Goal: Transaction & Acquisition: Purchase product/service

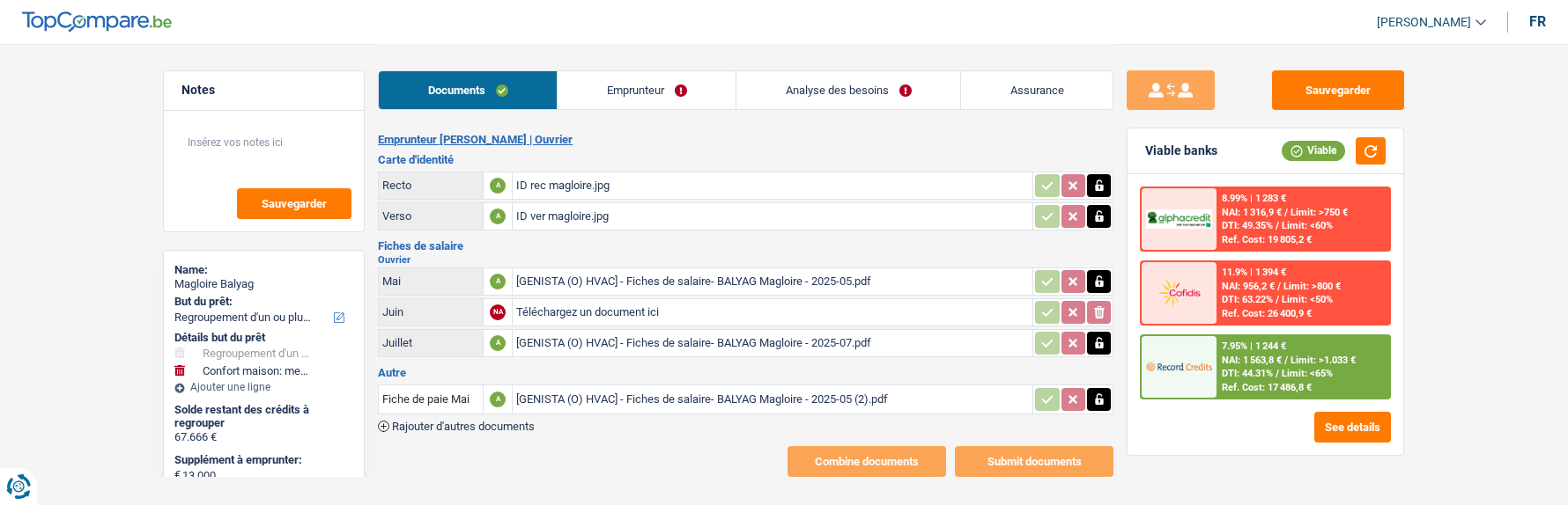
select select "refinancing"
select select "household"
select select "84"
select select "record credits"
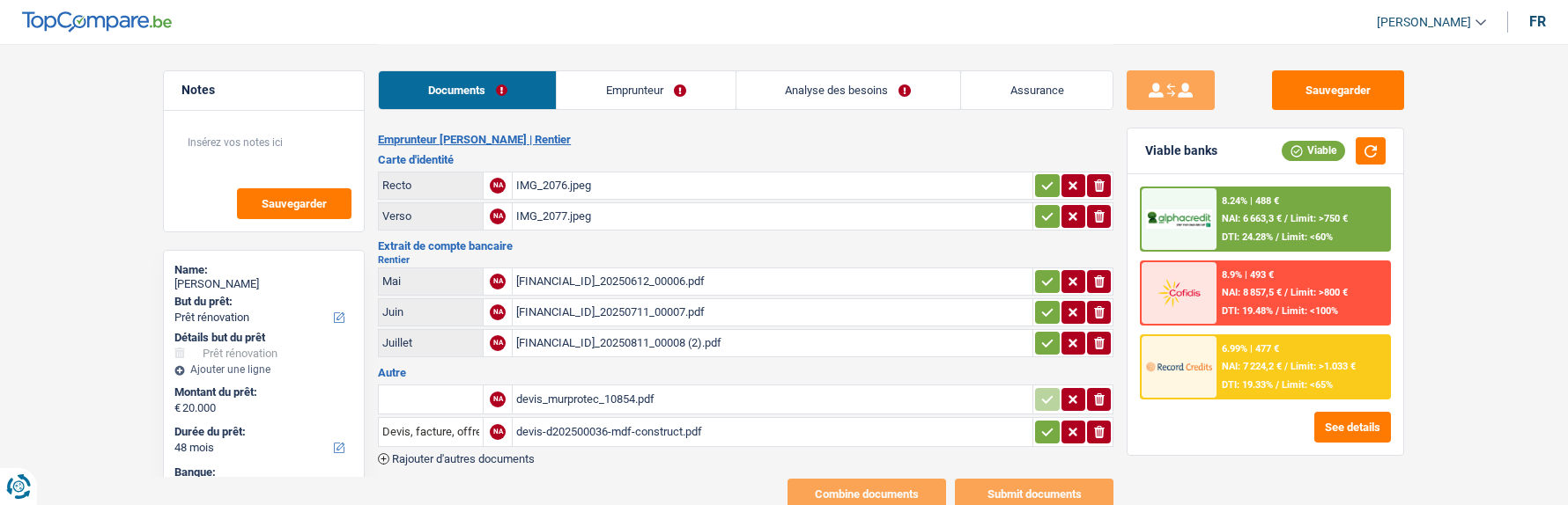
select select "renovation"
select select "48"
select select "record credits"
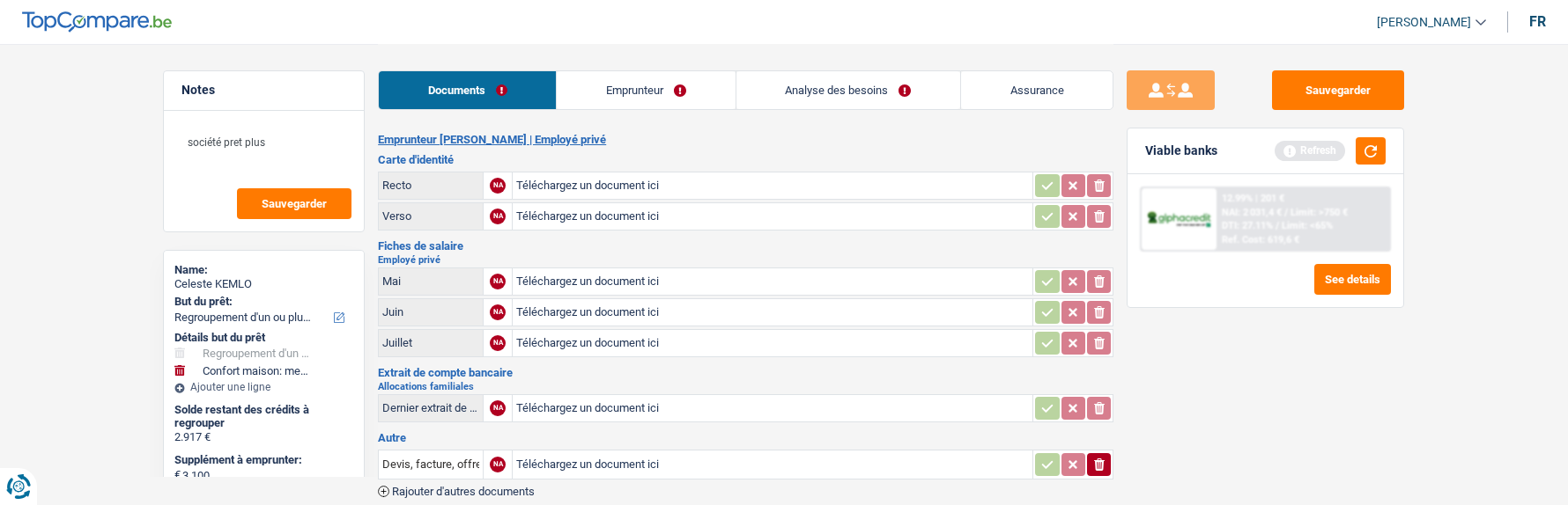
select select "refinancing"
select select "household"
select select "36"
type input "C:\fakepath\ID rec kemlo.jpg"
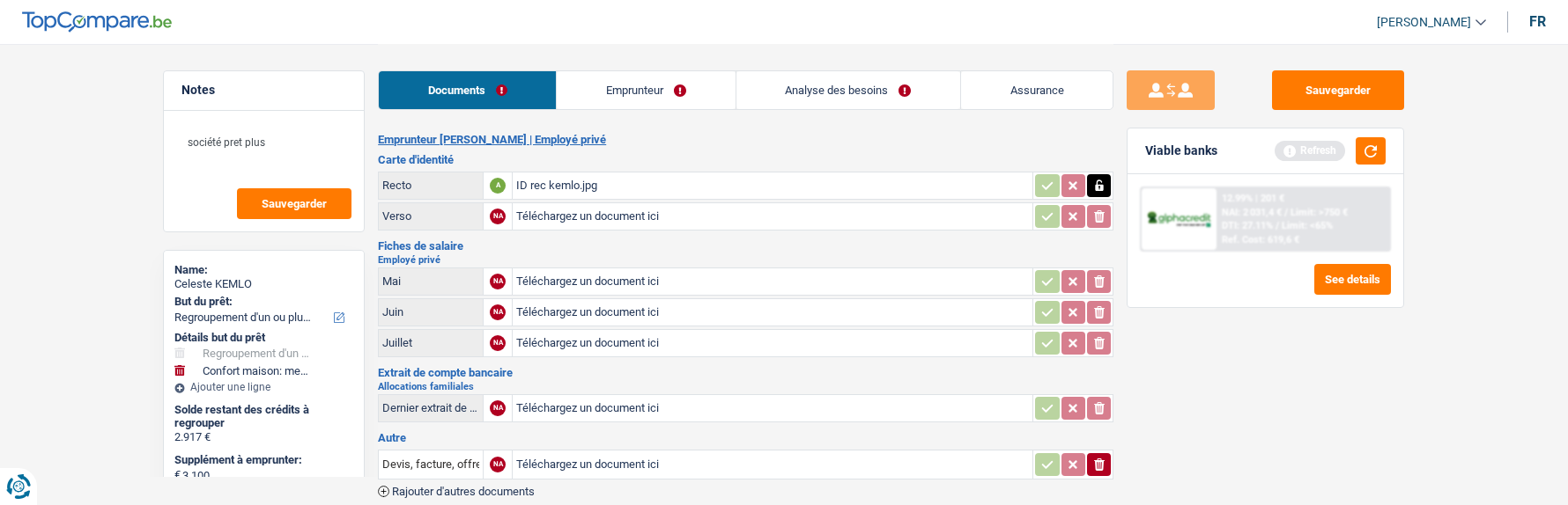
type input "C:\fakepath\ID ver kemlo.jpg"
type input "C:\fakepath\Feuille_de_Paie_2025-06.pdf"
type input "C:\fakepath\Feuille_de_Paie_2025-07.pdf"
type input "C:\fakepath\Feuille_de_Paie_2025-08.pdf"
type input "C:\fakepath\Paiement allocations familiales - sept 2025.pdf"
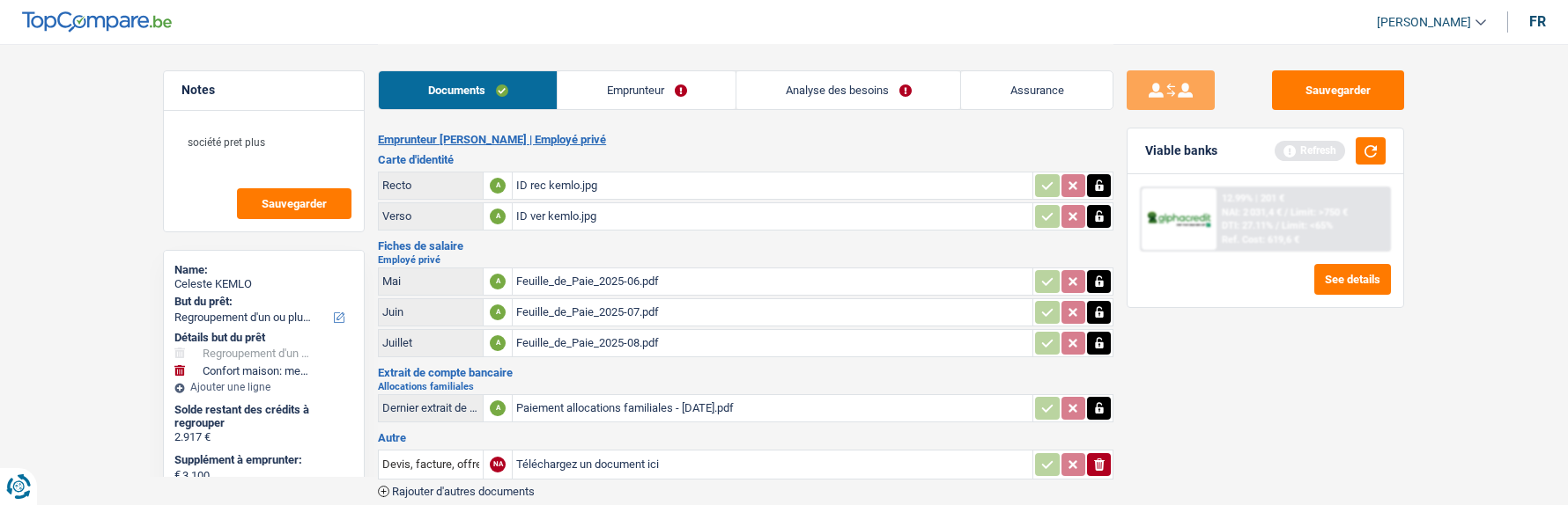
click at [1105, 456] on icon "ionicons-v5-e" at bounding box center [1100, 465] width 14 height 18
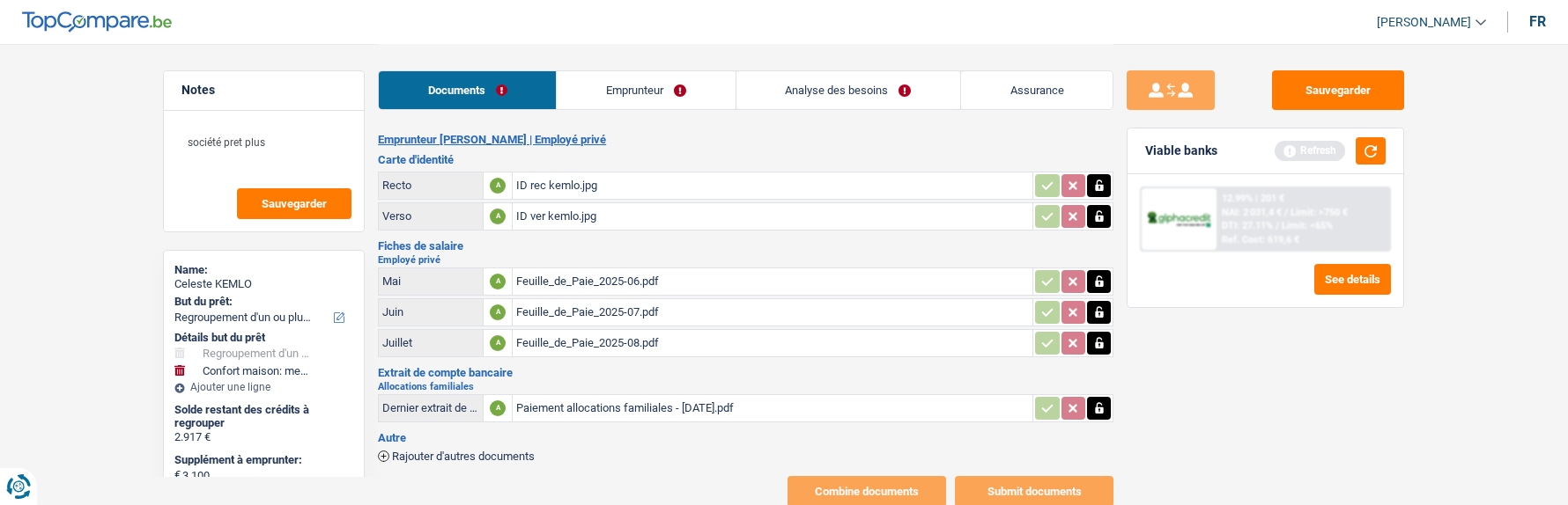
click at [668, 81] on link "Emprunteur" at bounding box center [646, 90] width 178 height 38
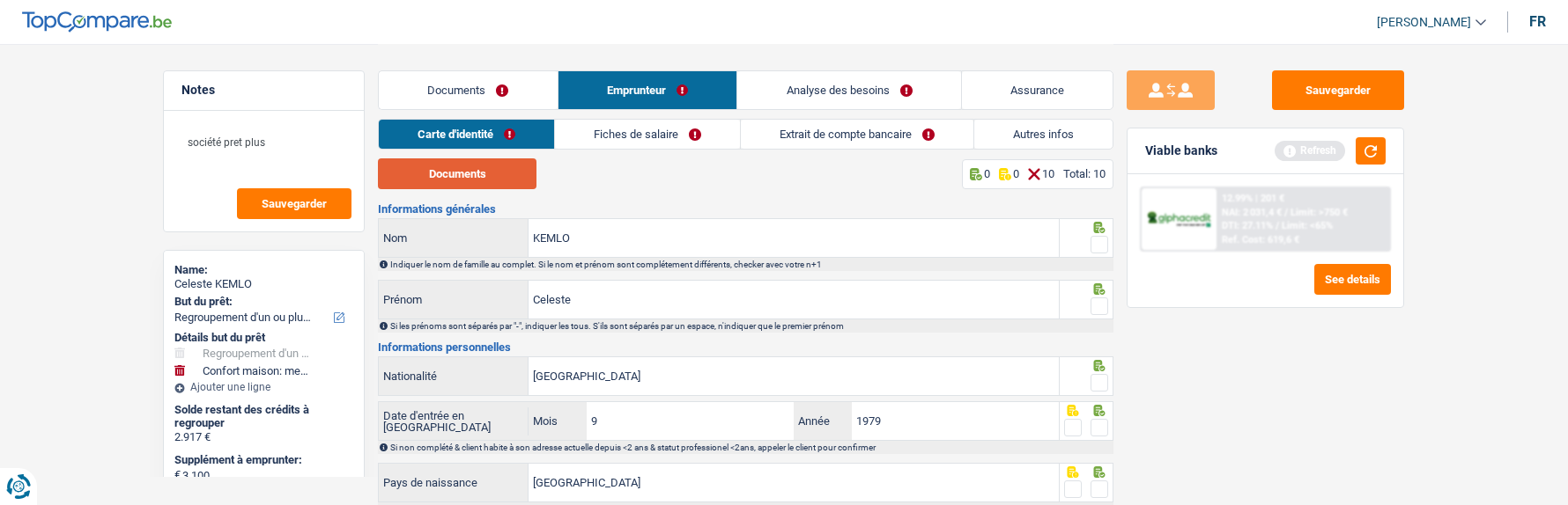
click at [507, 183] on button "Documents" at bounding box center [457, 174] width 158 height 31
click at [1105, 236] on span at bounding box center [1100, 245] width 18 height 18
click at [0, 0] on input "radio" at bounding box center [0, 0] width 0 height 0
click at [1104, 298] on span at bounding box center [1100, 307] width 18 height 18
click at [0, 0] on input "radio" at bounding box center [0, 0] width 0 height 0
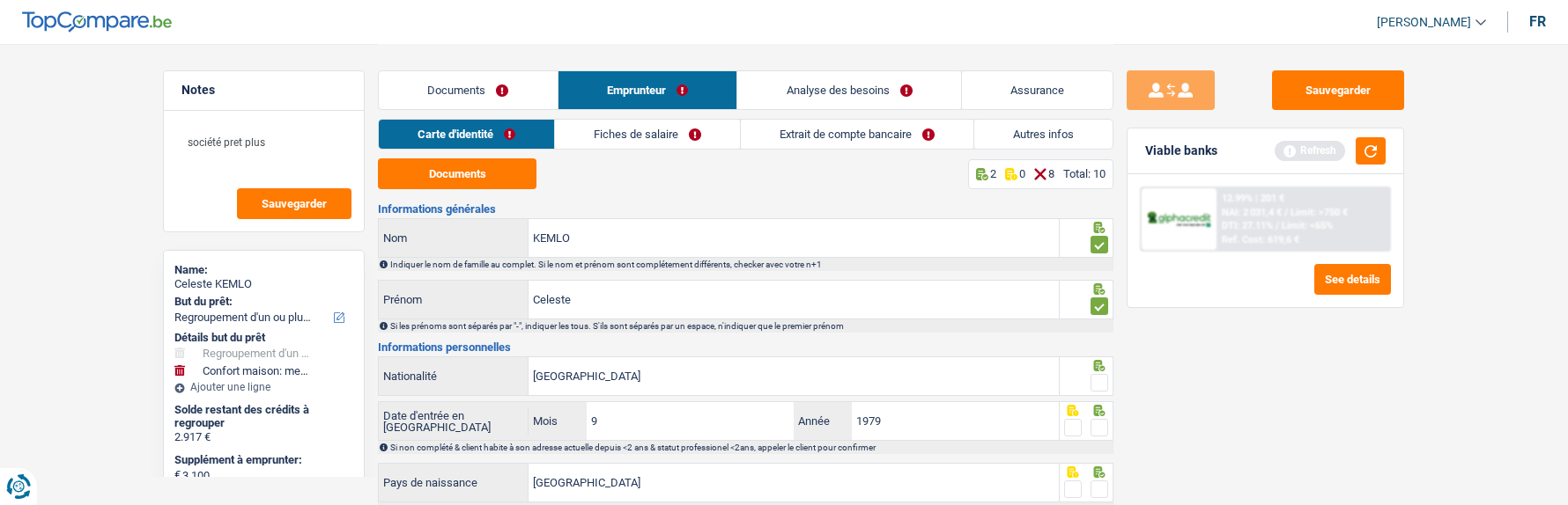
click at [1106, 379] on span at bounding box center [1100, 383] width 18 height 18
click at [0, 0] on input "radio" at bounding box center [0, 0] width 0 height 0
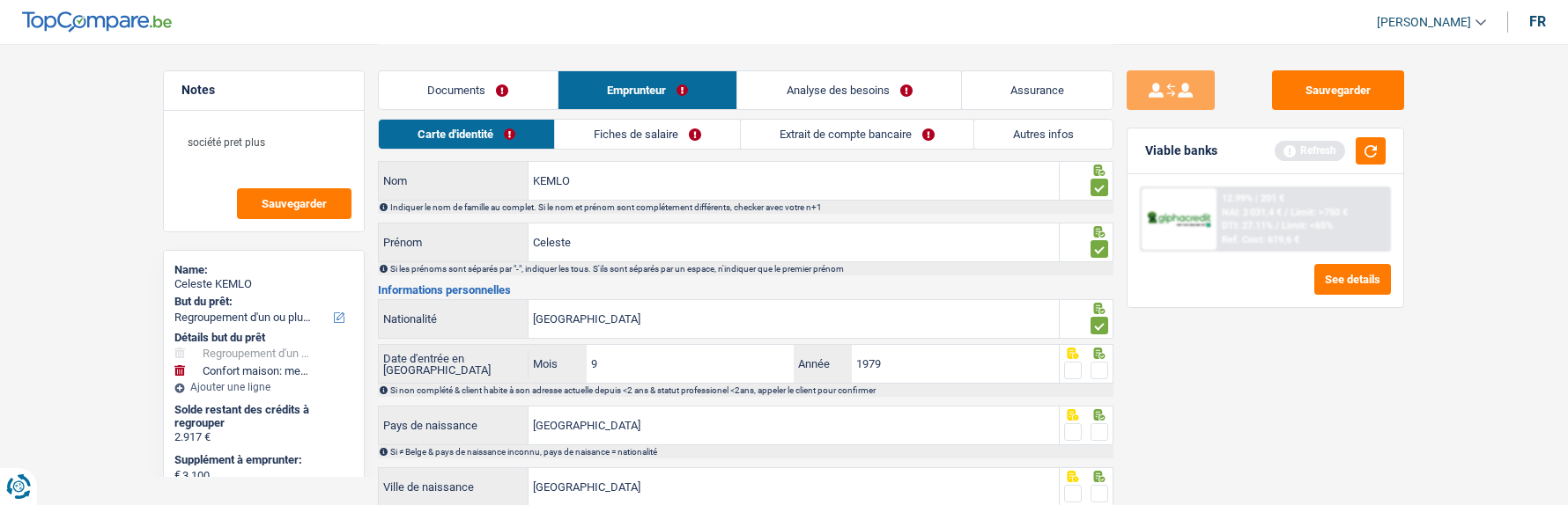
scroll to position [88, 0]
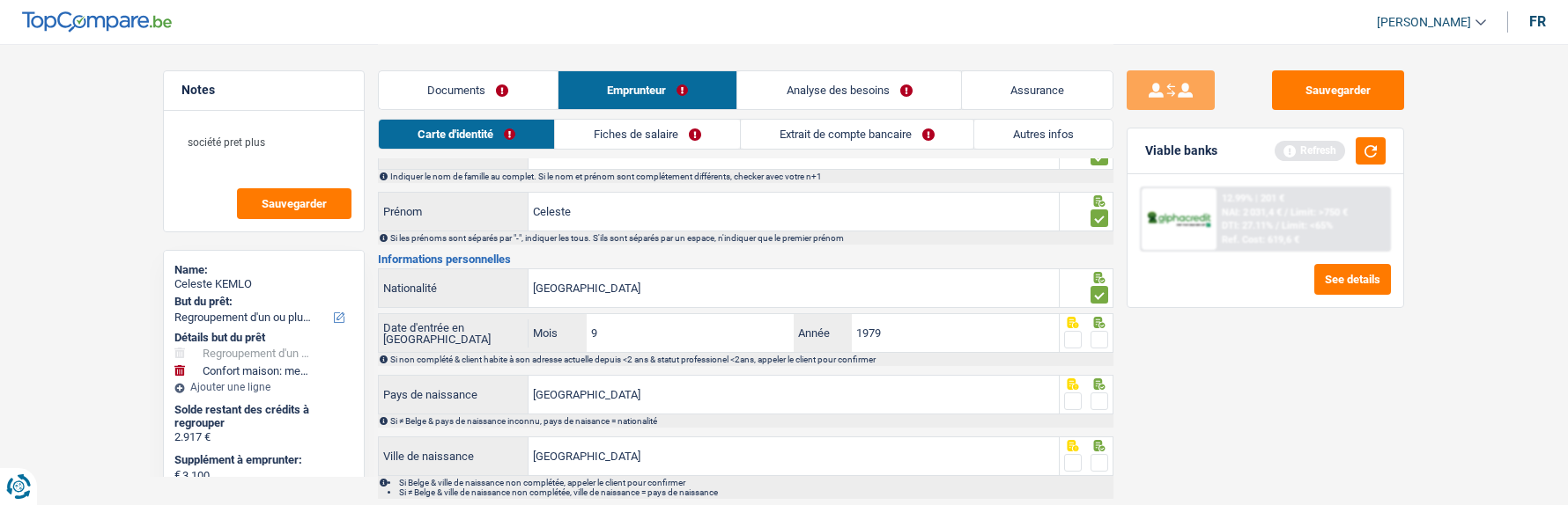
click at [1095, 335] on span at bounding box center [1100, 340] width 18 height 18
click at [0, 0] on input "radio" at bounding box center [0, 0] width 0 height 0
click at [1107, 397] on span at bounding box center [1100, 401] width 18 height 18
click at [0, 0] on input "radio" at bounding box center [0, 0] width 0 height 0
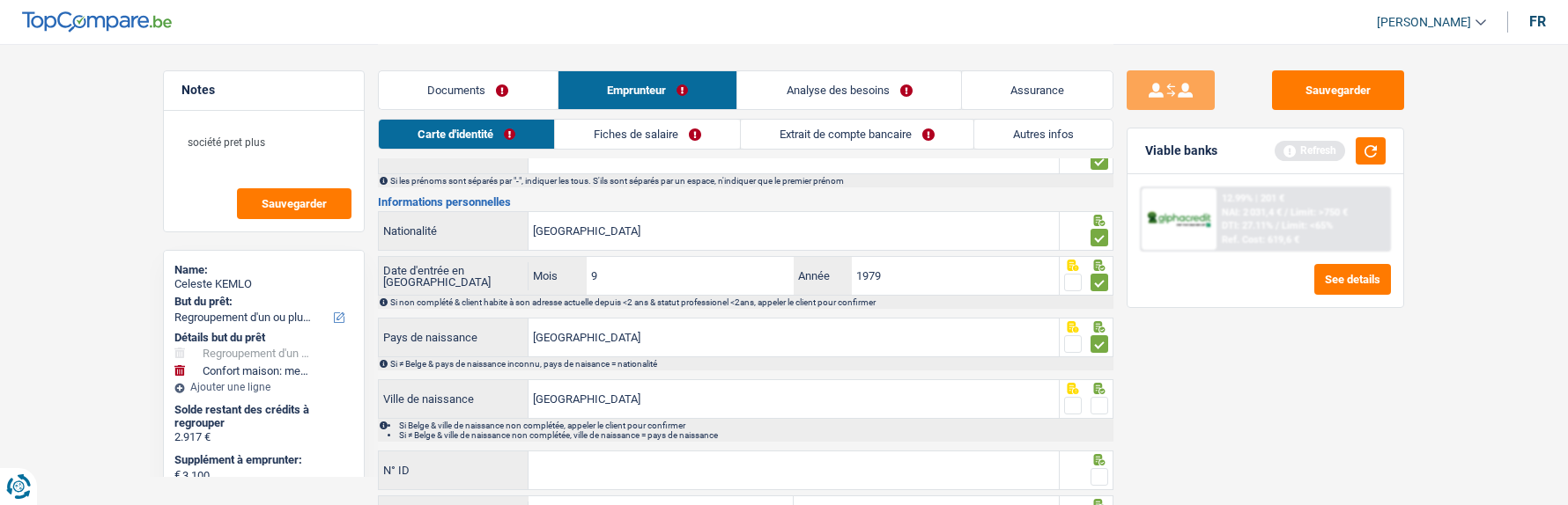
scroll to position [176, 0]
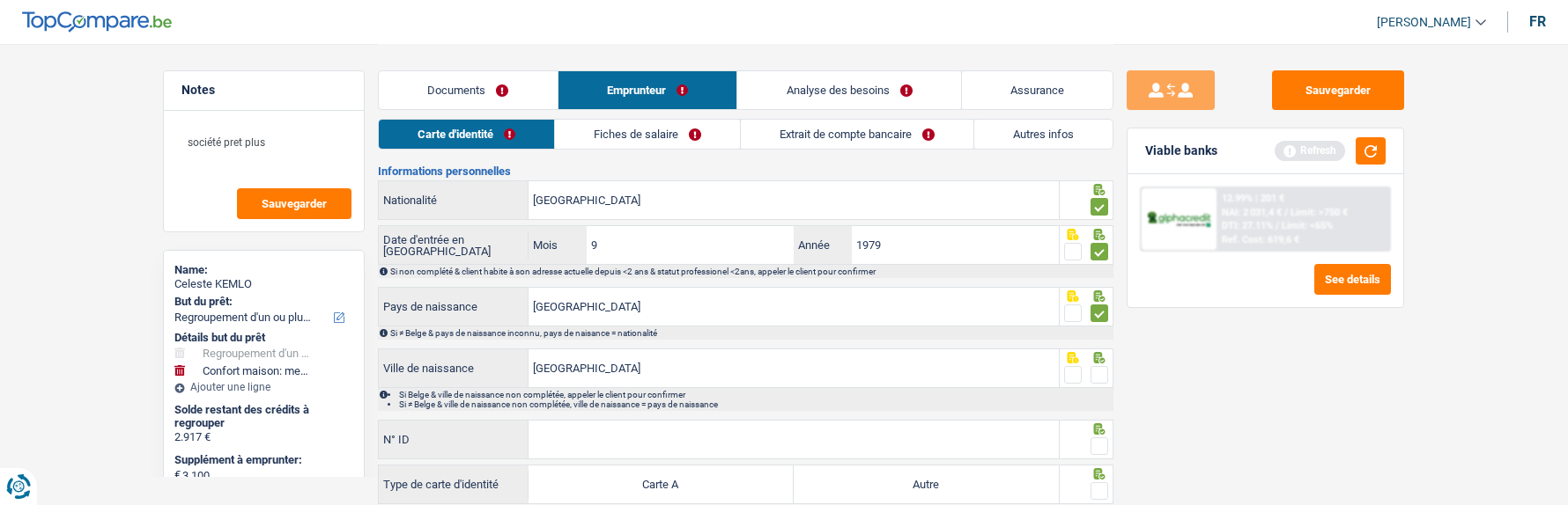
click at [1103, 366] on span at bounding box center [1100, 375] width 18 height 18
click at [0, 0] on input "radio" at bounding box center [0, 0] width 0 height 0
click at [916, 438] on input "N° ID" at bounding box center [794, 440] width 531 height 38
type input "B-6063879-21"
click at [1104, 442] on span at bounding box center [1100, 446] width 18 height 18
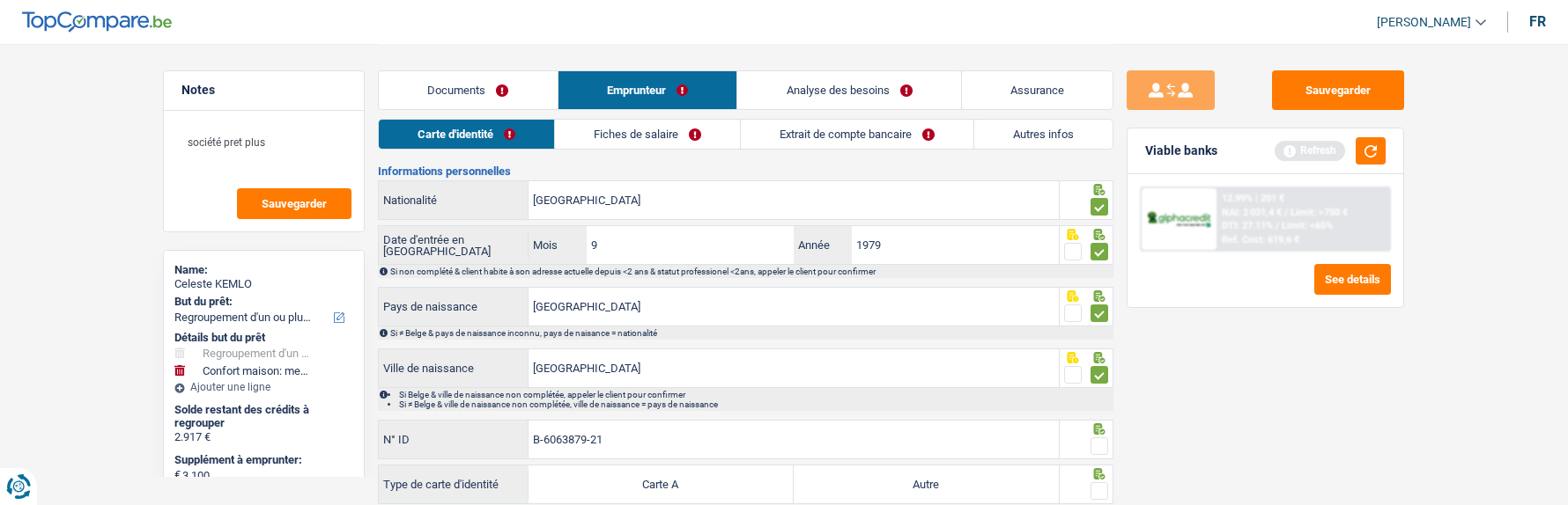
click at [0, 0] on input "radio" at bounding box center [0, 0] width 0 height 0
click at [912, 479] on label "Autre" at bounding box center [926, 484] width 265 height 38
click at [912, 479] on input "Autre" at bounding box center [926, 484] width 265 height 38
radio input "true"
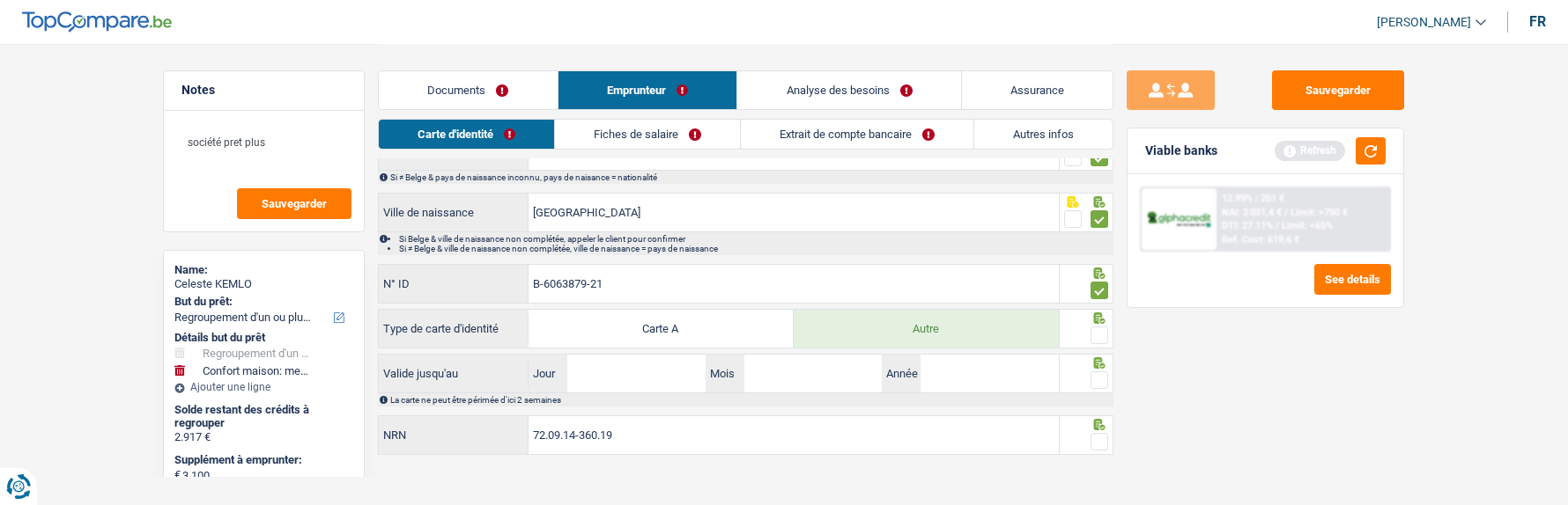
scroll to position [341, 0]
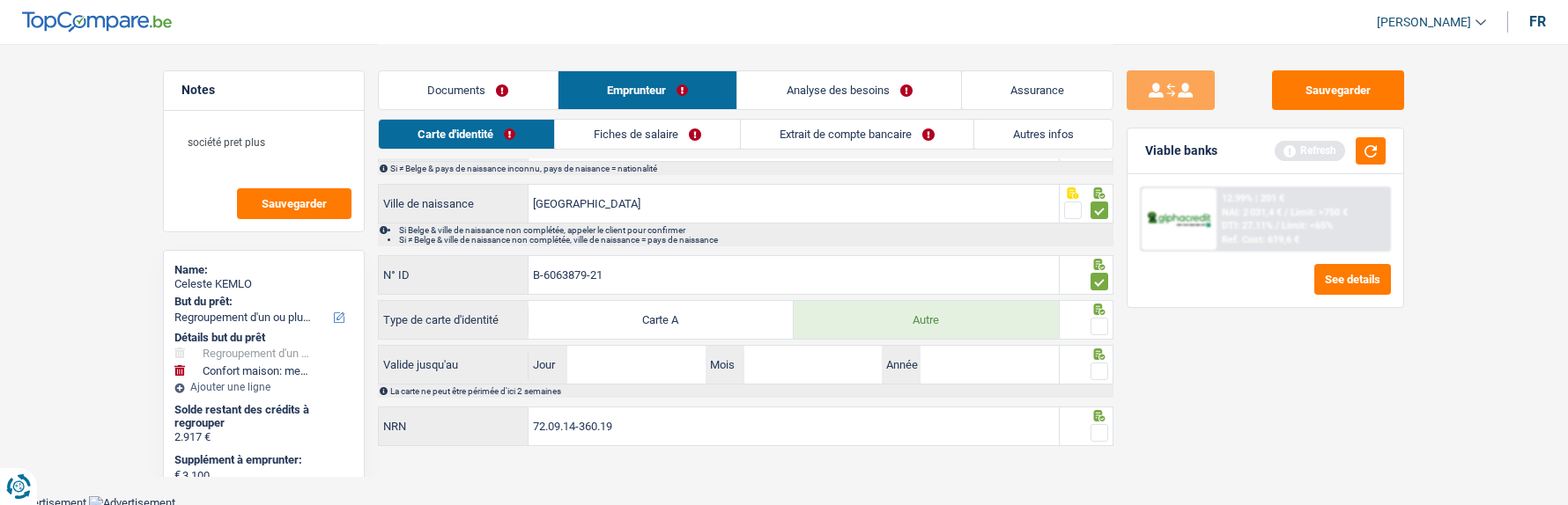
click at [1101, 326] on span at bounding box center [1100, 326] width 18 height 18
click at [0, 0] on input "radio" at bounding box center [0, 0] width 0 height 0
drag, startPoint x: 675, startPoint y: 362, endPoint x: 691, endPoint y: 330, distance: 35.8
click at [683, 347] on input "Jour" at bounding box center [636, 364] width 138 height 38
type input "25"
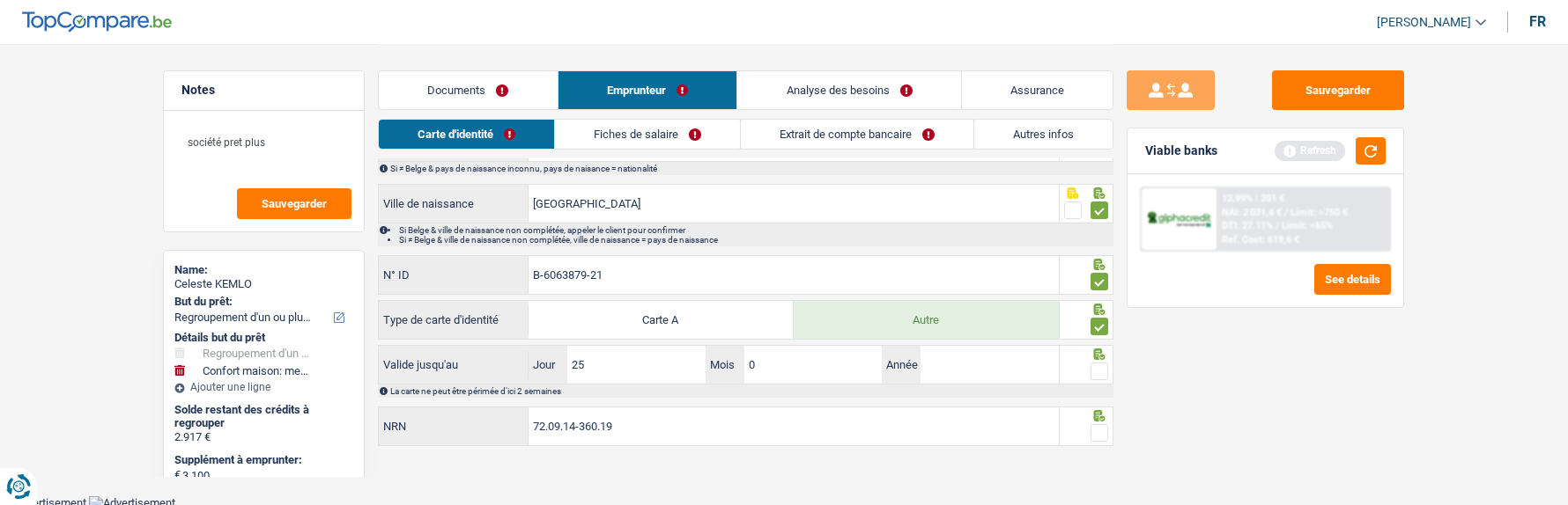
type input "06"
type input "2034"
click at [1105, 362] on span at bounding box center [1100, 371] width 18 height 18
click at [0, 0] on input "radio" at bounding box center [0, 0] width 0 height 0
click at [1095, 425] on span at bounding box center [1100, 433] width 18 height 18
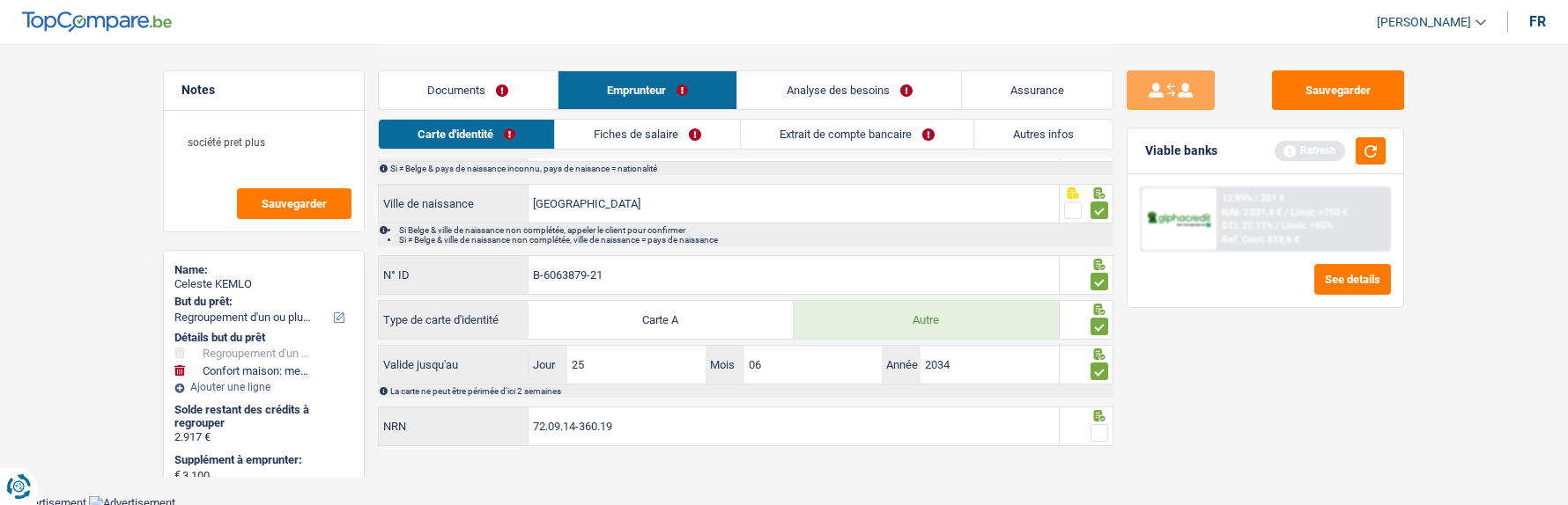
click at [0, 0] on input "radio" at bounding box center [0, 0] width 0 height 0
click at [622, 138] on link "Fiches de salaire" at bounding box center [648, 135] width 185 height 29
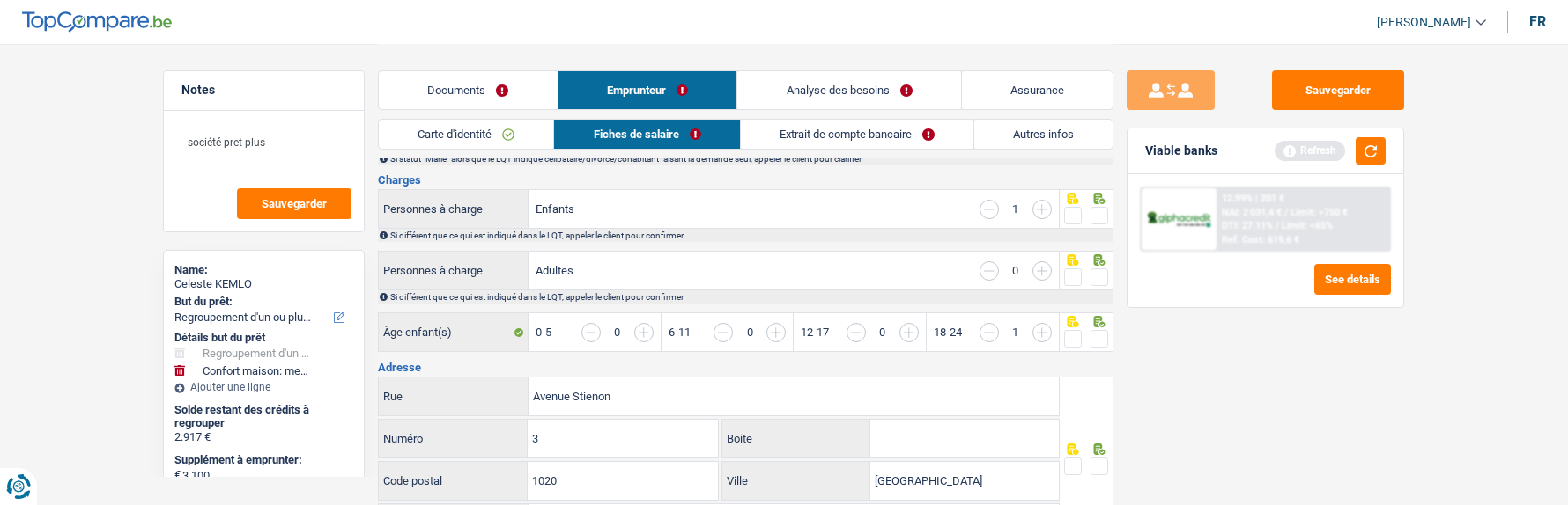
scroll to position [0, 0]
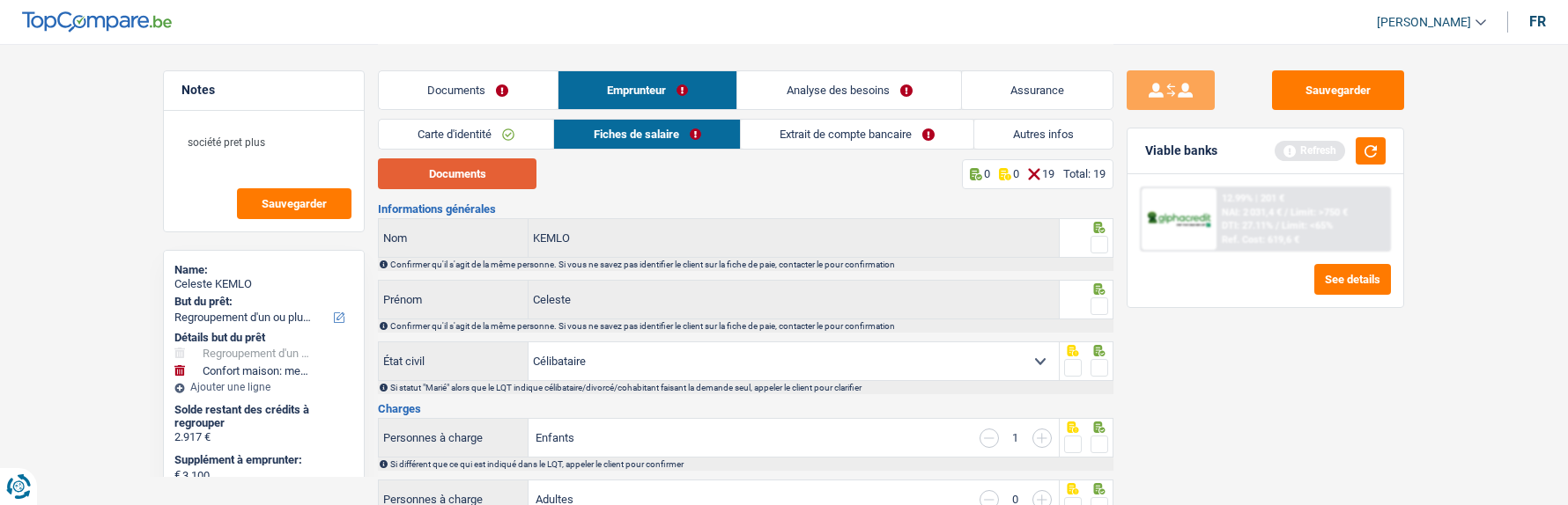
click at [507, 182] on button "Documents" at bounding box center [457, 174] width 158 height 31
click at [498, 90] on link "Documents" at bounding box center [468, 90] width 179 height 38
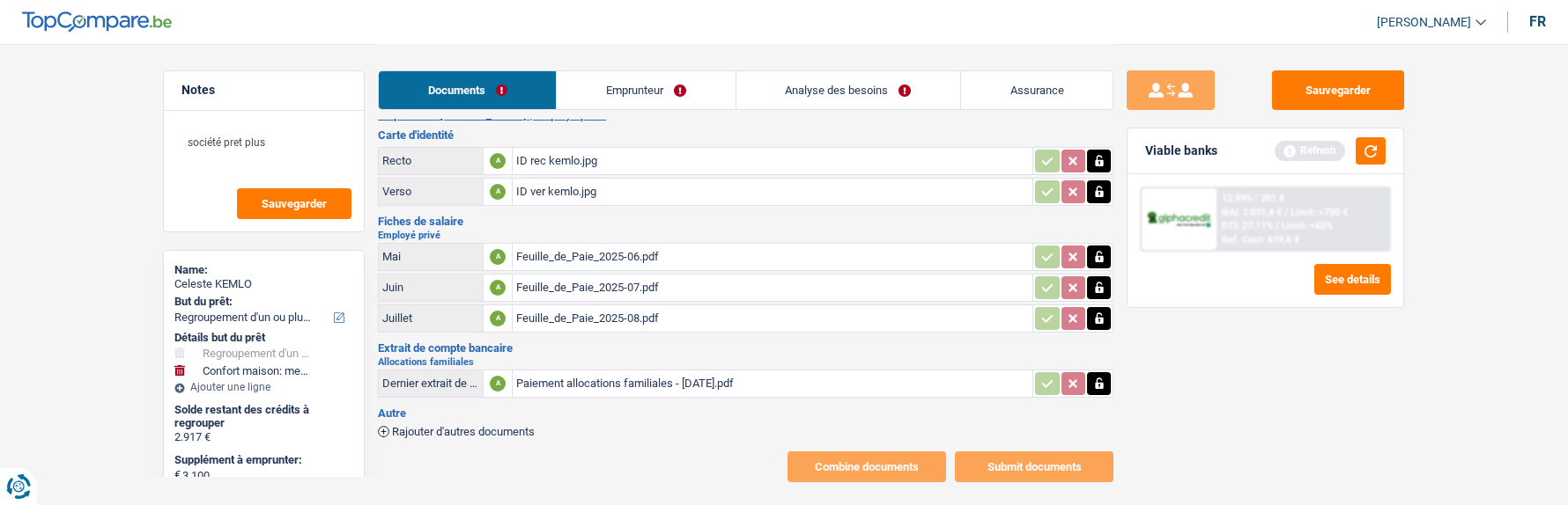
scroll to position [45, 0]
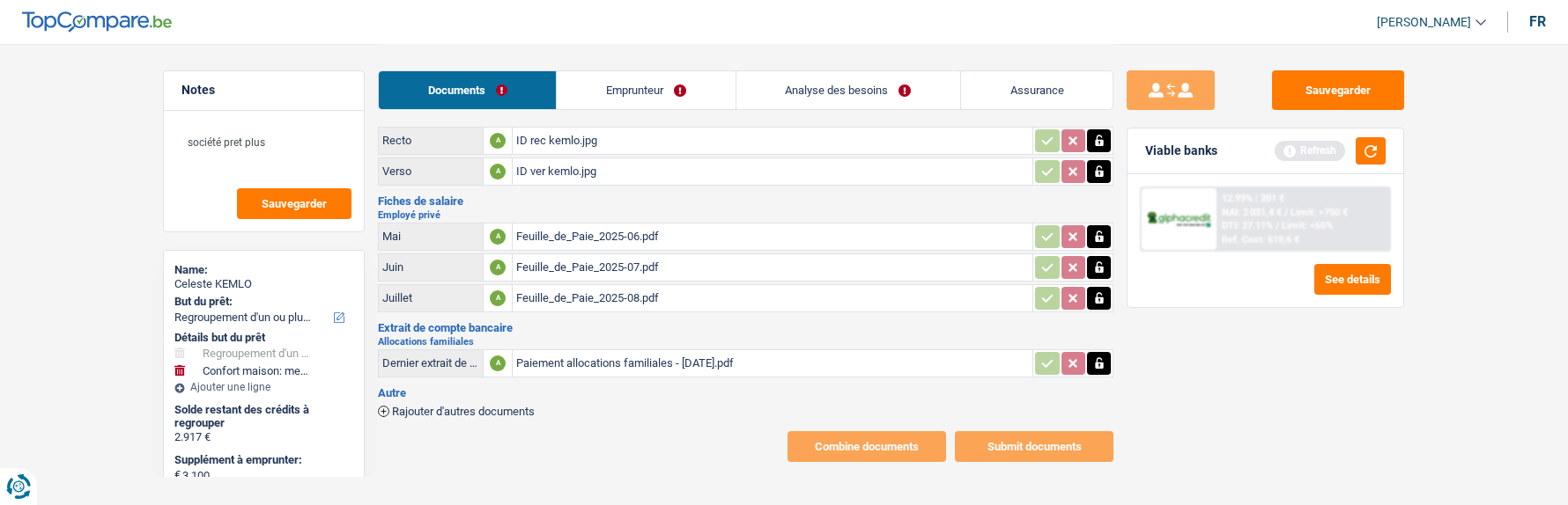
click at [483, 402] on div "Rajouter d'autres documents" at bounding box center [746, 409] width 736 height 15
click at [482, 406] on span "Rajouter d'autres documents" at bounding box center [463, 412] width 143 height 12
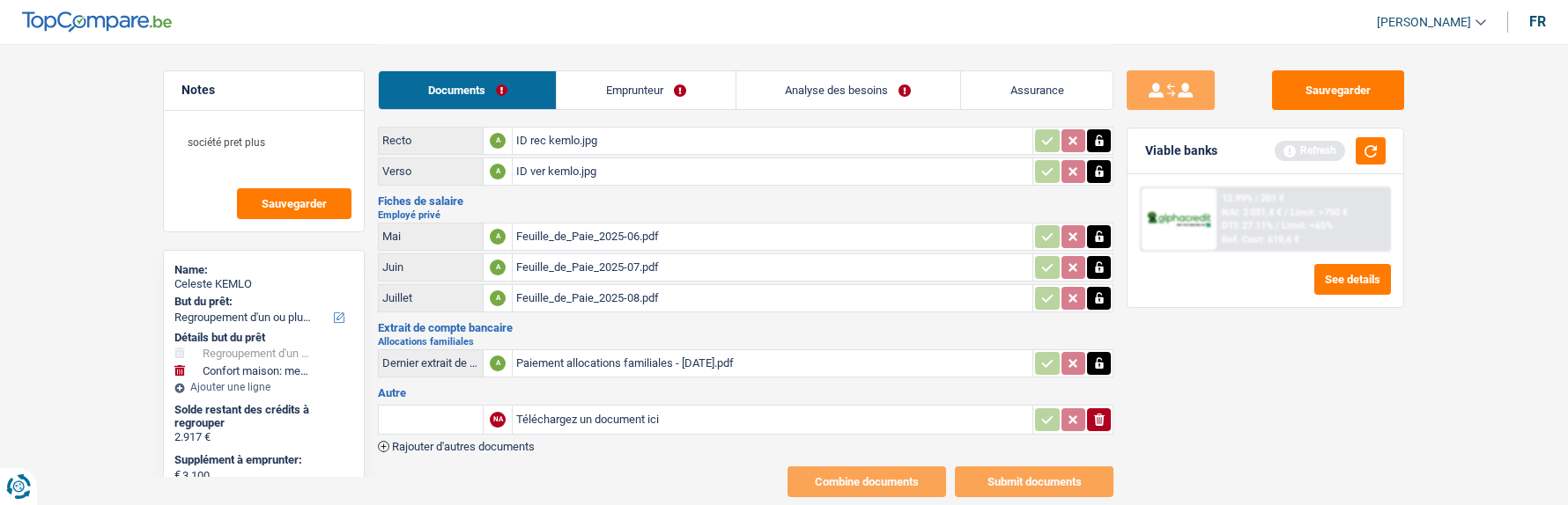
click at [418, 410] on input "text" at bounding box center [430, 420] width 97 height 28
click at [483, 466] on li "Fiche de paie [PERSON_NAME]" at bounding box center [478, 477] width 181 height 22
type input "Fiche de paie [PERSON_NAME]"
type input "C:\fakepath\Feuille_de_Paie_2025-05.pdf"
click at [442, 406] on input "Fiche de paie [PERSON_NAME]" at bounding box center [430, 420] width 97 height 28
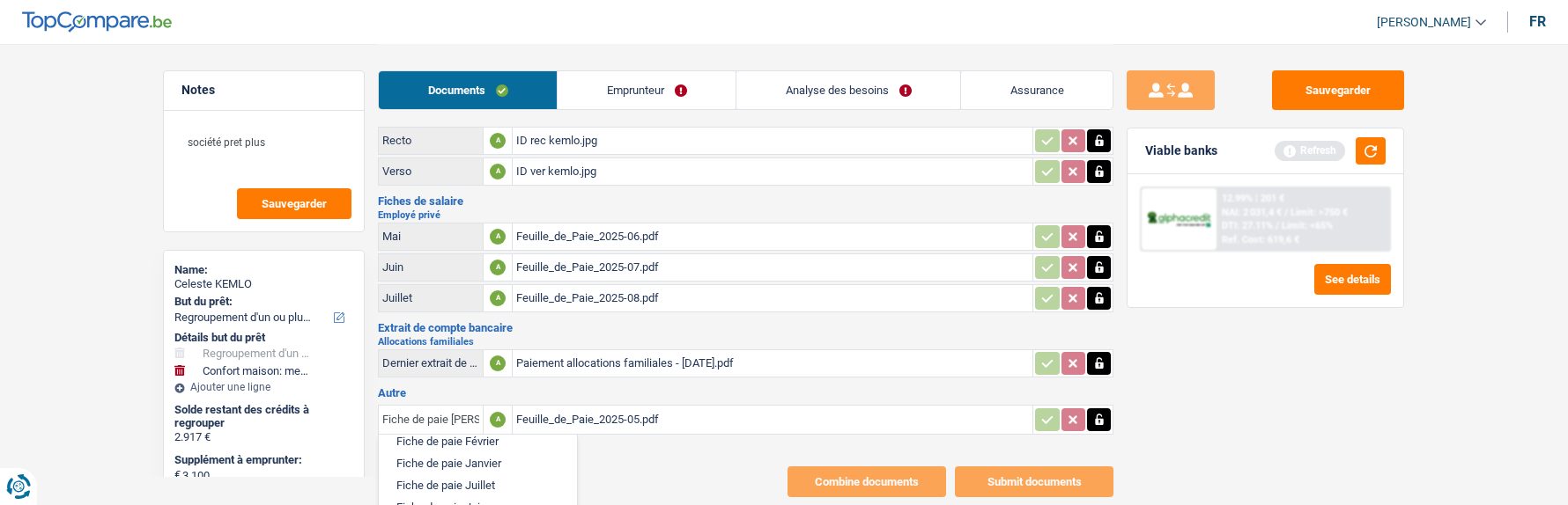
scroll to position [130, 0]
type input "Fiche de paie Mai"
click at [699, 83] on link "Emprunteur" at bounding box center [647, 90] width 178 height 38
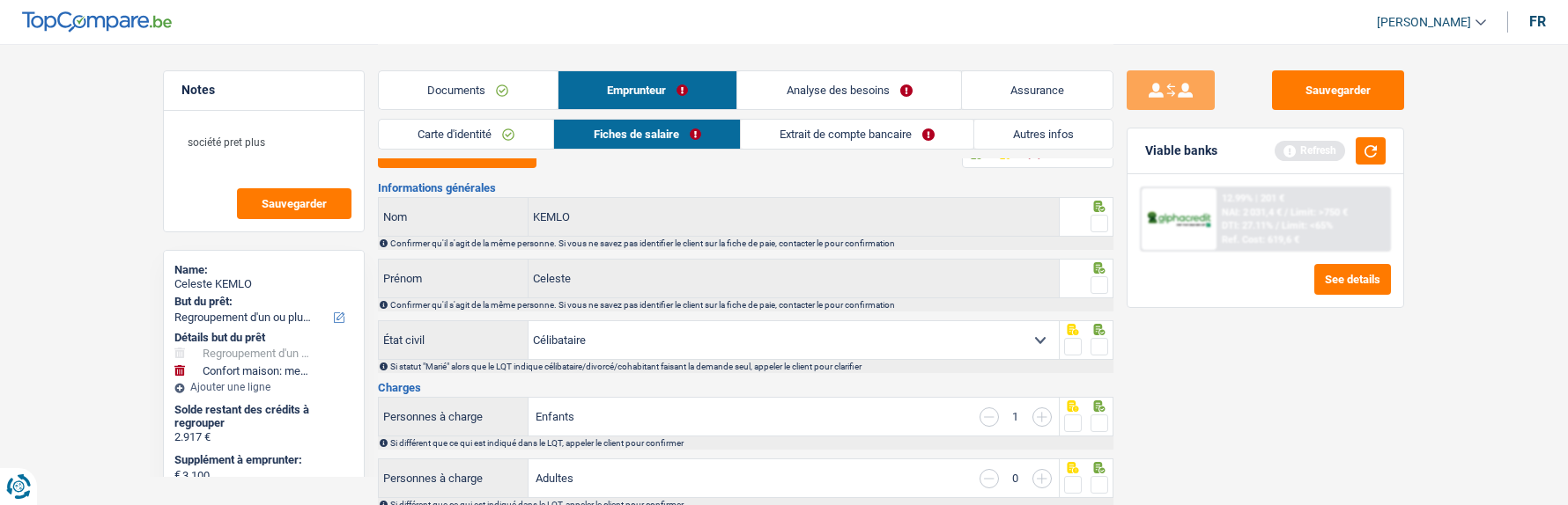
scroll to position [0, 0]
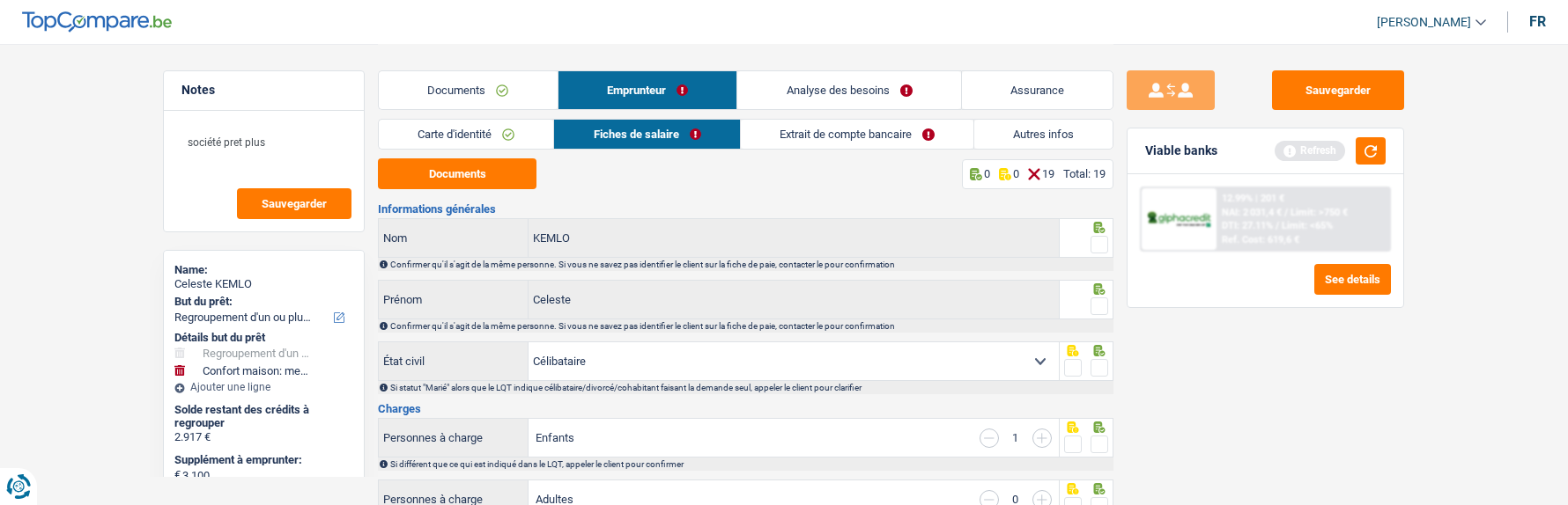
click at [1094, 241] on span at bounding box center [1100, 245] width 18 height 18
click at [0, 0] on input "radio" at bounding box center [0, 0] width 0 height 0
click at [1097, 311] on span at bounding box center [1100, 307] width 18 height 18
click at [0, 0] on input "radio" at bounding box center [0, 0] width 0 height 0
click at [1095, 358] on div at bounding box center [1100, 368] width 18 height 22
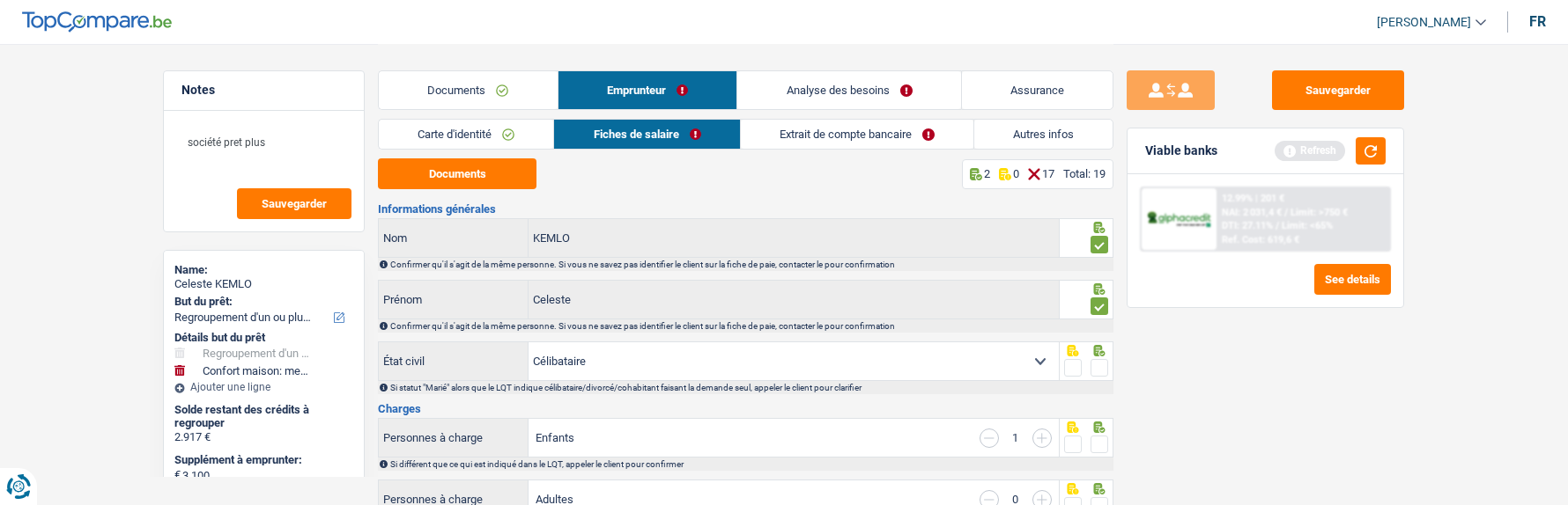
click at [1096, 362] on span at bounding box center [1100, 368] width 18 height 18
click at [0, 0] on input "radio" at bounding box center [0, 0] width 0 height 0
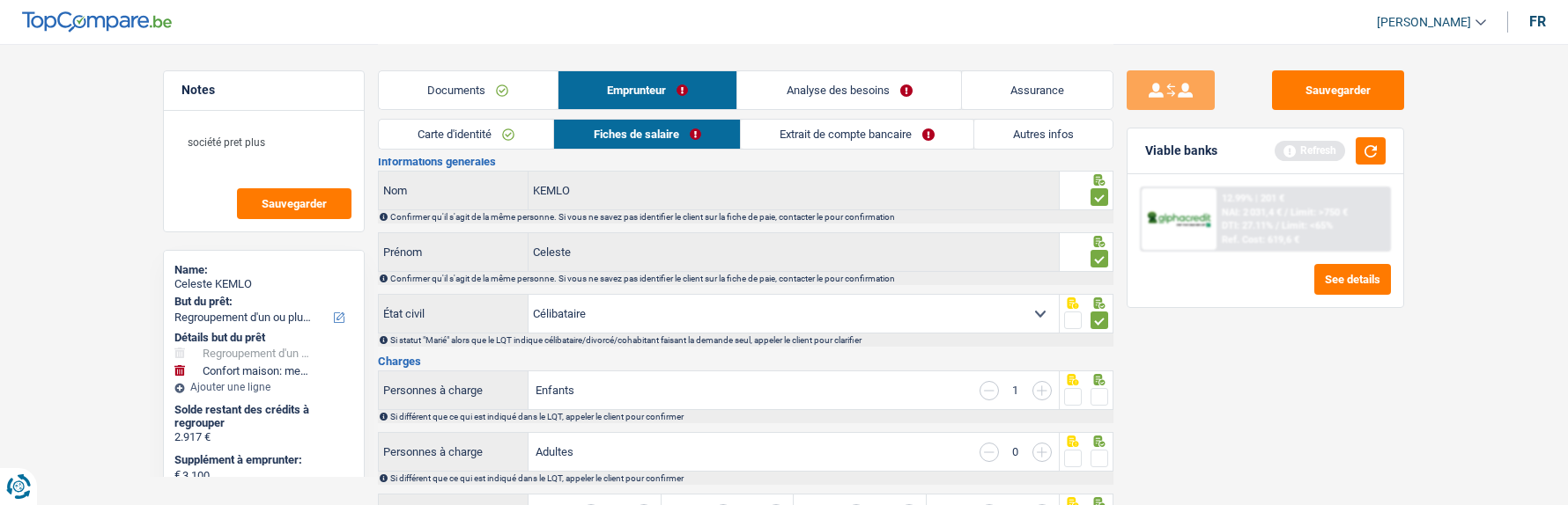
scroll to position [88, 0]
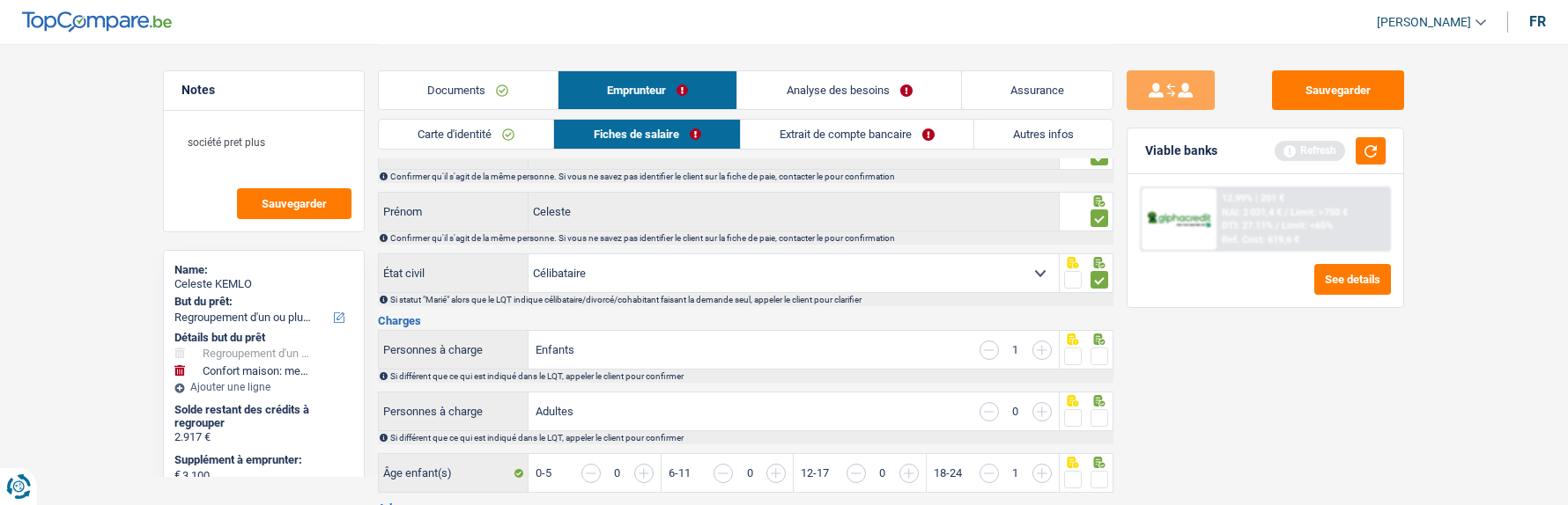
click at [1093, 351] on span at bounding box center [1100, 357] width 18 height 18
click at [0, 0] on input "radio" at bounding box center [0, 0] width 0 height 0
click at [1100, 412] on span at bounding box center [1100, 418] width 18 height 18
click at [0, 0] on input "radio" at bounding box center [0, 0] width 0 height 0
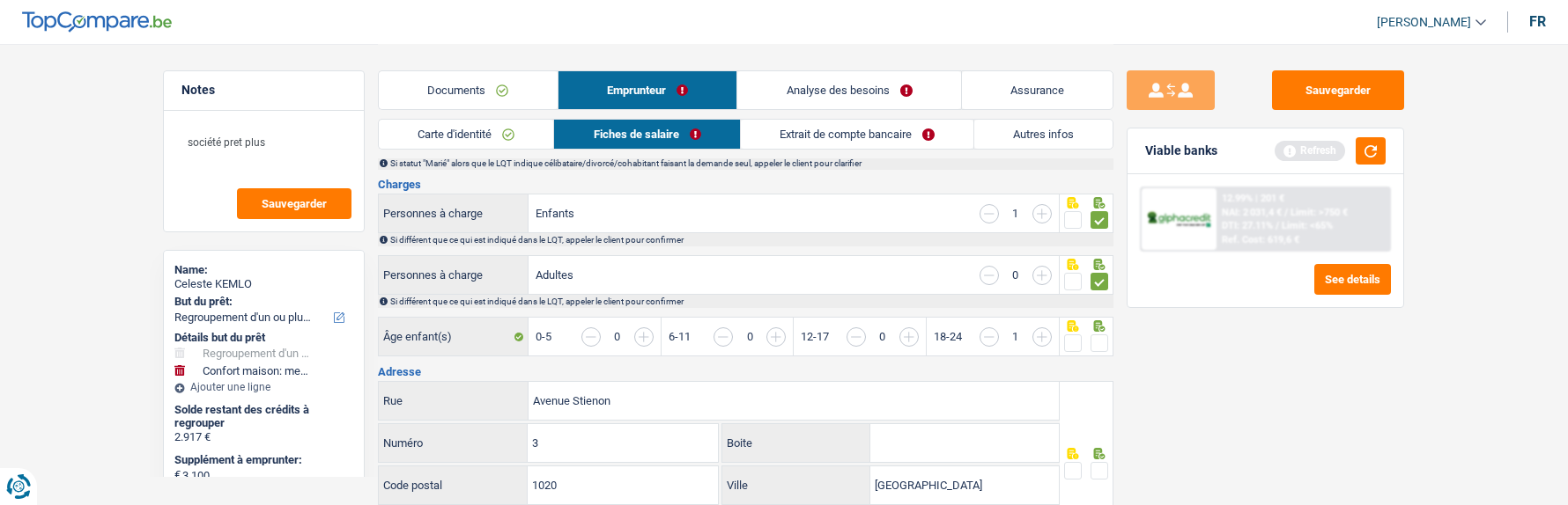
scroll to position [264, 0]
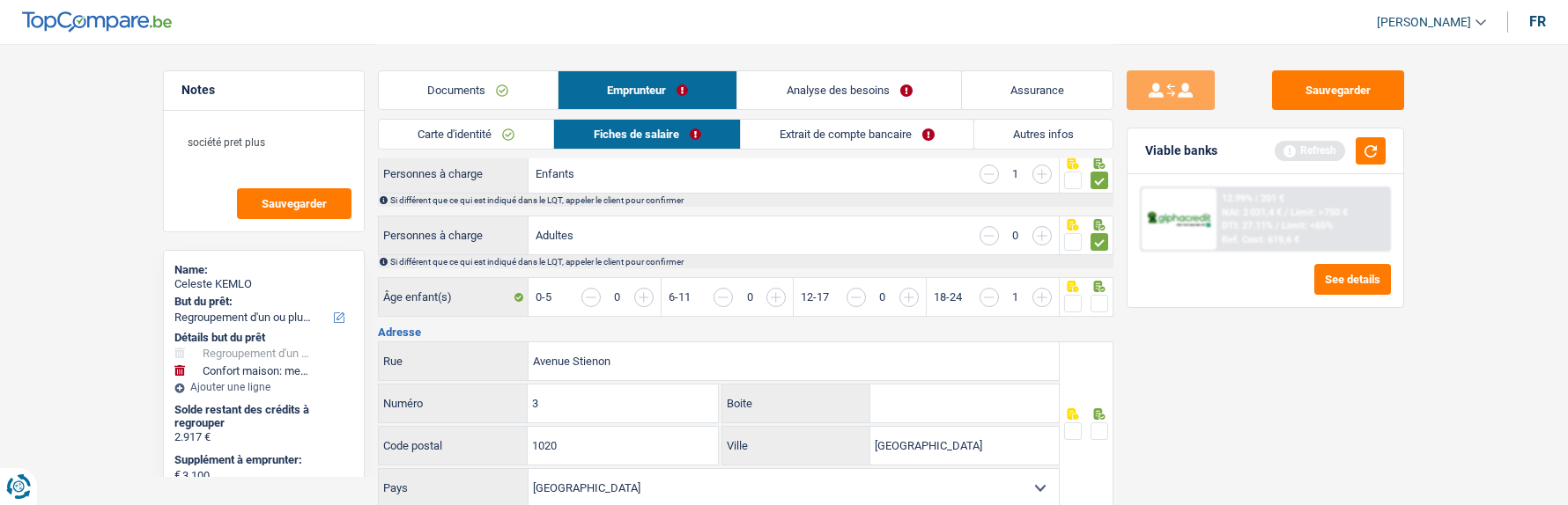
click at [1101, 300] on span at bounding box center [1100, 304] width 18 height 18
click at [0, 0] on input "radio" at bounding box center [0, 0] width 0 height 0
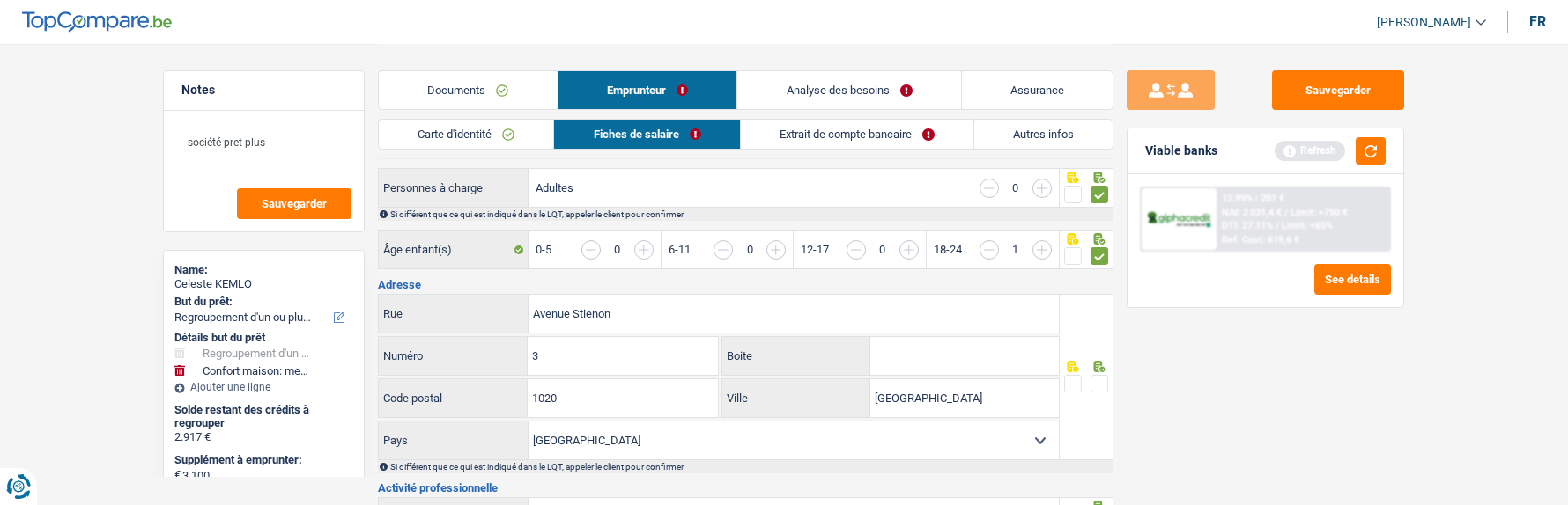
scroll to position [353, 0]
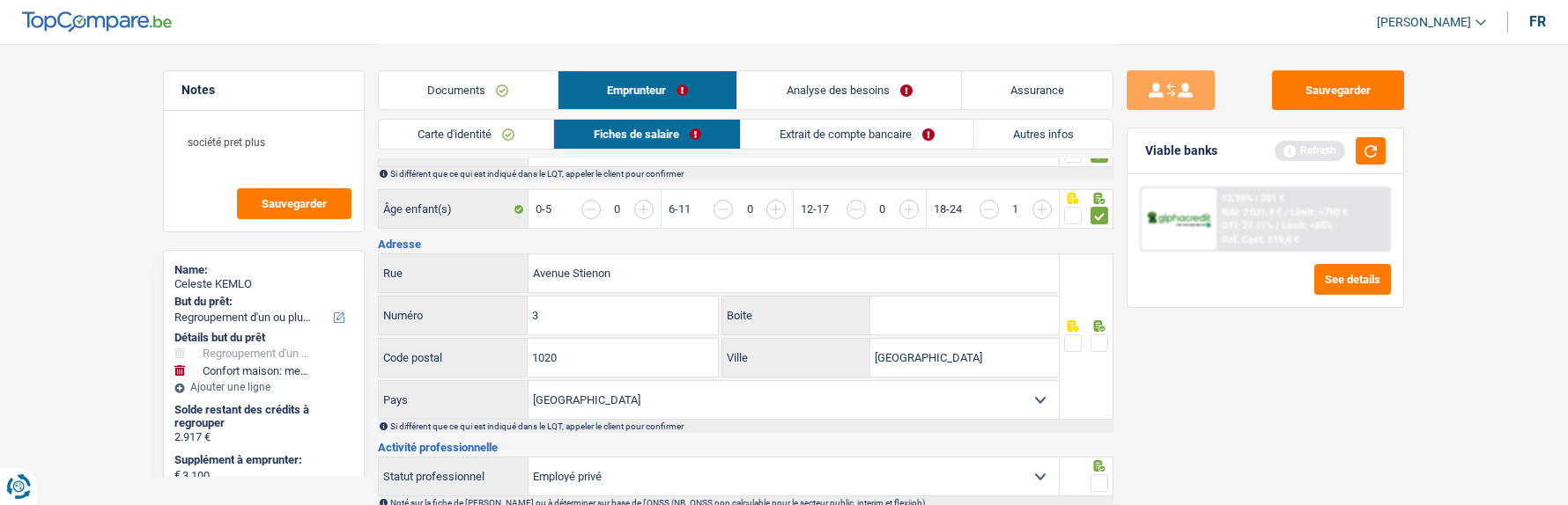
click at [1095, 335] on span at bounding box center [1100, 344] width 18 height 18
click at [0, 0] on input "radio" at bounding box center [0, 0] width 0 height 0
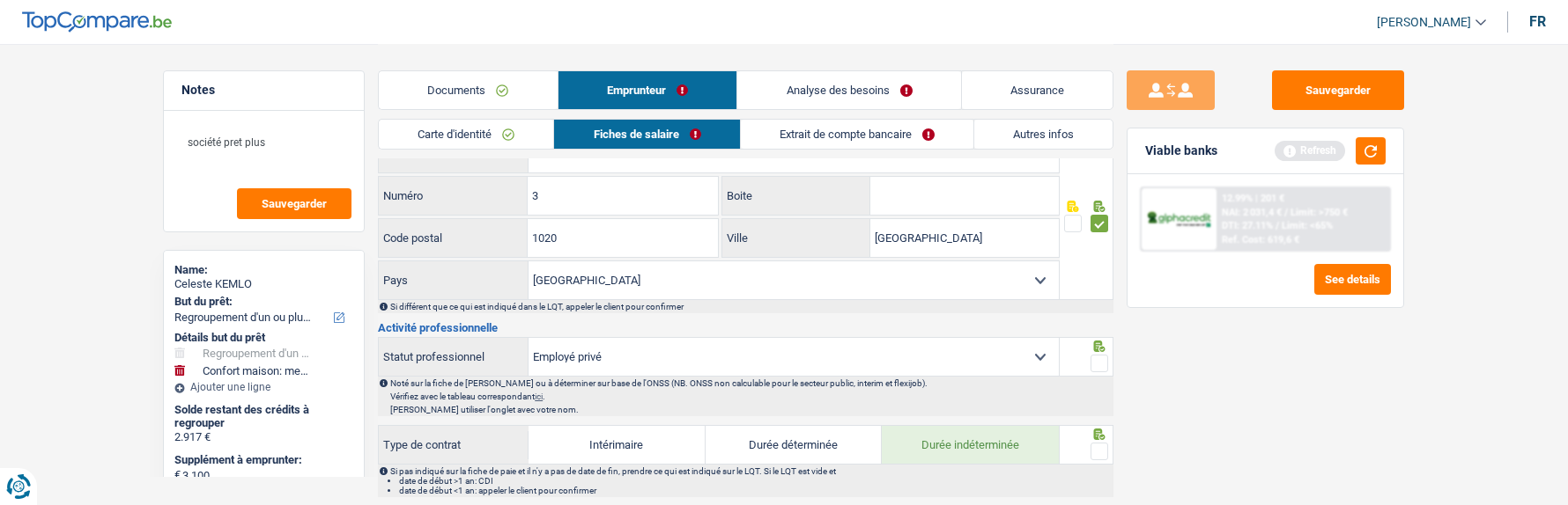
scroll to position [528, 0]
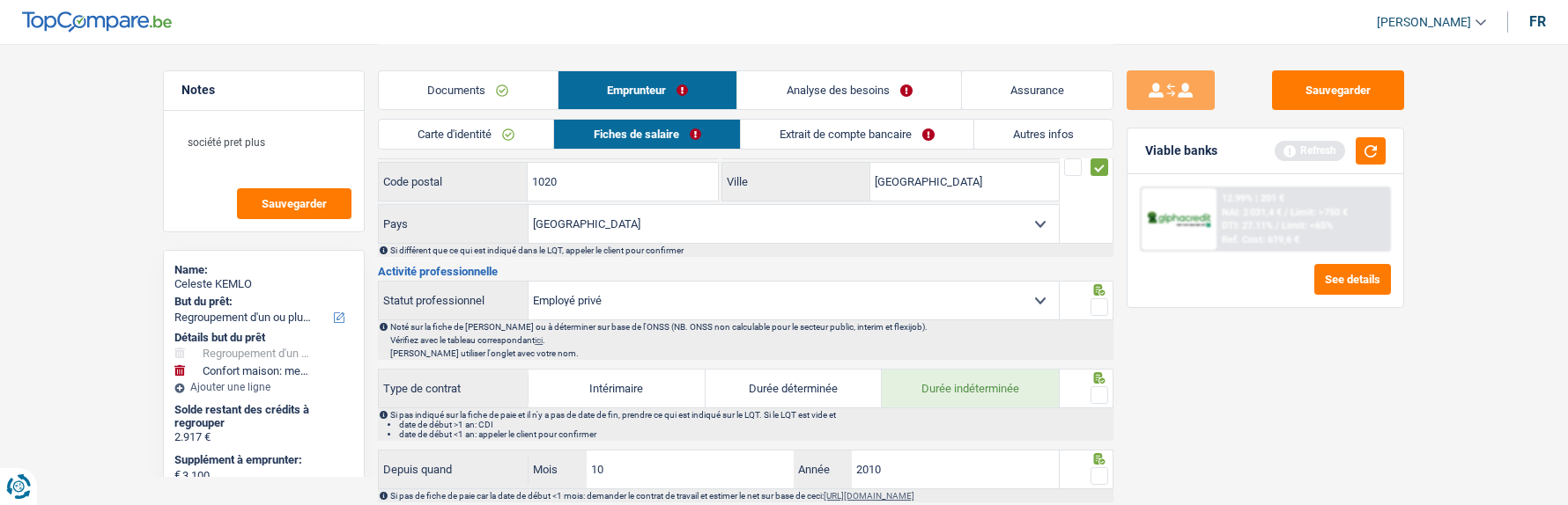
click at [1102, 304] on span at bounding box center [1100, 308] width 18 height 18
click at [0, 0] on input "radio" at bounding box center [0, 0] width 0 height 0
click at [1102, 391] on span at bounding box center [1100, 396] width 18 height 18
click at [0, 0] on input "radio" at bounding box center [0, 0] width 0 height 0
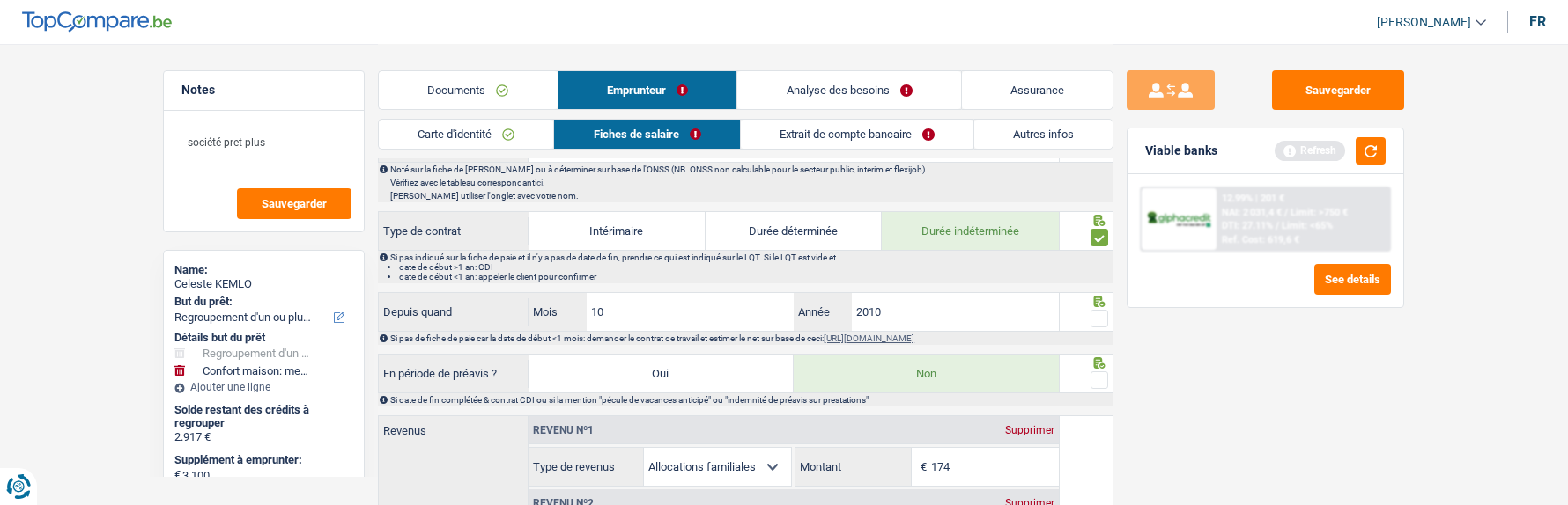
scroll to position [704, 0]
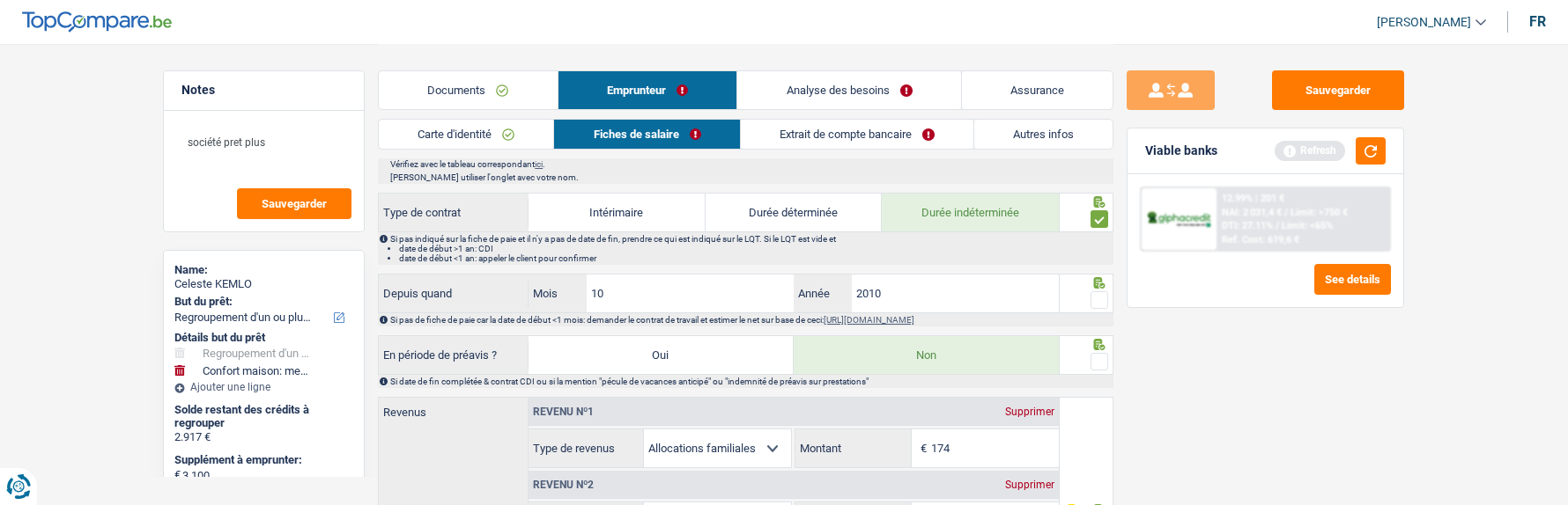
click at [1097, 294] on span at bounding box center [1100, 300] width 18 height 18
click at [0, 0] on input "radio" at bounding box center [0, 0] width 0 height 0
click at [1102, 353] on span at bounding box center [1100, 361] width 18 height 18
click at [0, 0] on input "radio" at bounding box center [0, 0] width 0 height 0
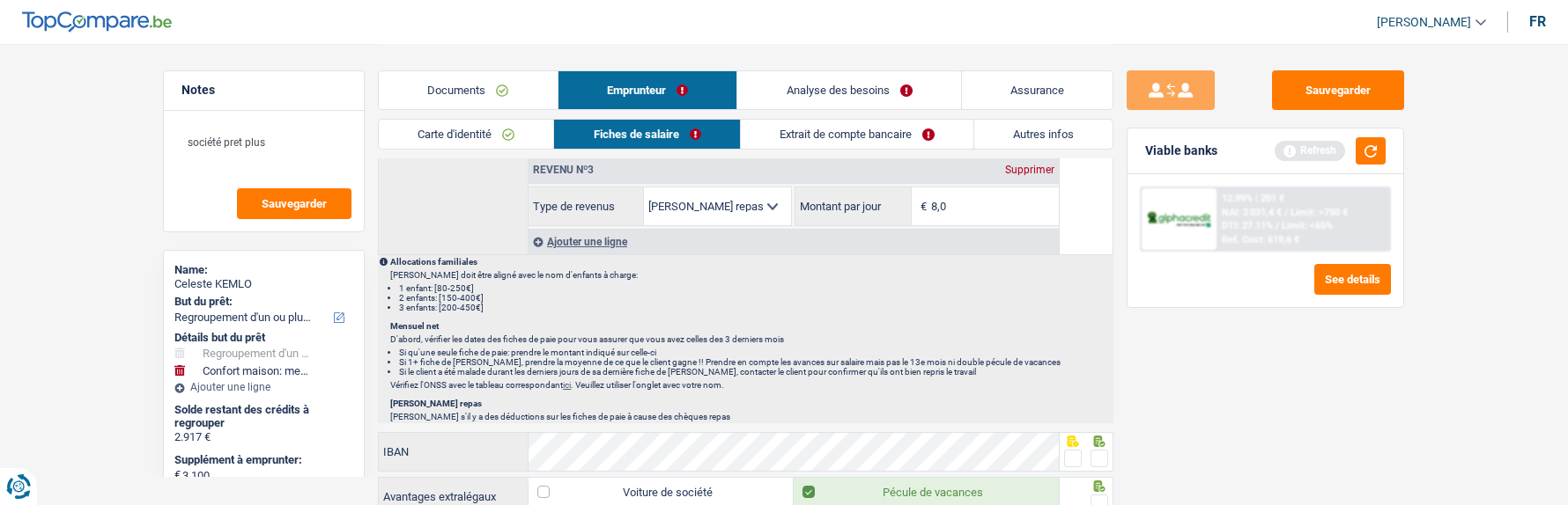
scroll to position [1145, 0]
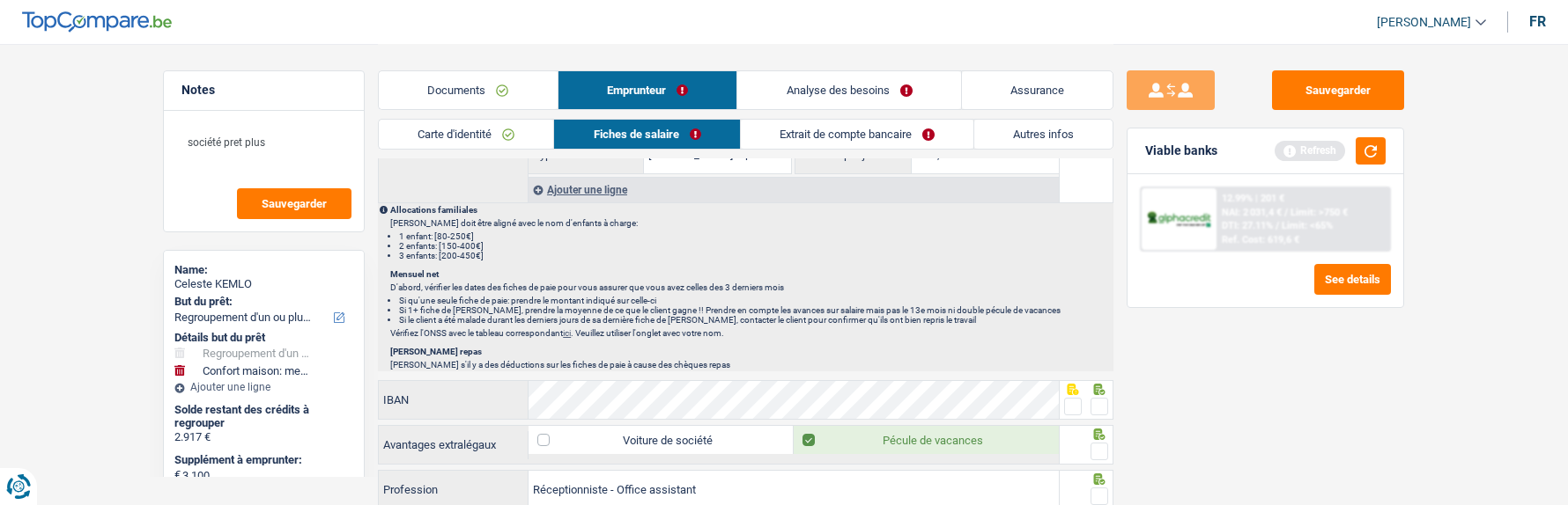
click at [1097, 401] on span at bounding box center [1100, 406] width 18 height 18
click at [0, 0] on input "radio" at bounding box center [0, 0] width 0 height 0
click at [1102, 443] on span at bounding box center [1100, 451] width 18 height 18
click at [0, 0] on input "radio" at bounding box center [0, 0] width 0 height 0
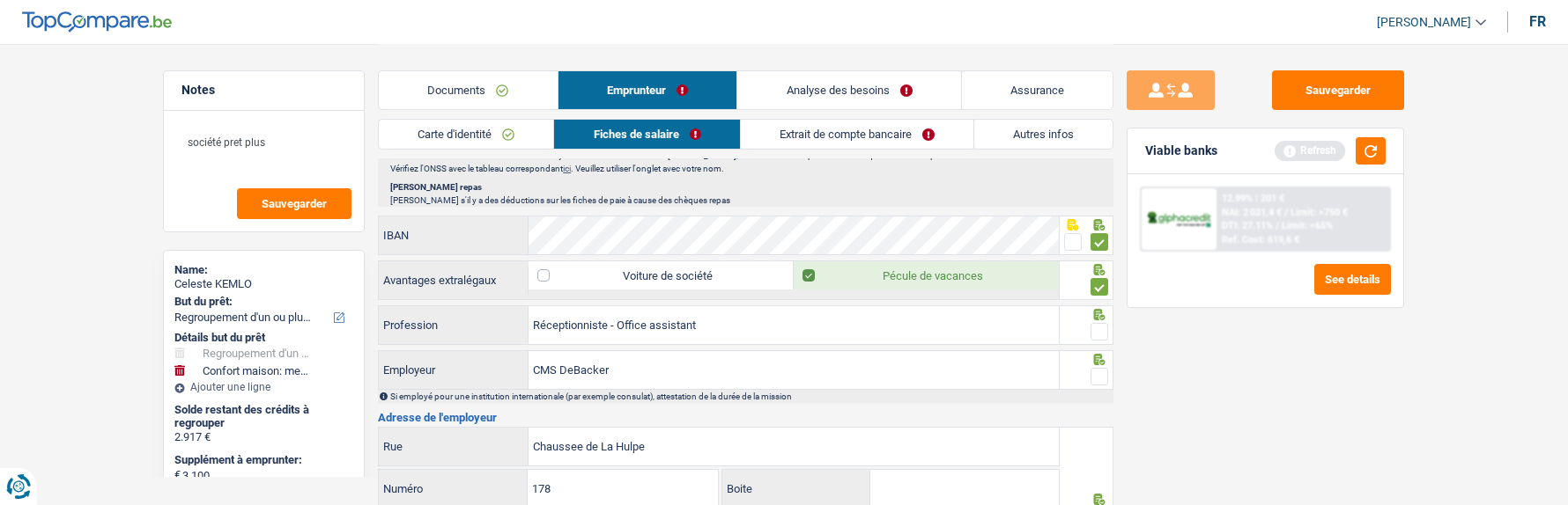
scroll to position [1321, 0]
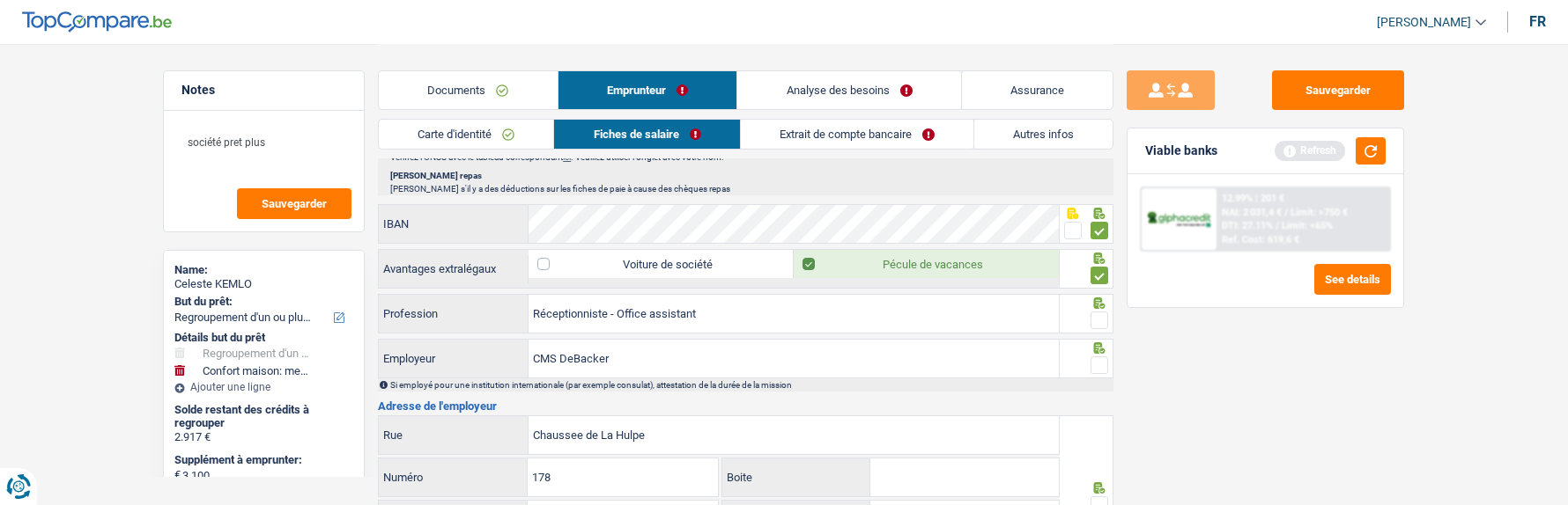
click at [1095, 317] on span at bounding box center [1100, 320] width 18 height 18
click at [0, 0] on input "radio" at bounding box center [0, 0] width 0 height 0
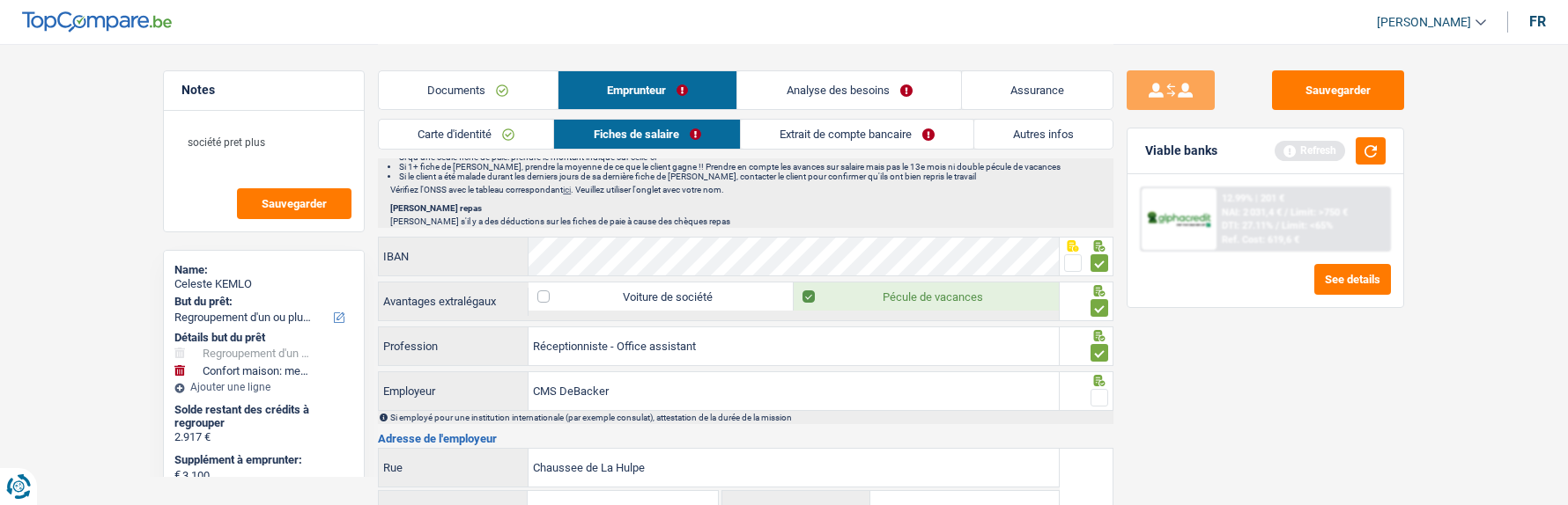
scroll to position [1233, 0]
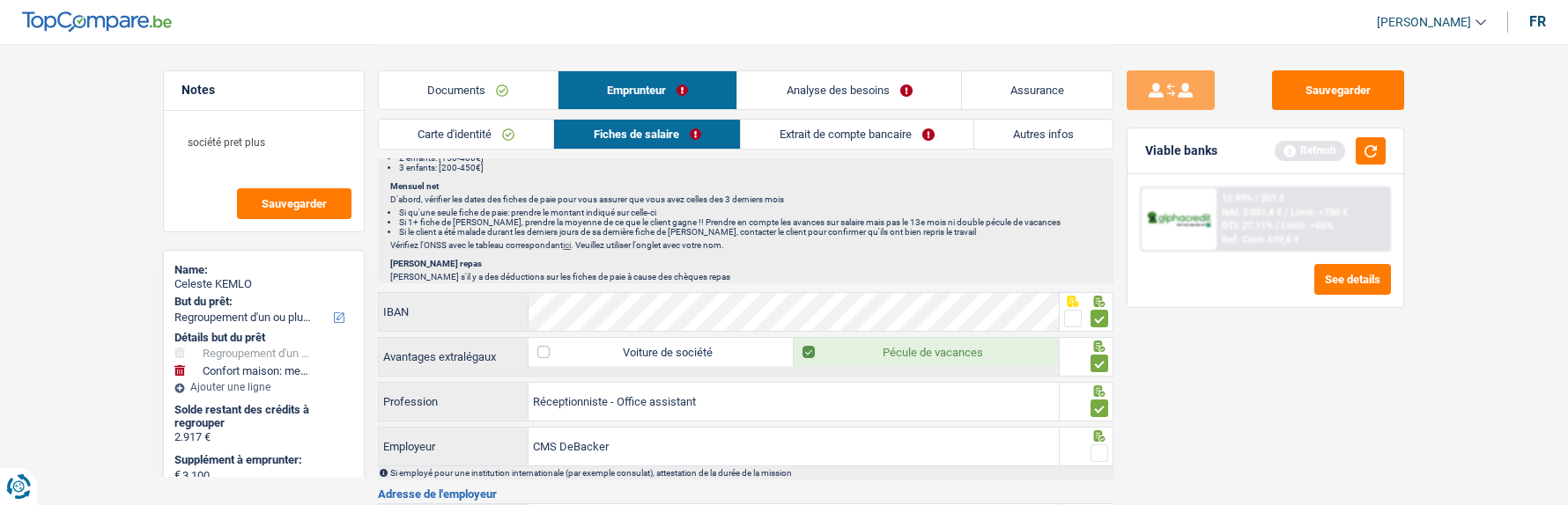
click at [1093, 445] on span at bounding box center [1100, 453] width 18 height 18
click at [0, 0] on input "radio" at bounding box center [0, 0] width 0 height 0
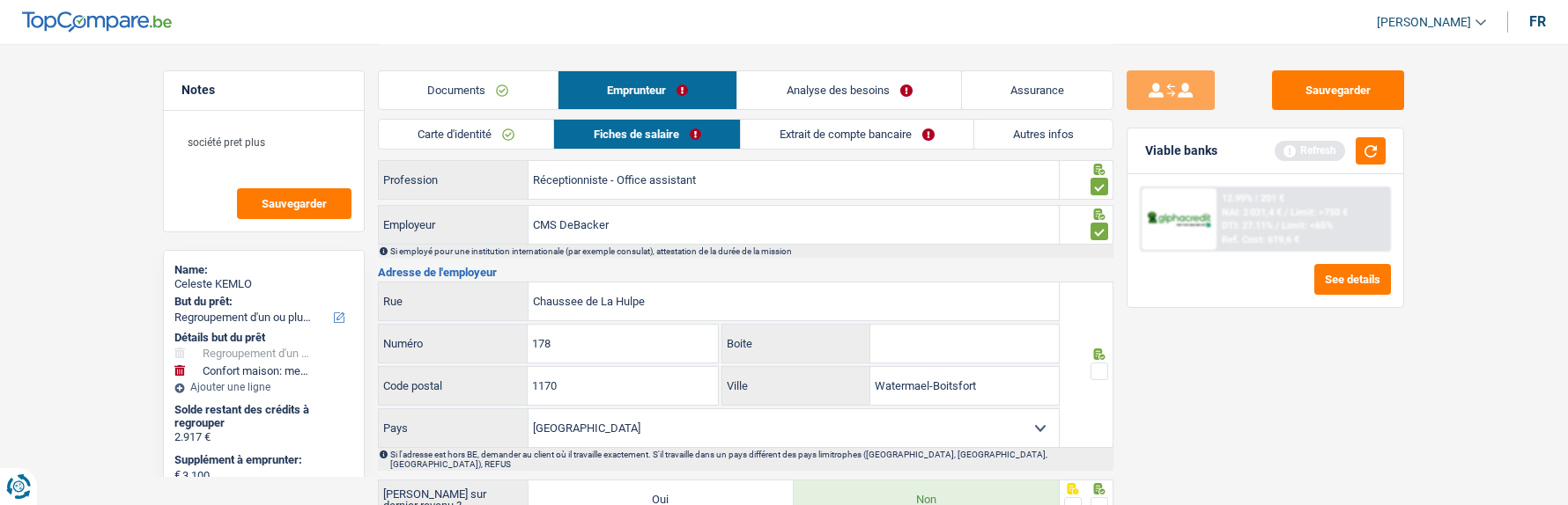
scroll to position [1496, 0]
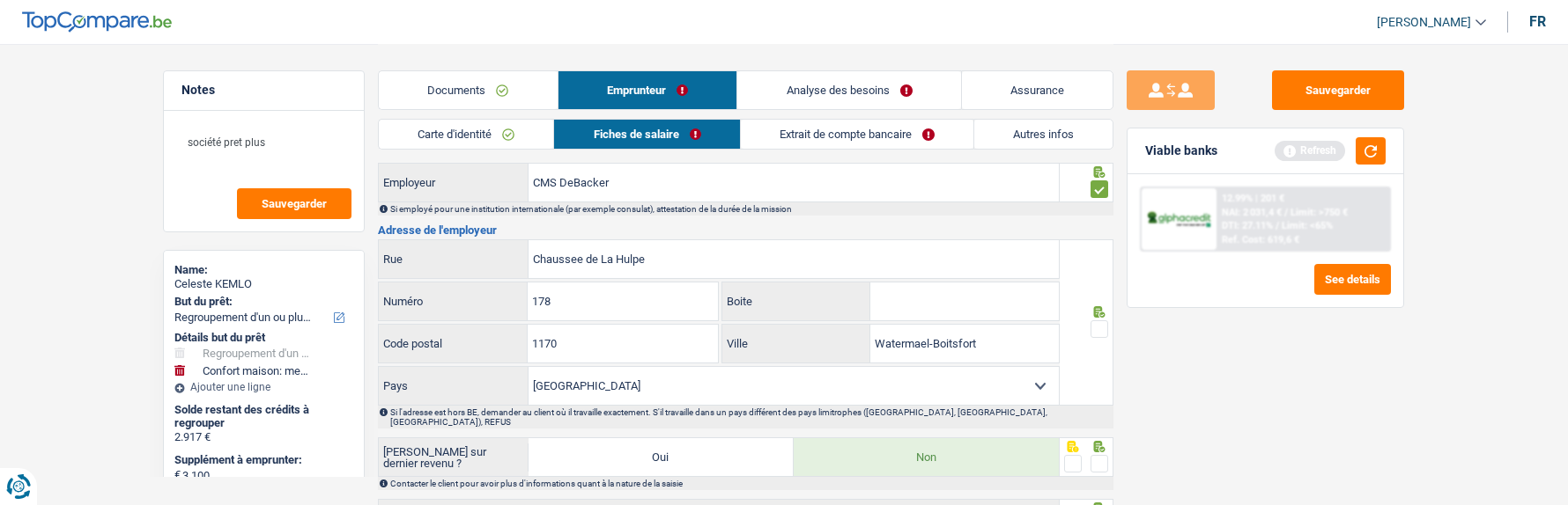
click at [1106, 320] on span at bounding box center [1100, 329] width 18 height 18
click at [0, 0] on input "radio" at bounding box center [0, 0] width 0 height 0
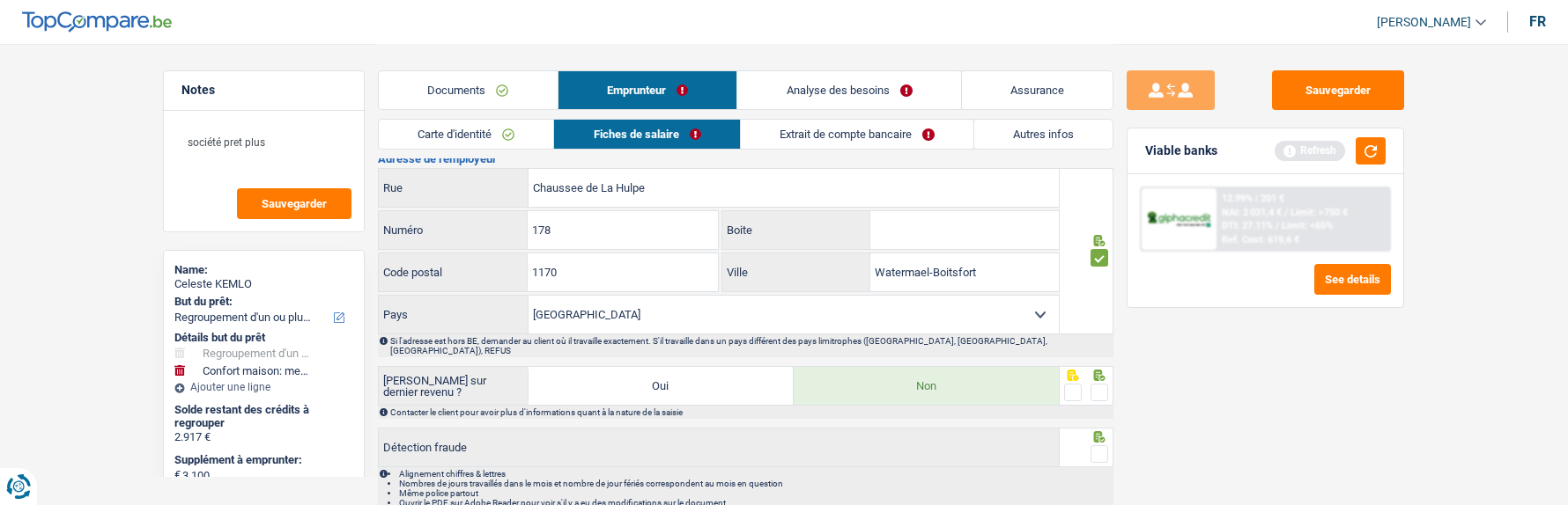
scroll to position [1585, 0]
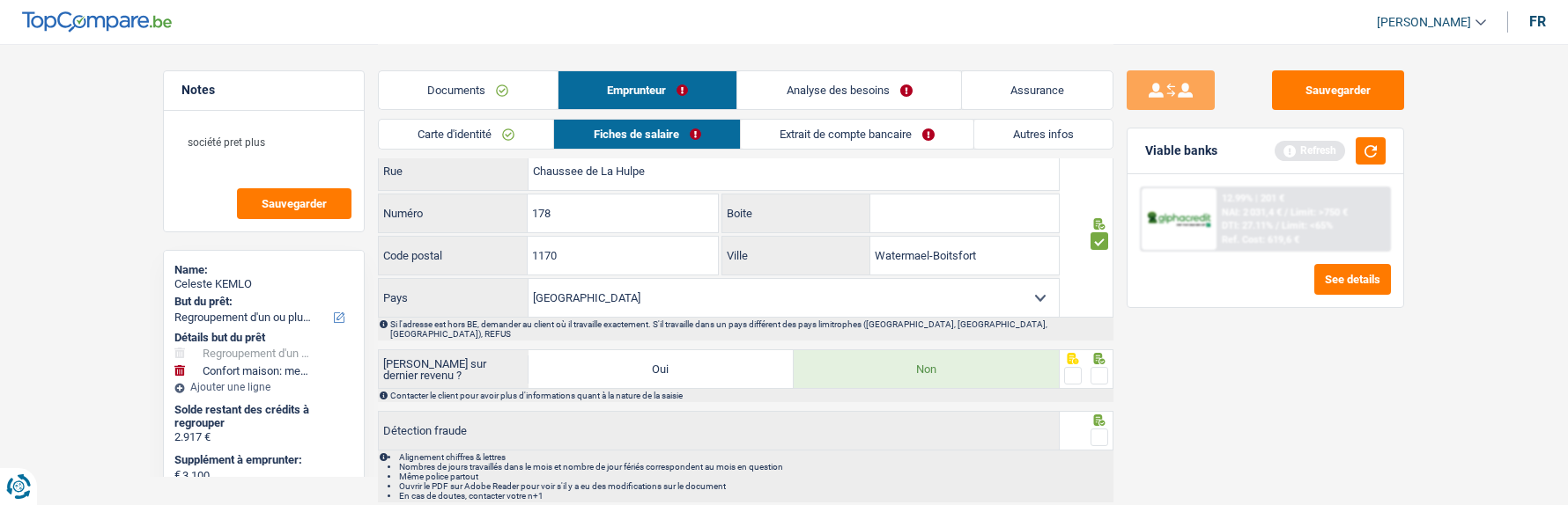
click at [1100, 367] on span at bounding box center [1100, 376] width 18 height 18
click at [0, 0] on input "radio" at bounding box center [0, 0] width 0 height 0
click at [1099, 429] on span at bounding box center [1100, 438] width 18 height 18
click at [0, 0] on input "radio" at bounding box center [0, 0] width 0 height 0
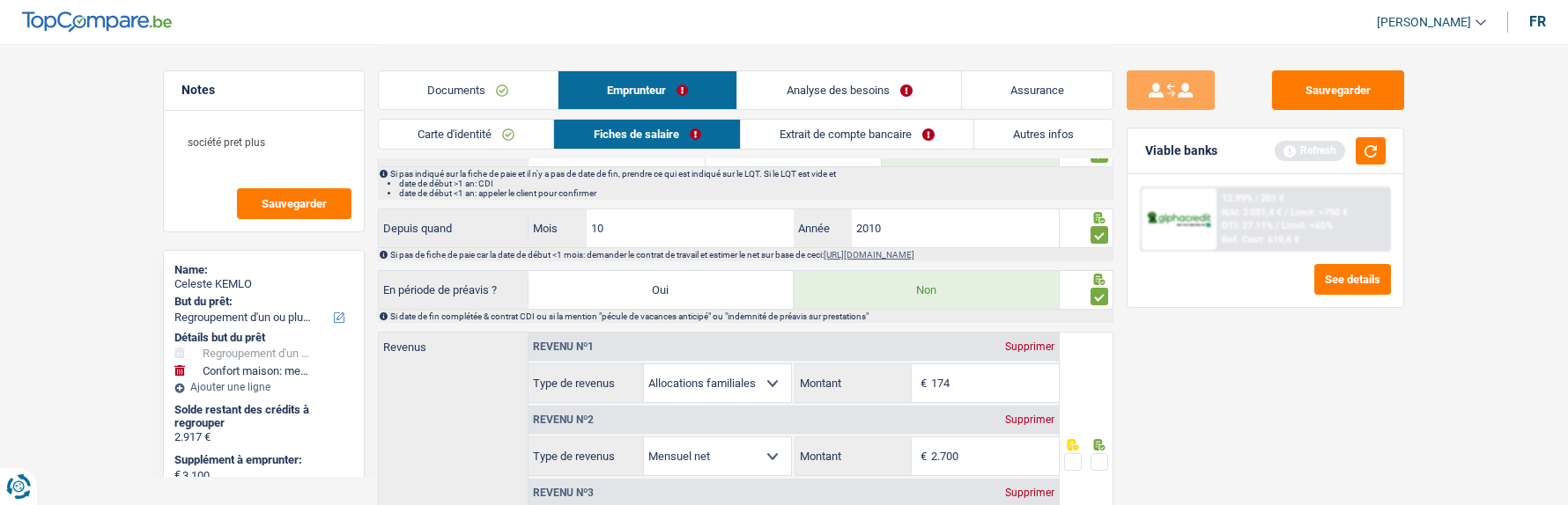
scroll to position [880, 0]
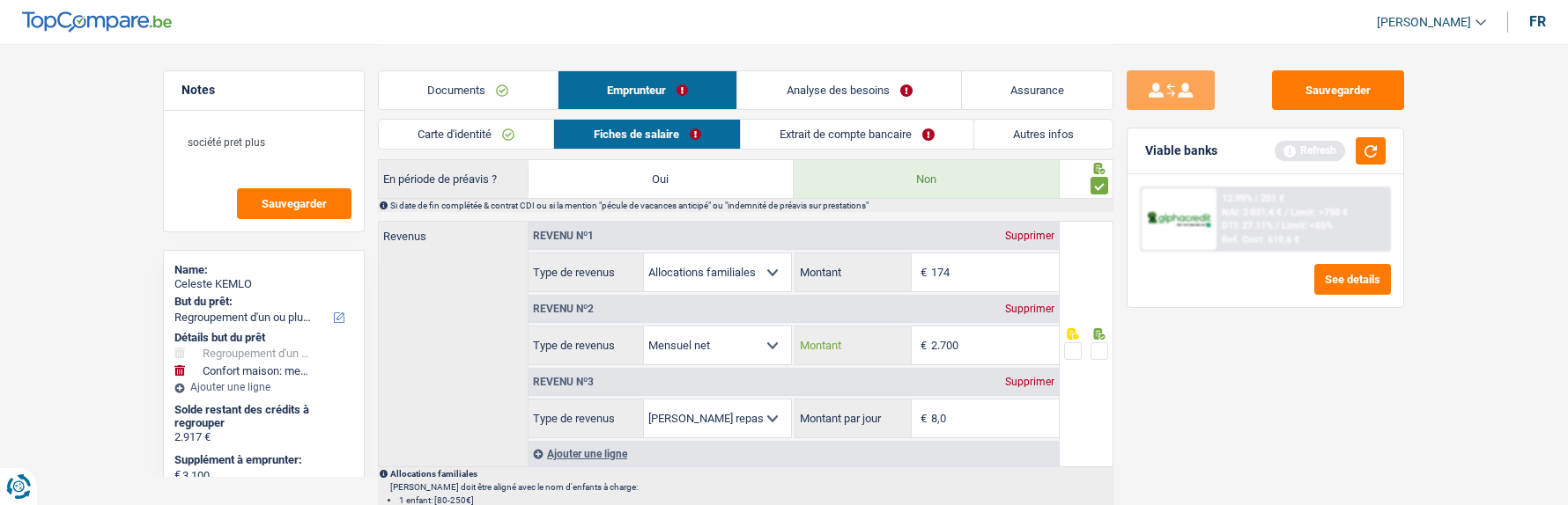
click at [996, 340] on input "2.700" at bounding box center [995, 345] width 128 height 38
type input "2.721"
click at [1104, 344] on span at bounding box center [1100, 352] width 18 height 18
click at [0, 0] on input "radio" at bounding box center [0, 0] width 0 height 0
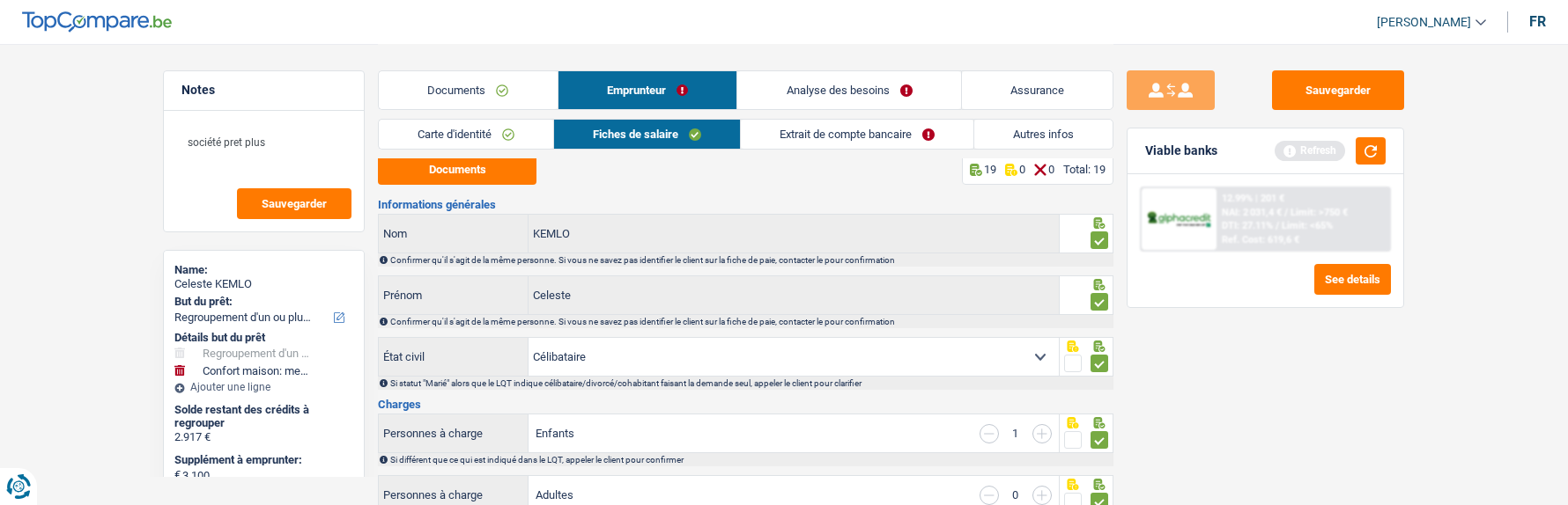
scroll to position [0, 0]
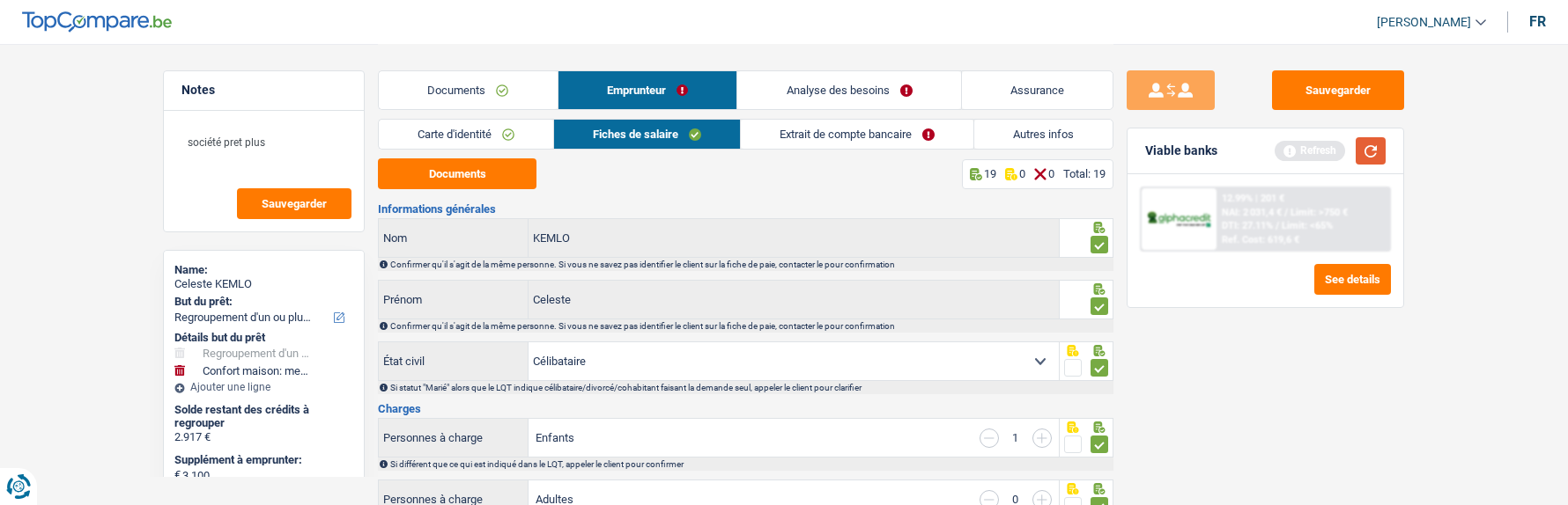
click at [1380, 151] on button "button" at bounding box center [1371, 151] width 30 height 27
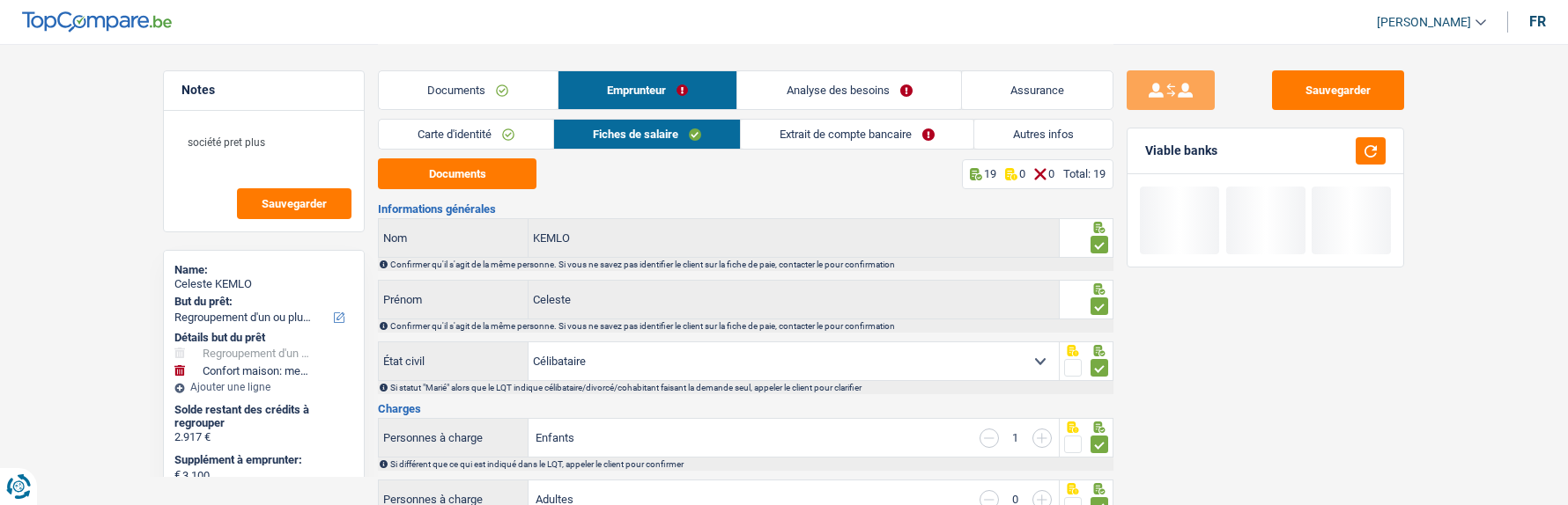
click at [883, 139] on link "Extrait de compte bancaire" at bounding box center [857, 135] width 233 height 29
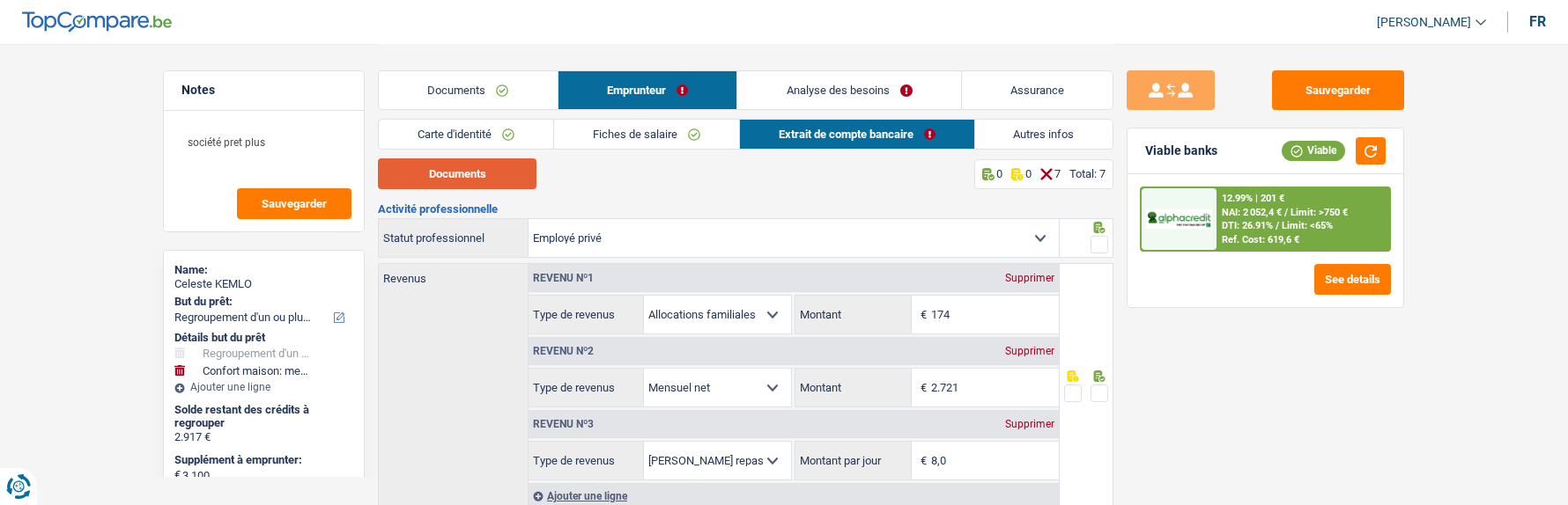
click at [496, 174] on button "Documents" at bounding box center [457, 174] width 158 height 31
click at [1104, 385] on span at bounding box center [1100, 394] width 18 height 18
click at [0, 0] on input "radio" at bounding box center [0, 0] width 0 height 0
click at [1098, 236] on span at bounding box center [1100, 245] width 18 height 18
click at [0, 0] on input "radio" at bounding box center [0, 0] width 0 height 0
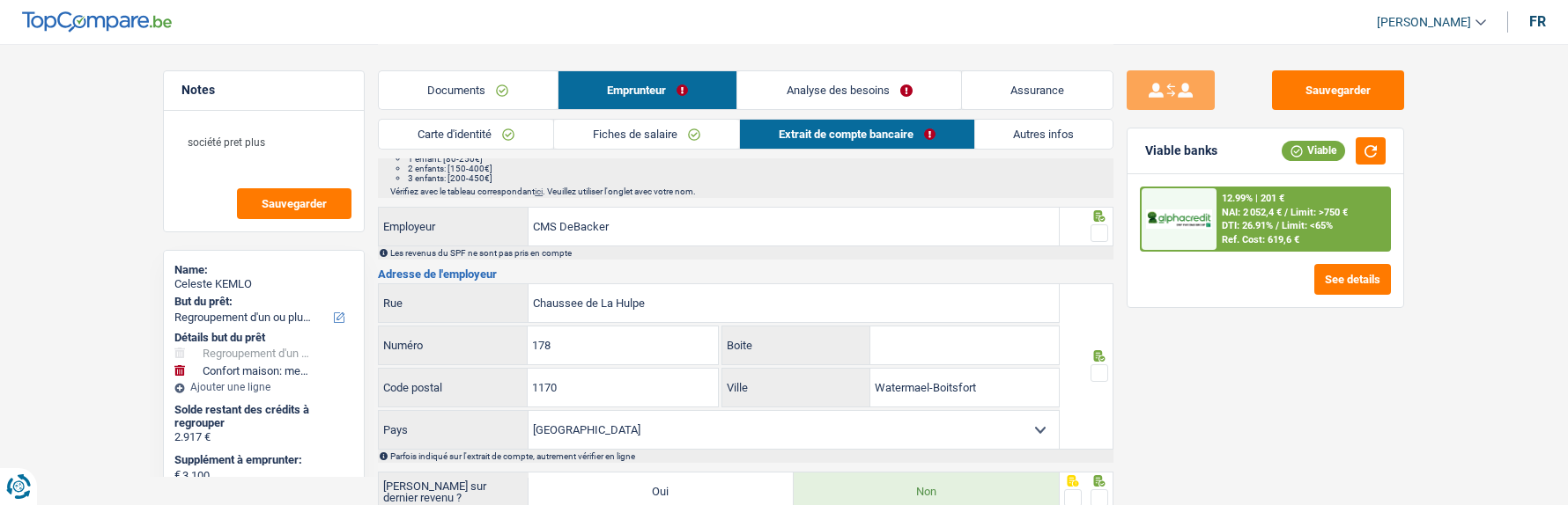
scroll to position [441, 0]
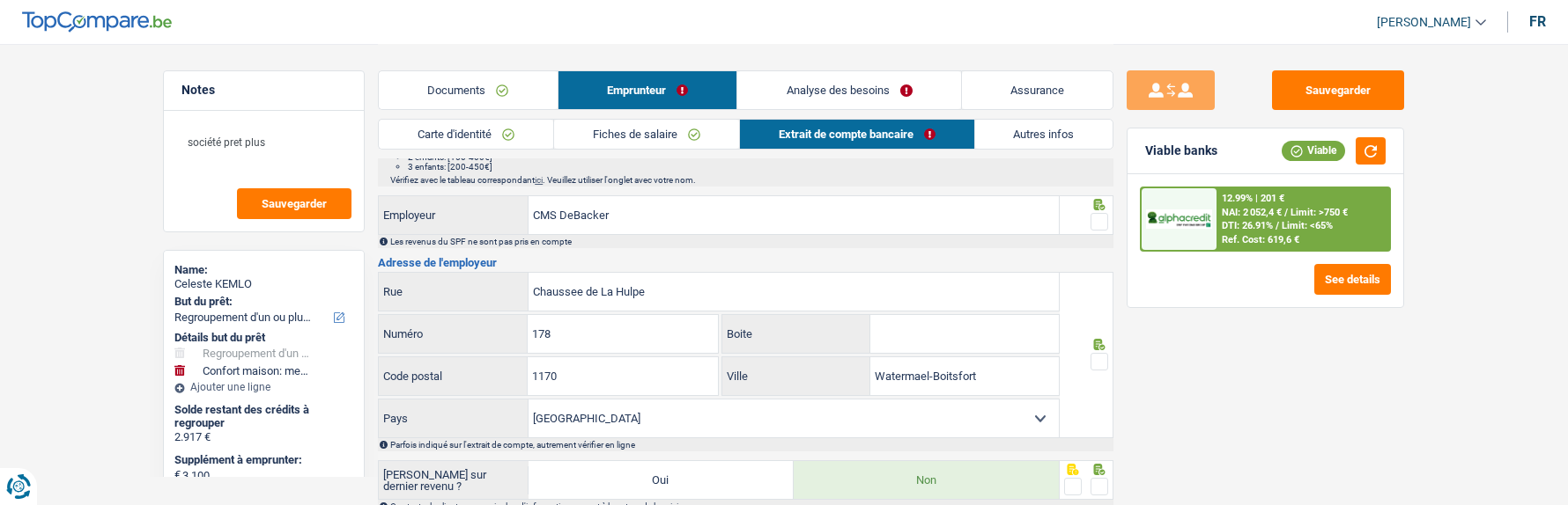
click at [1093, 217] on span at bounding box center [1100, 222] width 18 height 18
click at [0, 0] on input "radio" at bounding box center [0, 0] width 0 height 0
click at [1096, 357] on span at bounding box center [1100, 361] width 18 height 18
click at [0, 0] on input "radio" at bounding box center [0, 0] width 0 height 0
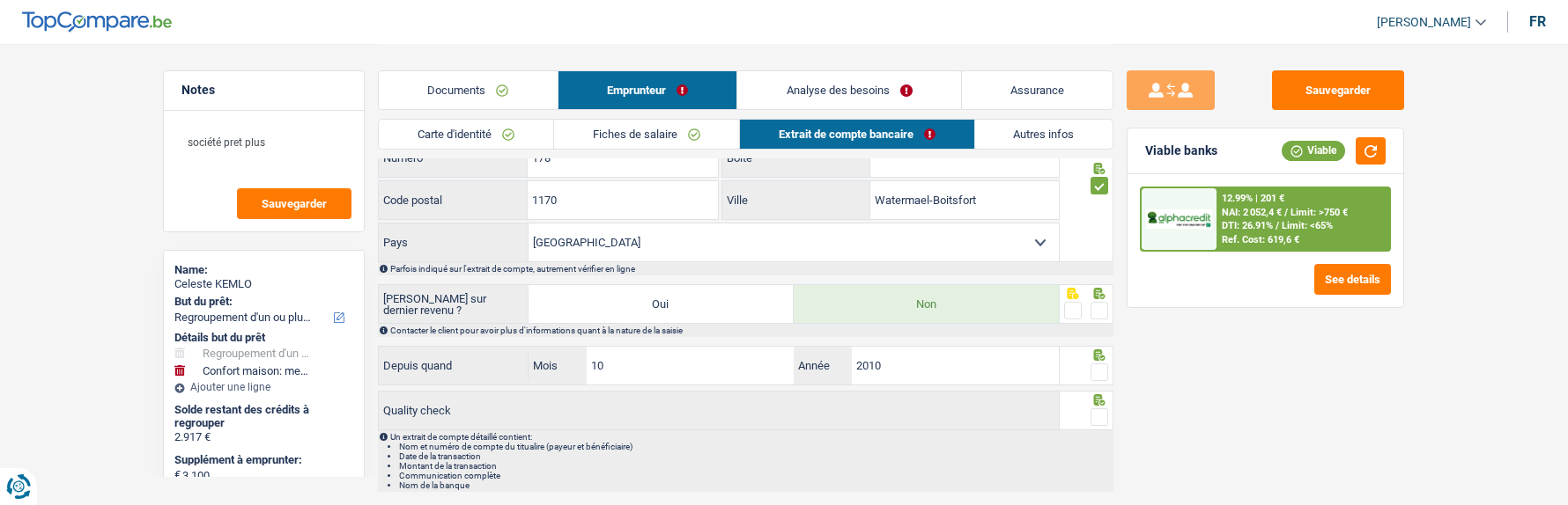
click at [1093, 302] on span at bounding box center [1100, 311] width 18 height 18
click at [0, 0] on input "radio" at bounding box center [0, 0] width 0 height 0
click at [1100, 363] on span at bounding box center [1100, 372] width 18 height 18
click at [0, 0] on input "radio" at bounding box center [0, 0] width 0 height 0
click at [1102, 411] on span at bounding box center [1100, 417] width 18 height 18
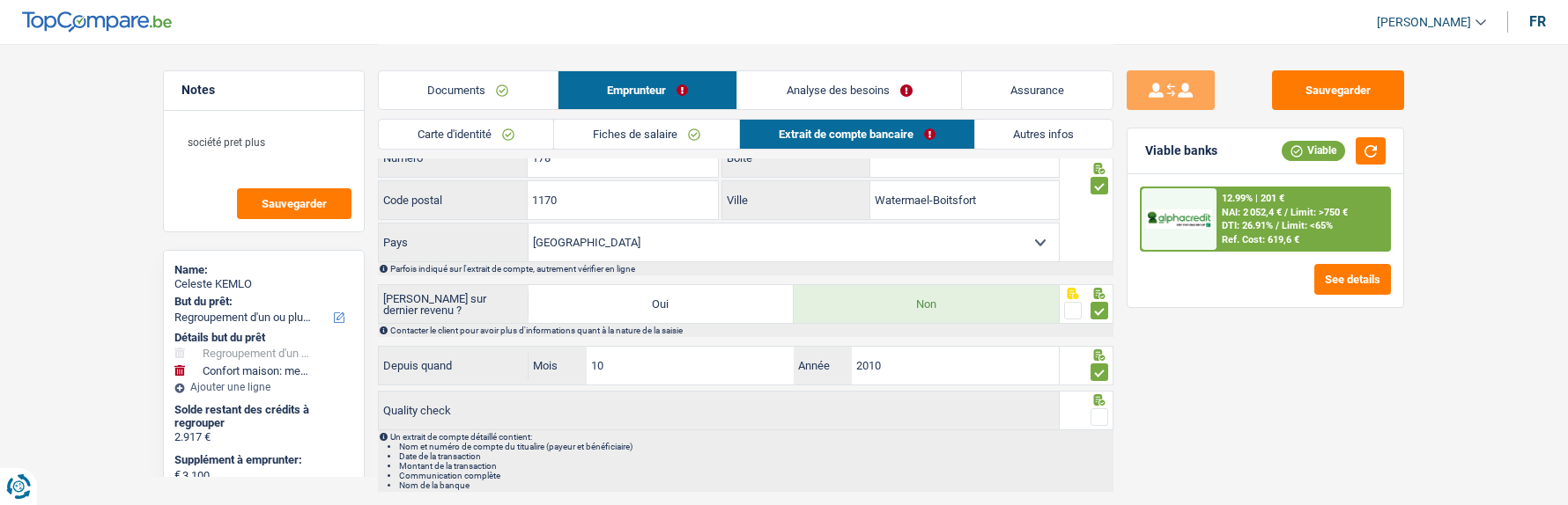
click at [0, 0] on input "radio" at bounding box center [0, 0] width 0 height 0
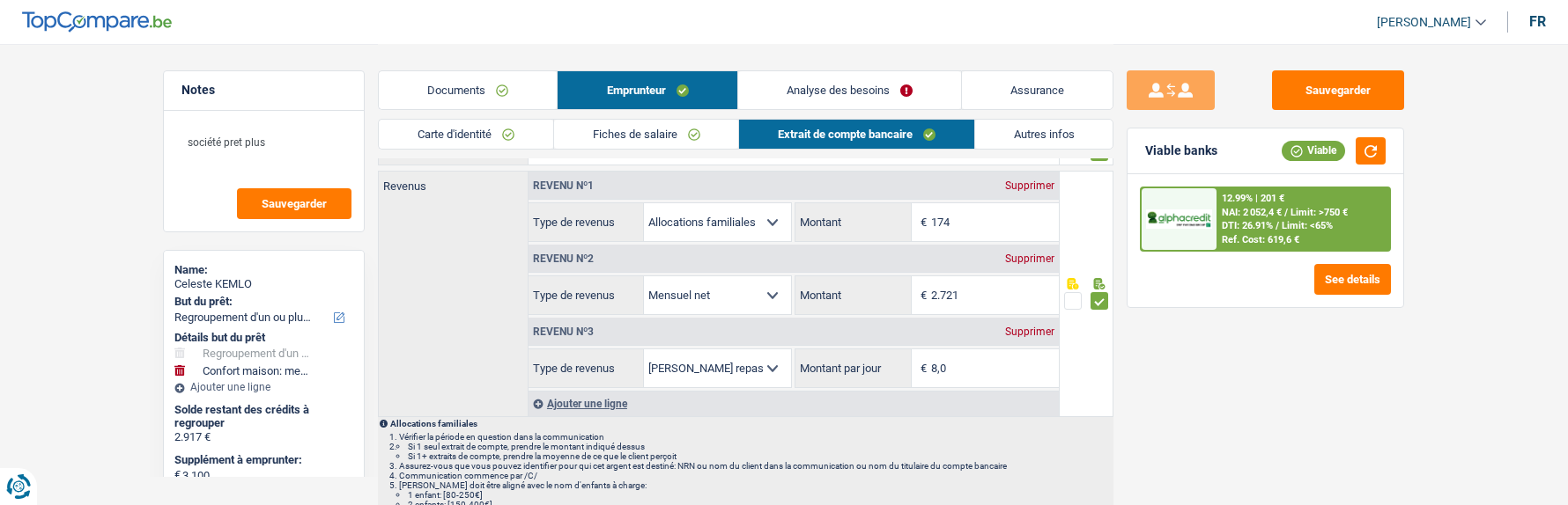
scroll to position [88, 0]
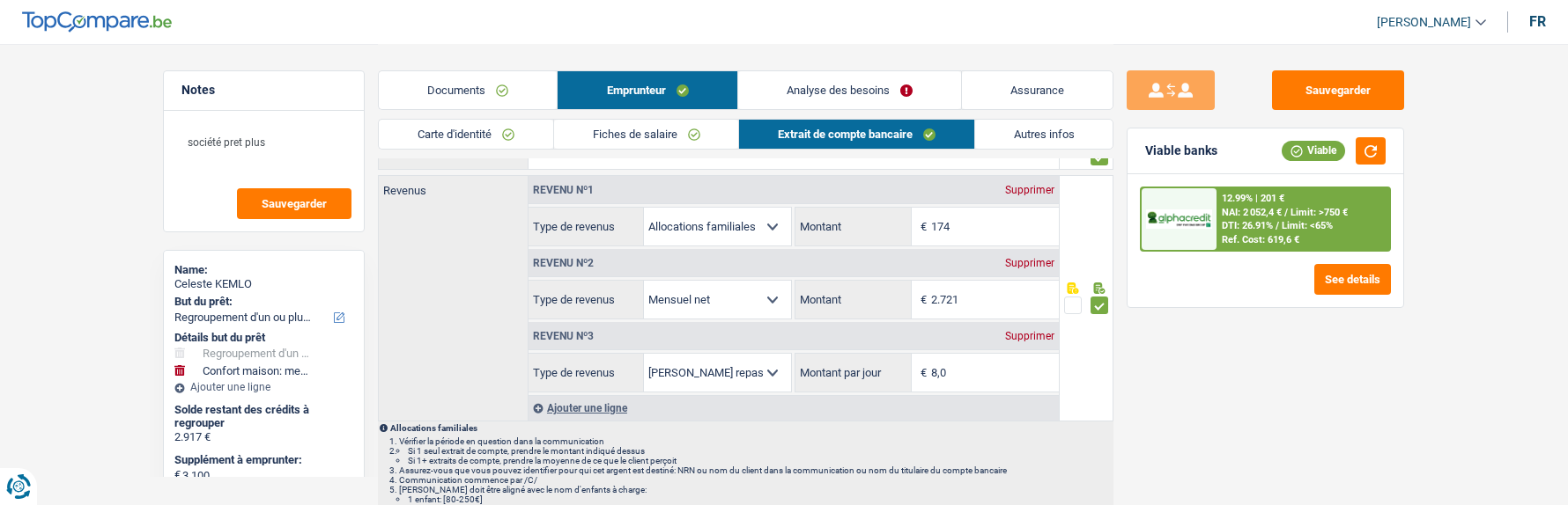
click at [862, 98] on link "Analyse des besoins" at bounding box center [849, 90] width 223 height 38
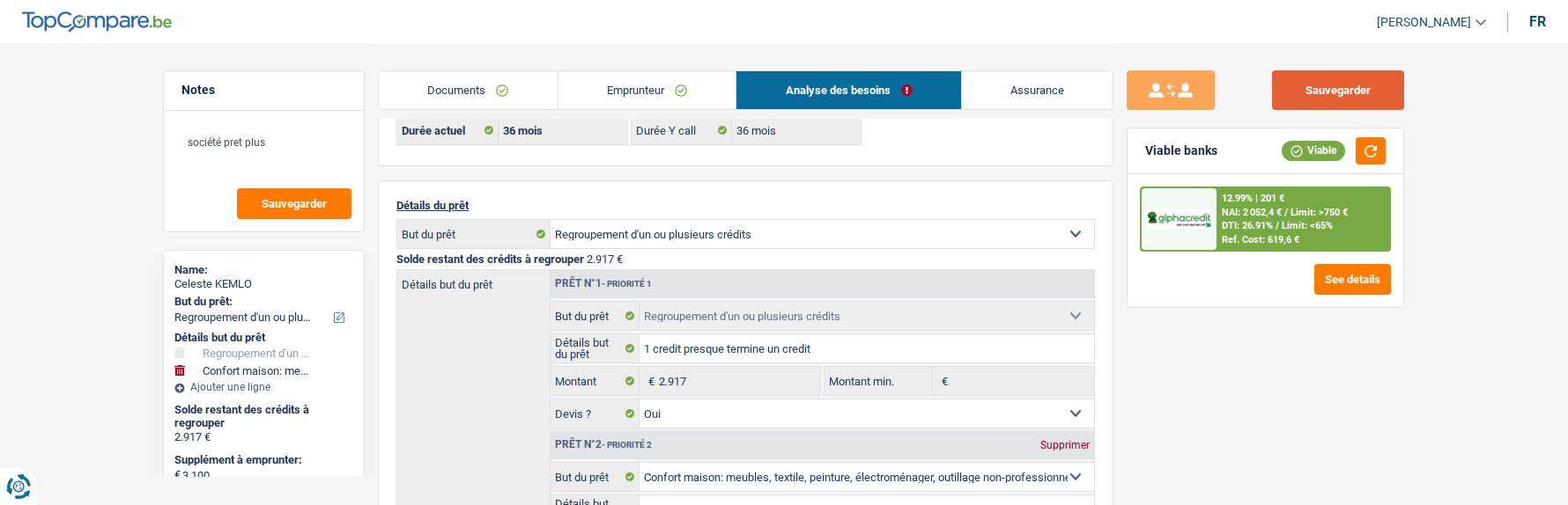
click at [1356, 97] on button "Sauvegarder" at bounding box center [1338, 90] width 132 height 40
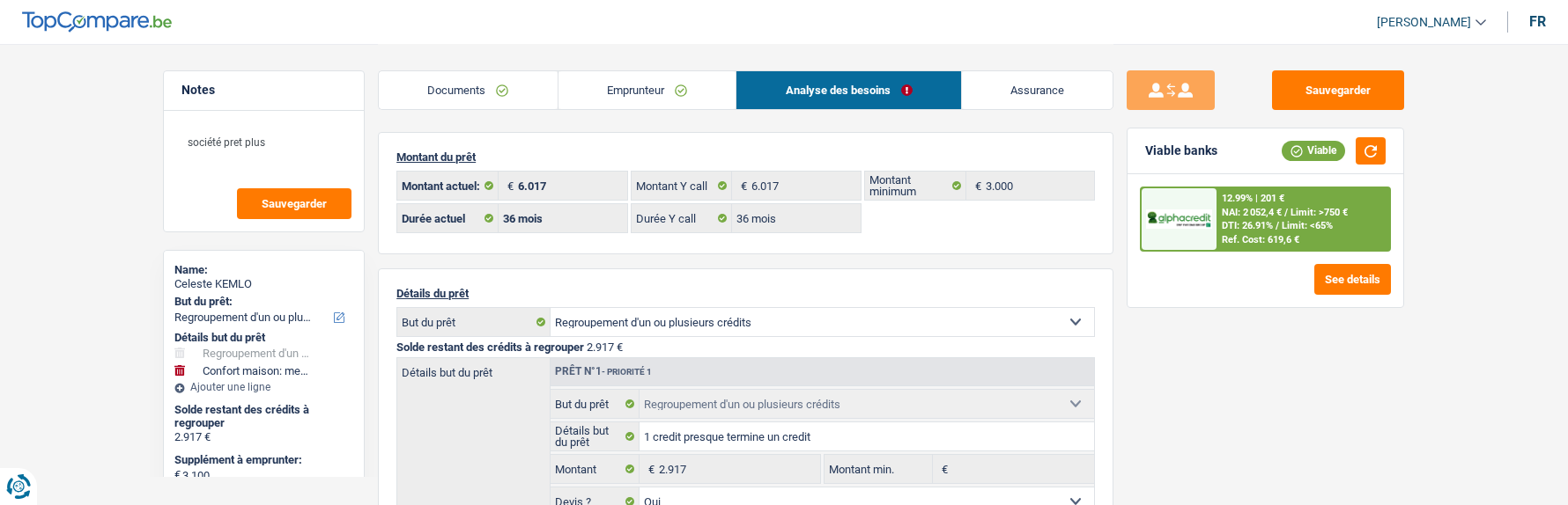
click at [680, 97] on link "Emprunteur" at bounding box center [647, 90] width 178 height 38
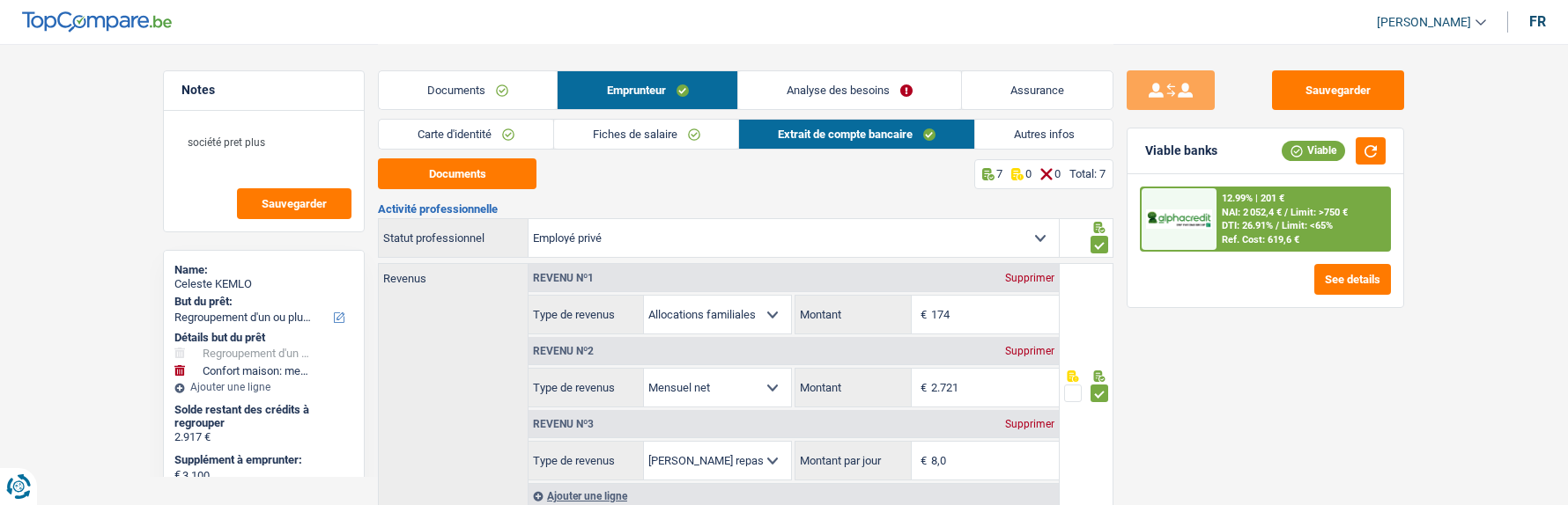
click at [1043, 129] on link "Autres infos" at bounding box center [1045, 135] width 139 height 29
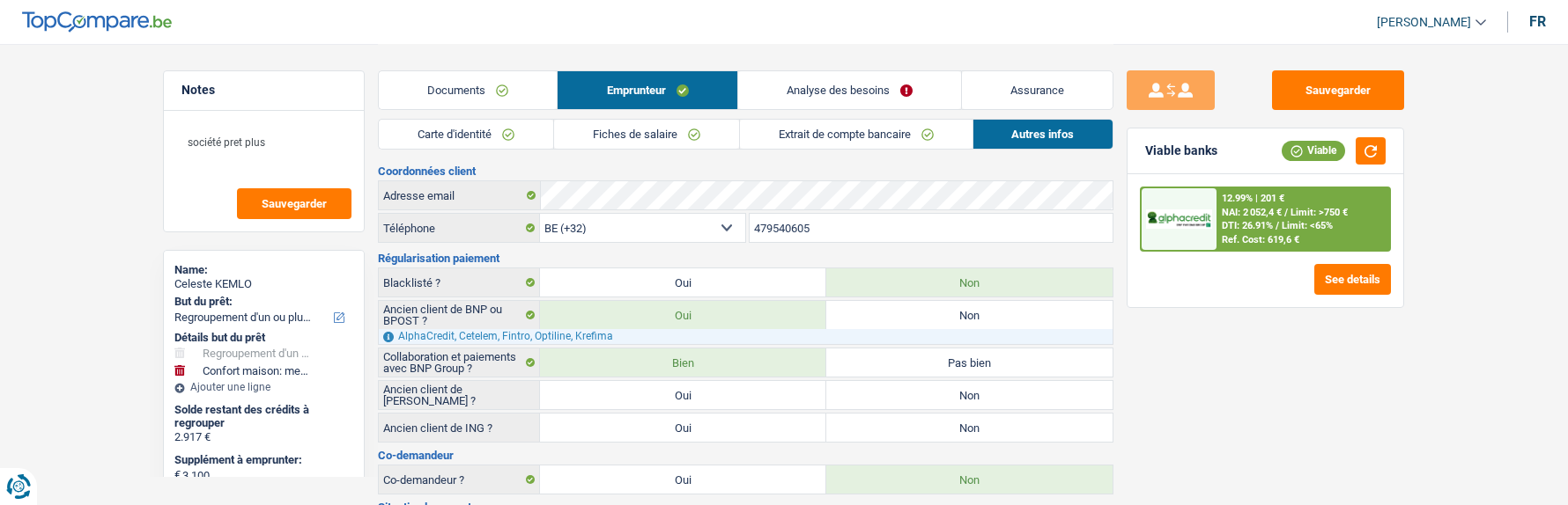
click at [904, 87] on link "Analyse des besoins" at bounding box center [849, 90] width 223 height 38
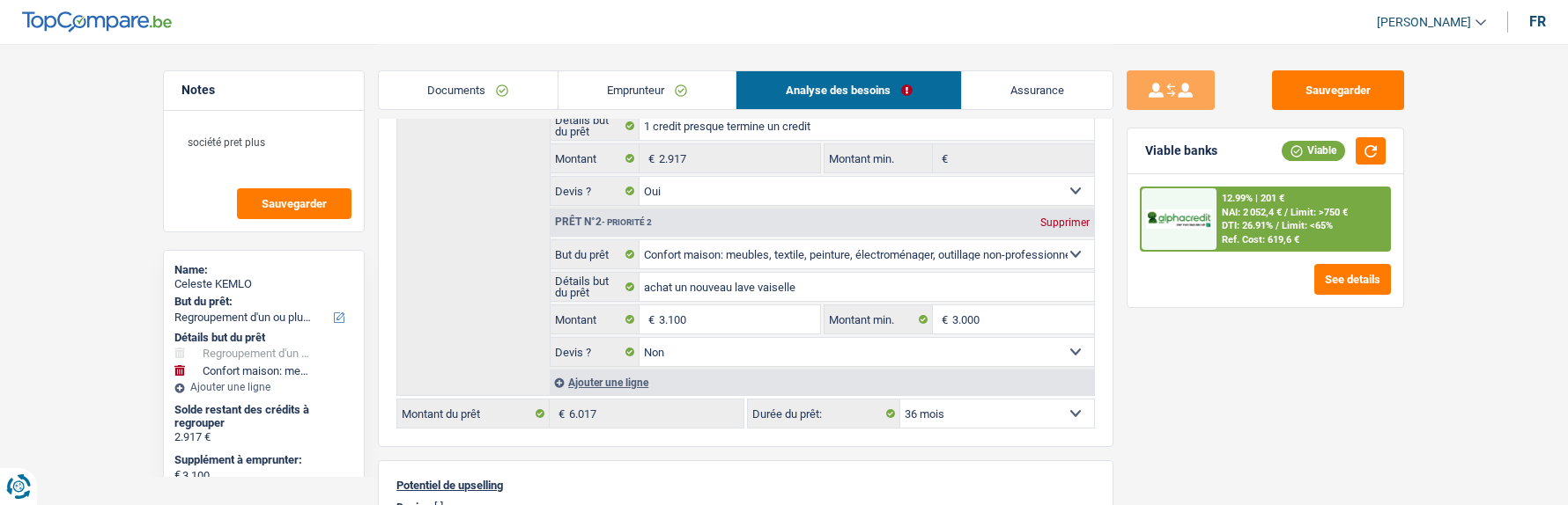
scroll to position [353, 0]
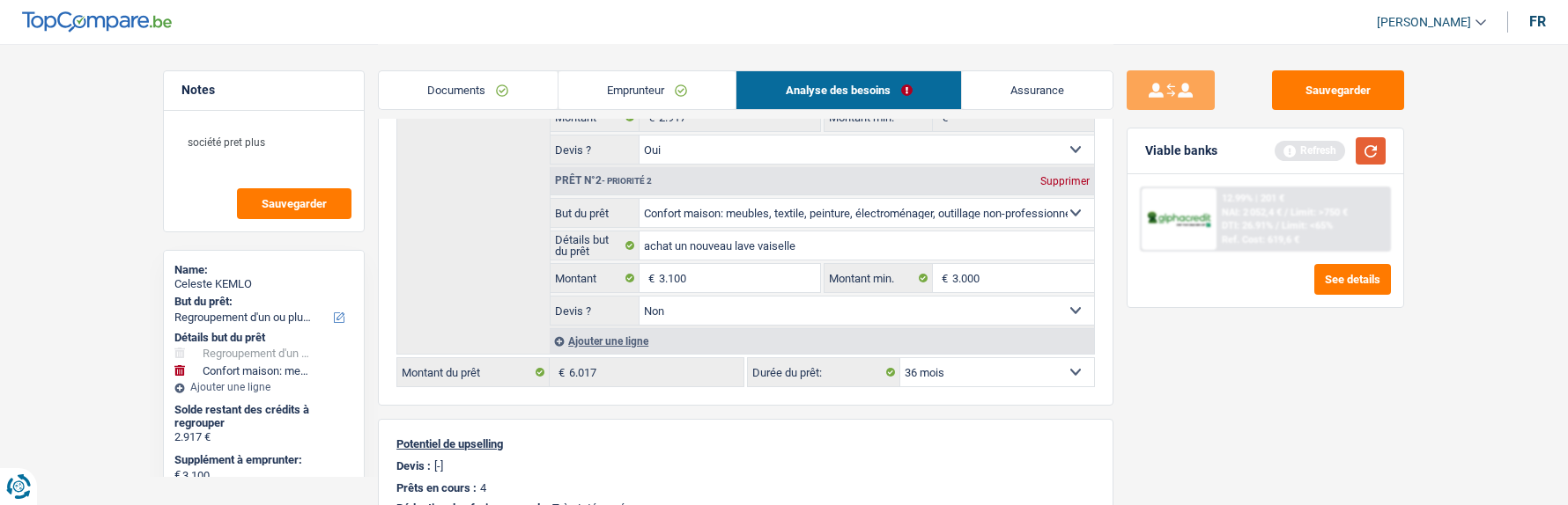
click at [1358, 149] on button "button" at bounding box center [1371, 151] width 30 height 27
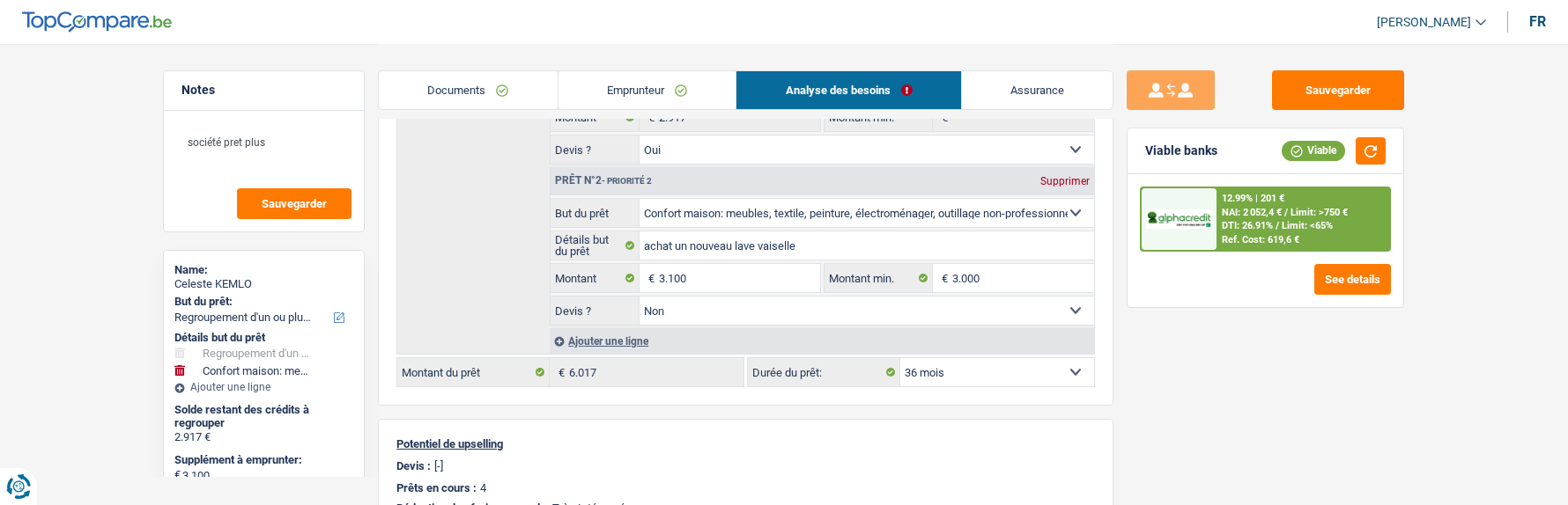
click at [1283, 228] on span "Limit: <65%" at bounding box center [1308, 226] width 51 height 12
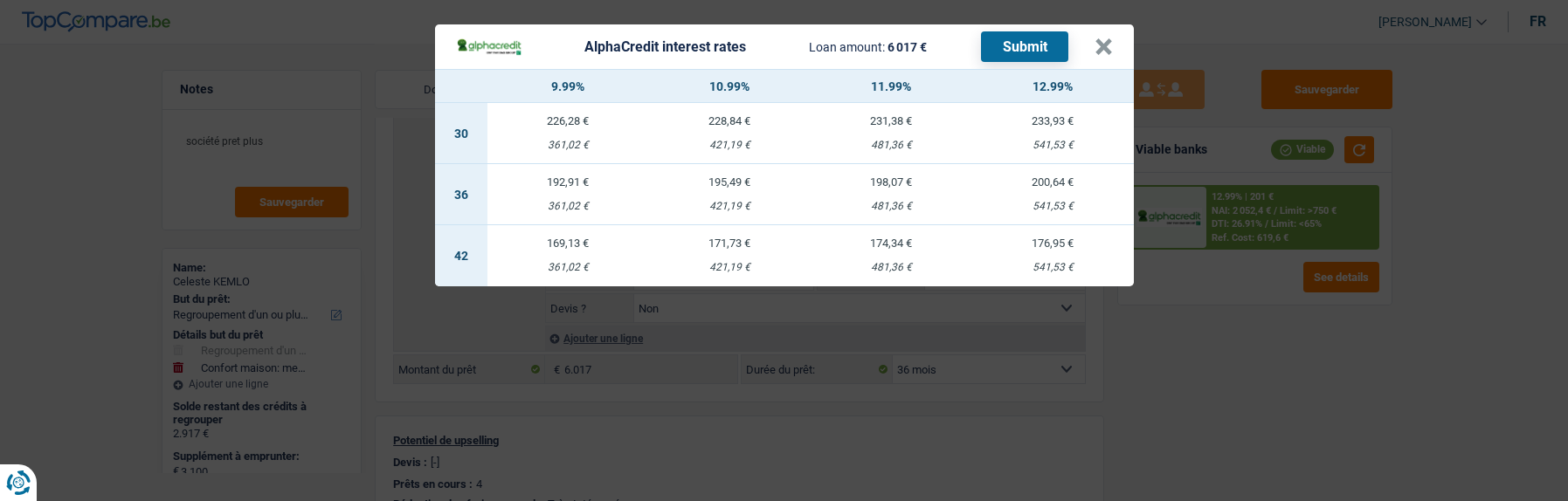
click at [569, 184] on td "192,91 € 361,02 €" at bounding box center [568, 194] width 162 height 61
select select "alphacredit"
type input "9,99"
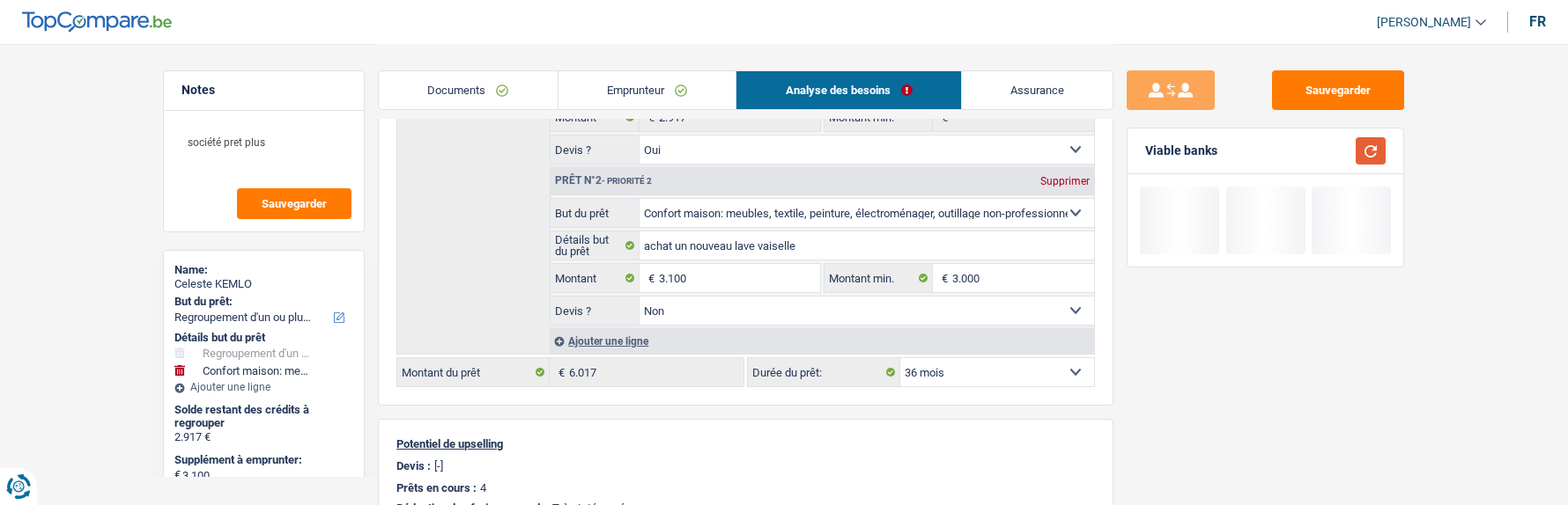
click at [1369, 143] on button "button" at bounding box center [1371, 151] width 30 height 27
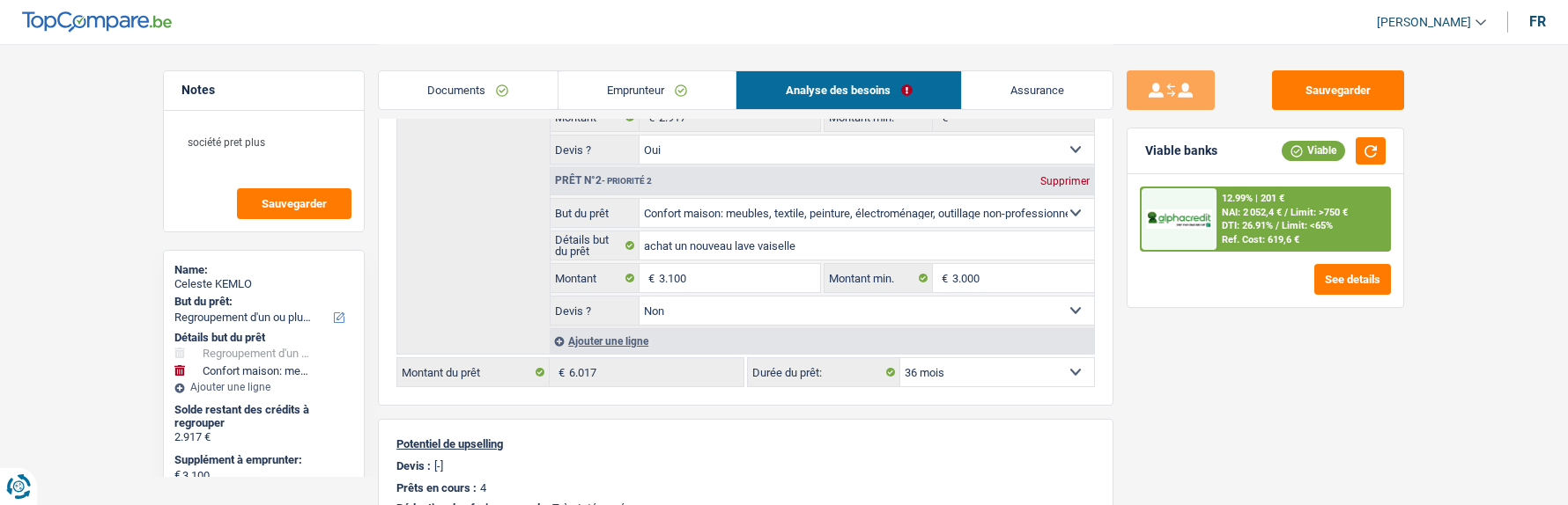
click at [1277, 220] on div "12.99% | 201 € NAI: 2 052,4 € / Limit: >750 € DTI: 26.91% / Limit: <65% Ref. Co…" at bounding box center [1304, 219] width 174 height 62
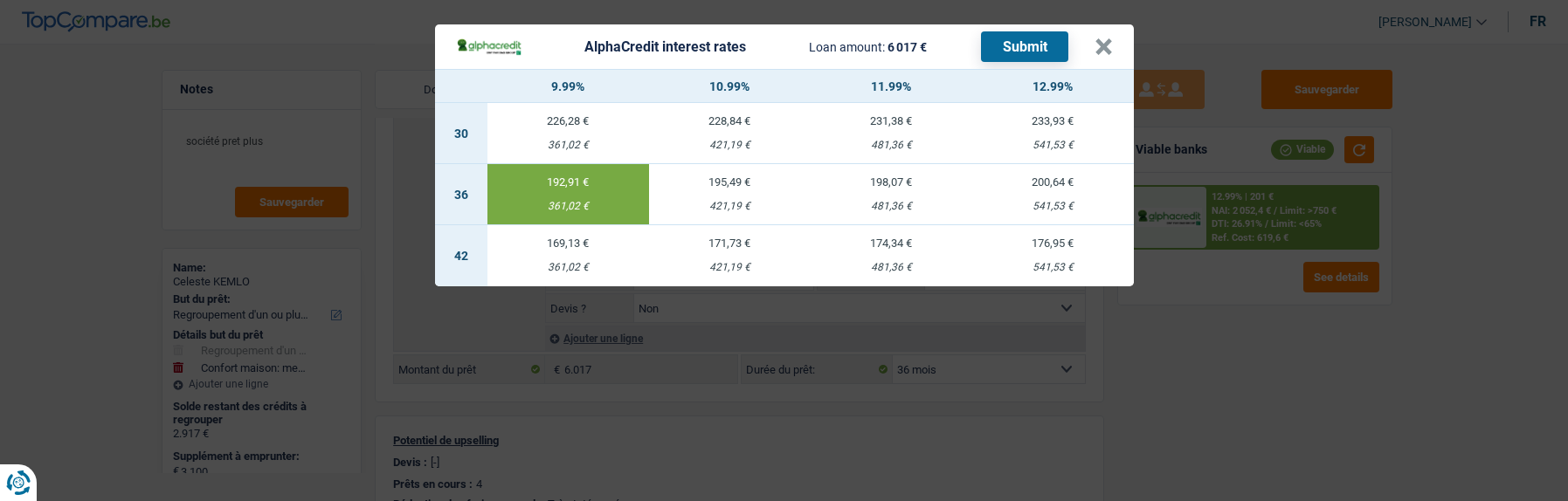
click at [1023, 40] on button "Submit" at bounding box center [1024, 47] width 87 height 31
click at [1113, 42] on button "×" at bounding box center [1103, 47] width 18 height 17
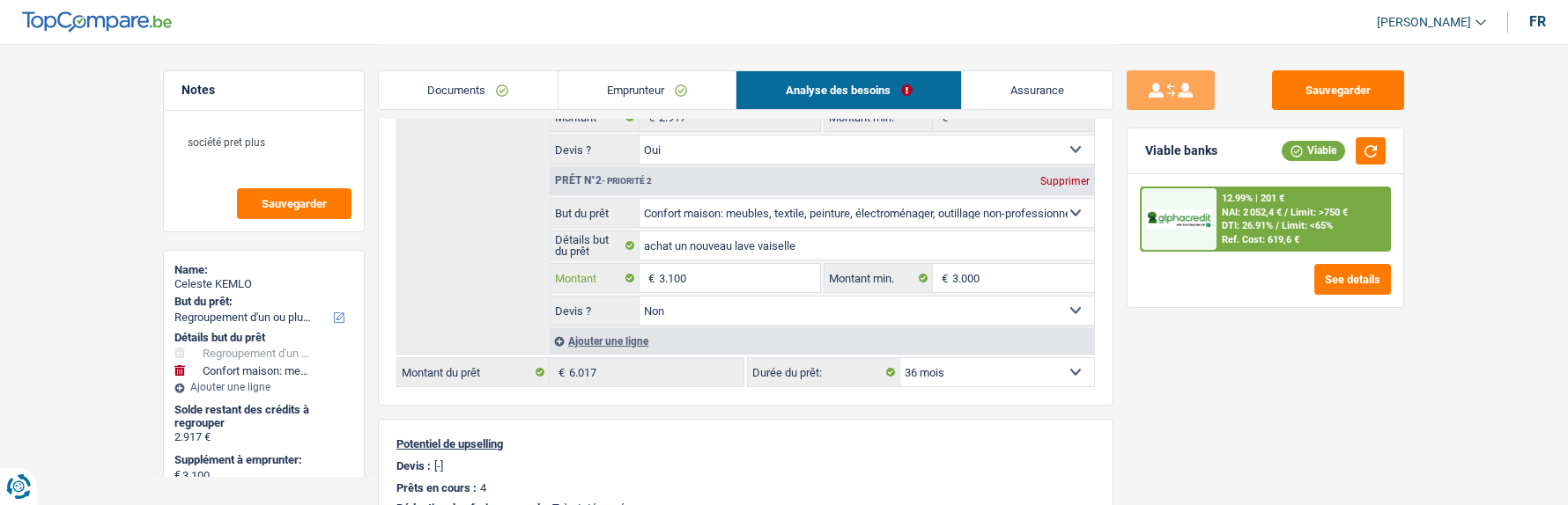
click at [750, 282] on input "3.100" at bounding box center [739, 277] width 161 height 28
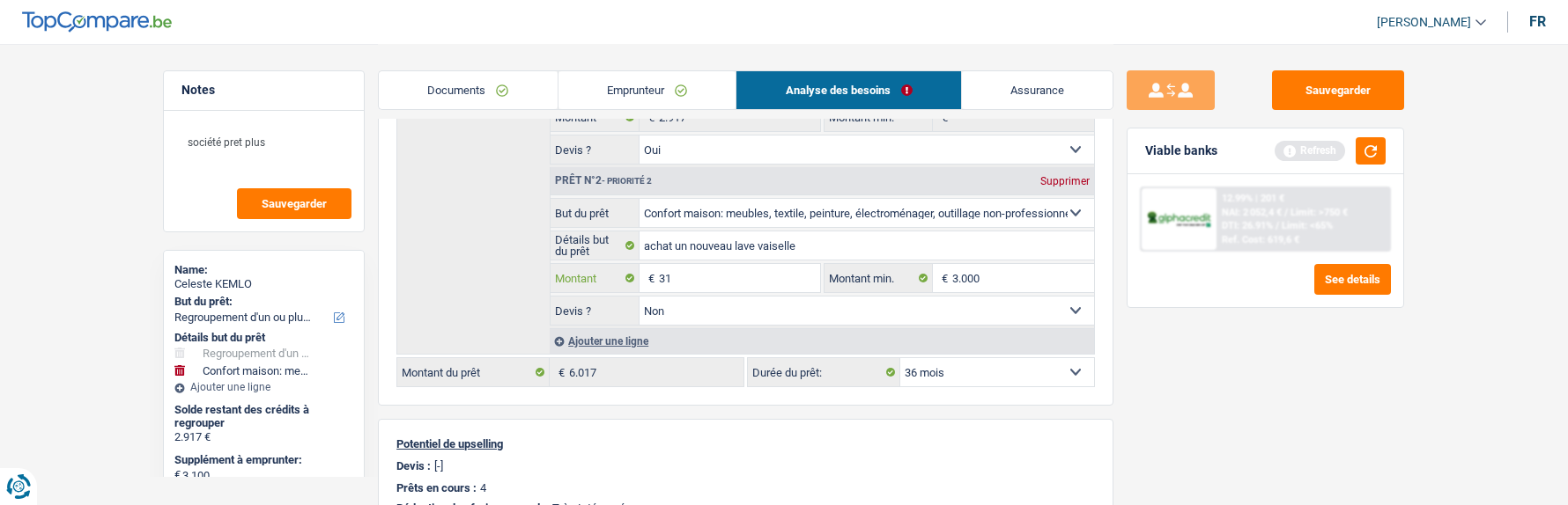
type input "3"
type input "5.000"
type input "7.917"
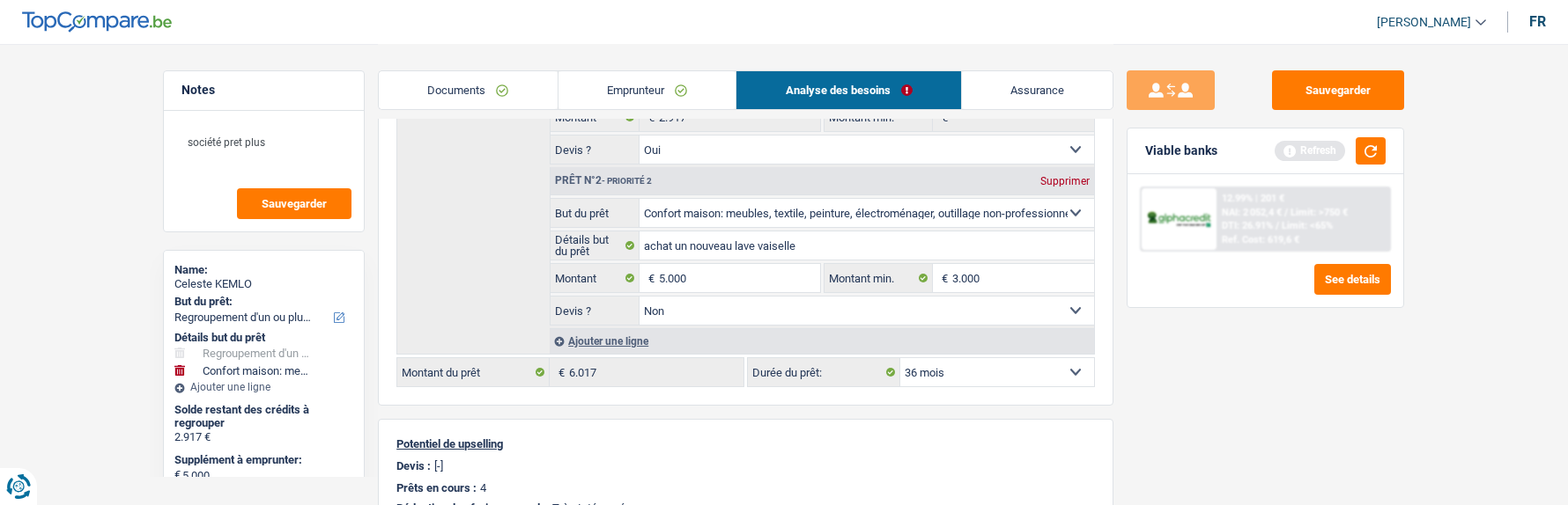
select select "48"
type input "7.917"
click at [1154, 433] on div "Sauvegarder Viable banks Refresh 12.99% | 201 € NAI: 2 052,4 € / Limit: >750 € …" at bounding box center [1265, 274] width 304 height 406
select select "48"
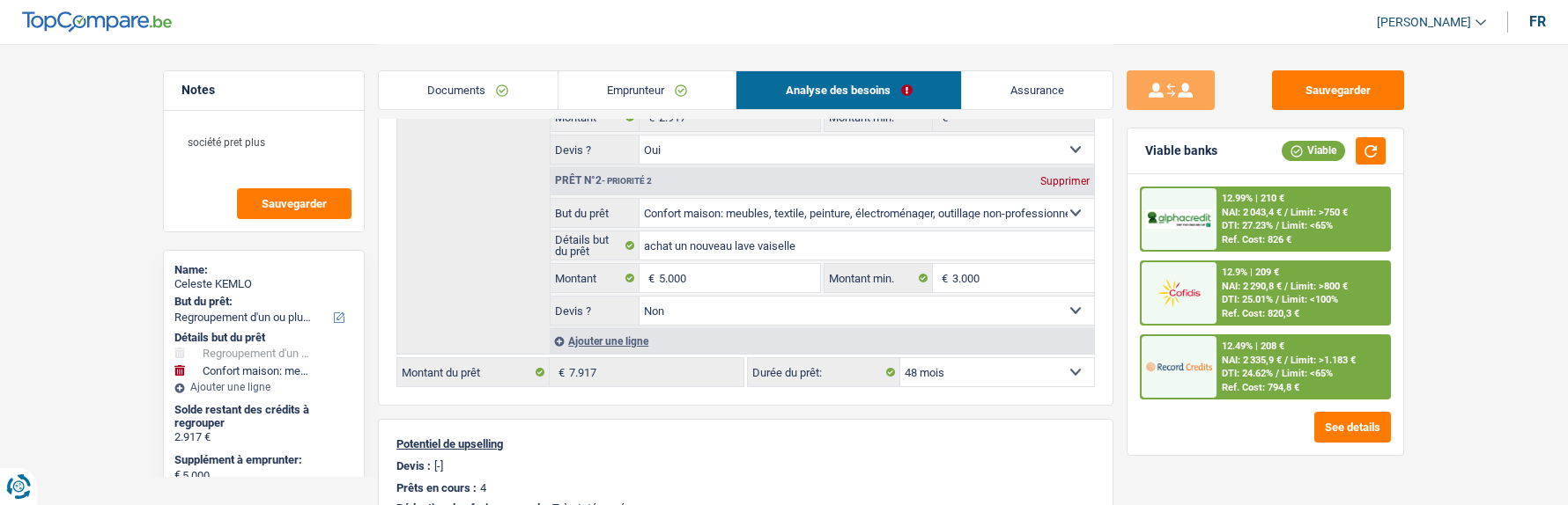
click at [1272, 280] on div "12.9% | 209 € NAI: 2 290,8 € / Limit: >800 € DTI: 25.01% / Limit: <100% Ref. Co…" at bounding box center [1304, 293] width 174 height 62
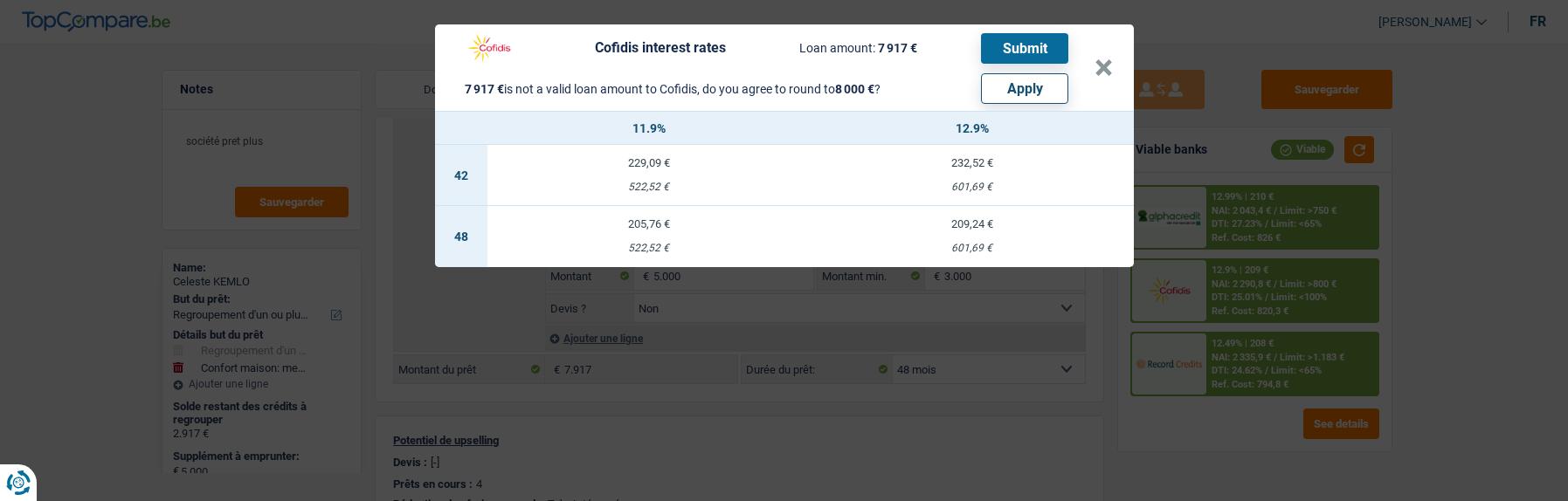
click at [1021, 83] on button "Apply" at bounding box center [1024, 89] width 87 height 31
type input "5.083"
type input "8.000"
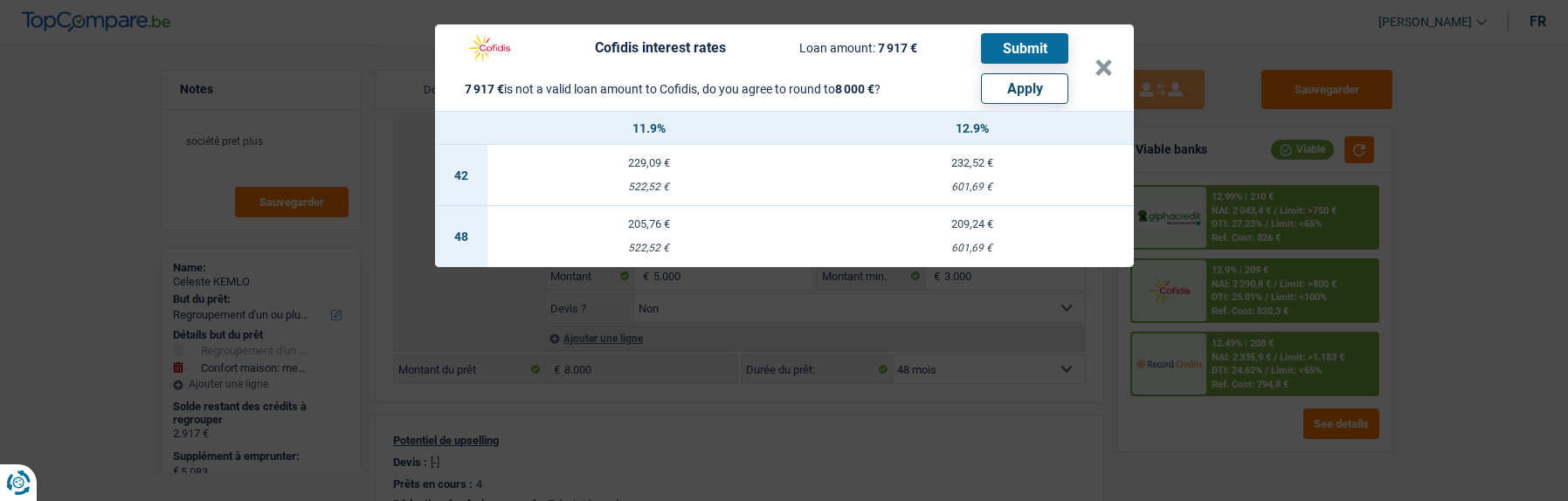
select select "other"
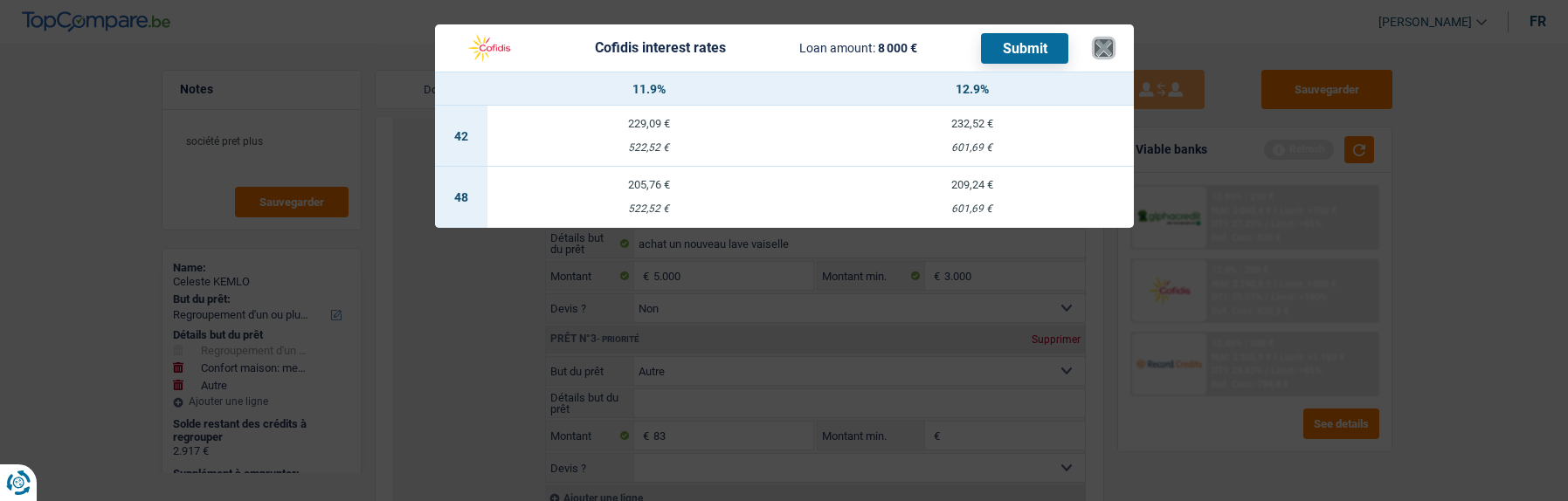
click at [1111, 40] on button "×" at bounding box center [1103, 48] width 18 height 17
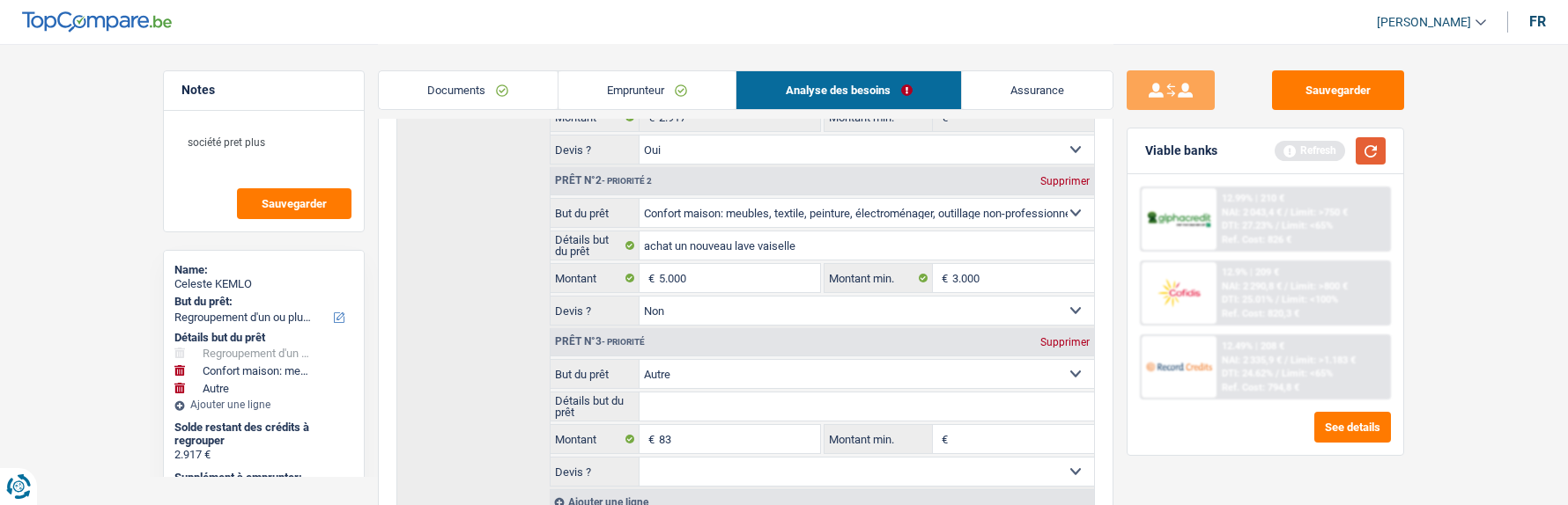
click at [1363, 144] on button "button" at bounding box center [1371, 151] width 30 height 27
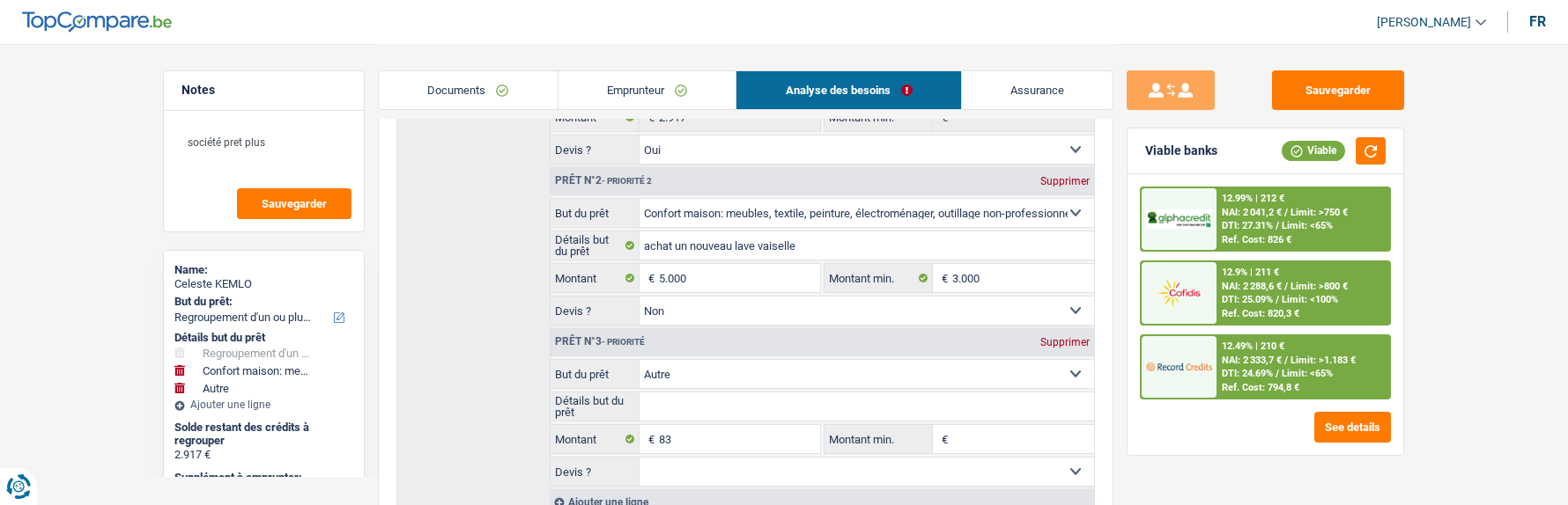
click at [1258, 278] on div "12.9% | 211 € NAI: 2 288,6 € / Limit: >800 € DTI: 25.09% / Limit: <100% Ref. Co…" at bounding box center [1304, 293] width 174 height 62
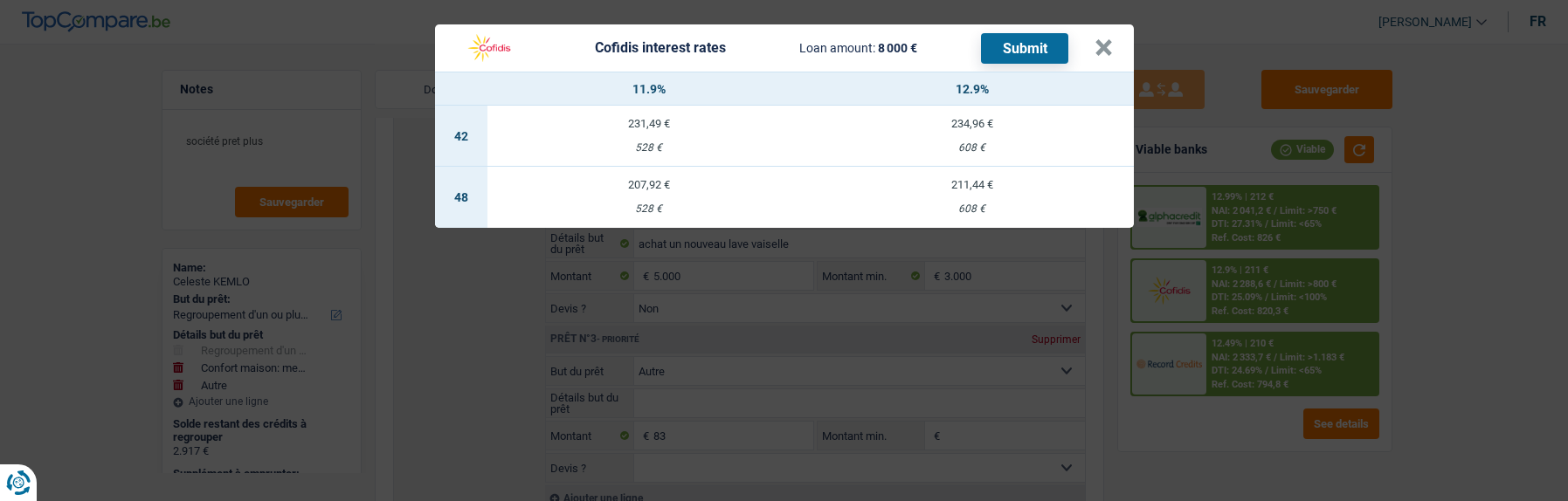
click at [635, 179] on div "207,92 €" at bounding box center [649, 185] width 324 height 12
select select "cofidis"
type input "11,90"
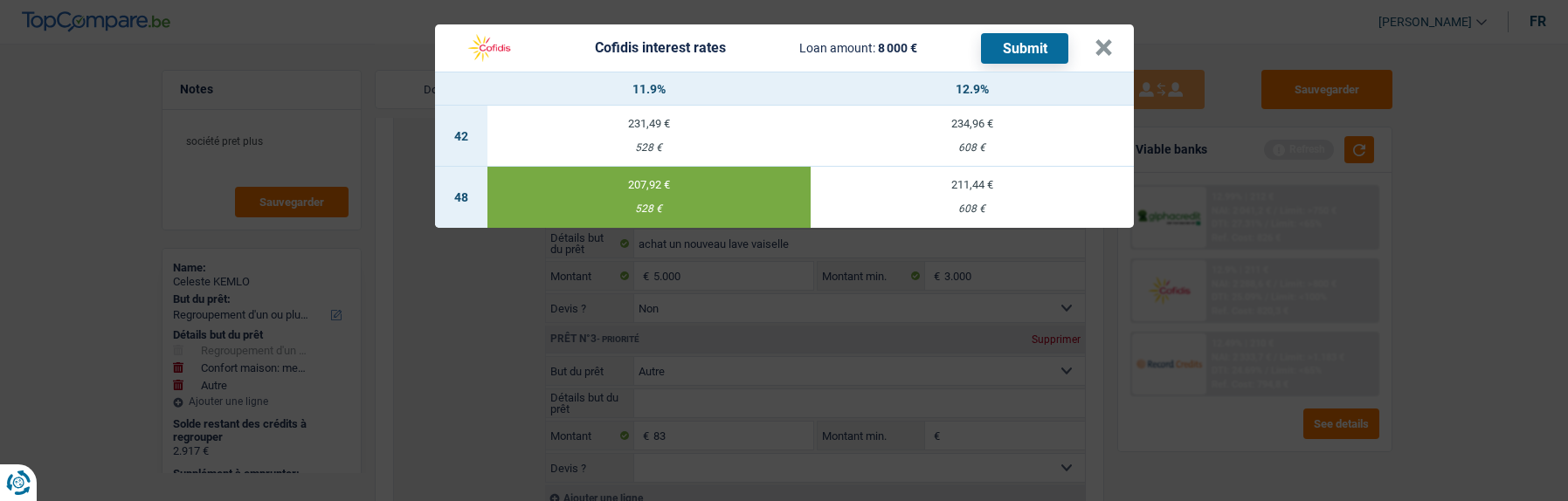
click at [1063, 46] on button "Submit" at bounding box center [1024, 48] width 87 height 31
click at [1111, 40] on button "×" at bounding box center [1103, 48] width 18 height 17
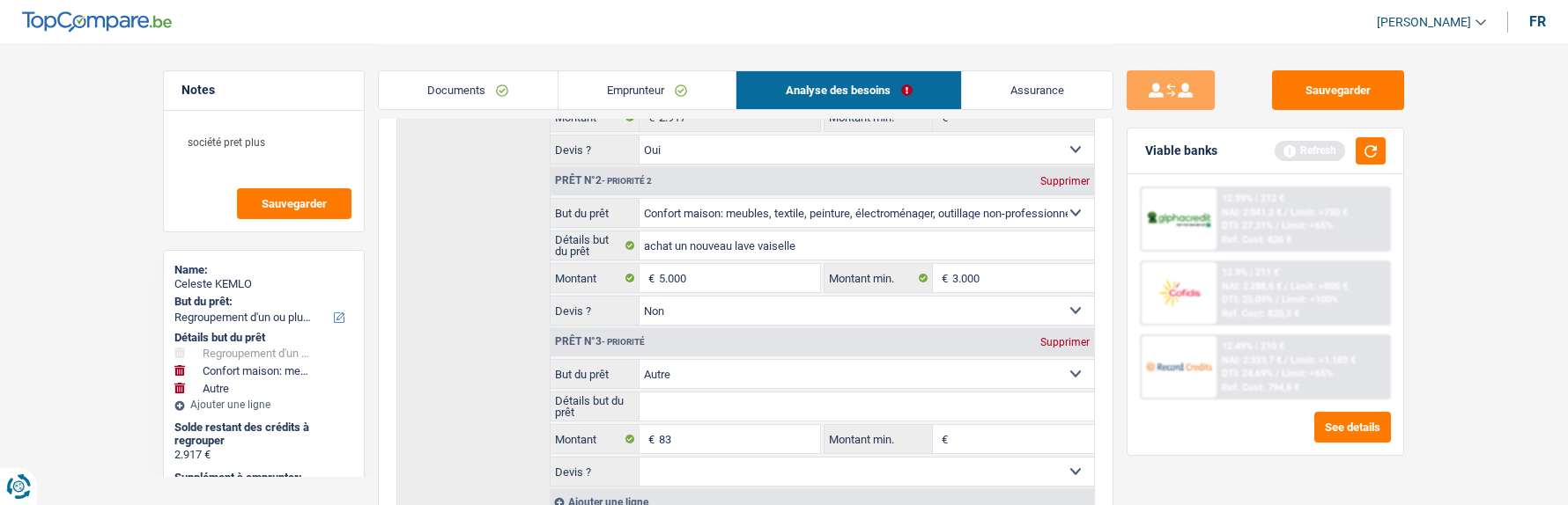
click at [1049, 337] on div "Supprimer" at bounding box center [1065, 342] width 58 height 11
type input "5.000"
type input "7.917"
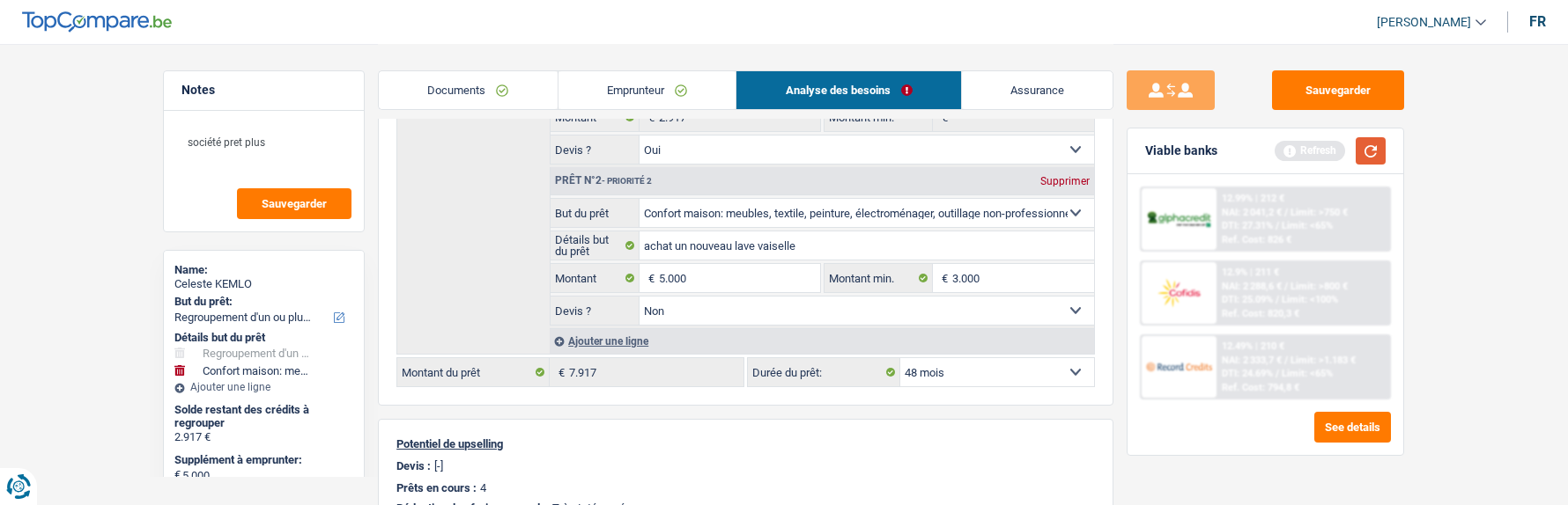
click at [1379, 155] on button "button" at bounding box center [1371, 151] width 30 height 27
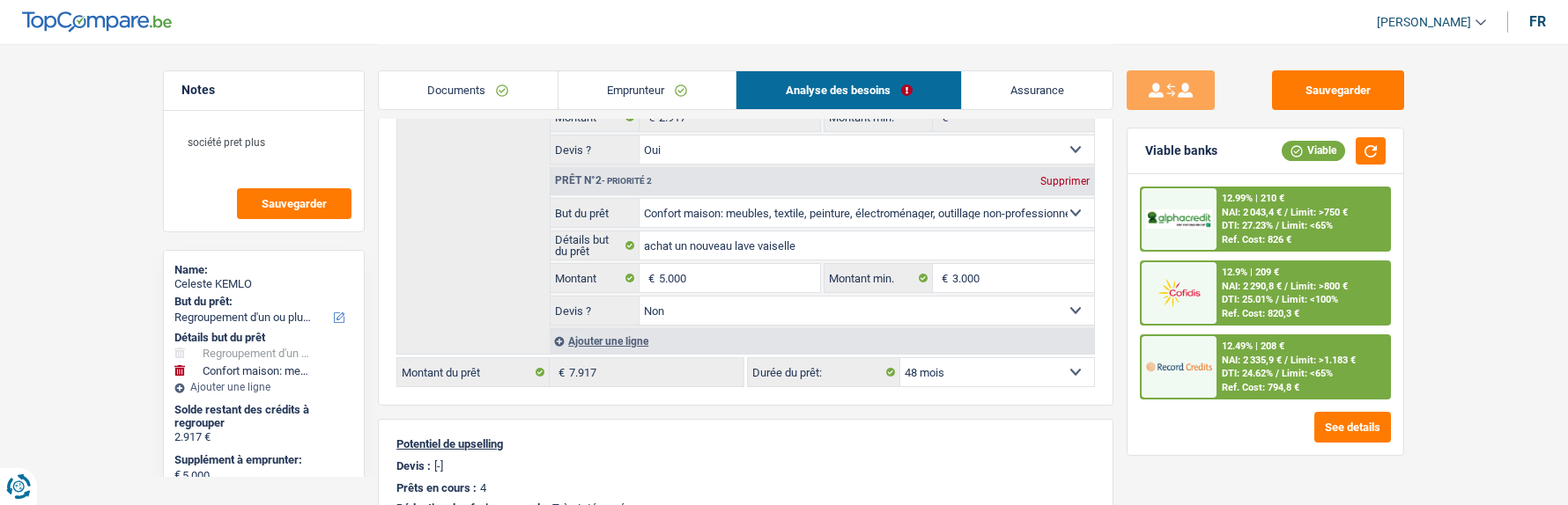
click at [1246, 345] on div "12.49% | 208 €" at bounding box center [1253, 347] width 63 height 12
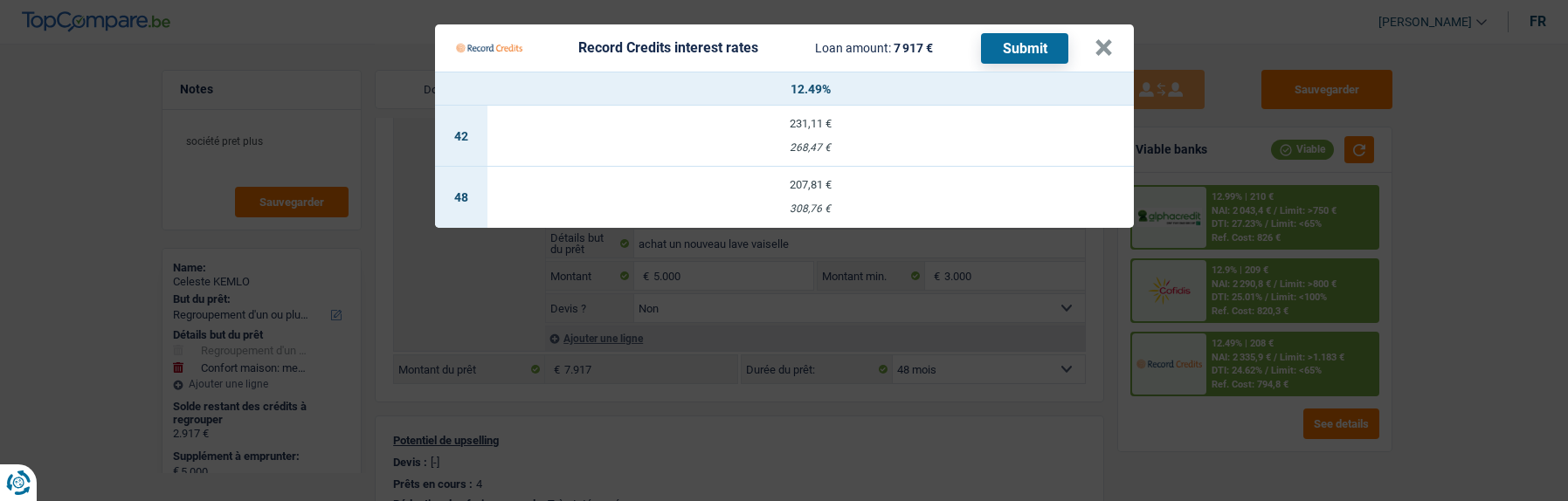
click at [827, 185] on td "207,81 € 308,76 €" at bounding box center [810, 197] width 646 height 61
select select "record credits"
type input "12,49"
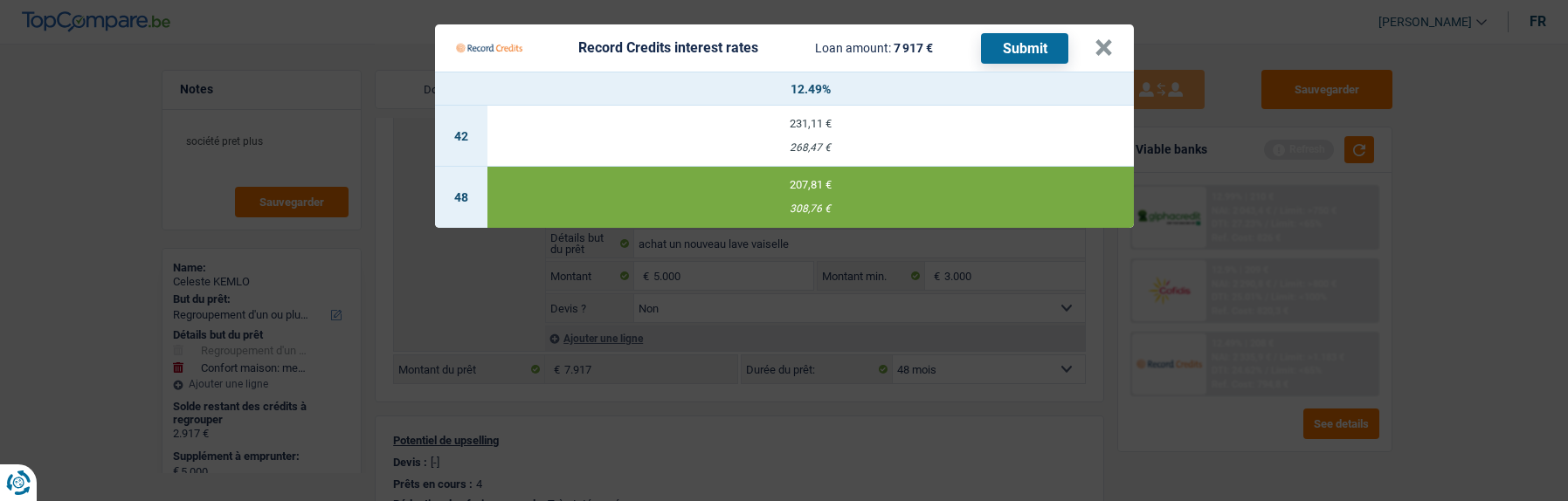
click at [1018, 33] on button "Submit" at bounding box center [1024, 48] width 87 height 31
click at [1109, 40] on button "×" at bounding box center [1103, 48] width 18 height 17
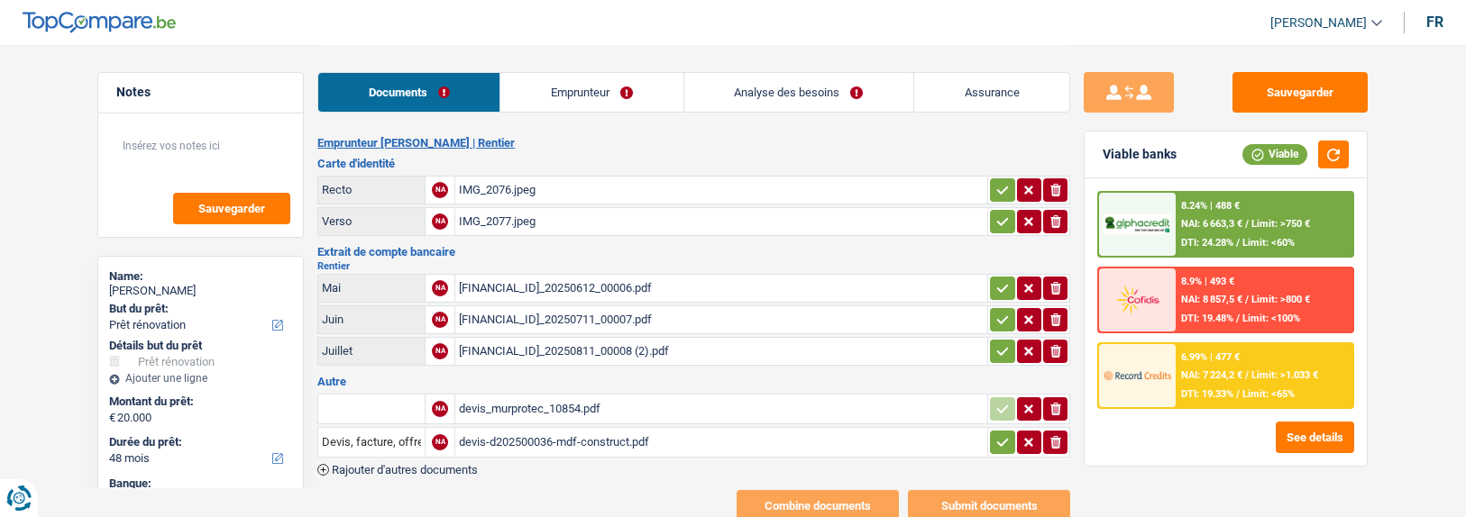
select select "renovation"
select select "48"
select select "record credits"
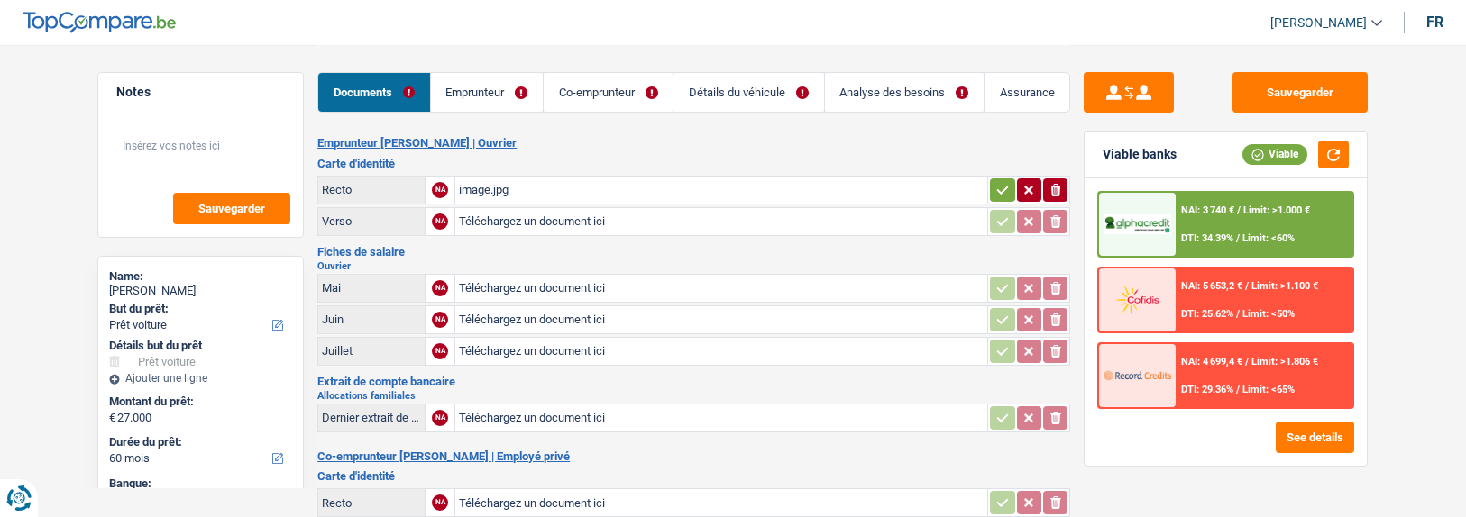
select select "car"
select select "60"
select select "alphacredit"
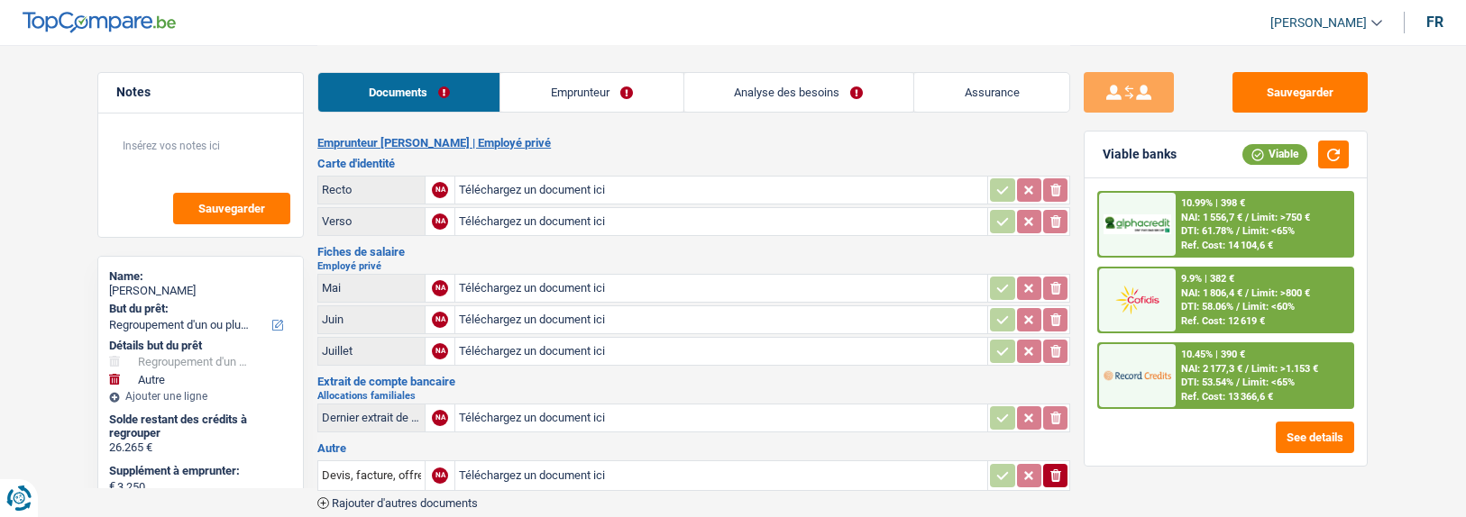
select select "refinancing"
select select "other"
select select "120"
select select "record credits"
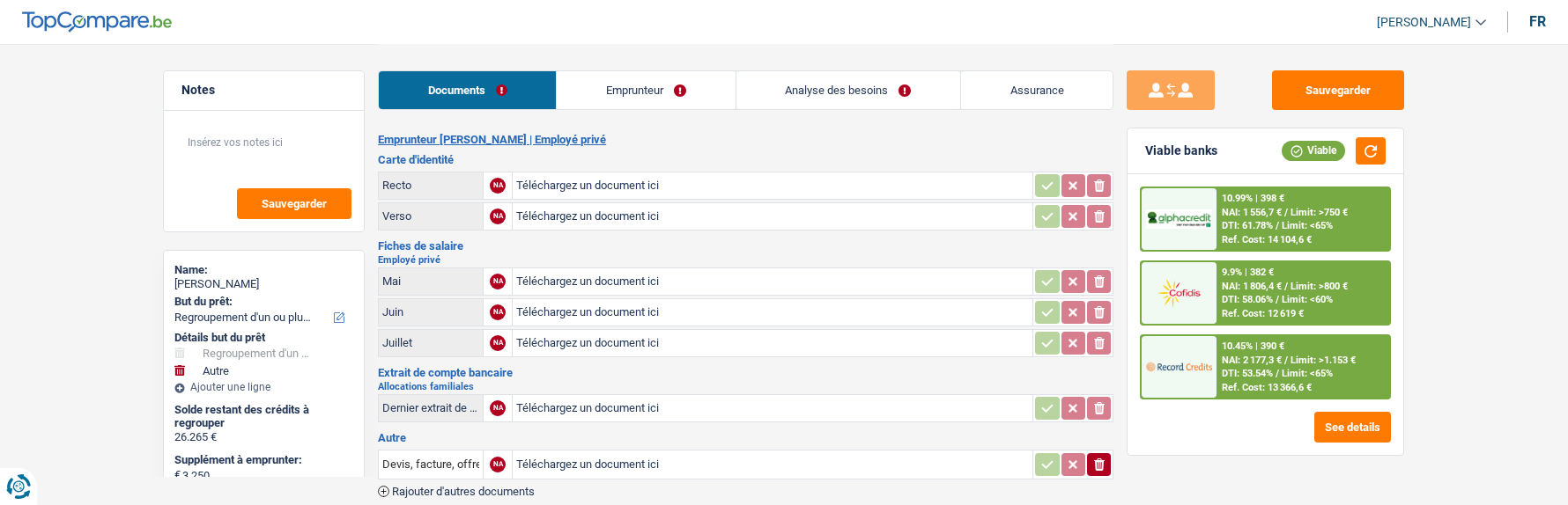
click at [577, 173] on input "Téléchargez un document ici" at bounding box center [772, 186] width 513 height 26
type input "C:\fakepath\ID rec laeticia.PNG"
click at [660, 210] on input "Téléchargez un document ici" at bounding box center [772, 216] width 513 height 26
type input "C:\fakepath\ID ver laeticia.PNG"
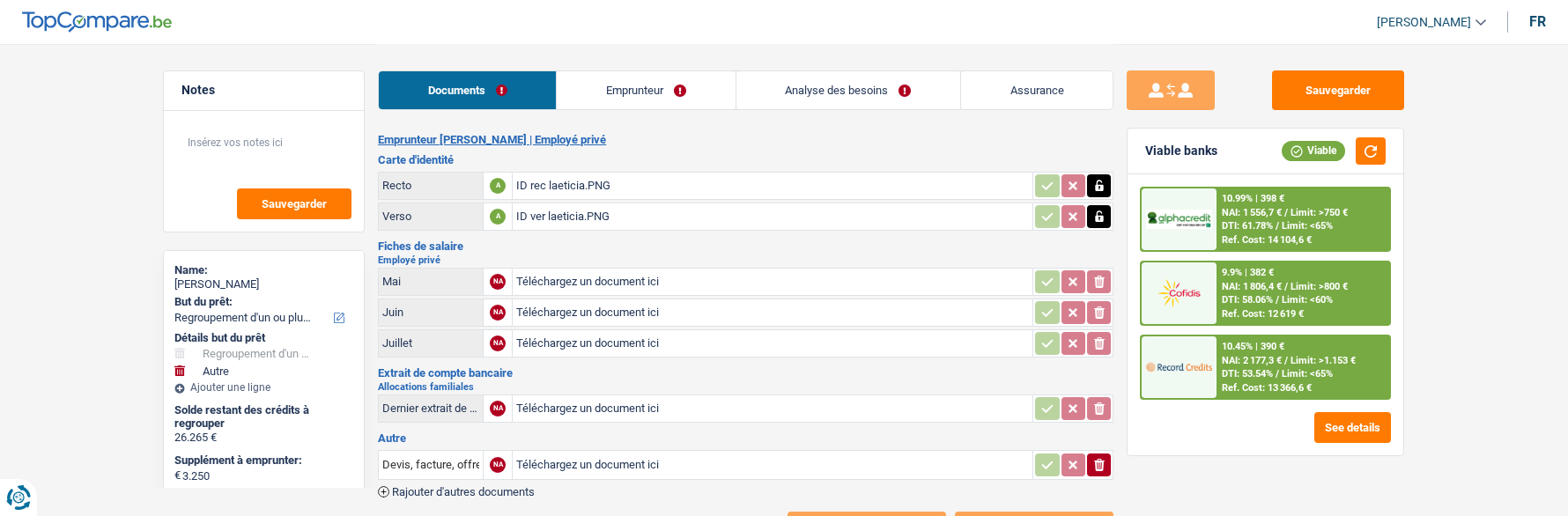
click at [608, 274] on input "Téléchargez un document ici" at bounding box center [772, 281] width 513 height 26
type input "C:\fakepath\FP05-06 coppens.pdf"
click at [631, 310] on input "Téléchargez un document ici" at bounding box center [772, 312] width 513 height 26
type input "C:\fakepath\FP05-06 coppens.pdf"
click at [684, 81] on link "Emprunteur" at bounding box center [646, 90] width 178 height 38
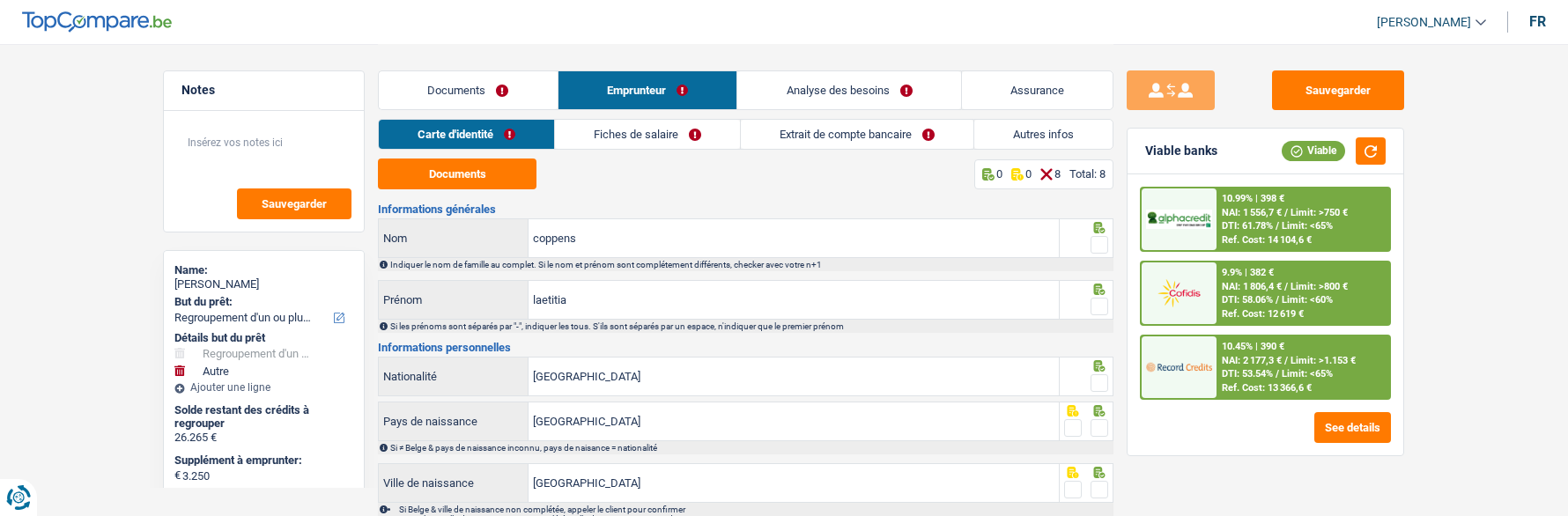
click at [851, 133] on link "Extrait de compte bancaire" at bounding box center [857, 135] width 233 height 29
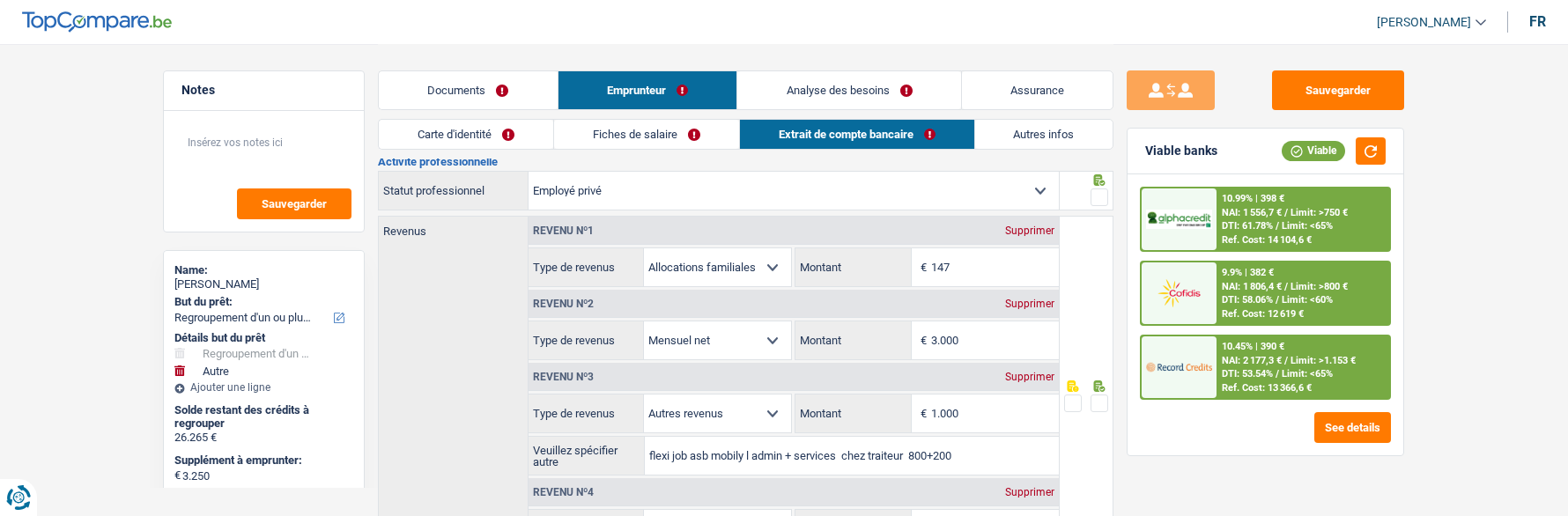
scroll to position [88, 0]
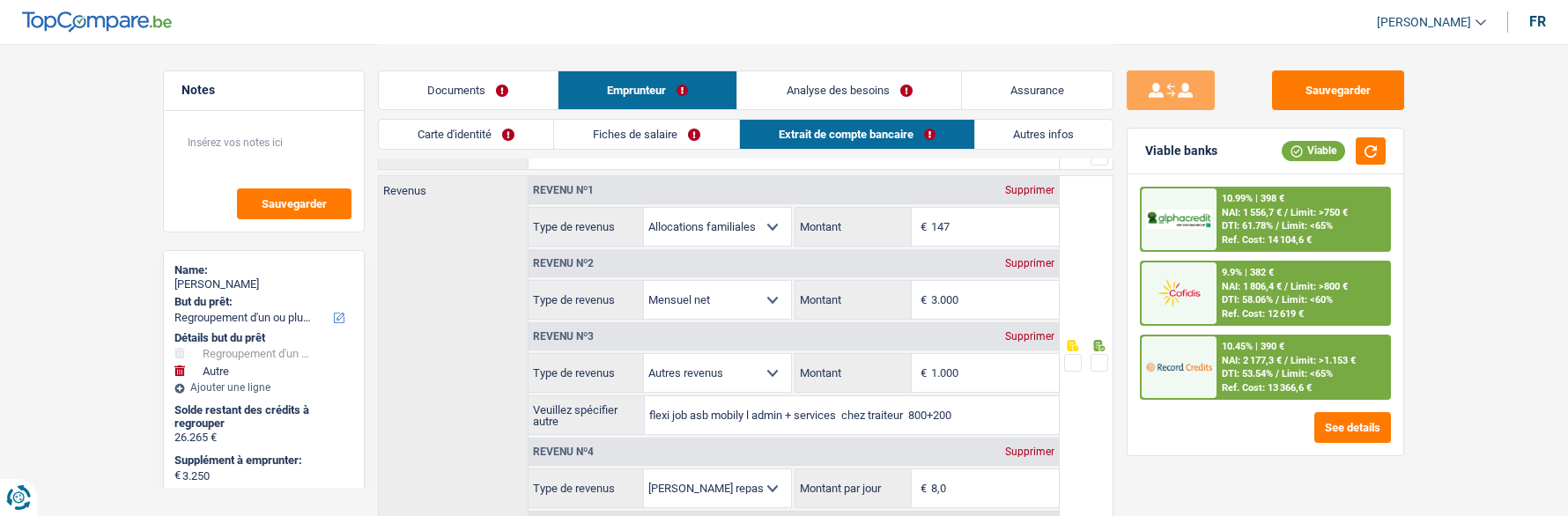
click at [491, 93] on link "Documents" at bounding box center [468, 90] width 179 height 38
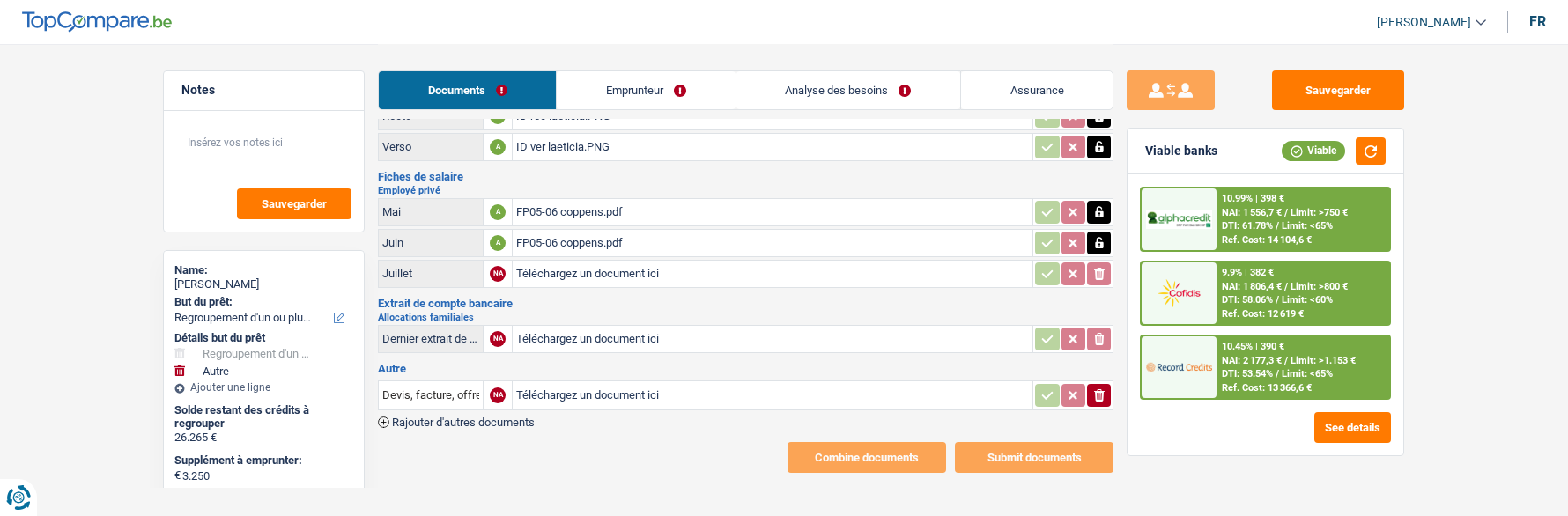
click at [547, 328] on input "Téléchargez un document ici" at bounding box center [772, 339] width 513 height 26
type input "C:\fakepath\image0 (3).png"
click at [568, 331] on div "image0 (3).png" at bounding box center [772, 339] width 513 height 26
click at [1095, 330] on icon "button" at bounding box center [1100, 339] width 14 height 18
click at [1097, 330] on icon "ionicons-v5-e" at bounding box center [1100, 339] width 14 height 18
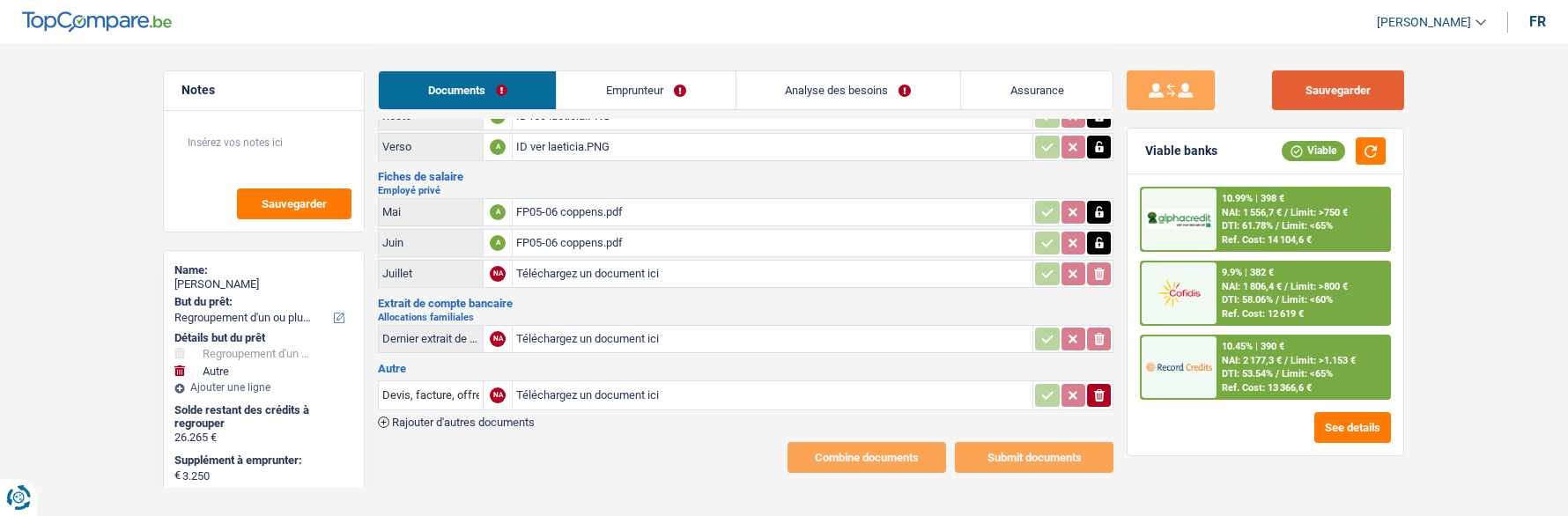
click at [1318, 85] on button "Sauvegarder" at bounding box center [1338, 90] width 132 height 40
click at [701, 90] on link "Emprunteur" at bounding box center [646, 90] width 178 height 38
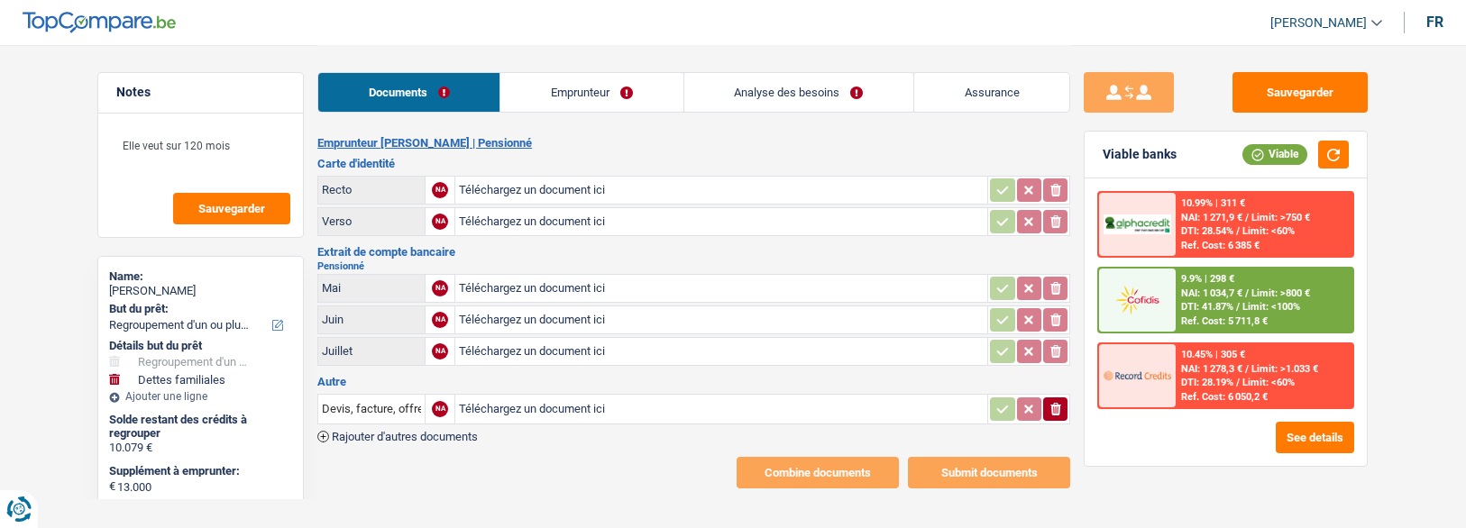
select select "refinancing"
select select "familyDebt"
select select "120"
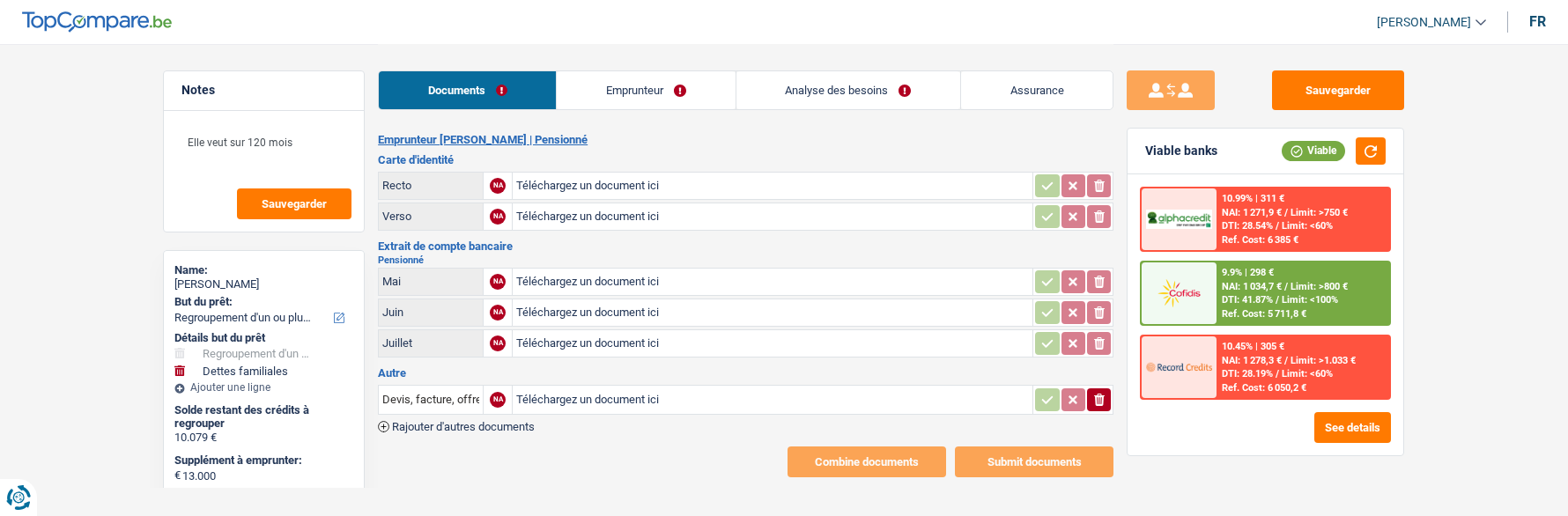
click at [586, 180] on input "Téléchargez un document ici" at bounding box center [772, 186] width 513 height 26
type input "C:\fakepath\ID rec mairesse.jpeg"
type input "C:\fakepath\ID ver mairesse.jpeg"
type input "C:\fakepath\pension06 mairesse.png"
type input "C:\fakepath\pension07 mairesse.png"
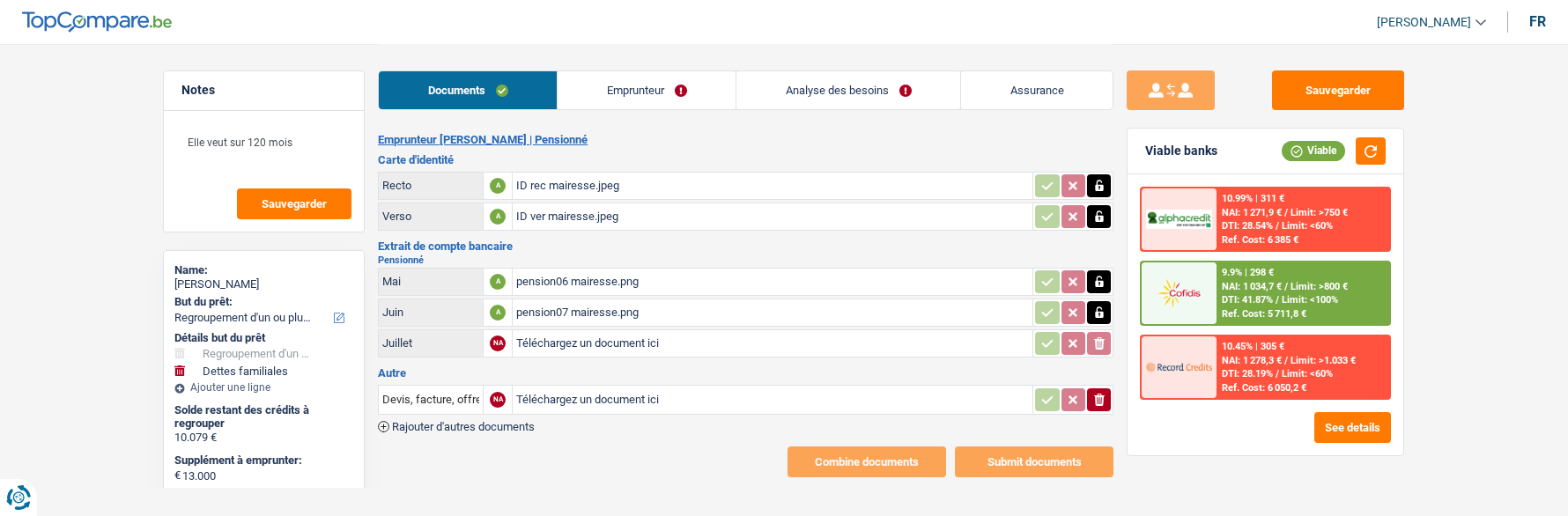
type input "C:\fakepath\pension08 mairesse.png"
click at [1096, 394] on icon "button" at bounding box center [1100, 400] width 11 height 13
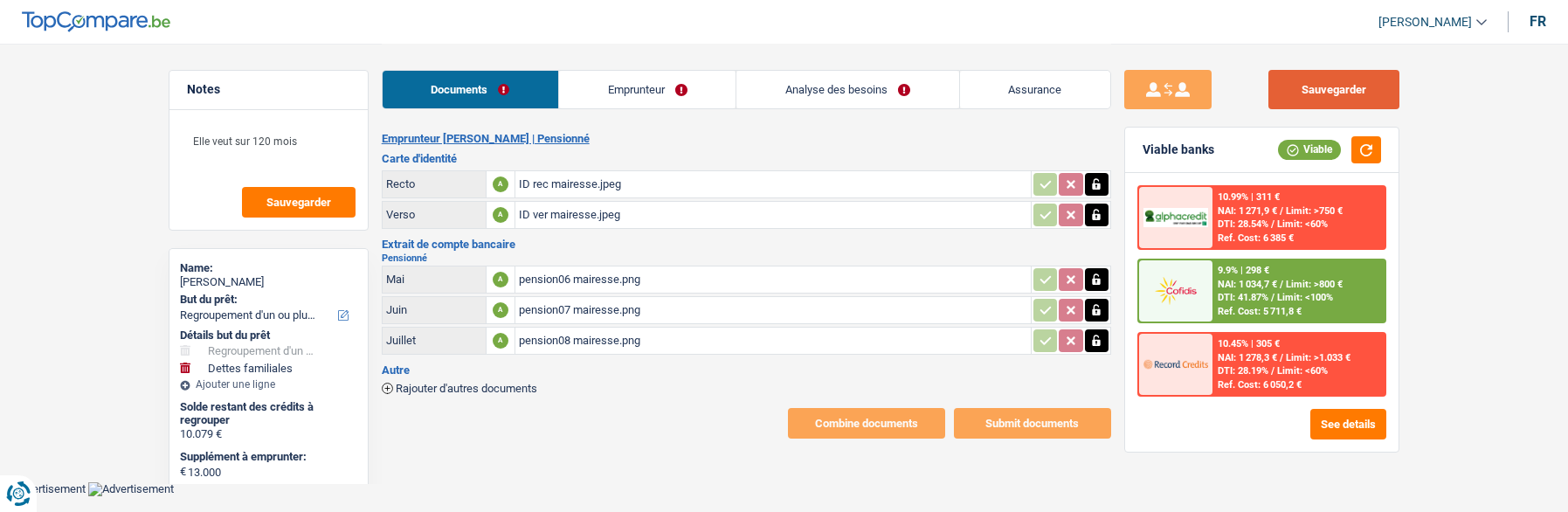
click at [1355, 82] on button "Sauvegarder" at bounding box center [1333, 89] width 131 height 40
click at [674, 98] on link "Emprunteur" at bounding box center [647, 89] width 176 height 38
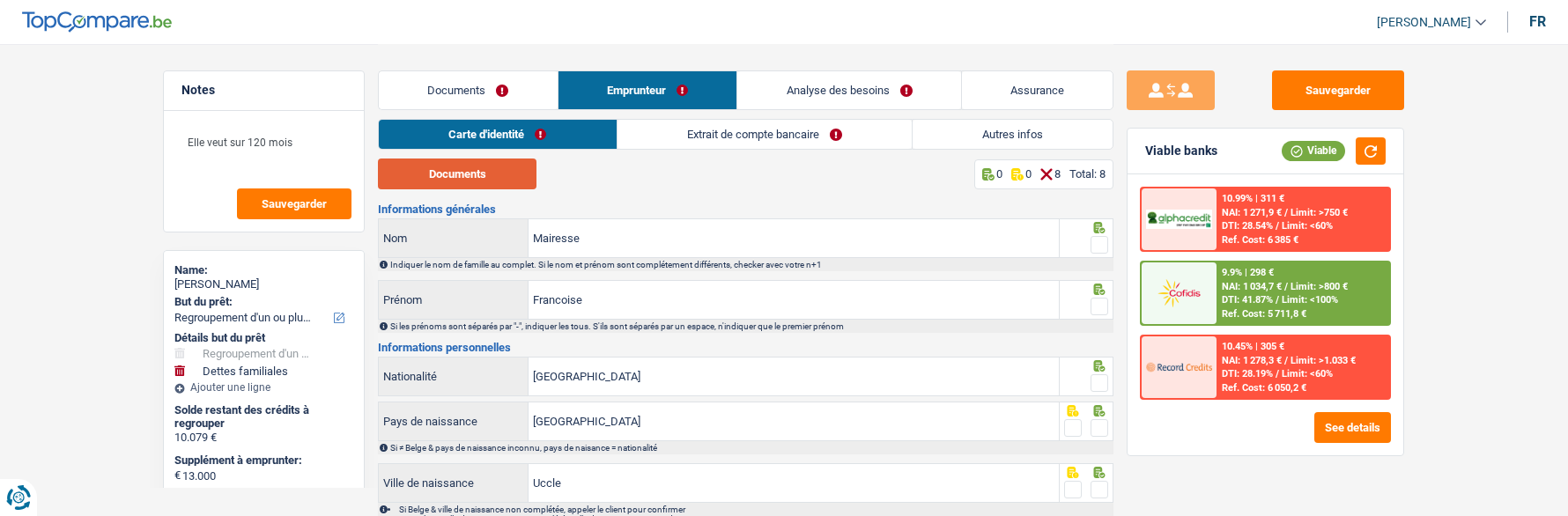
click at [513, 180] on button "Documents" at bounding box center [457, 174] width 158 height 31
click at [1099, 242] on span at bounding box center [1100, 245] width 18 height 18
click at [0, 0] on input "radio" at bounding box center [0, 0] width 0 height 0
click at [1097, 304] on span at bounding box center [1100, 307] width 18 height 18
click at [0, 0] on input "radio" at bounding box center [0, 0] width 0 height 0
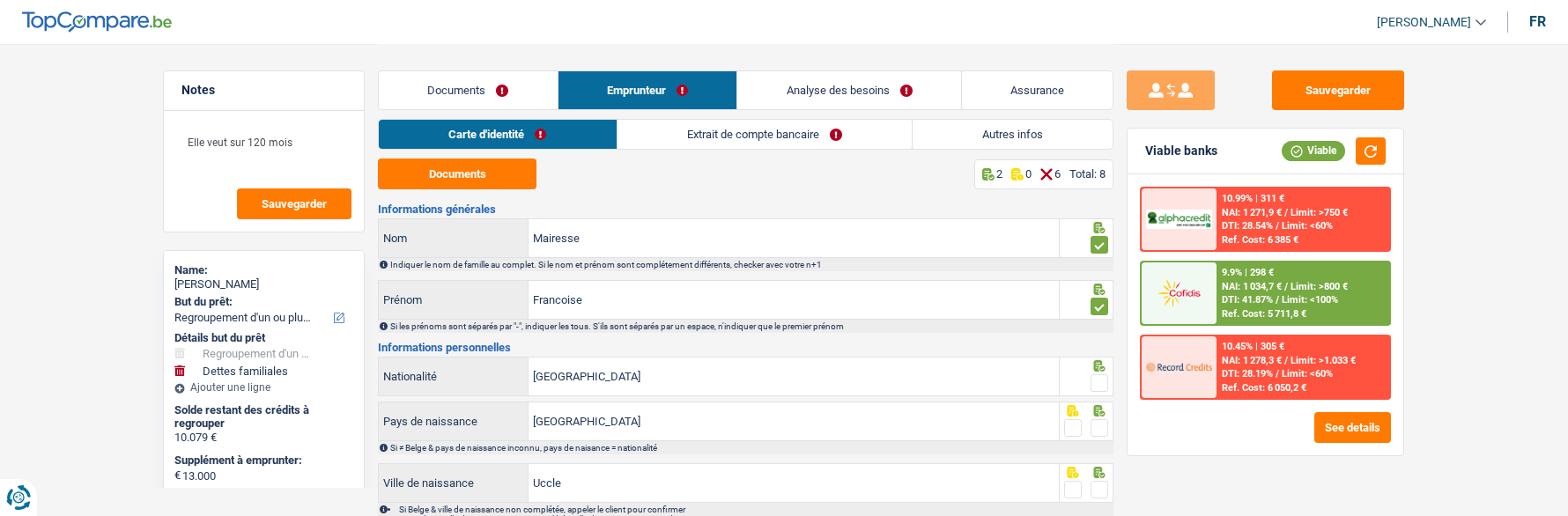
drag, startPoint x: 1093, startPoint y: 370, endPoint x: 1093, endPoint y: 388, distance: 18.0
click at [1094, 376] on div at bounding box center [1100, 383] width 18 height 22
click at [1098, 375] on span at bounding box center [1100, 383] width 18 height 18
click at [0, 0] on input "radio" at bounding box center [0, 0] width 0 height 0
click at [1104, 425] on span at bounding box center [1100, 428] width 18 height 18
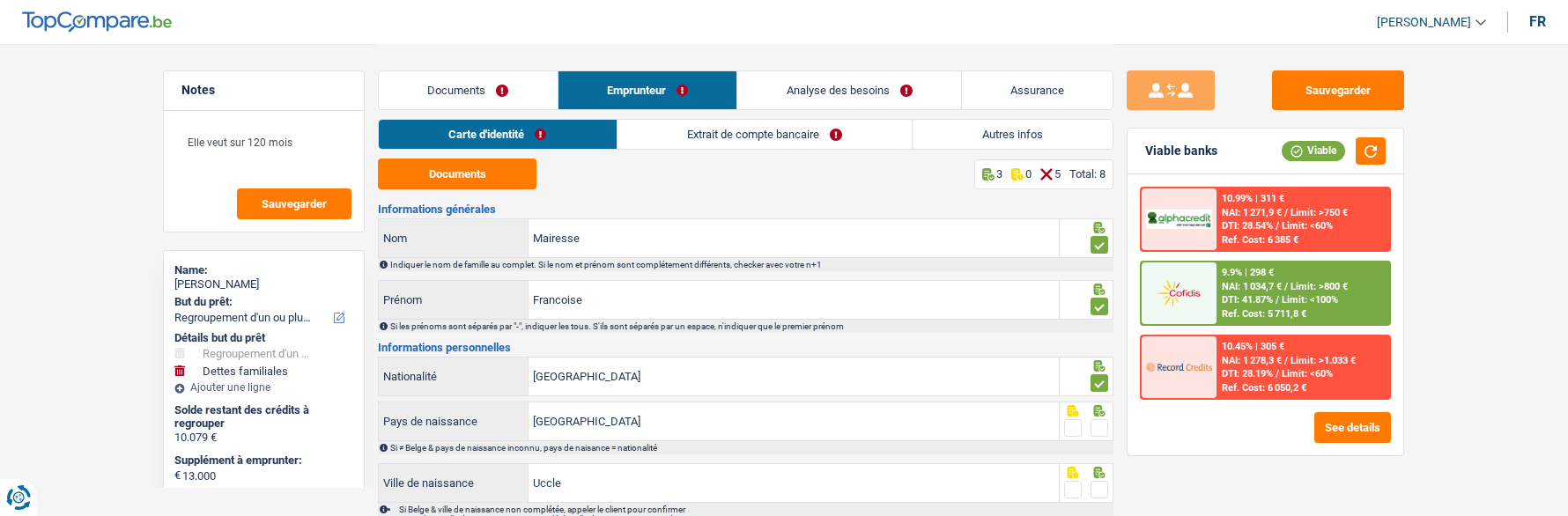
click at [0, 0] on input "radio" at bounding box center [0, 0] width 0 height 0
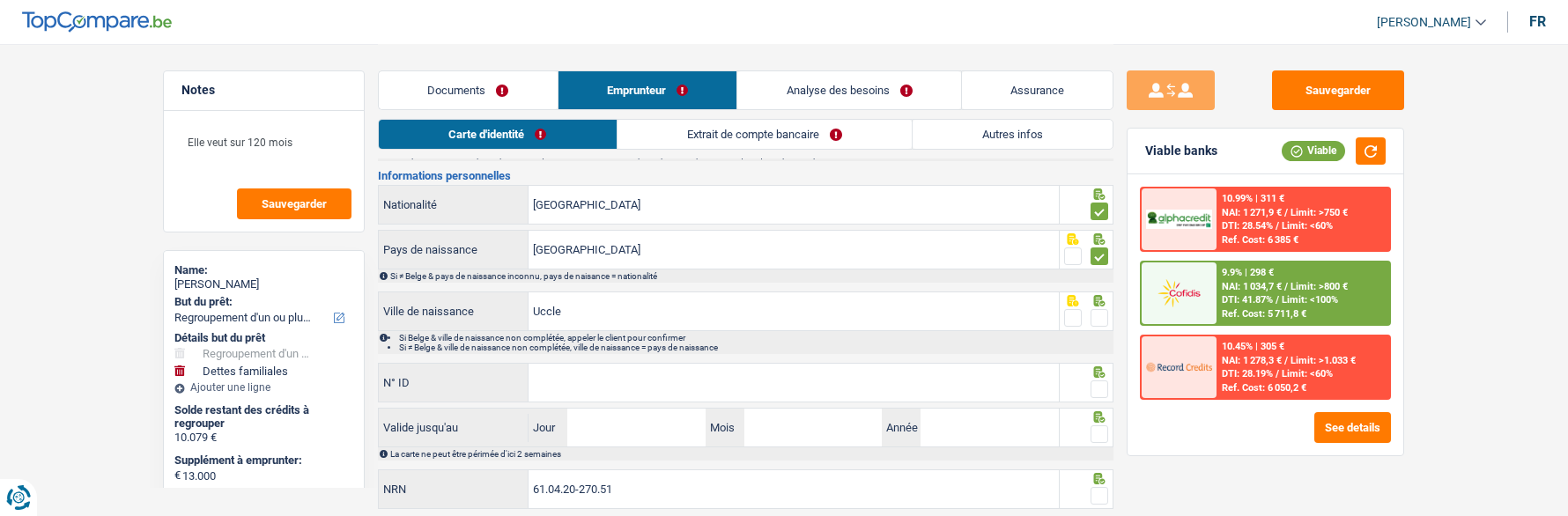
scroll to position [176, 0]
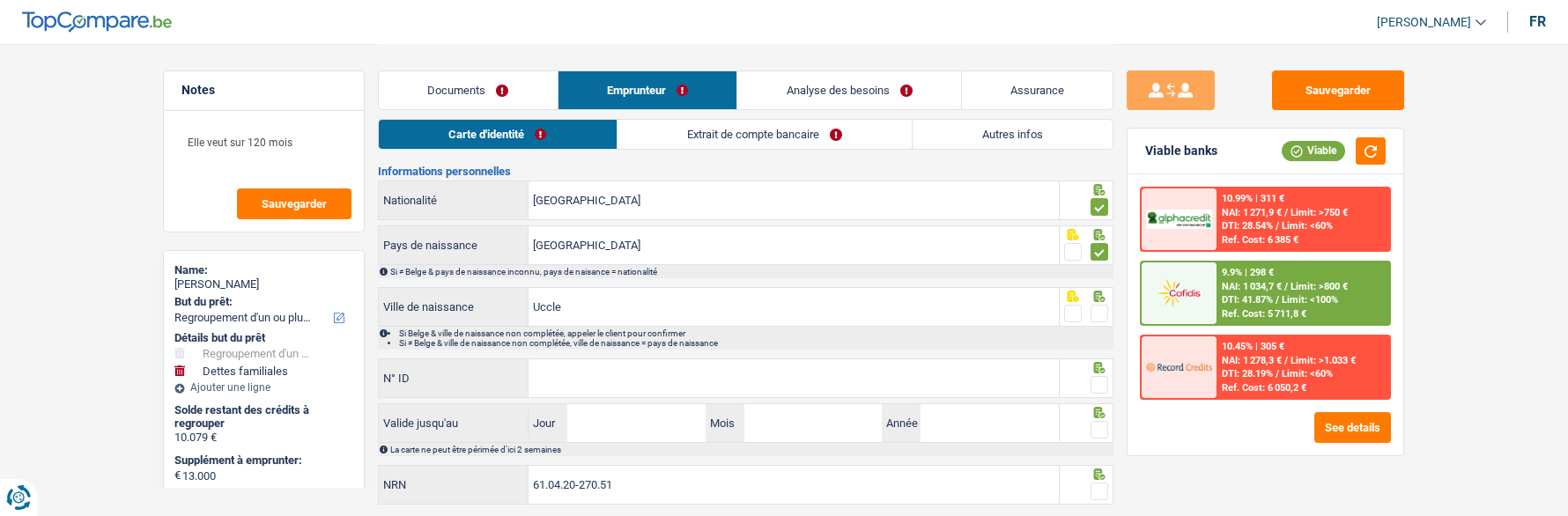
click at [1105, 309] on span at bounding box center [1100, 314] width 18 height 18
click at [0, 0] on input "radio" at bounding box center [0, 0] width 0 height 0
click at [845, 371] on input "N° ID" at bounding box center [794, 378] width 531 height 38
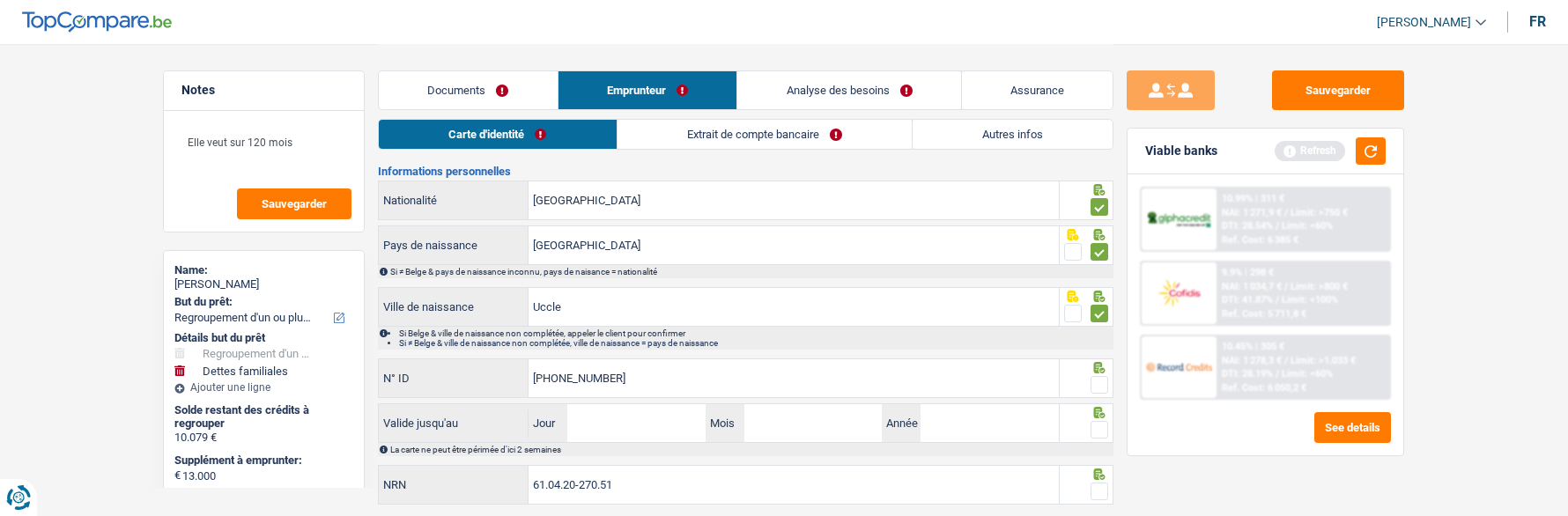
type input "592-6816506-09"
drag, startPoint x: 1095, startPoint y: 378, endPoint x: 775, endPoint y: 444, distance: 326.7
click at [1092, 380] on span at bounding box center [1100, 385] width 18 height 18
click at [0, 0] on input "radio" at bounding box center [0, 0] width 0 height 0
click at [666, 423] on input "Jour" at bounding box center [636, 423] width 138 height 38
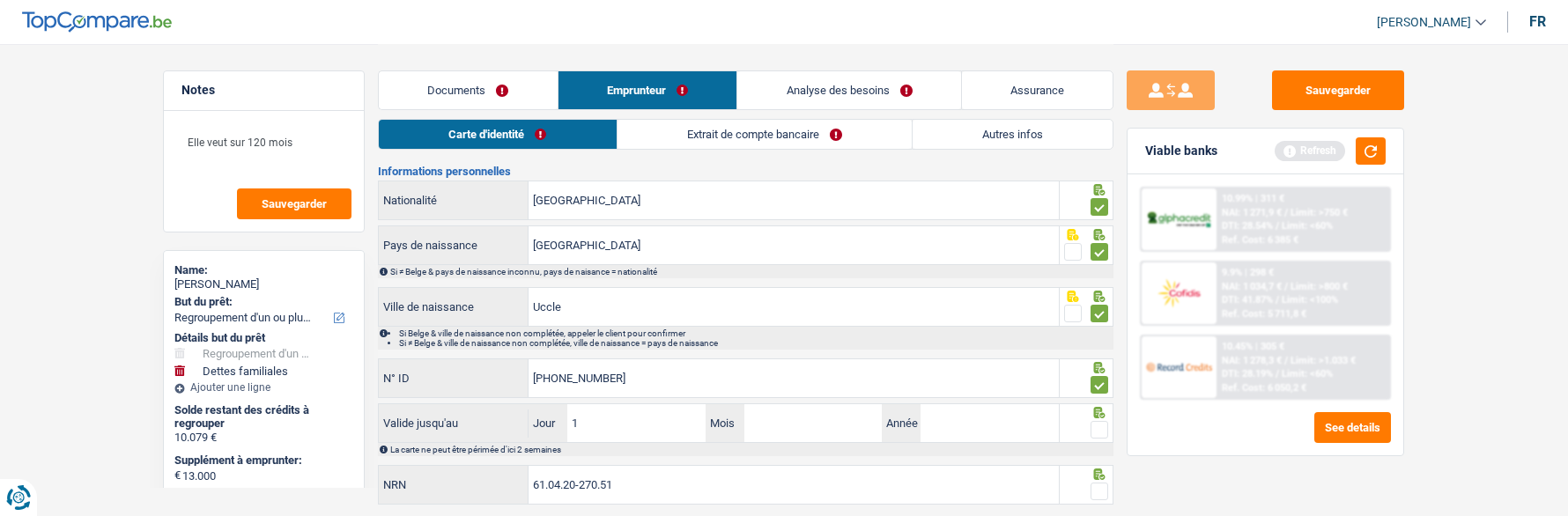
type input "16"
type input "10"
type input "2027"
click at [1093, 421] on span at bounding box center [1100, 430] width 18 height 18
click at [0, 0] on input "radio" at bounding box center [0, 0] width 0 height 0
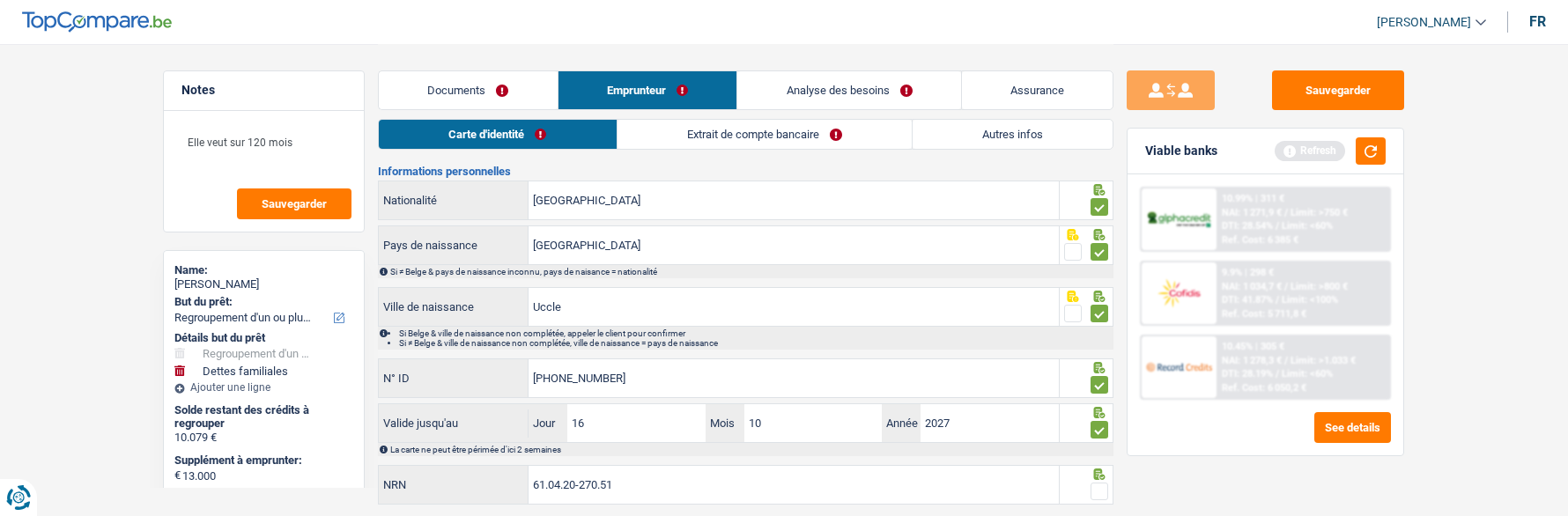
click at [1099, 483] on span at bounding box center [1100, 492] width 18 height 18
click at [0, 0] on input "radio" at bounding box center [0, 0] width 0 height 0
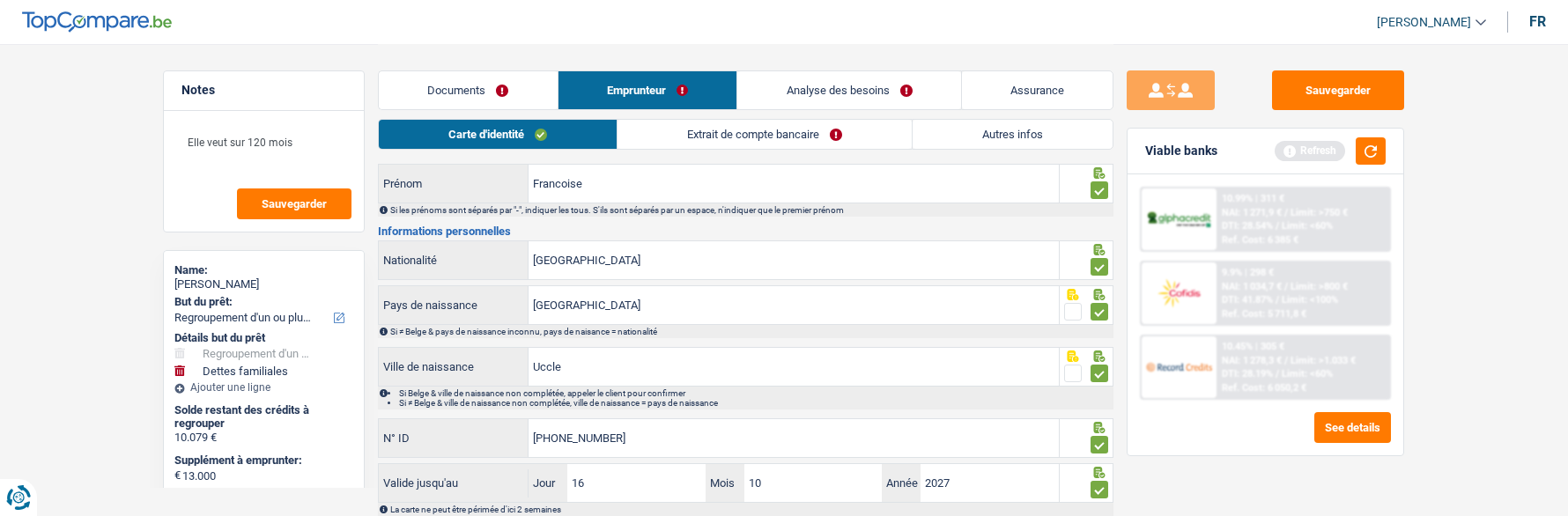
scroll to position [0, 0]
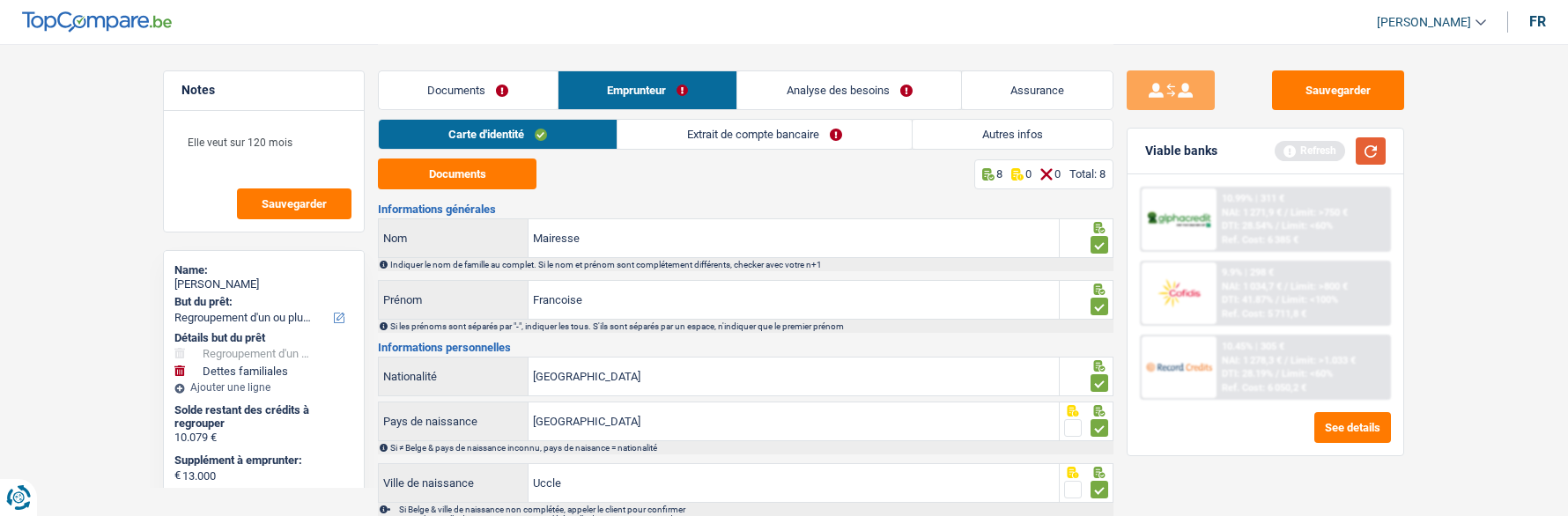
click at [1380, 153] on button "button" at bounding box center [1371, 151] width 30 height 27
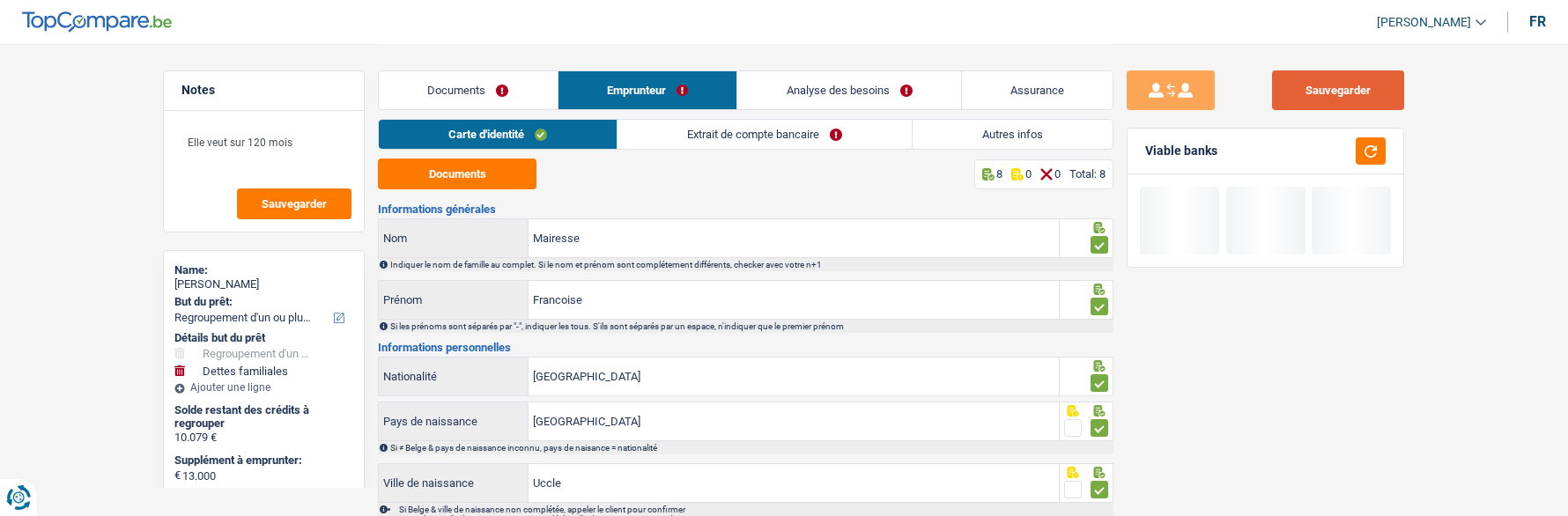
click at [1362, 101] on button "Sauvegarder" at bounding box center [1338, 90] width 132 height 40
click at [738, 130] on link "Extrait de compte bancaire" at bounding box center [764, 135] width 294 height 29
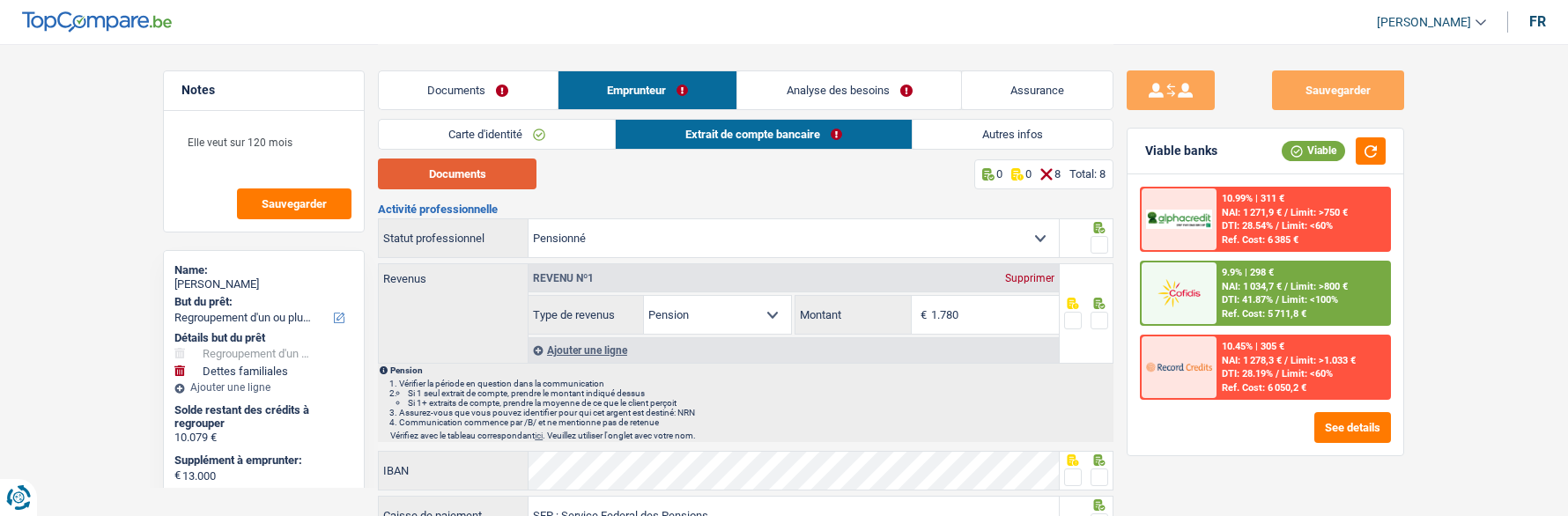
click at [496, 163] on button "Documents" at bounding box center [457, 174] width 158 height 31
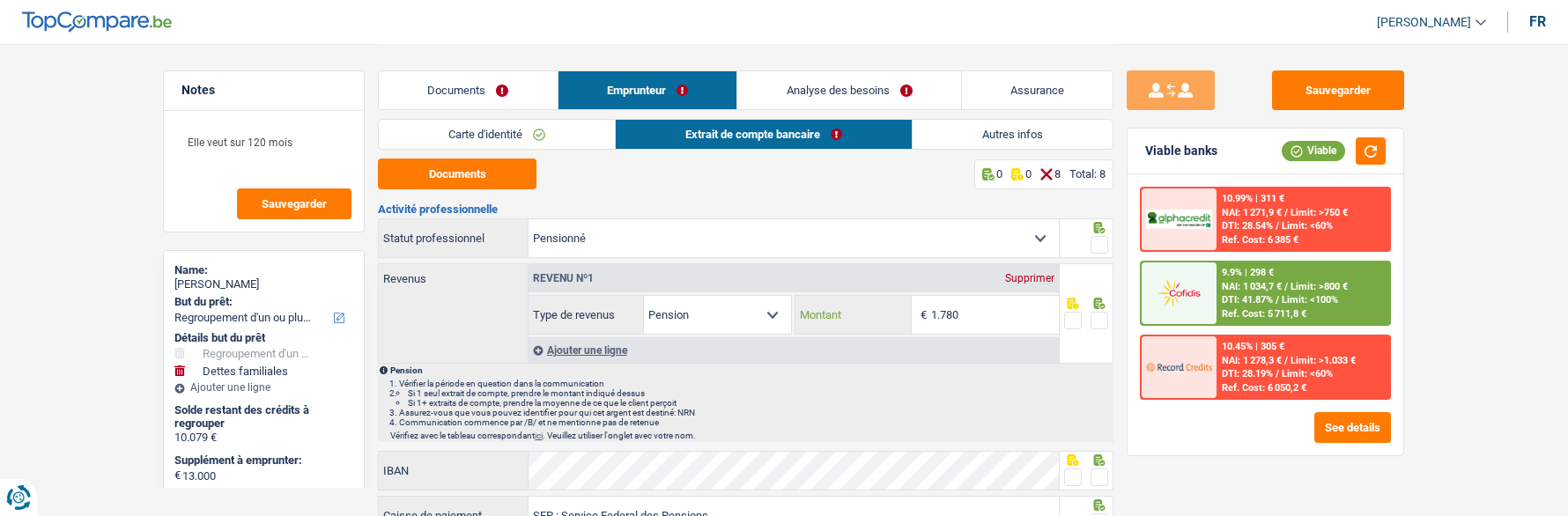
drag, startPoint x: 988, startPoint y: 321, endPoint x: 999, endPoint y: 326, distance: 12.1
click at [989, 322] on input "1.780" at bounding box center [995, 315] width 128 height 38
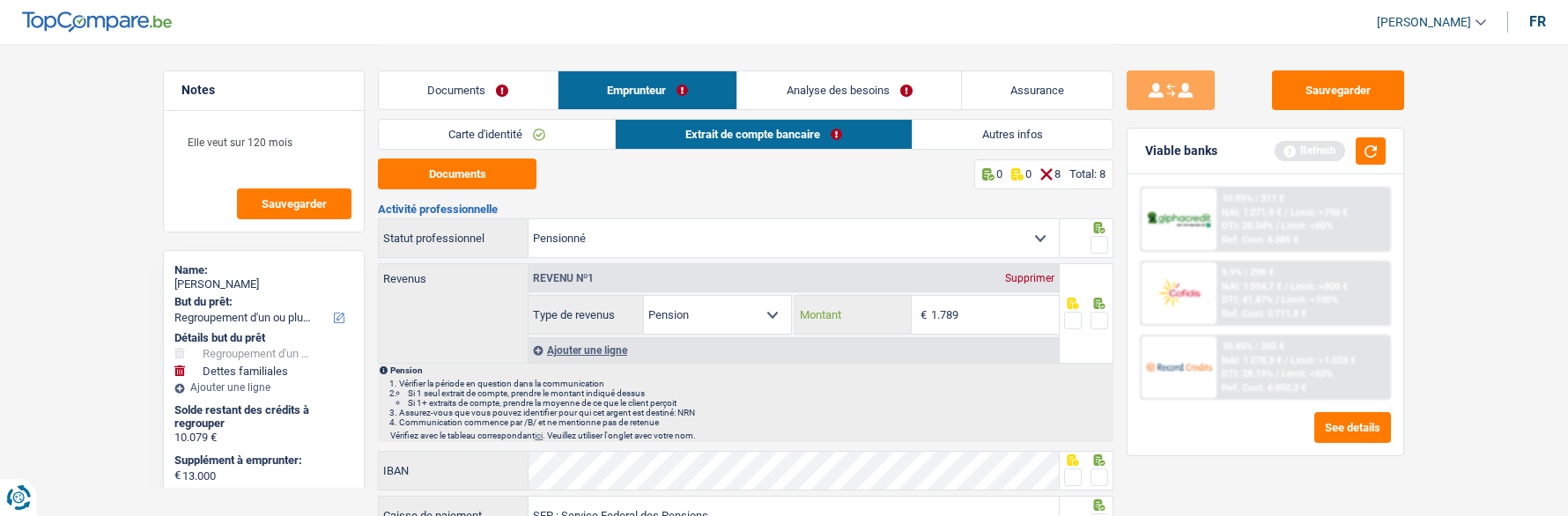
type input "1.789"
click at [1099, 237] on span at bounding box center [1100, 245] width 18 height 18
click at [0, 0] on input "radio" at bounding box center [0, 0] width 0 height 0
click at [1103, 321] on span at bounding box center [1100, 321] width 18 height 18
click at [0, 0] on input "radio" at bounding box center [0, 0] width 0 height 0
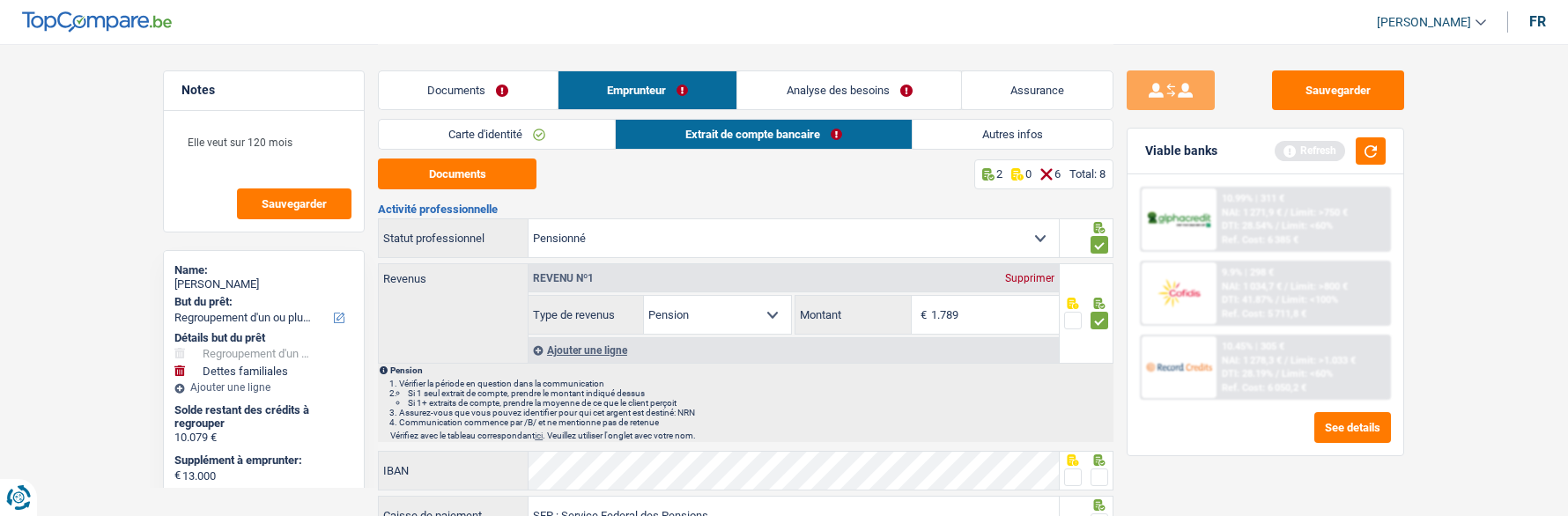
click at [1095, 475] on span at bounding box center [1100, 478] width 18 height 18
click at [0, 0] on input "radio" at bounding box center [0, 0] width 0 height 0
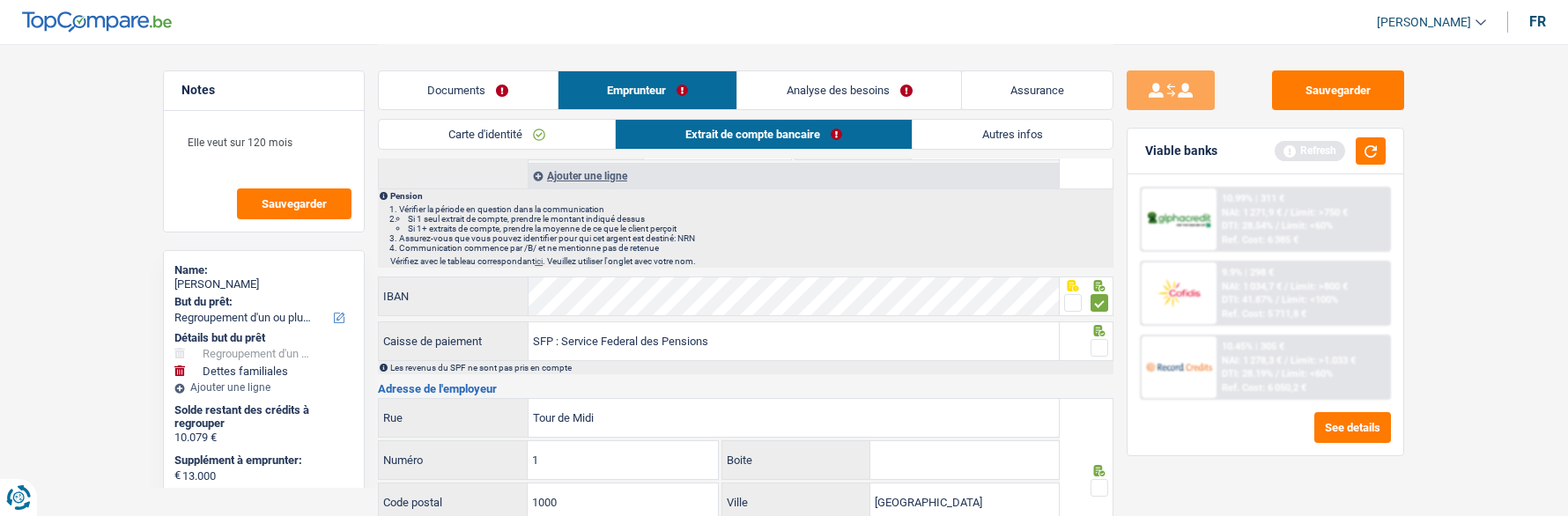
scroll to position [176, 0]
click at [1097, 342] on span at bounding box center [1100, 346] width 18 height 18
click at [0, 0] on input "radio" at bounding box center [0, 0] width 0 height 0
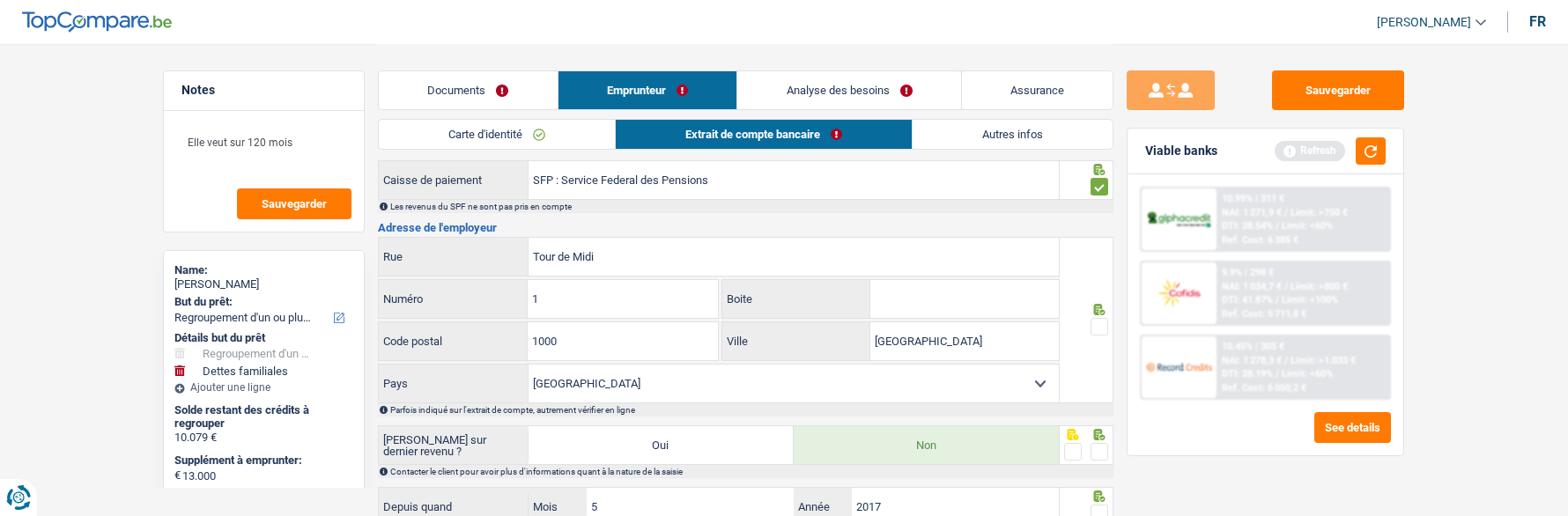
scroll to position [353, 0]
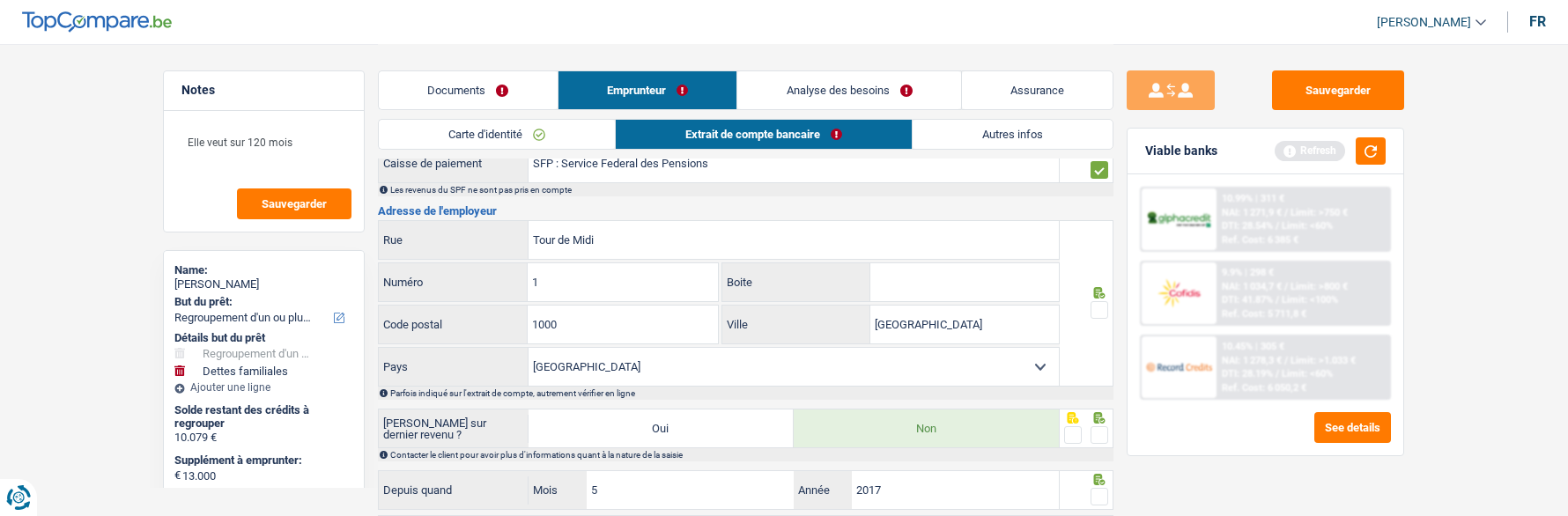
click at [1097, 302] on span at bounding box center [1100, 310] width 18 height 18
click at [0, 0] on input "radio" at bounding box center [0, 0] width 0 height 0
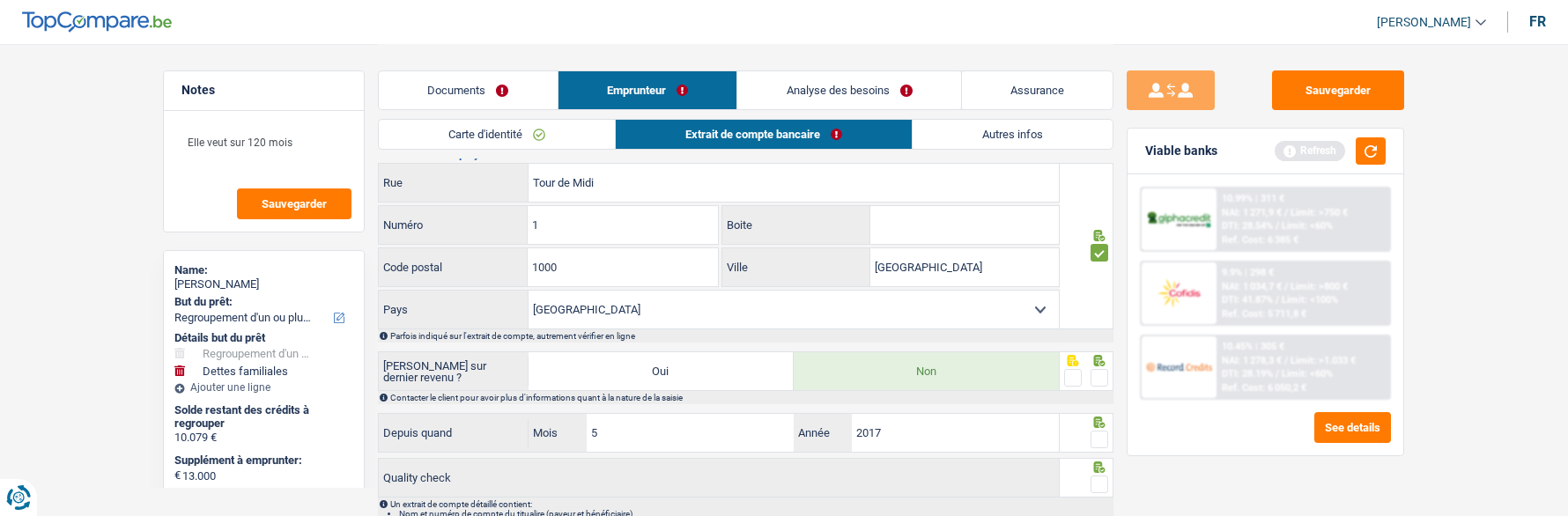
scroll to position [441, 0]
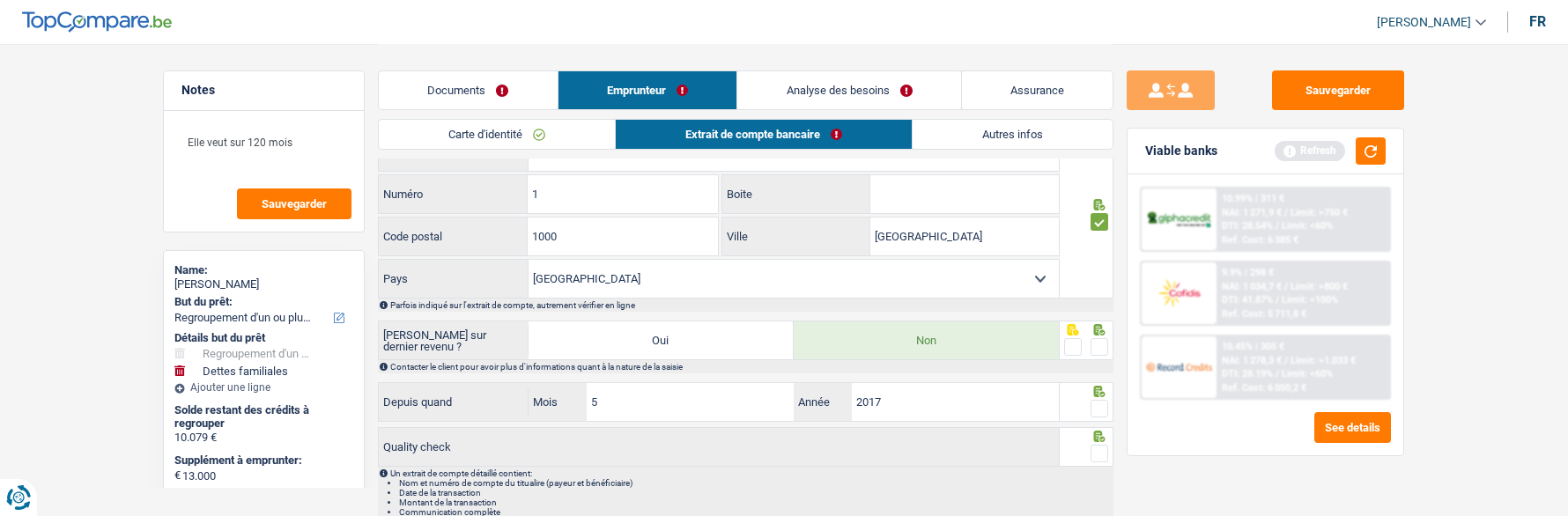
click at [1099, 339] on span at bounding box center [1100, 347] width 18 height 18
click at [0, 0] on input "radio" at bounding box center [0, 0] width 0 height 0
click at [1100, 406] on span at bounding box center [1100, 408] width 18 height 18
click at [0, 0] on input "radio" at bounding box center [0, 0] width 0 height 0
click at [1095, 452] on span at bounding box center [1100, 453] width 18 height 18
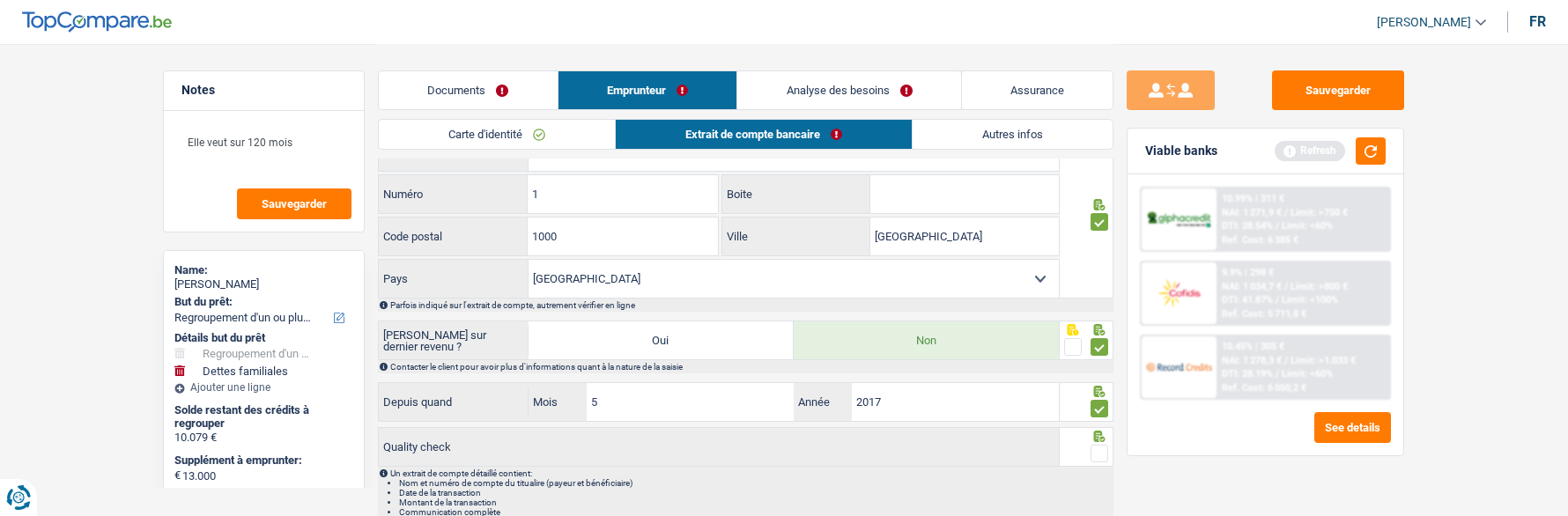
click at [0, 0] on input "radio" at bounding box center [0, 0] width 0 height 0
click at [1342, 77] on button "Sauvegarder" at bounding box center [1338, 90] width 132 height 40
click at [1020, 140] on link "Autres infos" at bounding box center [1014, 135] width 200 height 29
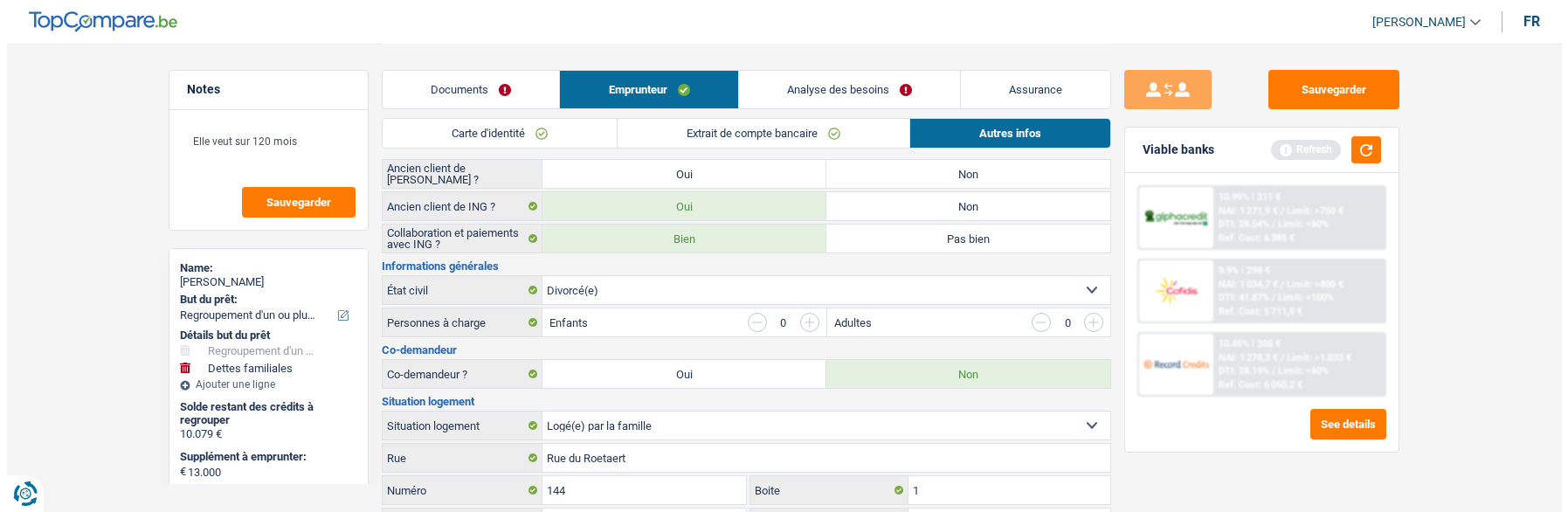
scroll to position [175, 0]
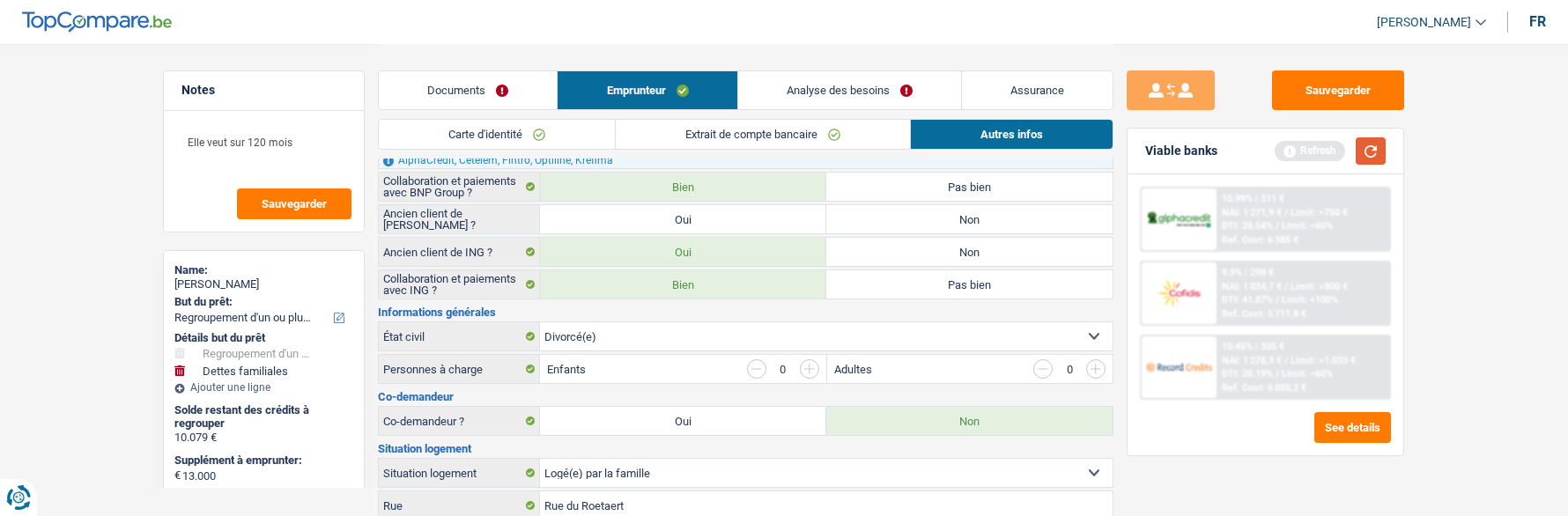
click at [1380, 150] on button "button" at bounding box center [1371, 151] width 30 height 27
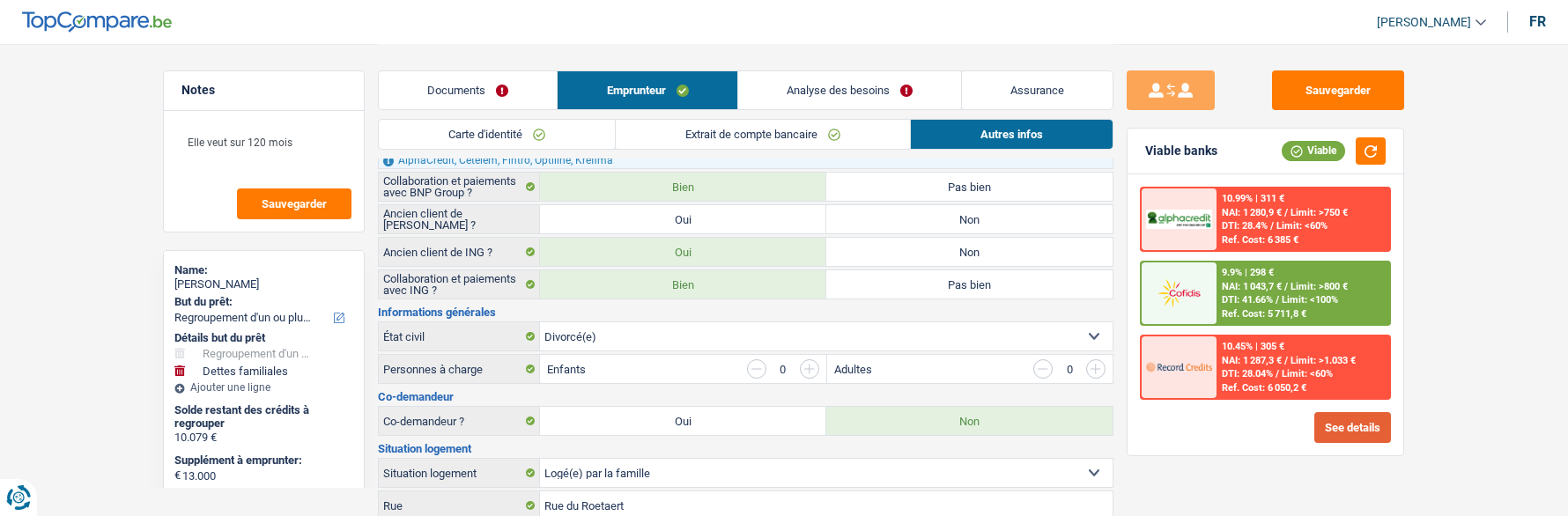
click at [1354, 424] on button "See details" at bounding box center [1353, 428] width 76 height 31
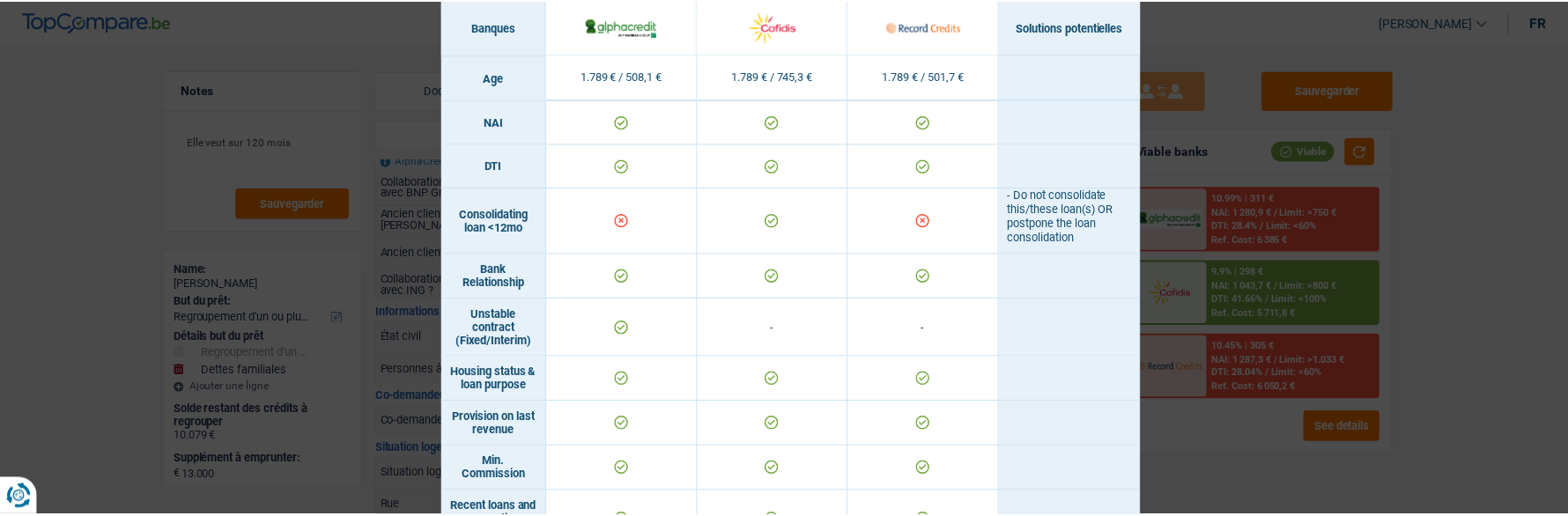
scroll to position [658, 0]
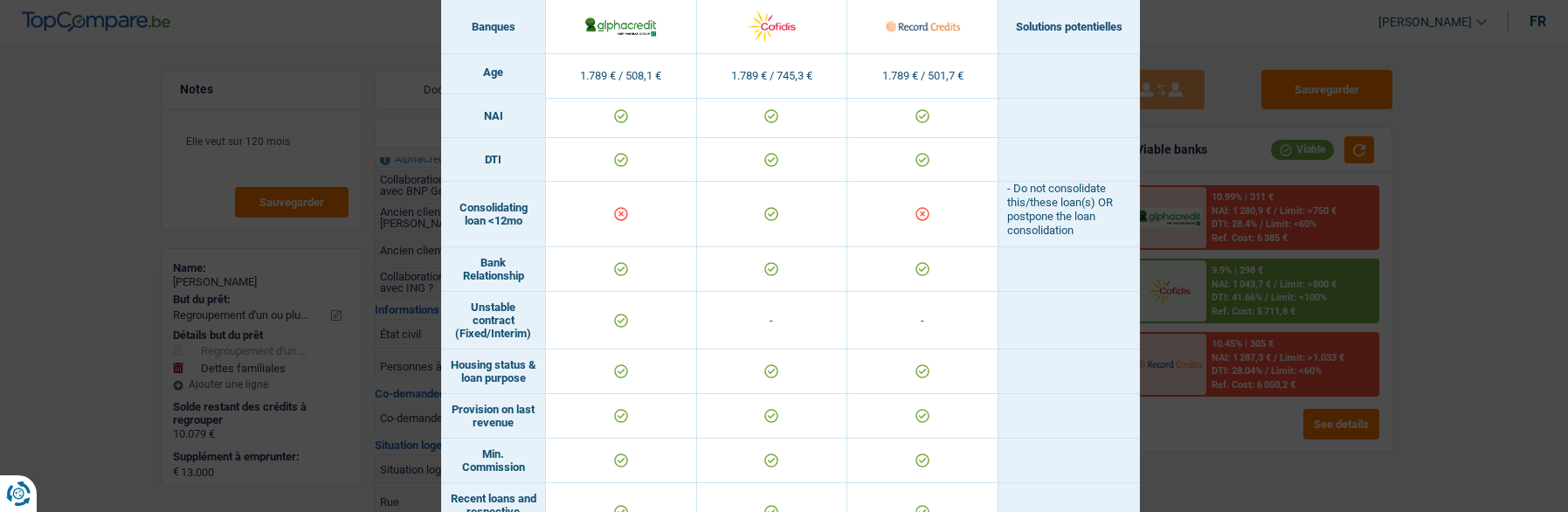
click at [1238, 67] on div "Banks conditions × Banques Solutions potentielles Revenus / Charges 1.789 € / 5…" at bounding box center [784, 256] width 1568 height 512
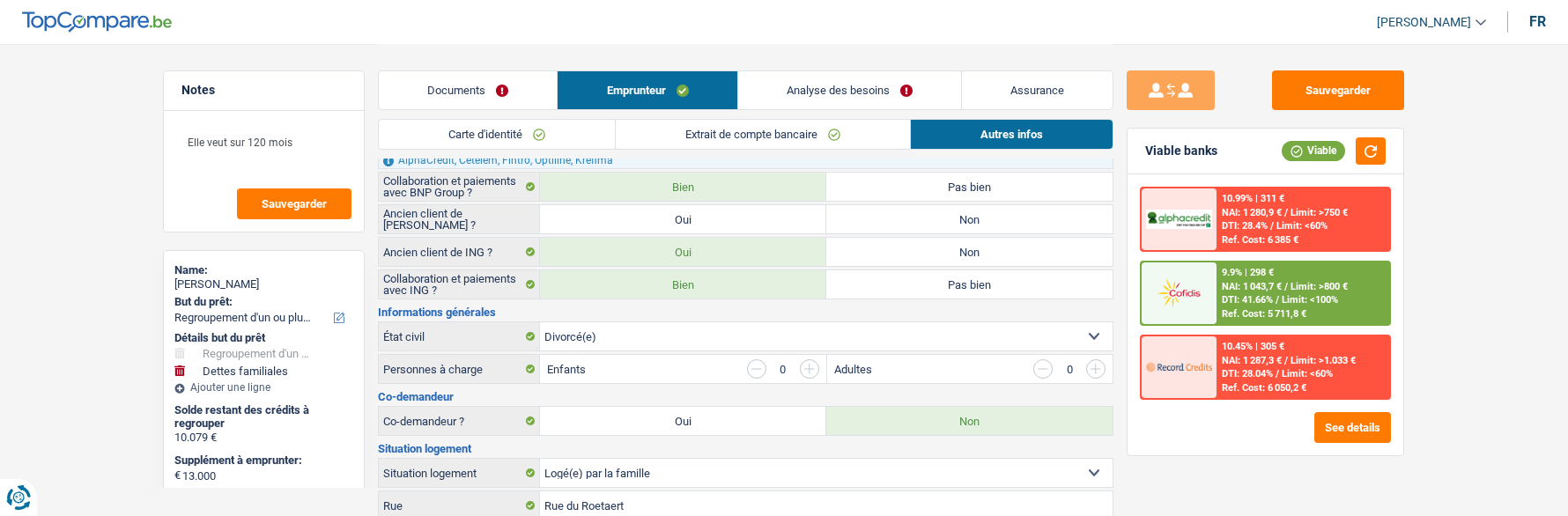
click at [893, 91] on link "Analyse des besoins" at bounding box center [849, 90] width 223 height 38
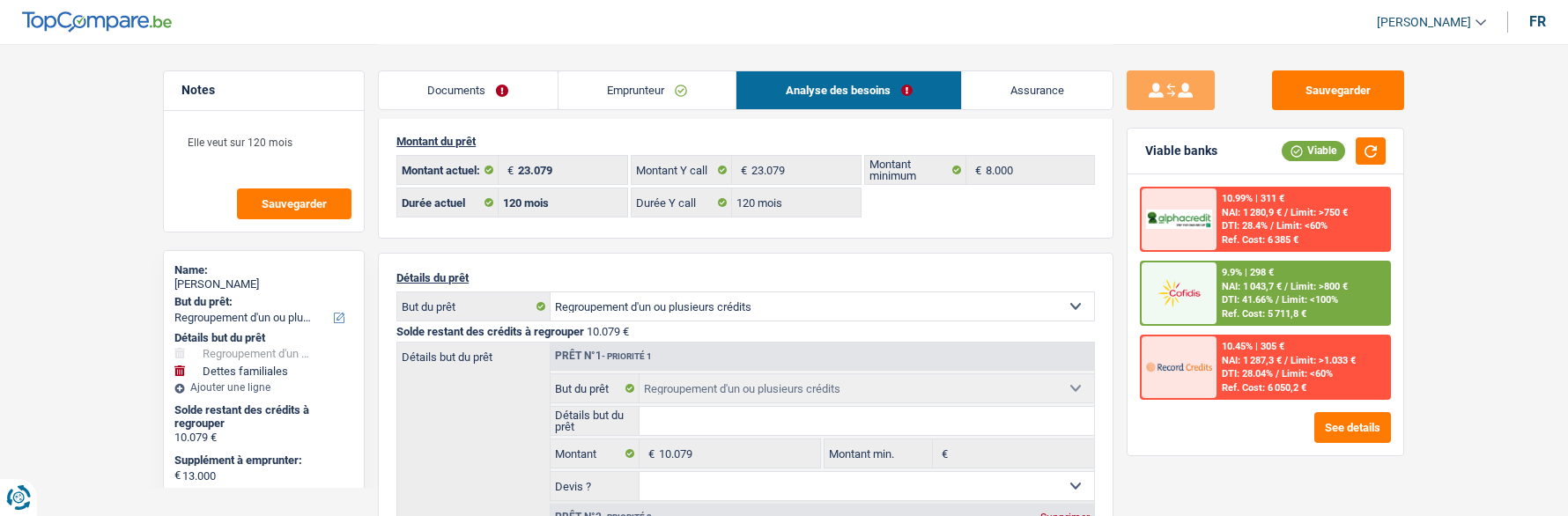
scroll to position [0, 0]
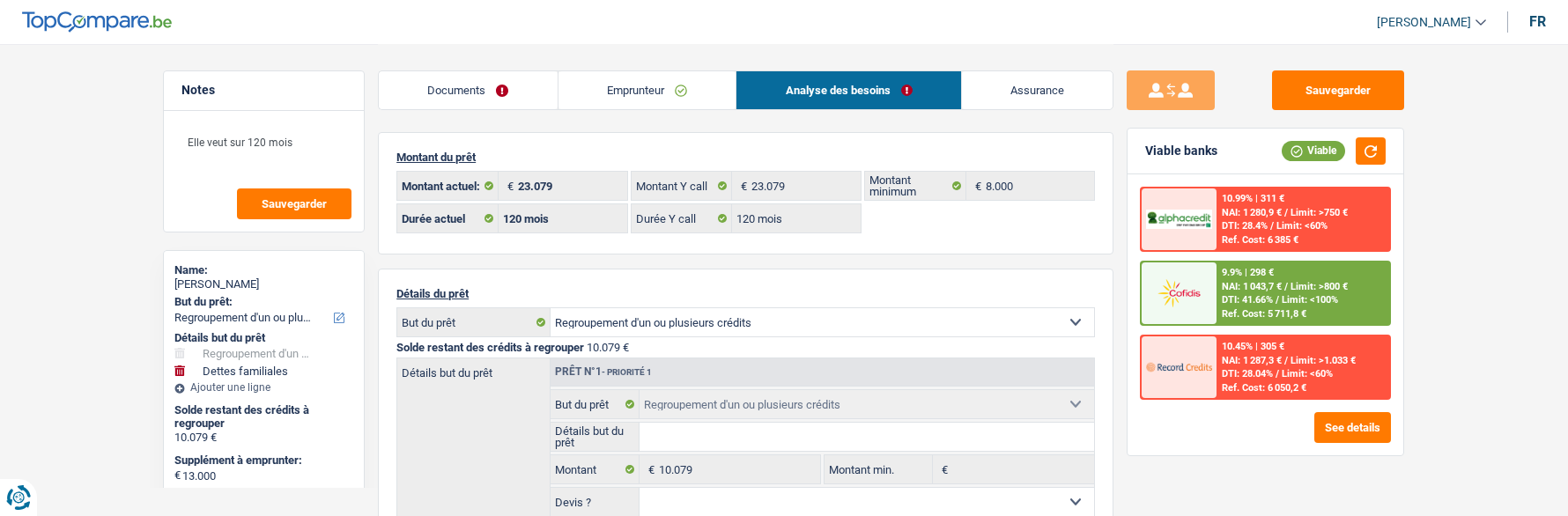
click at [641, 81] on link "Emprunteur" at bounding box center [647, 90] width 178 height 38
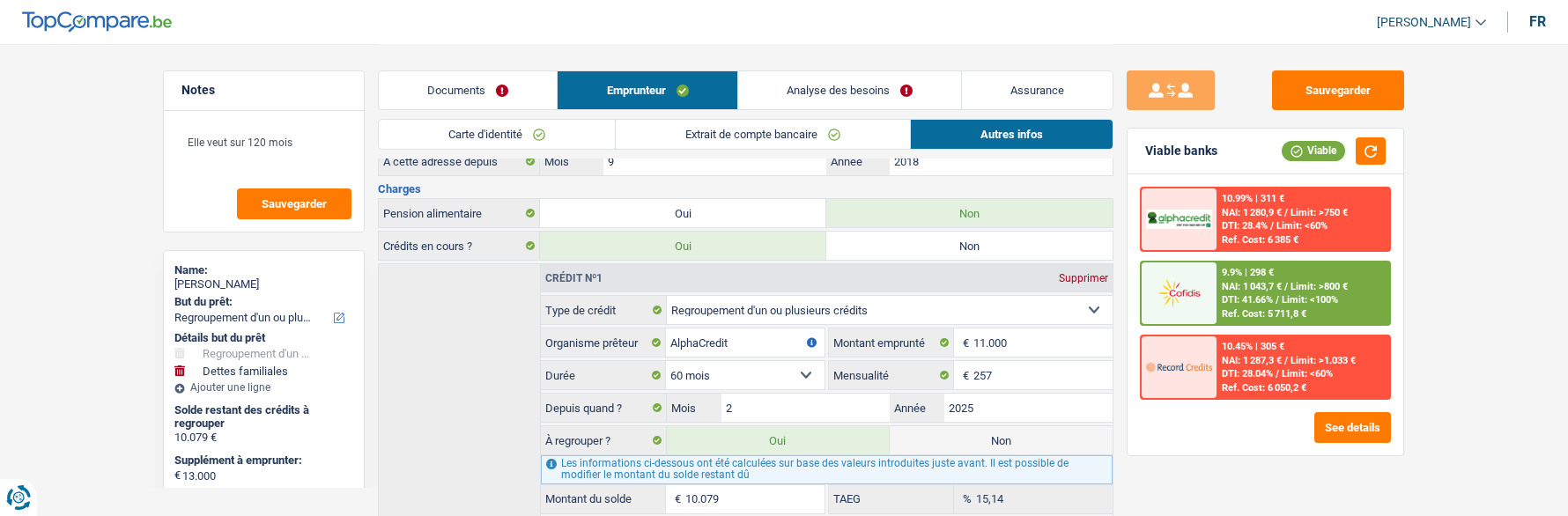
scroll to position [693, 0]
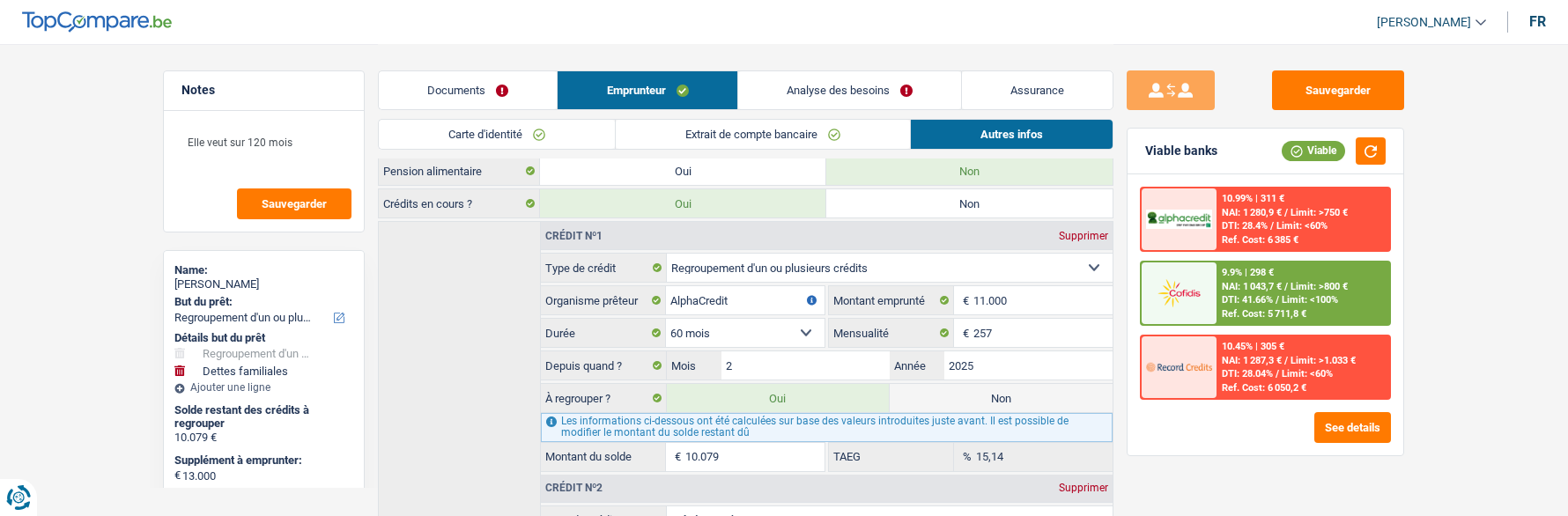
click at [1266, 287] on span "NAI: 1 043,7 €" at bounding box center [1251, 287] width 60 height 12
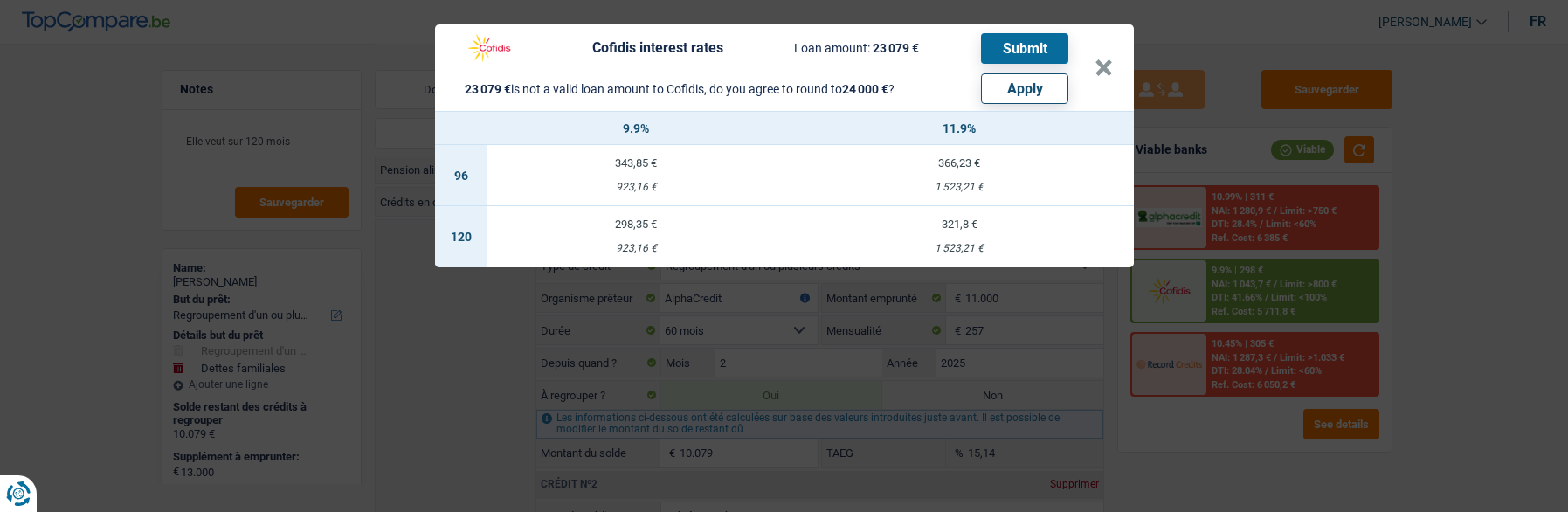
click at [1048, 83] on button "Apply" at bounding box center [1024, 89] width 87 height 31
type input "13.921"
type input "24.000"
select select "other"
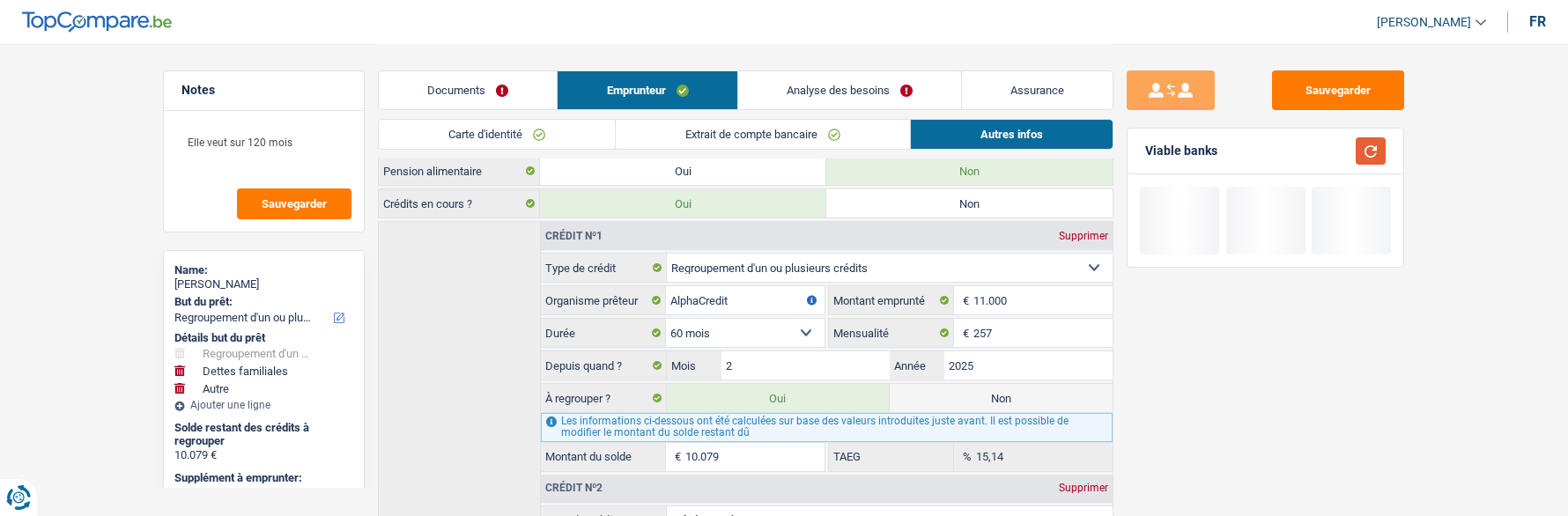
click at [1378, 147] on button "button" at bounding box center [1371, 151] width 30 height 27
click at [912, 91] on link "Analyse des besoins" at bounding box center [849, 90] width 223 height 38
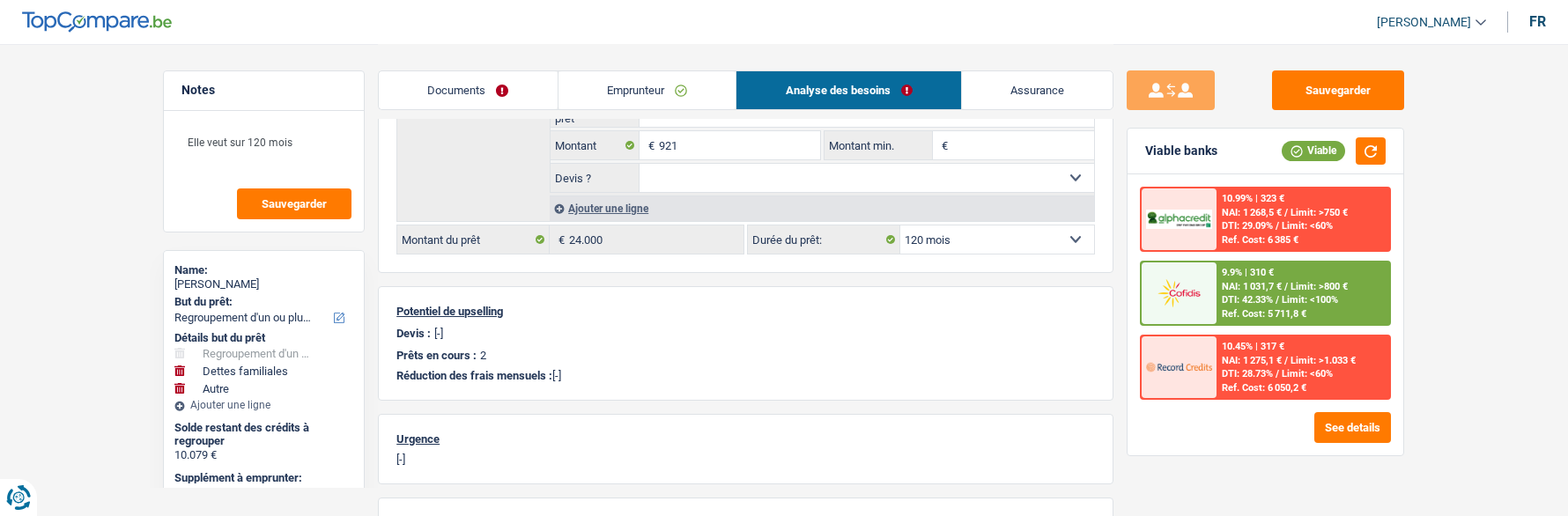
scroll to position [605, 0]
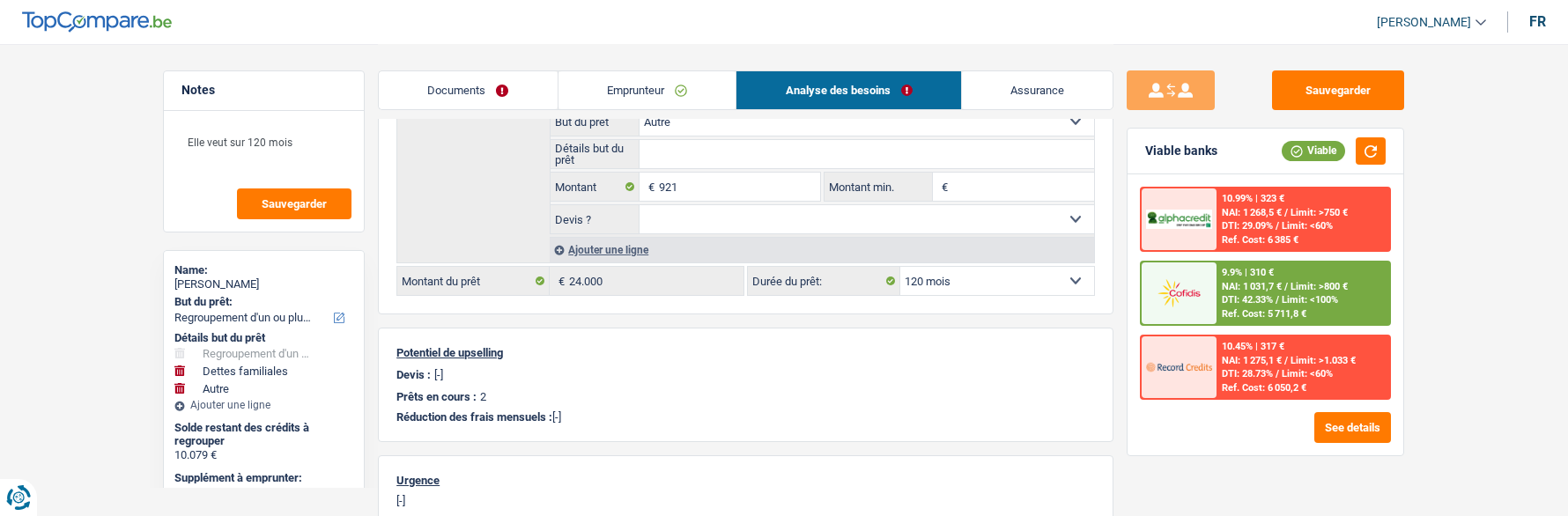
click at [1240, 305] on div "9.9% | 310 € NAI: 1 031,7 € / Limit: >800 € DTI: 42.33% / Limit: <100% Ref. Cos…" at bounding box center [1304, 293] width 174 height 62
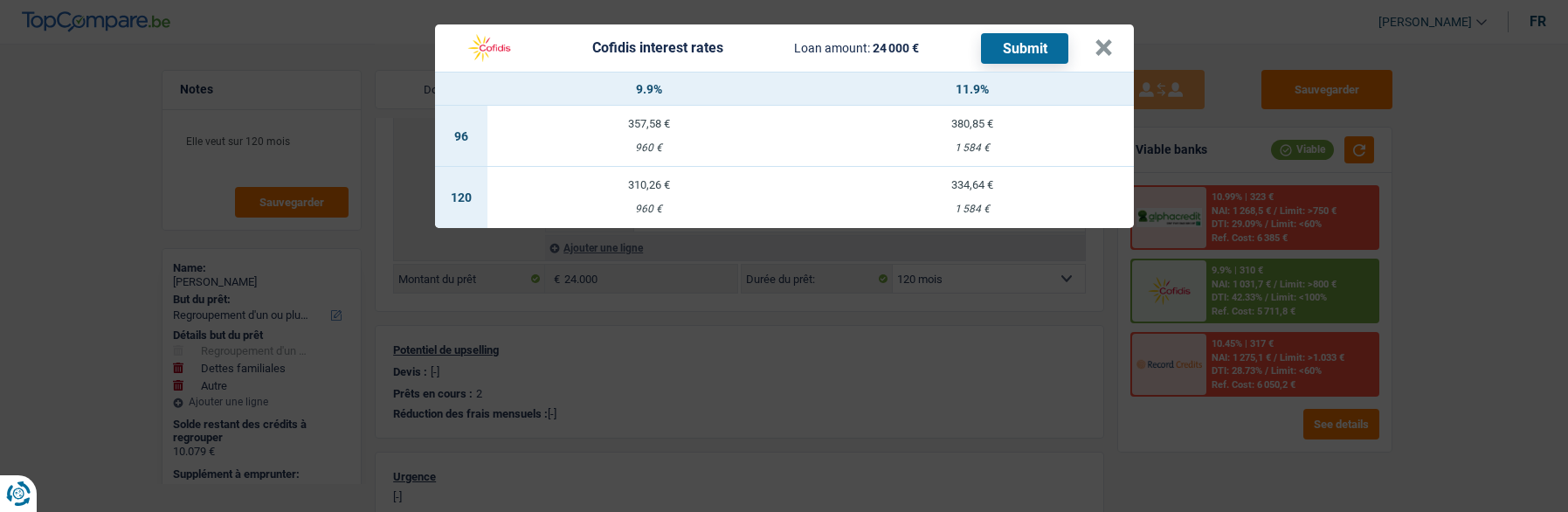
click at [678, 183] on td "310,26 € 960 €" at bounding box center [649, 197] width 324 height 61
select select "cofidis"
type input "9,90"
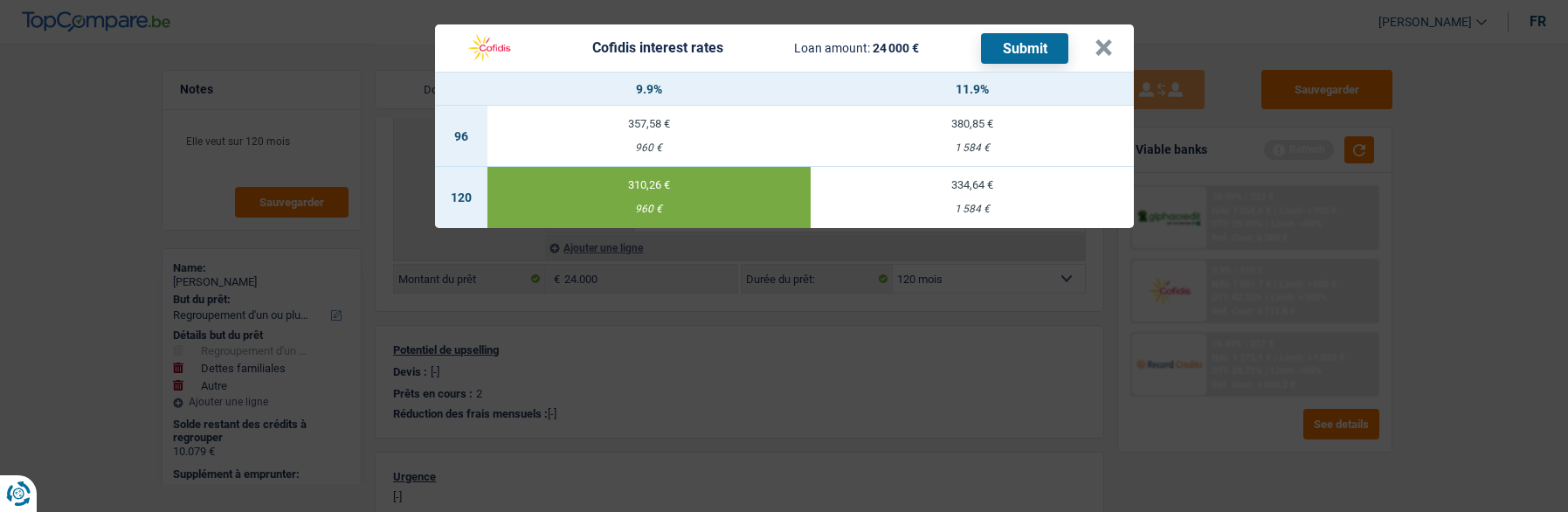
click at [1040, 41] on button "Submit" at bounding box center [1024, 48] width 87 height 31
click at [1105, 42] on button "×" at bounding box center [1103, 48] width 18 height 17
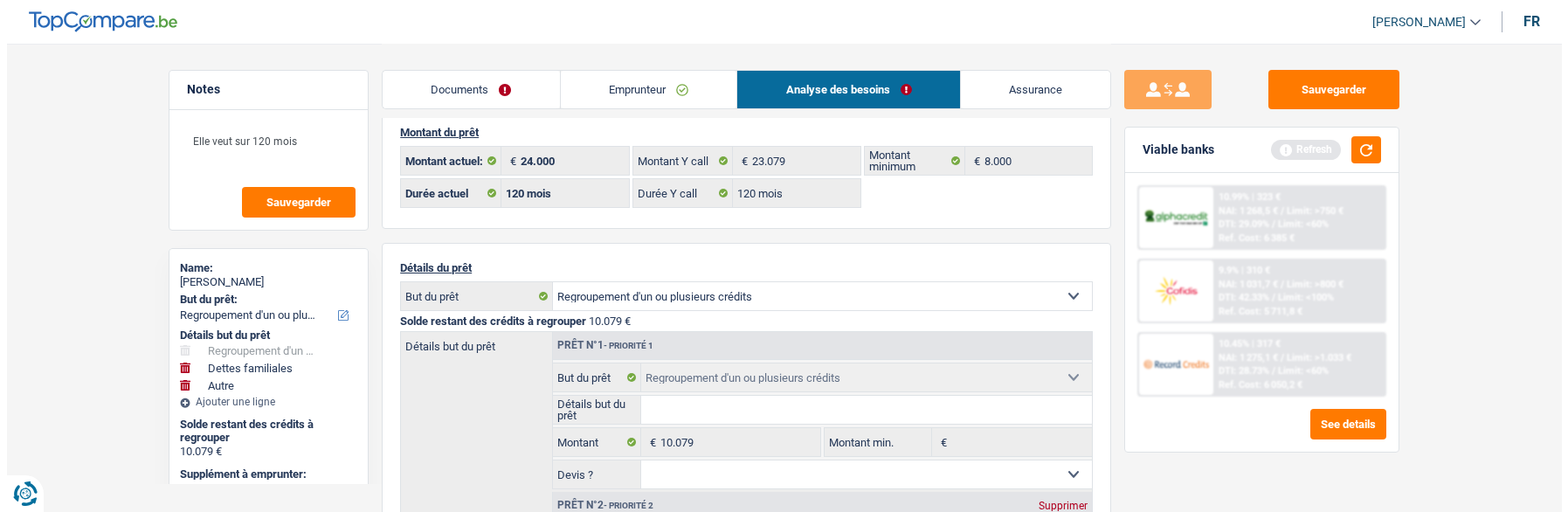
scroll to position [0, 0]
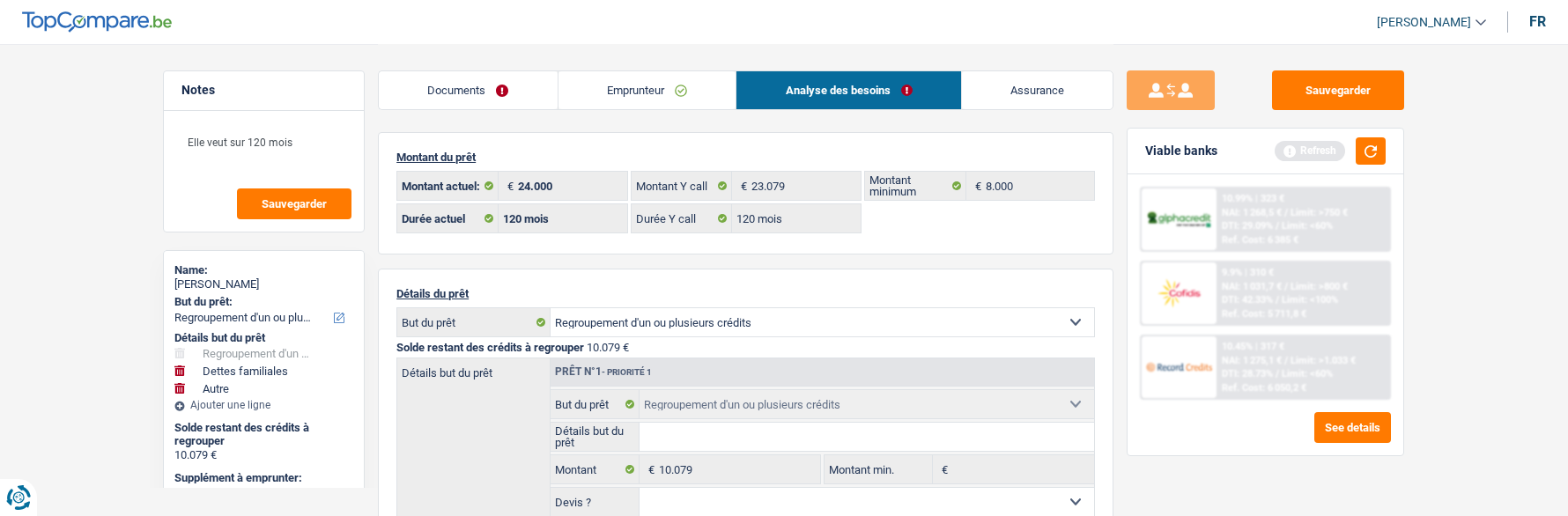
click at [501, 97] on link "Documents" at bounding box center [468, 90] width 179 height 38
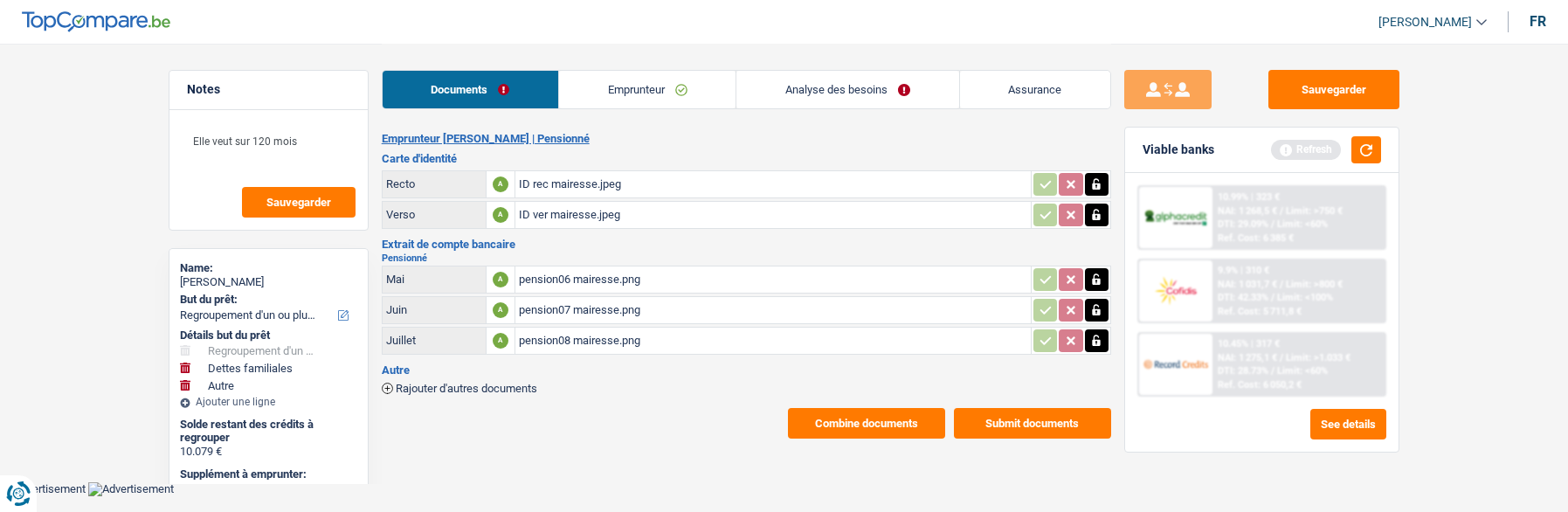
click at [1026, 408] on button "Submit documents" at bounding box center [1032, 424] width 157 height 31
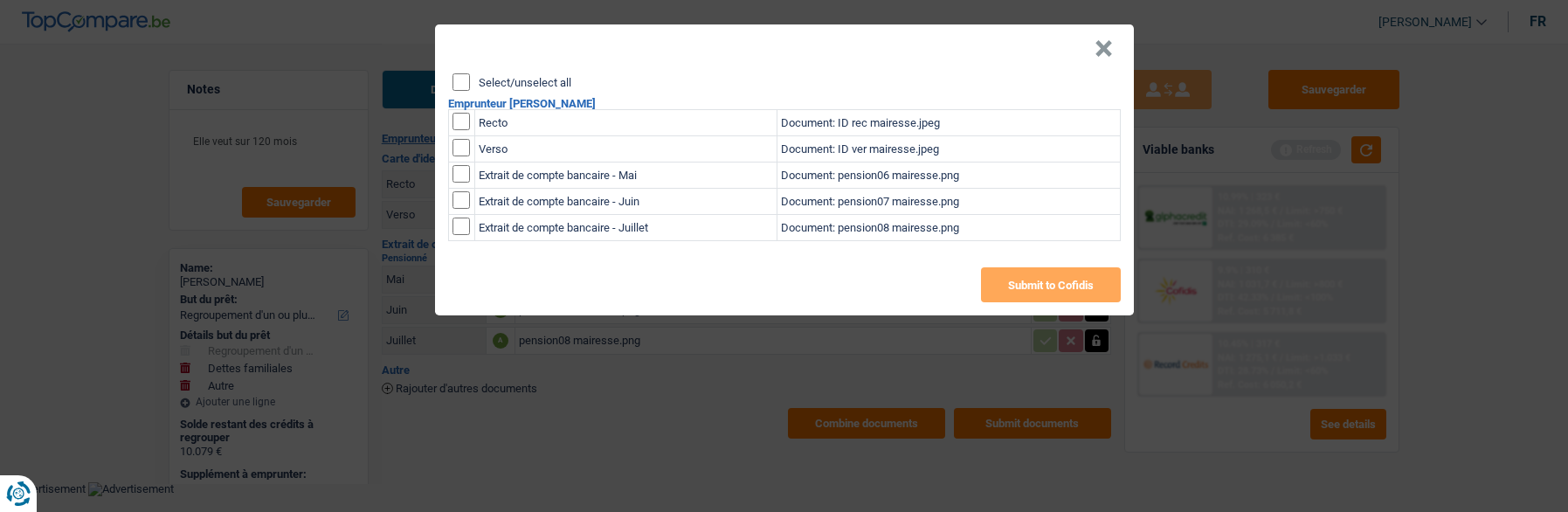
click at [468, 76] on input "Select/unselect all" at bounding box center [461, 82] width 17 height 17
checkbox input "true"
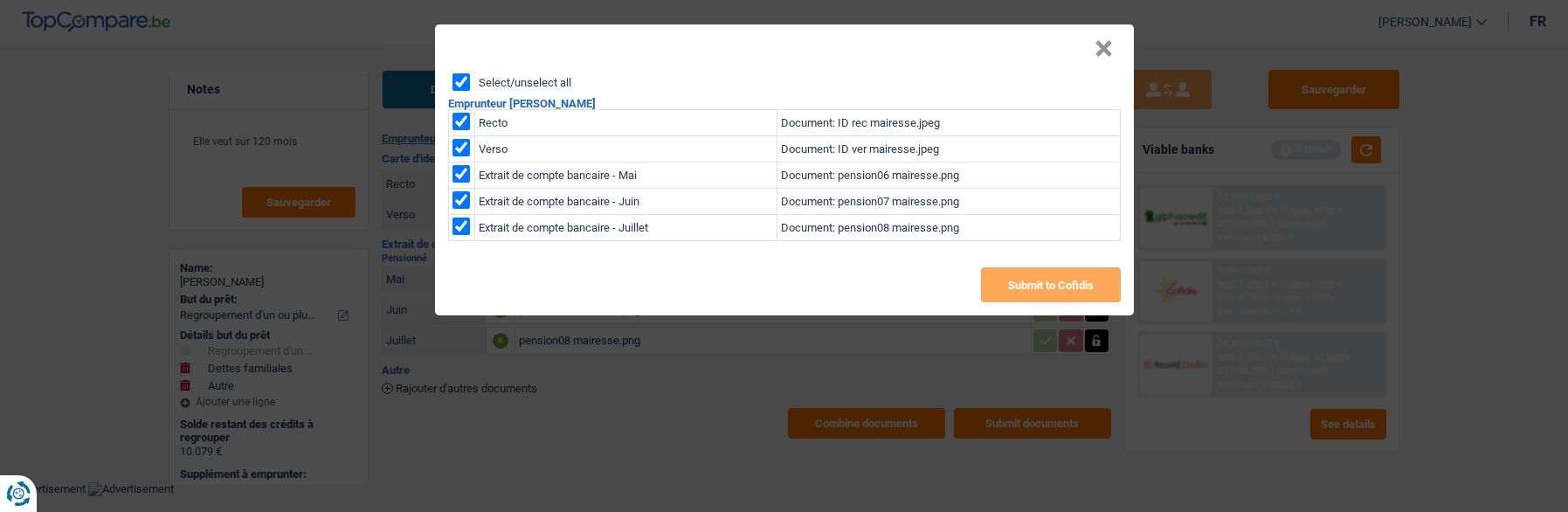
checkbox input "true"
click at [1085, 274] on button "Submit to Cofidis" at bounding box center [1051, 285] width 140 height 35
click at [678, 168] on td "Extrait de compte bancaire - Mai" at bounding box center [625, 176] width 302 height 26
click at [843, 64] on header "×" at bounding box center [784, 48] width 699 height 48
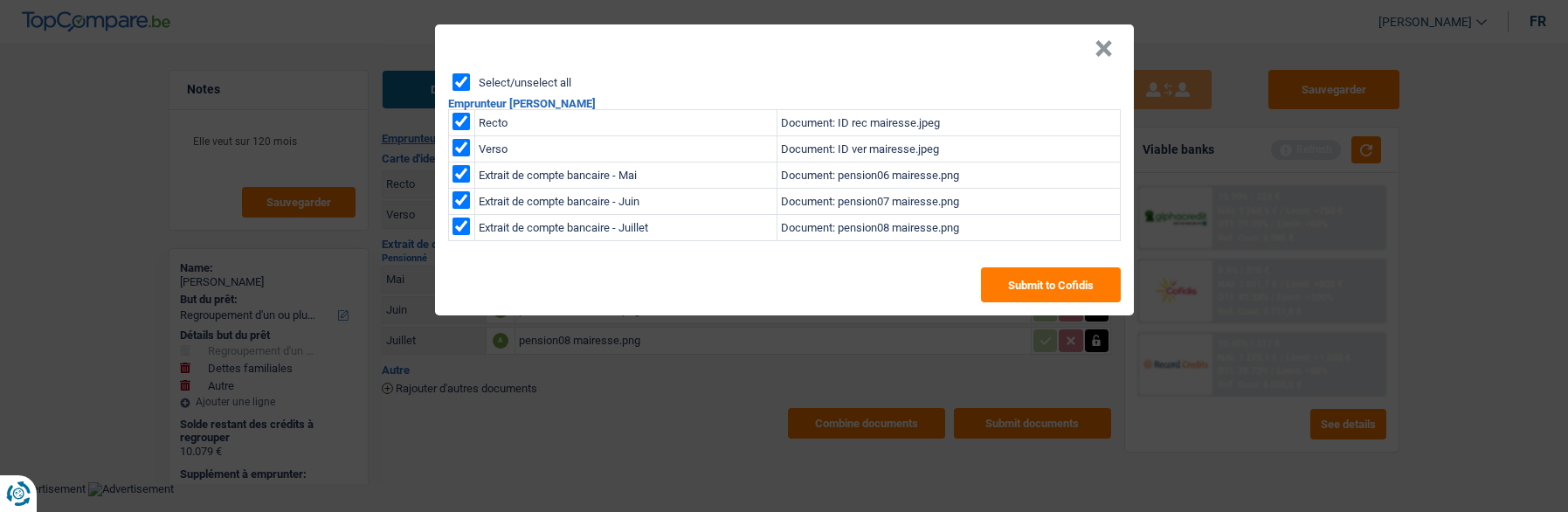
click at [1027, 111] on td "Document: ID rec mairesse.jpeg" at bounding box center [948, 123] width 343 height 26
click at [997, 74] on div "Select/unselect all" at bounding box center [787, 82] width 669 height 17
click at [1121, 43] on header "×" at bounding box center [784, 48] width 699 height 48
click at [1113, 48] on button "×" at bounding box center [1103, 48] width 18 height 17
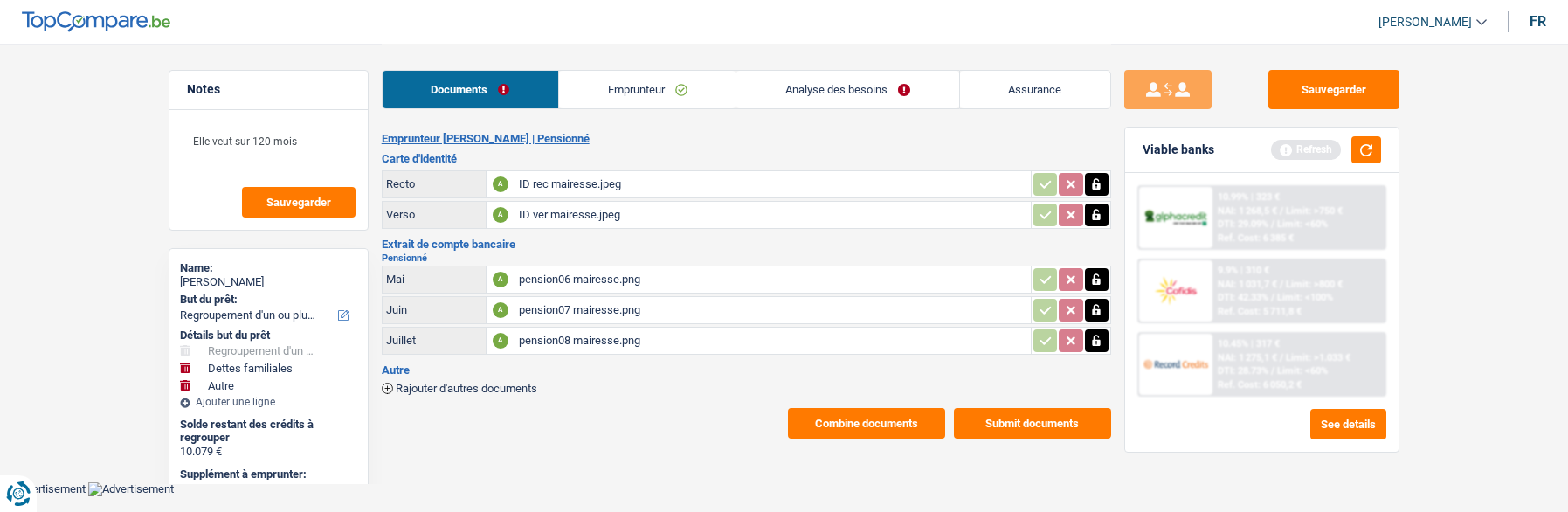
click at [1005, 410] on button "Submit documents" at bounding box center [1032, 424] width 157 height 31
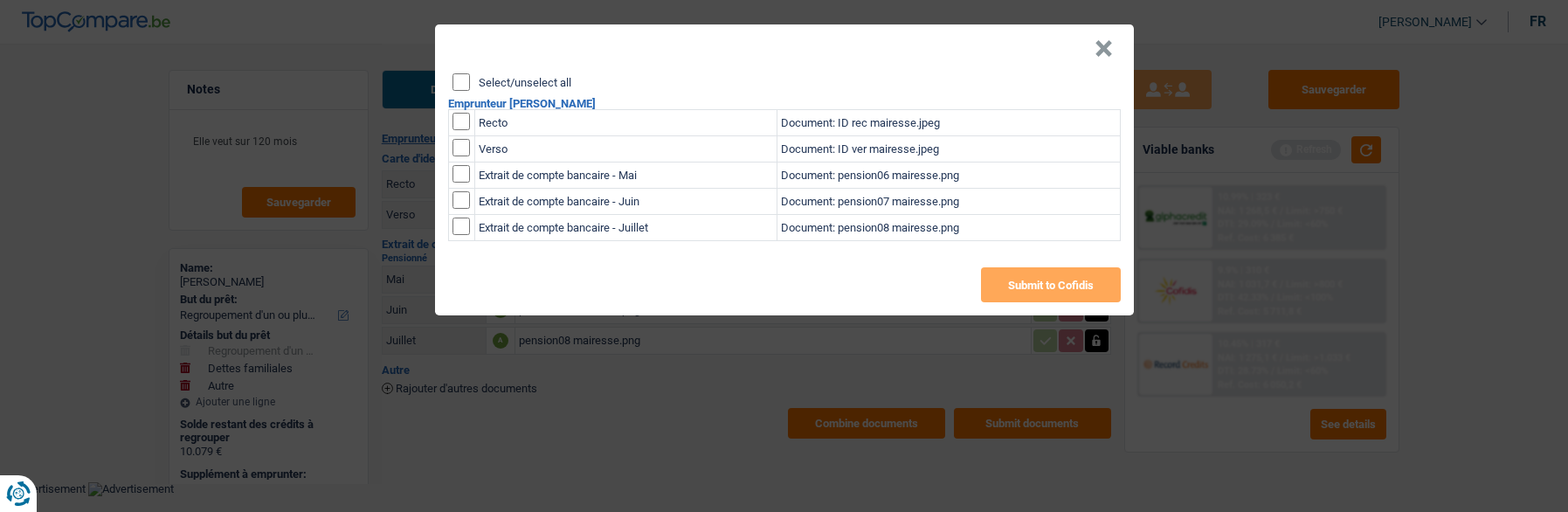
click at [465, 75] on input "Select/unselect all" at bounding box center [461, 82] width 17 height 17
checkbox input "true"
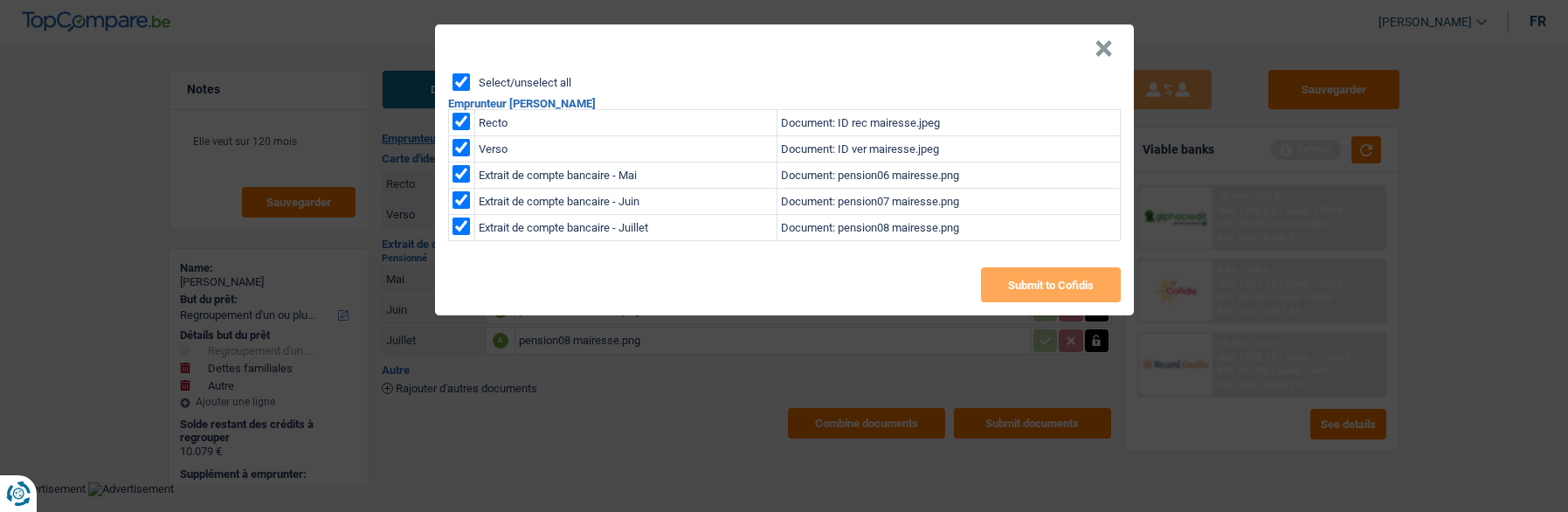
checkbox input "true"
click at [1057, 278] on button "Submit to Cofidis" at bounding box center [1051, 285] width 140 height 35
click at [1106, 48] on button "×" at bounding box center [1103, 48] width 18 height 17
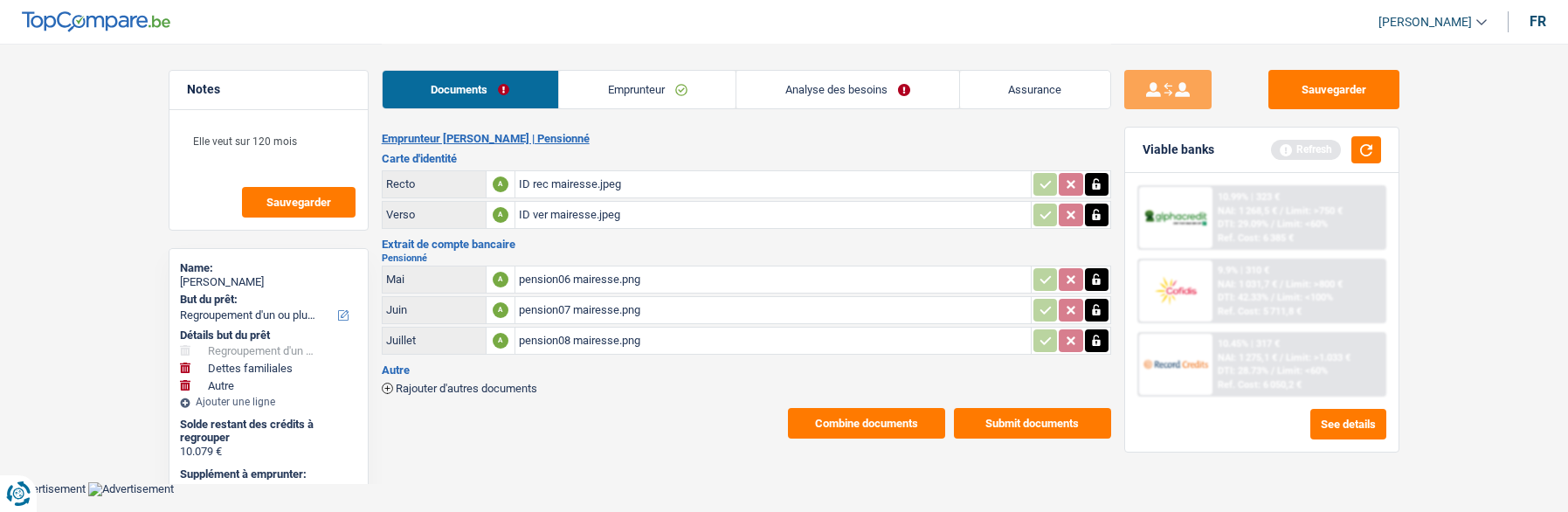
click at [899, 411] on button "Combine documents" at bounding box center [866, 424] width 157 height 31
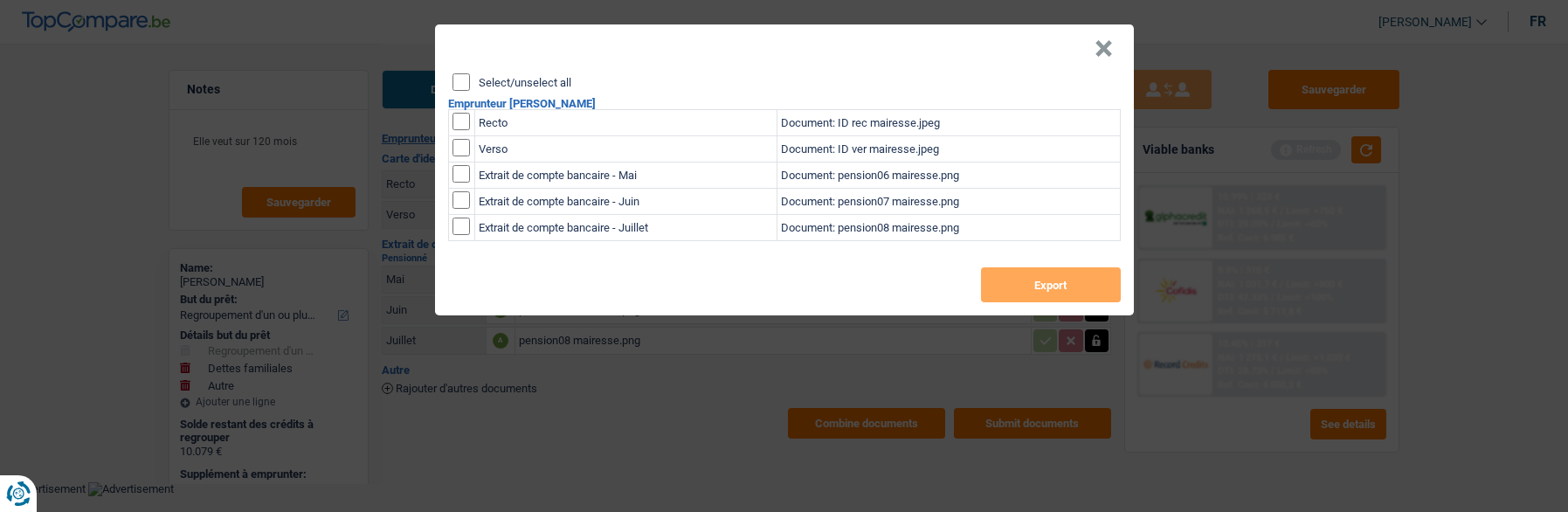
click at [460, 66] on header "×" at bounding box center [784, 48] width 699 height 48
click at [460, 74] on input "Select/unselect all" at bounding box center [461, 82] width 17 height 17
checkbox input "true"
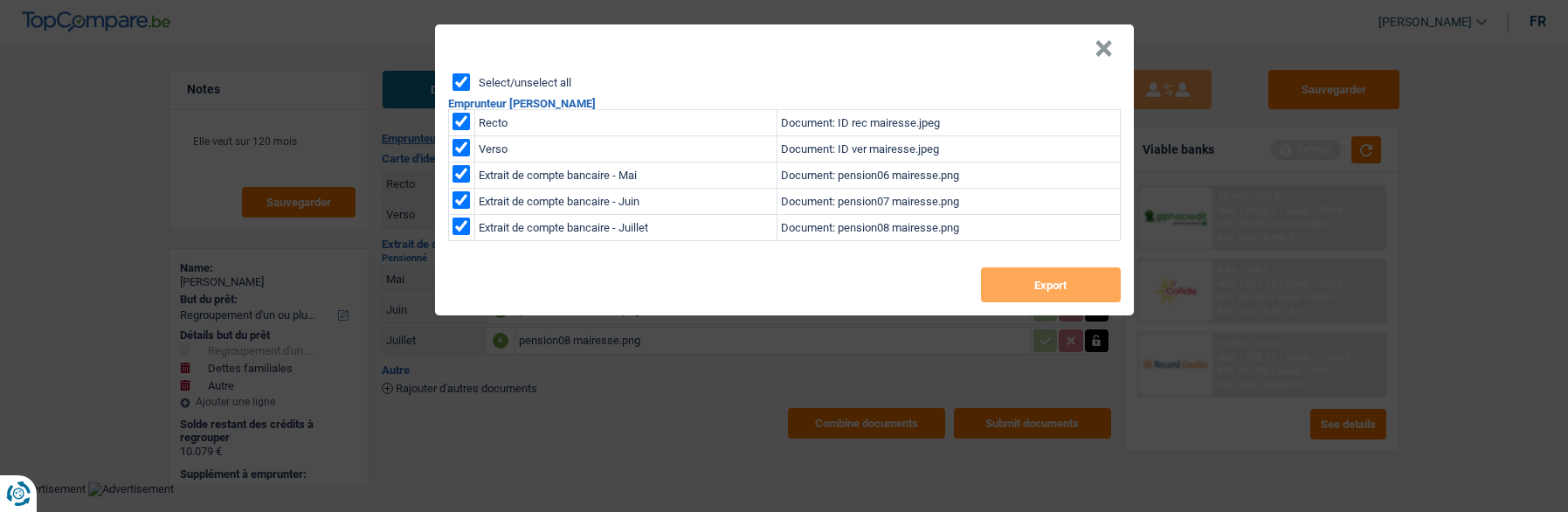
checkbox input "true"
click at [1029, 269] on button "Export" at bounding box center [1051, 285] width 140 height 35
click at [1101, 40] on button "×" at bounding box center [1103, 48] width 18 height 17
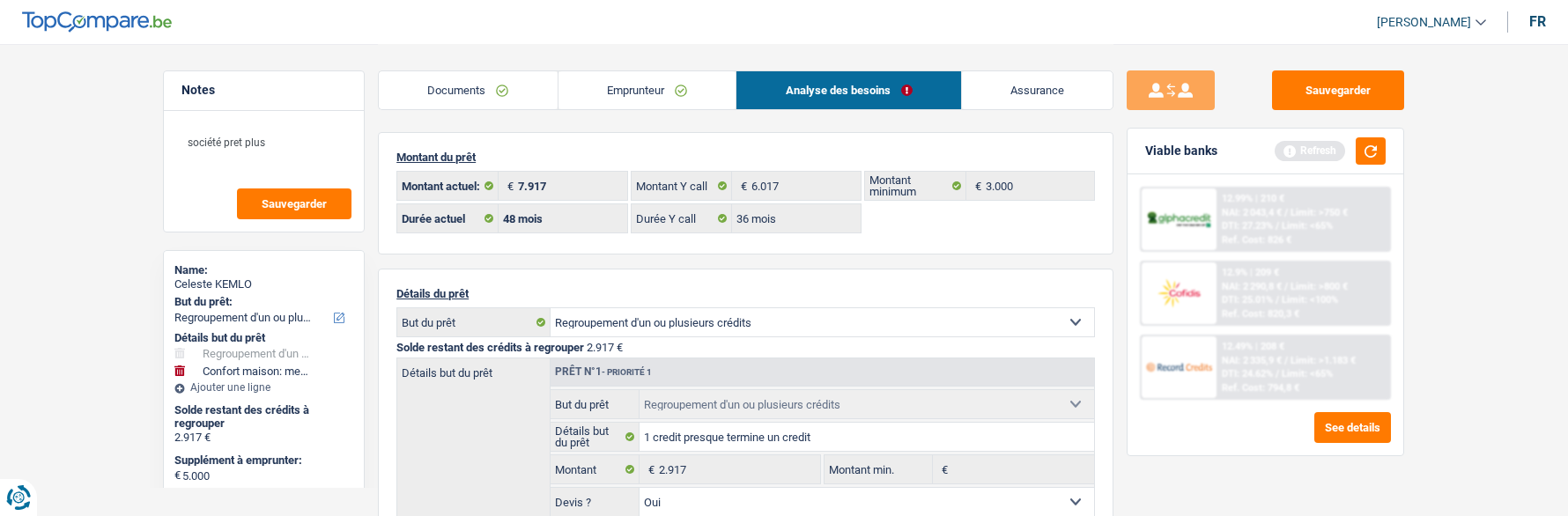
select select "refinancing"
select select "household"
select select "48"
select select "record credits"
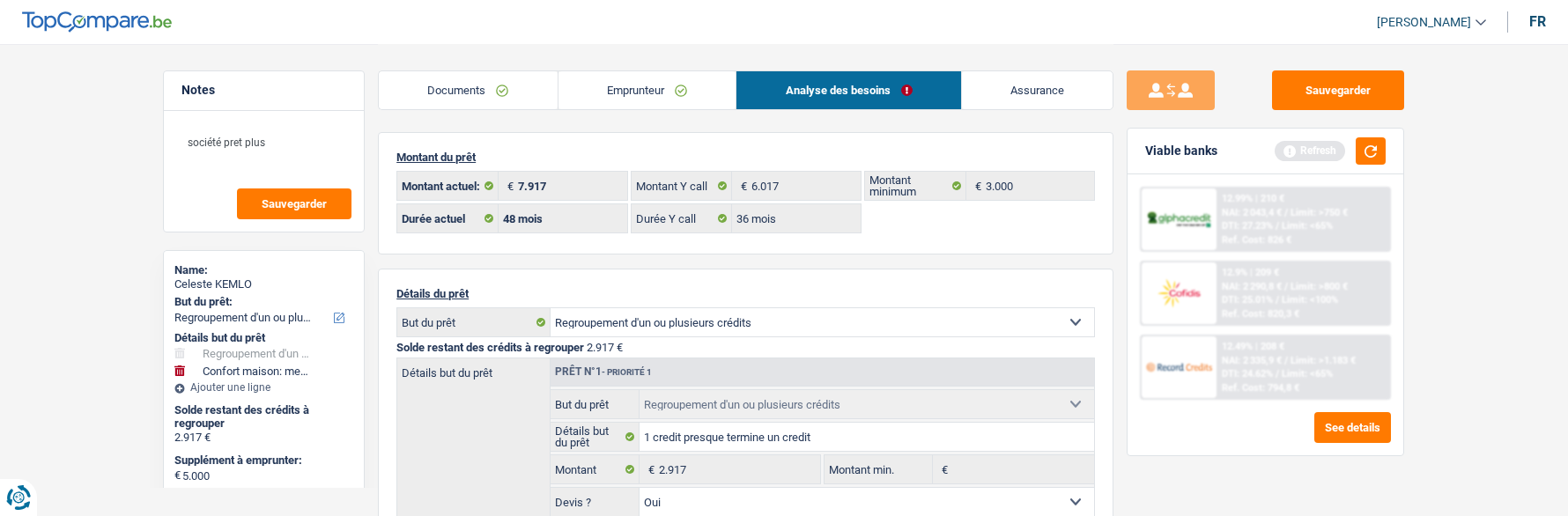
select select "48"
select select "36"
select select "refinancing"
select select "yes"
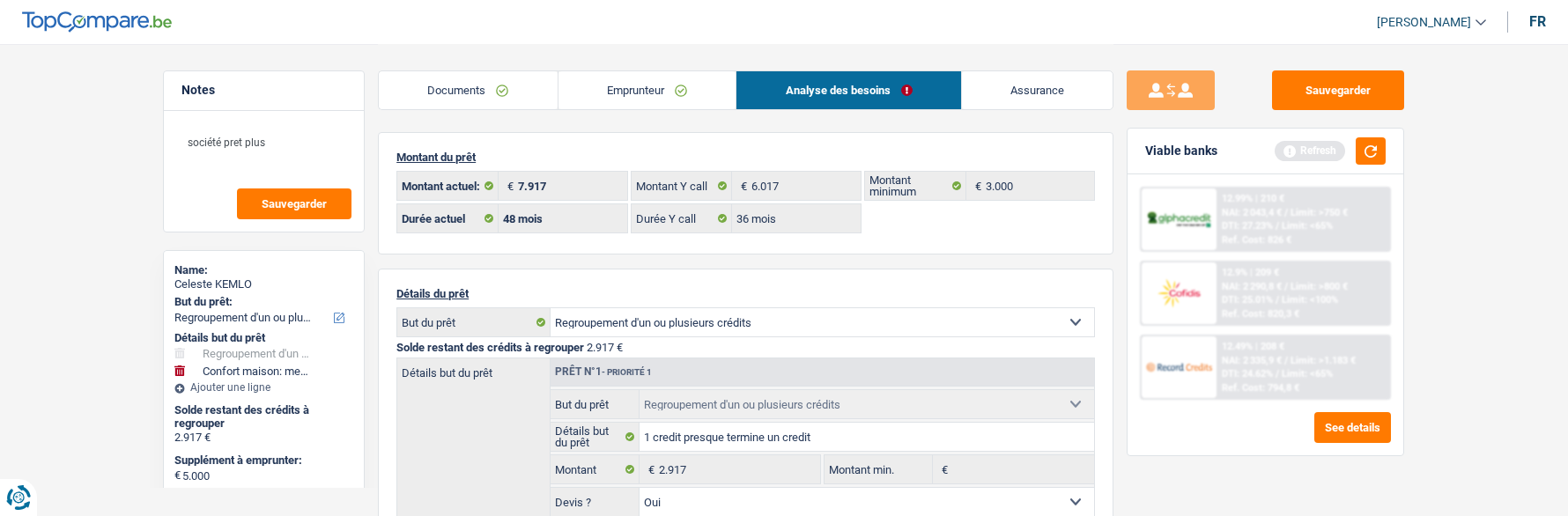
select select "household"
select select "false"
select select "48"
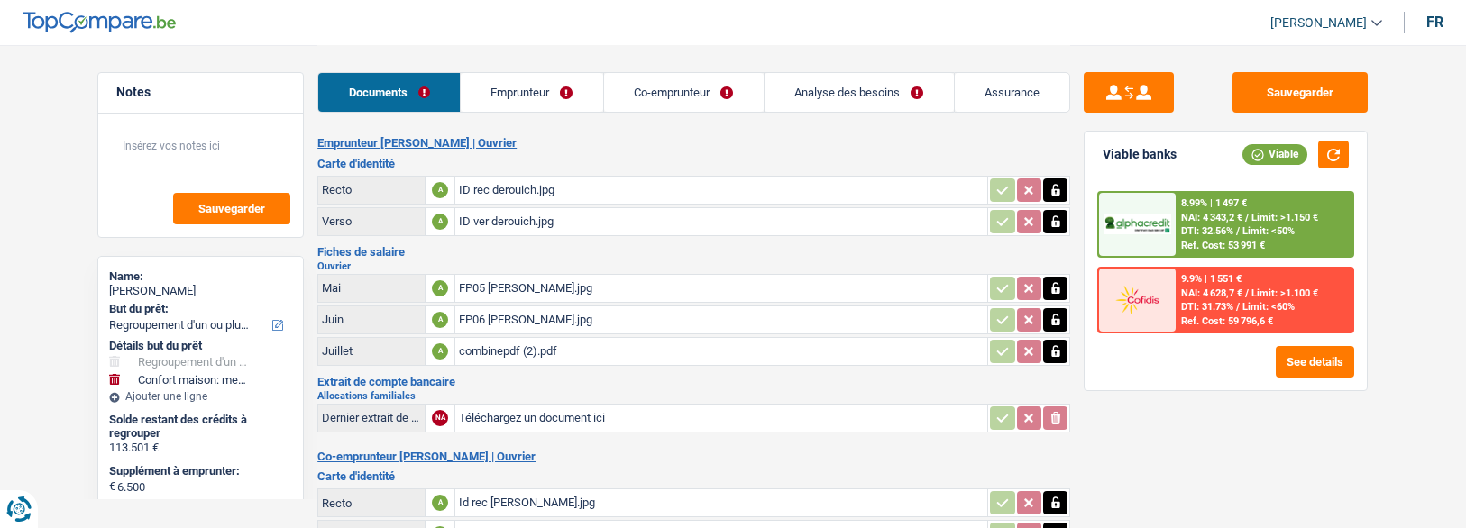
select select "refinancing"
select select "household"
select select "120"
select select "alphacredit"
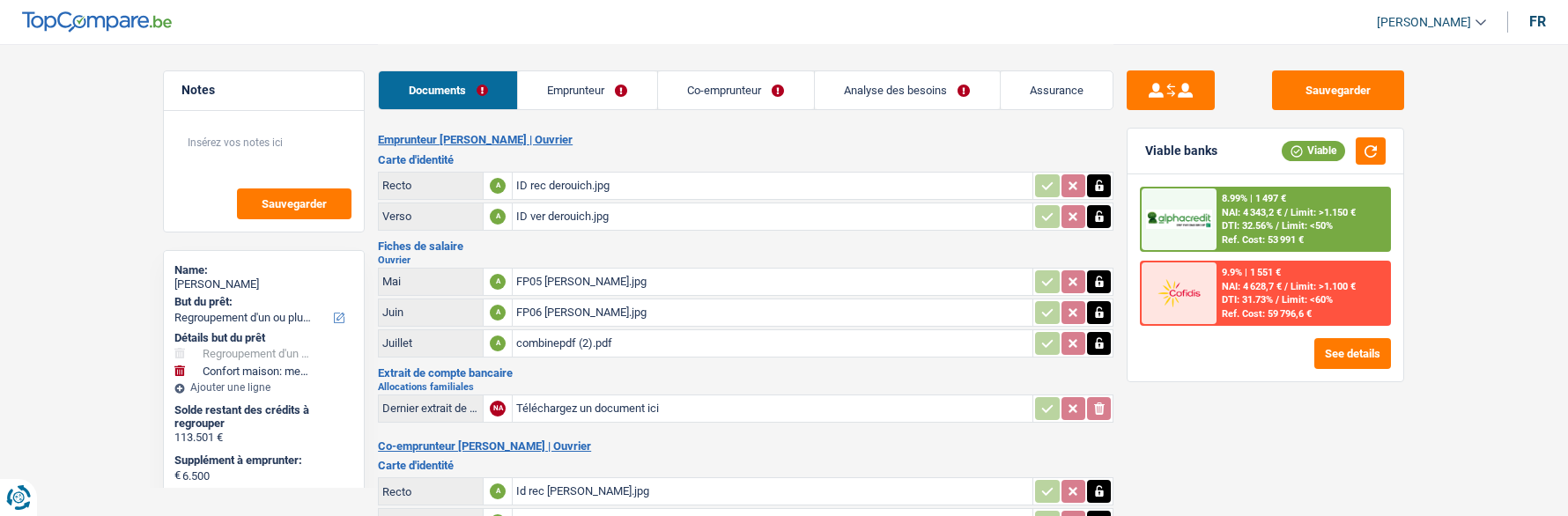
click at [527, 286] on div "FP05 ahmed.jpg" at bounding box center [772, 281] width 513 height 26
click at [563, 279] on div "FP05 ahmed.jpg" at bounding box center [772, 281] width 513 height 26
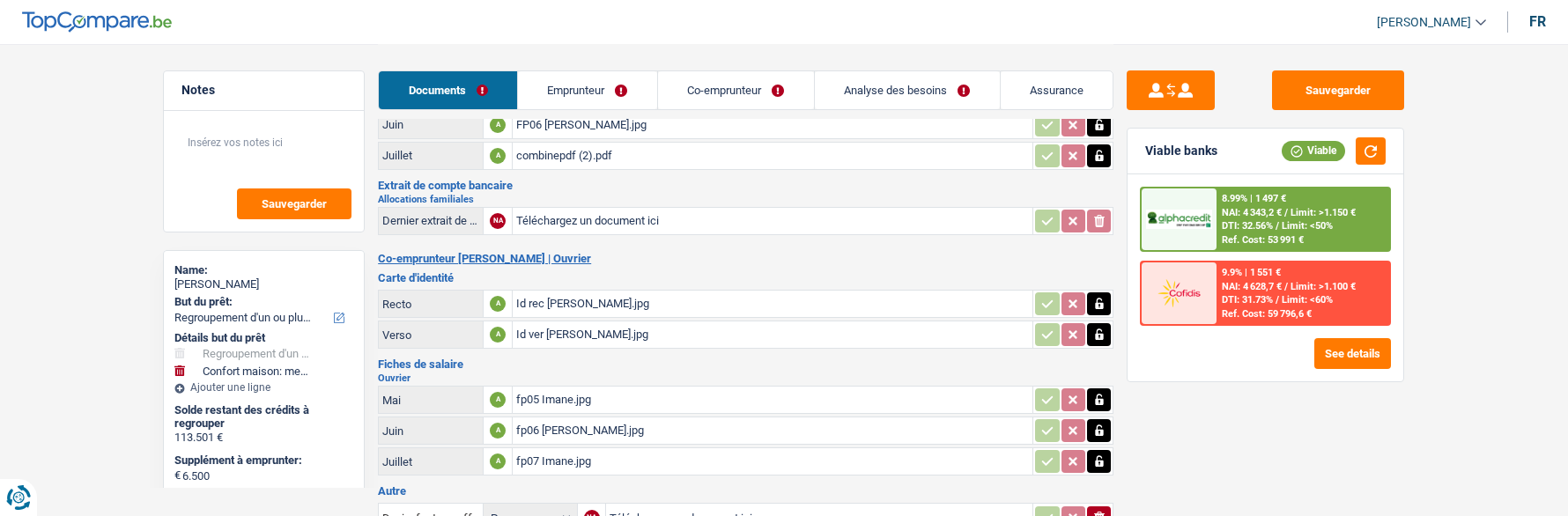
scroll to position [264, 0]
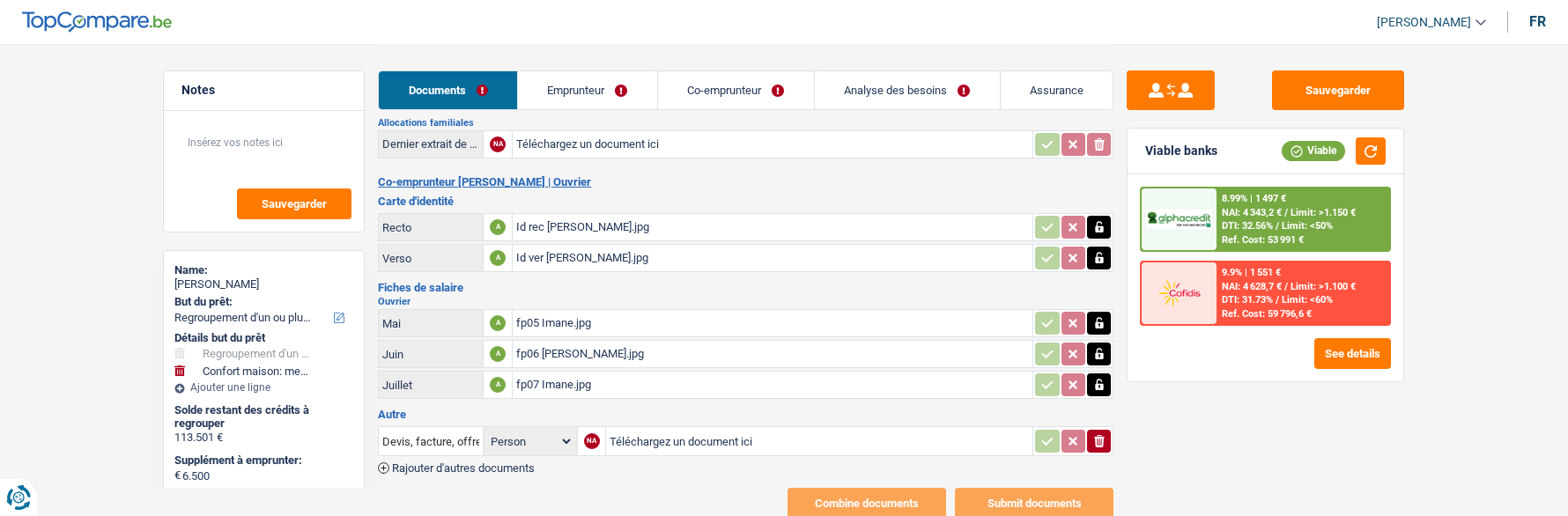
click at [564, 371] on div "fp07 Imane.jpg" at bounding box center [772, 384] width 513 height 26
click at [729, 105] on link "Co-emprunteur" at bounding box center [736, 90] width 156 height 38
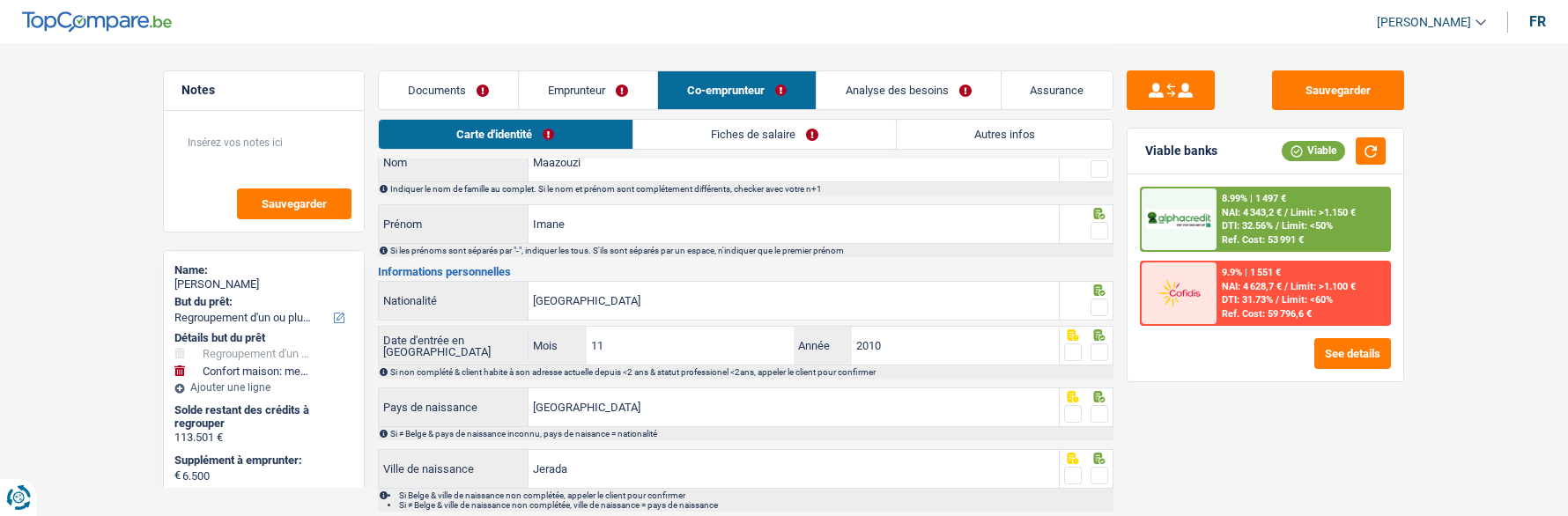
scroll to position [66, 0]
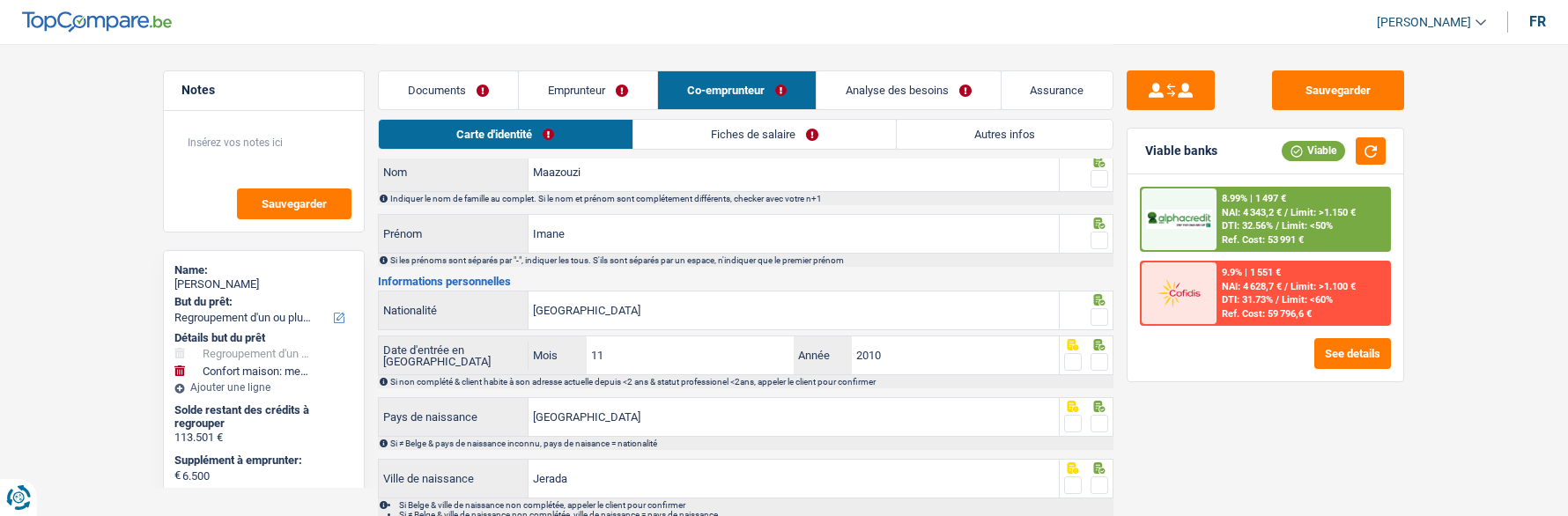
click at [756, 139] on link "Fiches de salaire" at bounding box center [764, 135] width 263 height 29
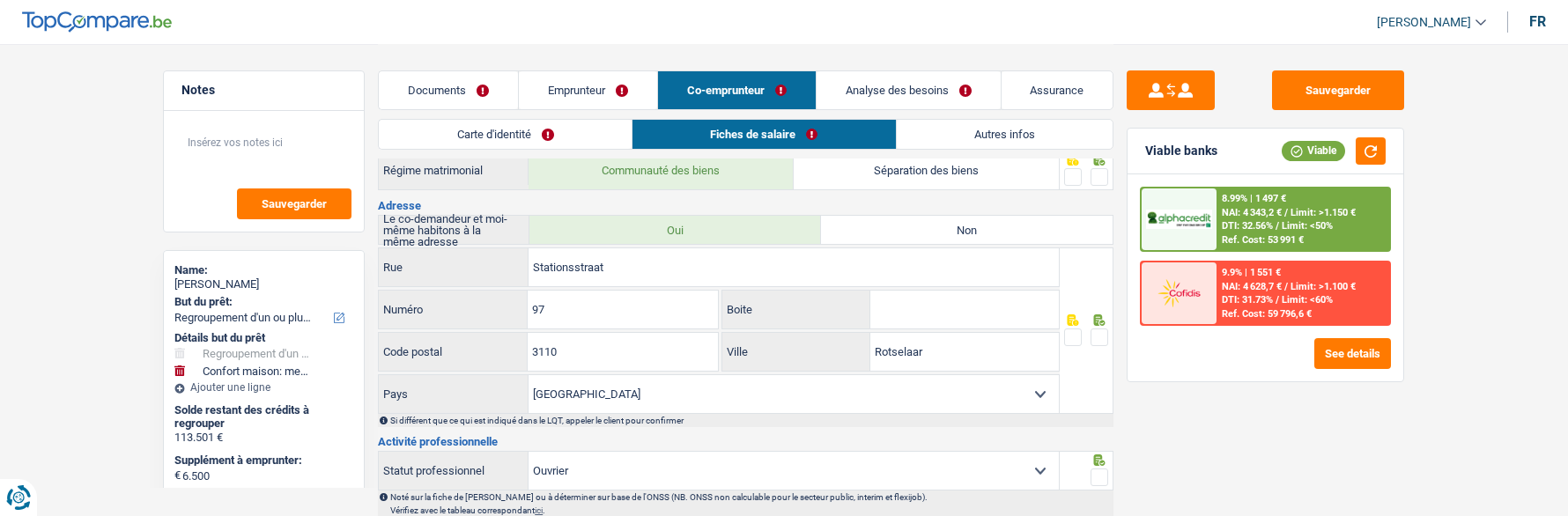
scroll to position [176, 0]
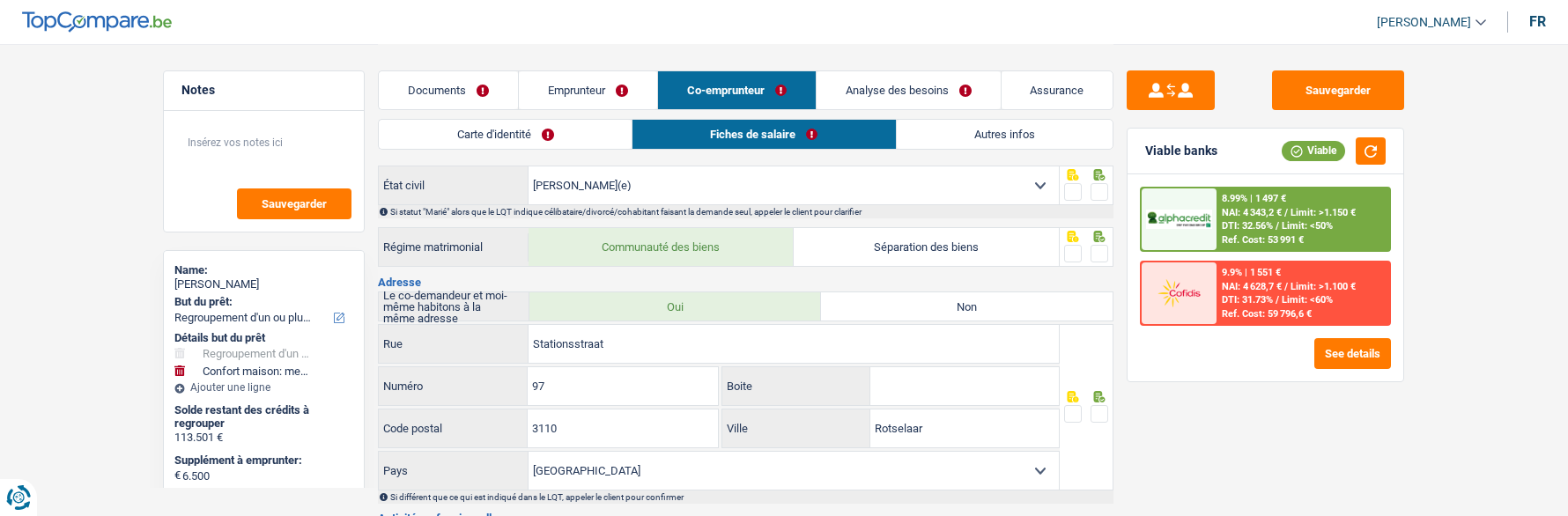
click at [586, 83] on link "Emprunteur" at bounding box center [588, 90] width 139 height 38
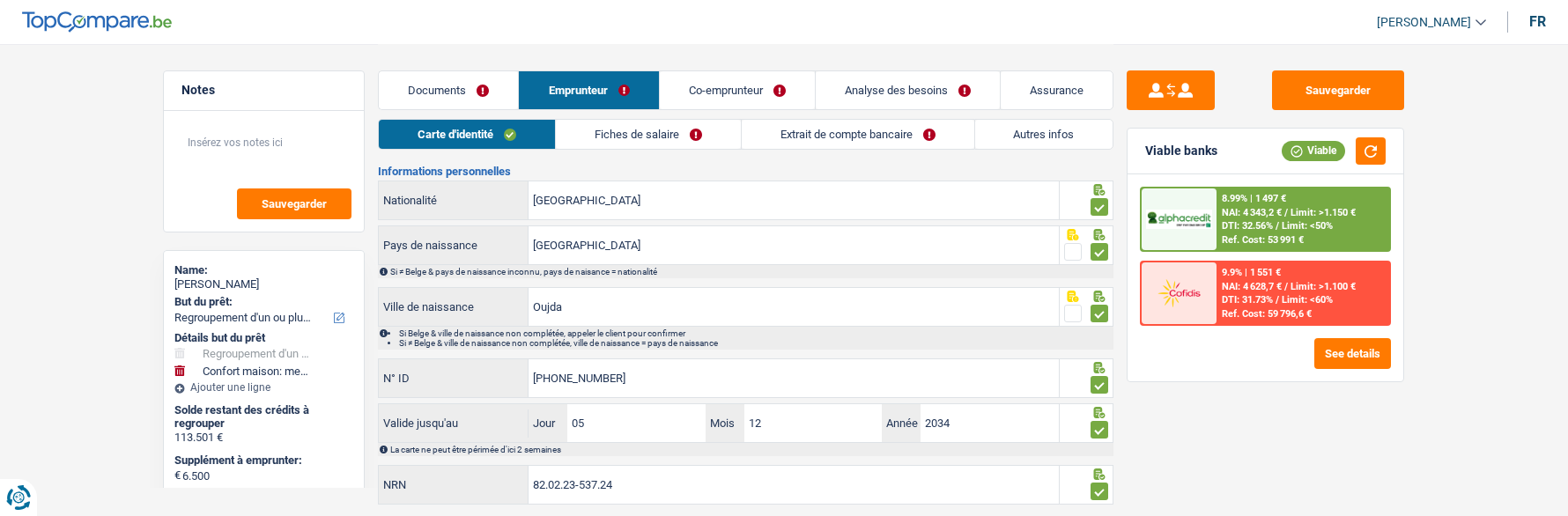
click at [481, 96] on link "Documents" at bounding box center [449, 90] width 139 height 38
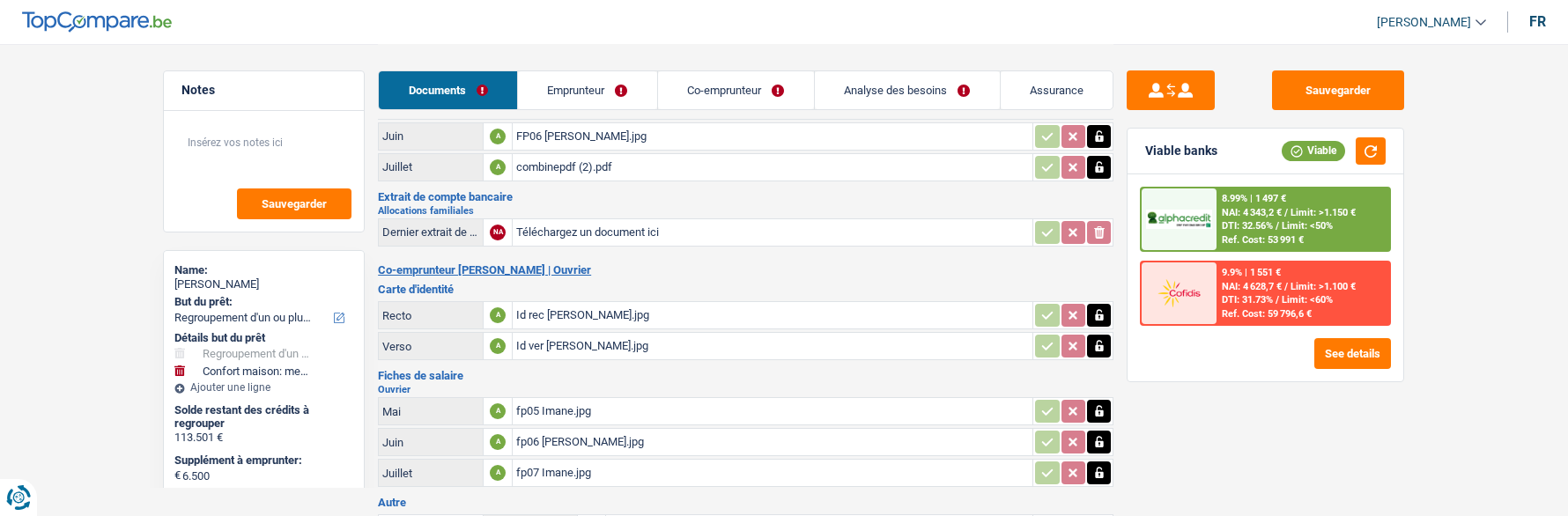
click at [597, 89] on link "Emprunteur" at bounding box center [588, 90] width 139 height 38
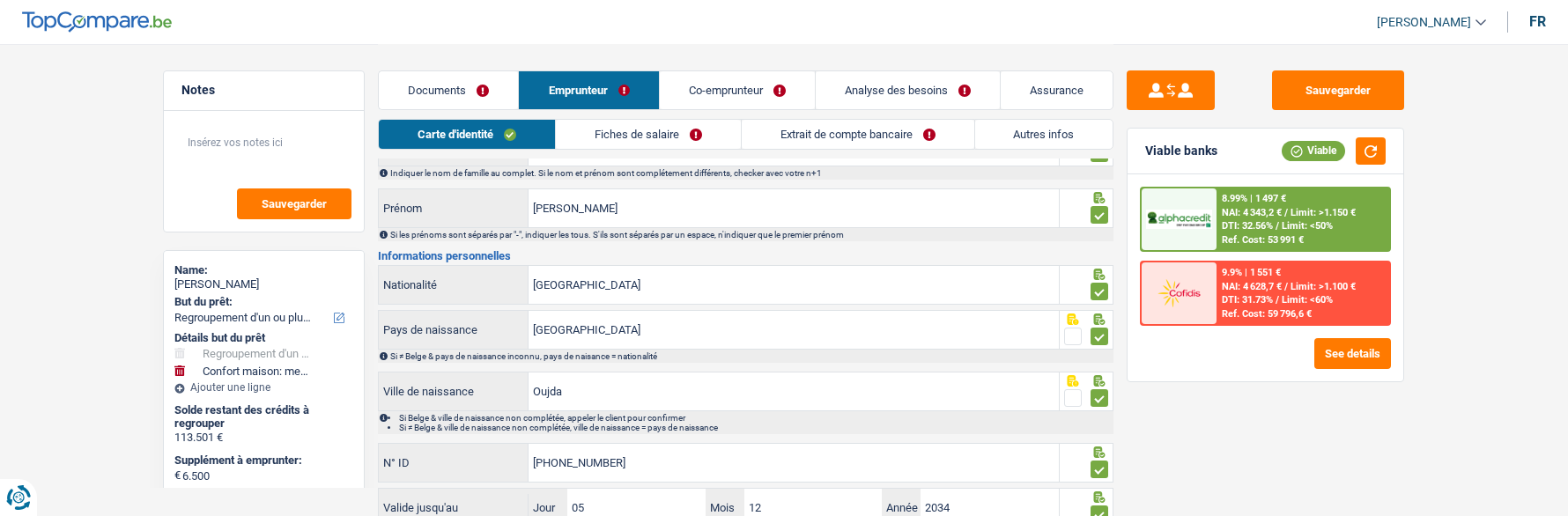
scroll to position [0, 0]
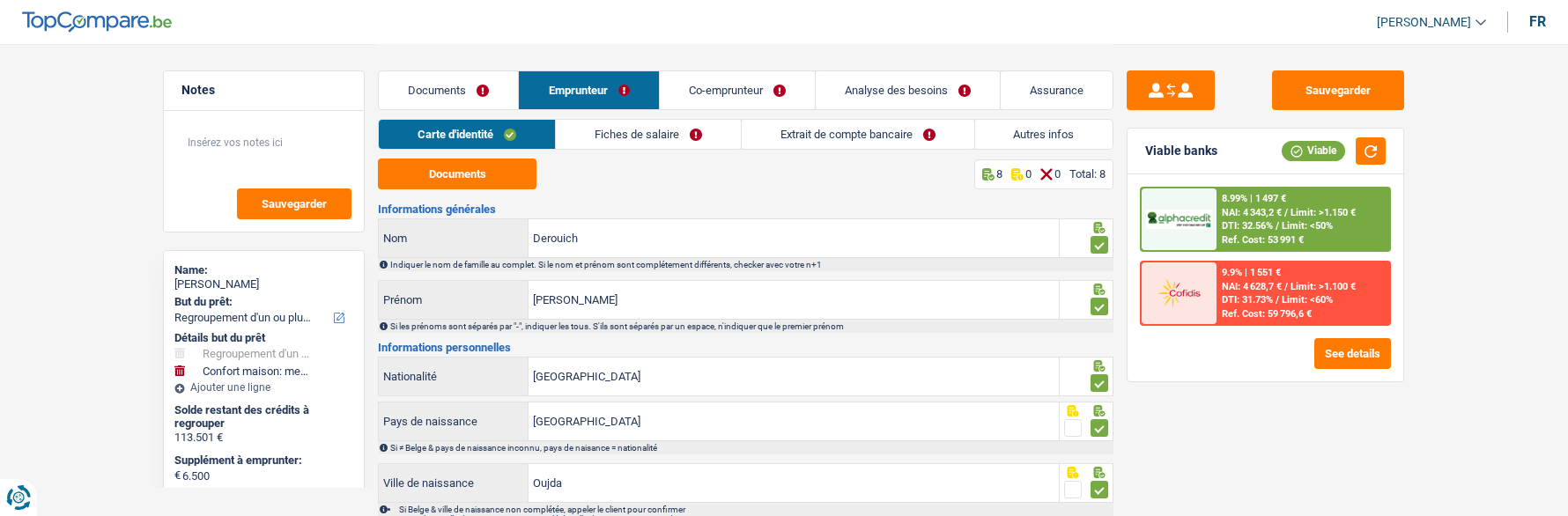
click at [648, 135] on link "Fiches de salaire" at bounding box center [648, 135] width 185 height 29
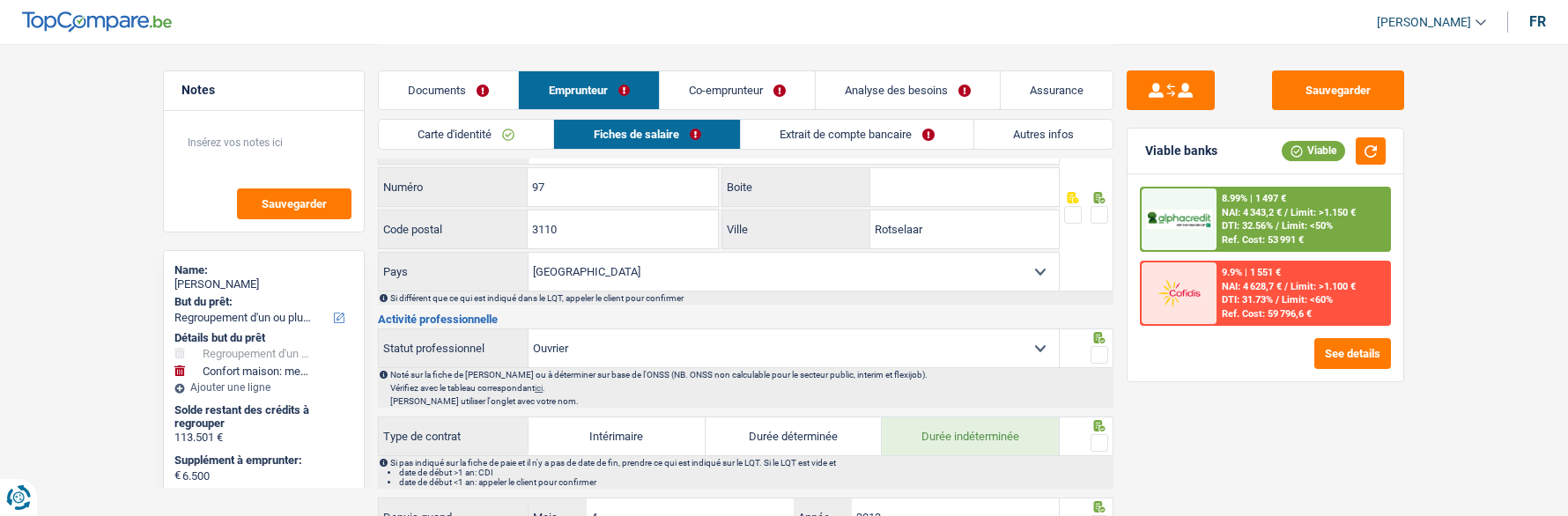
scroll to position [705, 0]
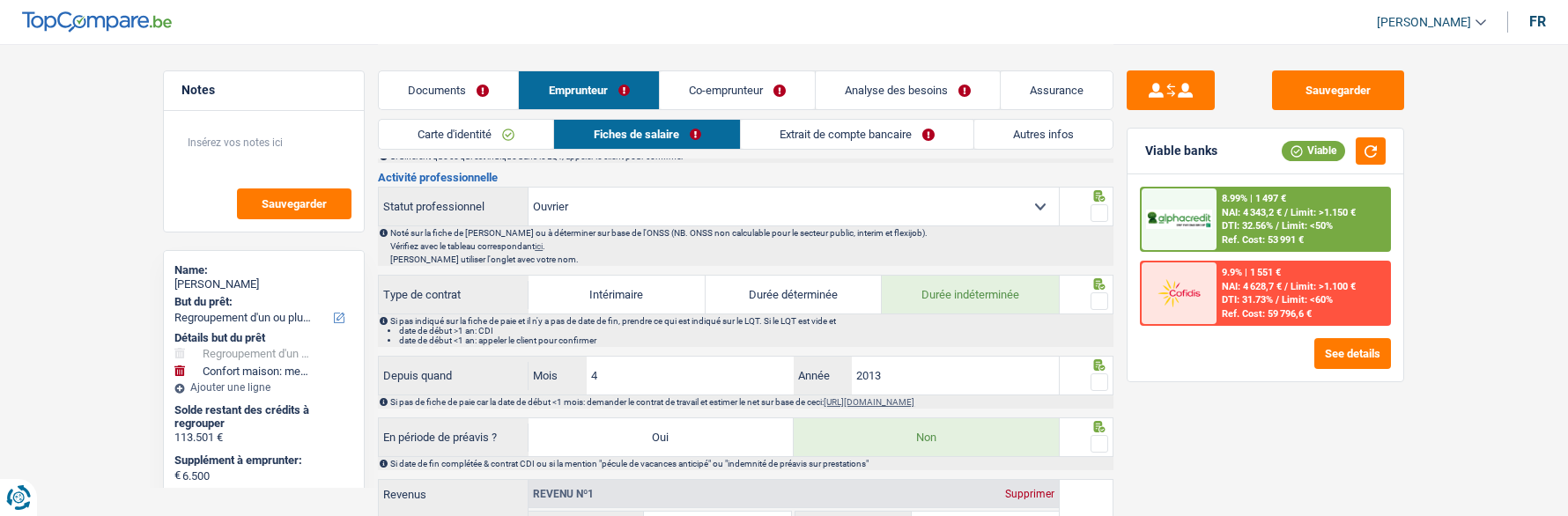
click at [825, 139] on link "Extrait de compte bancaire" at bounding box center [857, 135] width 233 height 29
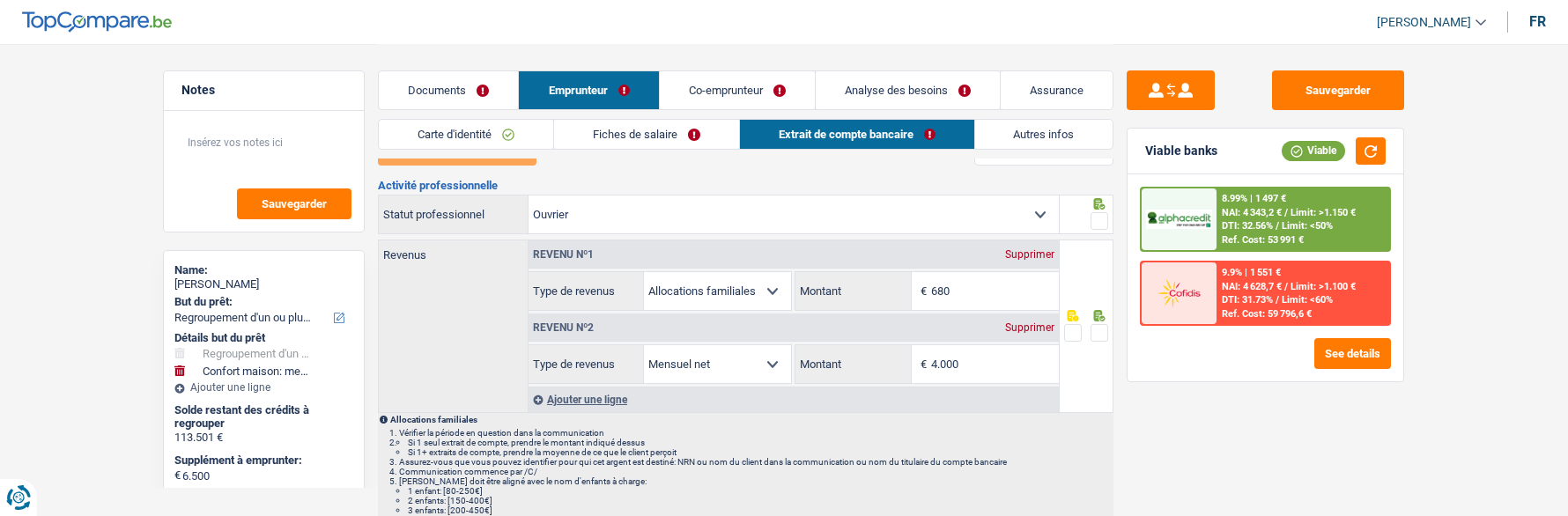
scroll to position [0, 0]
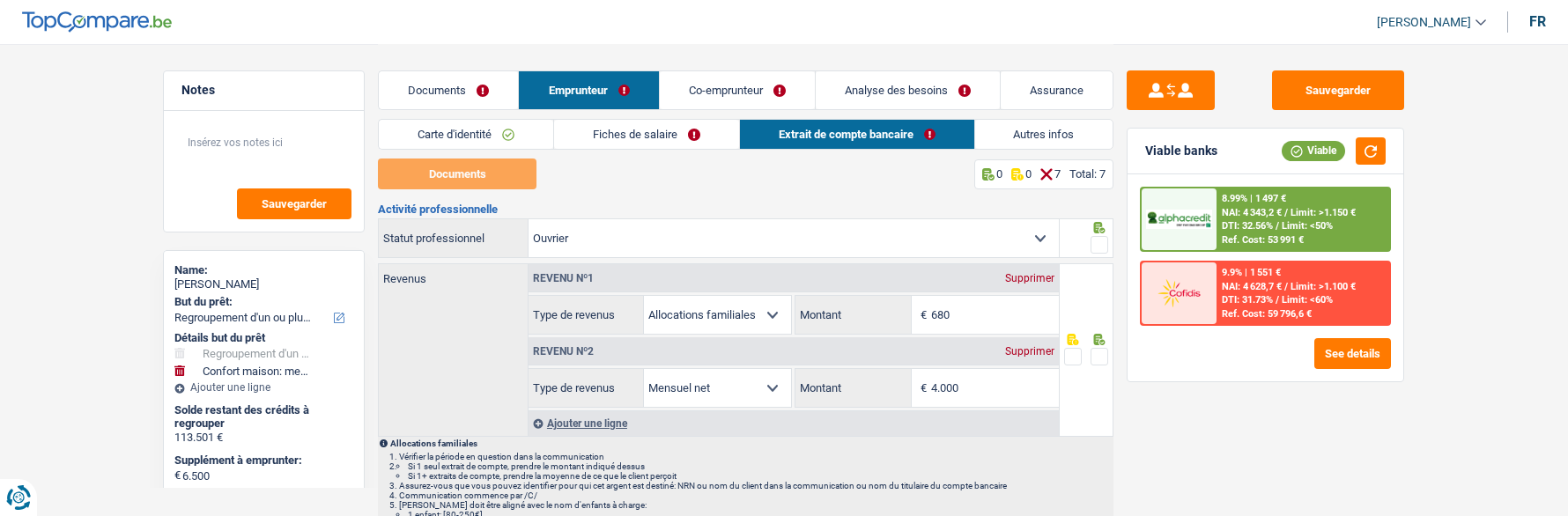
click at [469, 95] on link "Documents" at bounding box center [449, 90] width 139 height 38
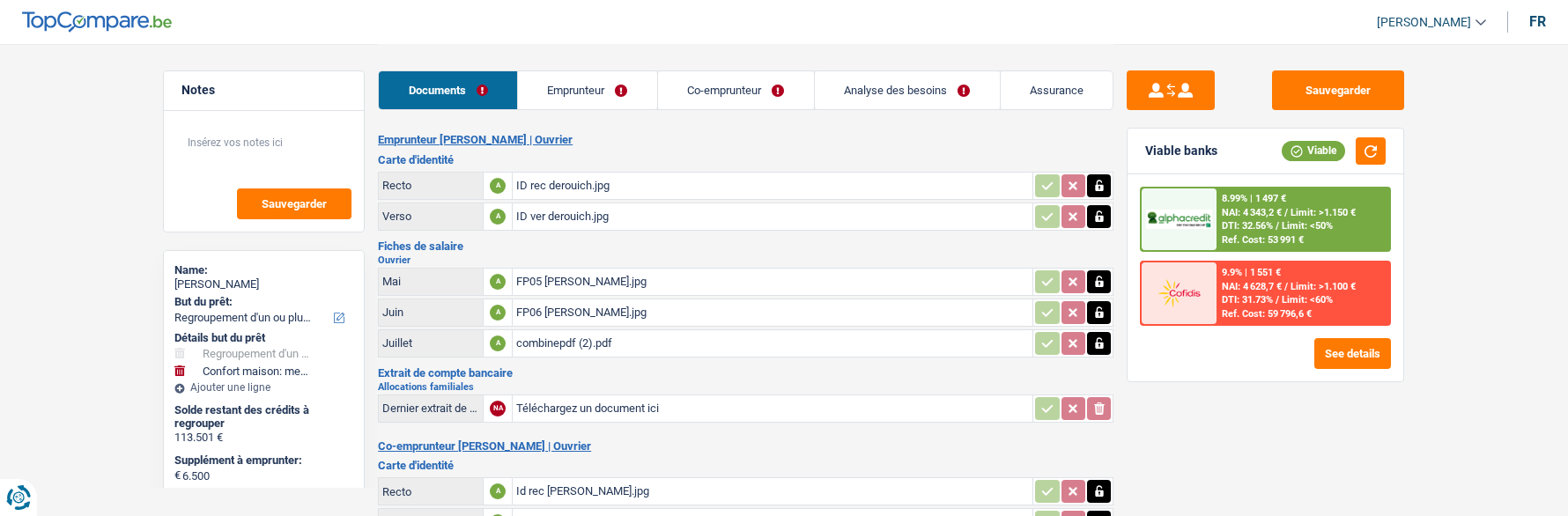
click at [602, 333] on div "combinepdf (2).pdf" at bounding box center [772, 343] width 513 height 26
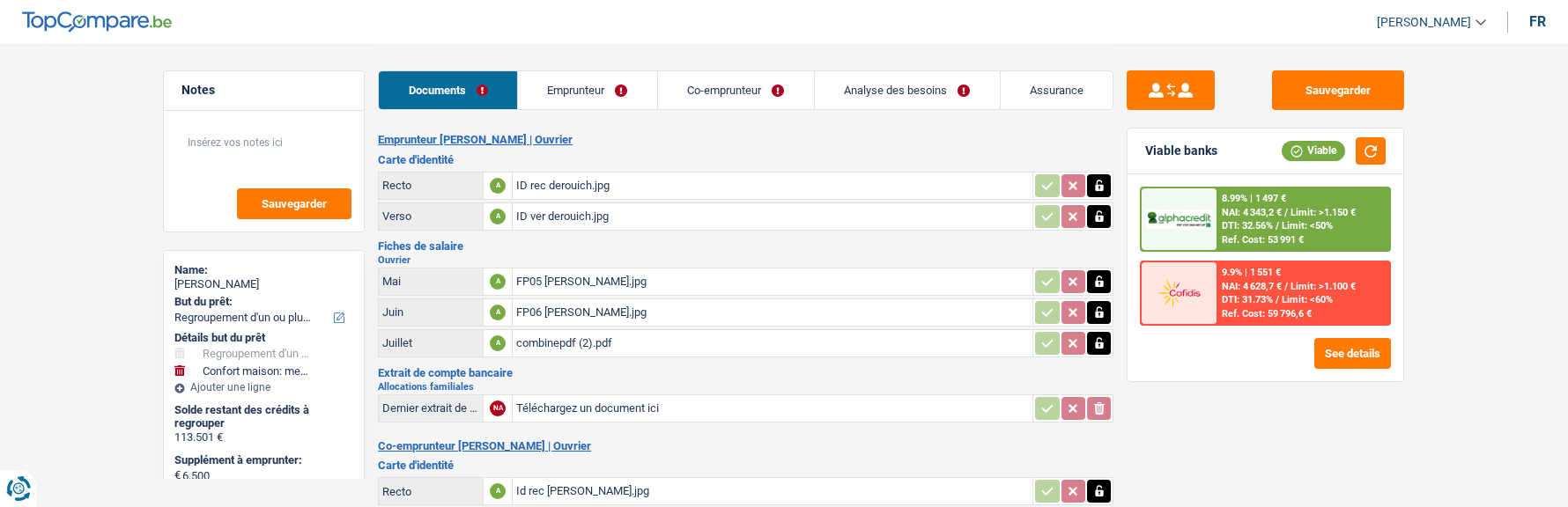
click at [899, 81] on link "Analyse des besoins" at bounding box center [907, 90] width 185 height 38
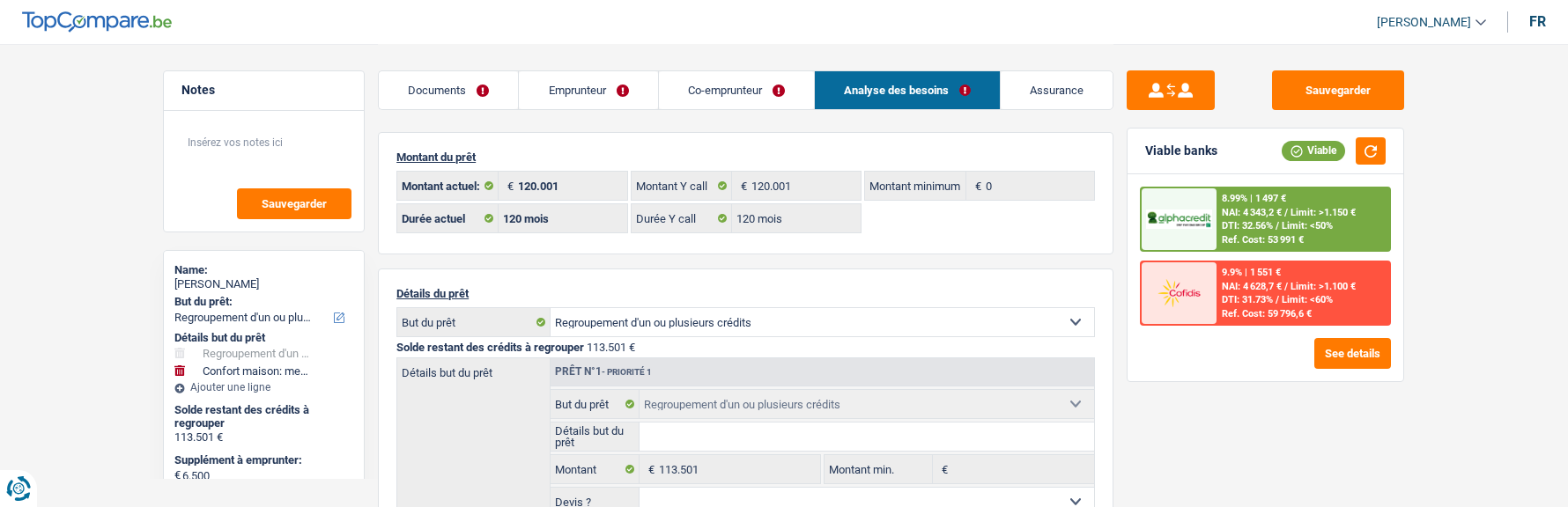
click at [723, 94] on link "Co-emprunteur" at bounding box center [736, 90] width 155 height 38
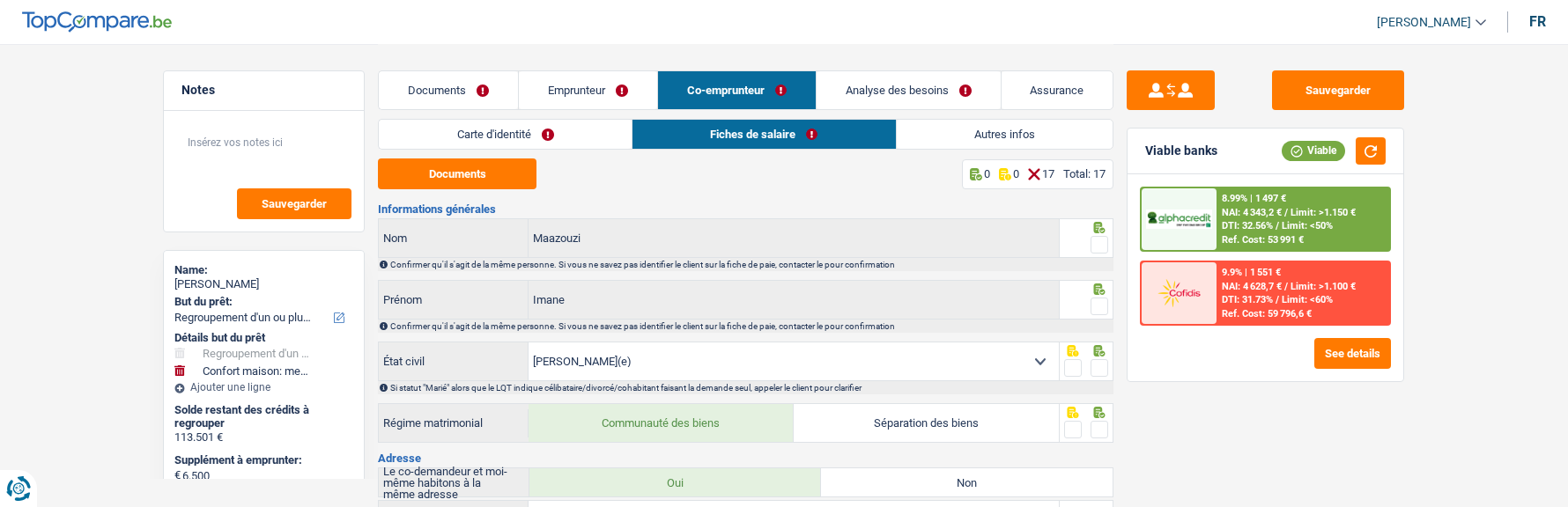
click at [619, 91] on link "Emprunteur" at bounding box center [588, 90] width 139 height 38
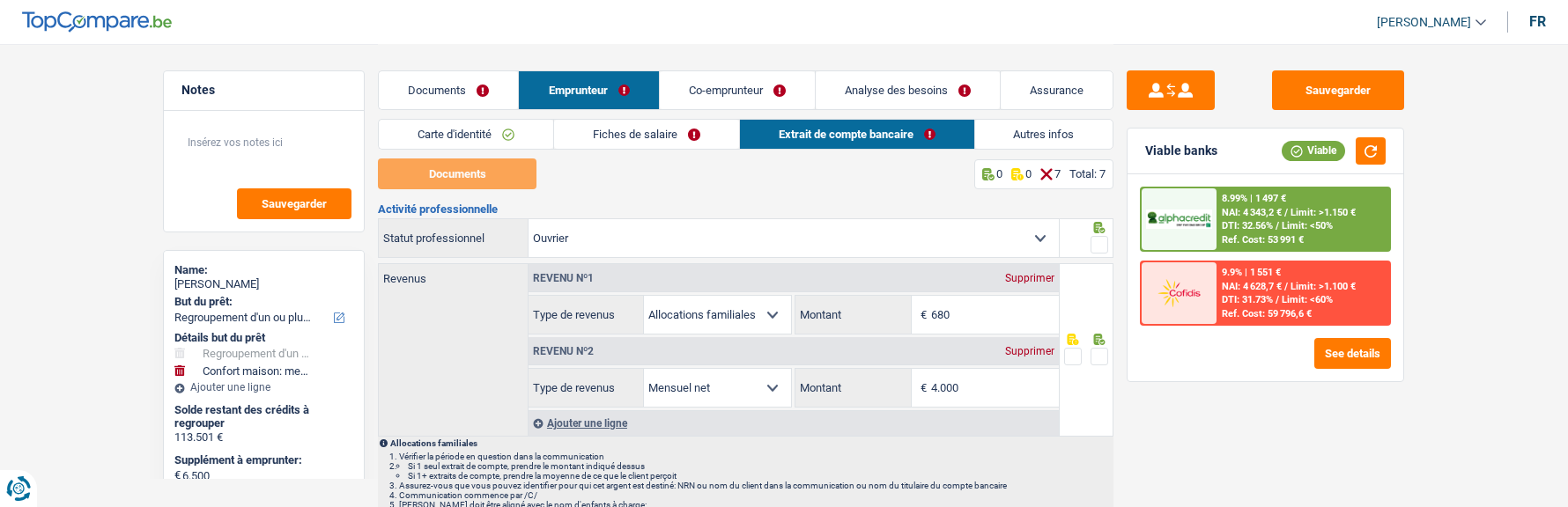
click at [439, 85] on link "Documents" at bounding box center [449, 90] width 139 height 38
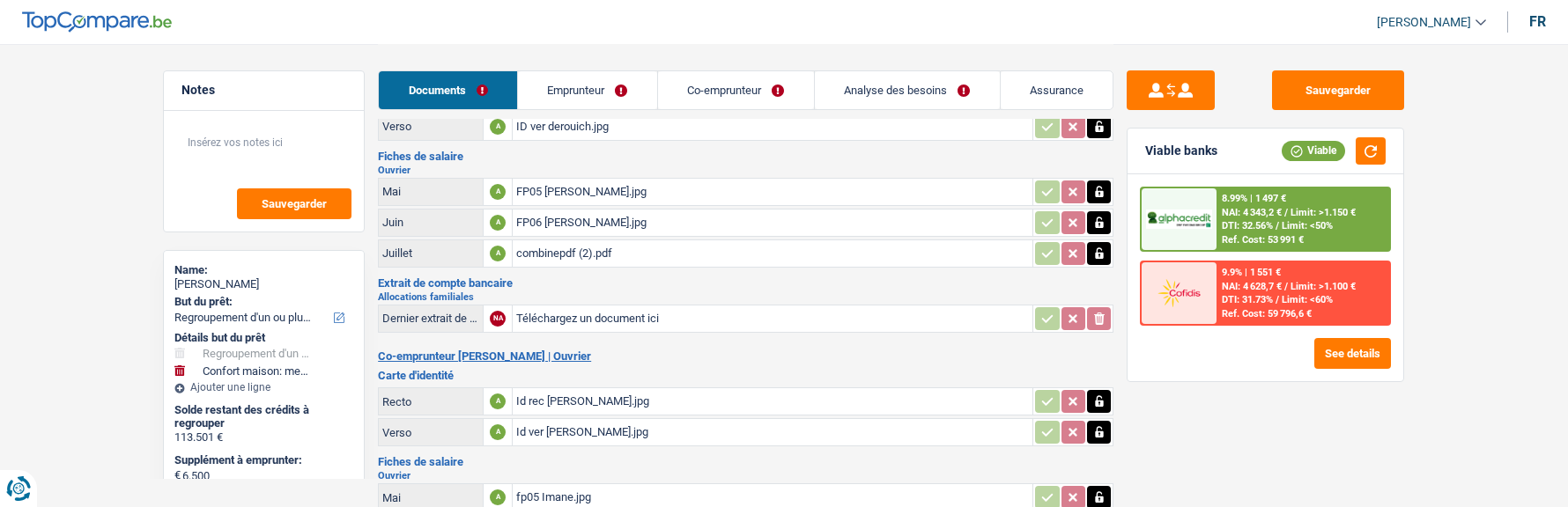
scroll to position [88, 0]
click at [937, 85] on link "Analyse des besoins" at bounding box center [907, 90] width 185 height 38
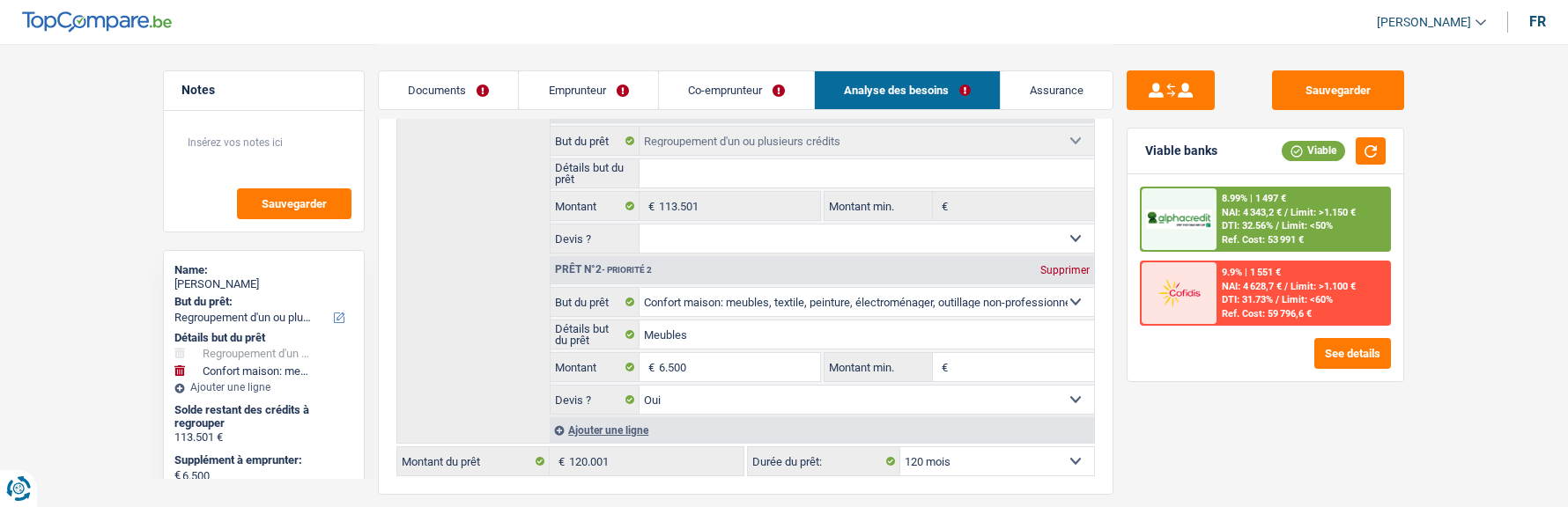
scroll to position [264, 0]
click at [779, 8] on header "Chris Munzemba Se déconnecter fr" at bounding box center [784, 22] width 1568 height 45
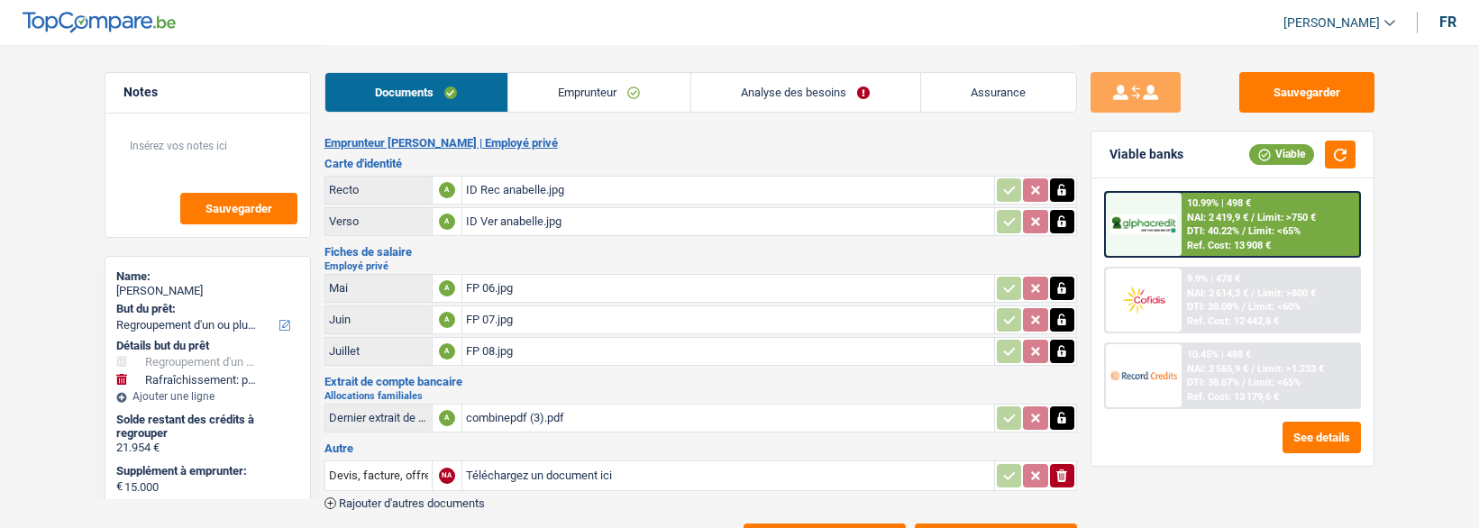
select select "refinancing"
select select "houseOrGarden"
select select "120"
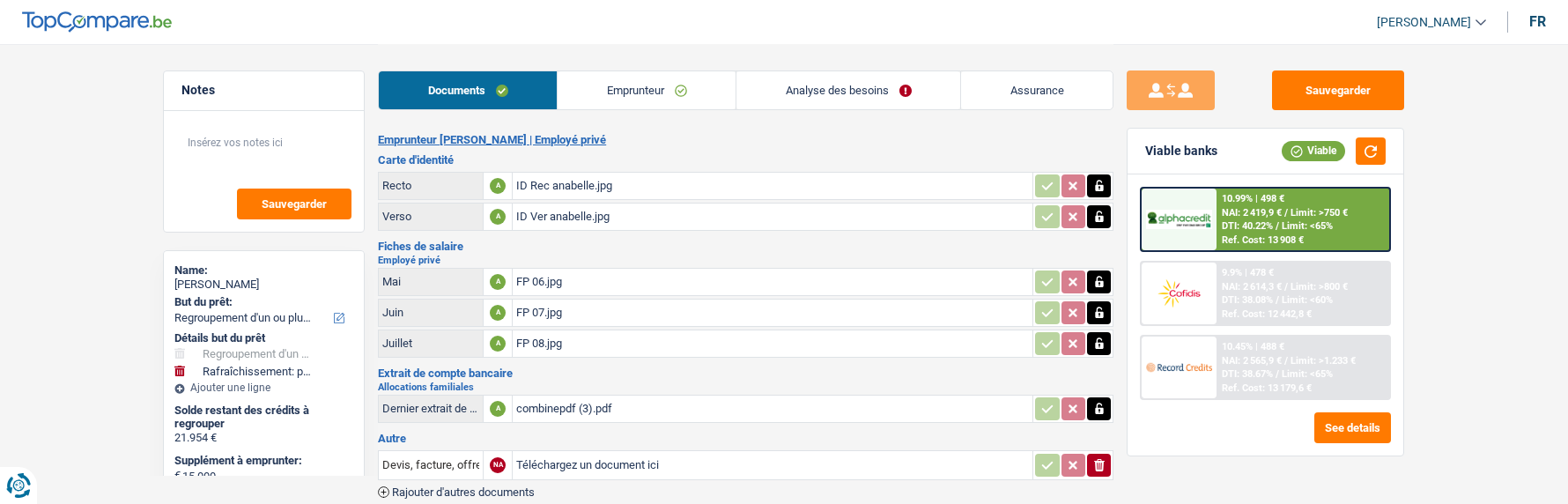
click at [560, 452] on input "Téléchargez un document ici" at bounding box center [772, 464] width 513 height 26
type input "C:\fakepath\1000218217.jpg"
click at [728, 396] on div "combinepdf (3).pdf" at bounding box center [772, 408] width 513 height 26
click at [579, 451] on div "1000218217.jpg" at bounding box center [772, 464] width 513 height 26
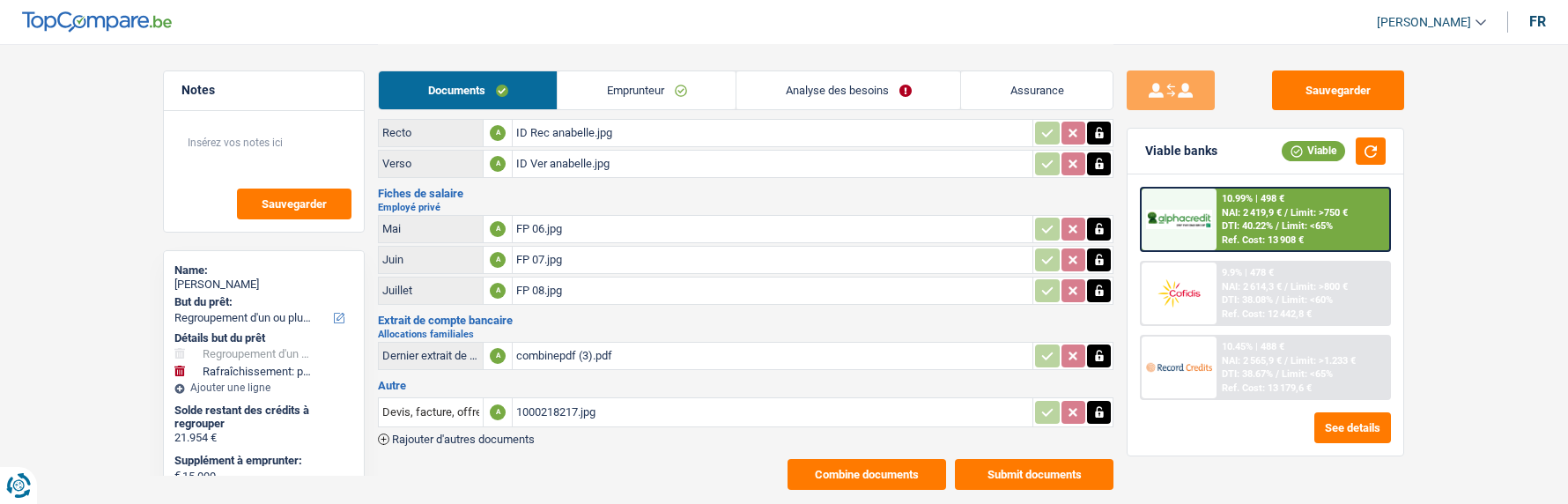
scroll to position [82, 0]
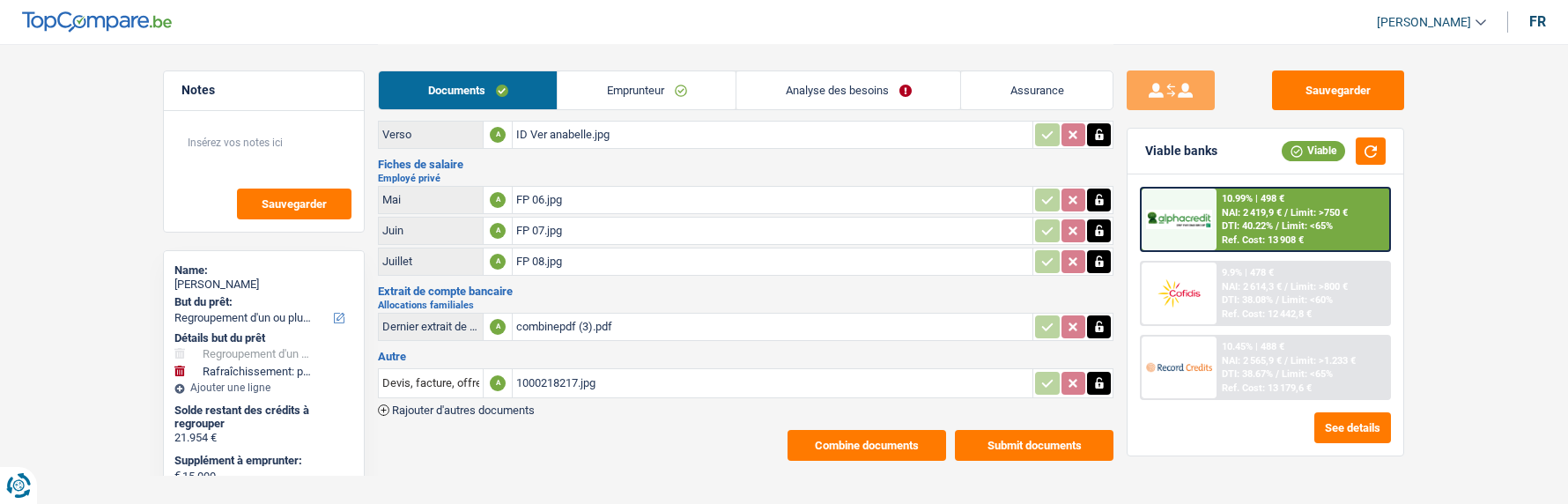
click at [863, 430] on button "Combine documents" at bounding box center [867, 445] width 158 height 31
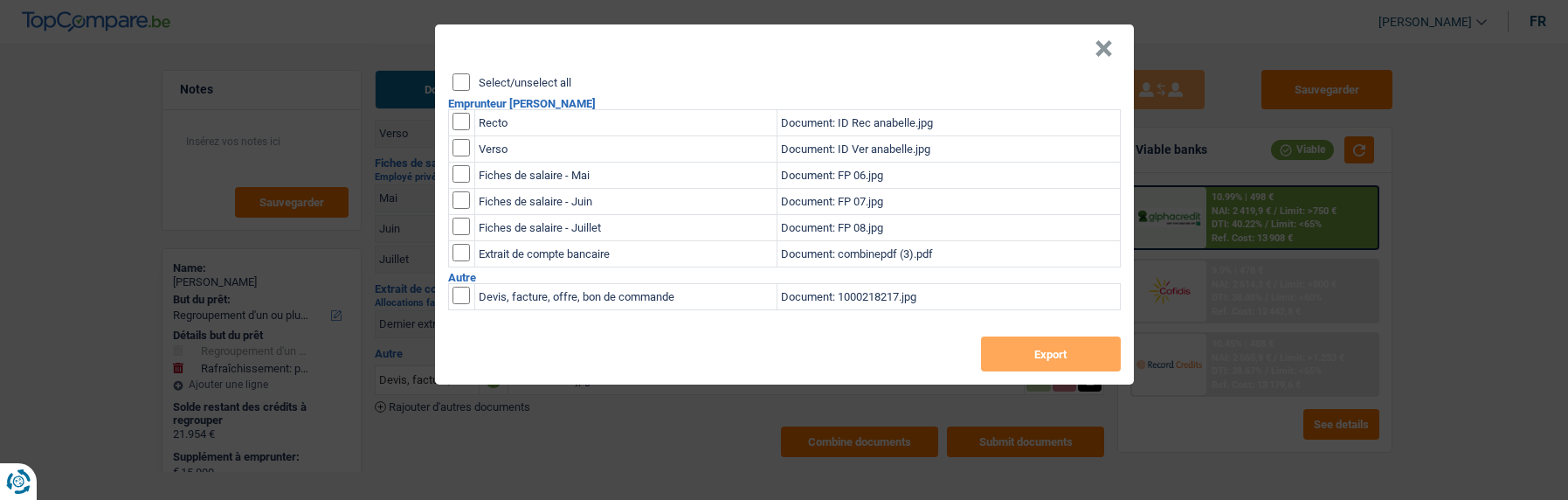
click at [458, 287] on input "checkbox" at bounding box center [461, 296] width 17 height 17
checkbox input "true"
click at [1107, 47] on button "×" at bounding box center [1103, 48] width 18 height 17
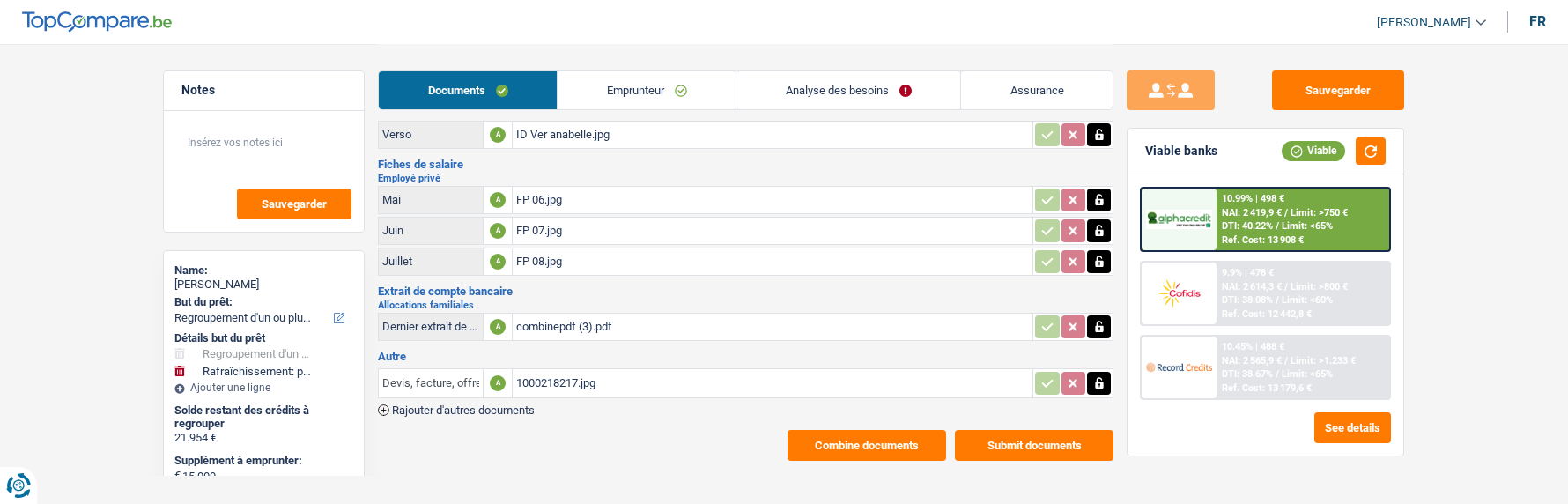
click at [442, 378] on input "Devis, facture, offre, bon de commande" at bounding box center [430, 383] width 97 height 28
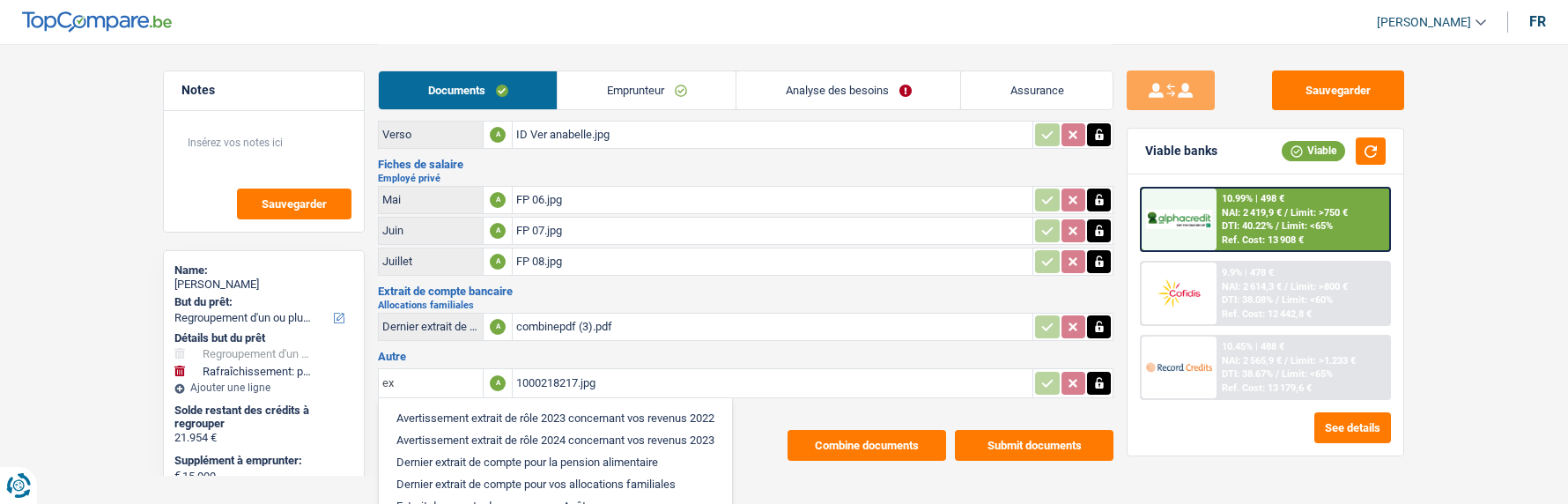
type input "e"
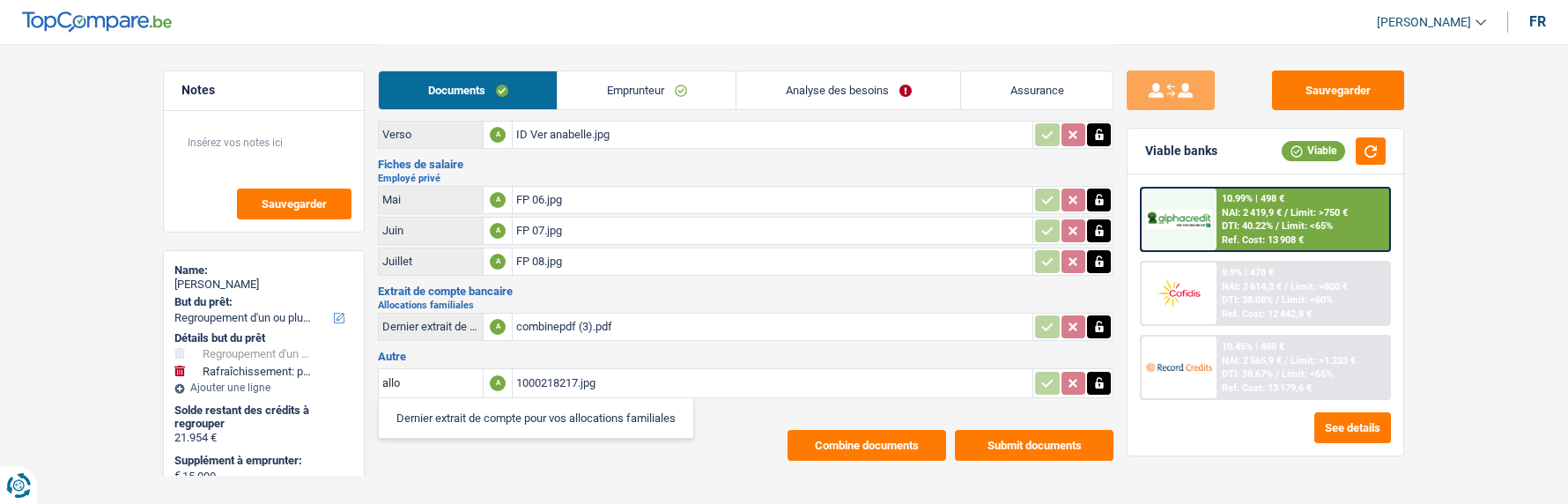
click at [523, 412] on li "Dernier extrait de compte pour vos allocations familiales" at bounding box center [537, 417] width 297 height 22
type input "Dernier extrait de compte pour vos allocations familiales"
click at [864, 432] on button "Combine documents" at bounding box center [867, 445] width 158 height 31
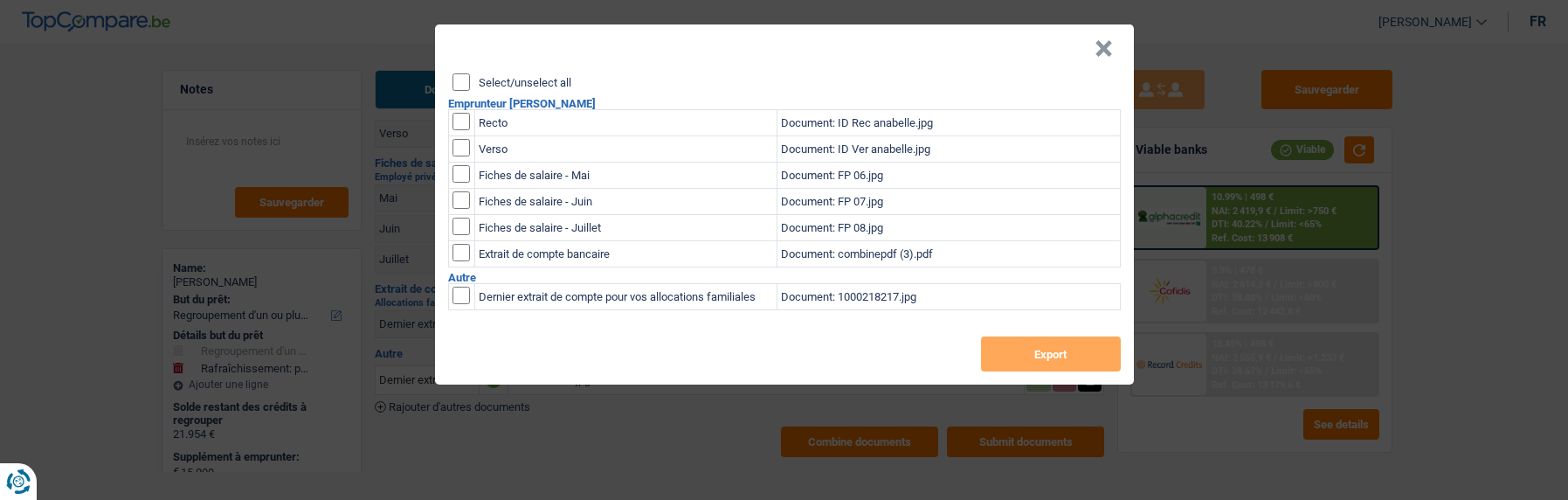
click at [455, 287] on input "checkbox" at bounding box center [461, 296] width 17 height 17
checkbox input "true"
click at [1050, 341] on button "Export" at bounding box center [1051, 354] width 140 height 35
click at [1113, 42] on button "×" at bounding box center [1103, 48] width 18 height 17
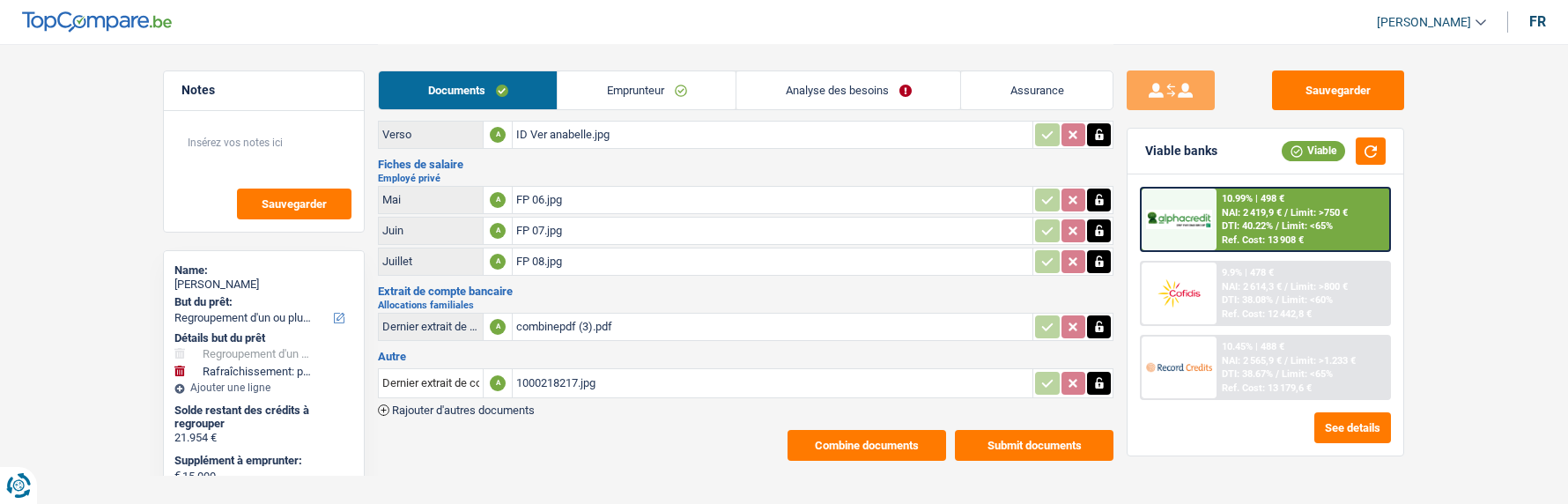
click at [929, 430] on button "Combine documents" at bounding box center [867, 445] width 158 height 31
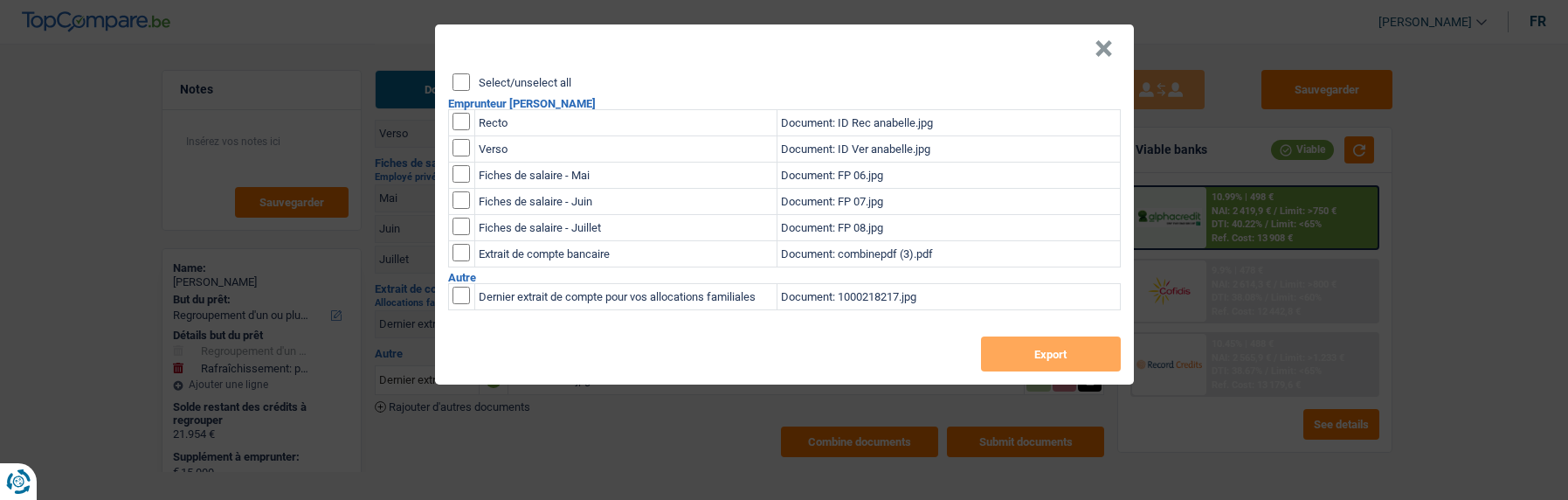
click at [465, 76] on input "Select/unselect all" at bounding box center [461, 82] width 17 height 17
checkbox input "true"
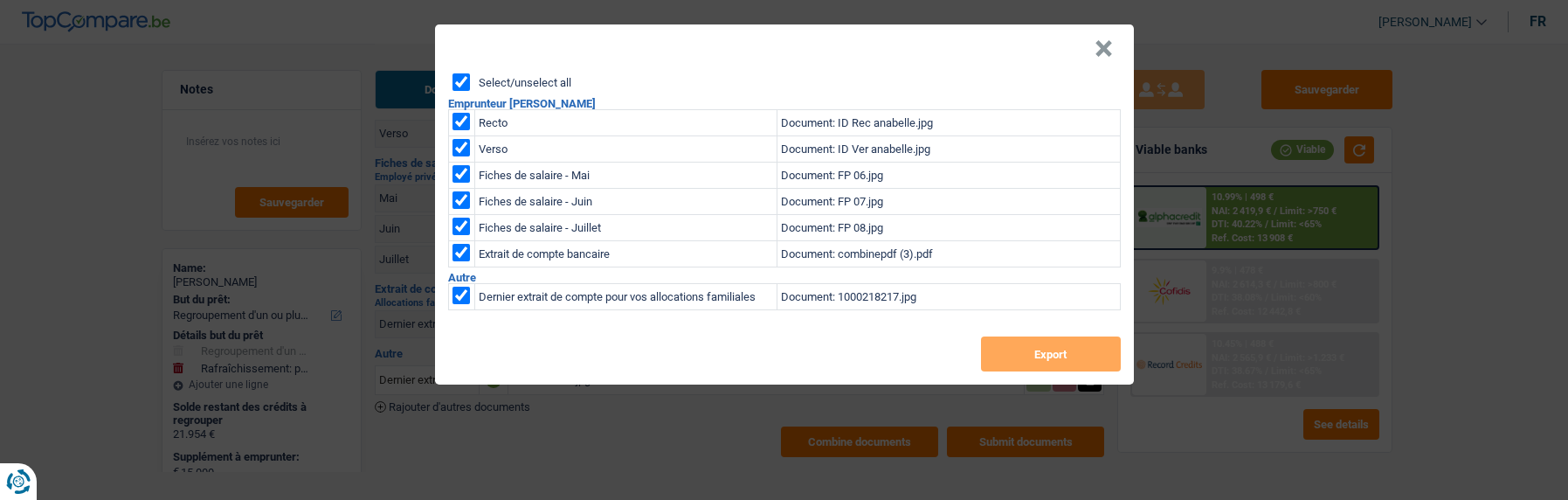
checkbox input "true"
click at [1041, 344] on button "Export" at bounding box center [1051, 354] width 140 height 35
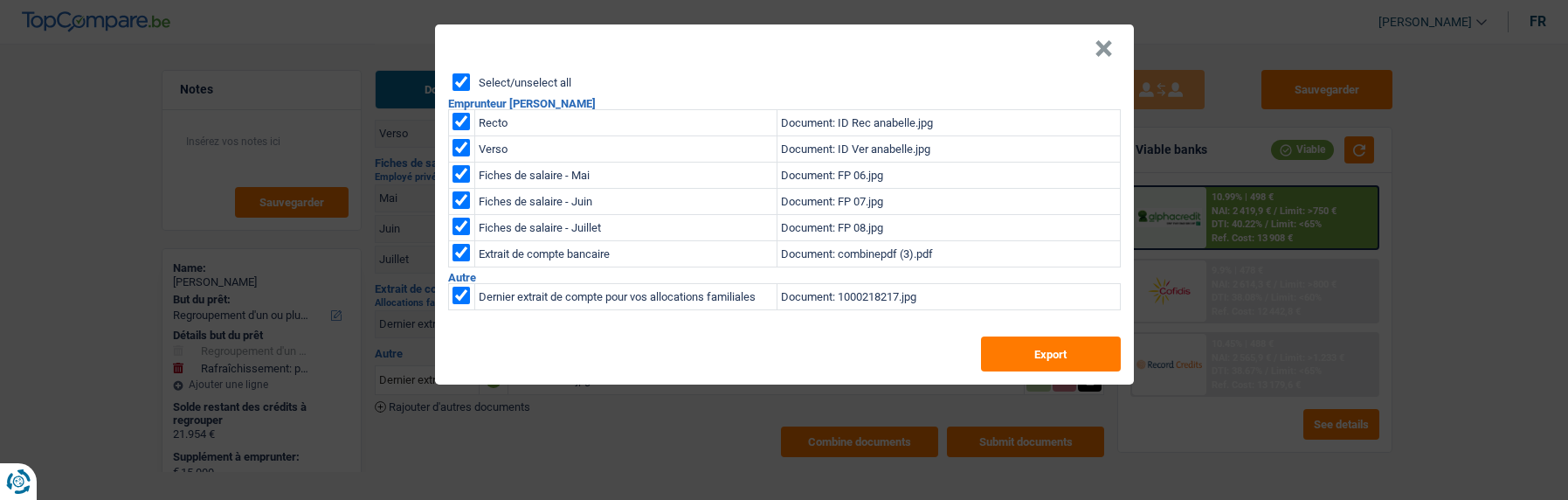
click at [1104, 40] on button "×" at bounding box center [1103, 48] width 18 height 17
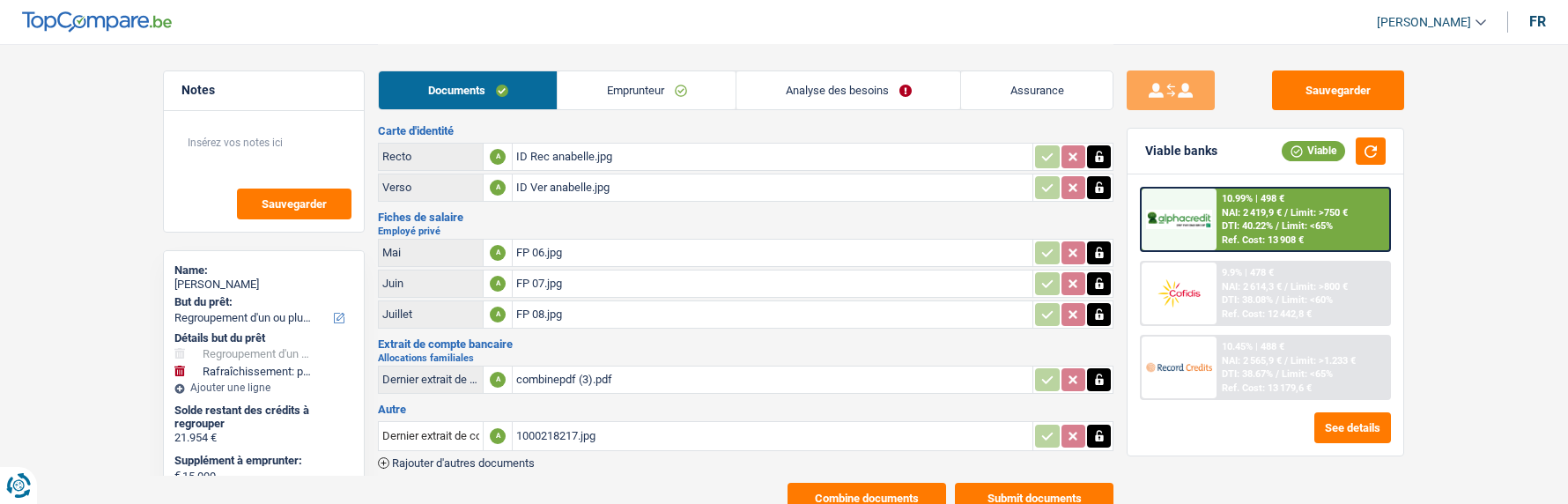
scroll to position [0, 0]
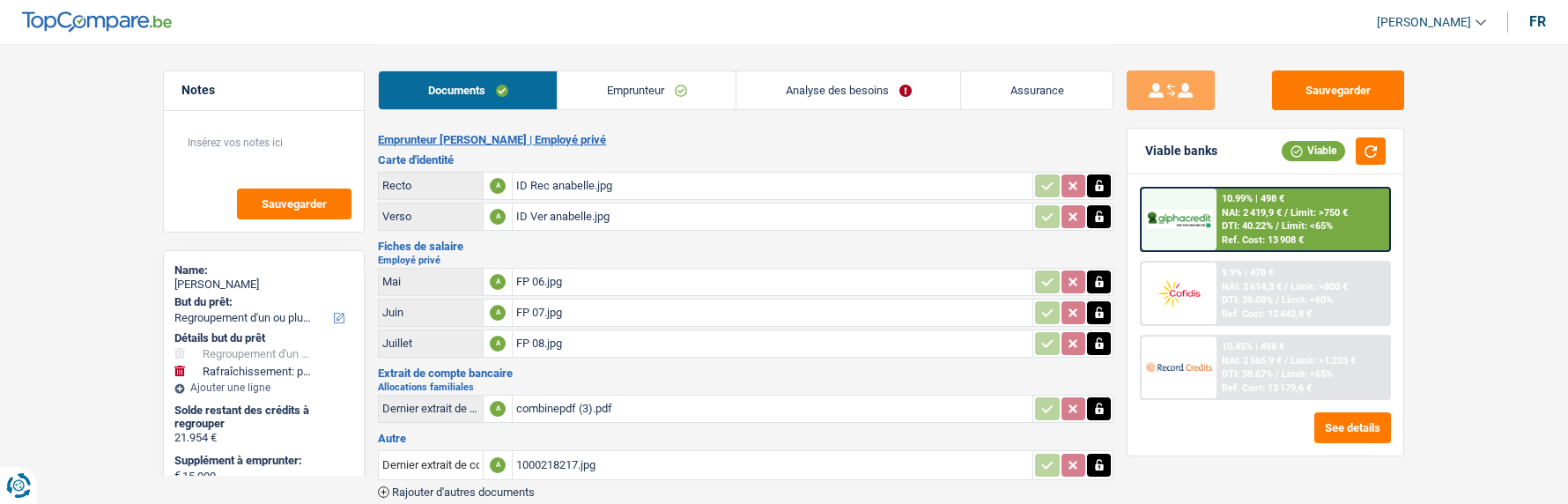
click at [642, 88] on link "Emprunteur" at bounding box center [647, 90] width 178 height 38
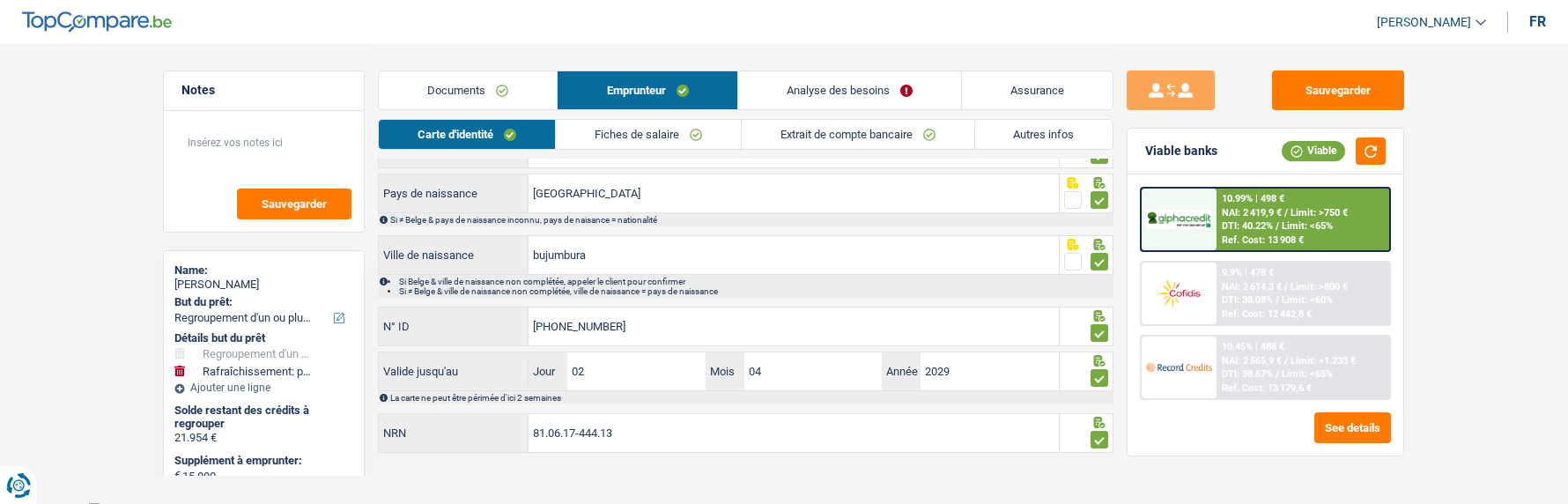
scroll to position [236, 0]
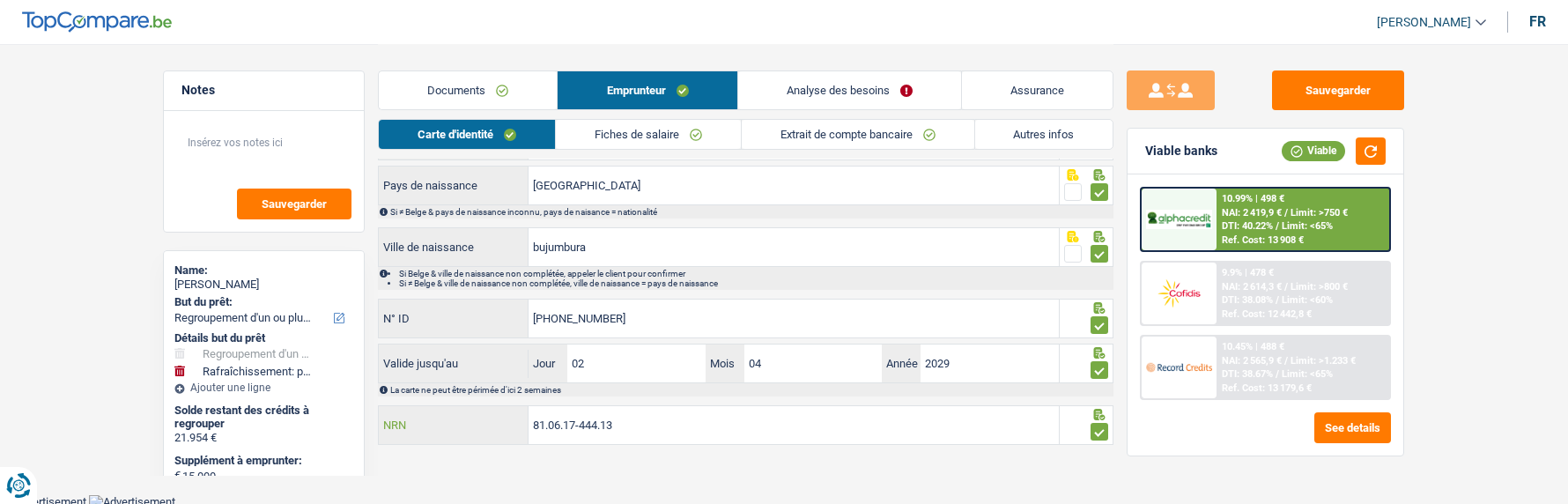
click at [644, 406] on input "81.06.17-444.13" at bounding box center [794, 425] width 531 height 38
click at [643, 411] on input "81.06.17-444.13" at bounding box center [794, 425] width 531 height 38
click at [642, 412] on input "81.06.17-444.13" at bounding box center [794, 425] width 531 height 38
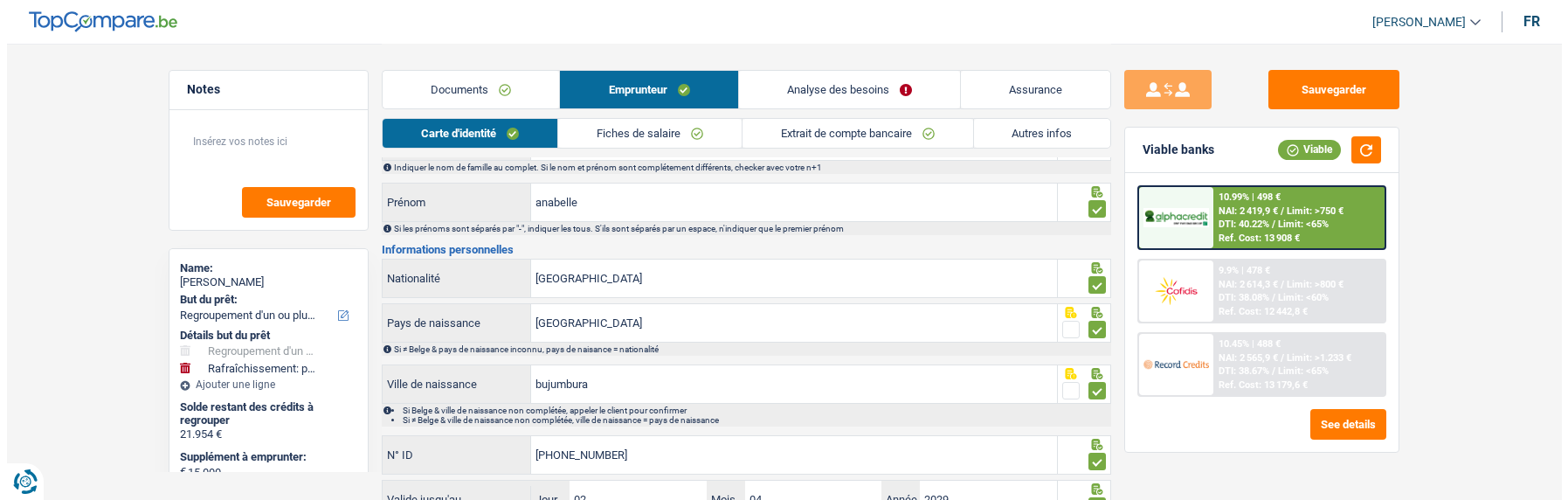
scroll to position [0, 0]
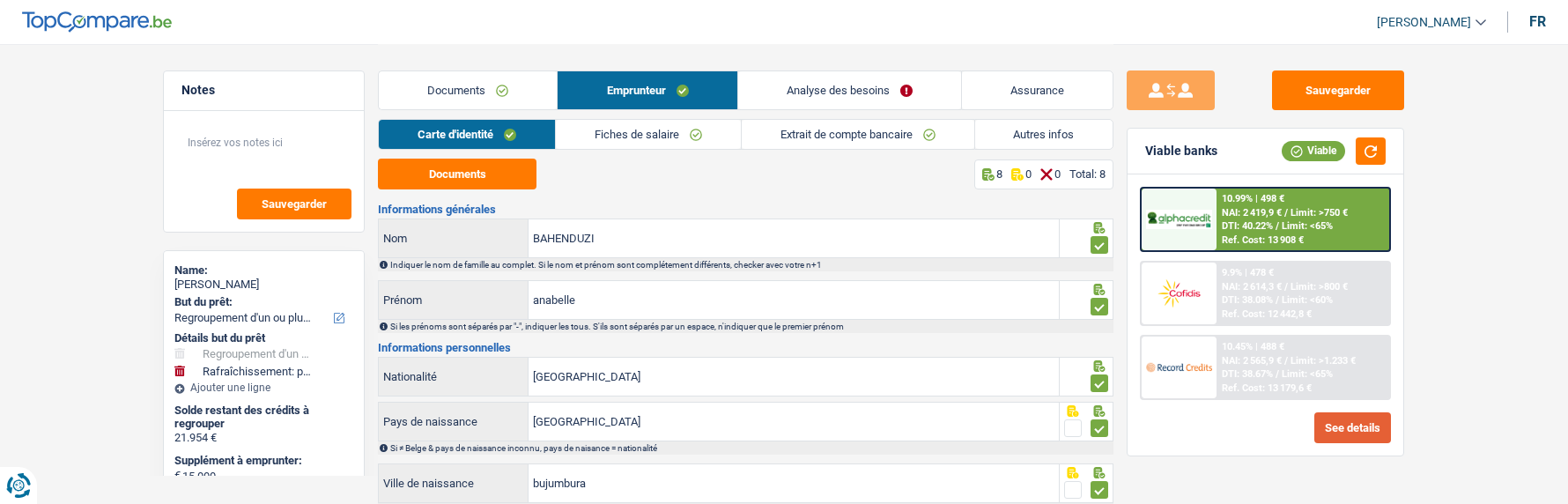
click at [1338, 417] on button "See details" at bounding box center [1353, 428] width 76 height 31
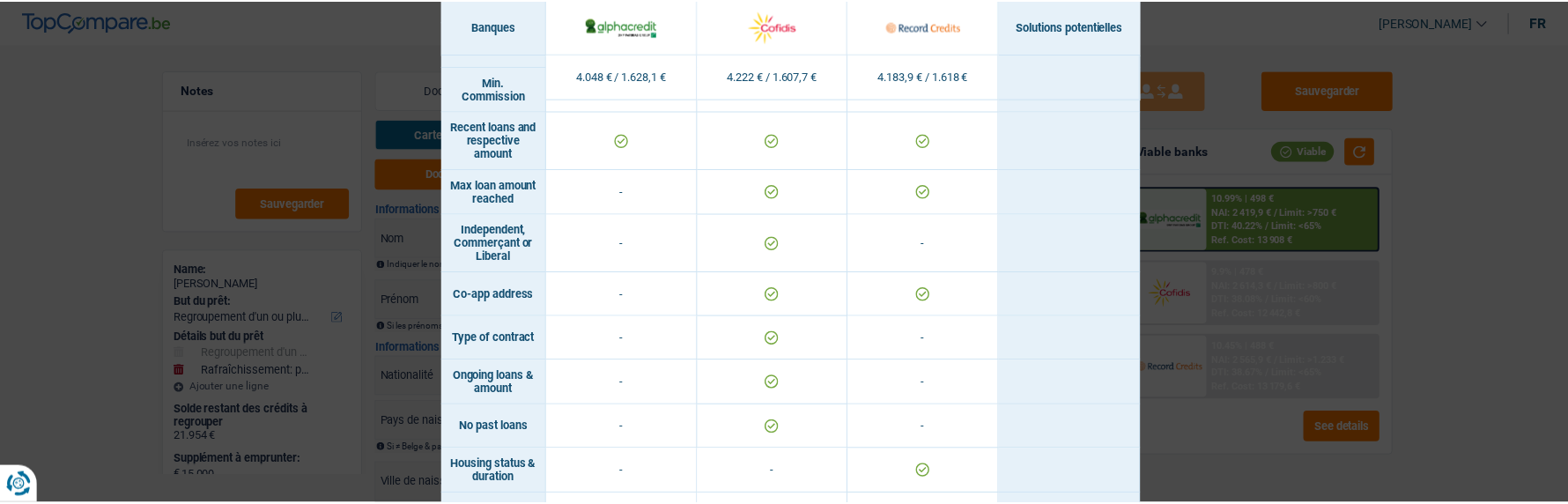
scroll to position [1163, 0]
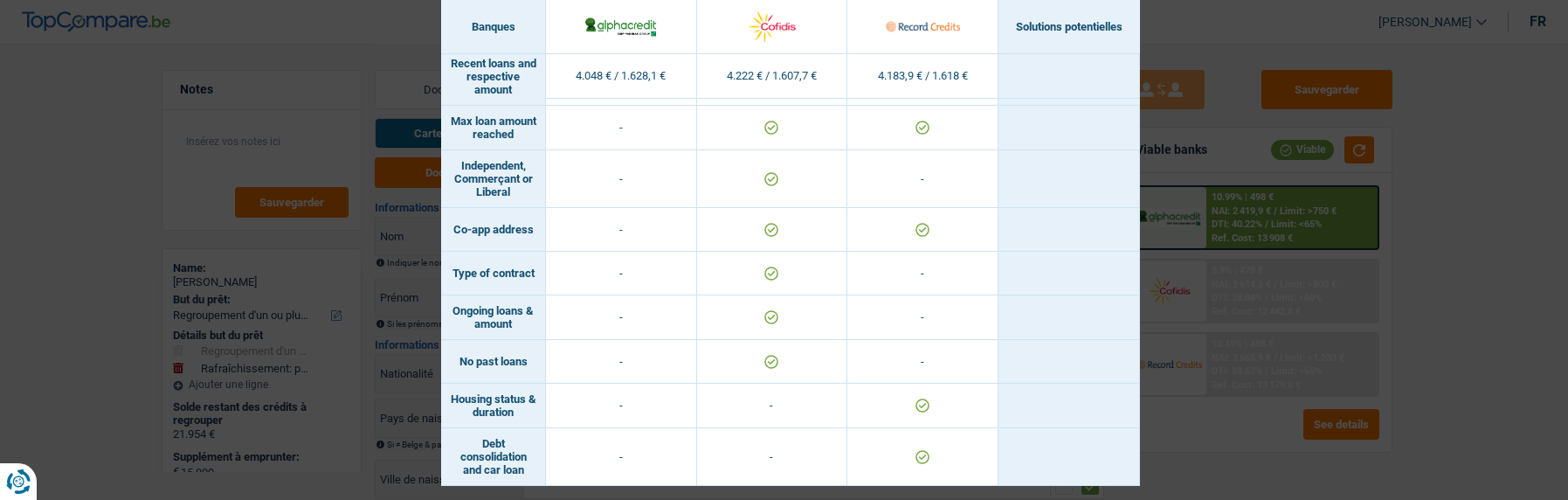
click at [314, 156] on div "Banks conditions × Banques Solutions potentielles Revenus / Charges 4.048 € / 1…" at bounding box center [784, 250] width 1568 height 500
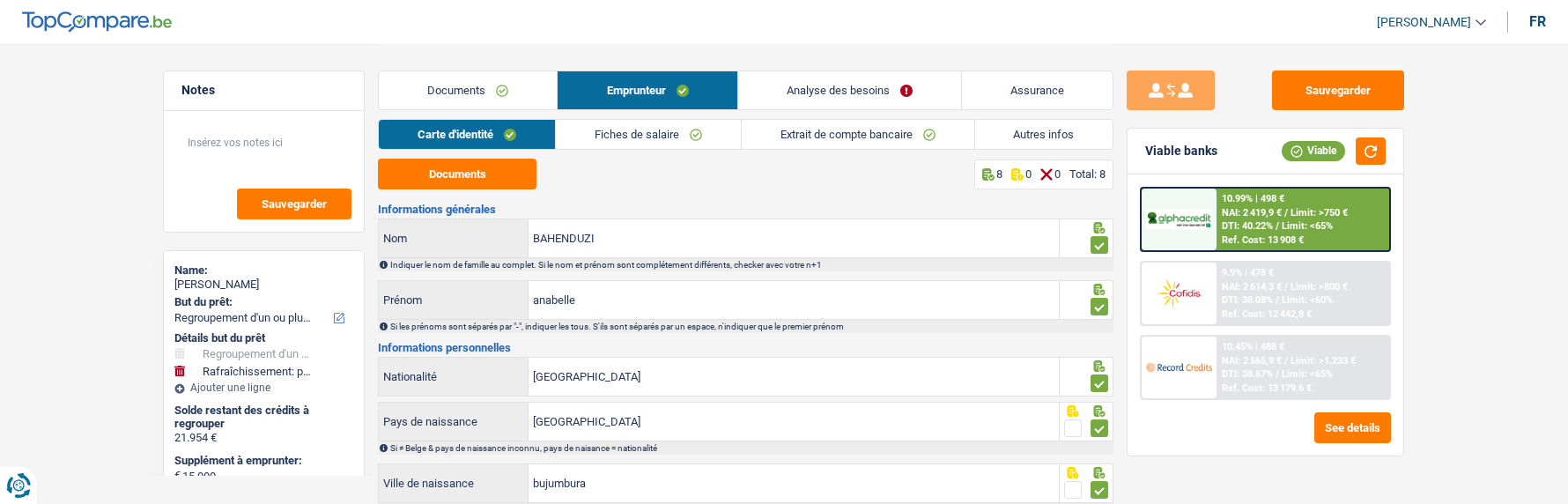
click at [896, 89] on link "Analyse des besoins" at bounding box center [849, 90] width 223 height 38
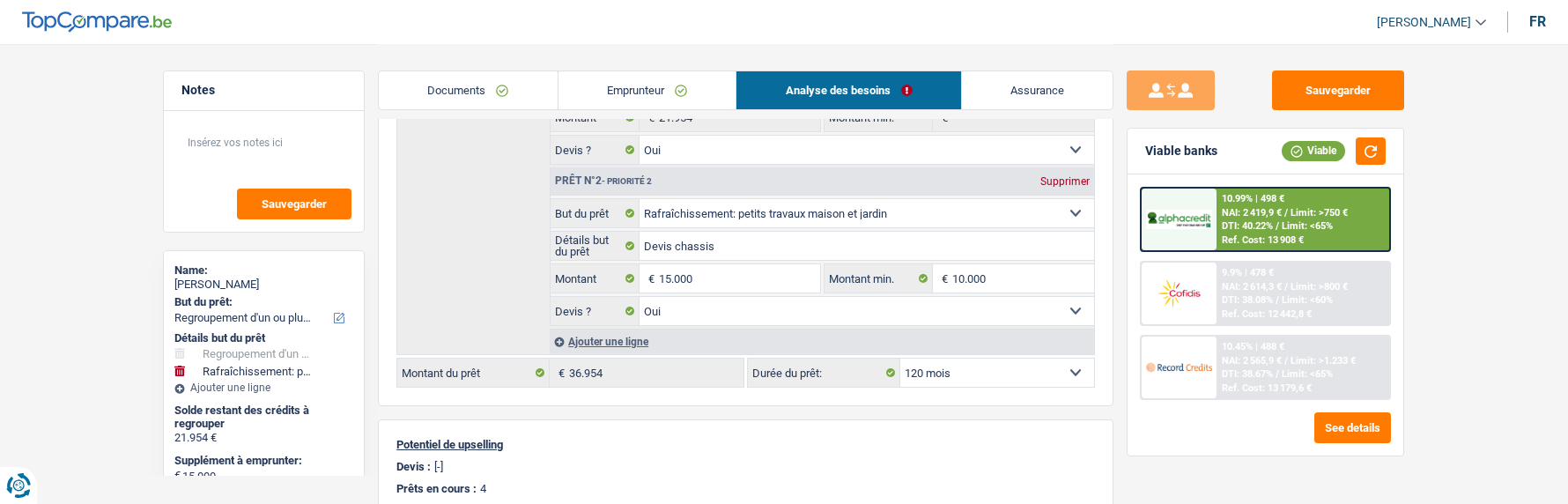
scroll to position [264, 0]
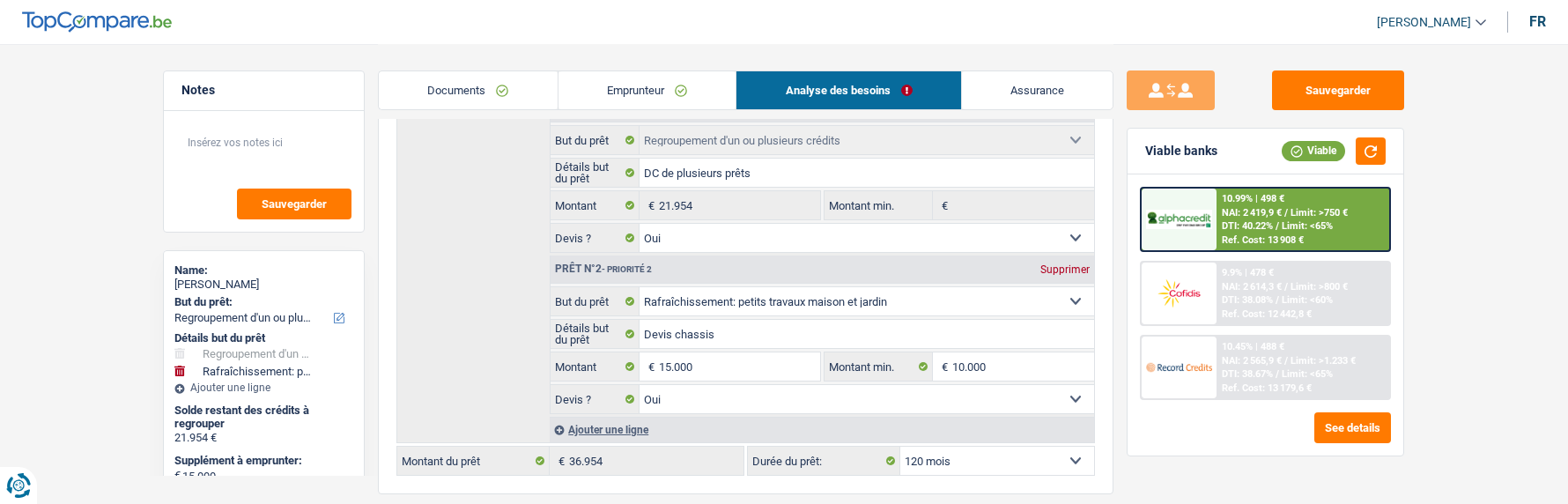
click at [1273, 362] on div "NAI: 2 565,9 € / Limit: >1.233 €" at bounding box center [1288, 360] width 134 height 12
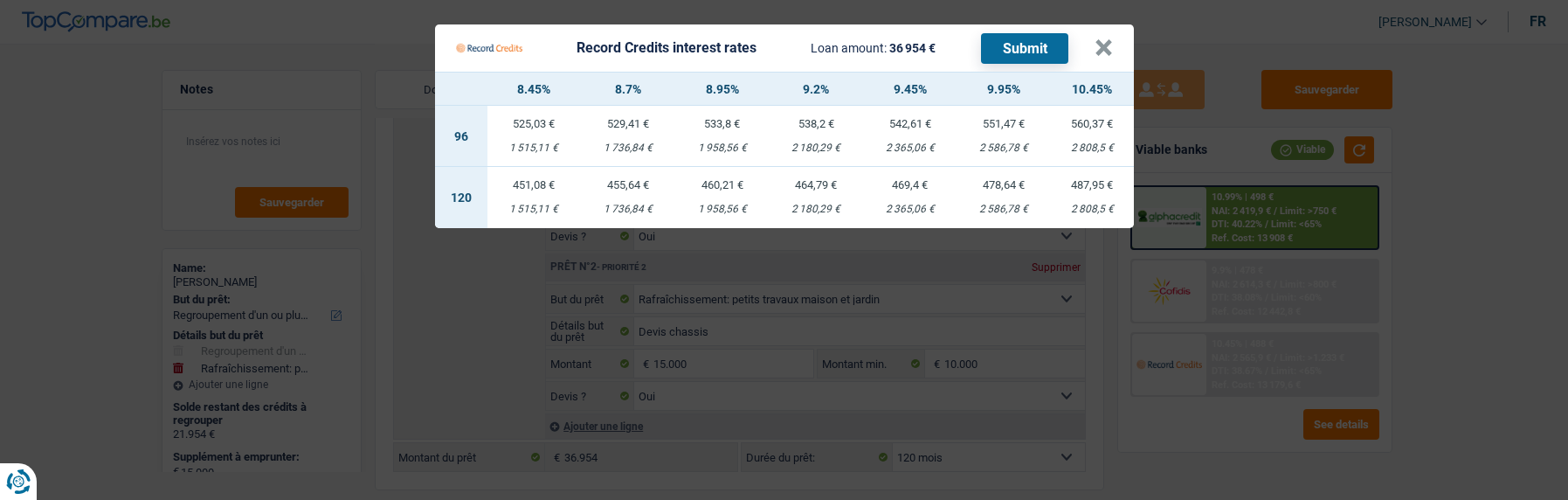
click at [149, 234] on Credits "Record Credits interest rates Loan amount: 36 954 € Submit × 8.45% 8.7% 8.95% 9…" at bounding box center [784, 250] width 1568 height 500
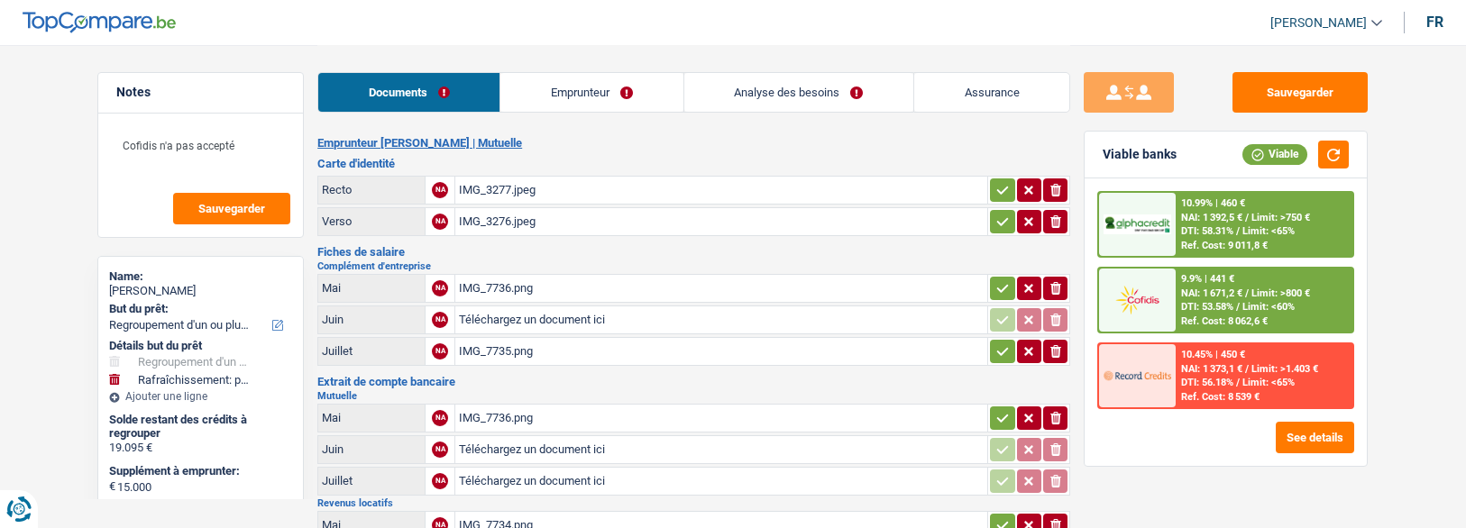
select select "refinancing"
select select "houseOrGarden"
select select "120"
select select "alphacredit"
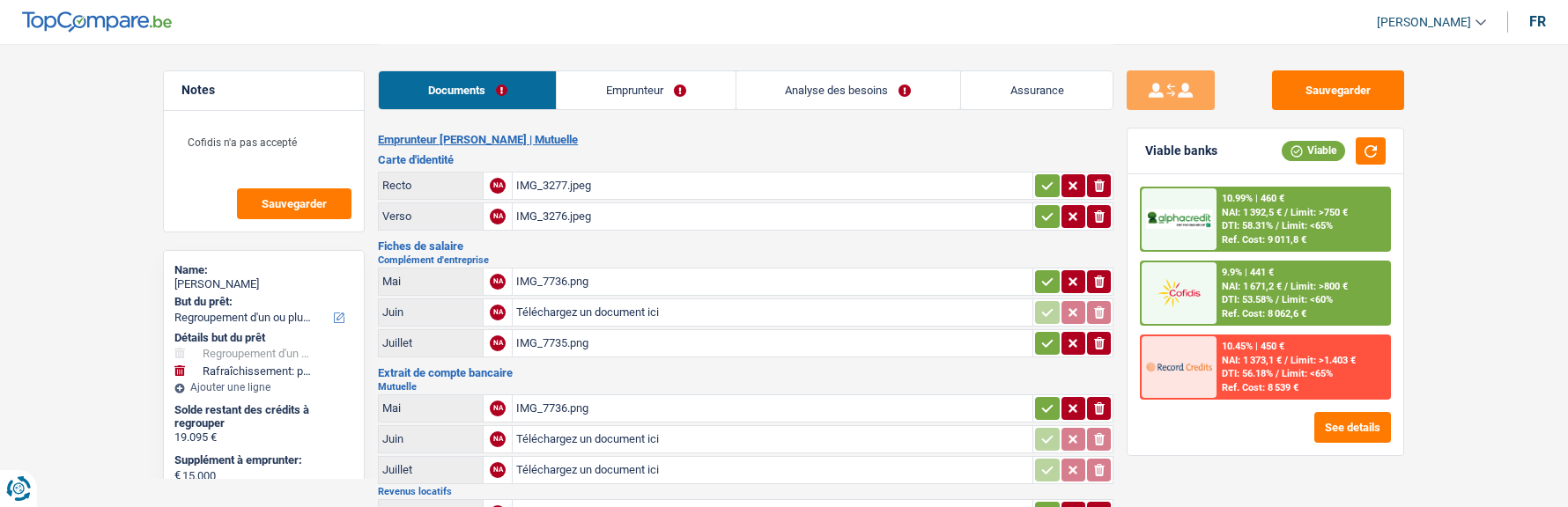
click at [657, 100] on link "Emprunteur" at bounding box center [646, 90] width 178 height 38
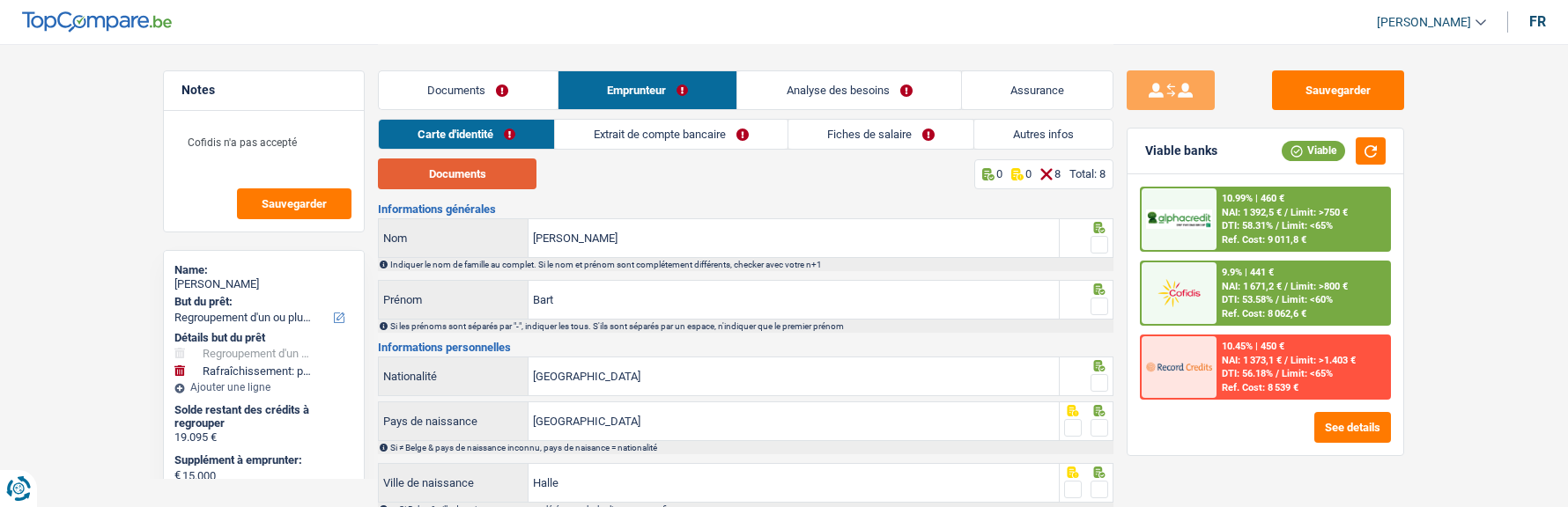
click at [476, 170] on button "Documents" at bounding box center [457, 174] width 158 height 31
click at [1102, 234] on div at bounding box center [1100, 245] width 18 height 22
click at [1098, 244] on span at bounding box center [1100, 245] width 18 height 18
click at [0, 0] on input "radio" at bounding box center [0, 0] width 0 height 0
click at [1094, 298] on span at bounding box center [1100, 307] width 18 height 18
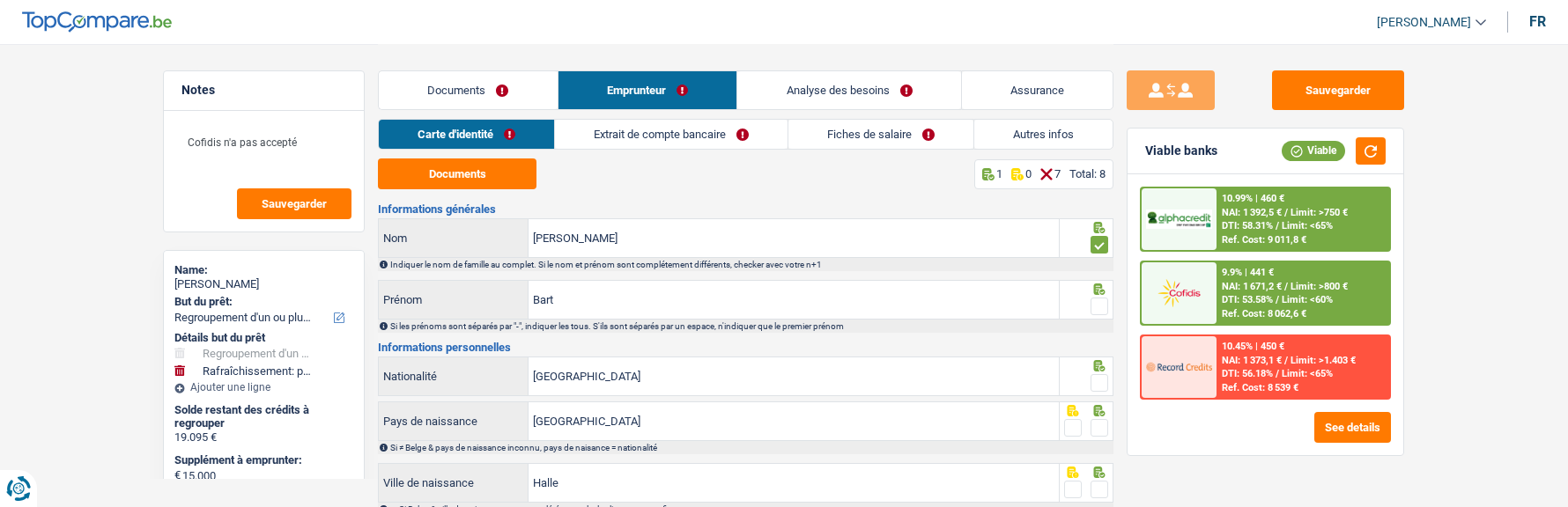
click at [0, 0] on input "radio" at bounding box center [0, 0] width 0 height 0
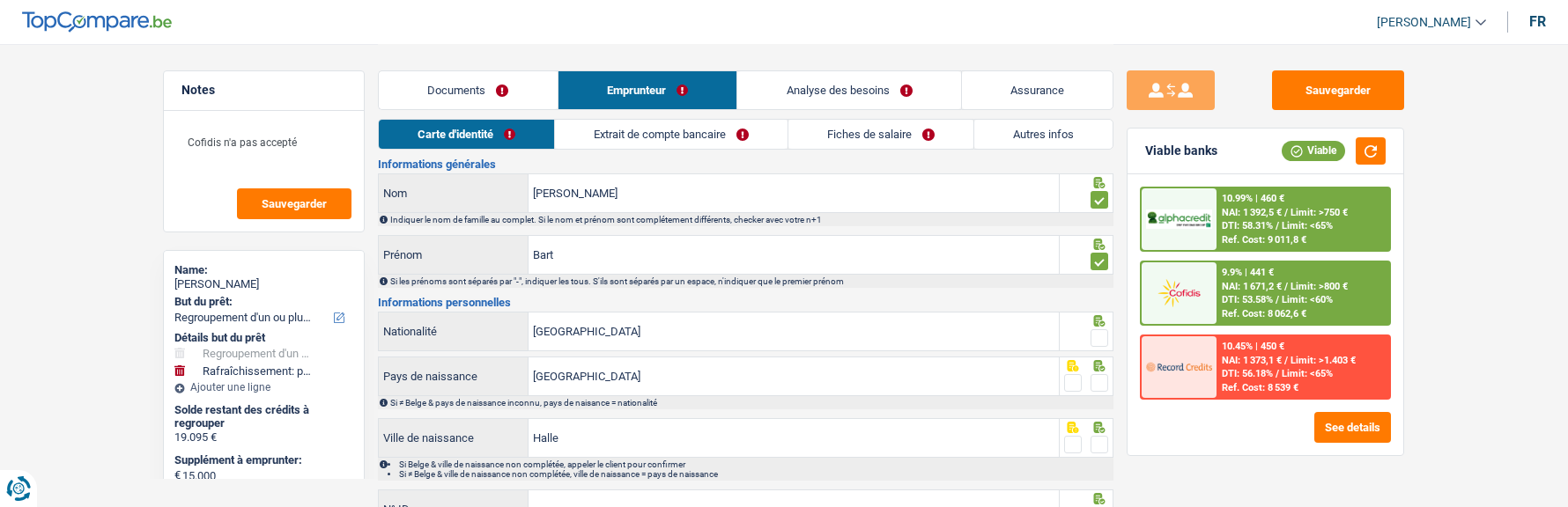
scroll to position [88, 0]
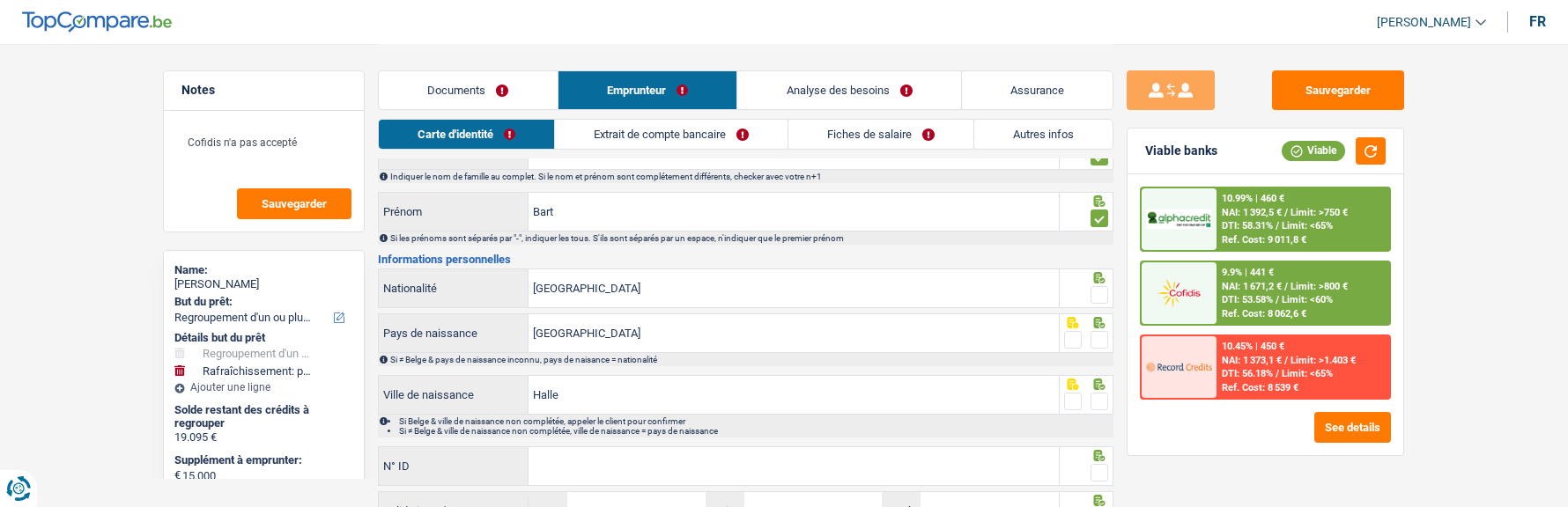
click at [1105, 289] on span at bounding box center [1100, 295] width 18 height 18
click at [0, 0] on input "radio" at bounding box center [0, 0] width 0 height 0
click at [1103, 332] on span at bounding box center [1100, 340] width 18 height 18
click at [0, 0] on input "radio" at bounding box center [0, 0] width 0 height 0
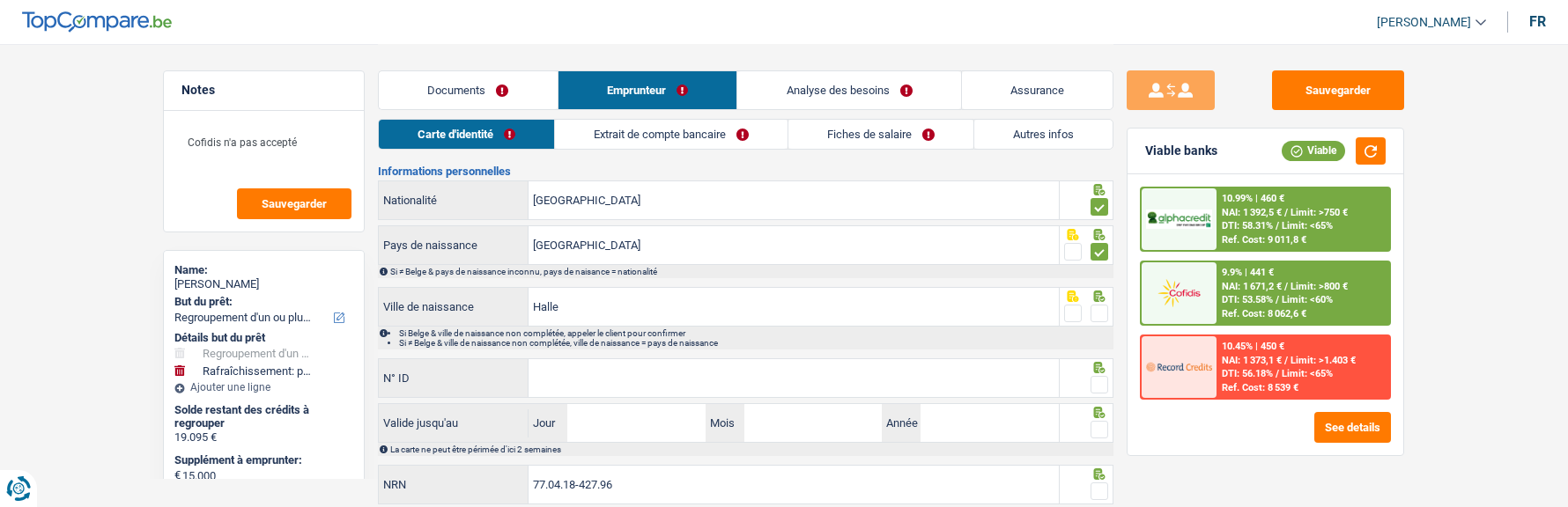
click at [1102, 308] on span at bounding box center [1100, 314] width 18 height 18
click at [0, 0] on input "radio" at bounding box center [0, 0] width 0 height 0
click at [557, 378] on input "N° ID" at bounding box center [794, 378] width 531 height 38
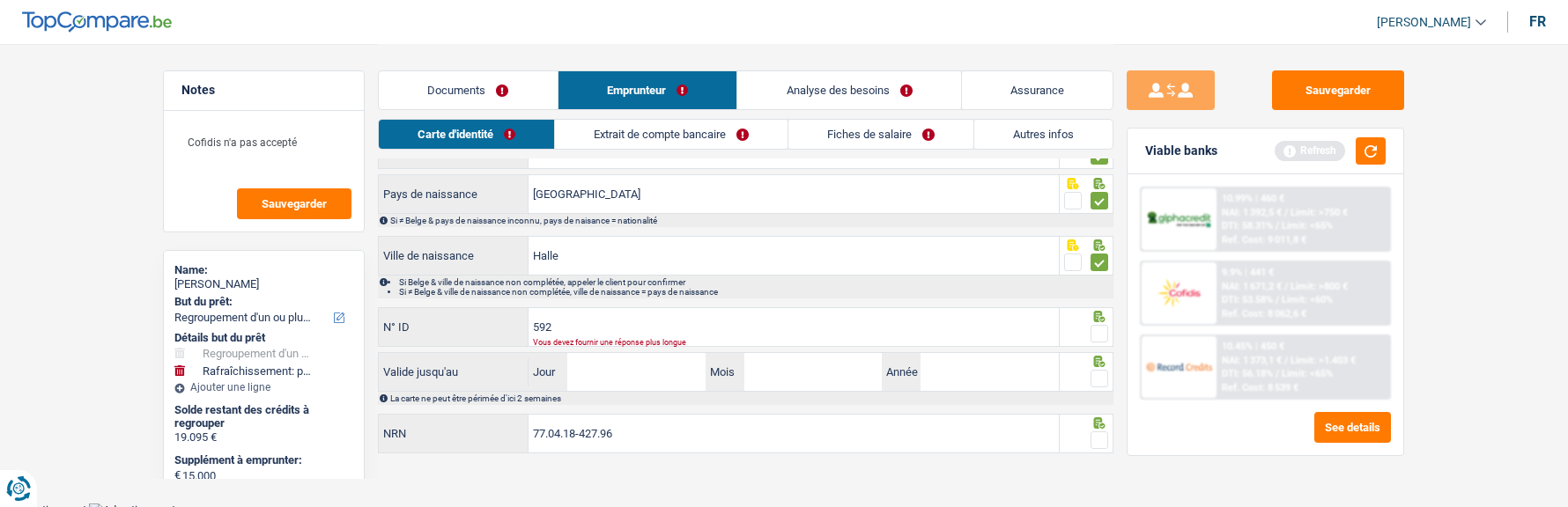
scroll to position [232, 0]
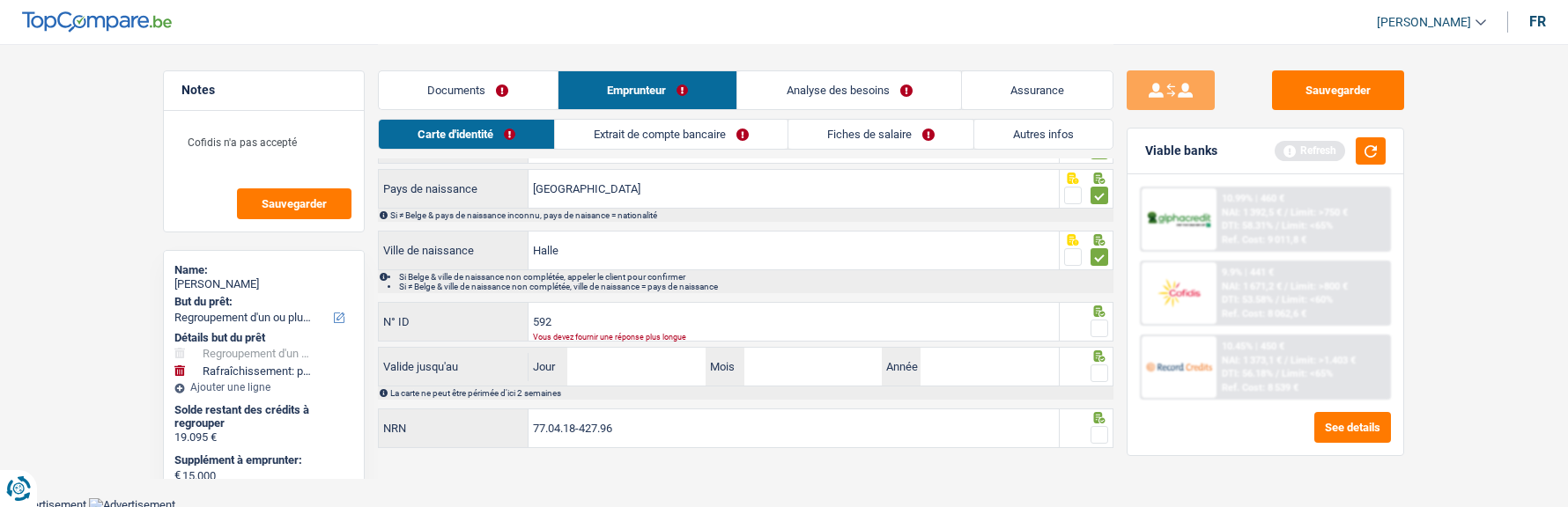
click at [675, 334] on div "Vous devez fournir une réponse plus longue" at bounding box center [768, 337] width 471 height 7
click at [667, 319] on input "592" at bounding box center [794, 321] width 531 height 38
type input "[PHONE_NUMBER]"
click at [1104, 326] on span at bounding box center [1100, 328] width 18 height 18
click at [0, 0] on input "radio" at bounding box center [0, 0] width 0 height 0
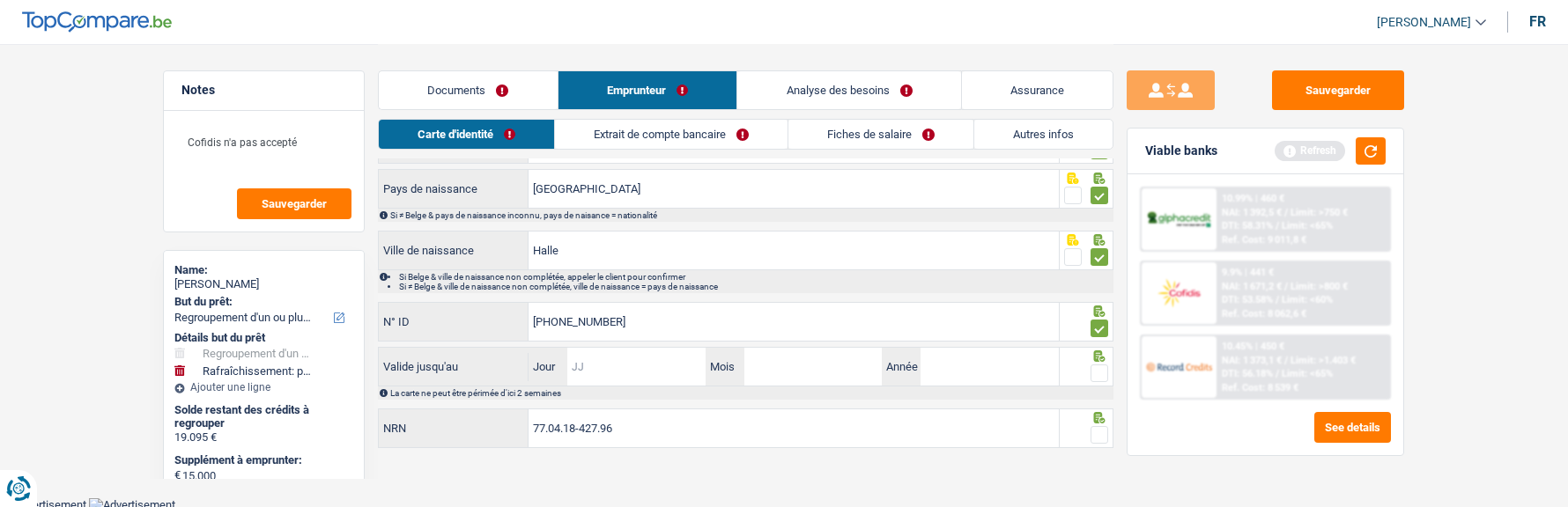
click at [671, 379] on input "Jour" at bounding box center [636, 366] width 138 height 38
type input "25"
type input "03"
type input "2027"
click at [1096, 366] on span at bounding box center [1100, 373] width 18 height 18
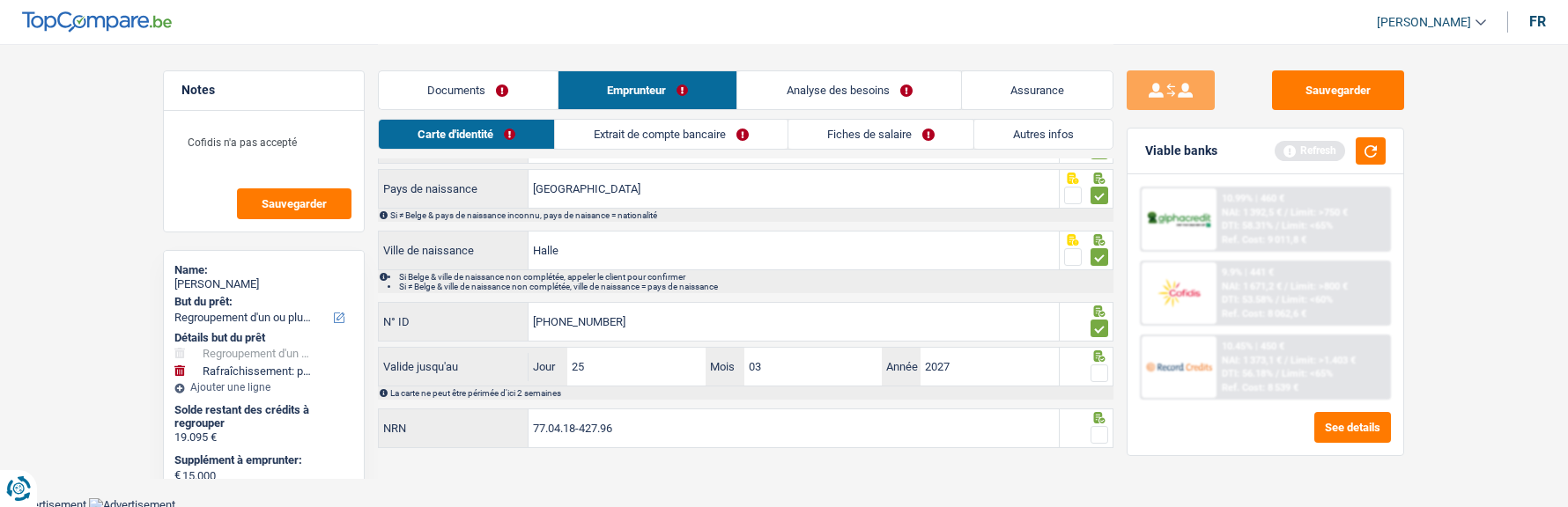
click at [0, 0] on input "radio" at bounding box center [0, 0] width 0 height 0
click at [1095, 431] on span at bounding box center [1100, 435] width 18 height 18
click at [0, 0] on input "radio" at bounding box center [0, 0] width 0 height 0
click at [701, 135] on link "Extrait de compte bancaire" at bounding box center [673, 135] width 233 height 29
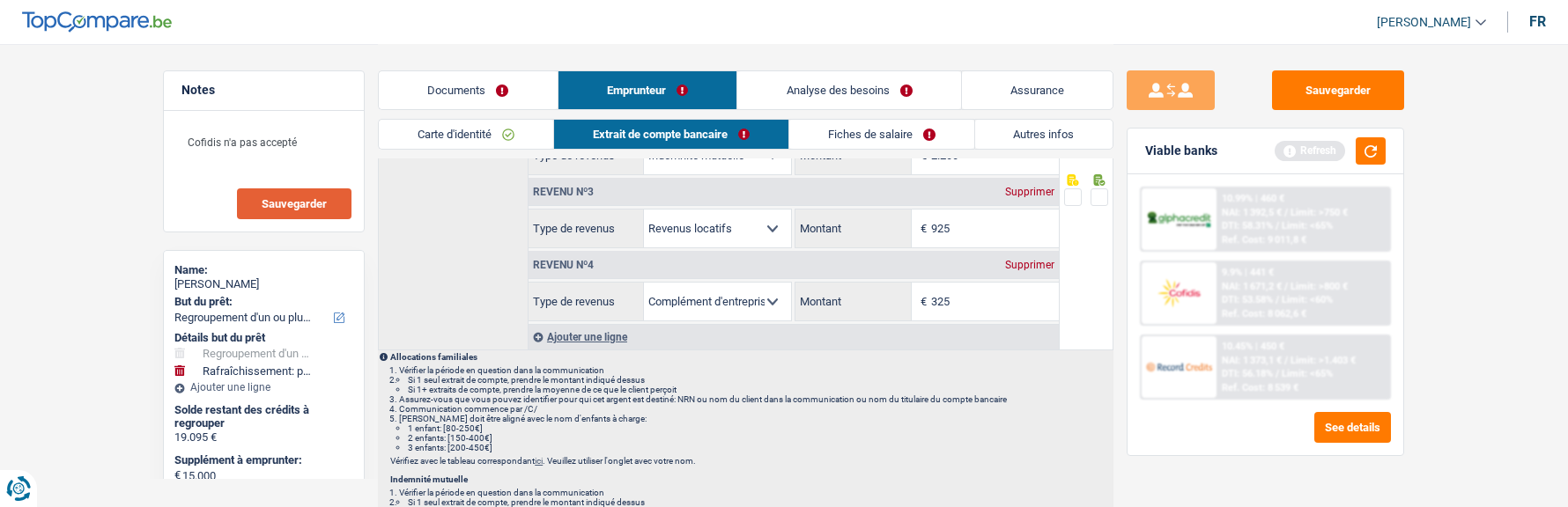
click at [308, 201] on span "Sauvegarder" at bounding box center [294, 204] width 65 height 12
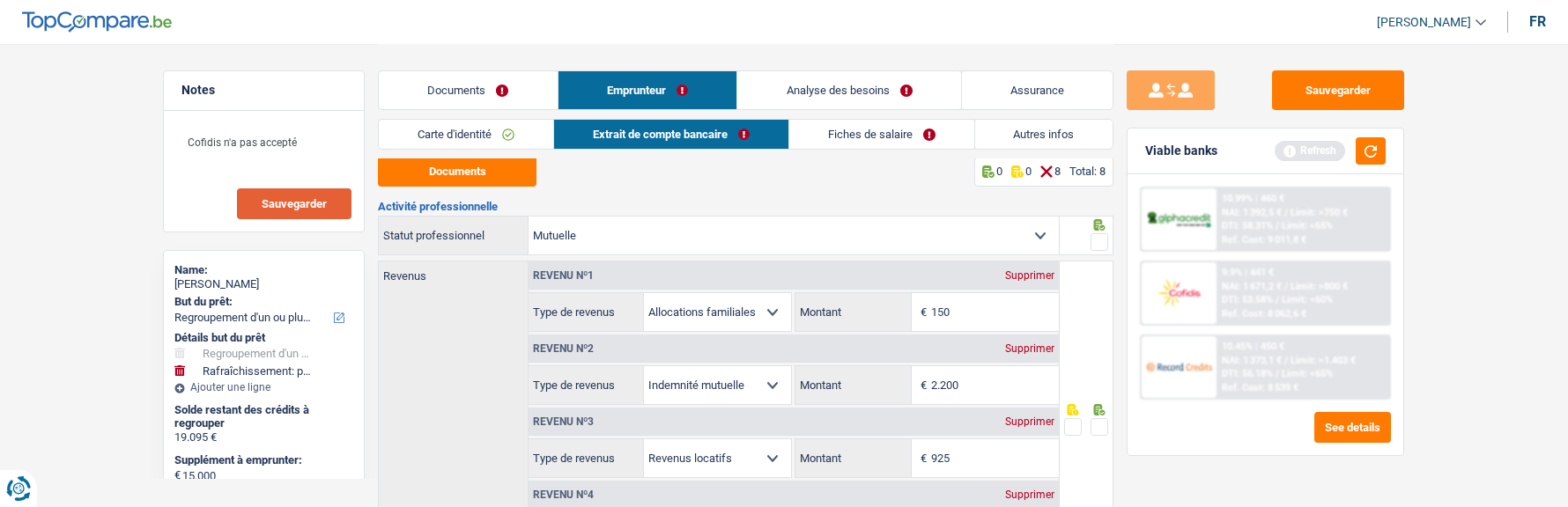
scroll to position [0, 0]
click at [476, 175] on button "Documents" at bounding box center [457, 174] width 158 height 31
click at [492, 90] on link "Documents" at bounding box center [468, 90] width 179 height 38
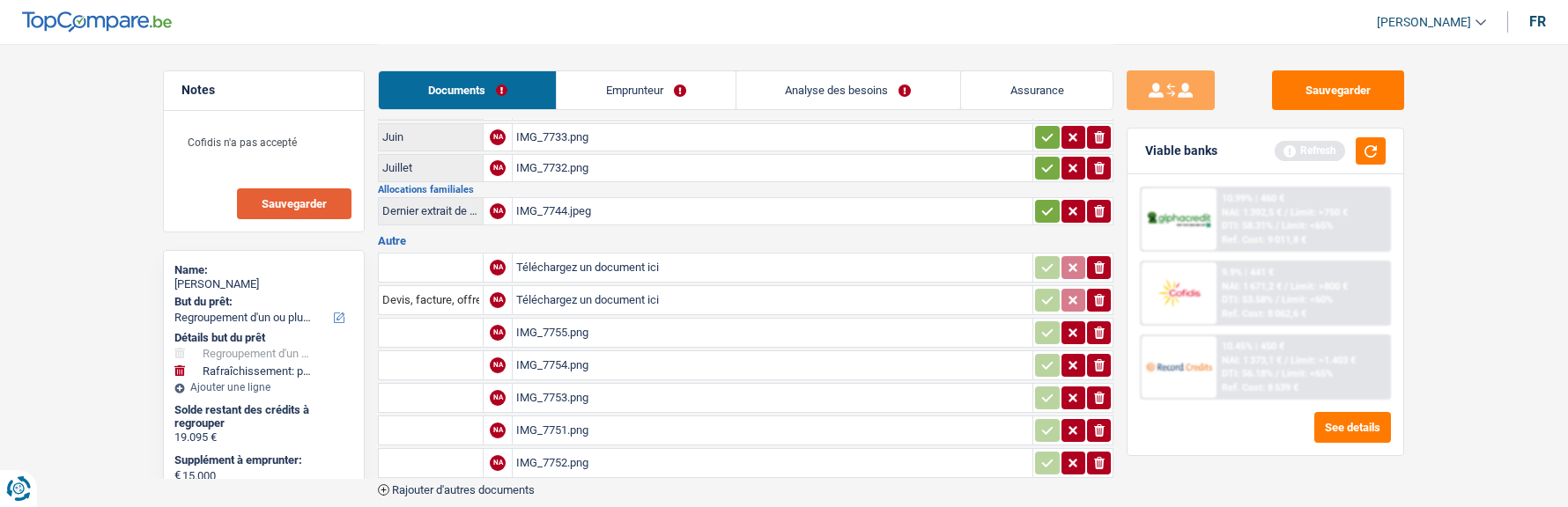
scroll to position [441, 0]
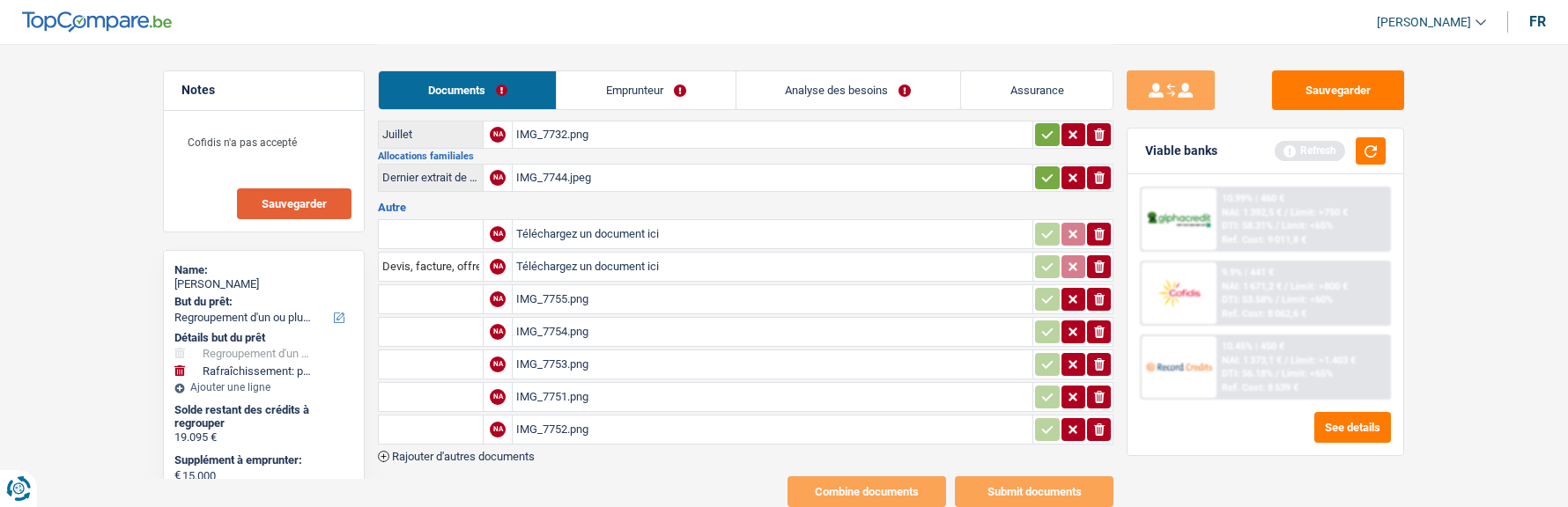
click at [562, 295] on div "IMG_7755.png" at bounding box center [772, 299] width 513 height 26
click at [563, 322] on div "IMG_7754.png" at bounding box center [772, 331] width 513 height 26
click at [538, 359] on div "IMG_7753.png" at bounding box center [772, 364] width 513 height 26
click at [543, 390] on div "IMG_7751.png" at bounding box center [772, 397] width 513 height 26
click at [562, 424] on div "IMG_7752.png" at bounding box center [772, 429] width 513 height 26
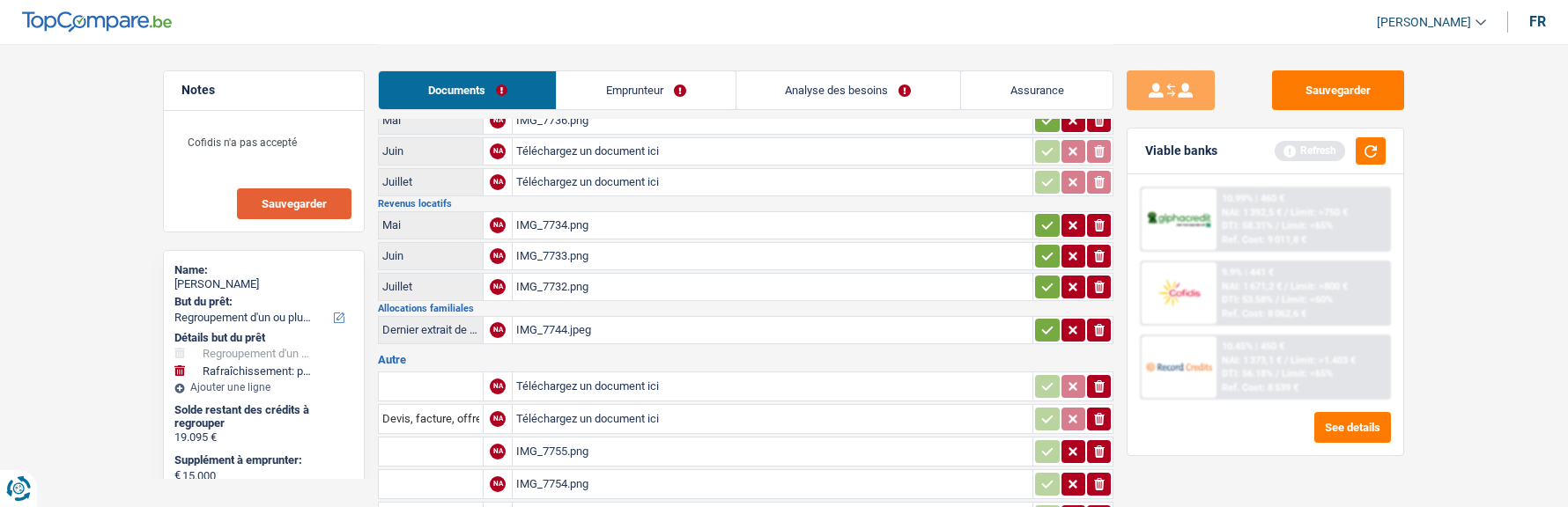
scroll to position [0, 0]
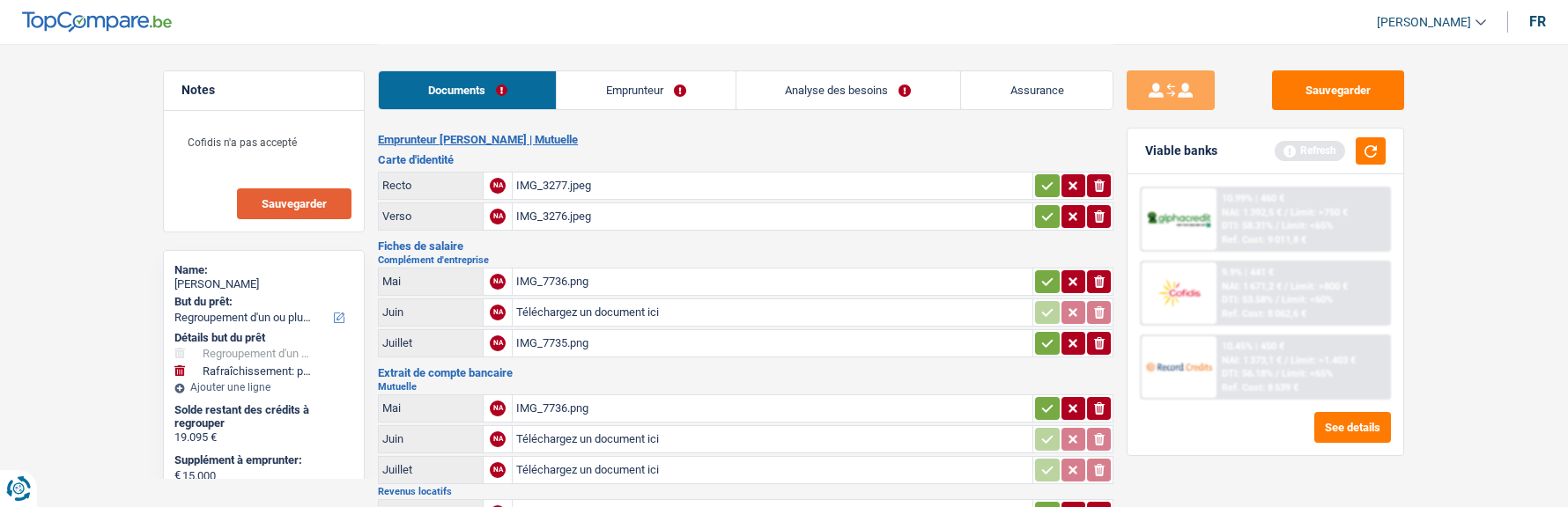
click at [831, 87] on link "Analyse des besoins" at bounding box center [849, 90] width 224 height 38
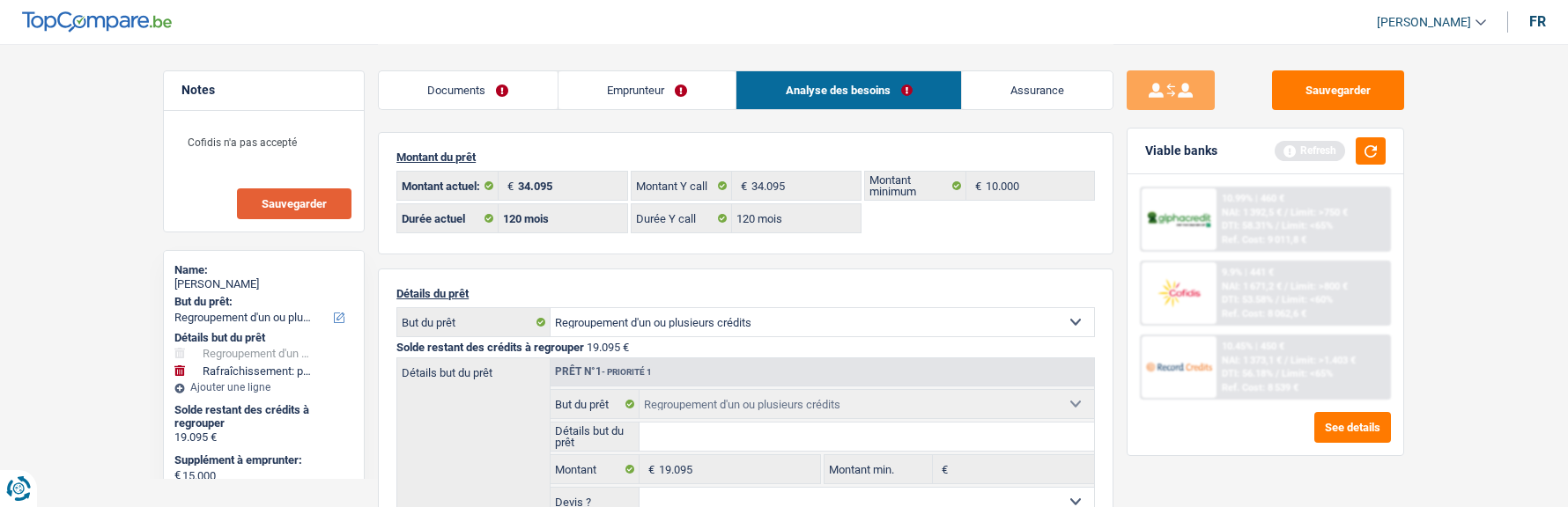
click at [647, 100] on link "Emprunteur" at bounding box center [647, 90] width 178 height 38
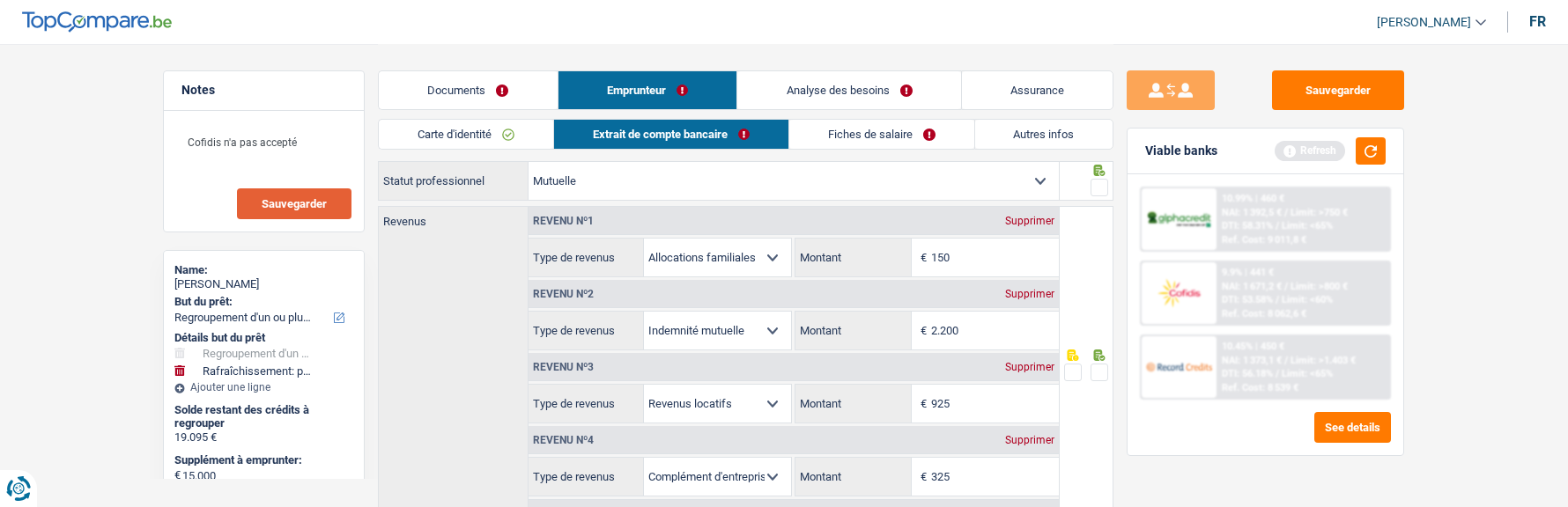
scroll to position [88, 0]
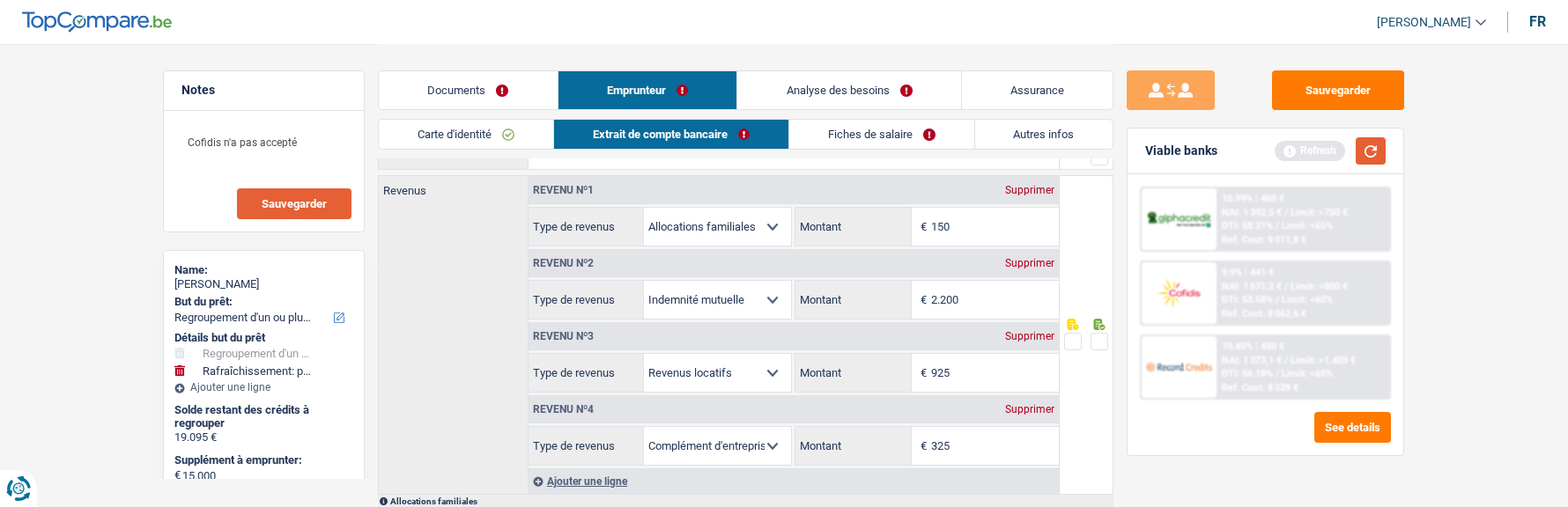
click at [1373, 153] on button "button" at bounding box center [1371, 151] width 30 height 27
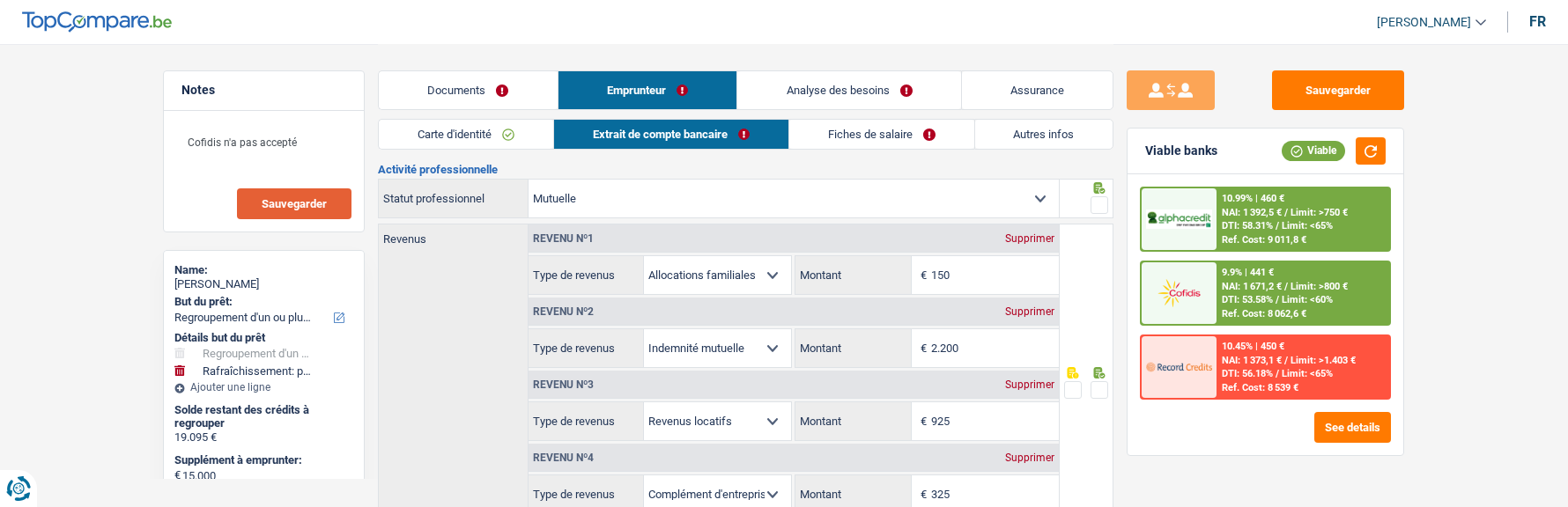
scroll to position [0, 0]
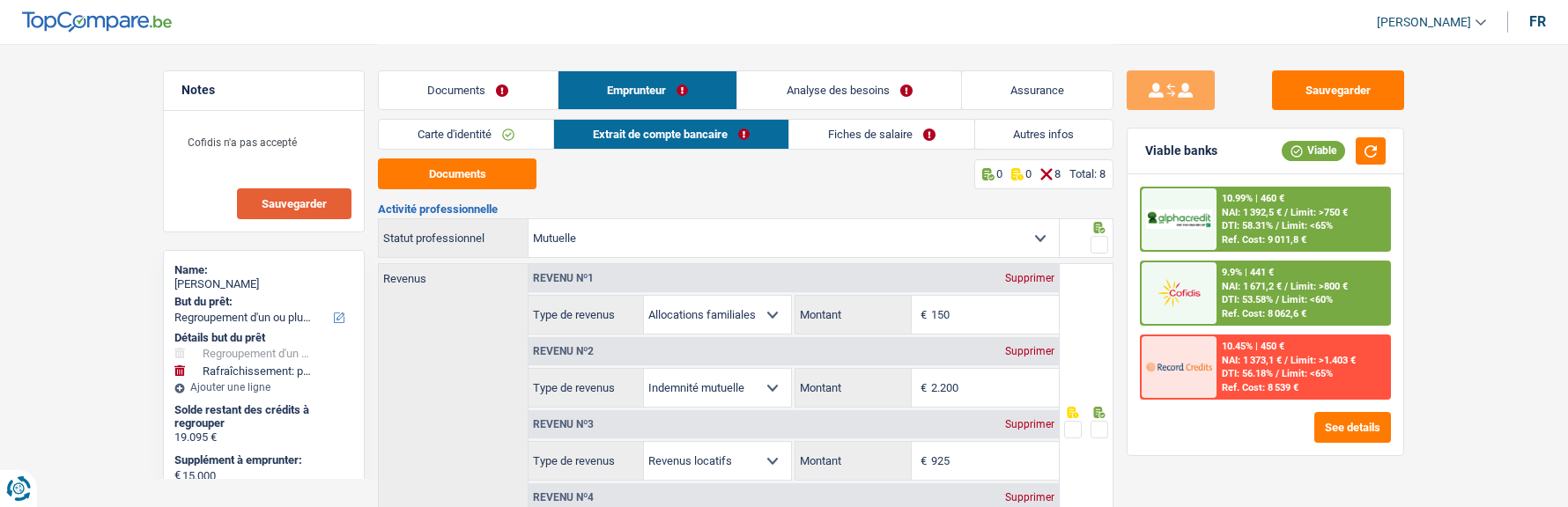
click at [335, 214] on button "Sauvegarder" at bounding box center [293, 204] width 114 height 31
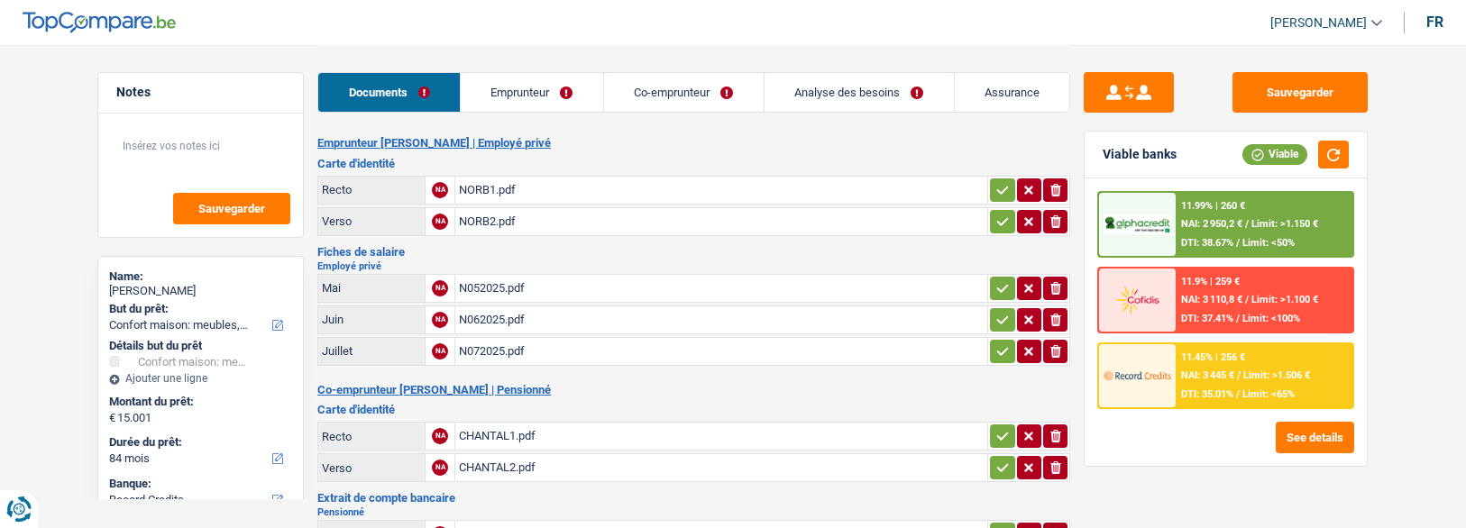
select select "household"
select select "84"
select select "record credits"
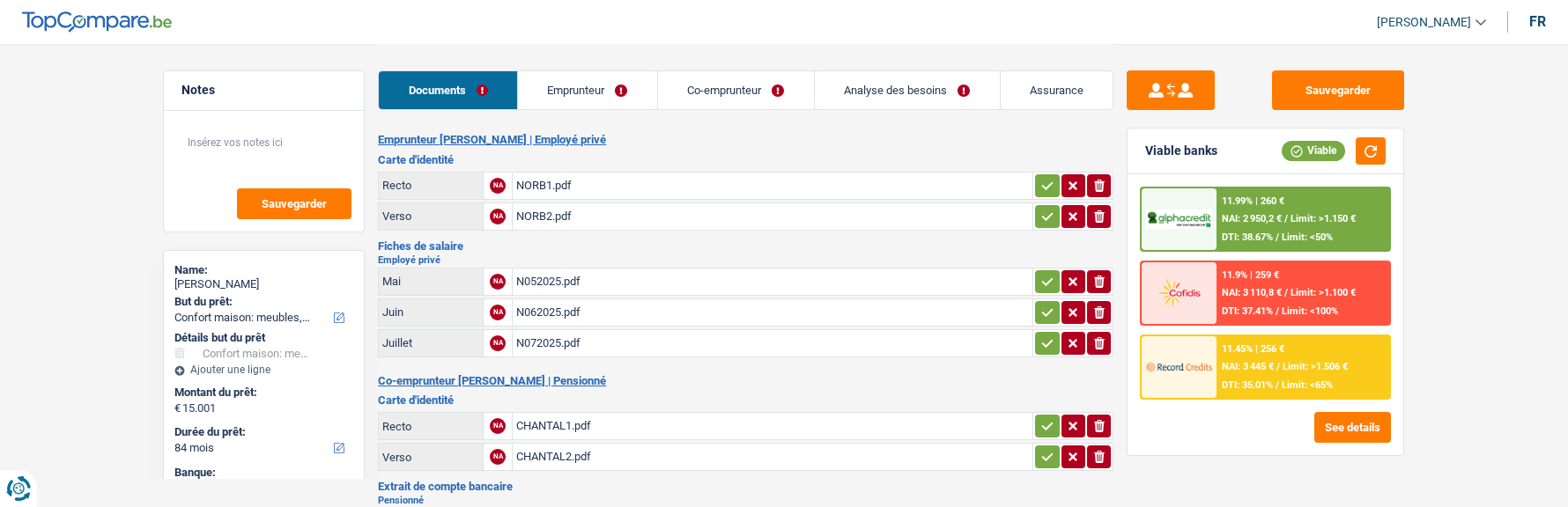
click at [561, 98] on link "Emprunteur" at bounding box center [588, 90] width 139 height 38
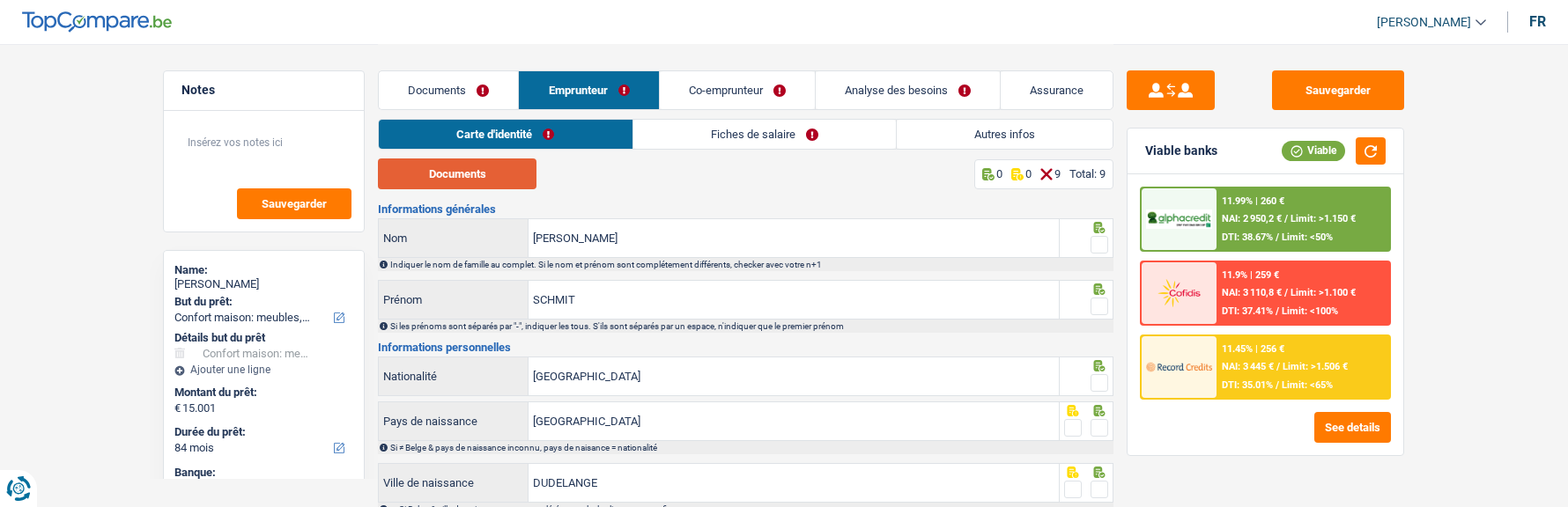
click at [475, 175] on button "Documents" at bounding box center [457, 174] width 158 height 31
drag, startPoint x: 1093, startPoint y: 239, endPoint x: 1096, endPoint y: 252, distance: 13.3
click at [1095, 239] on span at bounding box center [1100, 245] width 18 height 18
click at [0, 0] on input "radio" at bounding box center [0, 0] width 0 height 0
click at [1104, 301] on span at bounding box center [1100, 307] width 18 height 18
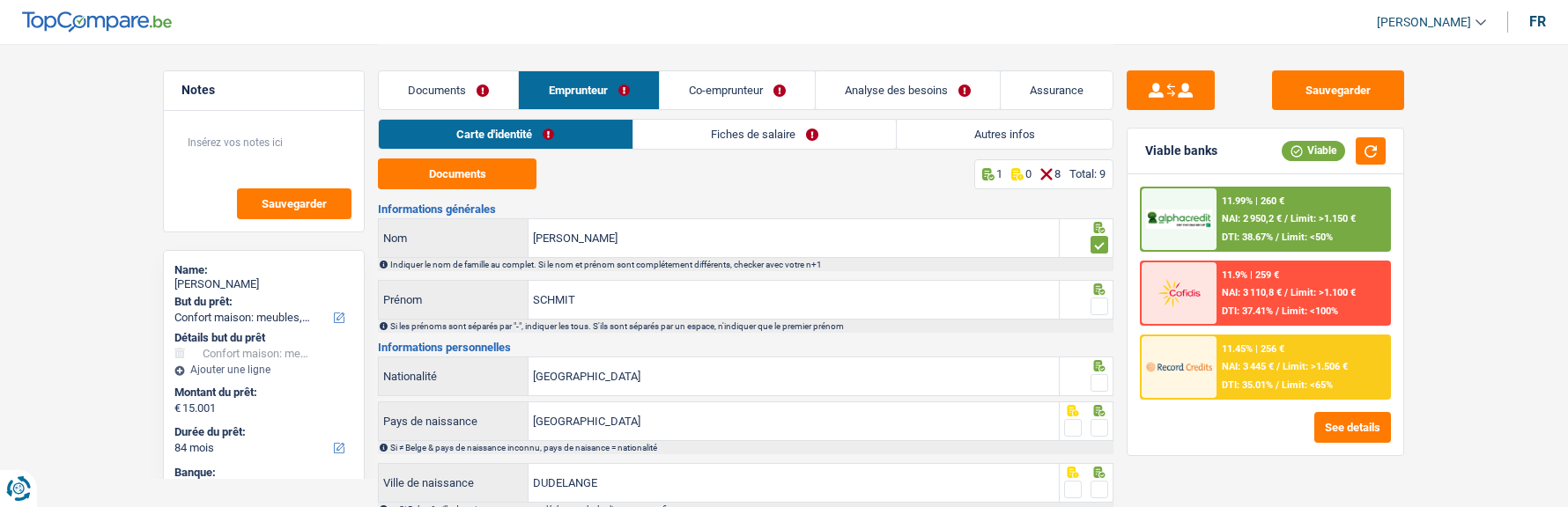
click at [0, 0] on input "radio" at bounding box center [0, 0] width 0 height 0
click at [1100, 374] on span at bounding box center [1100, 383] width 18 height 18
click at [0, 0] on input "radio" at bounding box center [0, 0] width 0 height 0
click at [1097, 422] on span at bounding box center [1100, 428] width 18 height 18
click at [0, 0] on input "radio" at bounding box center [0, 0] width 0 height 0
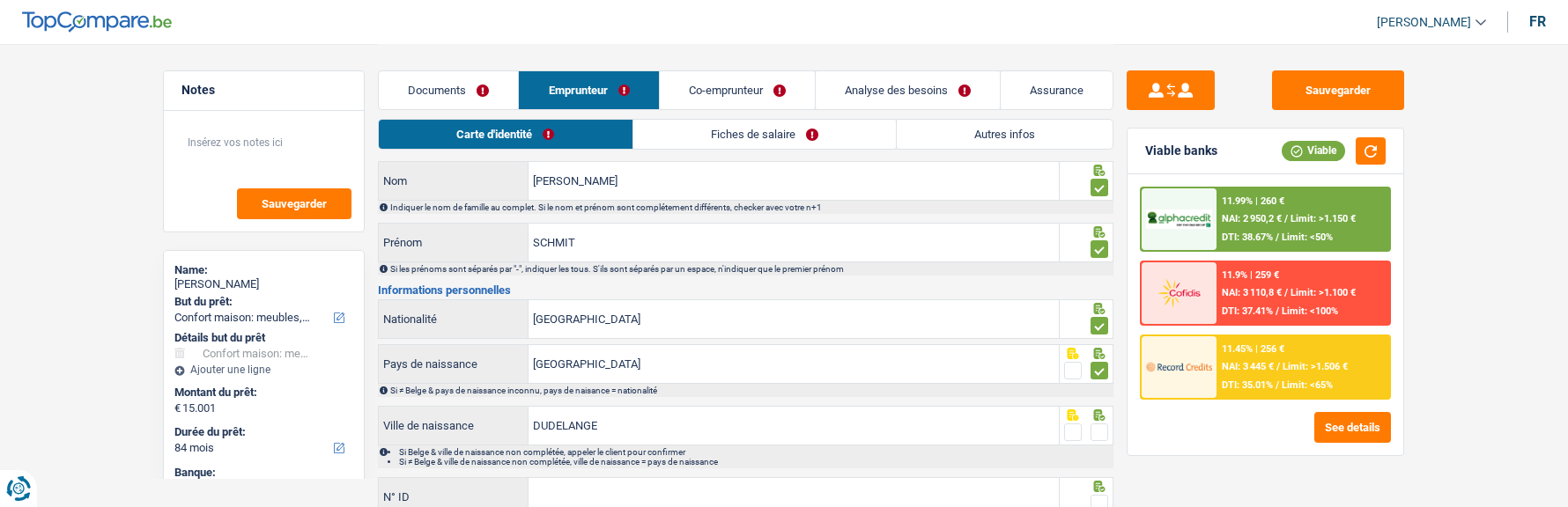
scroll to position [88, 0]
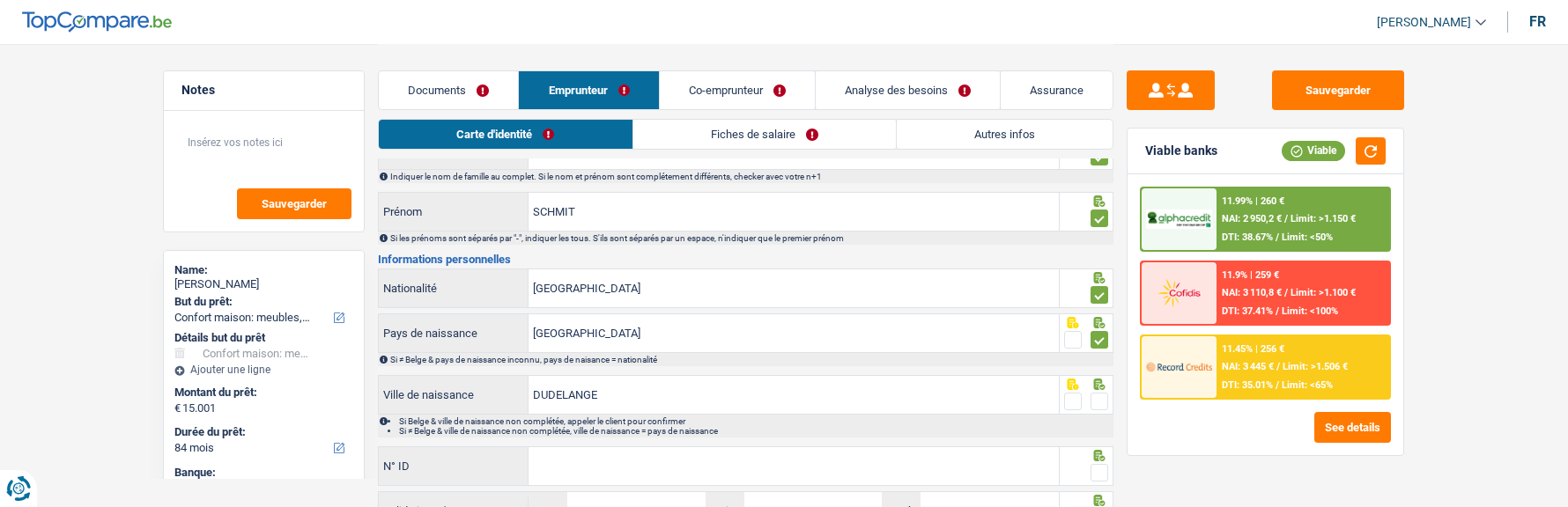
click at [1104, 398] on span at bounding box center [1100, 401] width 18 height 18
click at [0, 0] on input "radio" at bounding box center [0, 0] width 0 height 0
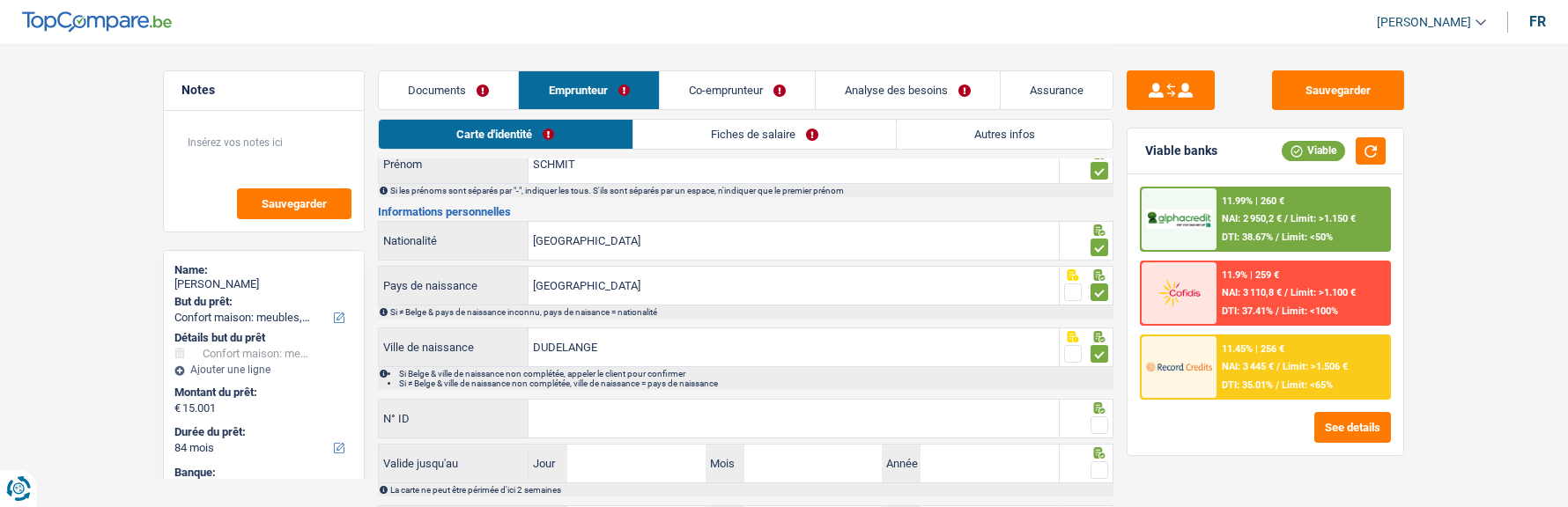
scroll to position [176, 0]
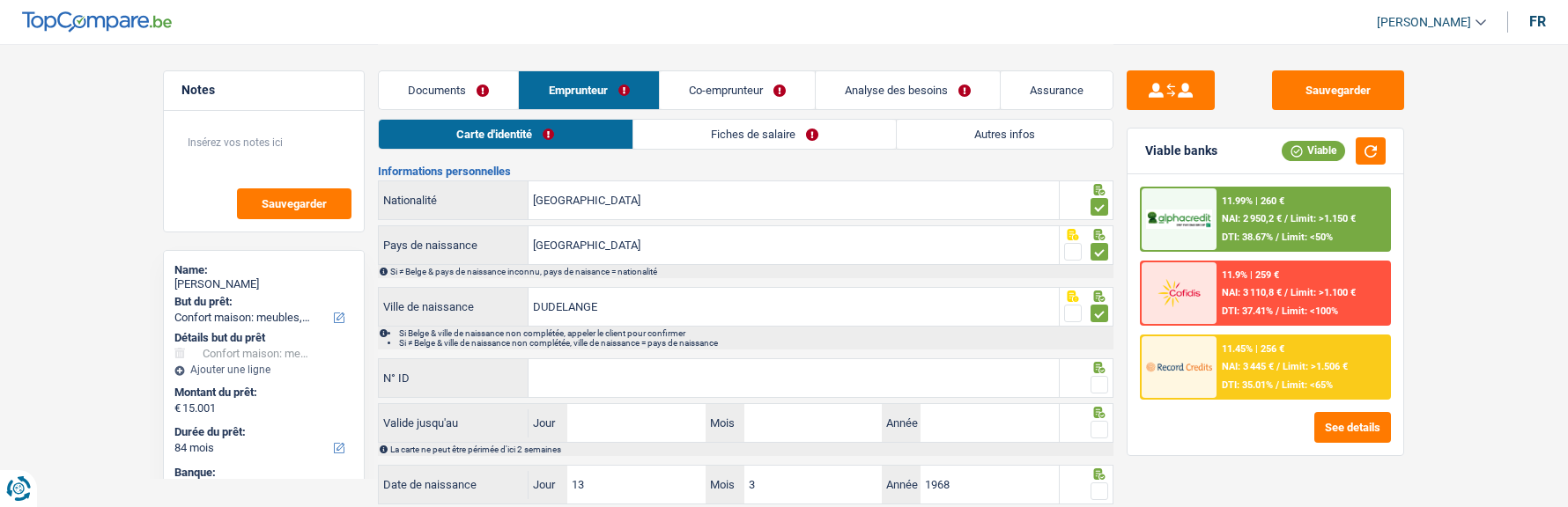
click at [665, 379] on input "N° ID" at bounding box center [794, 378] width 531 height 38
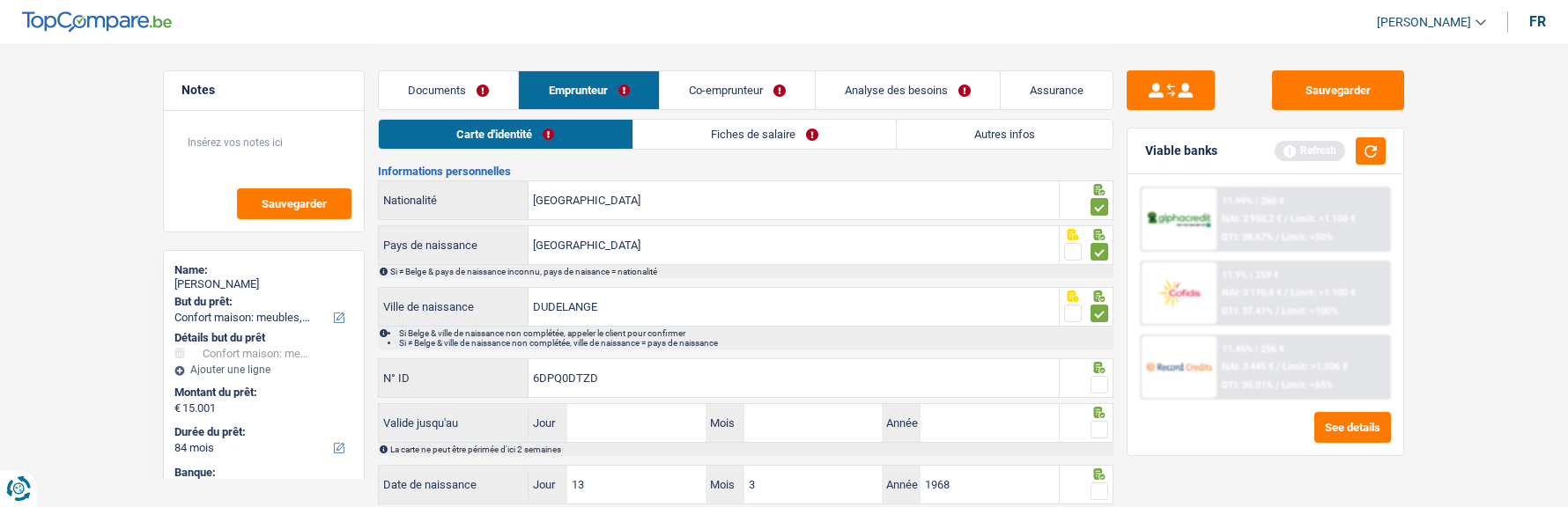
type input "6DPQ0DTZD"
drag, startPoint x: 1102, startPoint y: 374, endPoint x: 1086, endPoint y: 389, distance: 21.9
click at [1086, 389] on fieldset at bounding box center [1087, 385] width 45 height 22
click at [675, 432] on input "Jour" at bounding box center [636, 423] width 138 height 38
type input "05"
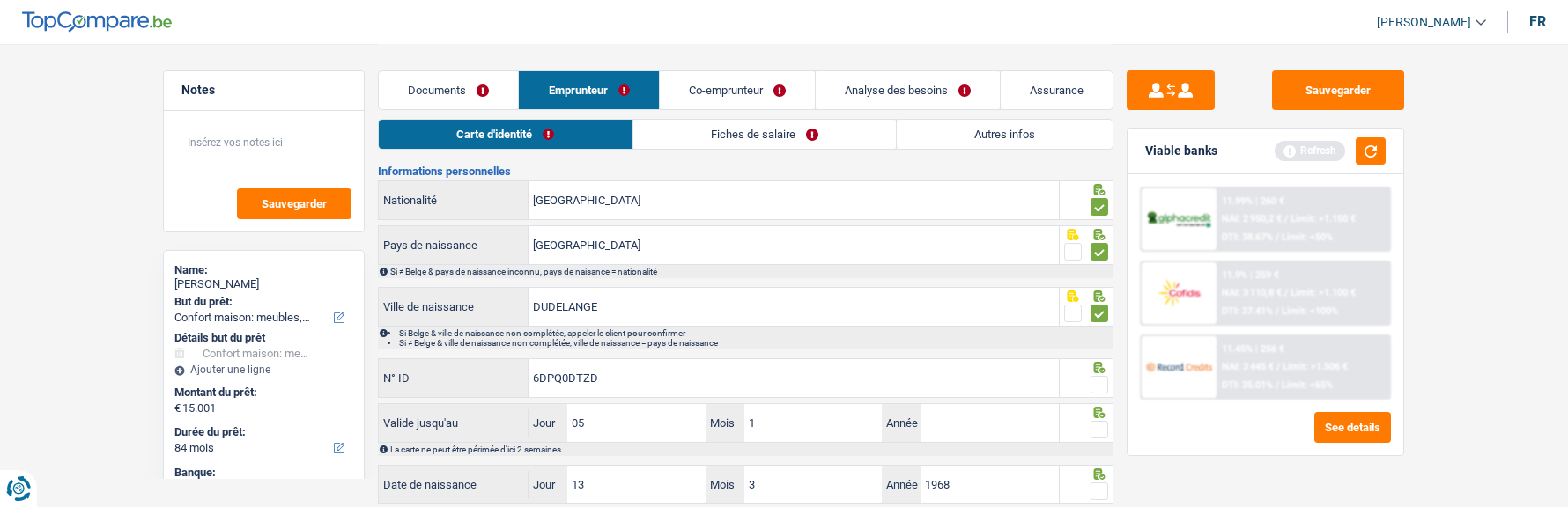
type input "10"
type input "2027"
drag, startPoint x: 1102, startPoint y: 423, endPoint x: 1110, endPoint y: 407, distance: 17.9
click at [1104, 422] on span at bounding box center [1100, 430] width 18 height 18
click at [0, 0] on input "radio" at bounding box center [0, 0] width 0 height 0
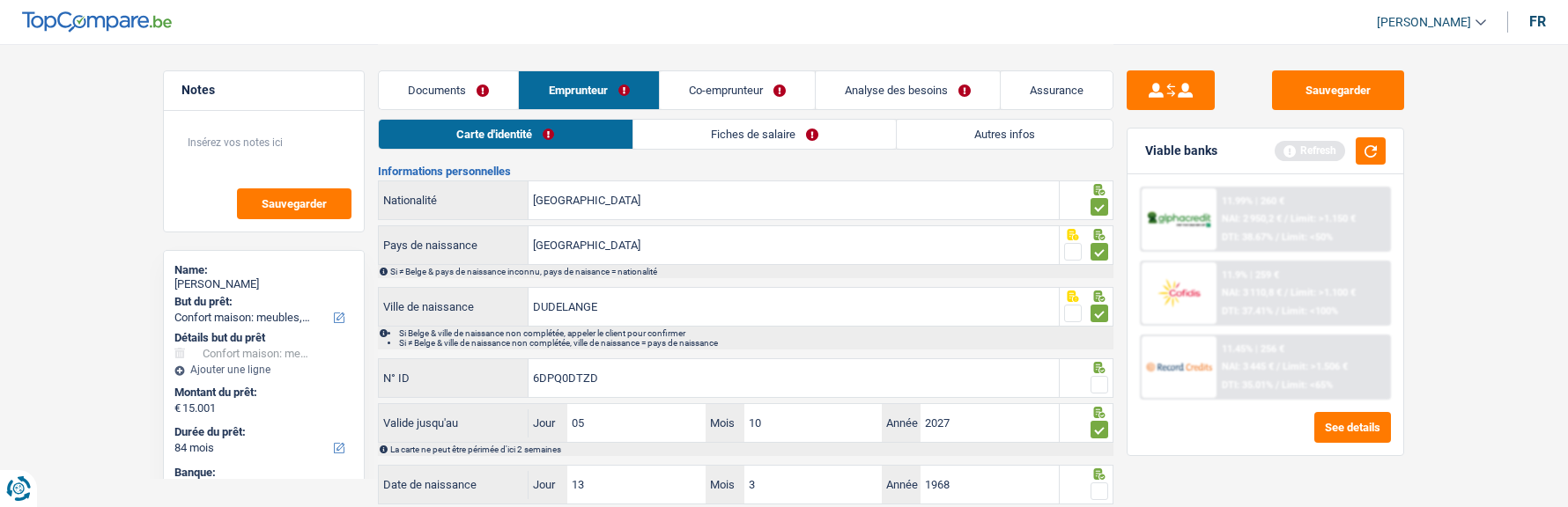
click at [1098, 381] on span at bounding box center [1100, 385] width 18 height 18
click at [0, 0] on input "radio" at bounding box center [0, 0] width 0 height 0
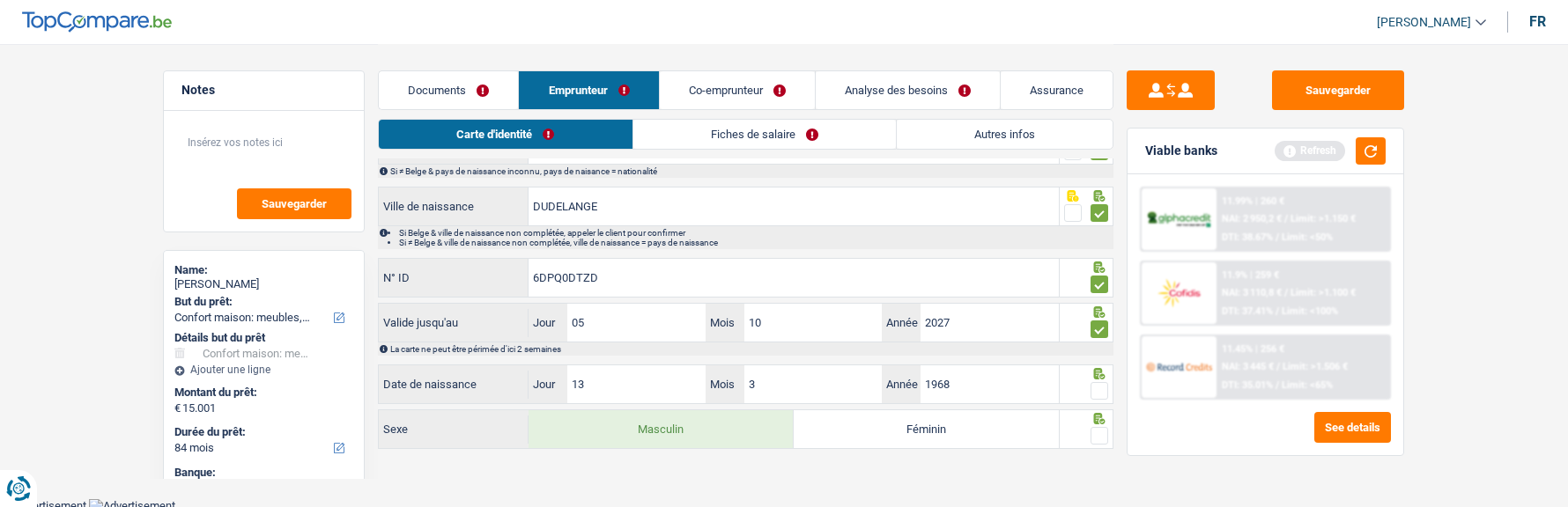
scroll to position [277, 0]
click at [1100, 380] on div at bounding box center [1100, 391] width 18 height 22
click at [1092, 383] on span at bounding box center [1100, 390] width 18 height 18
click at [0, 0] on input "radio" at bounding box center [0, 0] width 0 height 0
click at [1098, 426] on span at bounding box center [1100, 435] width 18 height 18
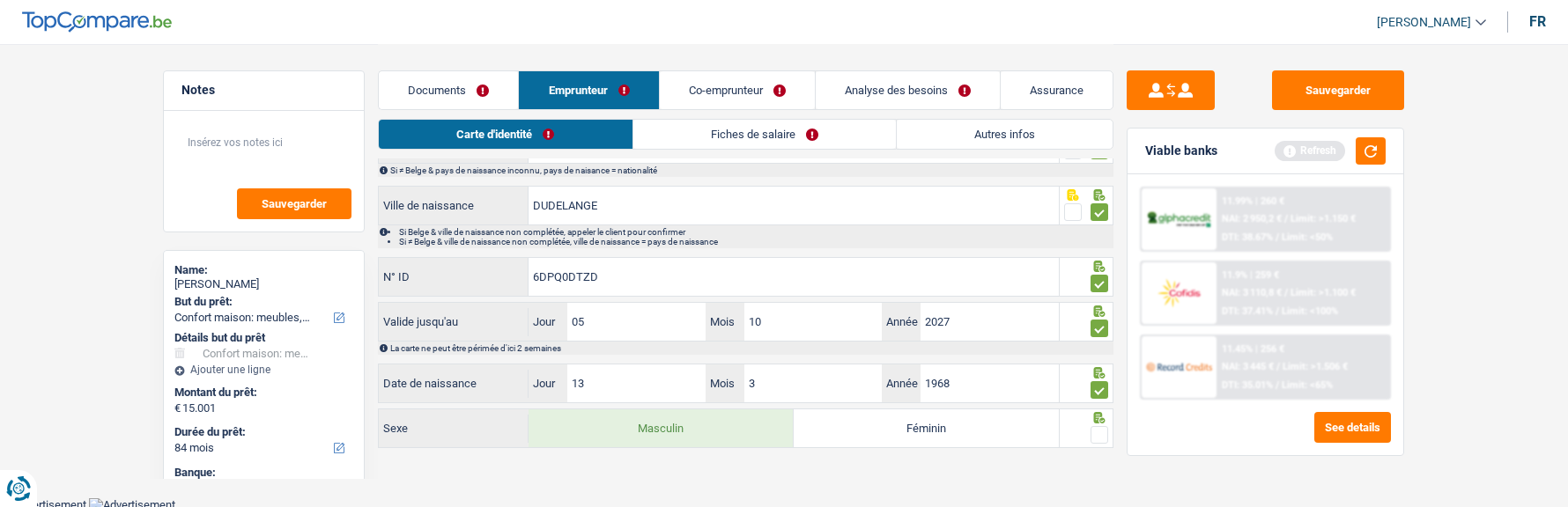
click at [0, 0] on input "radio" at bounding box center [0, 0] width 0 height 0
click at [785, 143] on link "Fiches de salaire" at bounding box center [764, 135] width 263 height 29
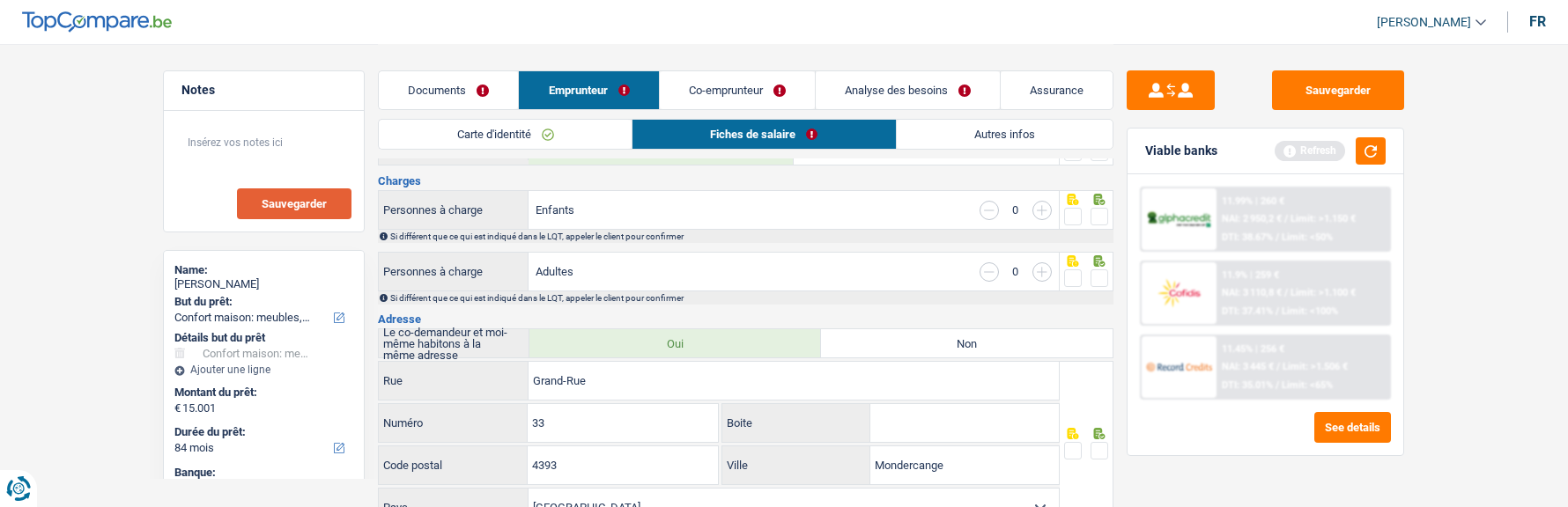
click at [311, 199] on span "Sauvegarder" at bounding box center [294, 204] width 65 height 12
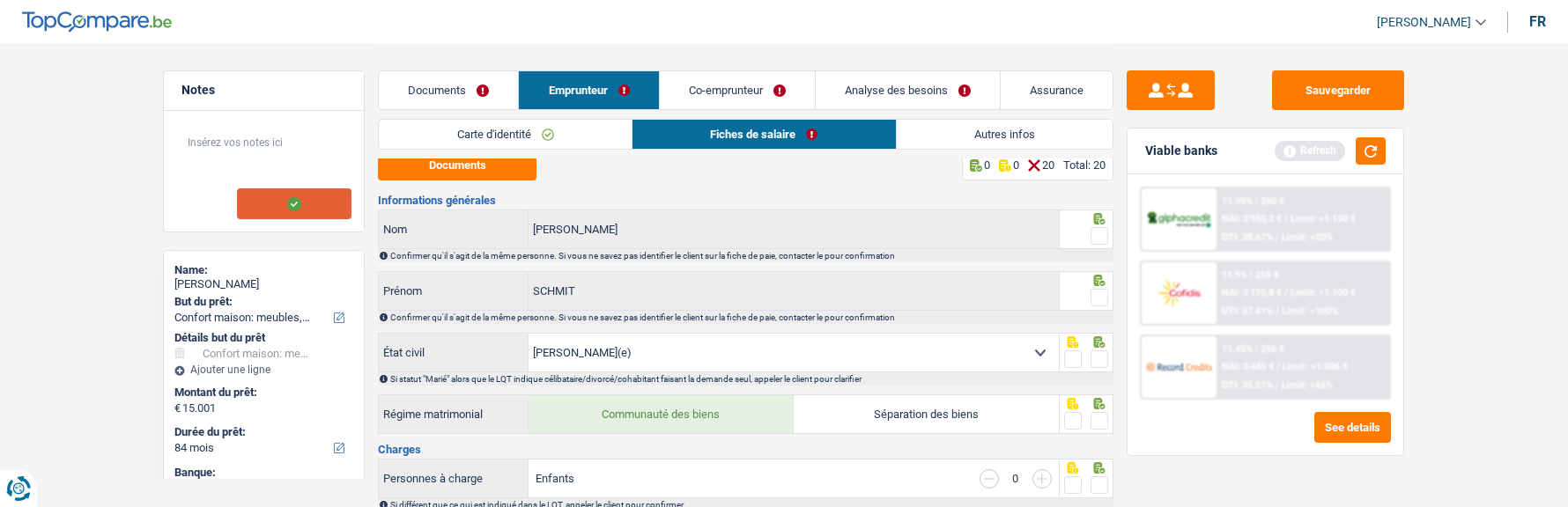
scroll to position [0, 0]
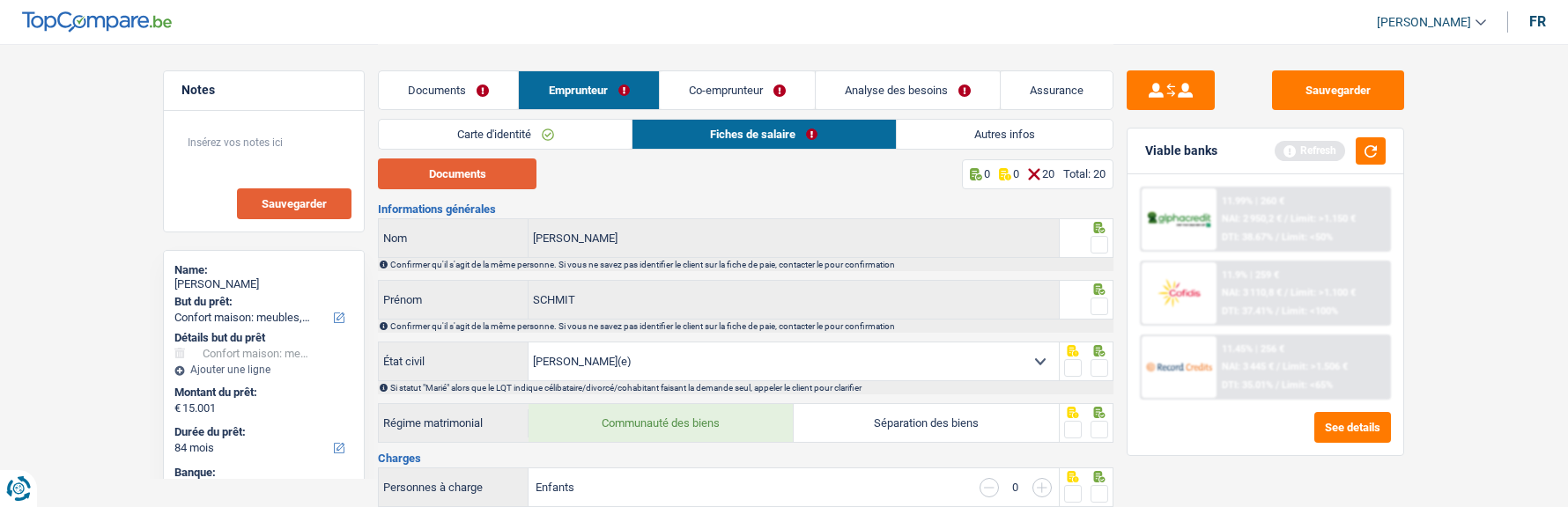
click at [516, 171] on button "Documents" at bounding box center [457, 174] width 158 height 31
click at [538, 128] on link "Carte d'identité" at bounding box center [505, 135] width 253 height 29
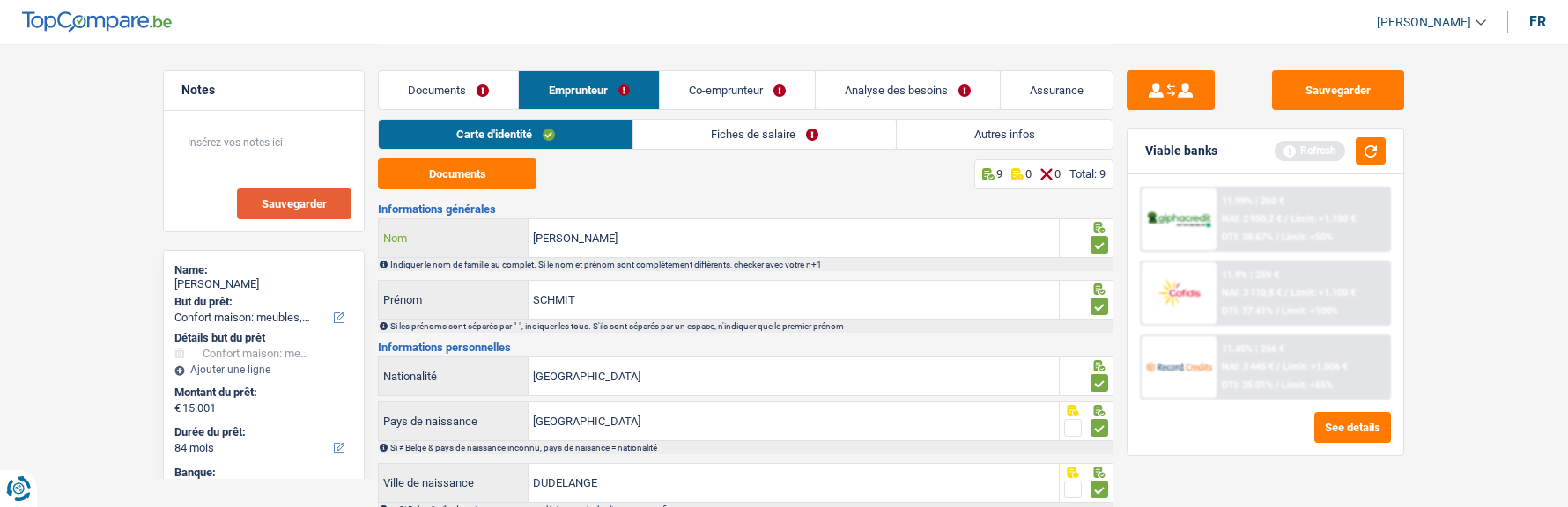
drag, startPoint x: 639, startPoint y: 248, endPoint x: 524, endPoint y: 236, distance: 115.6
click at [524, 236] on div "NORBERT Nom" at bounding box center [719, 237] width 680 height 38
type input "Schmit"
drag, startPoint x: 651, startPoint y: 302, endPoint x: 290, endPoint y: 294, distance: 361.1
click at [290, 294] on div "Notes Sauvegarder Name: SCHMIT Schmit But du prêt: Confort maison: meubles, tex…" at bounding box center [784, 387] width 1269 height 687
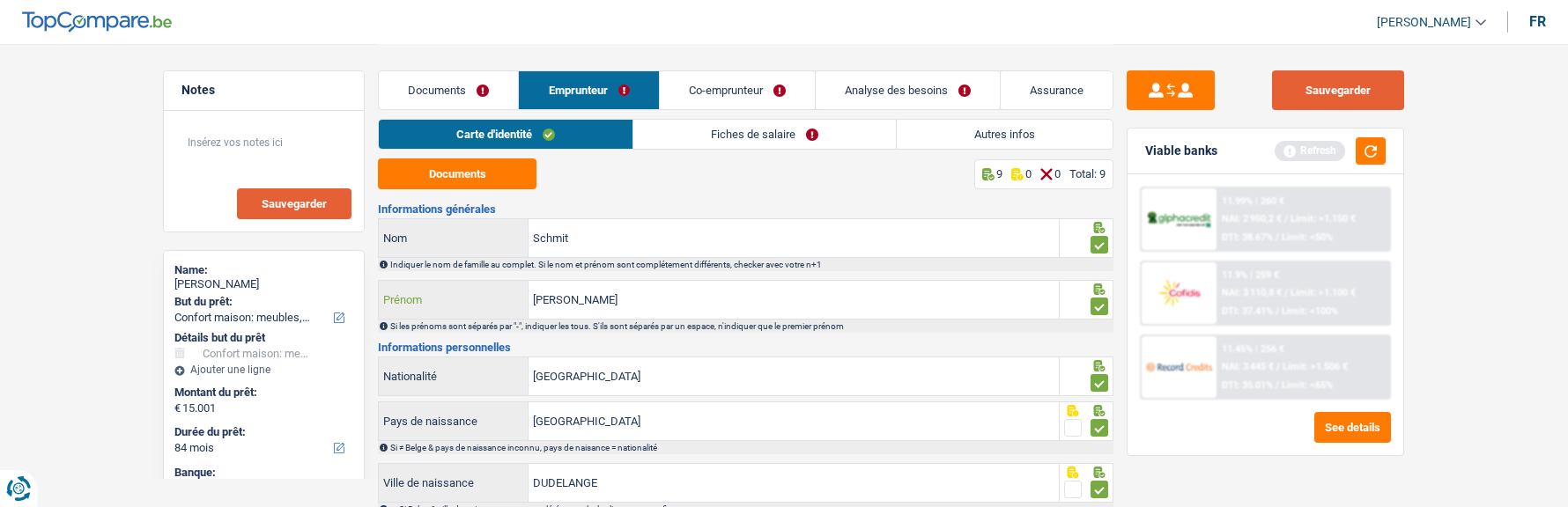
type input "Norbert"
click at [1372, 81] on button "Sauvegarder" at bounding box center [1338, 90] width 132 height 40
click at [782, 129] on link "Fiches de salaire" at bounding box center [764, 135] width 263 height 29
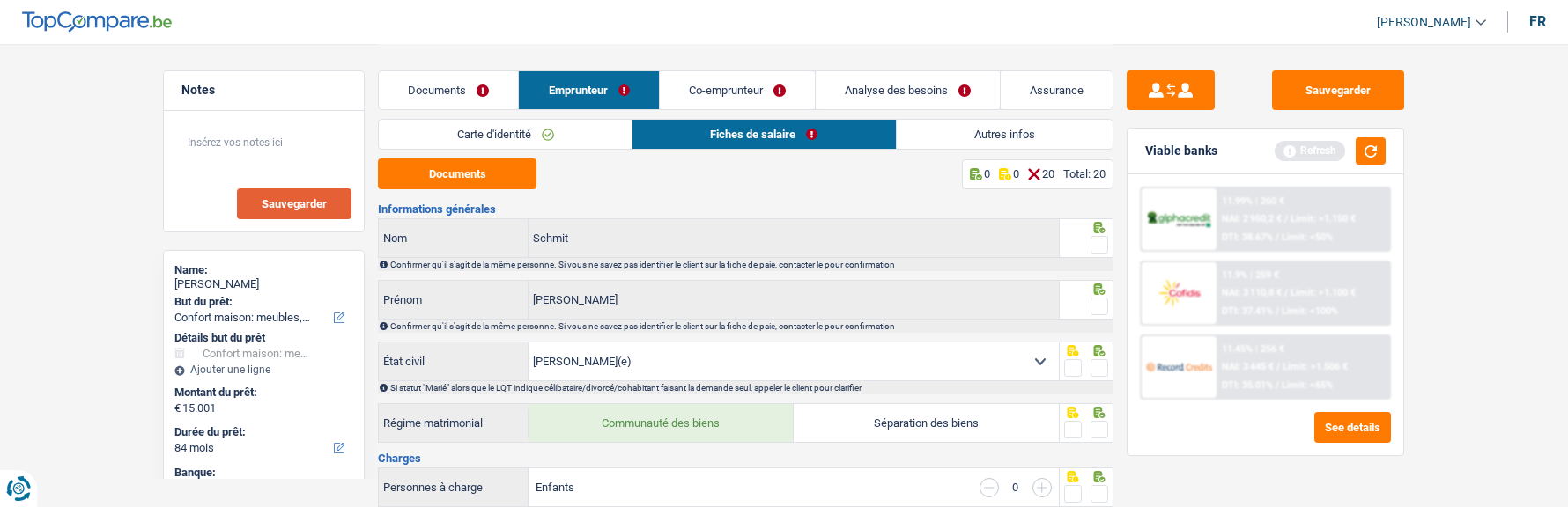
click at [1095, 240] on span at bounding box center [1100, 245] width 18 height 18
click at [0, 0] on input "radio" at bounding box center [0, 0] width 0 height 0
click at [1103, 306] on span at bounding box center [1100, 307] width 18 height 18
click at [0, 0] on input "radio" at bounding box center [0, 0] width 0 height 0
click at [1104, 358] on div at bounding box center [1100, 368] width 18 height 22
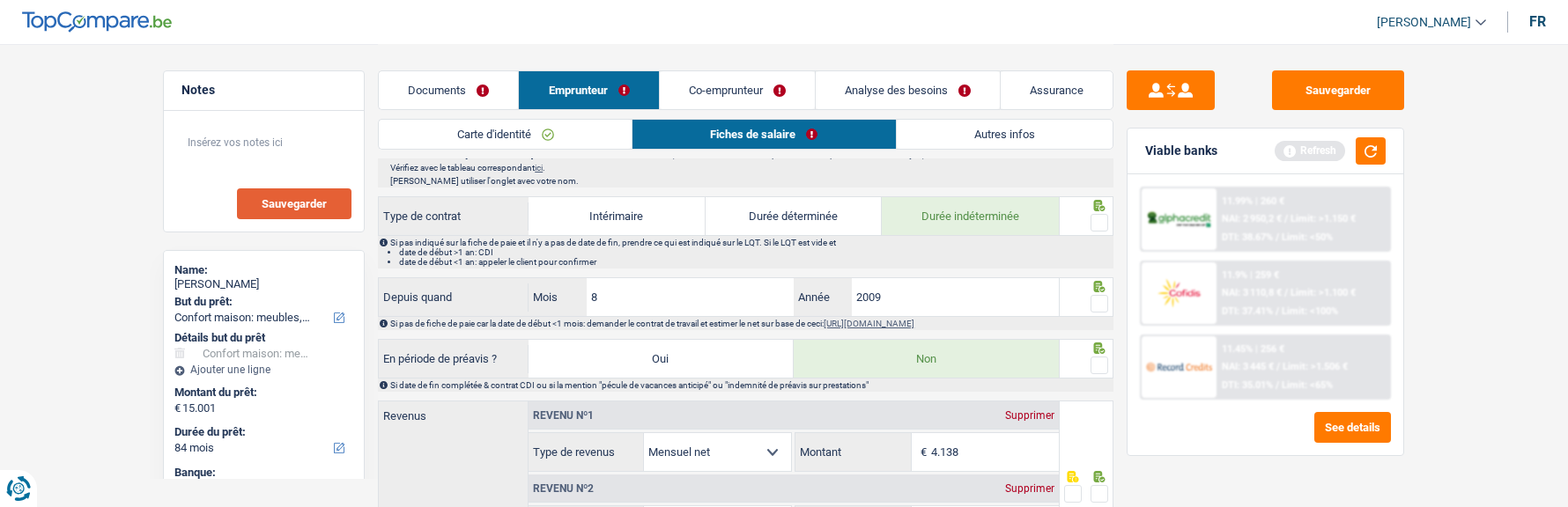
scroll to position [792, 0]
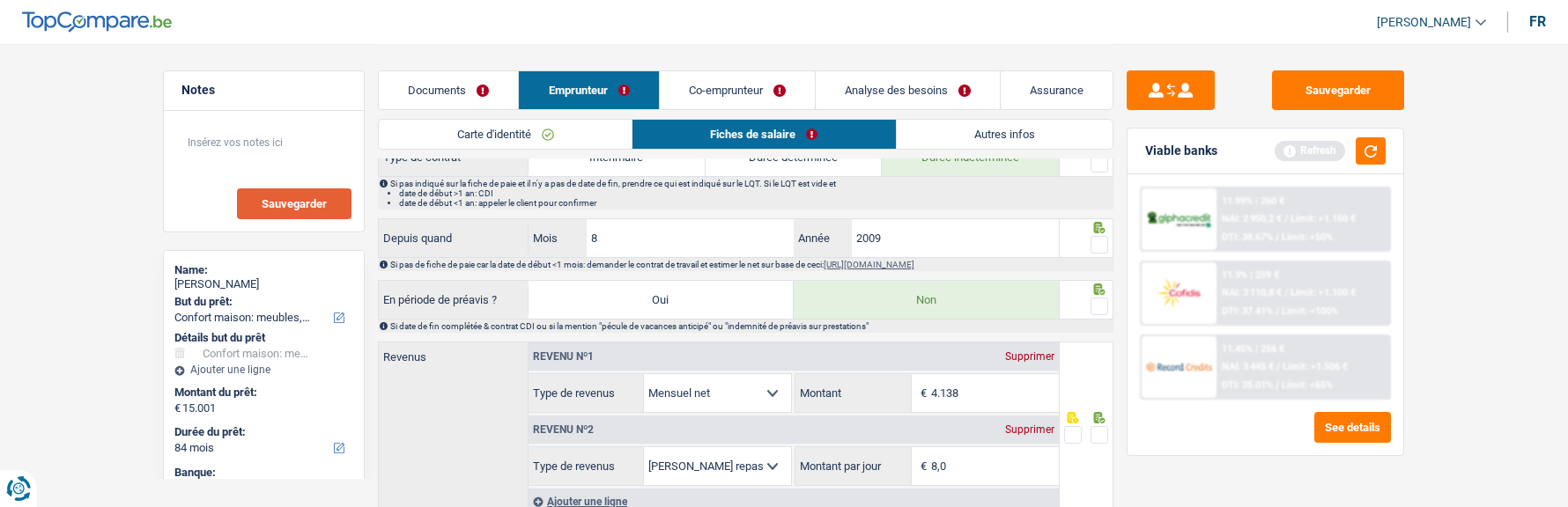
click at [1096, 429] on span at bounding box center [1100, 435] width 18 height 18
click at [0, 0] on input "radio" at bounding box center [0, 0] width 0 height 0
click at [1095, 298] on span at bounding box center [1100, 307] width 18 height 18
click at [0, 0] on input "radio" at bounding box center [0, 0] width 0 height 0
click at [1105, 236] on span at bounding box center [1100, 245] width 18 height 18
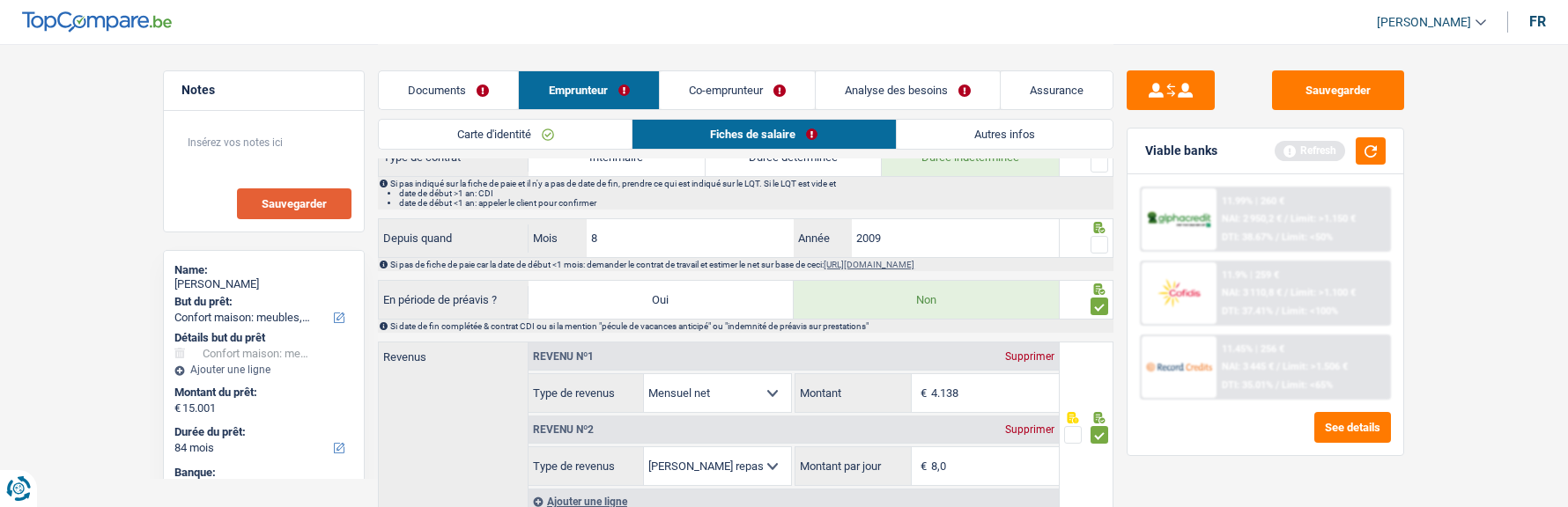
click at [0, 0] on input "radio" at bounding box center [0, 0] width 0 height 0
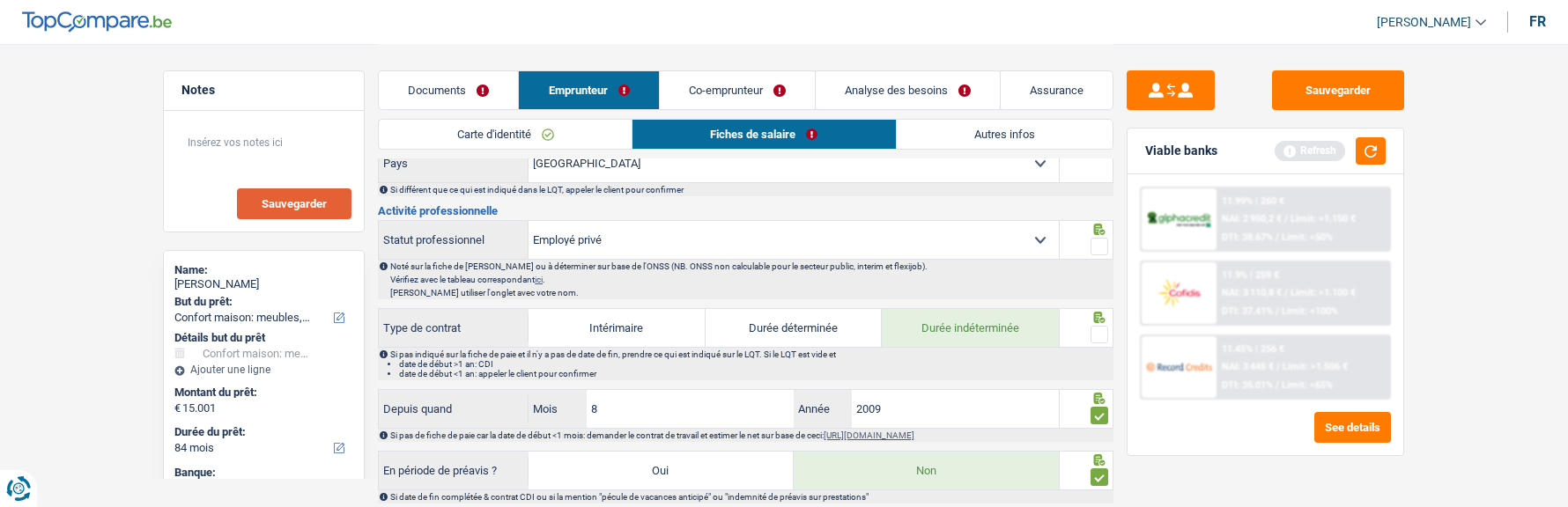
scroll to position [616, 0]
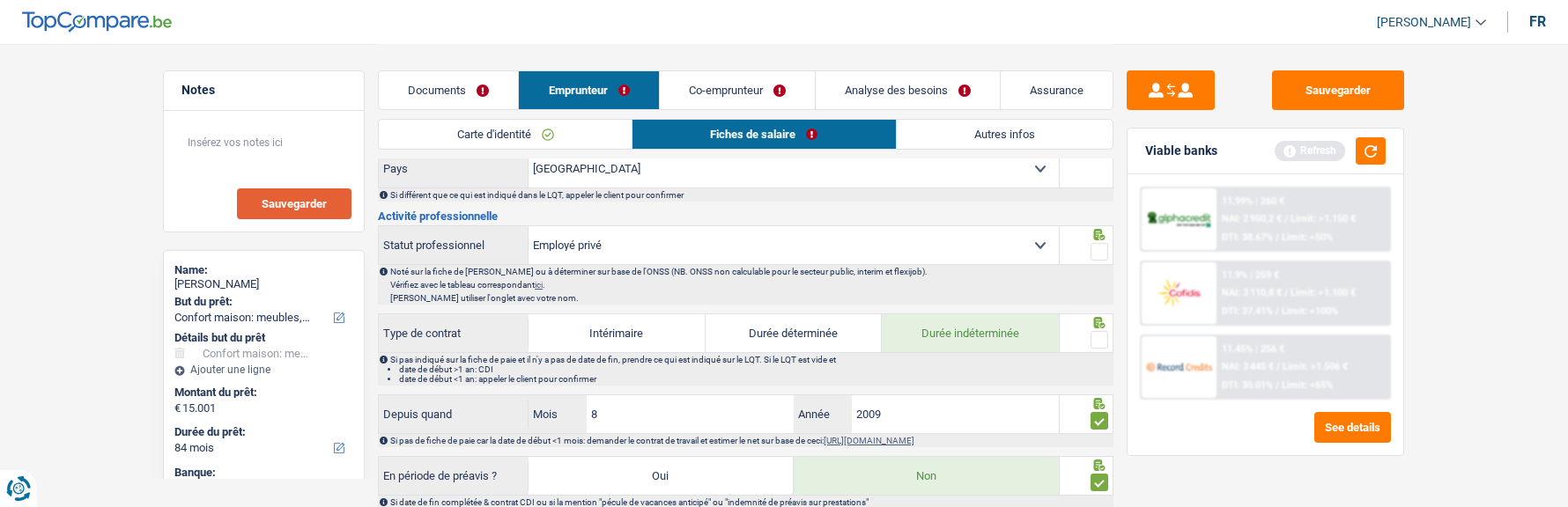
click at [1098, 331] on span at bounding box center [1100, 340] width 18 height 18
click at [0, 0] on input "radio" at bounding box center [0, 0] width 0 height 0
click at [1099, 243] on span at bounding box center [1100, 252] width 18 height 18
click at [0, 0] on input "radio" at bounding box center [0, 0] width 0 height 0
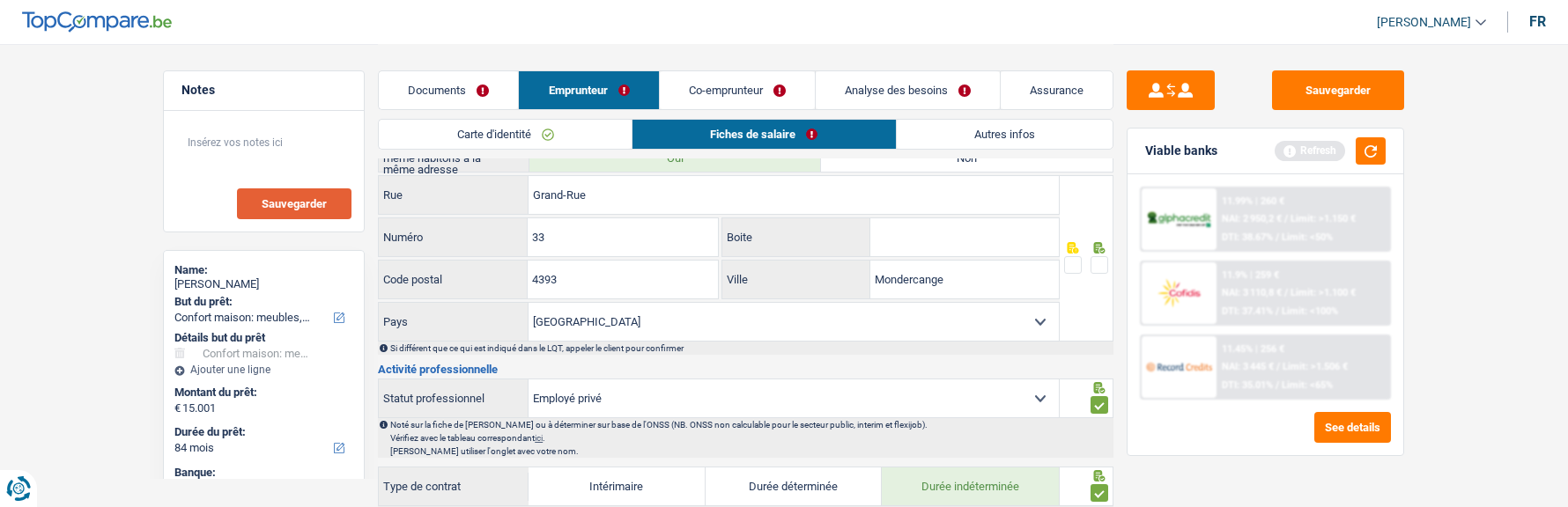
scroll to position [441, 0]
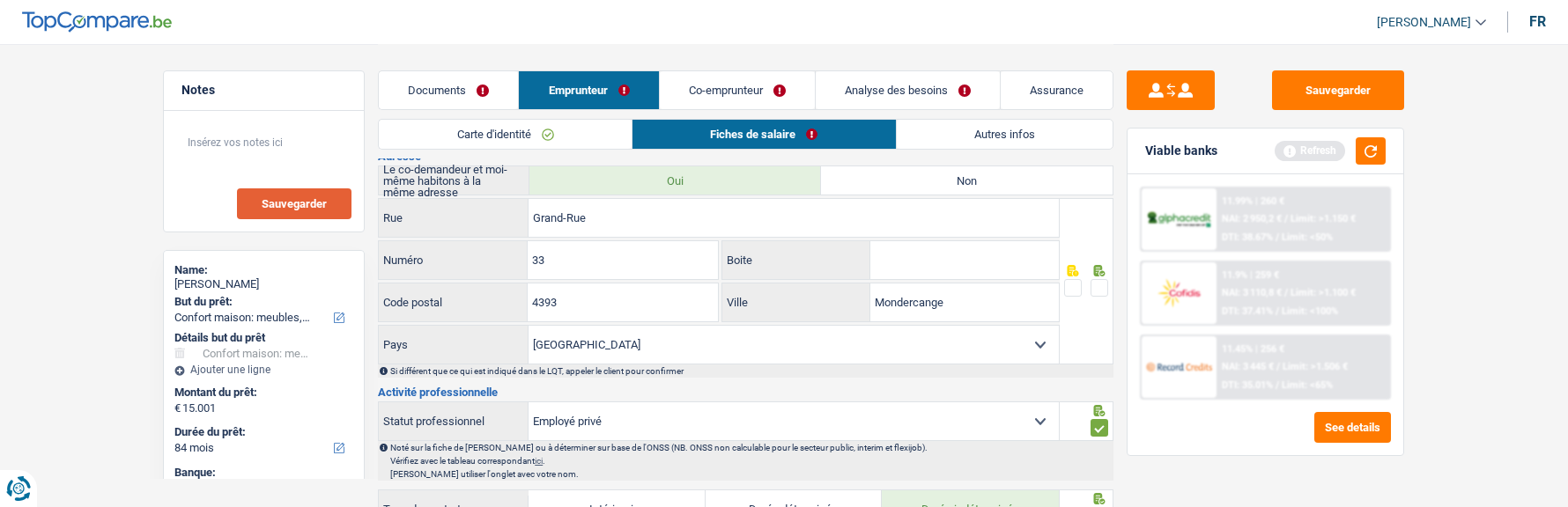
click at [1093, 279] on span at bounding box center [1100, 288] width 18 height 18
click at [0, 0] on input "radio" at bounding box center [0, 0] width 0 height 0
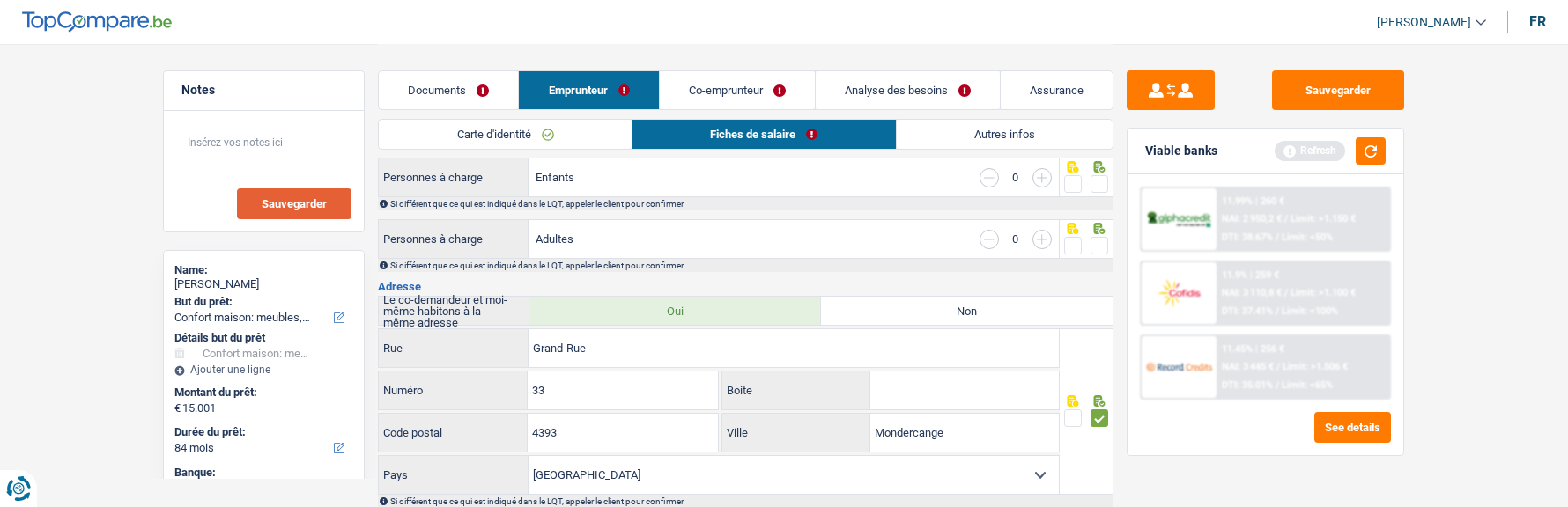
scroll to position [353, 0]
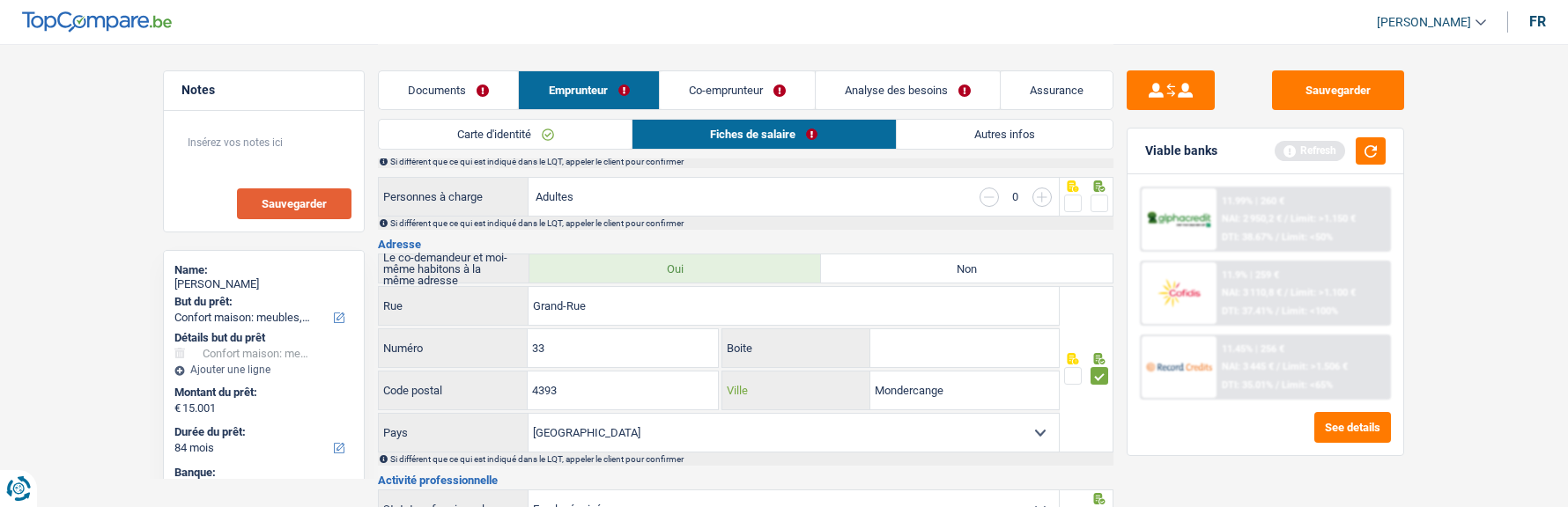
drag, startPoint x: 987, startPoint y: 398, endPoint x: 804, endPoint y: 387, distance: 183.3
click at [804, 387] on div "Mondercange Ville" at bounding box center [891, 390] width 336 height 38
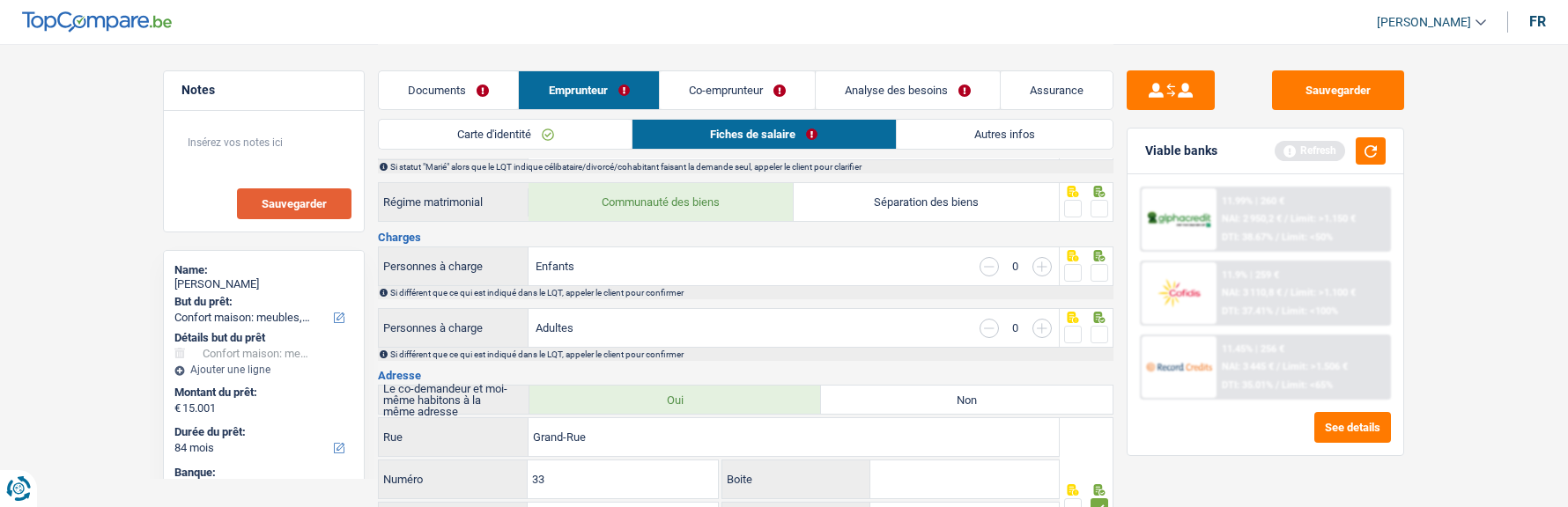
scroll to position [176, 0]
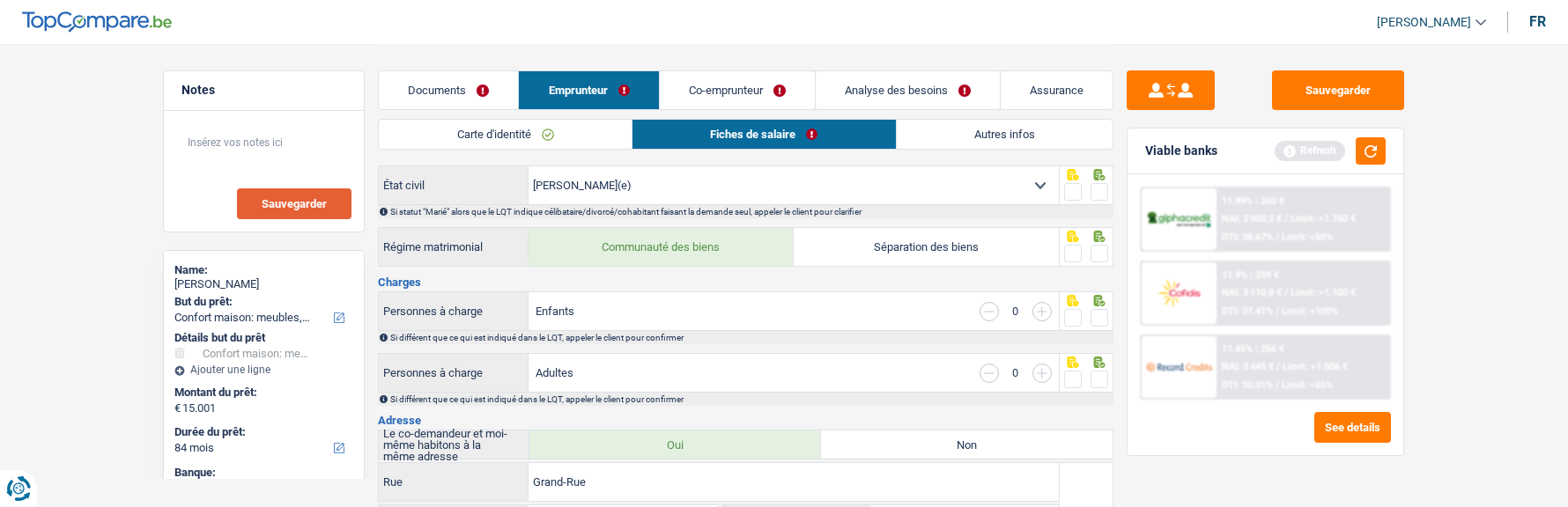
type input "pontpierre"
click at [1106, 370] on span at bounding box center [1100, 379] width 18 height 18
click at [0, 0] on input "radio" at bounding box center [0, 0] width 0 height 0
click at [1104, 309] on span at bounding box center [1100, 317] width 18 height 18
click at [0, 0] on input "radio" at bounding box center [0, 0] width 0 height 0
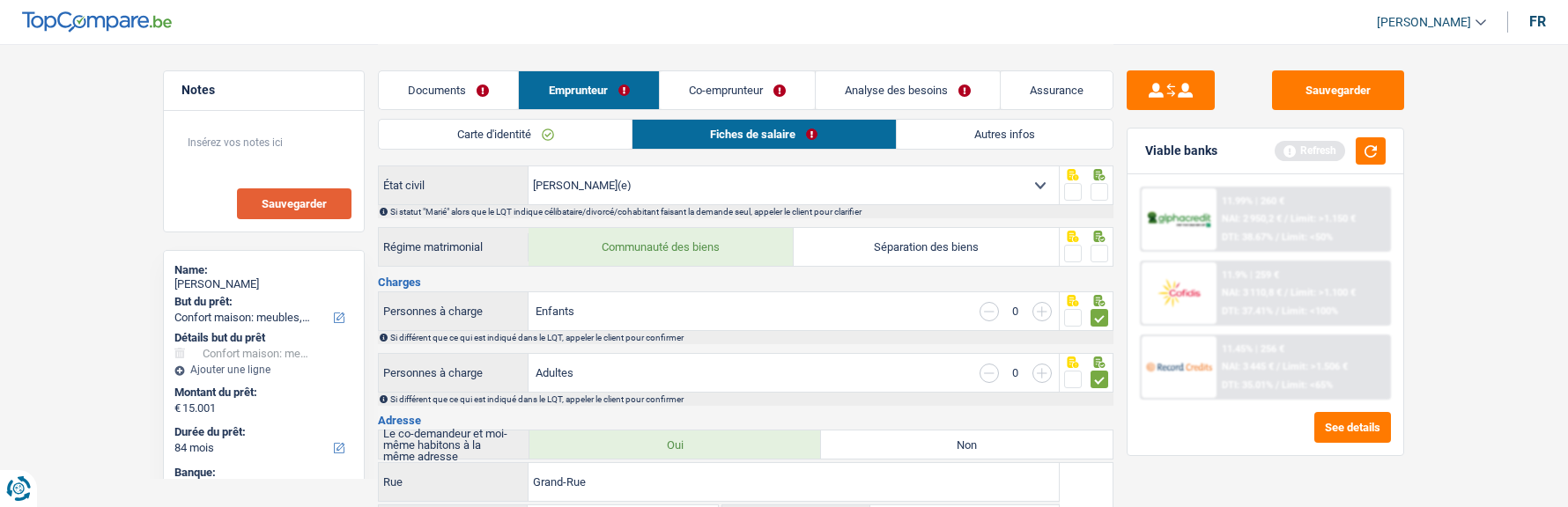
click at [1097, 245] on span at bounding box center [1100, 254] width 18 height 18
click at [0, 0] on input "radio" at bounding box center [0, 0] width 0 height 0
click at [1104, 177] on icon at bounding box center [1101, 175] width 12 height 12
click at [1095, 187] on span at bounding box center [1100, 191] width 18 height 18
click at [0, 0] on input "radio" at bounding box center [0, 0] width 0 height 0
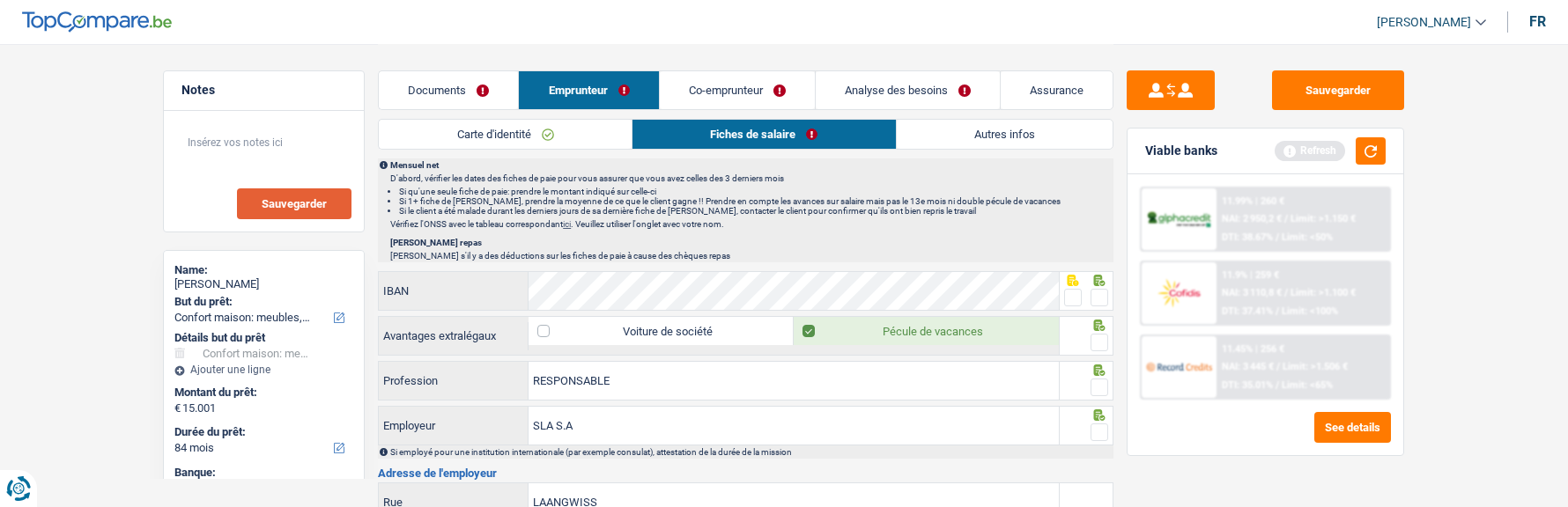
scroll to position [1145, 0]
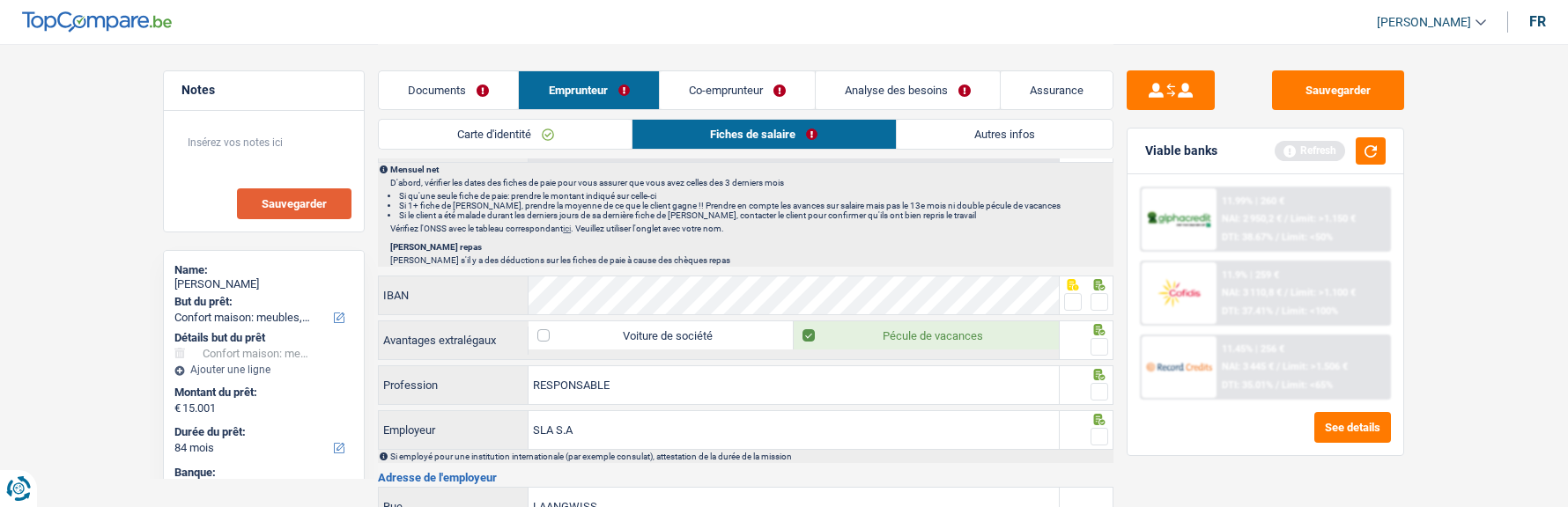
click at [1099, 298] on span at bounding box center [1100, 302] width 18 height 18
click at [0, 0] on input "radio" at bounding box center [0, 0] width 0 height 0
click at [1107, 338] on span at bounding box center [1100, 347] width 18 height 18
click at [0, 0] on input "radio" at bounding box center [0, 0] width 0 height 0
click at [1096, 383] on span at bounding box center [1100, 392] width 18 height 18
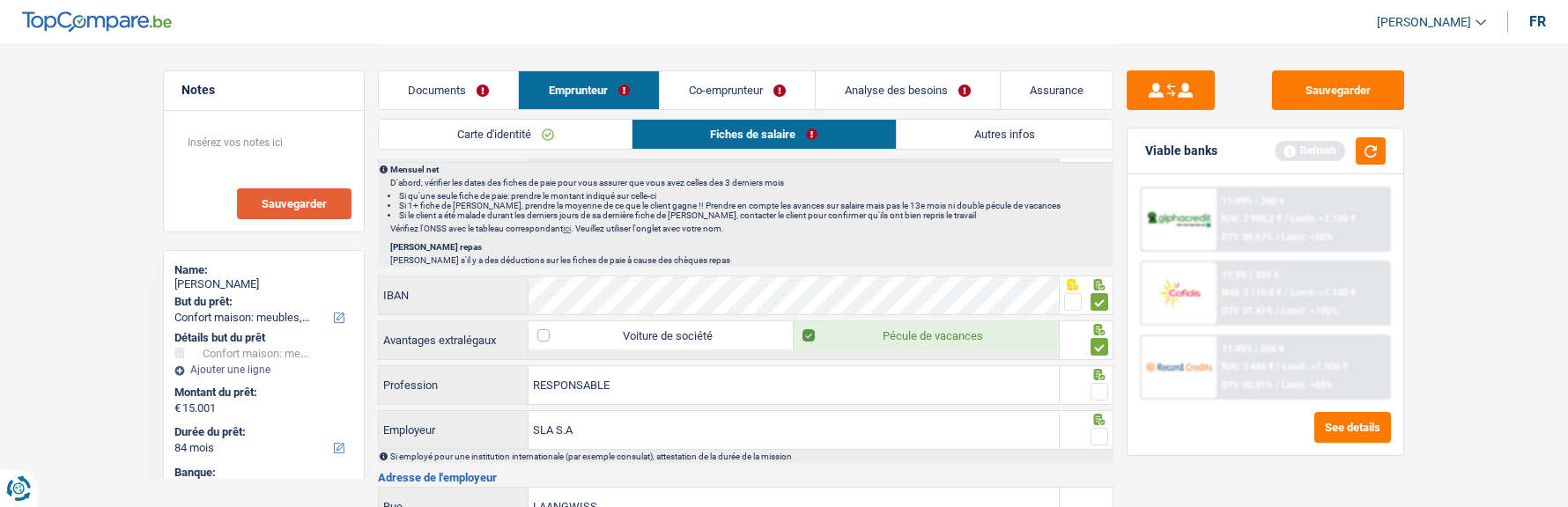
click at [0, 0] on input "radio" at bounding box center [0, 0] width 0 height 0
click at [1098, 428] on span at bounding box center [1100, 437] width 18 height 18
click at [0, 0] on input "radio" at bounding box center [0, 0] width 0 height 0
click at [683, 436] on input "SLA S.A" at bounding box center [794, 430] width 531 height 38
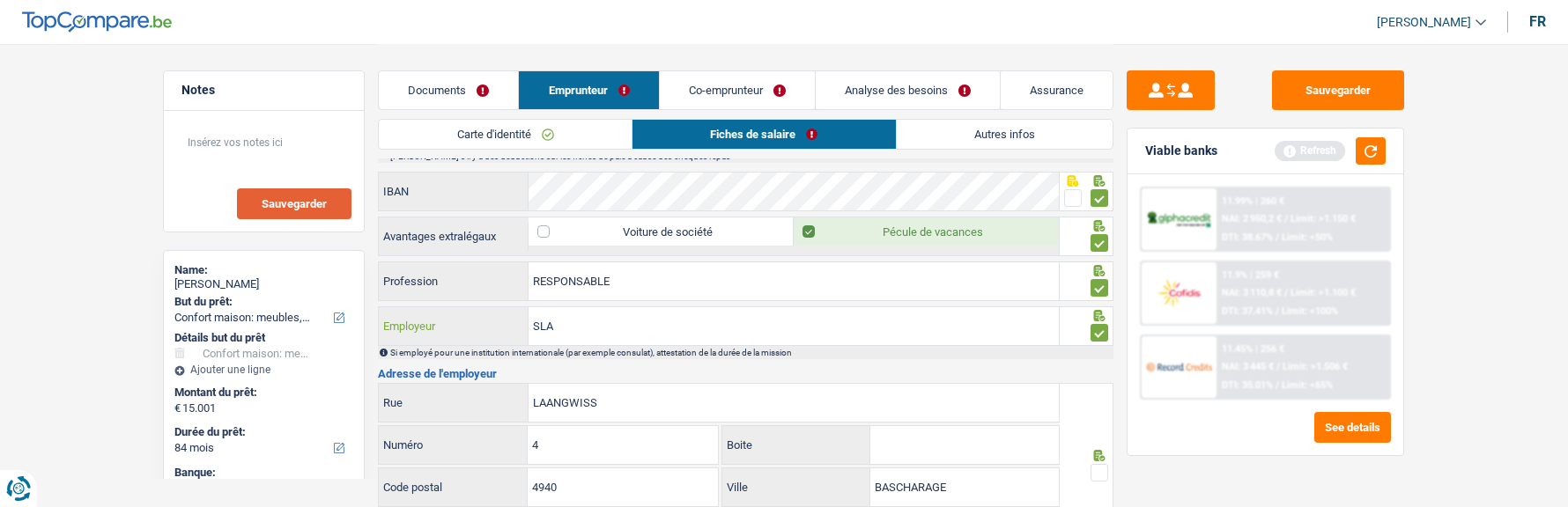
scroll to position [1409, 0]
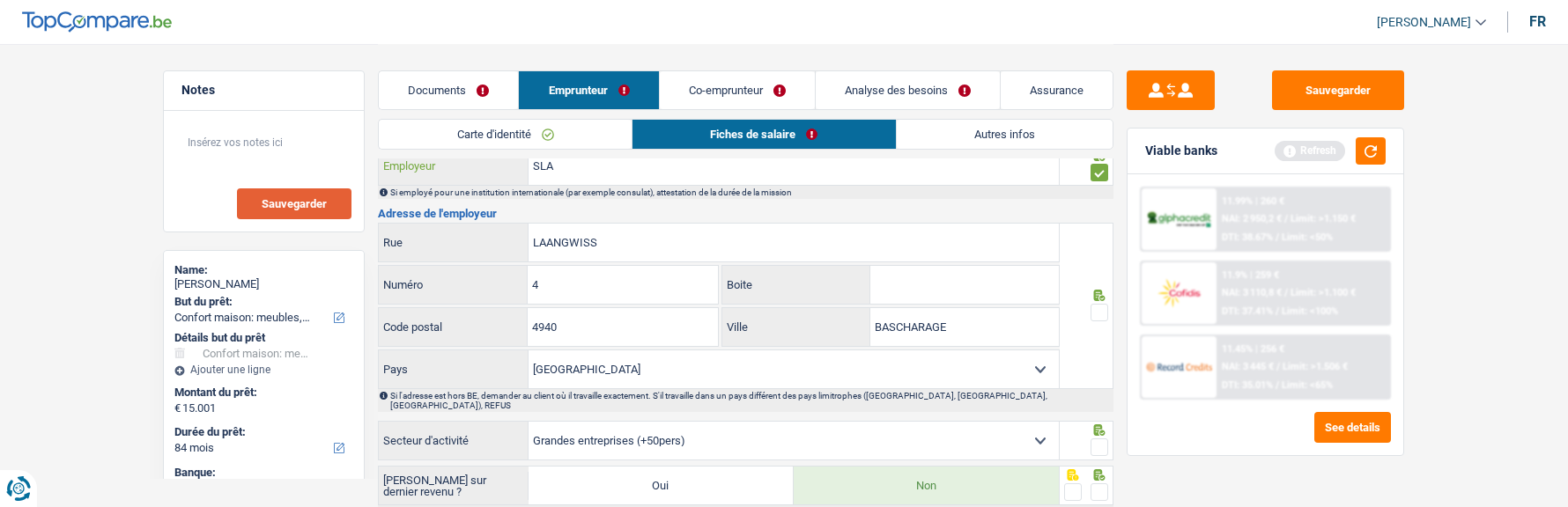
type input "SLA"
click at [1093, 304] on span at bounding box center [1100, 313] width 18 height 18
click at [0, 0] on input "radio" at bounding box center [0, 0] width 0 height 0
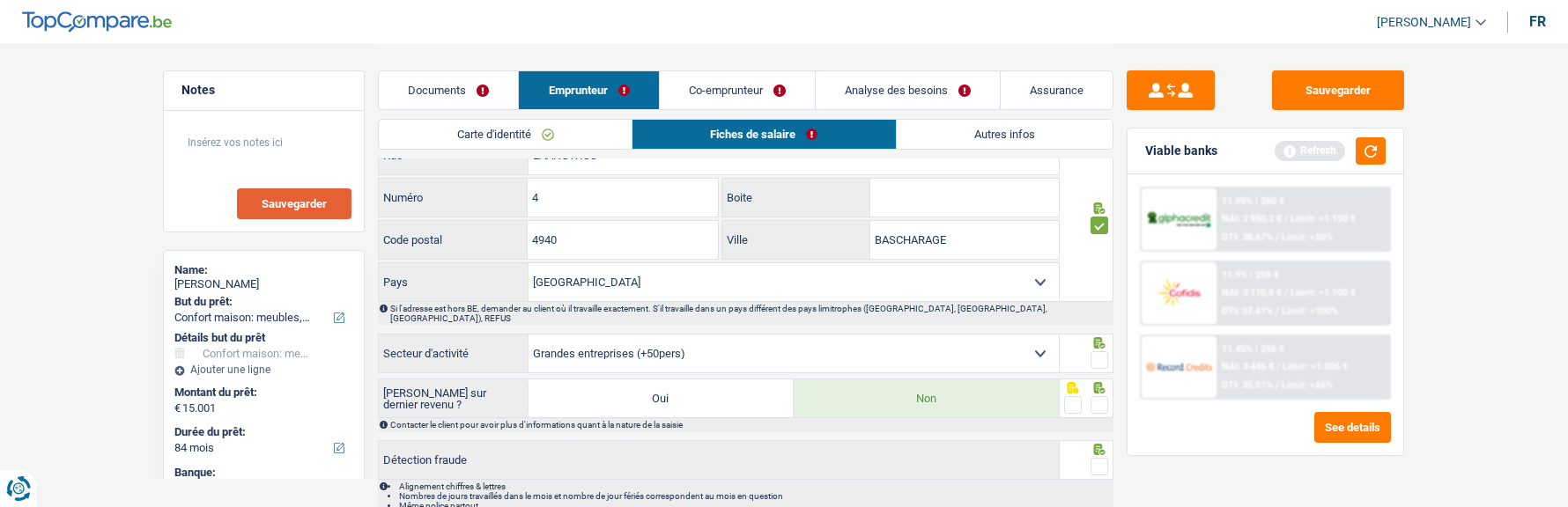
scroll to position [1497, 0]
click at [1107, 351] on span at bounding box center [1100, 359] width 18 height 18
click at [0, 0] on input "radio" at bounding box center [0, 0] width 0 height 0
drag, startPoint x: 1097, startPoint y: 389, endPoint x: 1096, endPoint y: 401, distance: 12.0
click at [1097, 396] on span at bounding box center [1100, 404] width 18 height 18
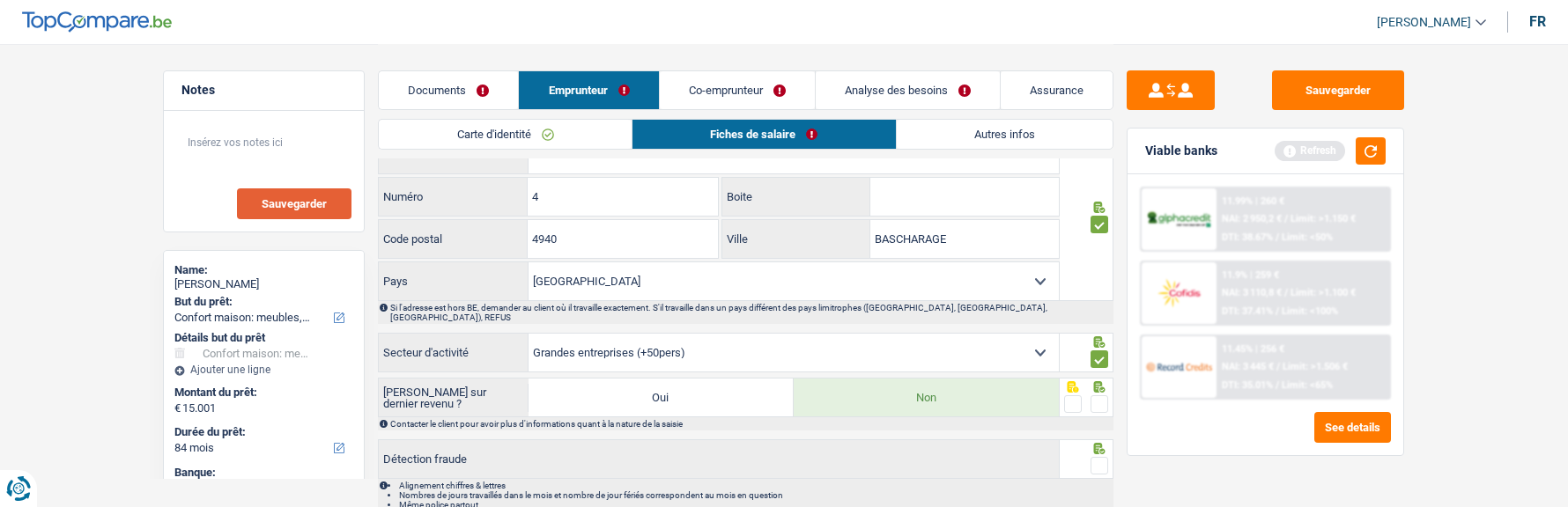
click at [0, 0] on input "radio" at bounding box center [0, 0] width 0 height 0
click at [1100, 457] on span at bounding box center [1100, 466] width 18 height 18
click at [0, 0] on input "radio" at bounding box center [0, 0] width 0 height 0
click at [778, 87] on link "Co-emprunteur" at bounding box center [737, 90] width 155 height 38
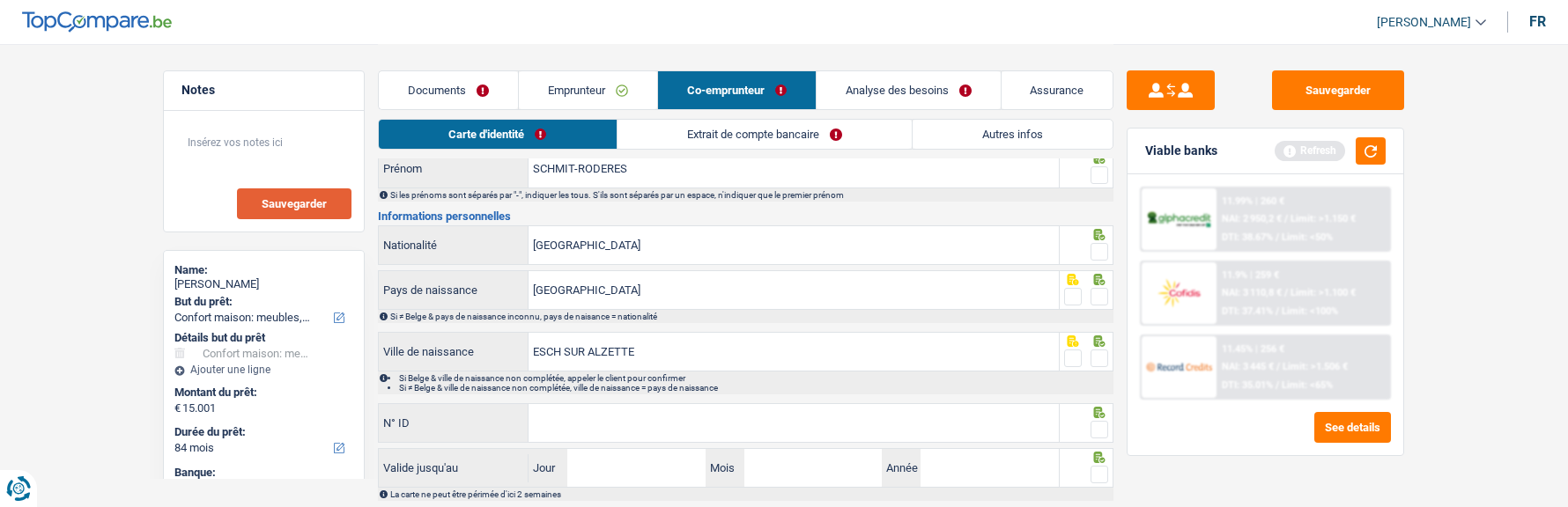
scroll to position [0, 0]
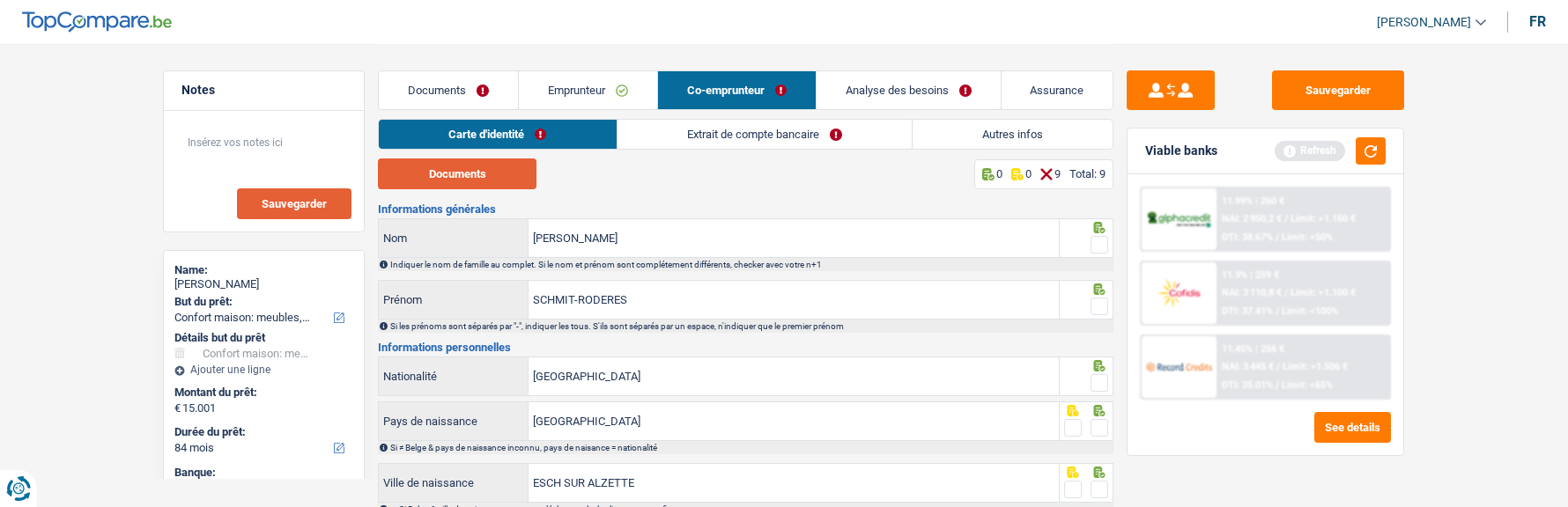
click at [464, 179] on button "Documents" at bounding box center [457, 174] width 158 height 31
drag, startPoint x: 779, startPoint y: 245, endPoint x: 358, endPoint y: 204, distance: 423.0
click at [358, 204] on div "Notes Sauvegarder Name: Norbert Schmit But du prêt: Confort maison: meubles, te…" at bounding box center [784, 387] width 1269 height 687
type input "Roderes"
drag, startPoint x: 657, startPoint y: 308, endPoint x: 483, endPoint y: 306, distance: 174.0
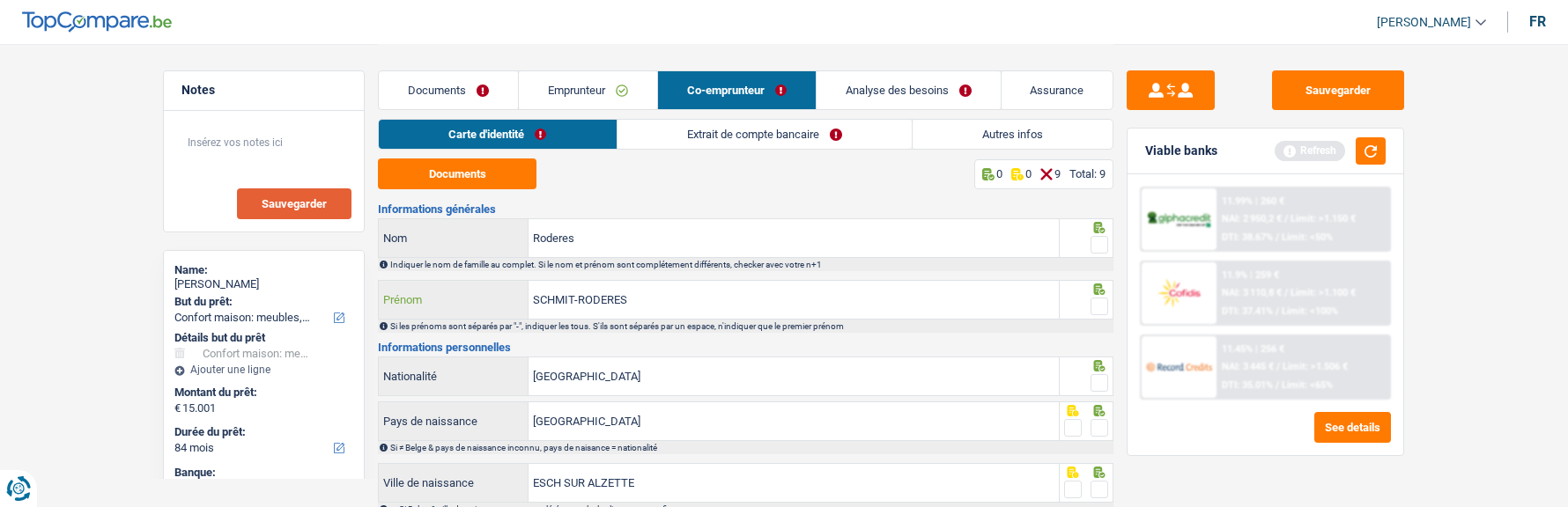
click at [483, 306] on div "SCHMIT-RODERES Prénom" at bounding box center [719, 300] width 680 height 38
type input "Chantal"
click at [1102, 236] on span at bounding box center [1100, 245] width 18 height 18
click at [0, 0] on input "radio" at bounding box center [0, 0] width 0 height 0
click at [1097, 304] on span at bounding box center [1100, 307] width 18 height 18
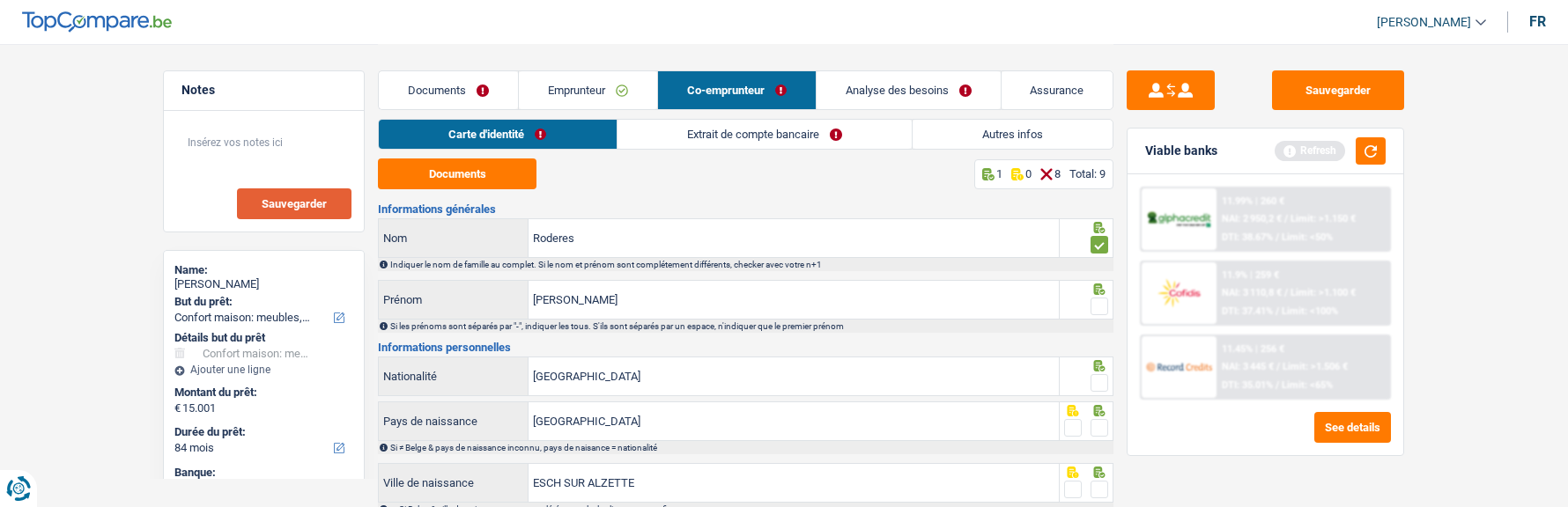
click at [0, 0] on input "radio" at bounding box center [0, 0] width 0 height 0
drag, startPoint x: 1102, startPoint y: 379, endPoint x: 1104, endPoint y: 396, distance: 17.1
click at [1104, 393] on div "Luxembourg Nationalité" at bounding box center [746, 377] width 736 height 42
click at [1099, 425] on span at bounding box center [1100, 428] width 18 height 18
click at [0, 0] on input "radio" at bounding box center [0, 0] width 0 height 0
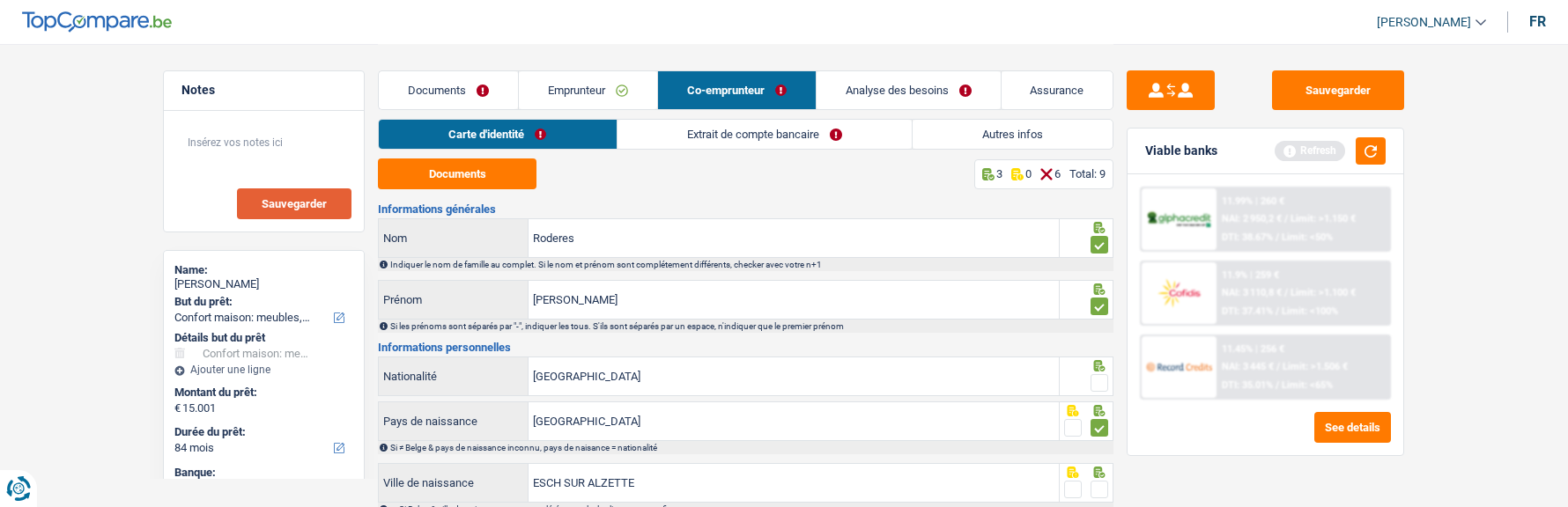
click at [1095, 378] on span at bounding box center [1100, 383] width 18 height 18
click at [0, 0] on input "radio" at bounding box center [0, 0] width 0 height 0
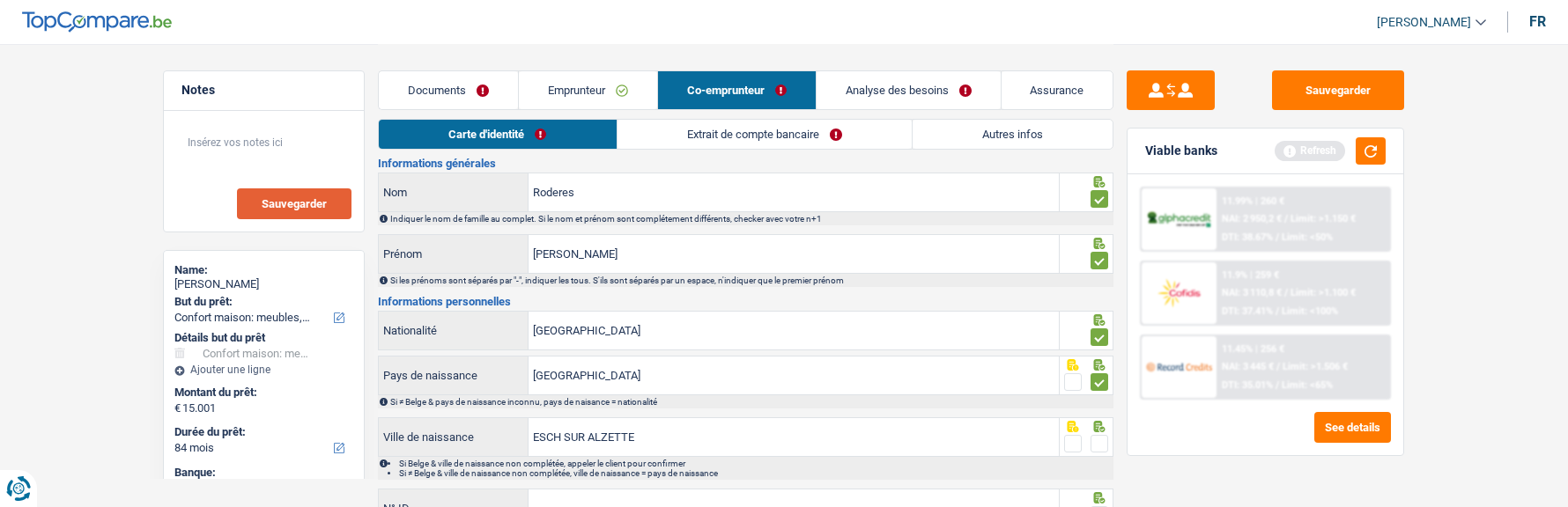
scroll to position [88, 0]
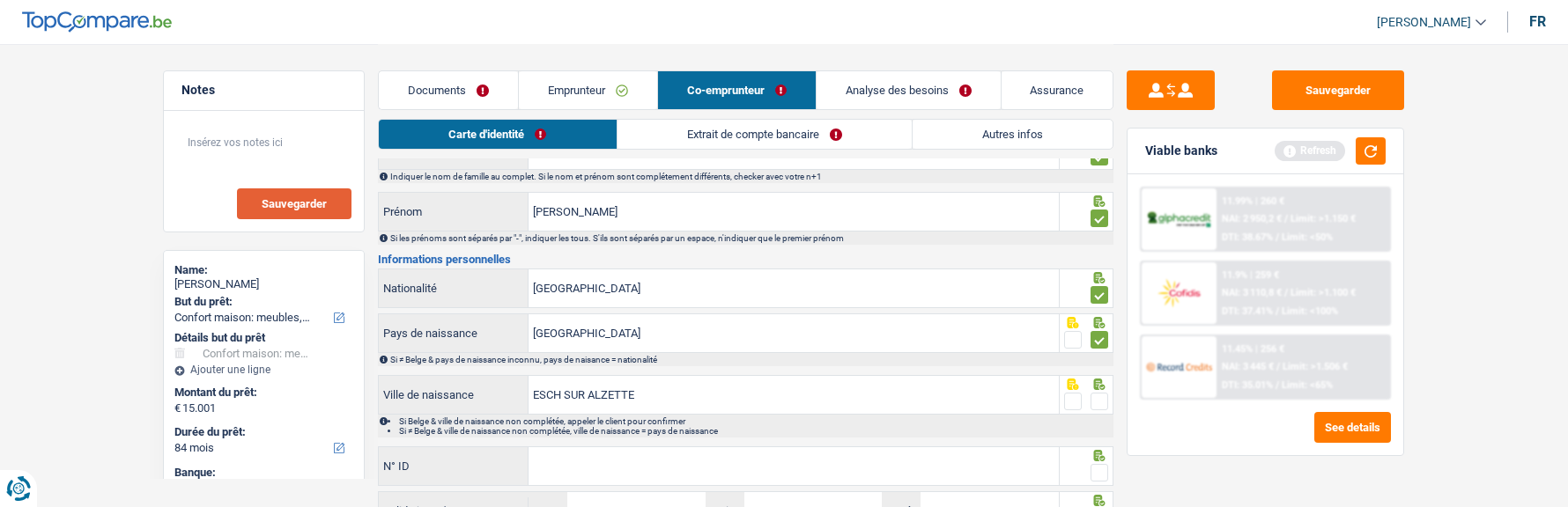
click at [1095, 394] on span at bounding box center [1100, 401] width 18 height 18
click at [0, 0] on input "radio" at bounding box center [0, 0] width 0 height 0
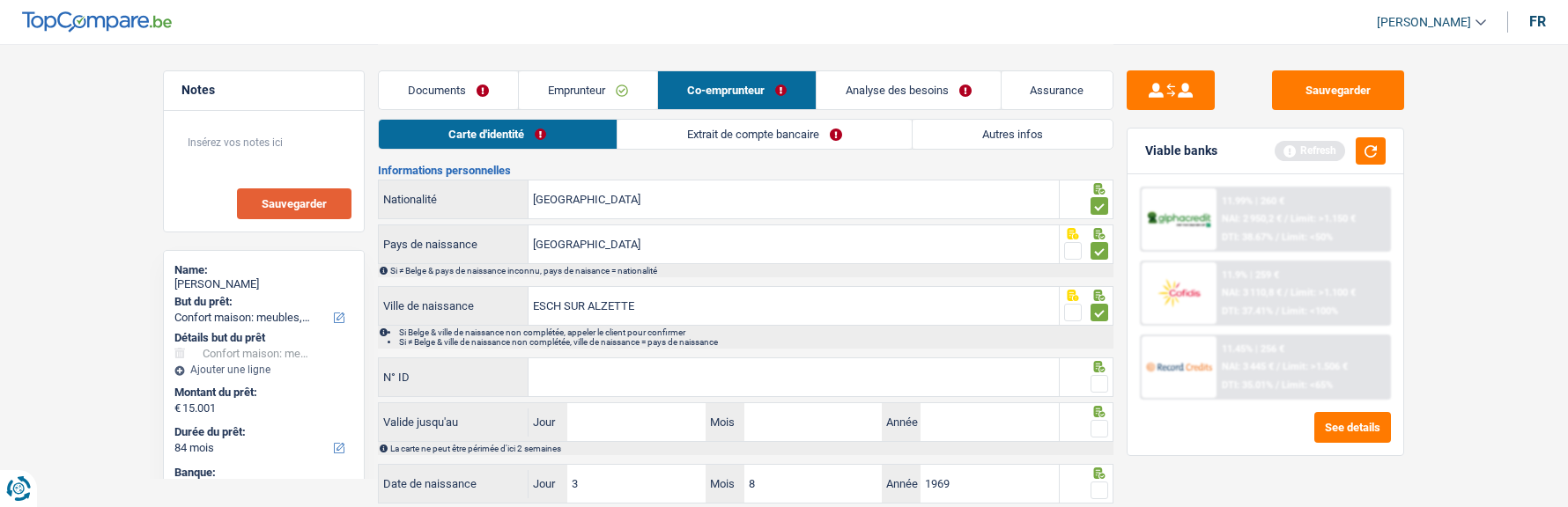
scroll to position [264, 0]
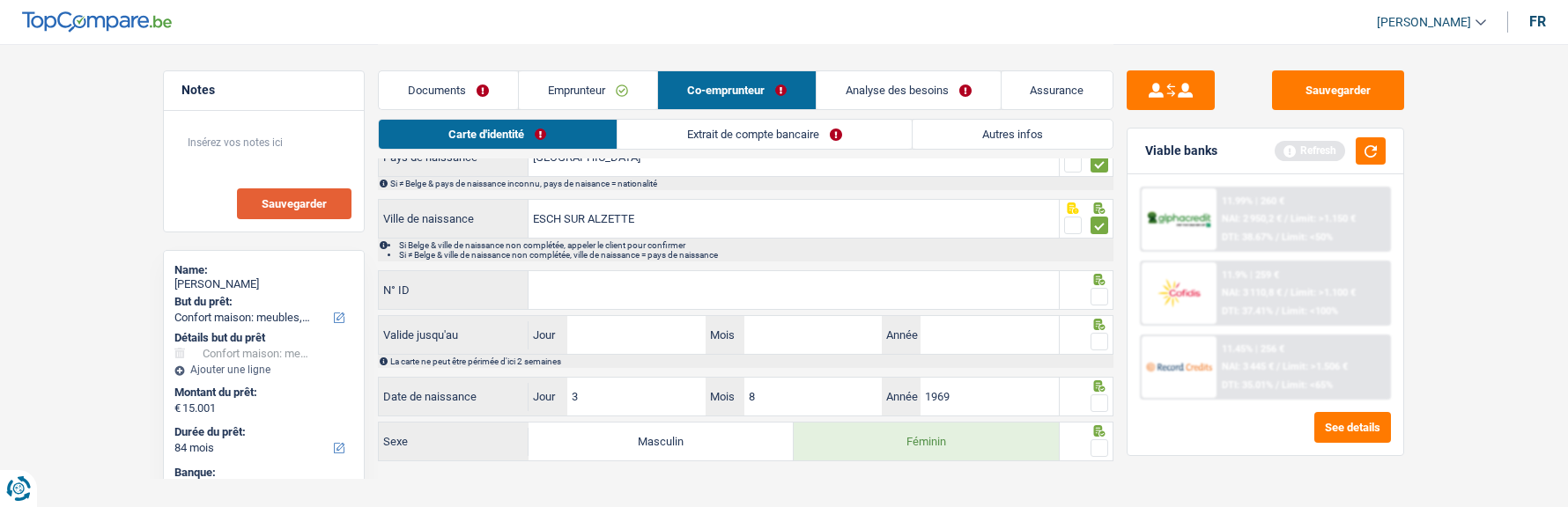
click at [857, 294] on input "N° ID" at bounding box center [794, 290] width 531 height 38
type input "3GHFY5OEU"
drag, startPoint x: 1105, startPoint y: 289, endPoint x: 813, endPoint y: 319, distance: 293.5
click at [1093, 288] on span at bounding box center [1100, 297] width 18 height 18
click at [0, 0] on input "radio" at bounding box center [0, 0] width 0 height 0
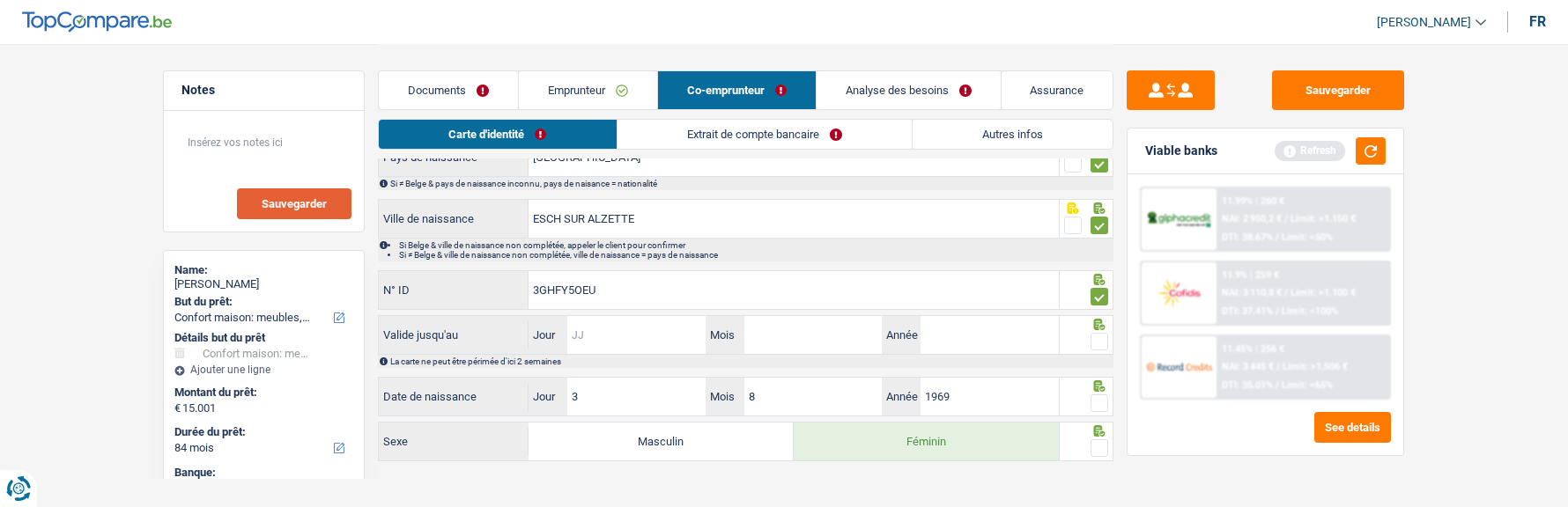
click at [653, 326] on input "Jour" at bounding box center [636, 335] width 138 height 38
type input "05"
type input "10"
type input "2027"
click at [1103, 341] on span at bounding box center [1100, 342] width 18 height 18
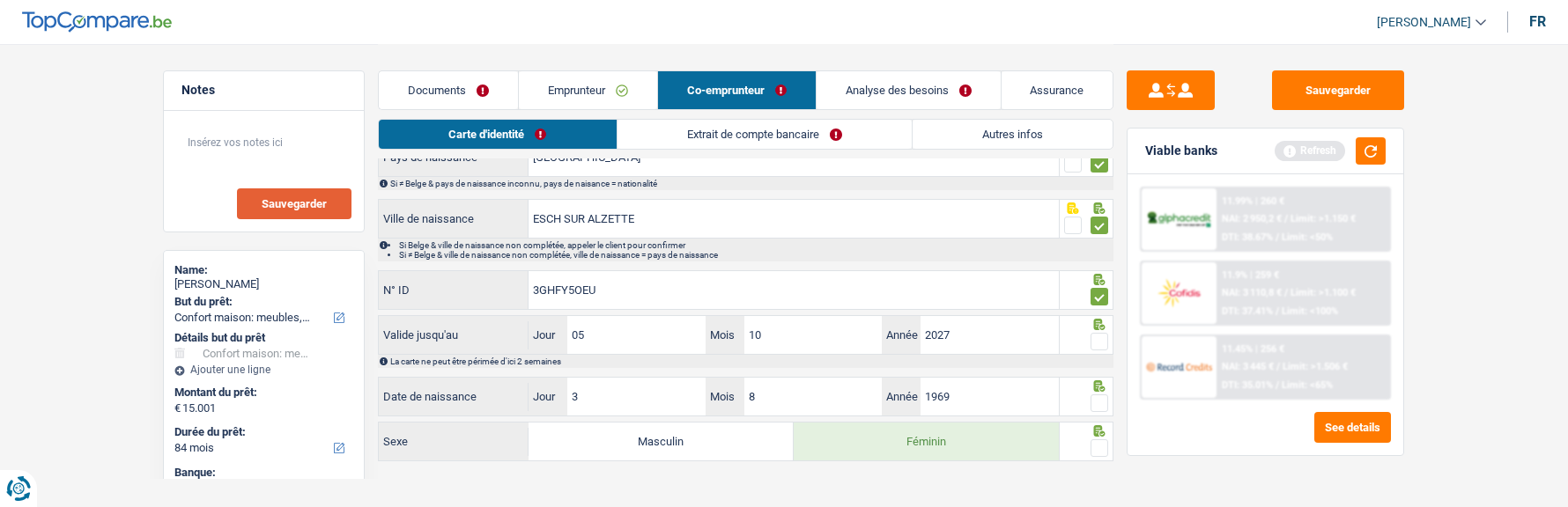
click at [0, 0] on input "radio" at bounding box center [0, 0] width 0 height 0
click at [1093, 401] on span at bounding box center [1100, 403] width 18 height 18
click at [0, 0] on input "radio" at bounding box center [0, 0] width 0 height 0
click at [1098, 443] on span at bounding box center [1100, 448] width 18 height 18
click at [0, 0] on input "radio" at bounding box center [0, 0] width 0 height 0
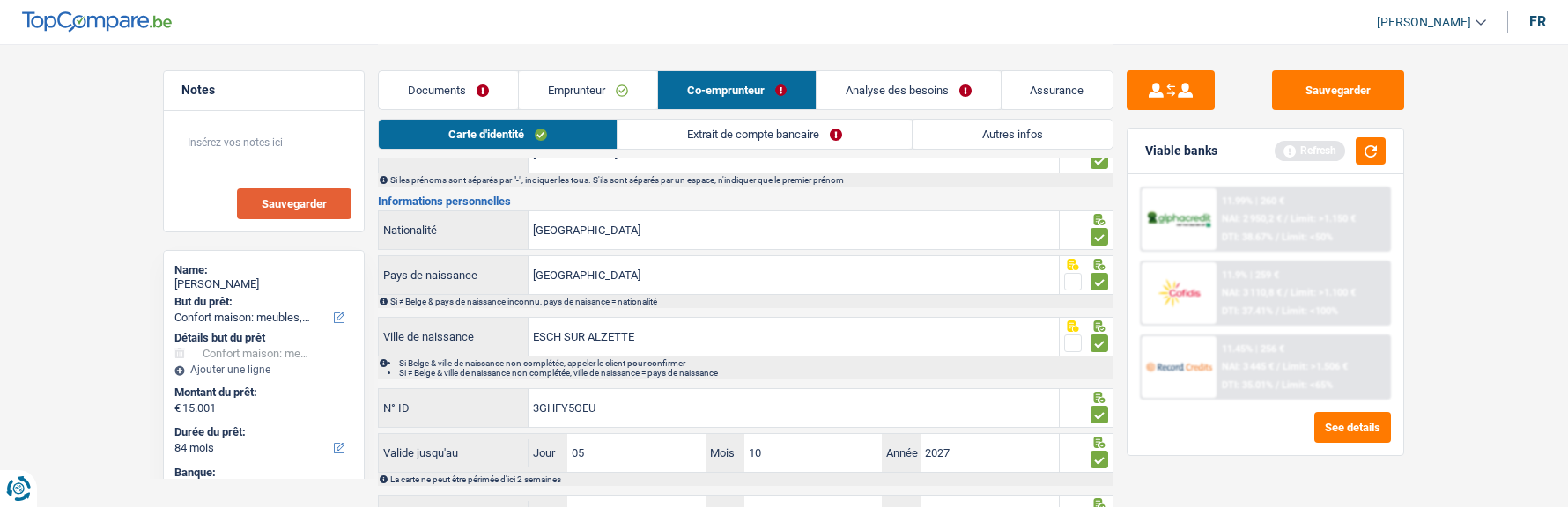
scroll to position [0, 0]
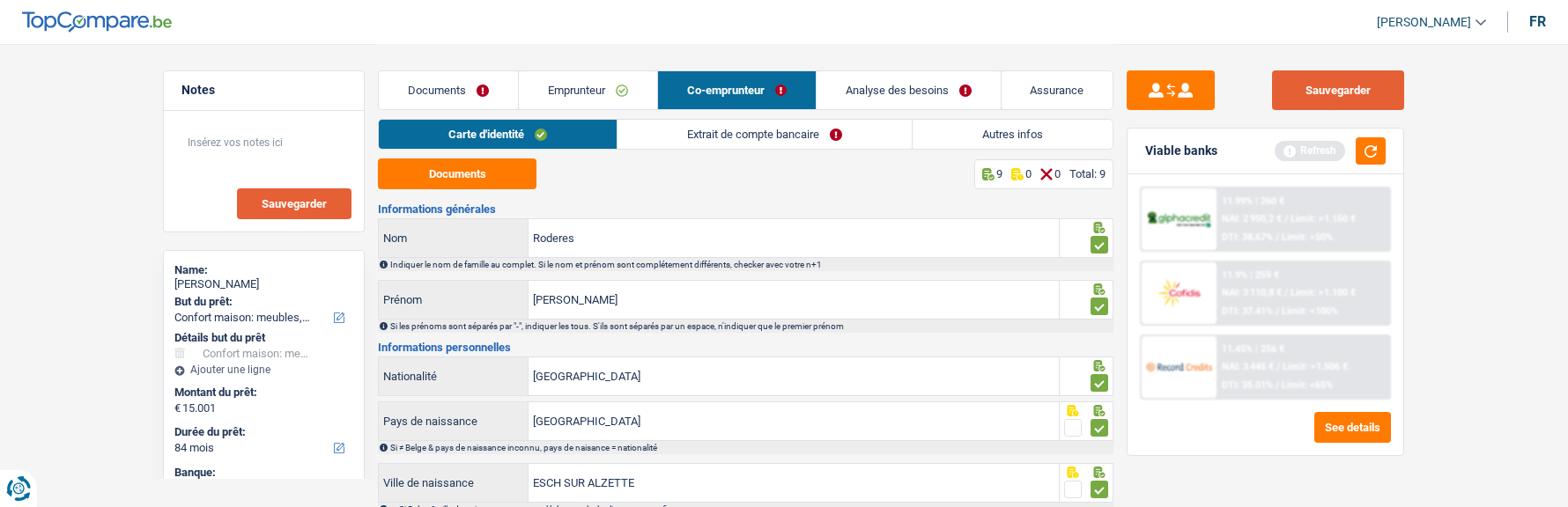
click at [1348, 97] on button "Sauvegarder" at bounding box center [1338, 90] width 132 height 40
click at [782, 135] on link "Extrait de compte bancaire" at bounding box center [764, 135] width 294 height 29
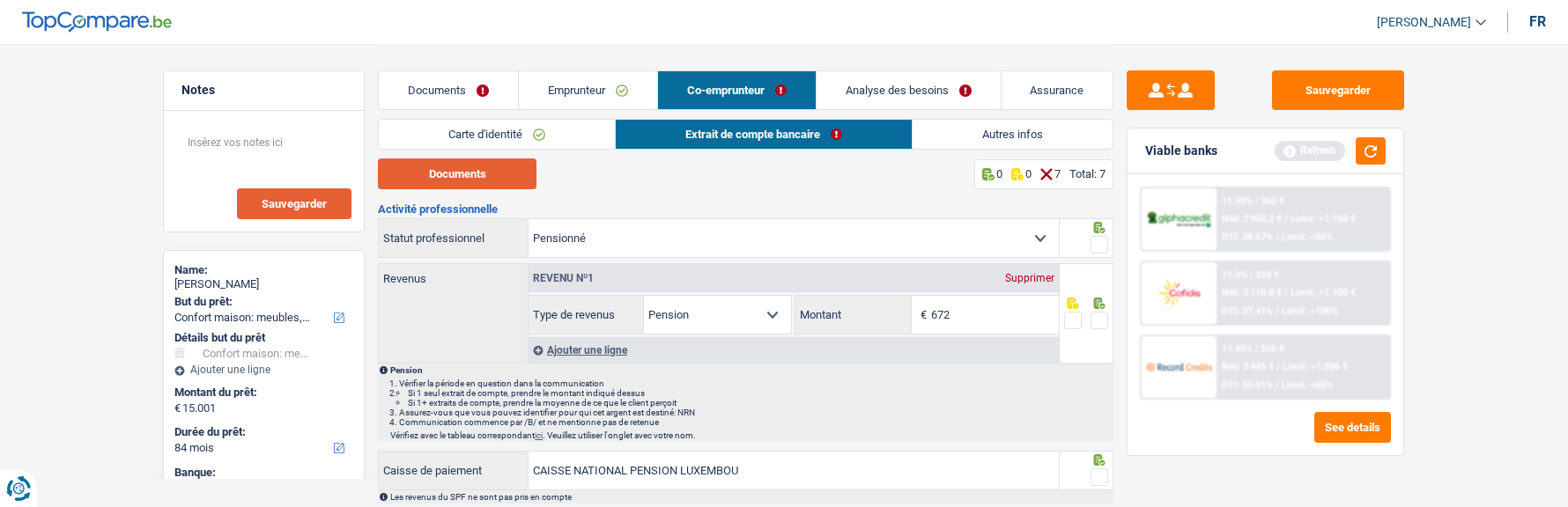
click at [494, 176] on button "Documents" at bounding box center [457, 174] width 158 height 31
click at [1097, 252] on div at bounding box center [1100, 245] width 18 height 22
click at [1104, 315] on span at bounding box center [1100, 320] width 18 height 18
click at [0, 0] on input "radio" at bounding box center [0, 0] width 0 height 0
drag, startPoint x: 1098, startPoint y: 239, endPoint x: 1079, endPoint y: 262, distance: 29.8
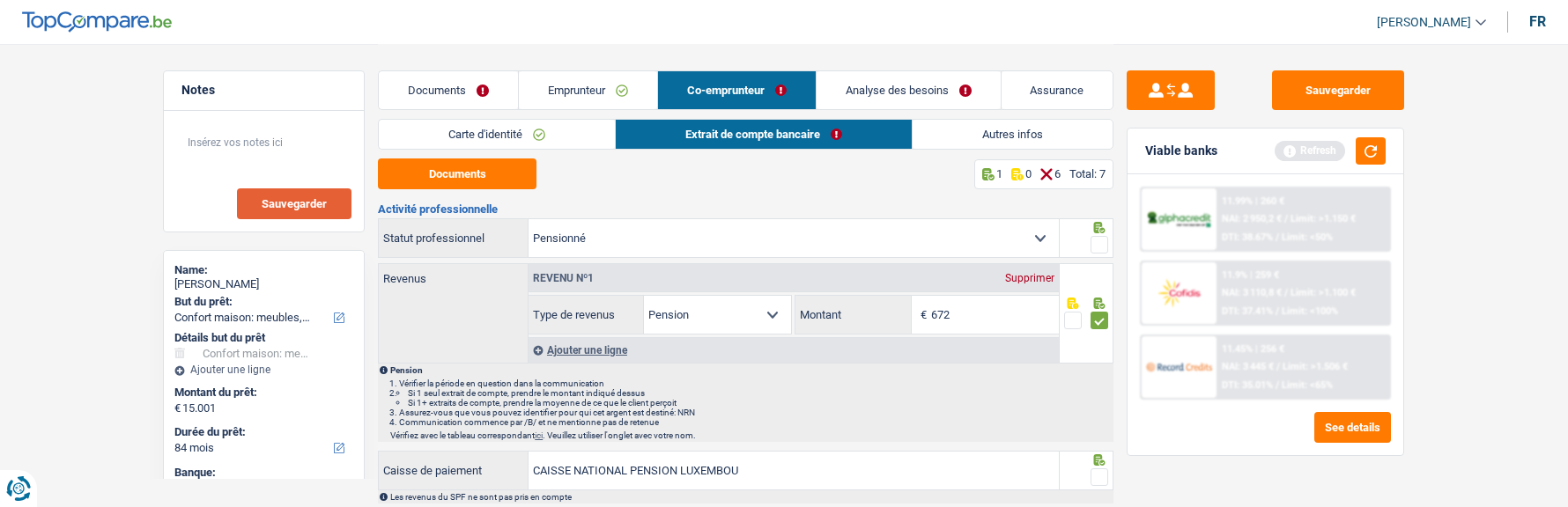
click at [1097, 239] on span at bounding box center [1100, 245] width 18 height 18
click at [0, 0] on input "radio" at bounding box center [0, 0] width 0 height 0
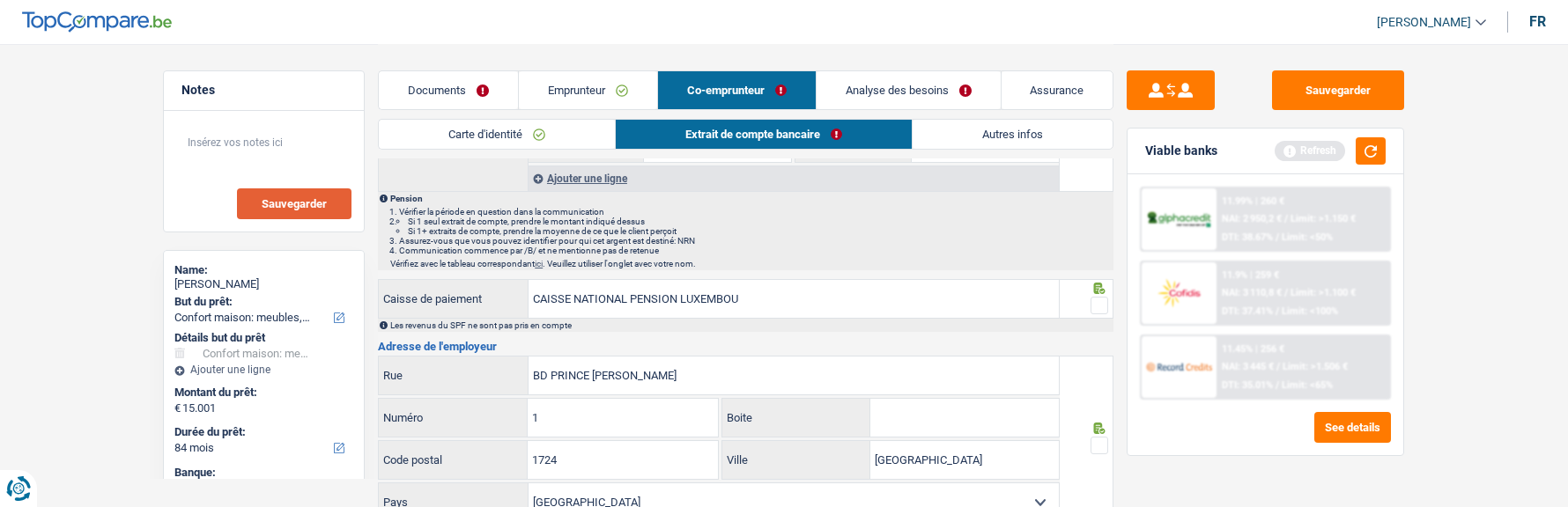
scroll to position [176, 0]
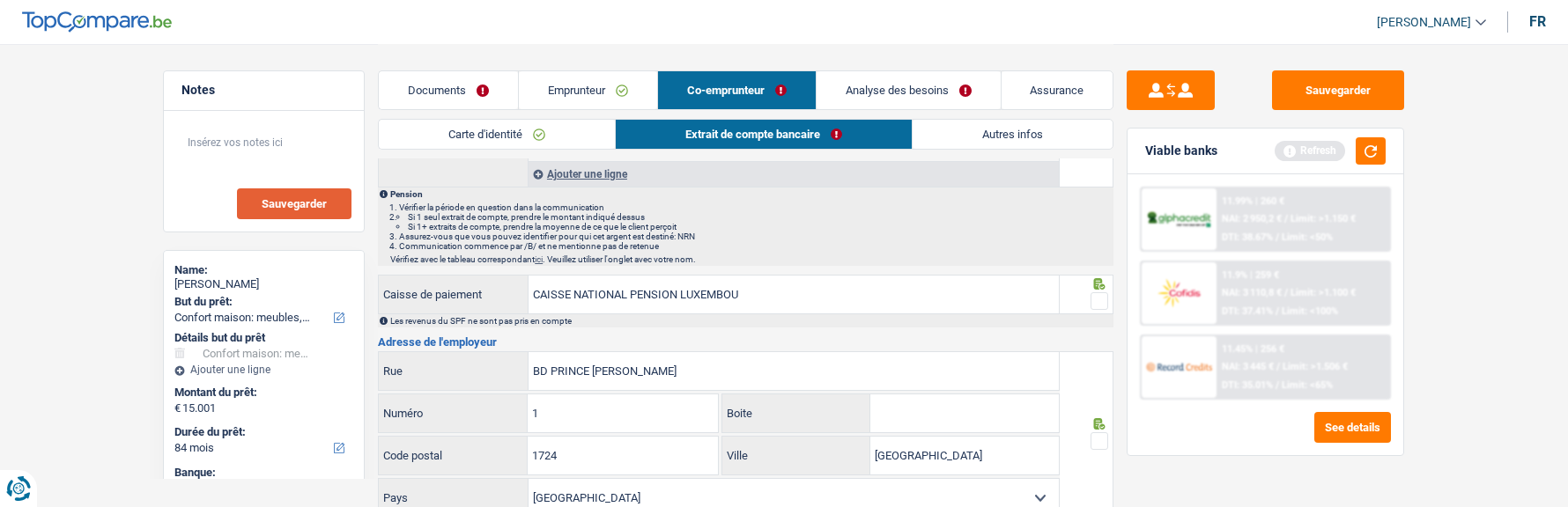
click at [1091, 293] on span at bounding box center [1100, 301] width 18 height 18
click at [0, 0] on input "radio" at bounding box center [0, 0] width 0 height 0
click at [1106, 441] on span at bounding box center [1100, 442] width 18 height 18
click at [0, 0] on input "radio" at bounding box center [0, 0] width 0 height 0
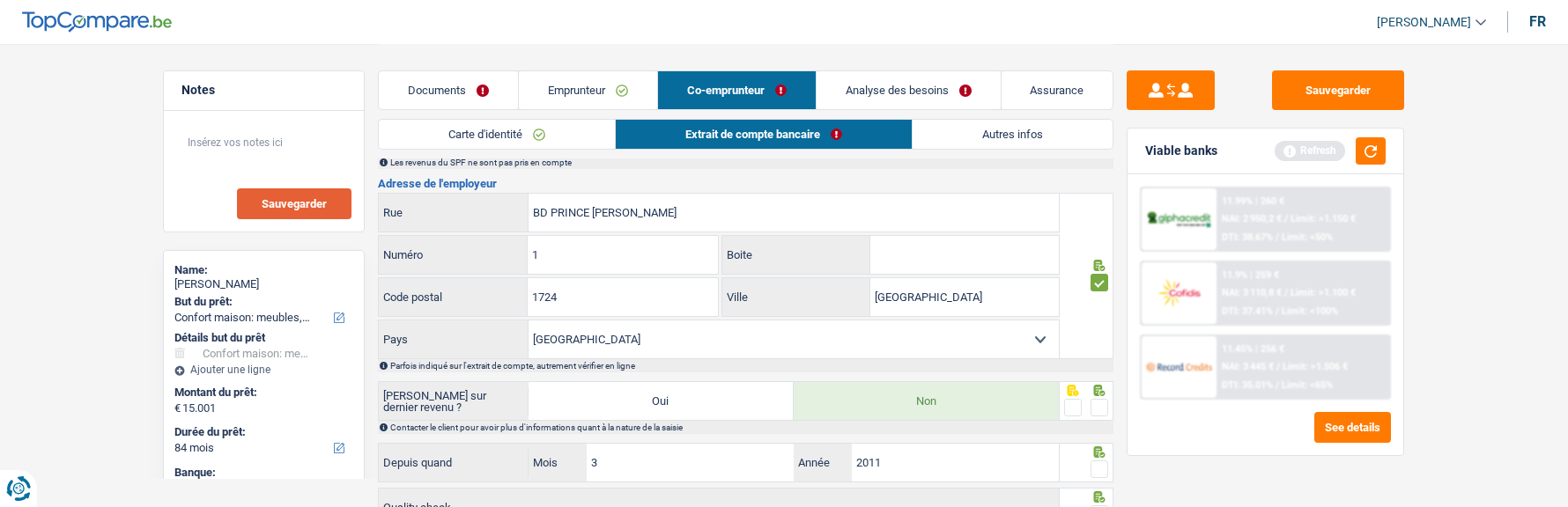
scroll to position [353, 0]
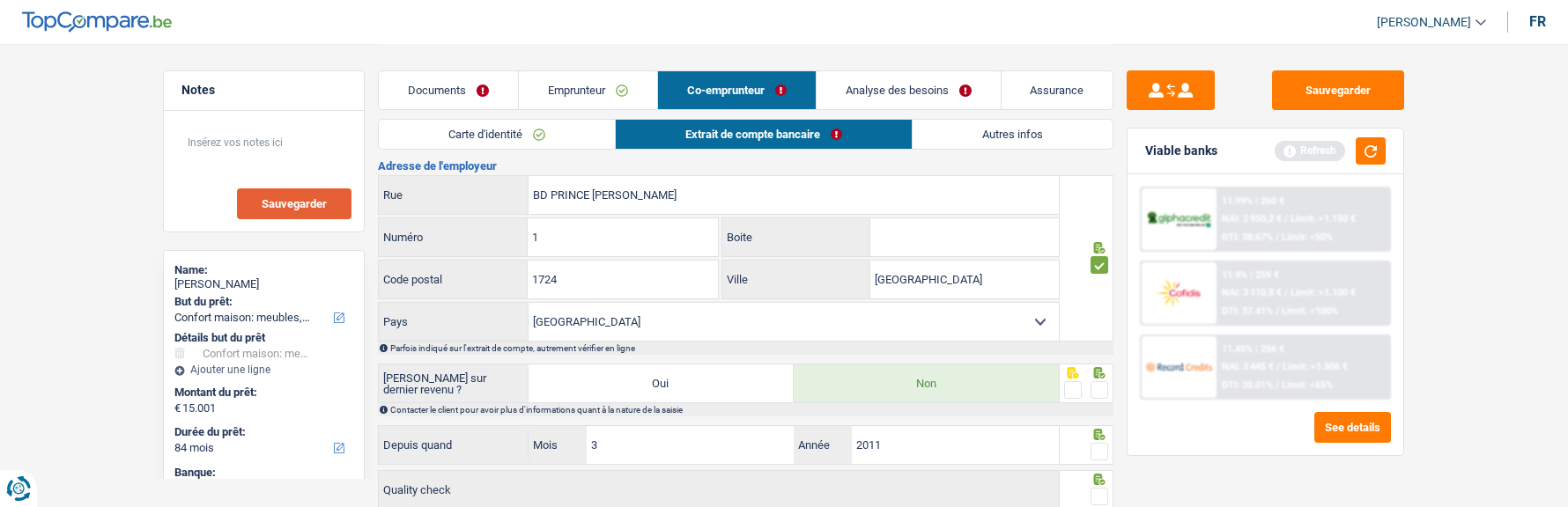
click at [1103, 385] on span at bounding box center [1100, 390] width 18 height 18
click at [0, 0] on input "radio" at bounding box center [0, 0] width 0 height 0
click at [1091, 443] on span at bounding box center [1100, 451] width 18 height 18
click at [0, 0] on input "radio" at bounding box center [0, 0] width 0 height 0
click at [1095, 486] on div at bounding box center [1100, 497] width 18 height 22
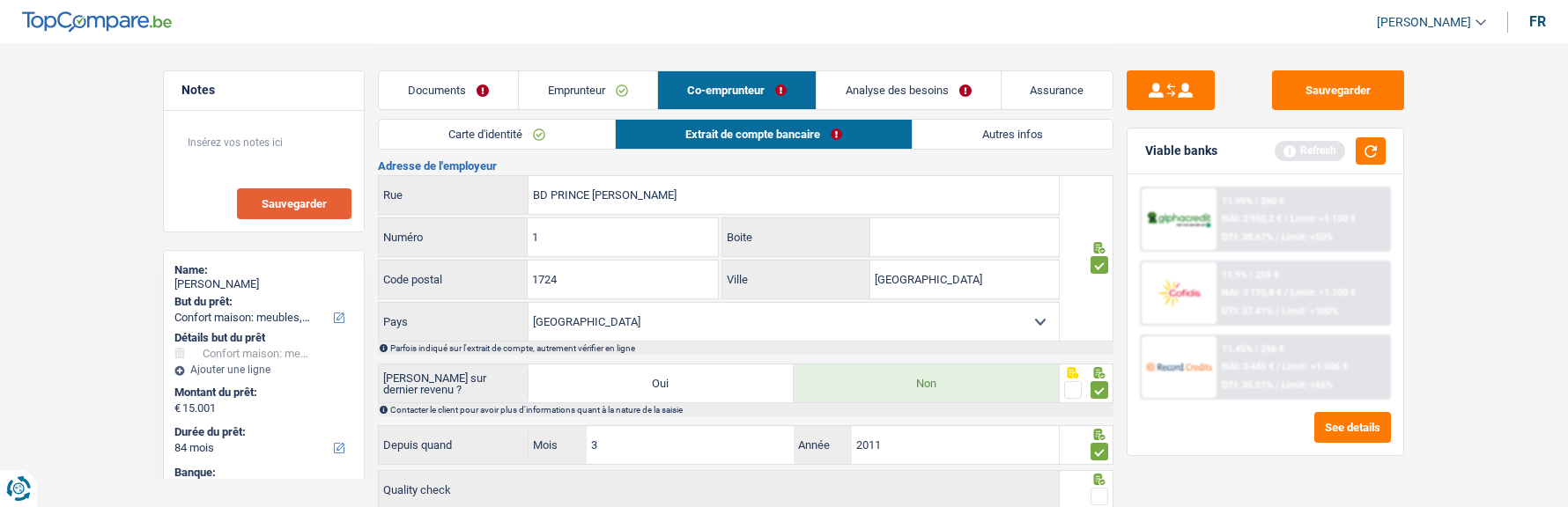
click at [1093, 487] on span at bounding box center [1100, 496] width 18 height 18
click at [0, 0] on input "radio" at bounding box center [0, 0] width 0 height 0
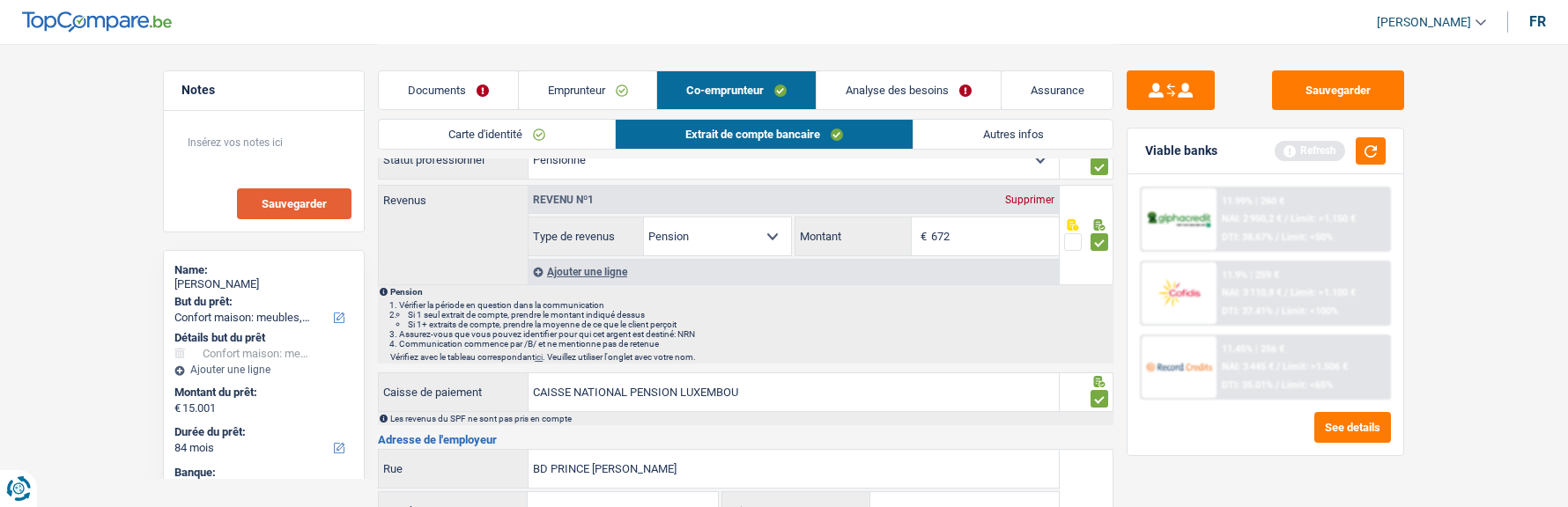
scroll to position [0, 0]
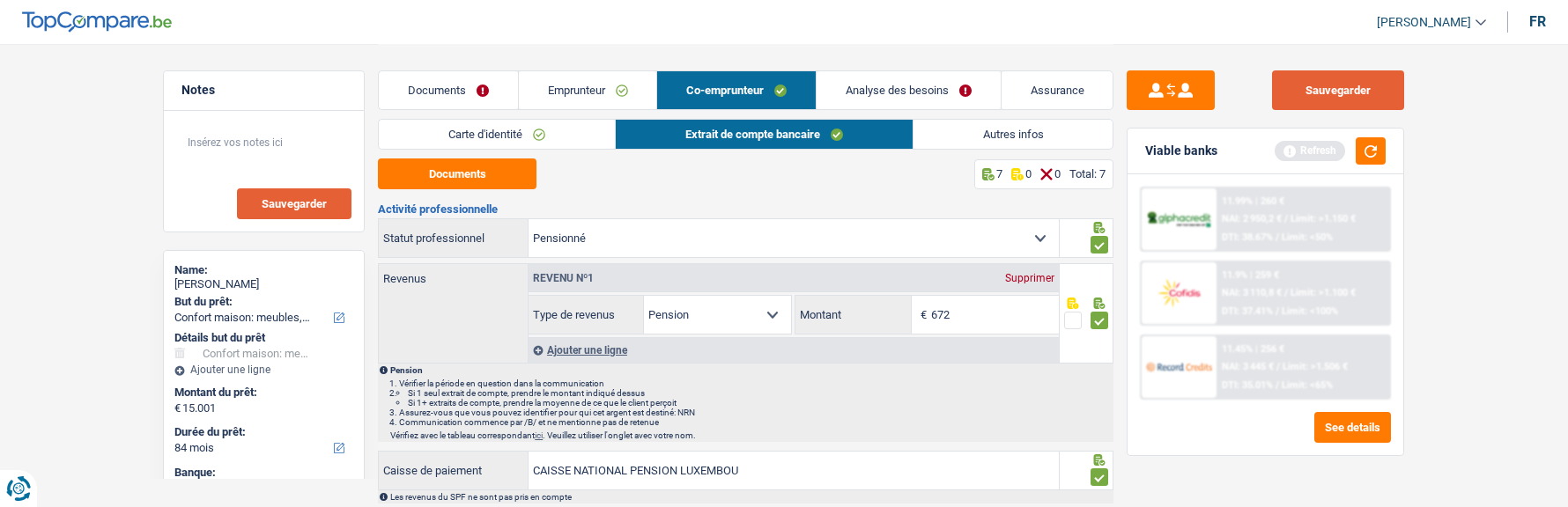
drag, startPoint x: 1363, startPoint y: 97, endPoint x: 1253, endPoint y: 108, distance: 110.5
click at [1356, 96] on button "Sauvegarder" at bounding box center [1338, 90] width 132 height 40
click at [1016, 131] on link "Autres infos" at bounding box center [1014, 135] width 200 height 29
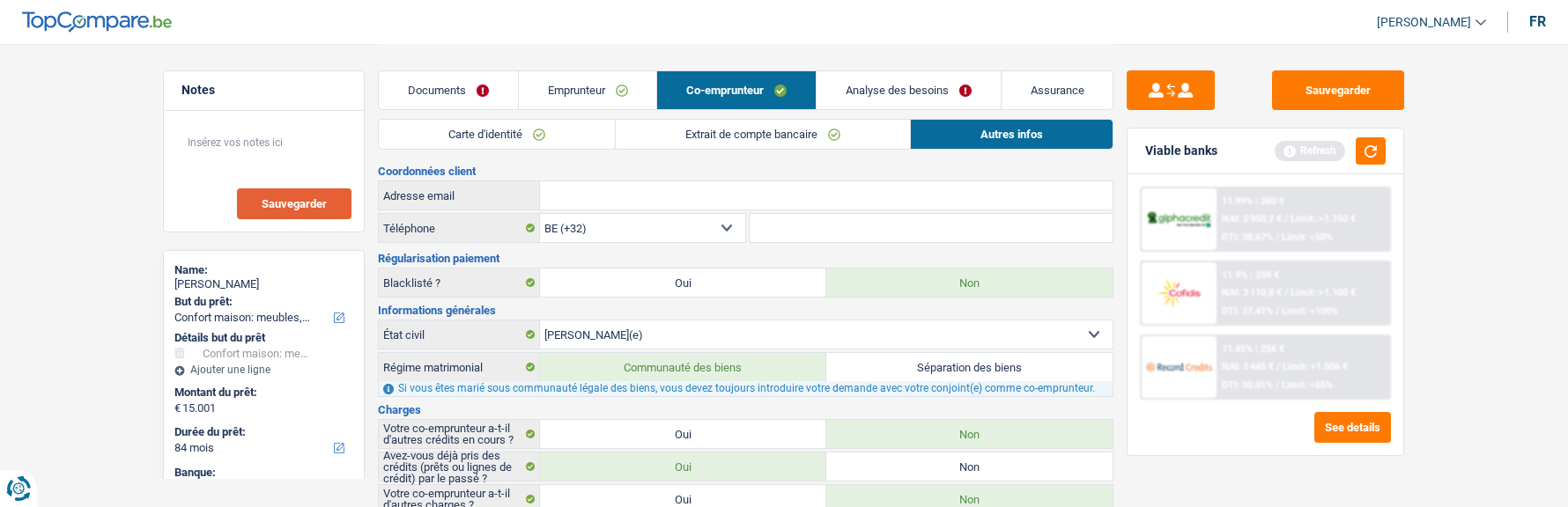
click at [916, 85] on link "Analyse des besoins" at bounding box center [909, 90] width 184 height 38
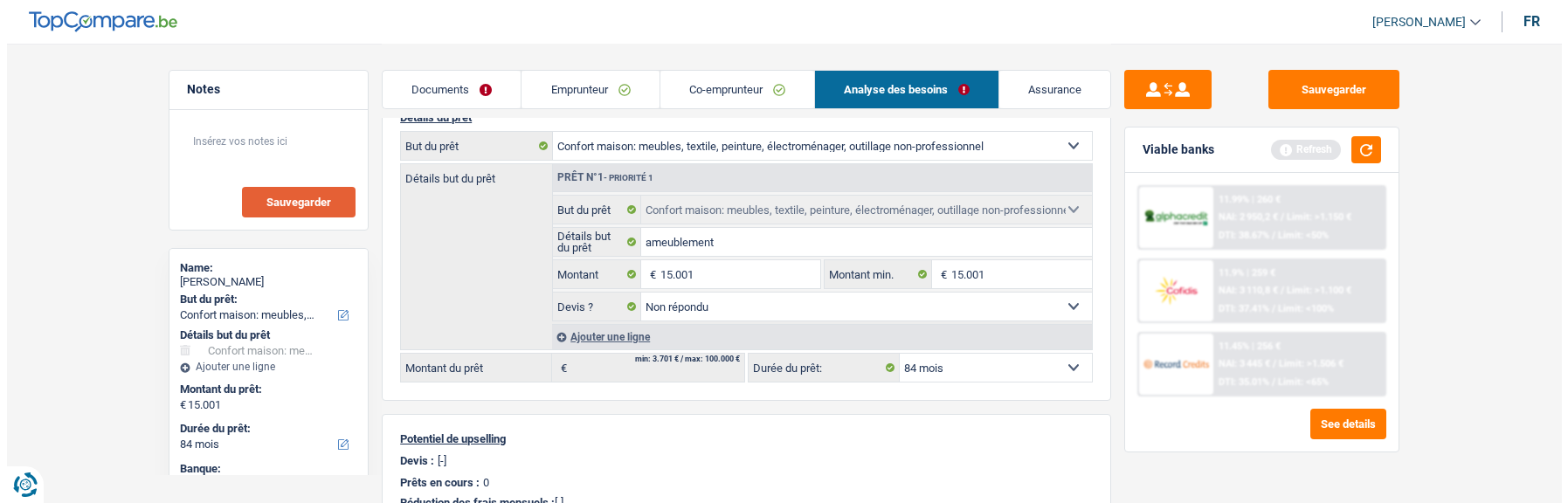
scroll to position [174, 0]
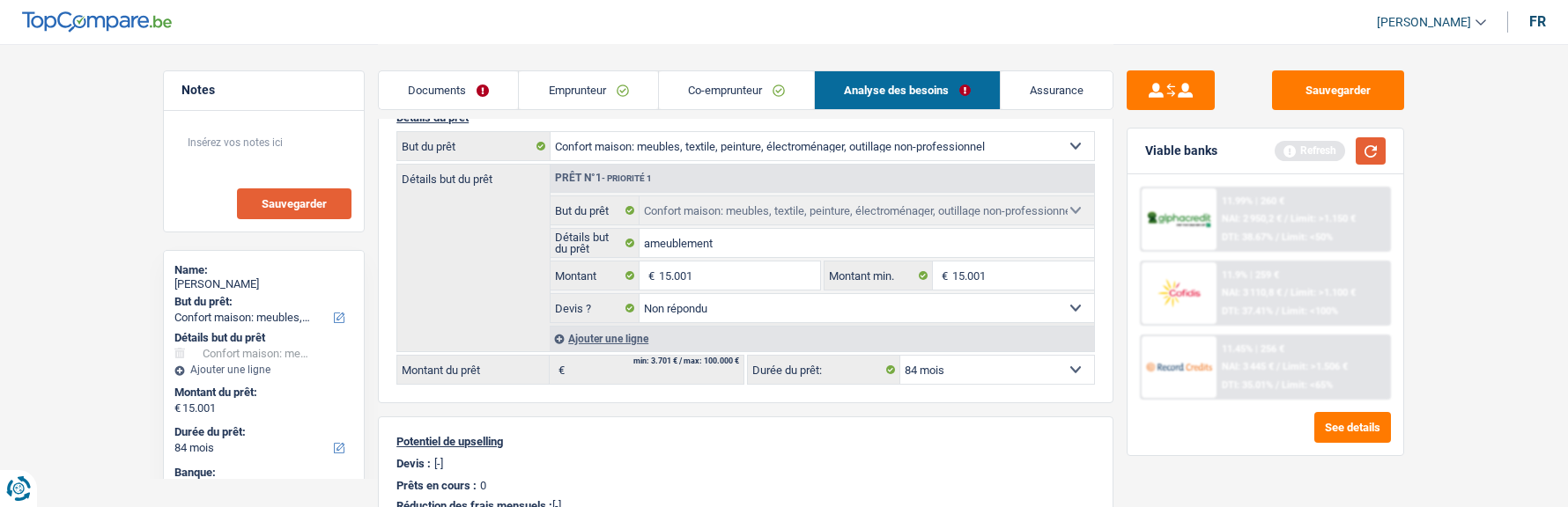
click at [1365, 151] on button "button" at bounding box center [1371, 151] width 30 height 27
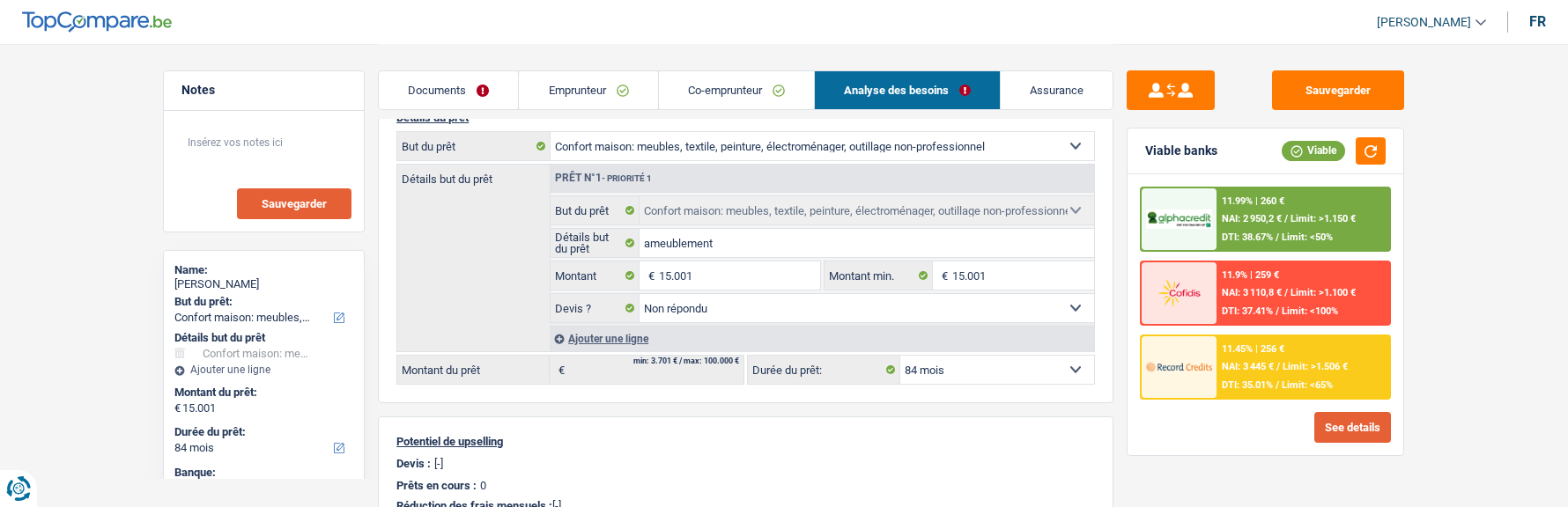
click at [1343, 435] on button "See details" at bounding box center [1353, 428] width 76 height 31
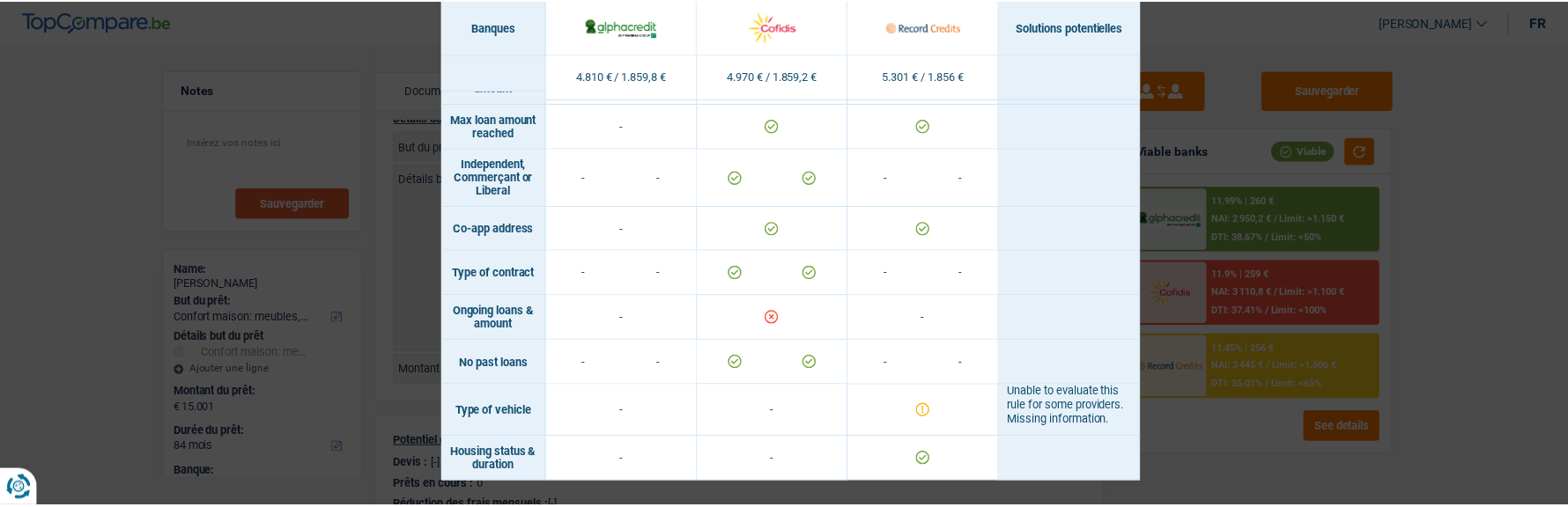
scroll to position [1276, 0]
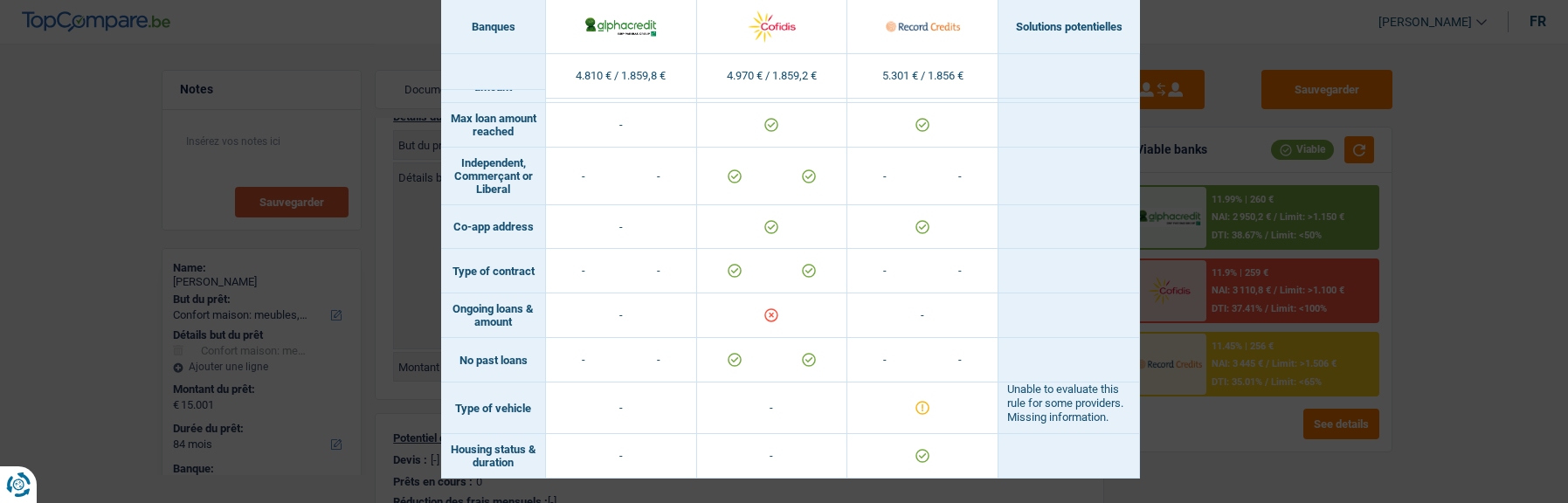
click at [1392, 336] on div "Banks conditions × Banques Solutions potentielles Revenus / Charges 4.810 € / 1…" at bounding box center [784, 251] width 1568 height 503
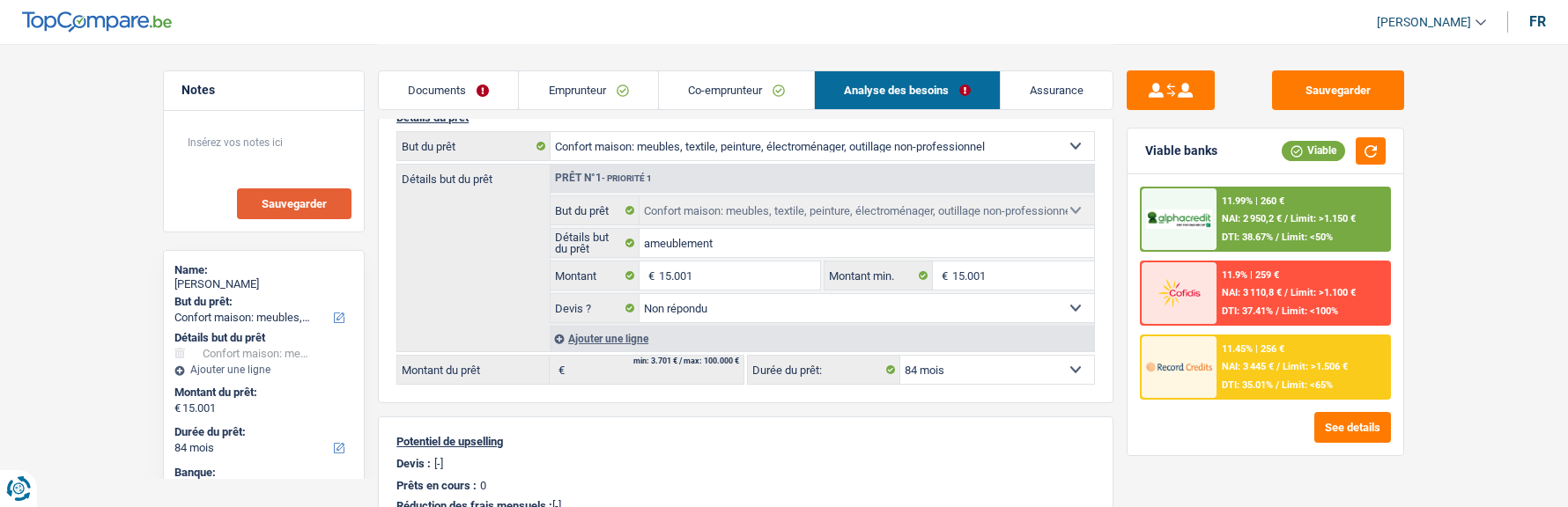
click at [1277, 229] on div "11.99% | 260 € NAI: 2 950,2 € / Limit: >1.150 € DTI: 38.67% / Limit: <50%" at bounding box center [1304, 219] width 174 height 62
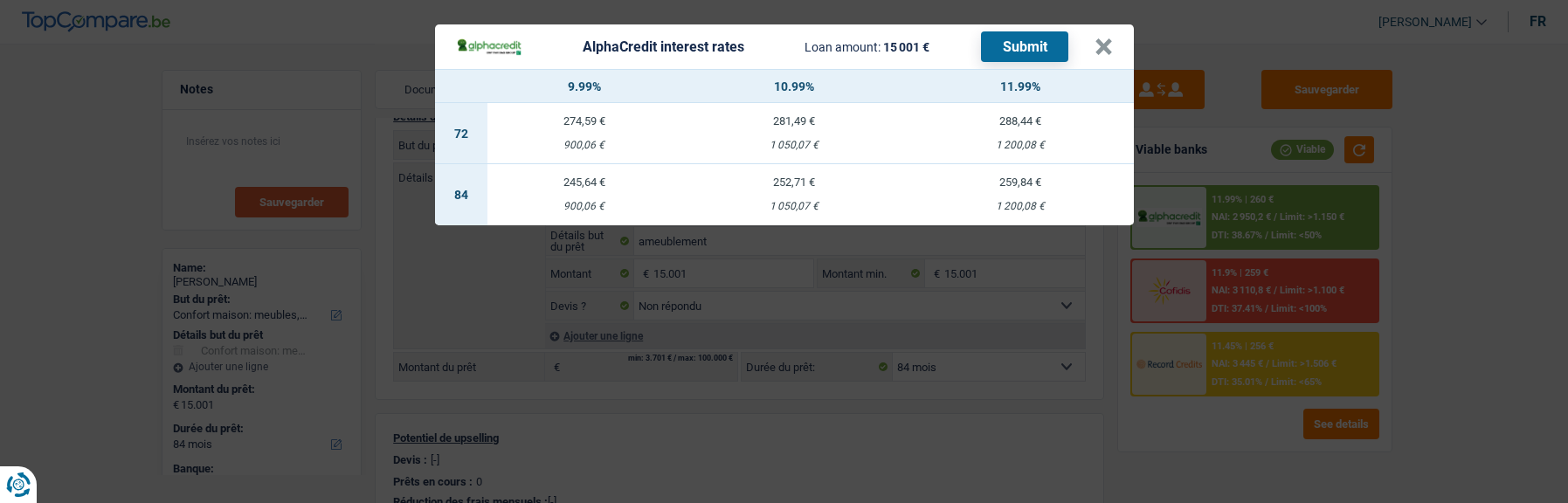
click at [604, 186] on td "245,64 € 900,06 €" at bounding box center [584, 194] width 194 height 61
select select "alphacredit"
type input "9,99"
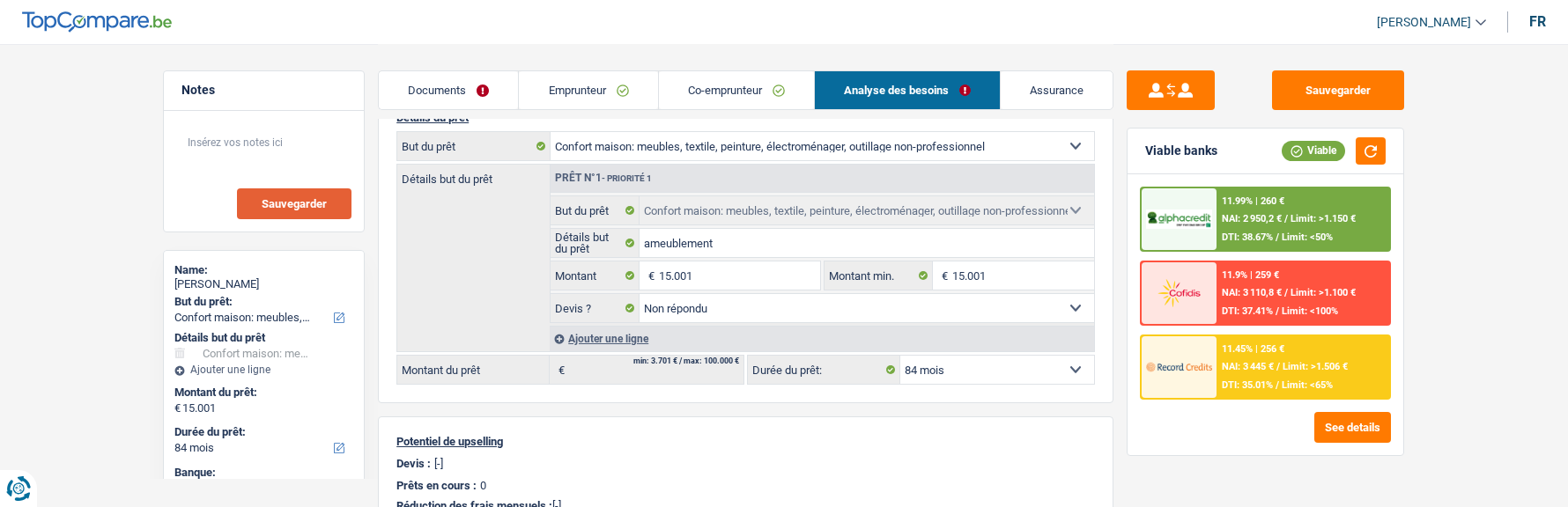
click at [1261, 230] on div "11.99% | 260 € NAI: 2 950,2 € / Limit: >1.150 € DTI: 38.67% / Limit: <50%" at bounding box center [1304, 219] width 174 height 62
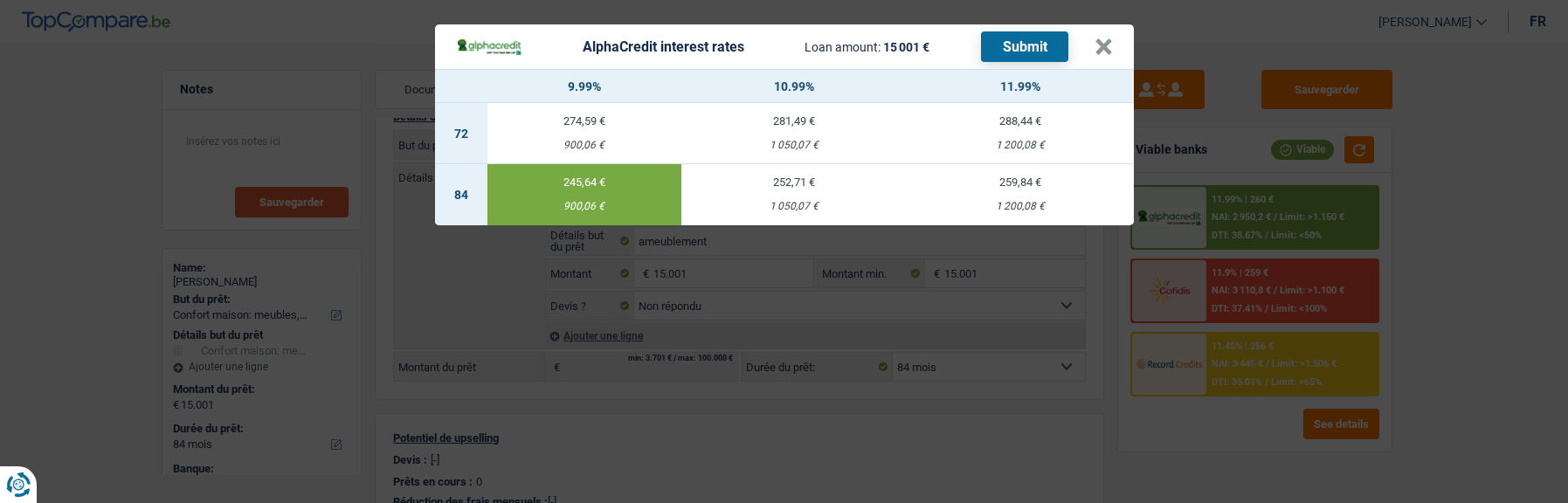
click at [1039, 49] on button "Submit" at bounding box center [1024, 47] width 87 height 31
click at [1113, 39] on button "×" at bounding box center [1103, 47] width 18 height 17
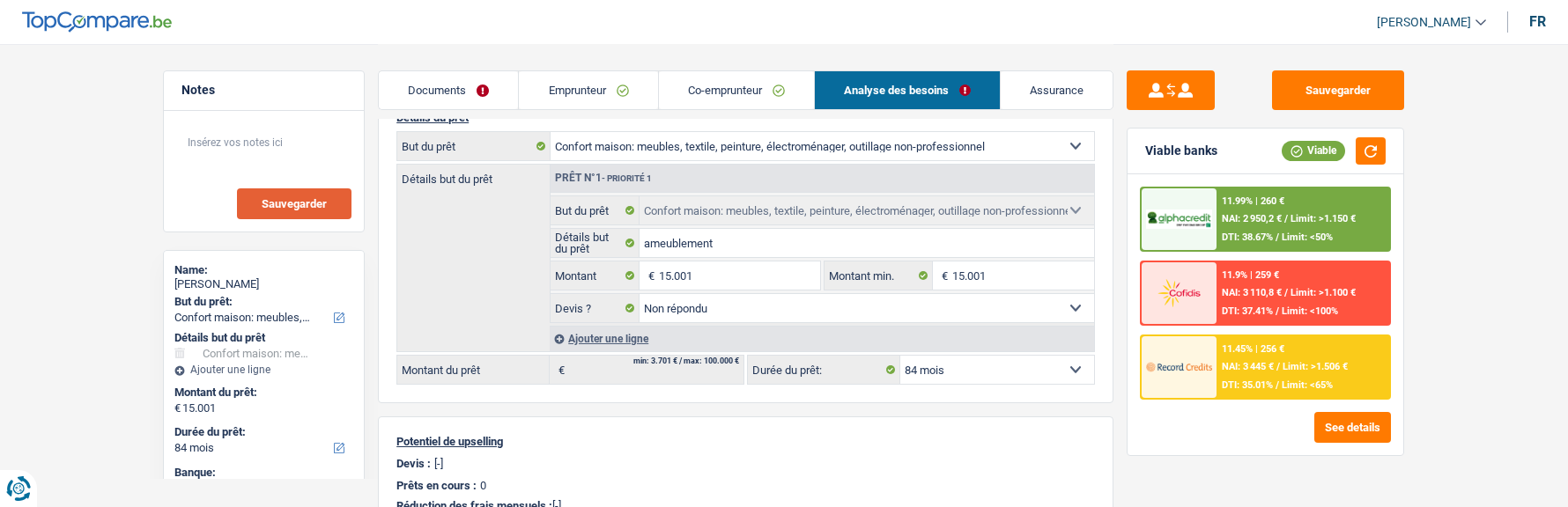
click at [1258, 359] on div "11.45% | 256 € NAI: 3 445 € / Limit: >1.506 € DTI: 35.01% / Limit: <65%" at bounding box center [1304, 366] width 174 height 62
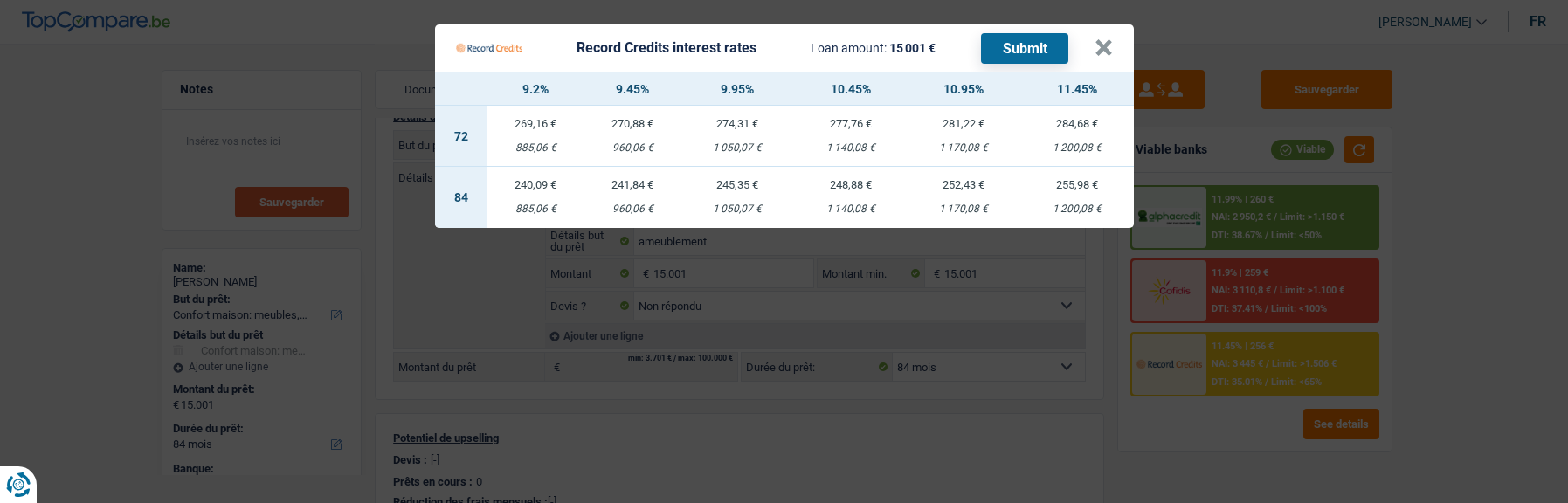
click at [653, 204] on div "960,06 €" at bounding box center [633, 209] width 97 height 12
select select "record credits"
type input "9,45"
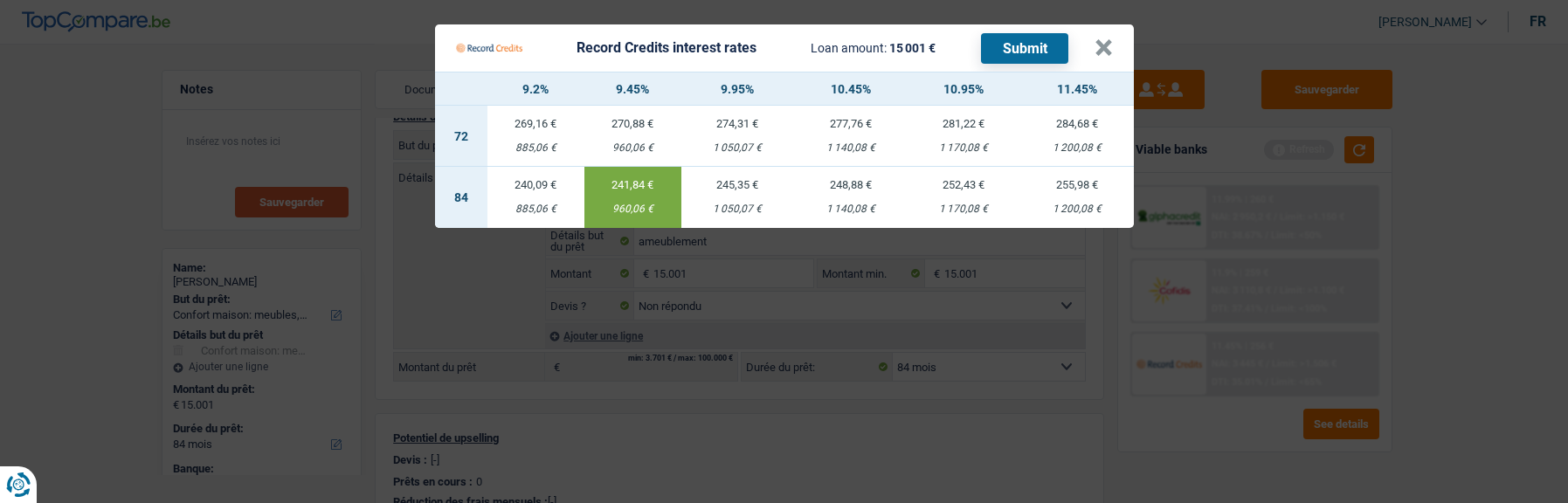
click at [1028, 39] on button "Submit" at bounding box center [1024, 48] width 87 height 31
click at [1113, 40] on button "×" at bounding box center [1103, 48] width 18 height 17
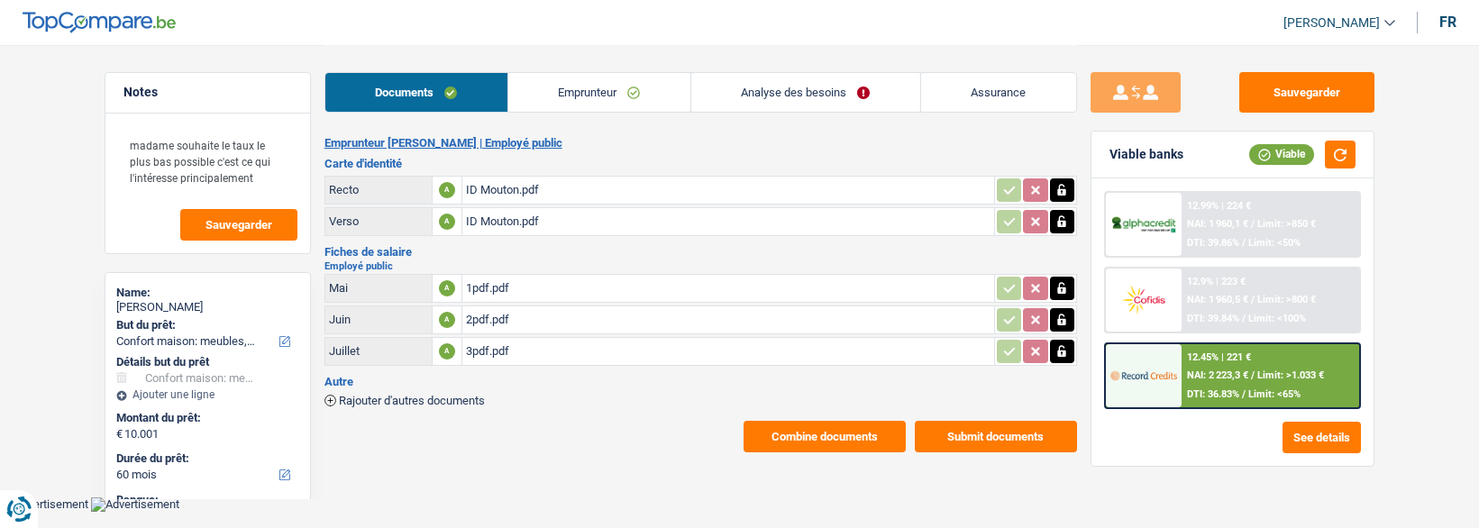
select select "household"
select select "60"
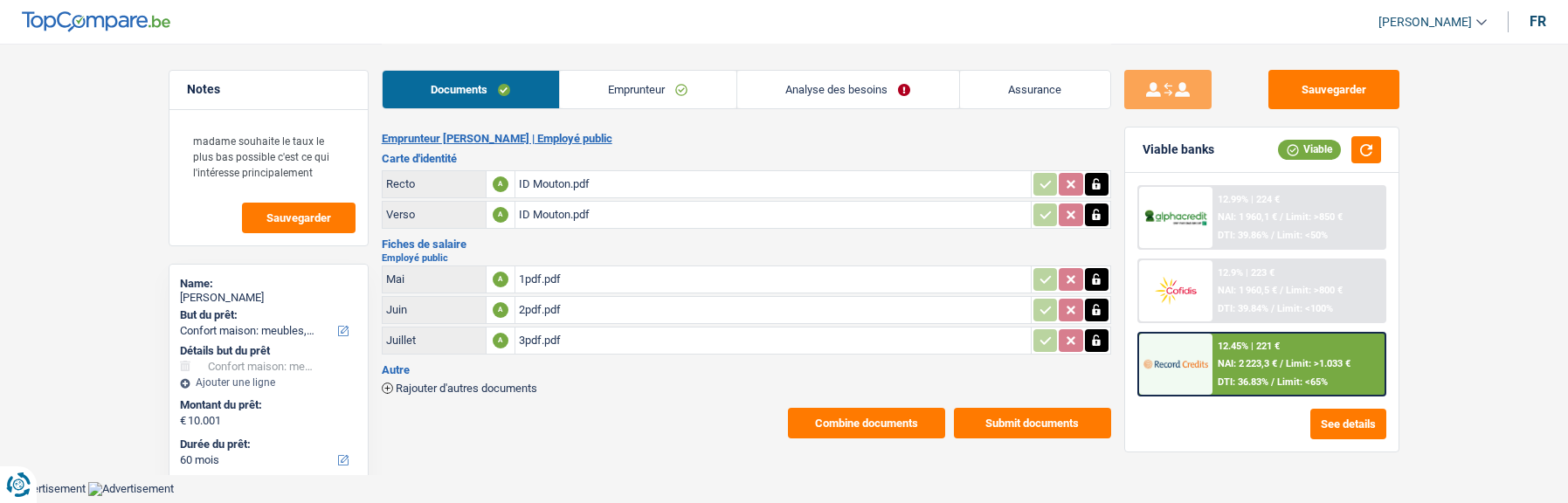
click at [879, 409] on button "Combine documents" at bounding box center [866, 424] width 157 height 31
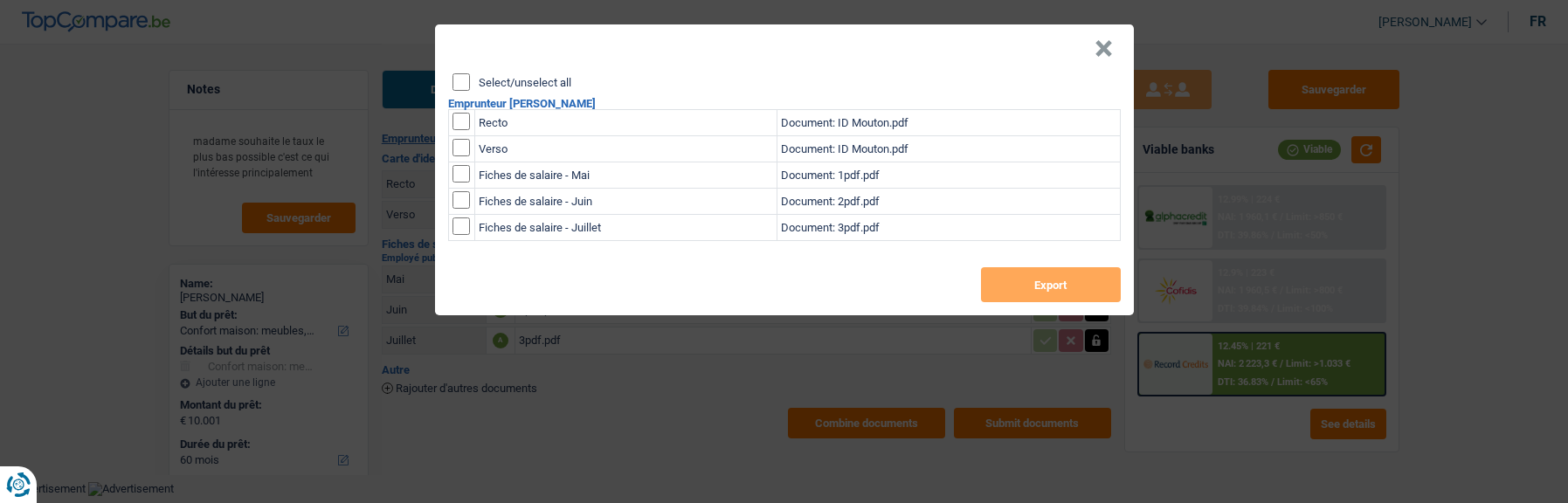
click at [465, 80] on input "Select/unselect all" at bounding box center [461, 82] width 17 height 17
checkbox input "true"
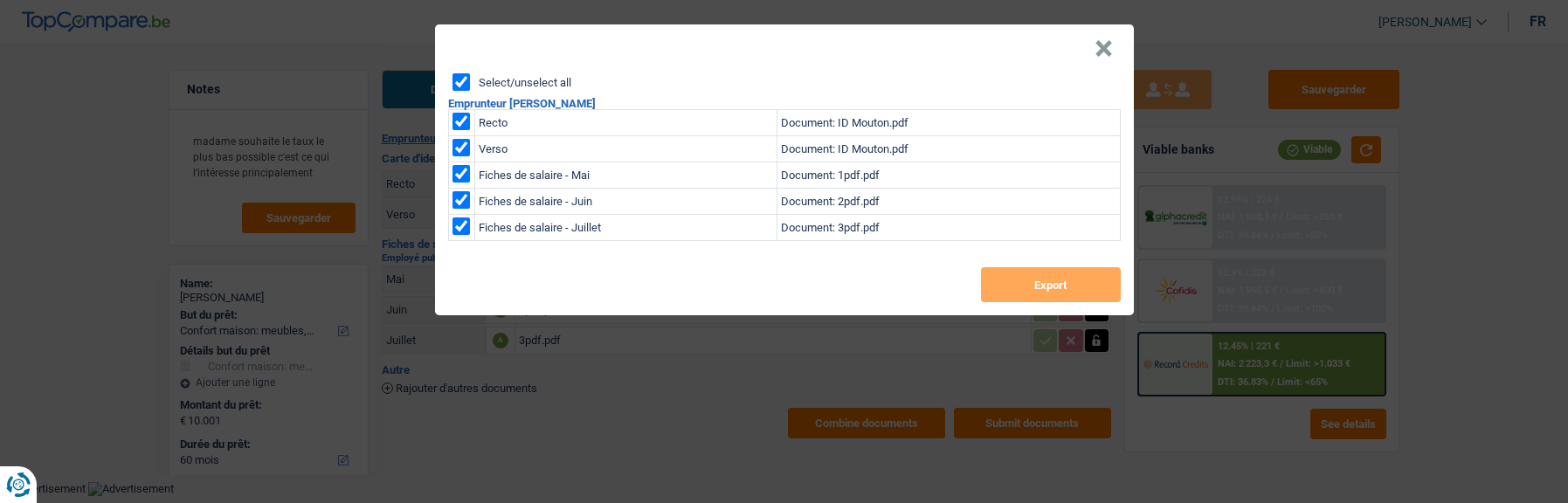
checkbox input "true"
click at [1032, 286] on button "Export" at bounding box center [1051, 285] width 140 height 35
click at [1109, 45] on button "×" at bounding box center [1103, 48] width 18 height 17
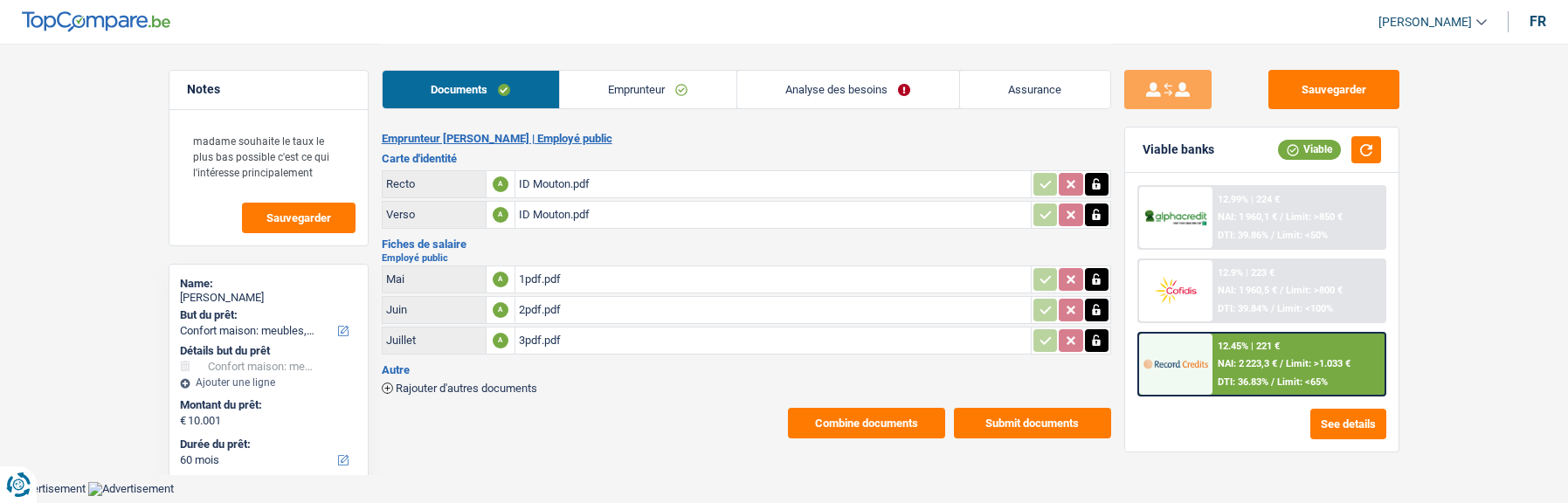
click at [635, 96] on link "Emprunteur" at bounding box center [648, 89] width 176 height 38
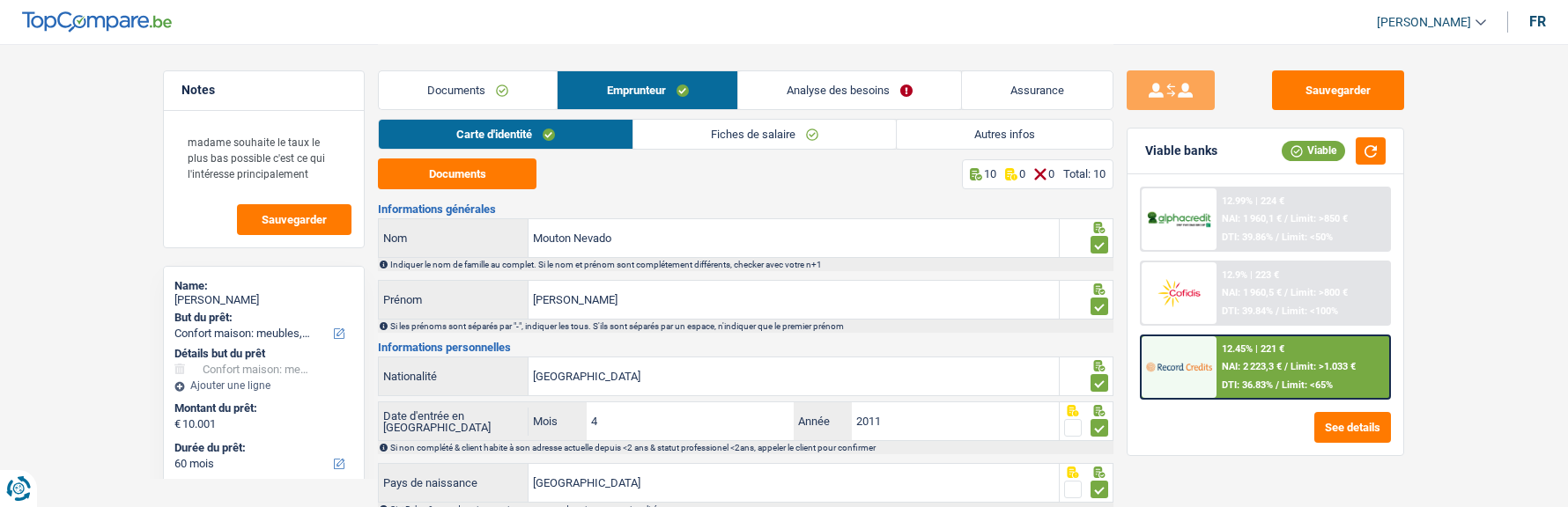
click at [902, 99] on link "Analyse des besoins" at bounding box center [849, 90] width 223 height 38
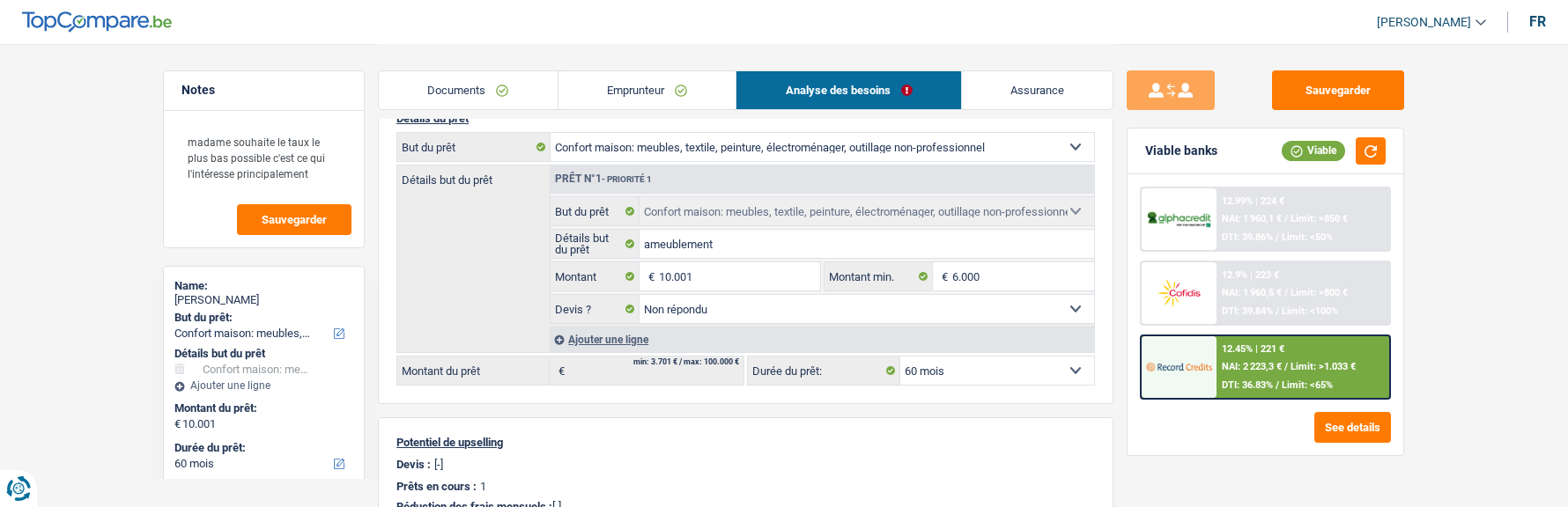
scroll to position [176, 0]
click at [666, 94] on link "Emprunteur" at bounding box center [647, 90] width 178 height 38
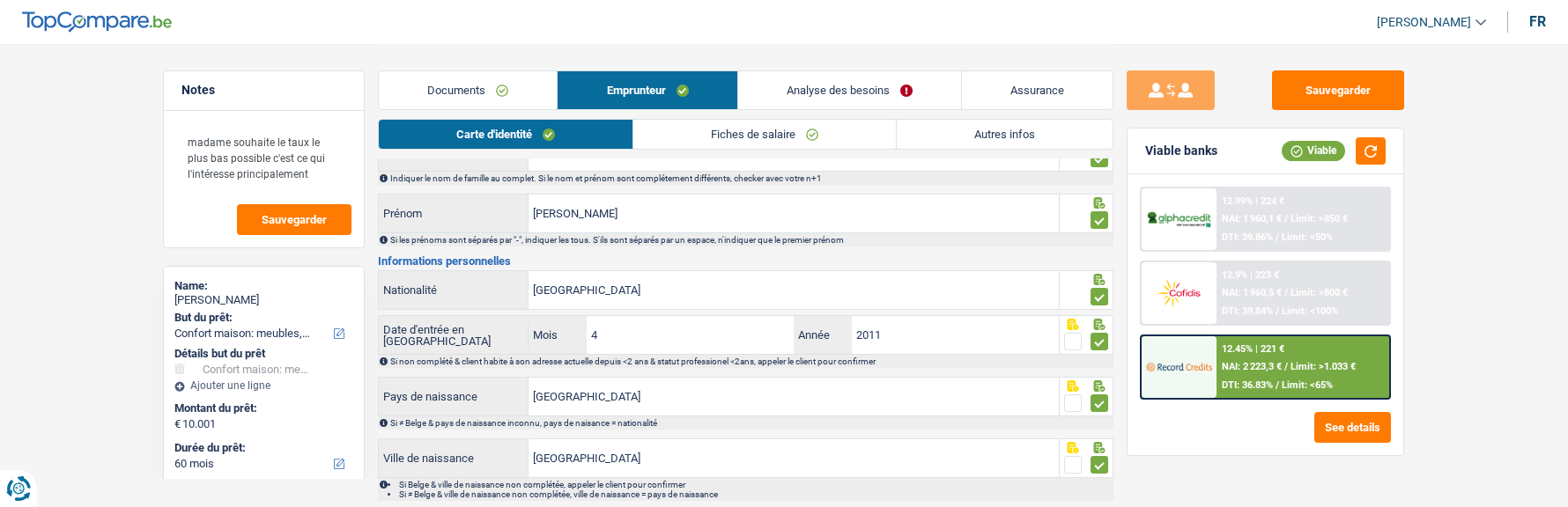
scroll to position [0, 0]
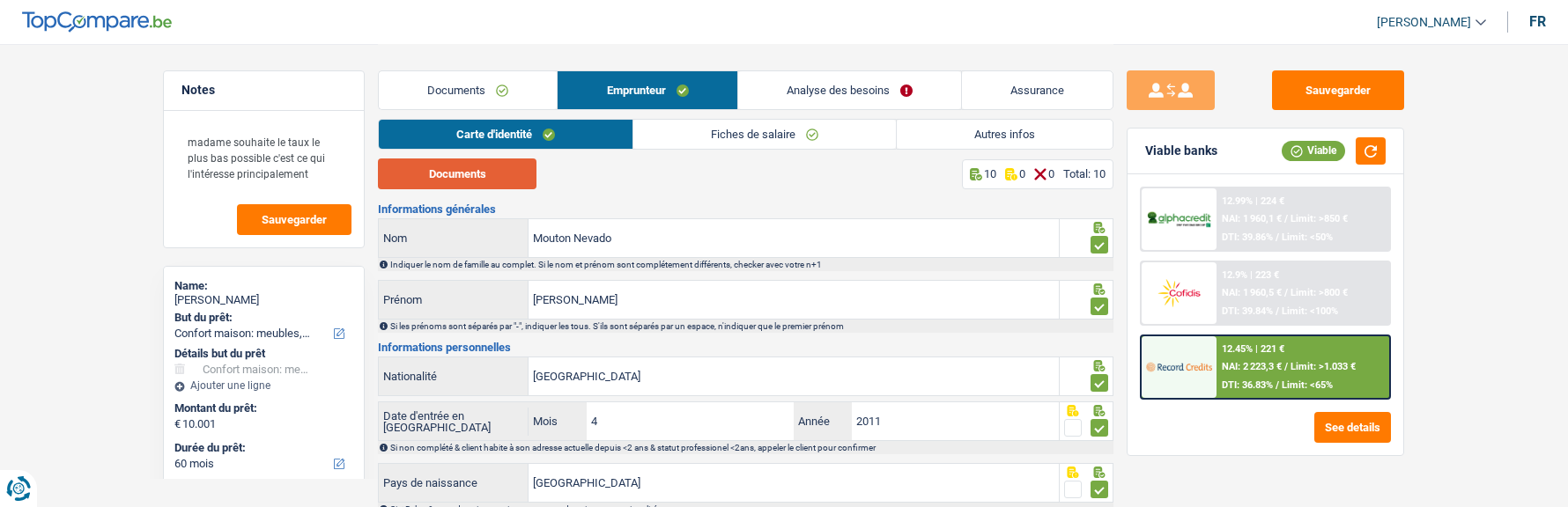
click at [499, 174] on button "Documents" at bounding box center [457, 174] width 158 height 31
click at [764, 138] on link "Fiches de salaire" at bounding box center [764, 135] width 263 height 29
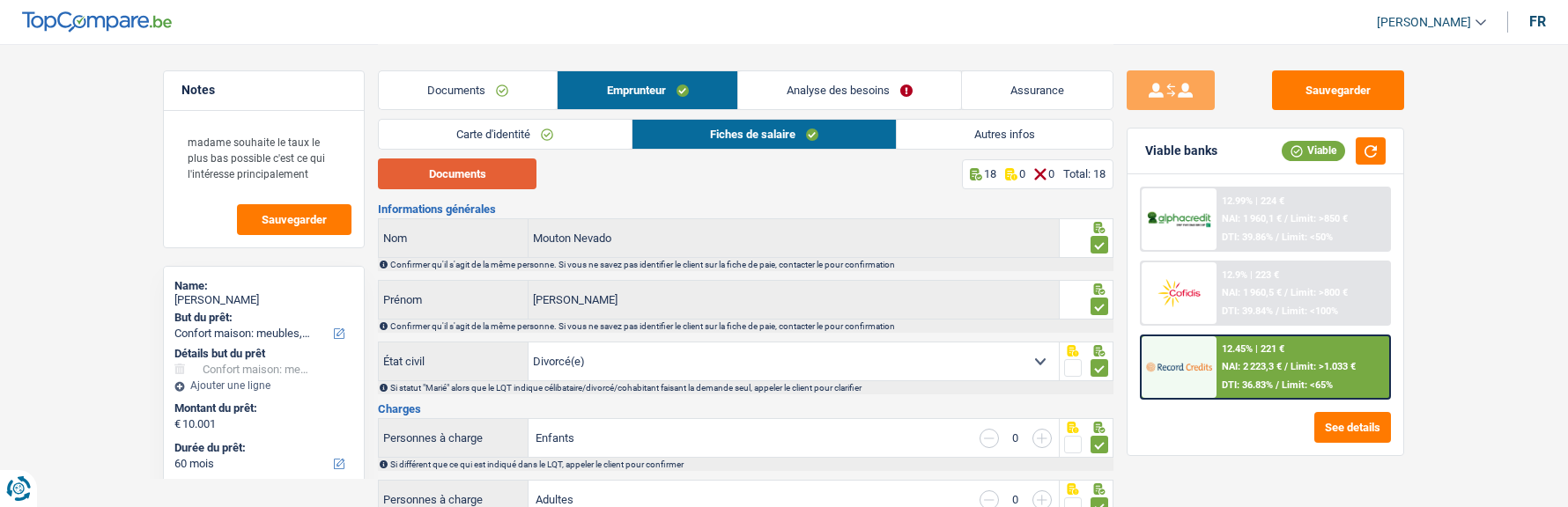
click at [483, 188] on button "Documents" at bounding box center [457, 174] width 158 height 31
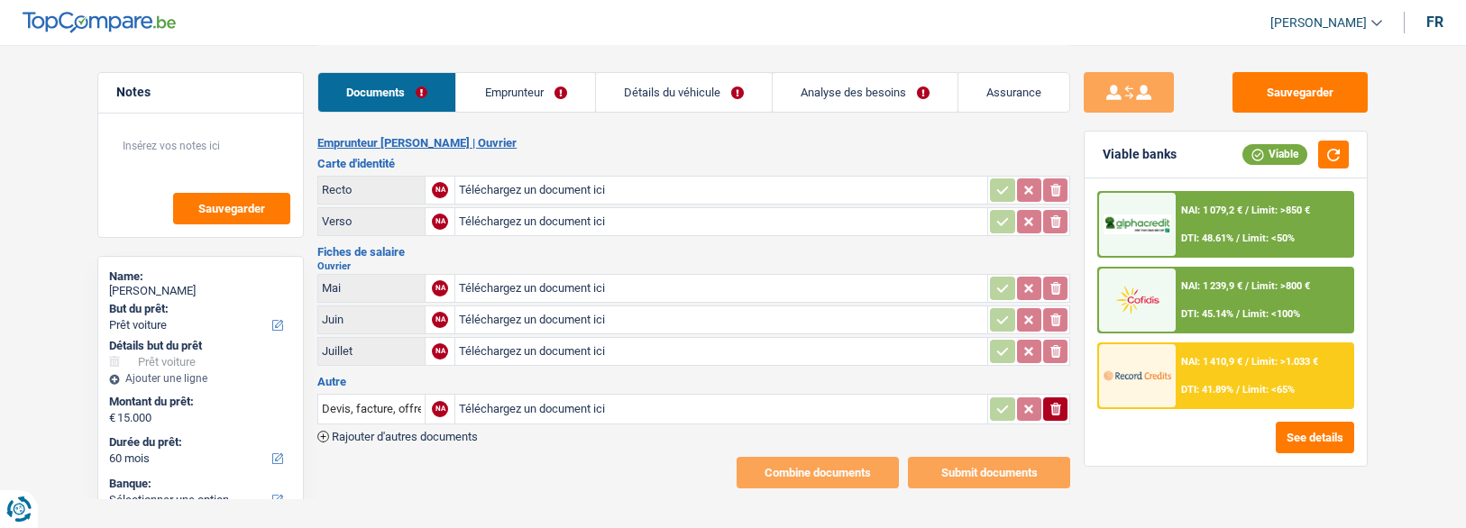
select select "car"
select select "60"
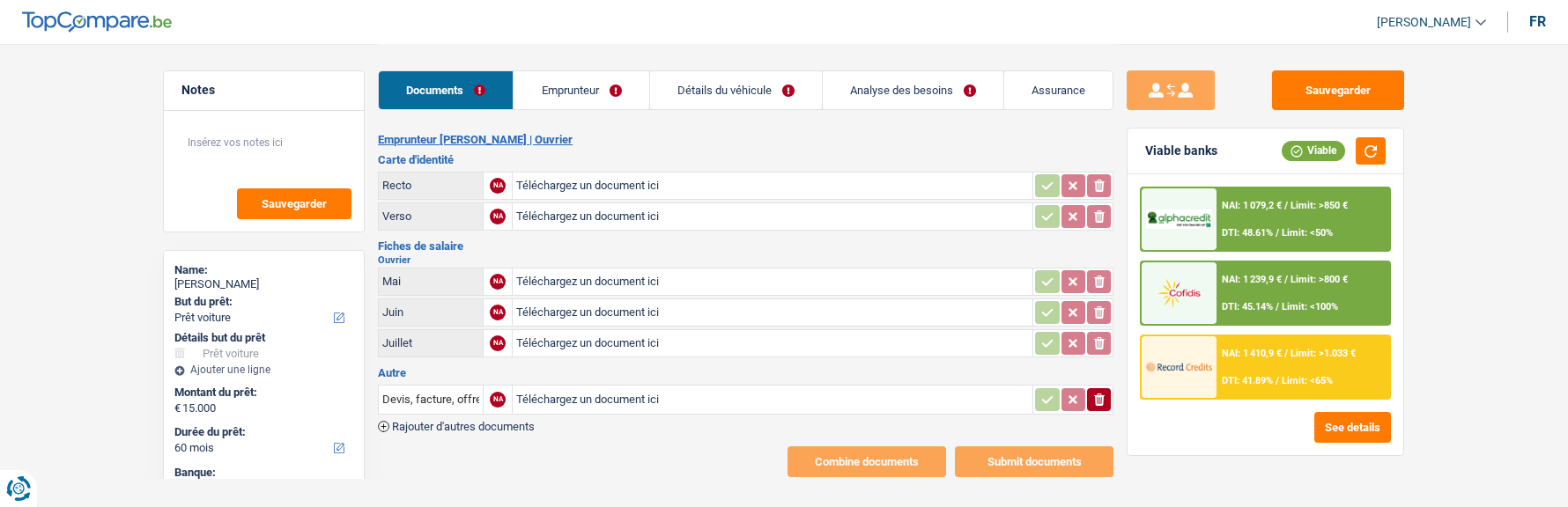
type input "C:\fakepath\ID rec [PERSON_NAME].jpeg"
click at [1095, 189] on icon "button" at bounding box center [1100, 186] width 14 height 18
drag, startPoint x: 1095, startPoint y: 183, endPoint x: 862, endPoint y: 188, distance: 233.1
click at [1095, 183] on icon "ionicons-v5-e" at bounding box center [1100, 186] width 14 height 18
type input "C:\fakepath\ID ver [PERSON_NAME].jpeg"
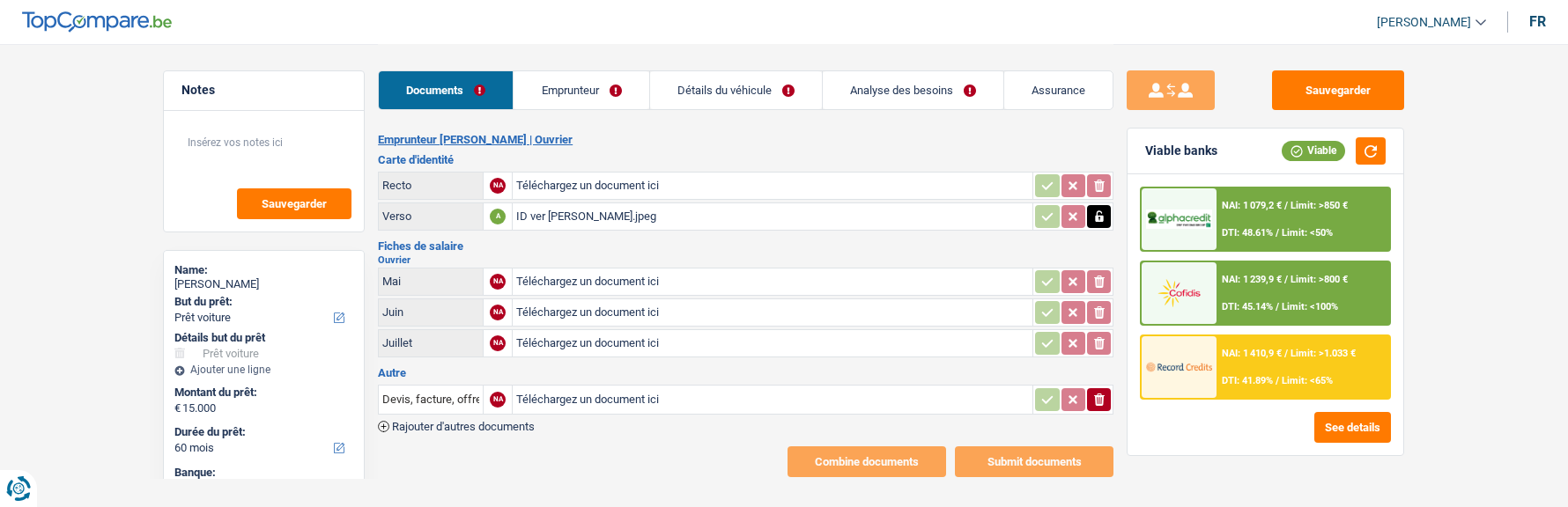
click at [532, 176] on input "Téléchargez un document ici" at bounding box center [772, 186] width 513 height 26
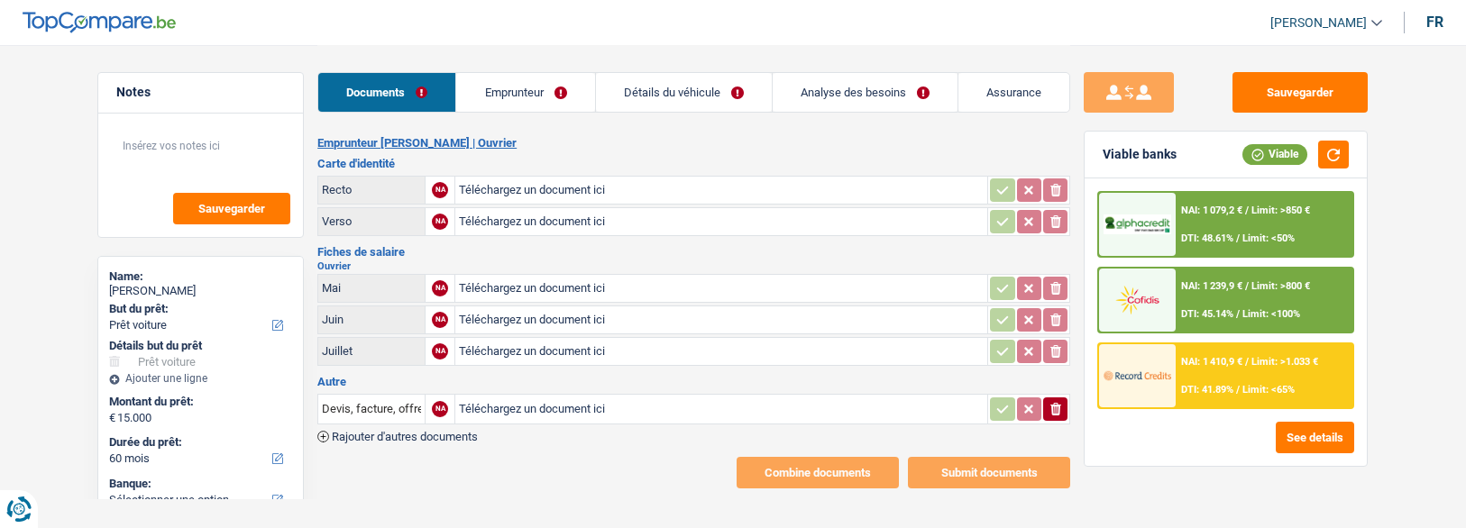
select select "car"
select select "60"
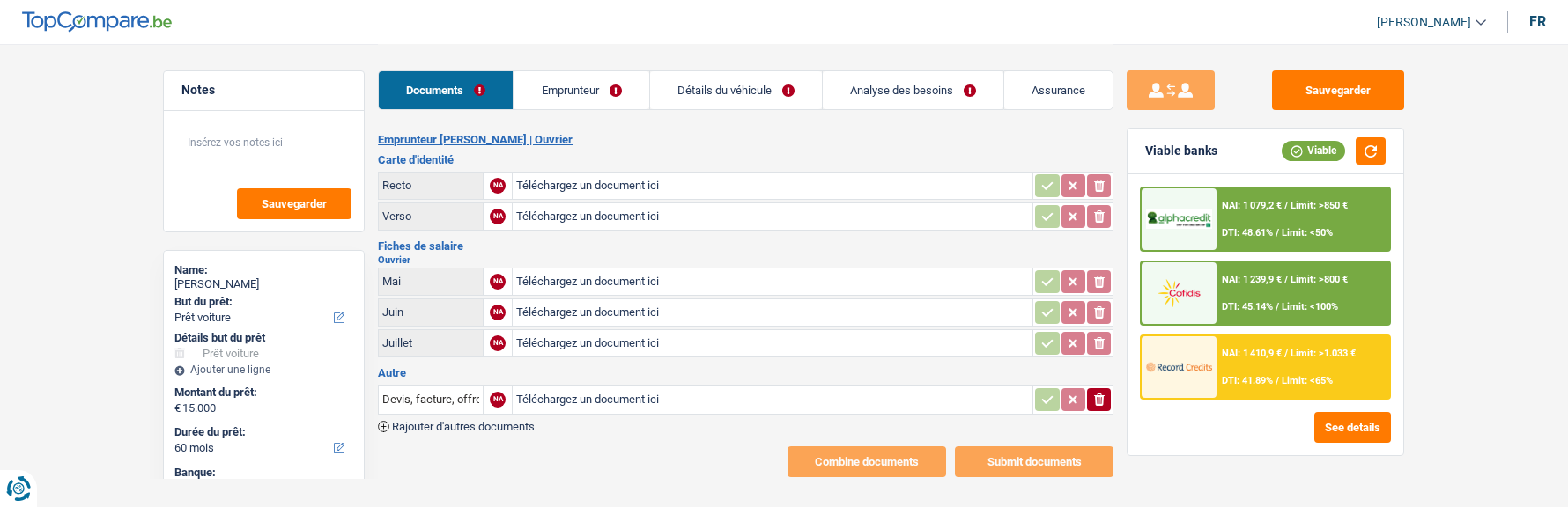
type input "C:\fakepath\ID rec Ismail.jpeg"
type input "C:\fakepath\ID ver Ismail.jpeg"
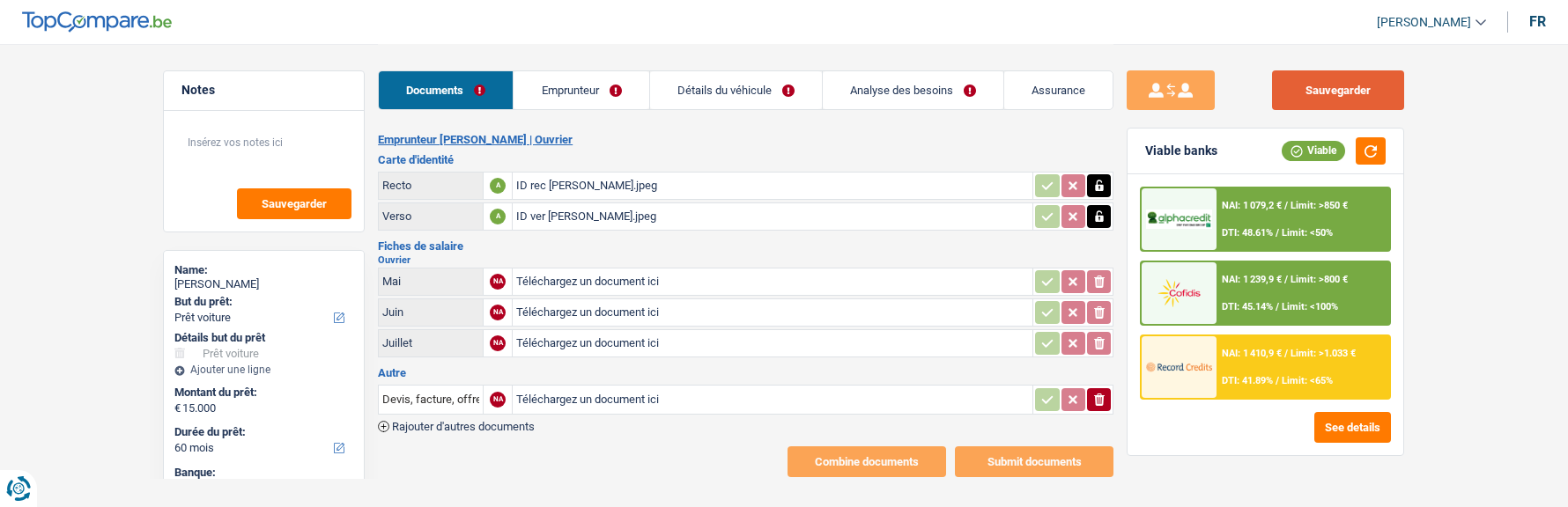
click at [1385, 88] on button "Sauvegarder" at bounding box center [1338, 90] width 132 height 40
click at [611, 95] on link "Emprunteur" at bounding box center [582, 90] width 135 height 38
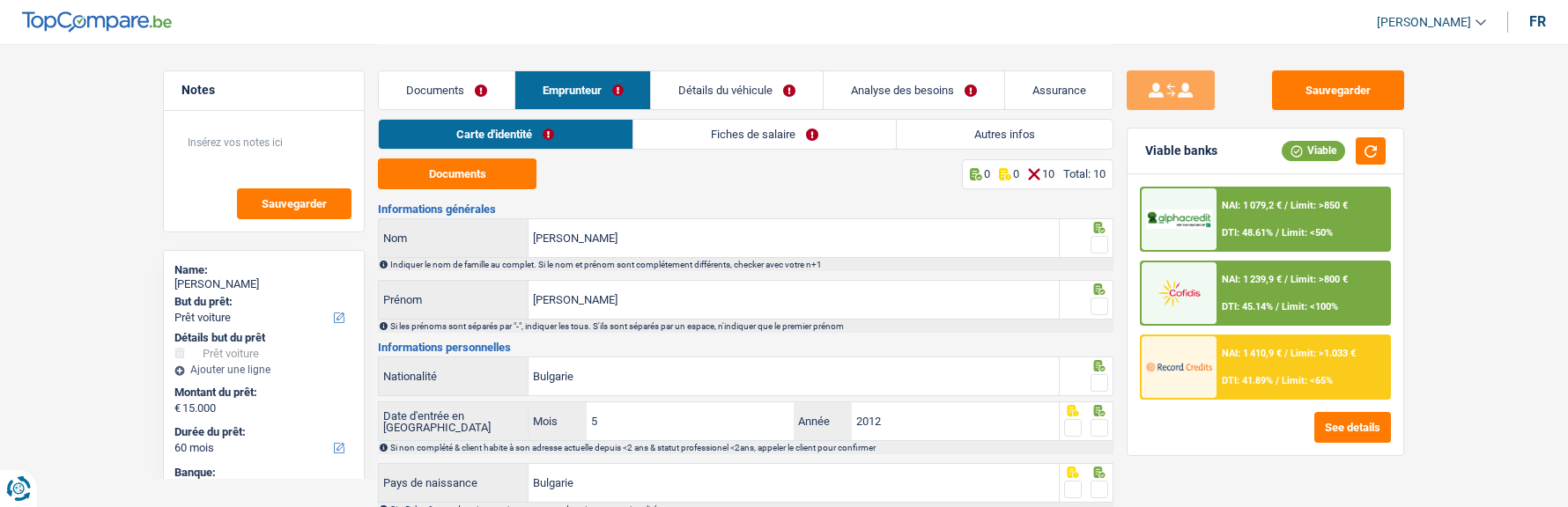
click at [761, 120] on link "Fiches de salaire" at bounding box center [764, 135] width 263 height 29
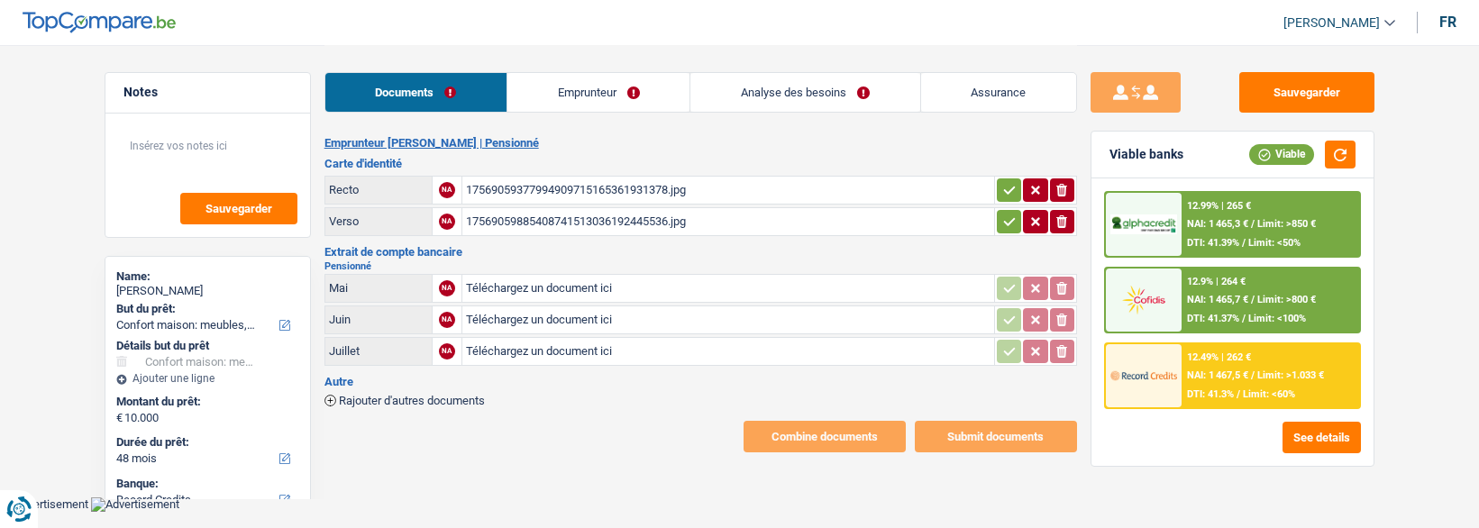
select select "household"
select select "48"
select select "record credits"
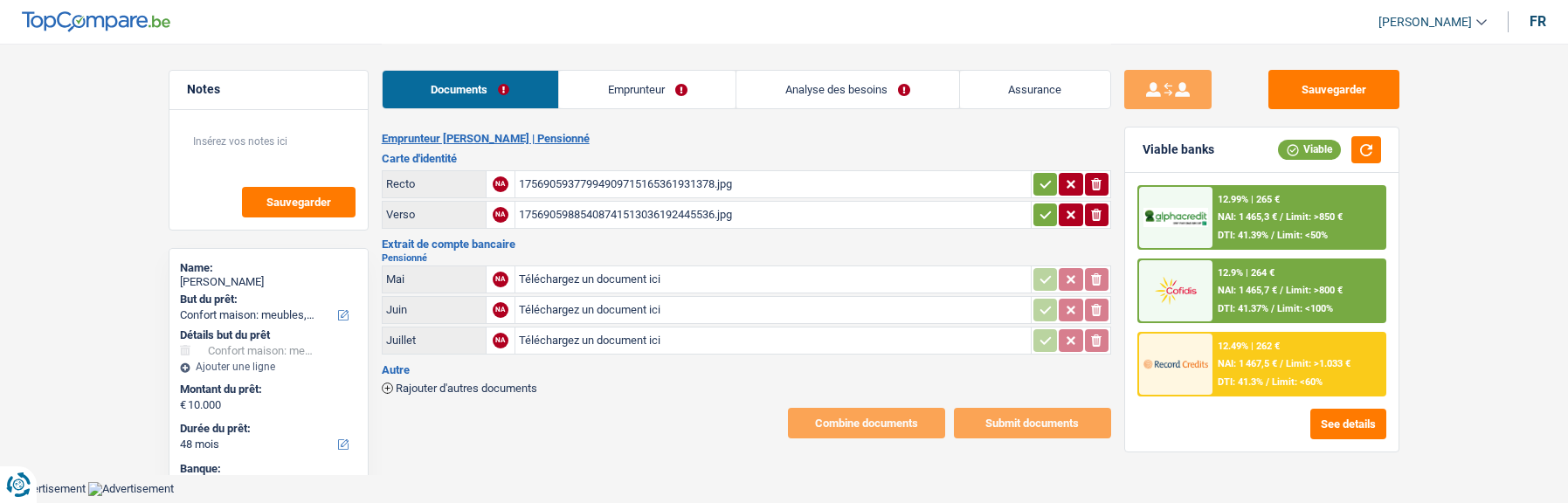
click at [668, 99] on link "Emprunteur" at bounding box center [647, 89] width 176 height 38
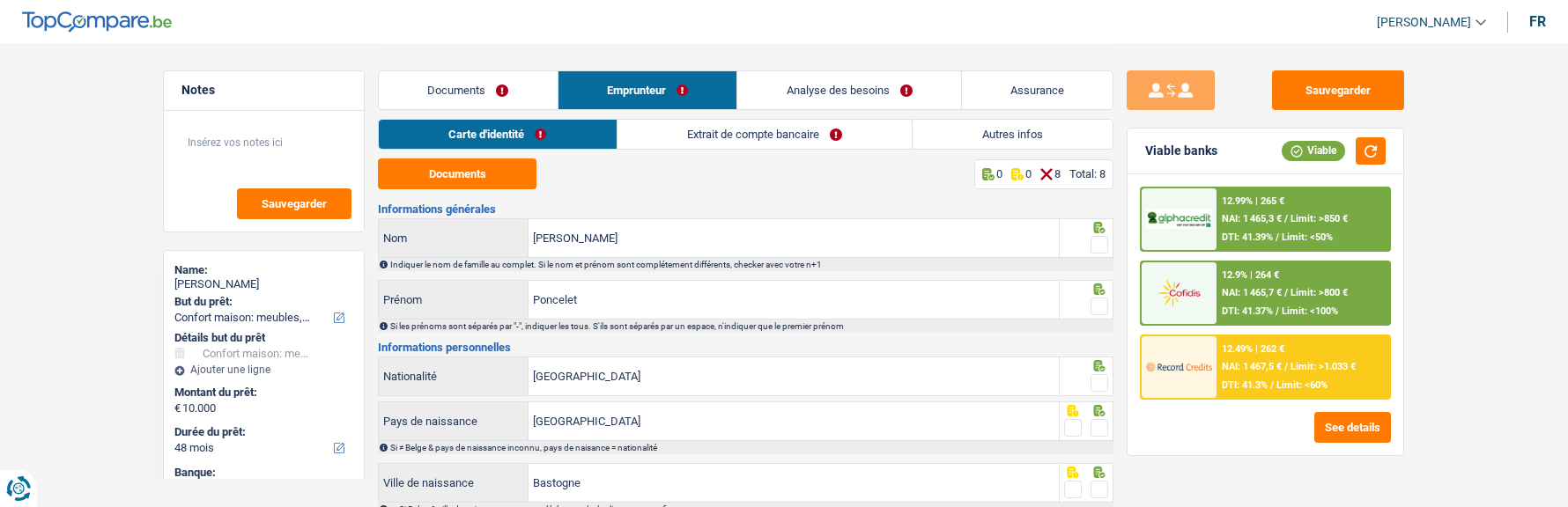
click at [812, 131] on link "Extrait de compte bancaire" at bounding box center [764, 135] width 294 height 29
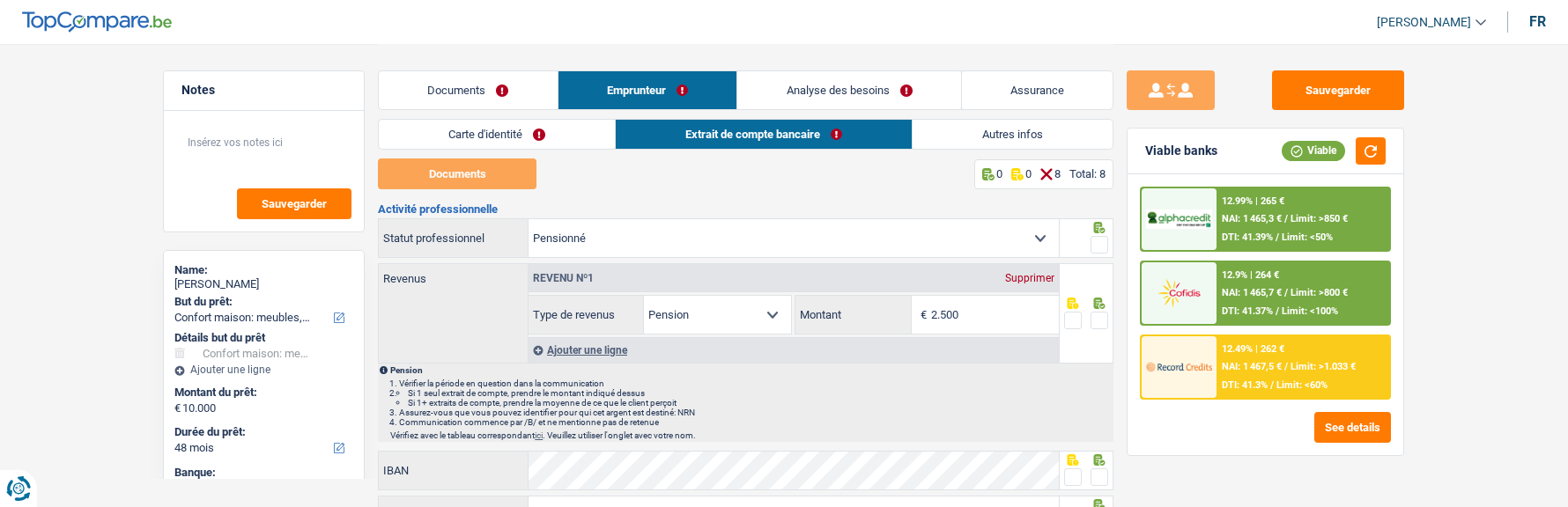
click at [547, 128] on link "Carte d'identité" at bounding box center [498, 135] width 237 height 29
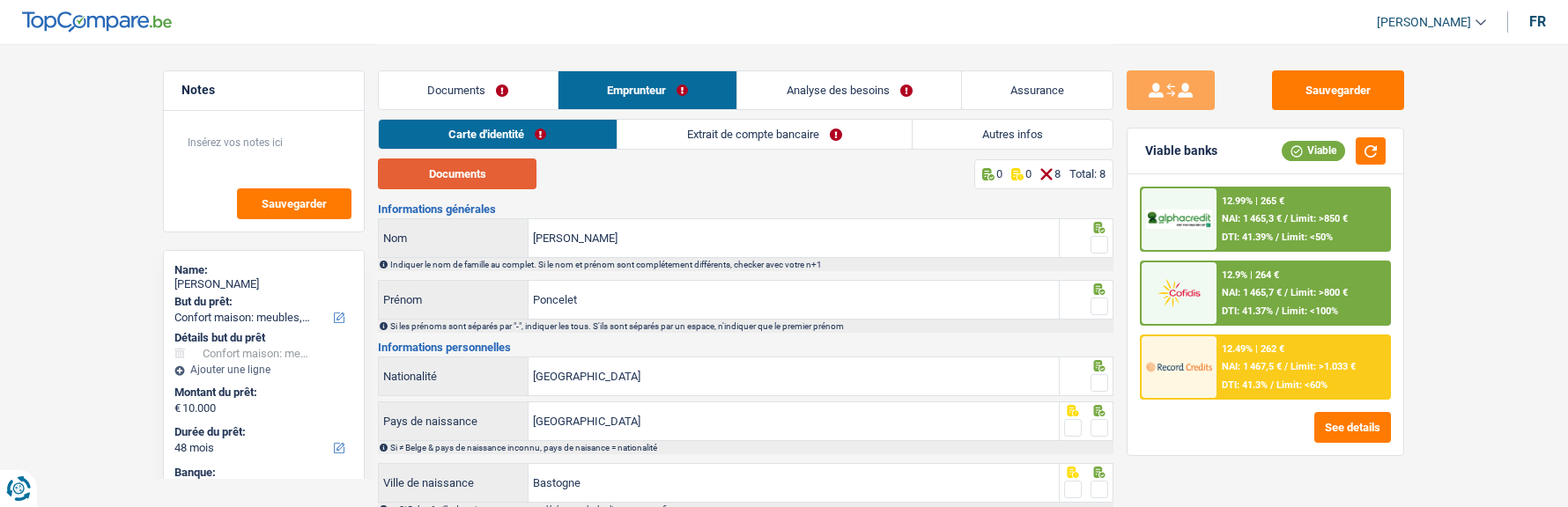
click at [521, 174] on button "Documents" at bounding box center [457, 174] width 158 height 31
click at [1104, 245] on span at bounding box center [1100, 245] width 18 height 18
click at [0, 0] on input "radio" at bounding box center [0, 0] width 0 height 0
click at [1090, 298] on fieldset at bounding box center [1087, 307] width 45 height 22
click at [1093, 302] on span at bounding box center [1100, 307] width 18 height 18
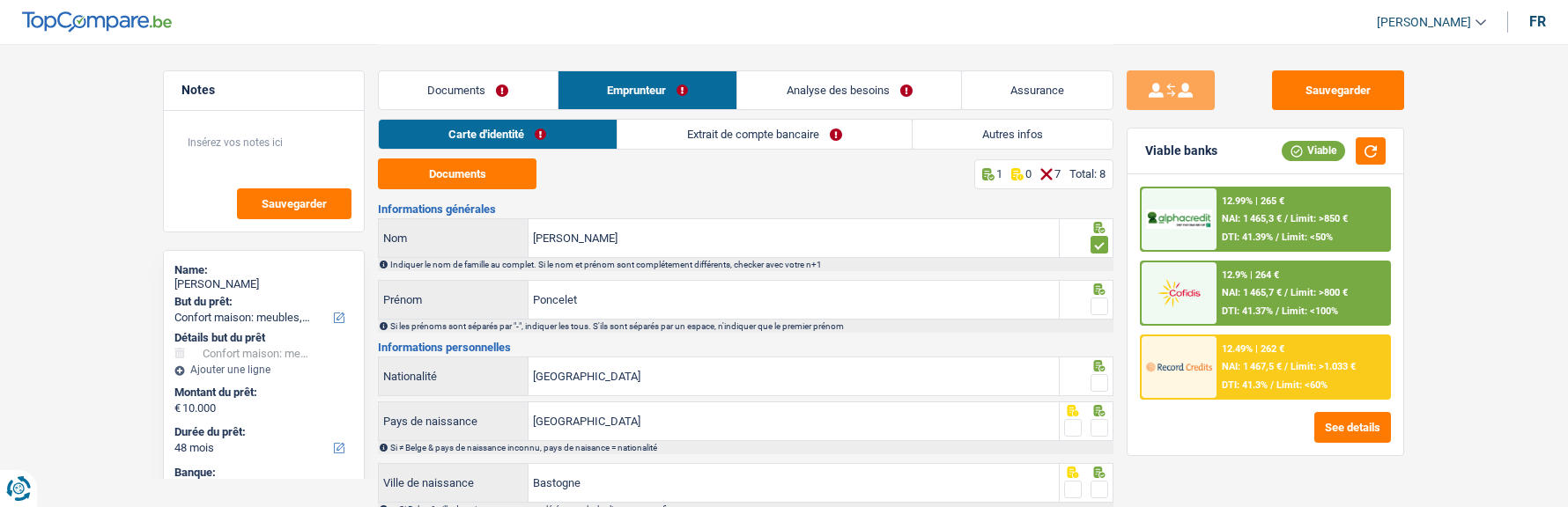
click at [0, 0] on input "radio" at bounding box center [0, 0] width 0 height 0
drag, startPoint x: 1097, startPoint y: 370, endPoint x: 1098, endPoint y: 401, distance: 31.0
click at [1099, 374] on span at bounding box center [1100, 383] width 18 height 18
click at [0, 0] on input "radio" at bounding box center [0, 0] width 0 height 0
click at [1099, 422] on span at bounding box center [1100, 428] width 18 height 18
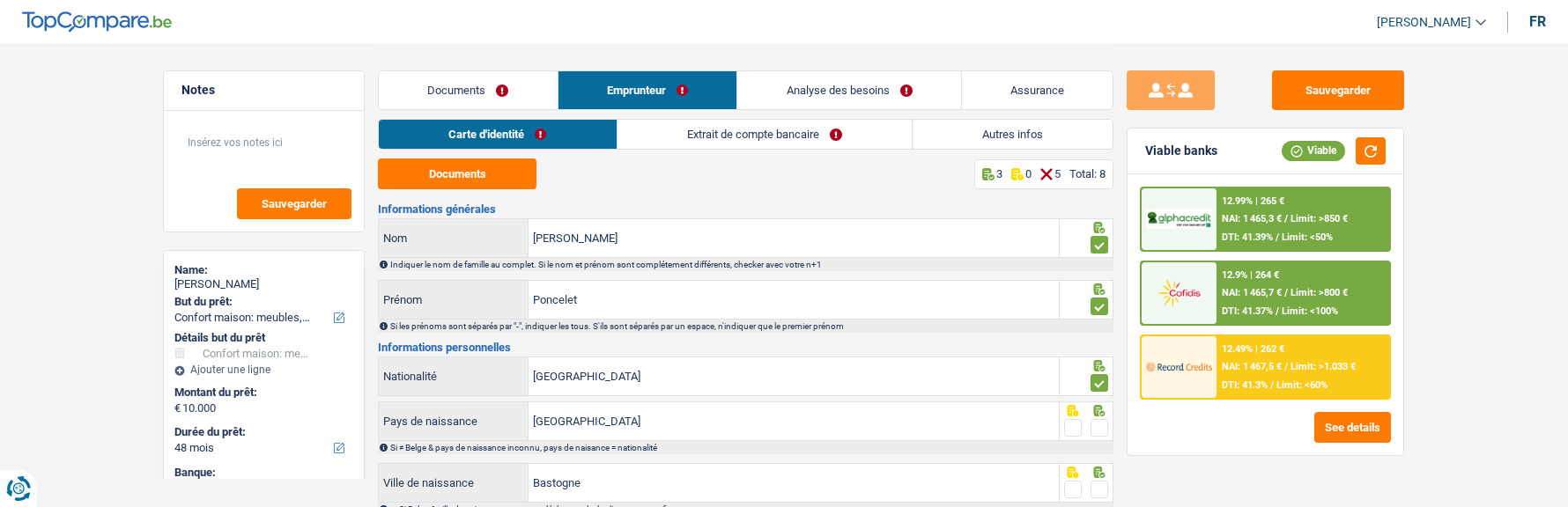
click at [0, 0] on input "radio" at bounding box center [0, 0] width 0 height 0
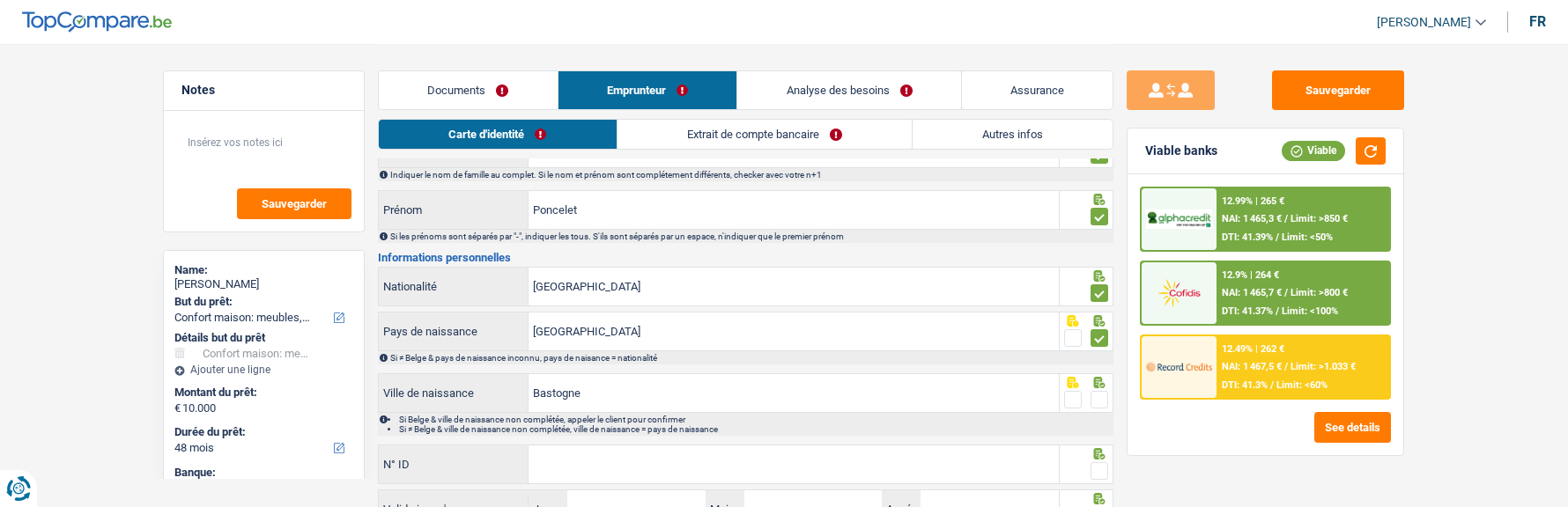
scroll to position [176, 0]
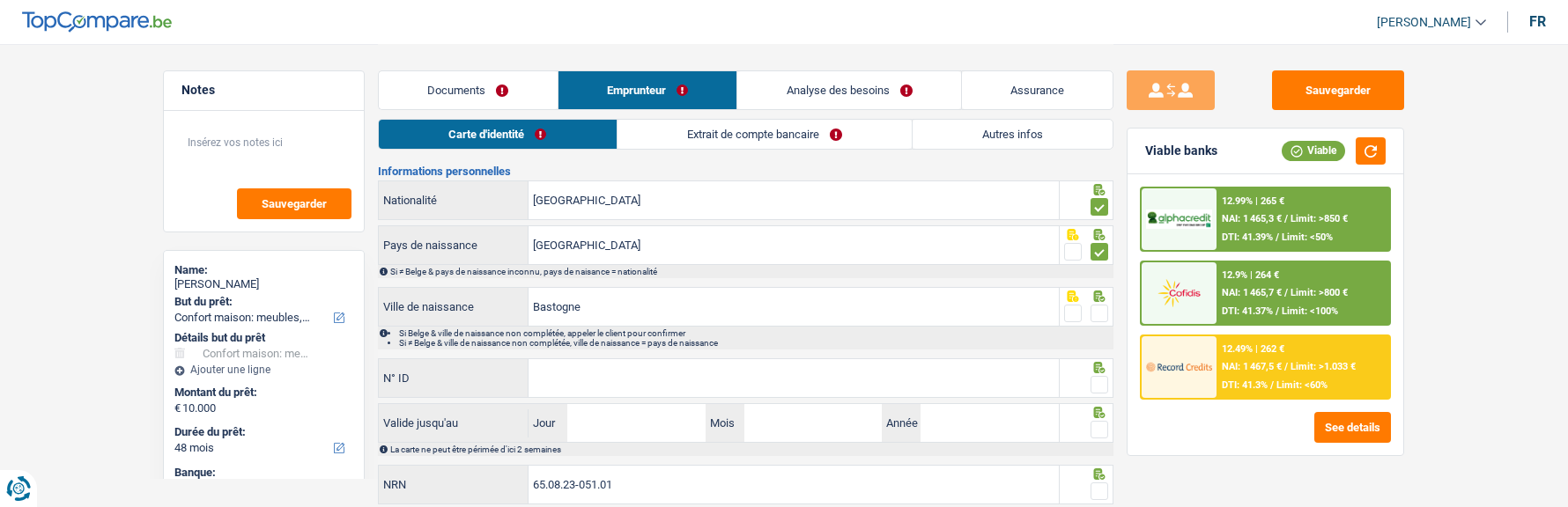
drag, startPoint x: 1101, startPoint y: 309, endPoint x: 1090, endPoint y: 329, distance: 22.8
click at [1101, 311] on span at bounding box center [1100, 314] width 18 height 18
click at [0, 0] on input "radio" at bounding box center [0, 0] width 0 height 0
click at [852, 377] on input "N° ID" at bounding box center [794, 378] width 531 height 38
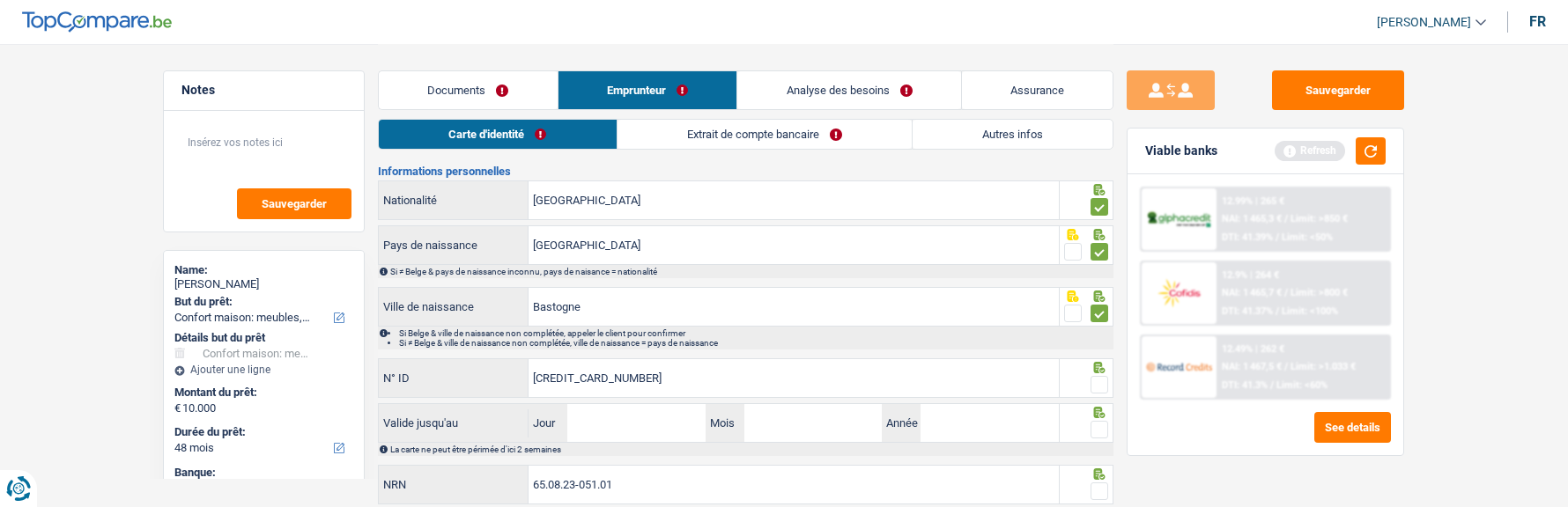
type input "592-7038829-08"
click at [1105, 380] on span at bounding box center [1100, 385] width 18 height 18
click at [0, 0] on input "radio" at bounding box center [0, 0] width 0 height 0
click at [663, 417] on input "Jour" at bounding box center [636, 423] width 138 height 38
type input "24"
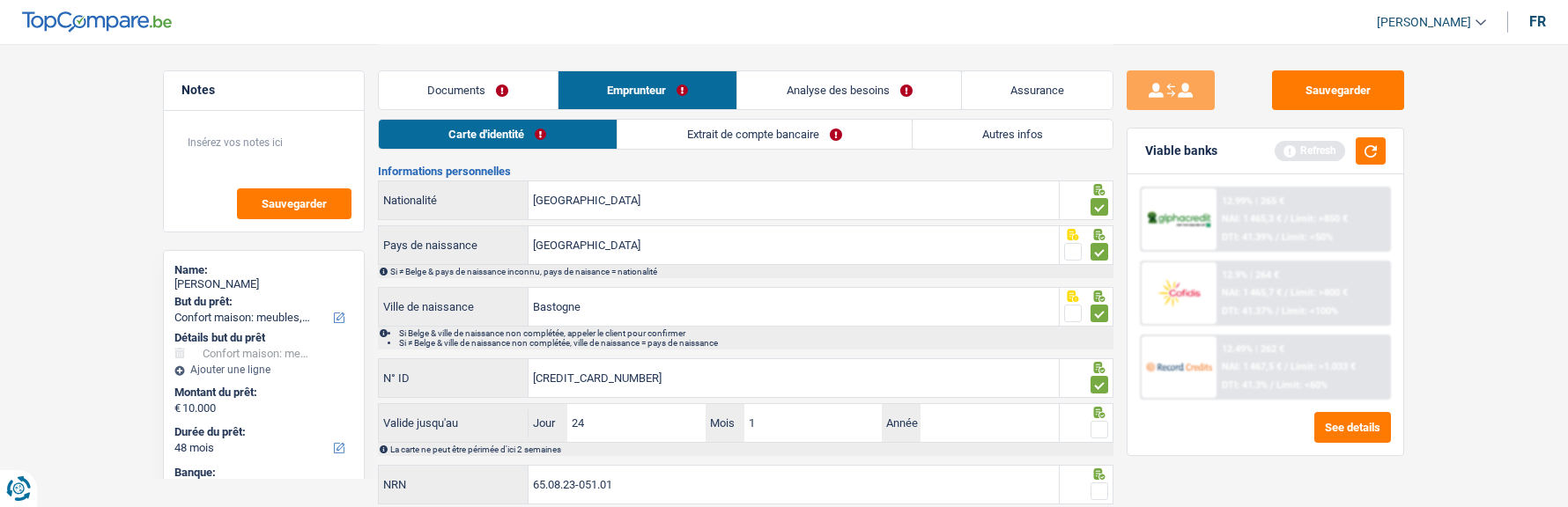
type input "11"
type input "2027"
click at [1095, 422] on span at bounding box center [1100, 430] width 18 height 18
click at [0, 0] on input "radio" at bounding box center [0, 0] width 0 height 0
click at [1097, 483] on span at bounding box center [1100, 491] width 18 height 18
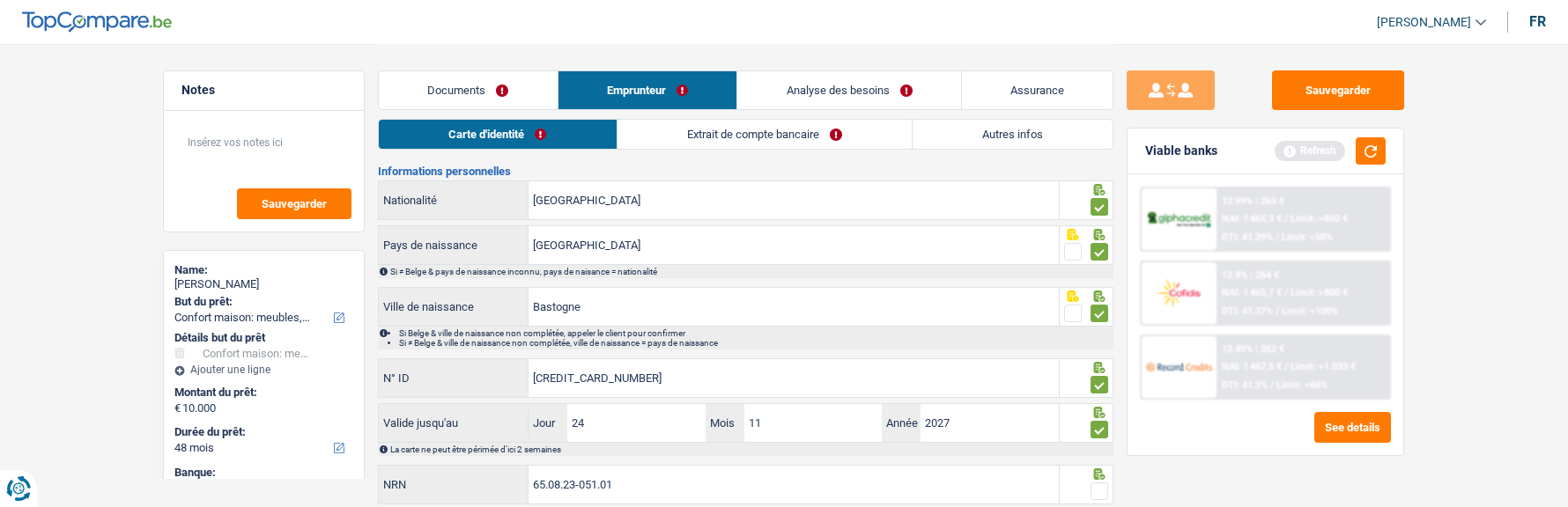
click at [0, 0] on input "radio" at bounding box center [0, 0] width 0 height 0
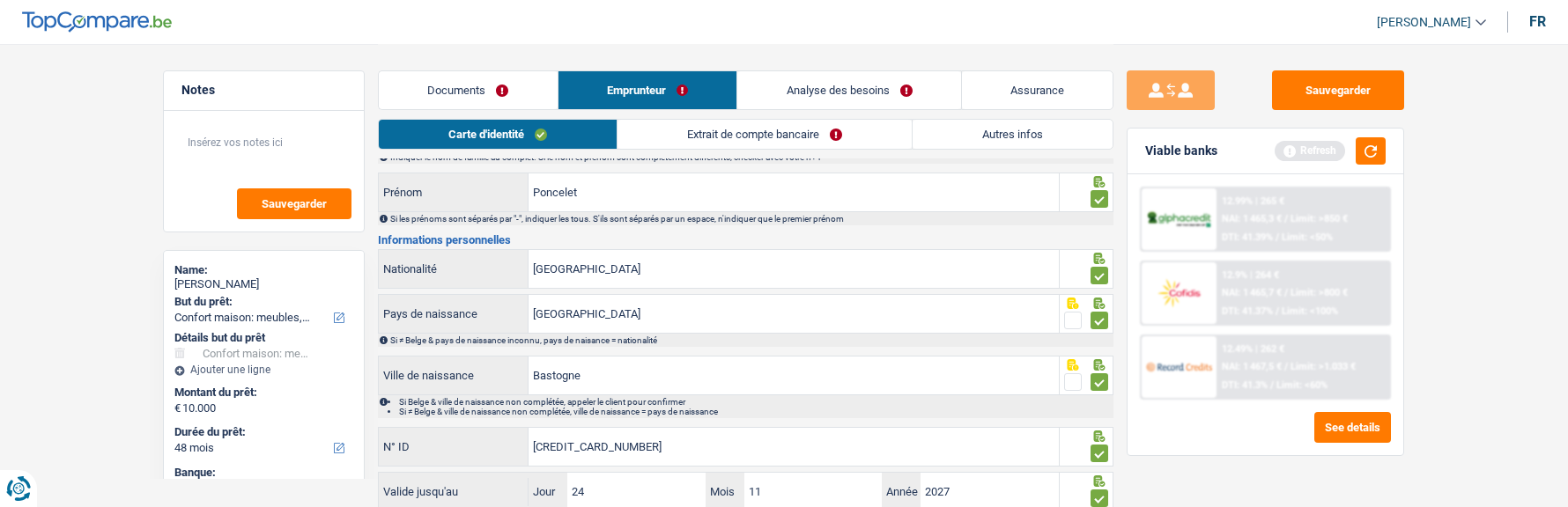
scroll to position [0, 0]
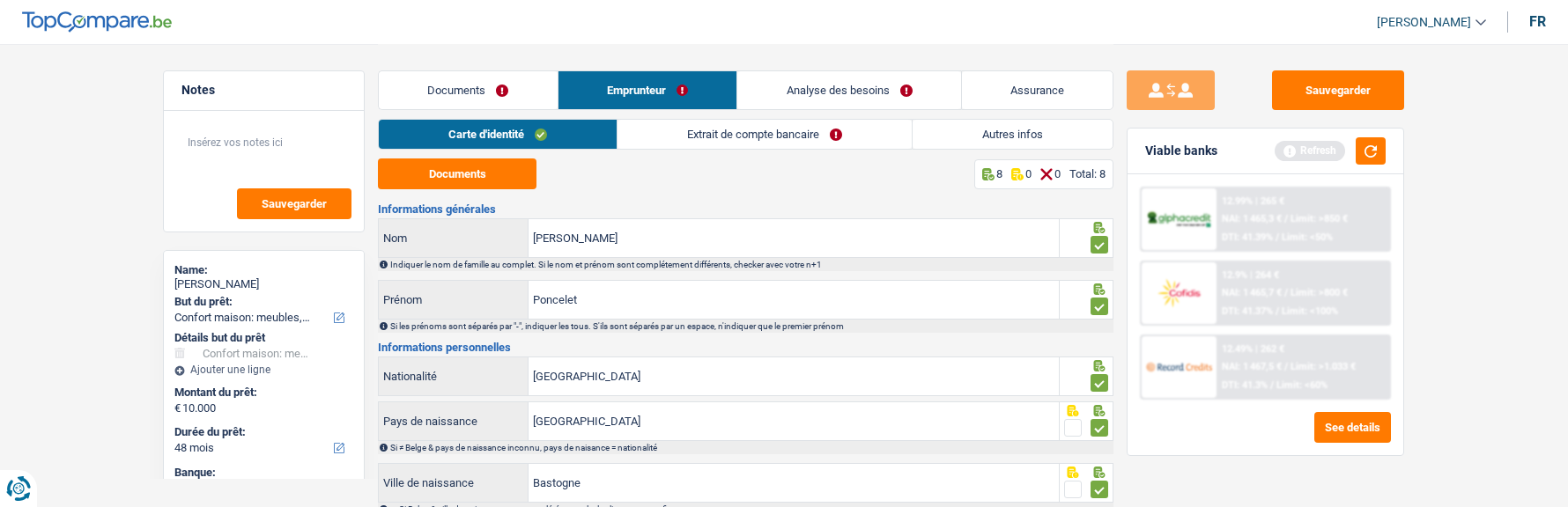
click at [835, 139] on link "Extrait de compte bancaire" at bounding box center [764, 135] width 294 height 29
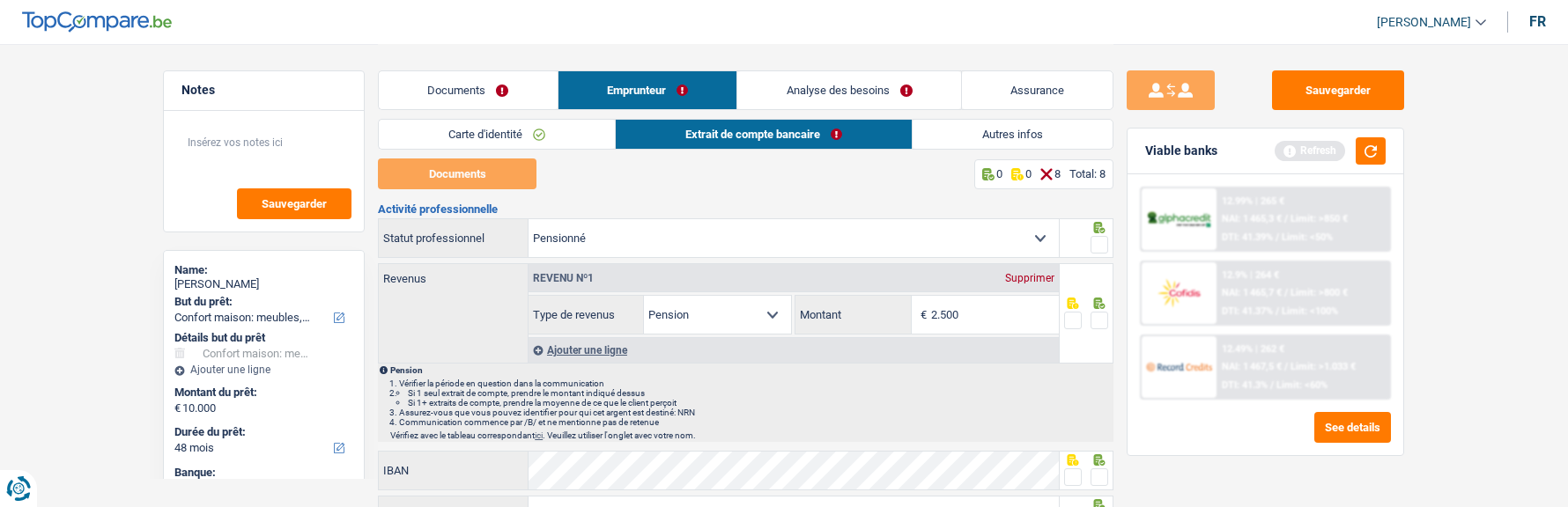
click at [581, 144] on link "Carte d'identité" at bounding box center [498, 135] width 237 height 29
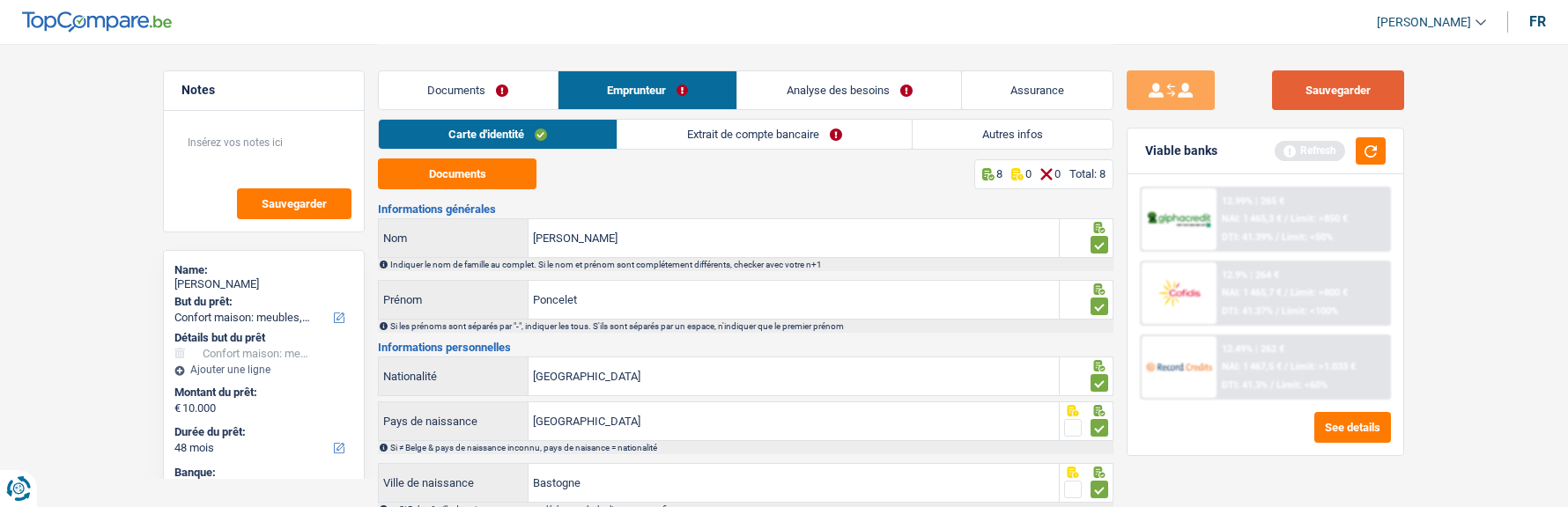
click at [1368, 82] on button "Sauvegarder" at bounding box center [1338, 90] width 132 height 40
click at [1316, 80] on button "Sauvegarder" at bounding box center [1338, 90] width 132 height 40
click at [721, 138] on link "Extrait de compte bancaire" at bounding box center [764, 135] width 294 height 29
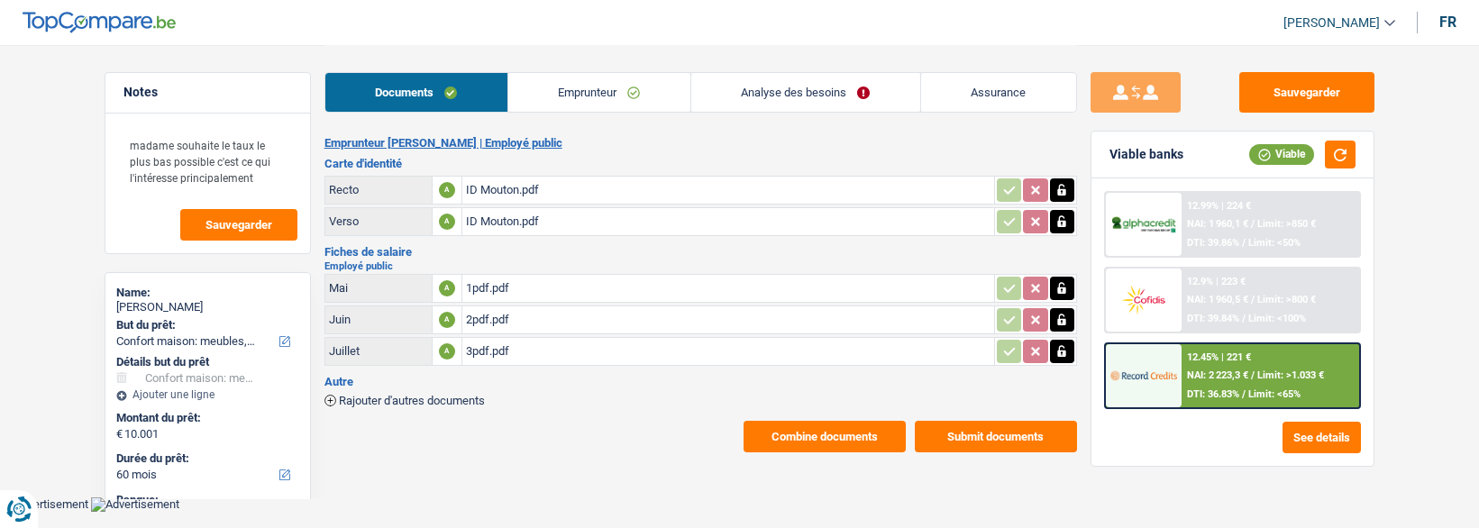
select select "household"
select select "60"
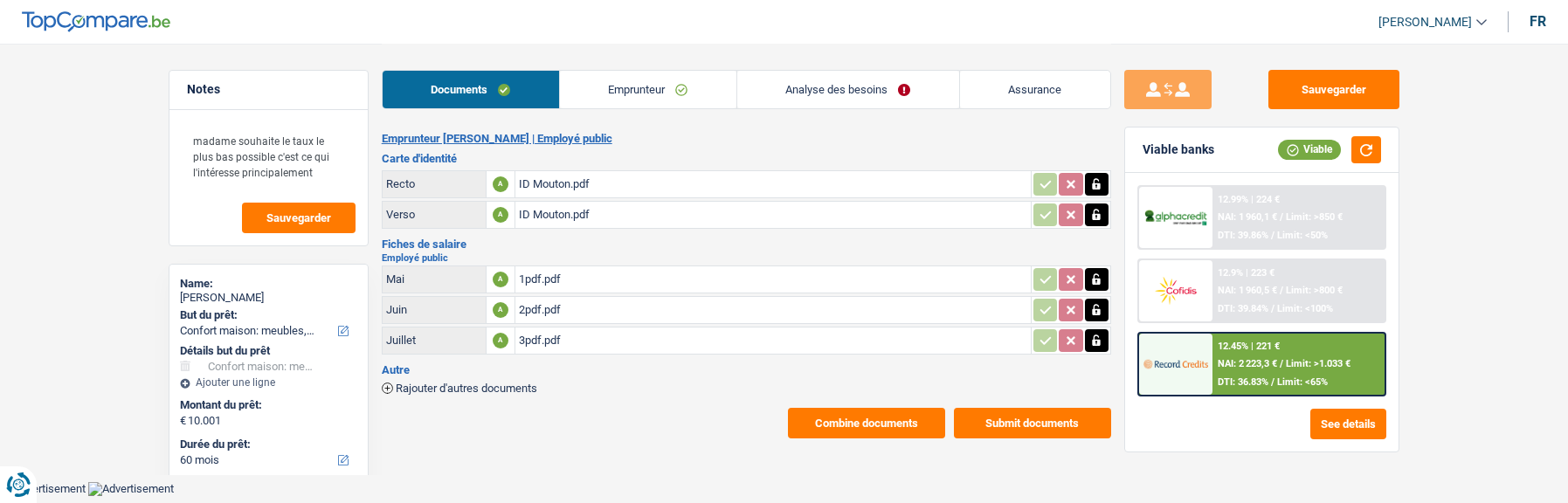
click at [679, 101] on link "Emprunteur" at bounding box center [648, 89] width 176 height 38
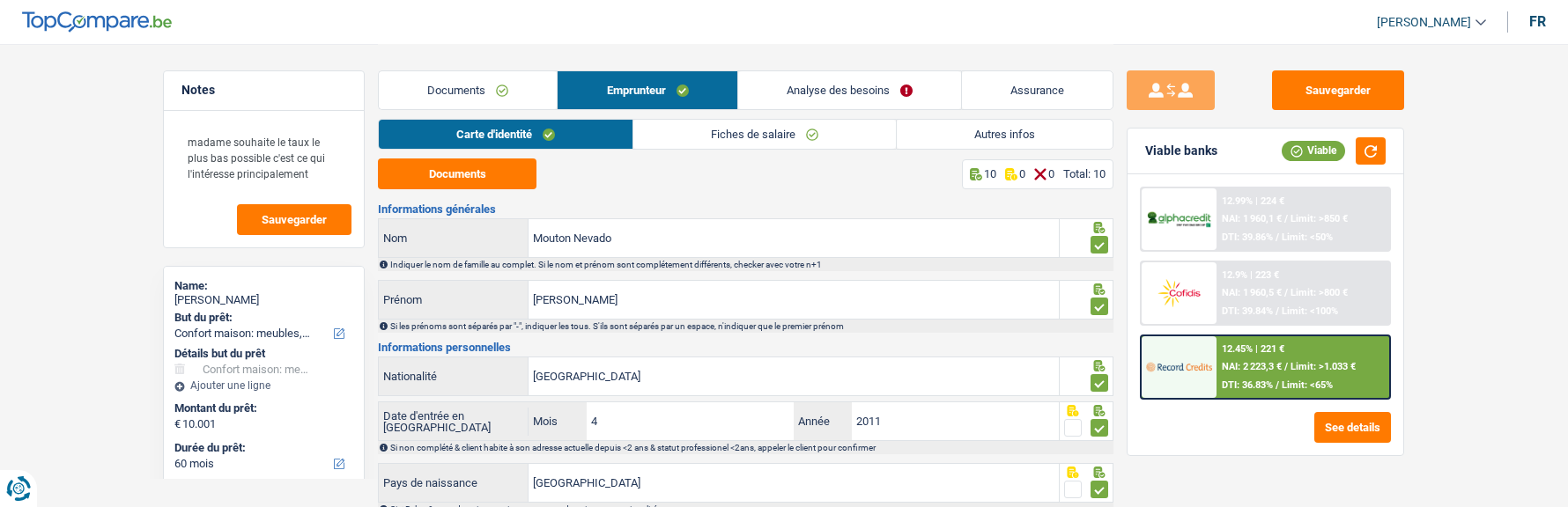
click at [771, 143] on link "Fiches de salaire" at bounding box center [764, 135] width 263 height 29
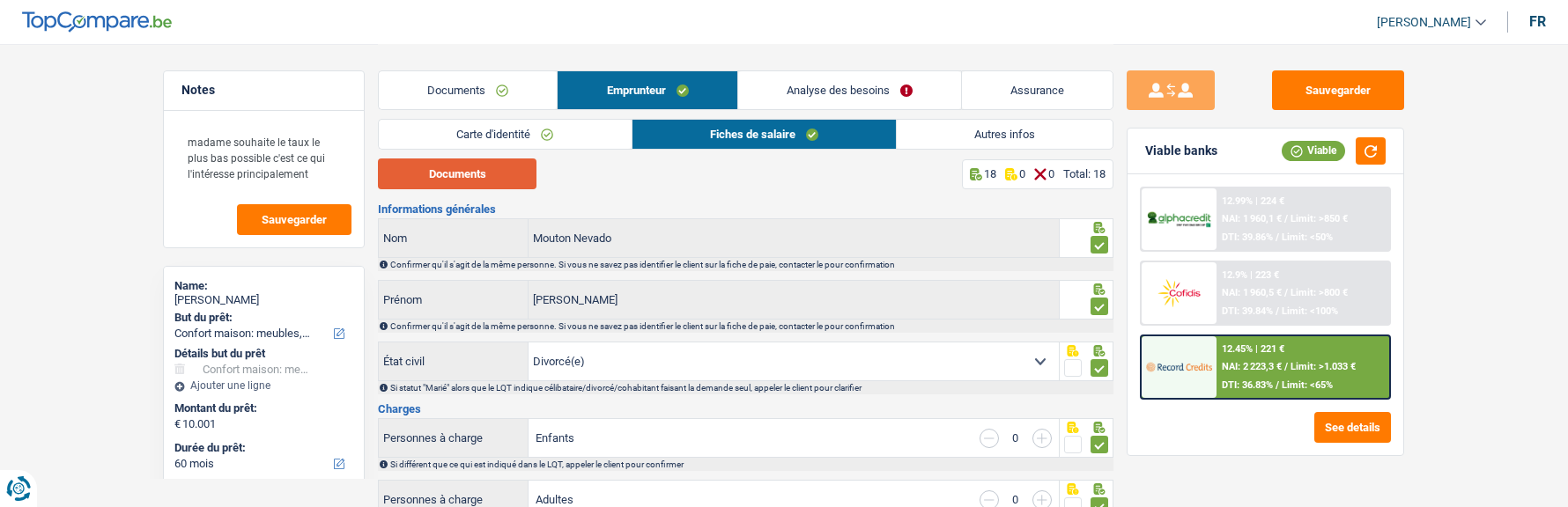
click at [490, 173] on button "Documents" at bounding box center [457, 174] width 158 height 31
click at [1288, 317] on div "12.9% | 223 € NAI: 1 960,5 € / Limit: >800 € DTI: 39.84% / Limit: <100%" at bounding box center [1304, 293] width 174 height 62
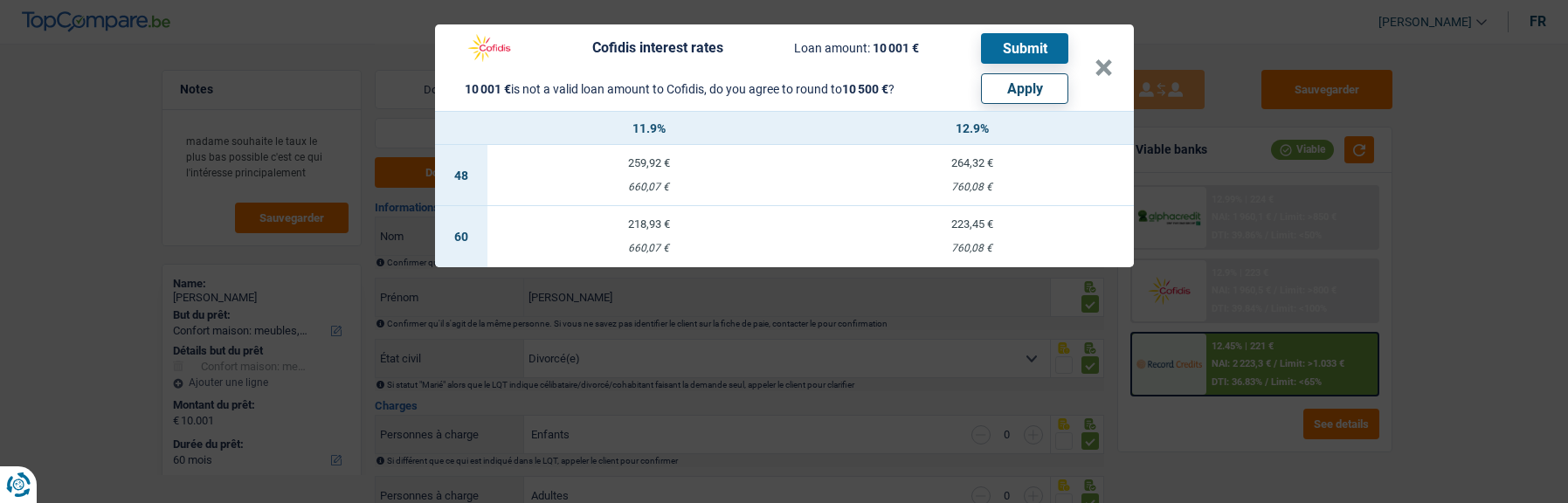
click at [1033, 90] on button "Apply" at bounding box center [1024, 89] width 87 height 31
type input "10.500"
select select "other"
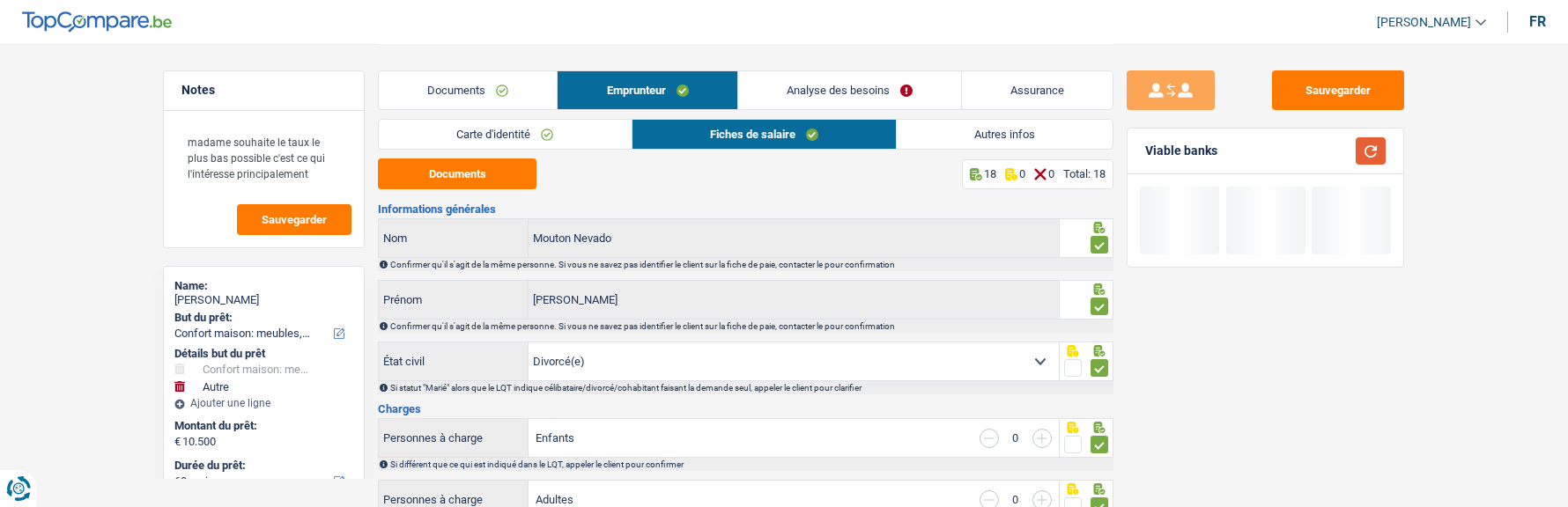
click at [1363, 152] on button "button" at bounding box center [1371, 151] width 30 height 27
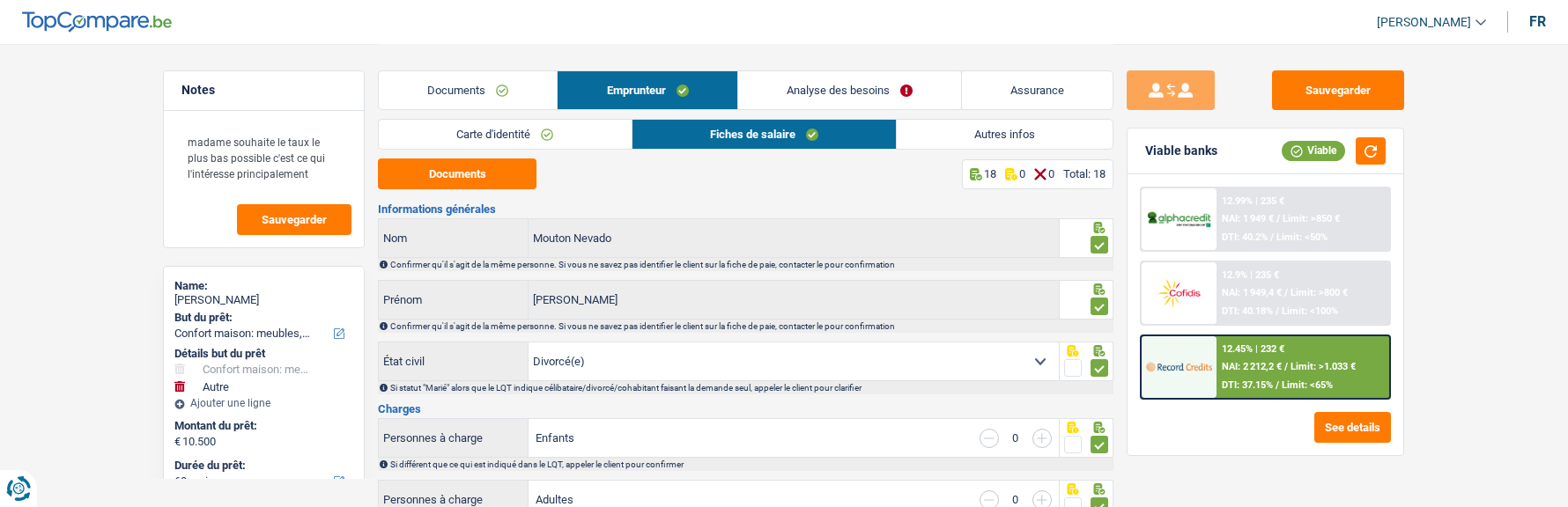
click at [1268, 299] on div "12.9% | 235 € NAI: 1 949,4 € / Limit: >800 € DTI: 40.18% / Limit: <100%" at bounding box center [1304, 293] width 174 height 62
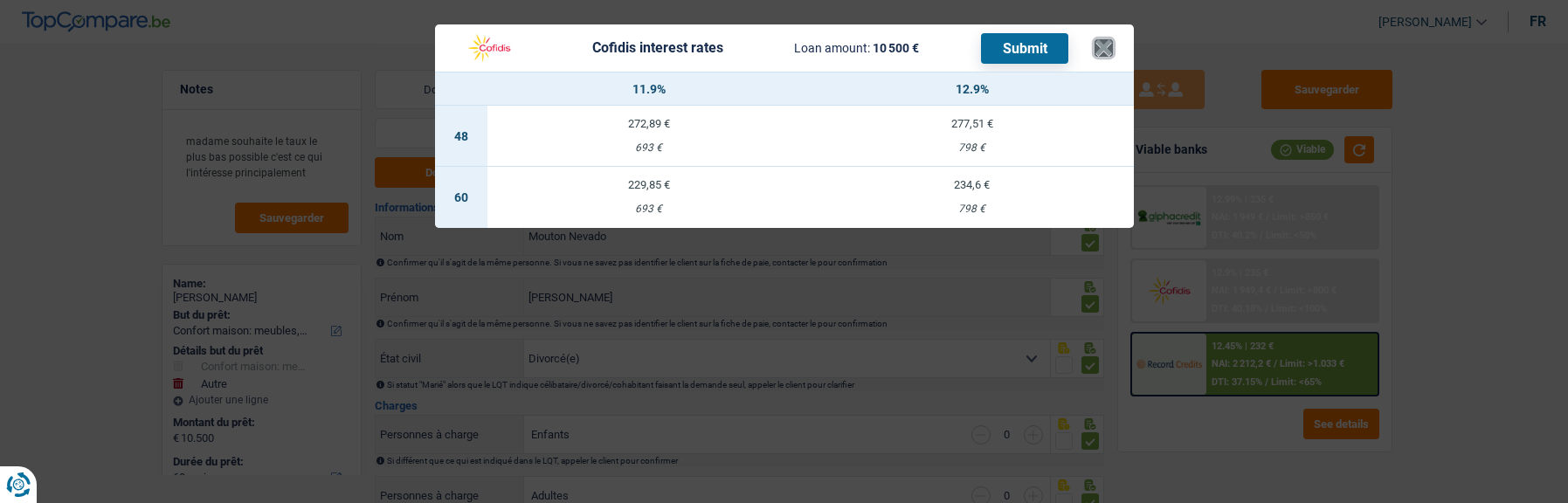
click at [1110, 45] on button "×" at bounding box center [1103, 48] width 18 height 17
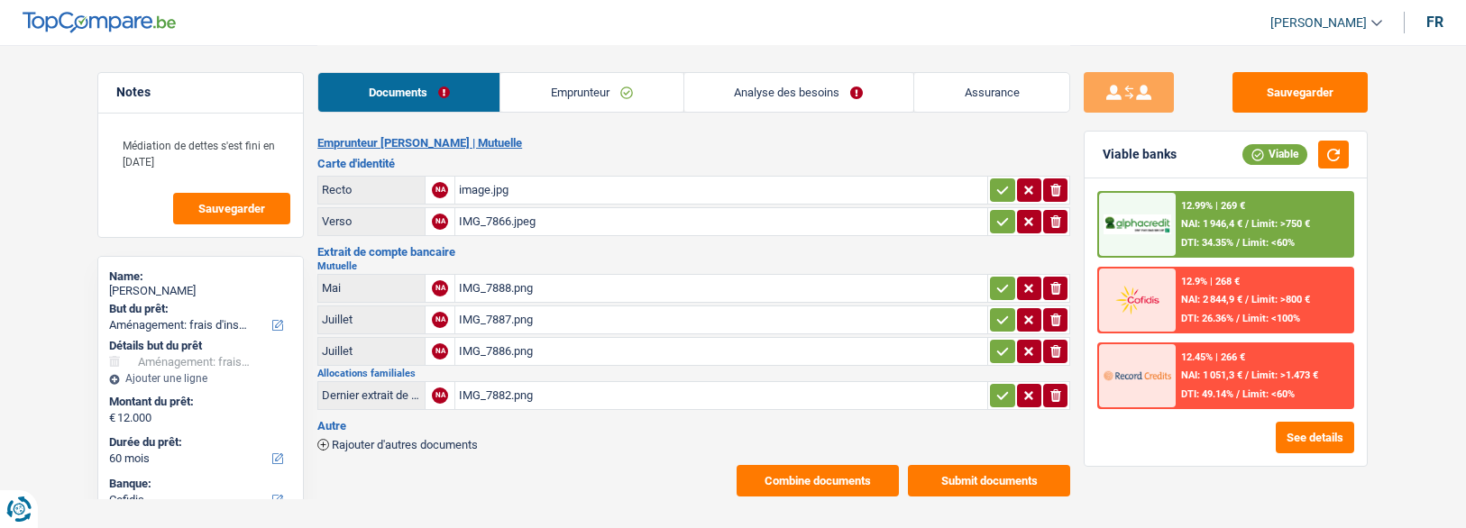
select select "movingOrInstallation"
select select "60"
select select "cofidis"
select select "60"
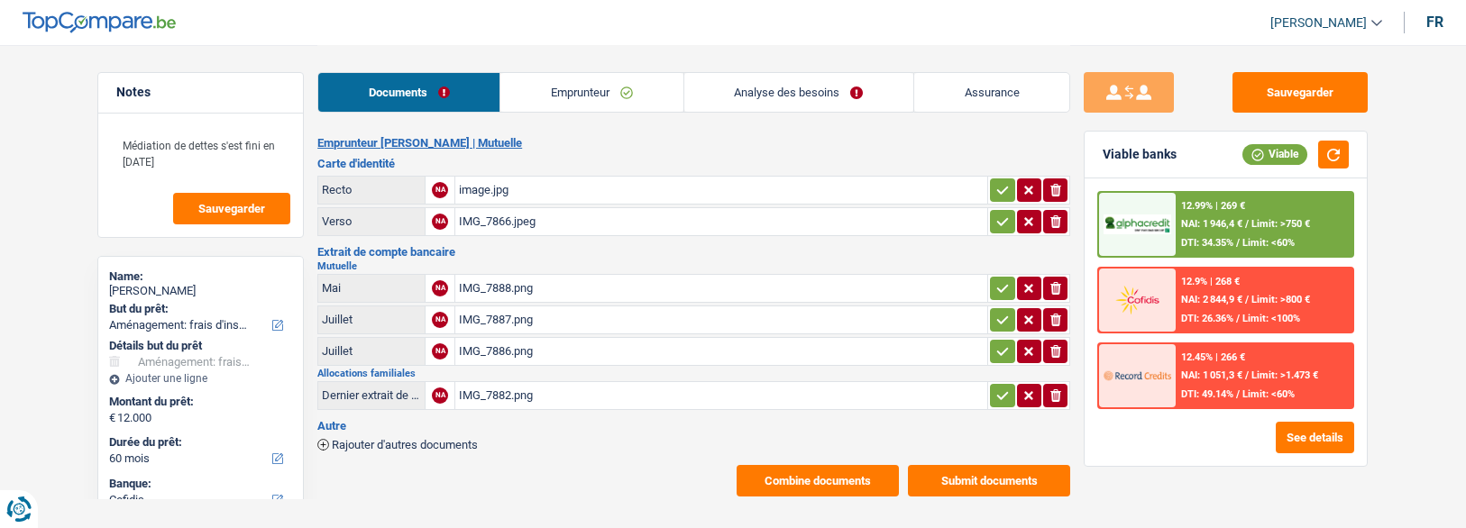
select select "60"
select select "movingOrInstallation"
select select "not_answered"
select select "60"
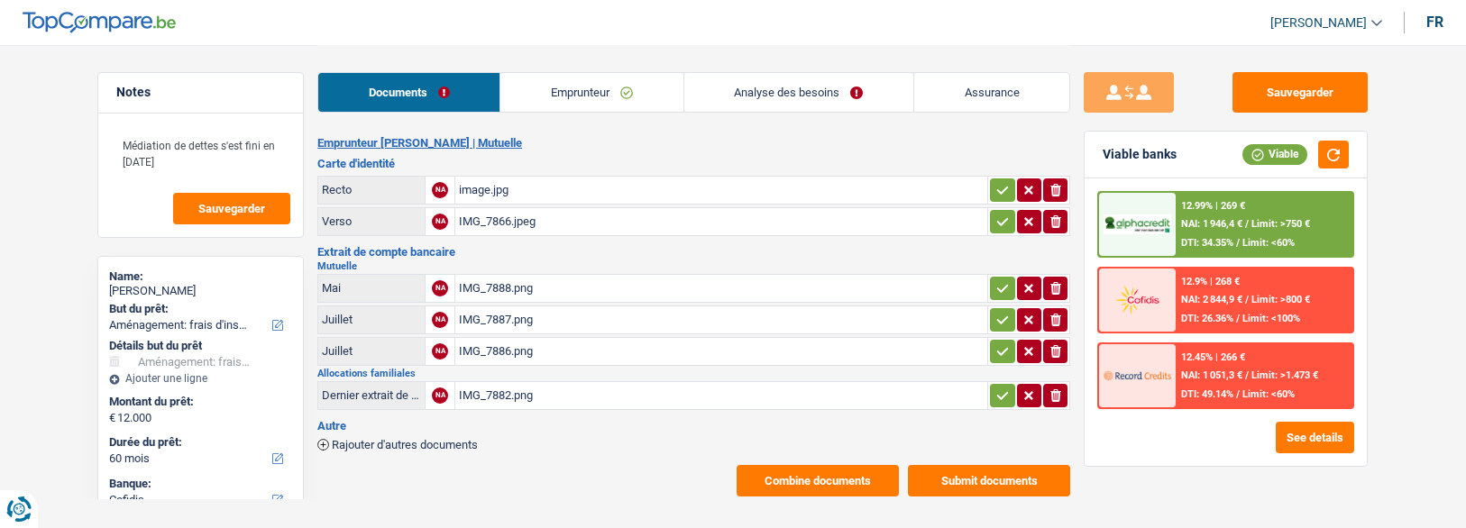
click at [840, 100] on link "Analyse des besoins" at bounding box center [798, 92] width 229 height 39
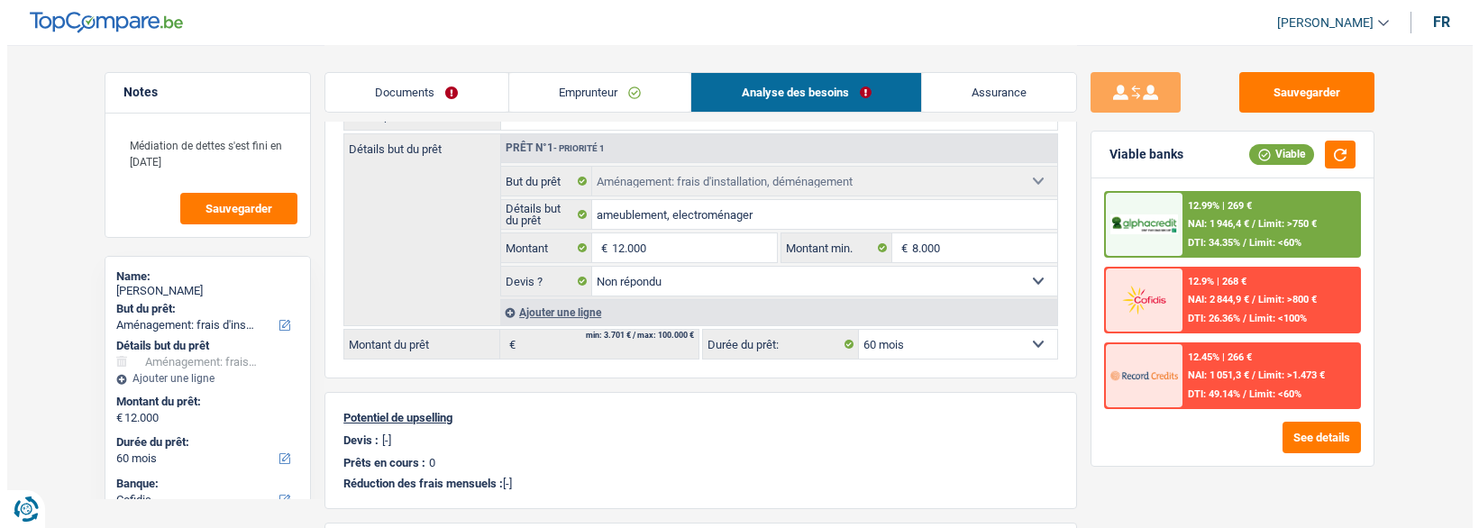
scroll to position [270, 0]
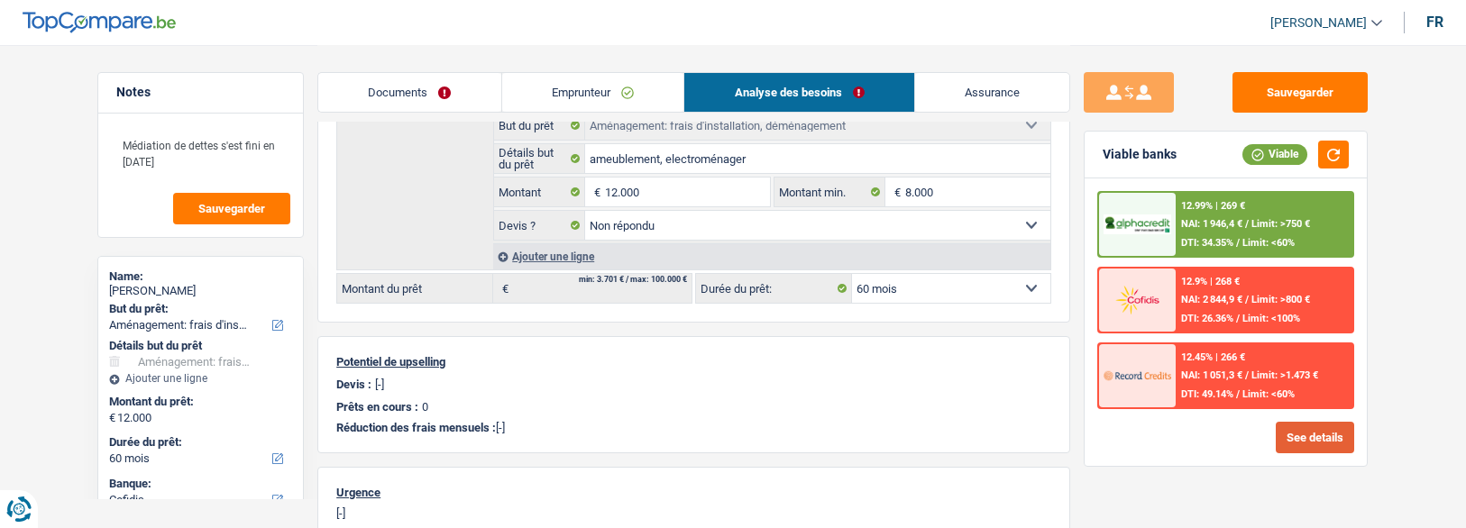
click at [1332, 428] on button "See details" at bounding box center [1314, 438] width 78 height 32
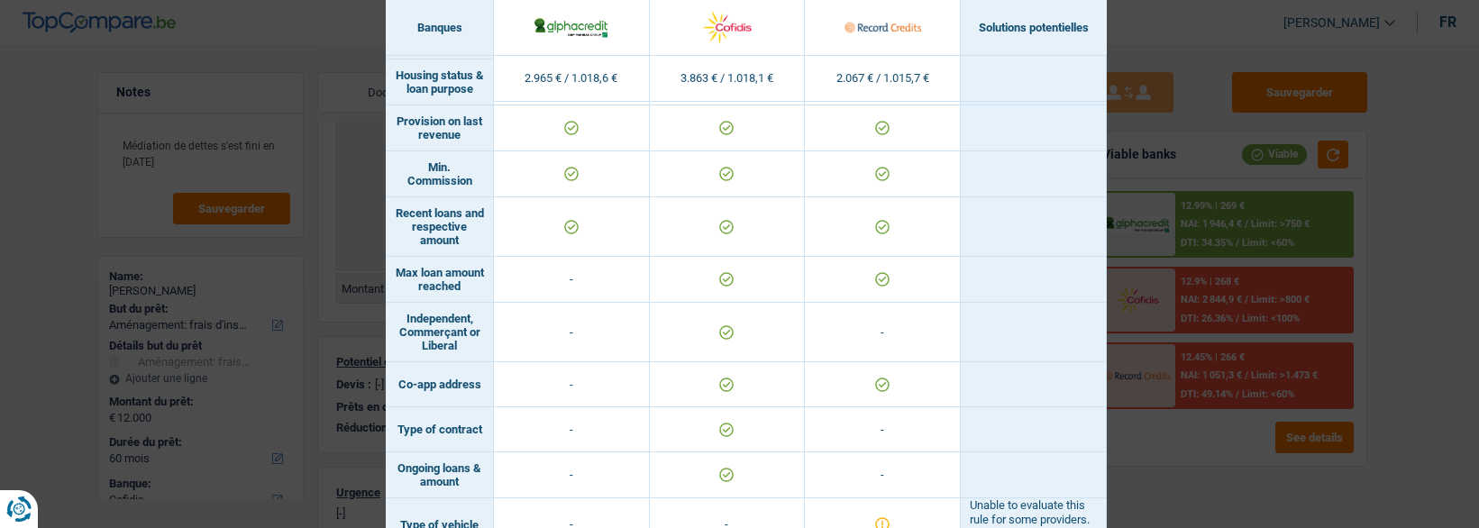
scroll to position [1316, 0]
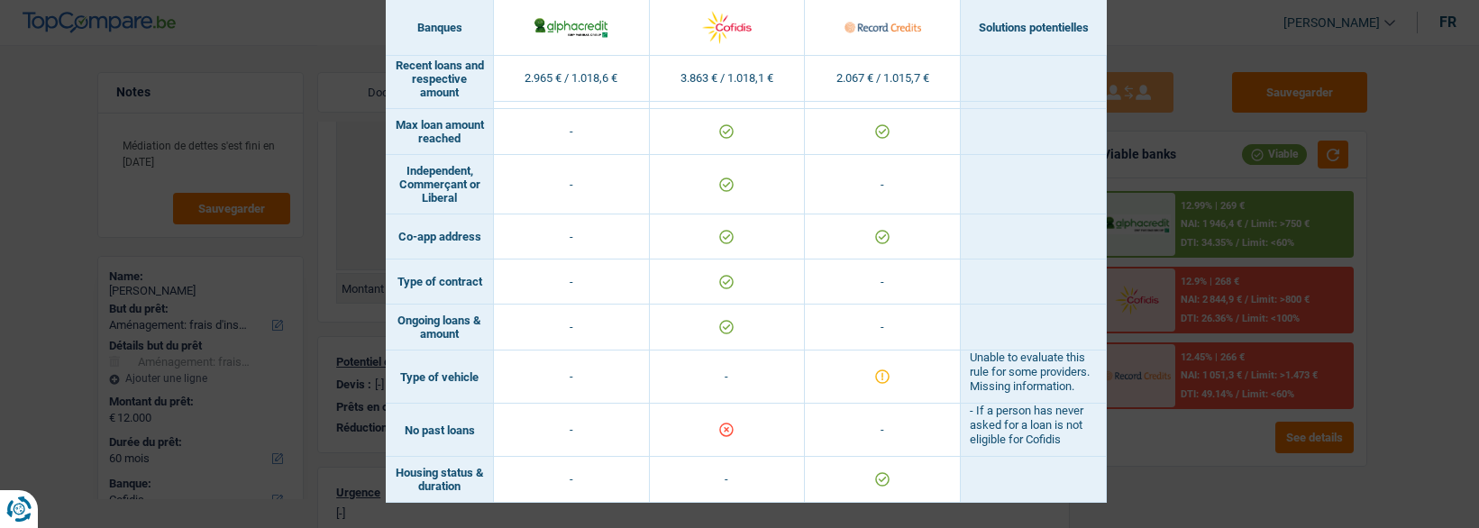
click at [1231, 50] on div "Banks conditions × Banques Solutions potentielles Revenus / Charges 2.965 € / 1…" at bounding box center [739, 264] width 1479 height 528
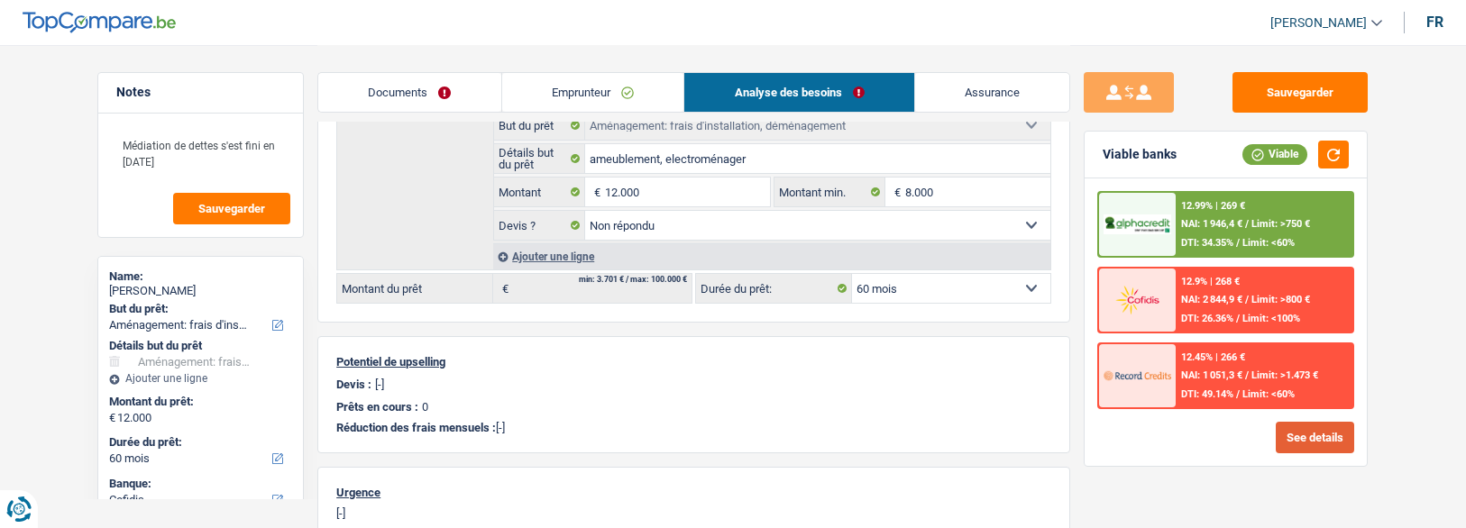
click at [1311, 450] on button "See details" at bounding box center [1314, 438] width 78 height 32
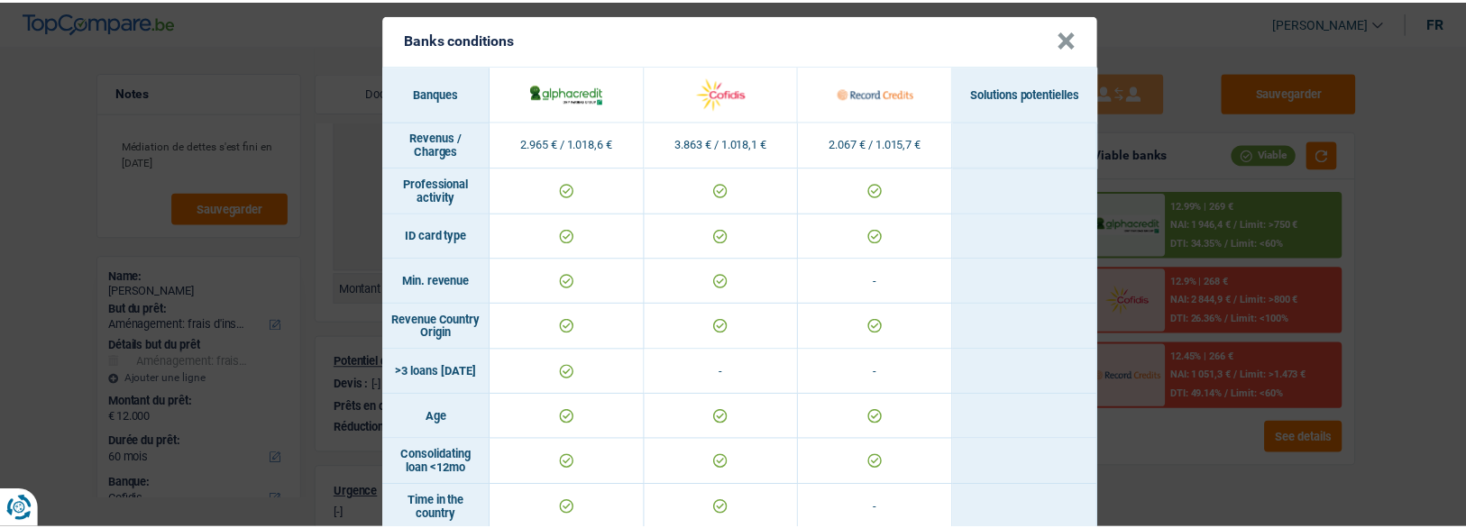
scroll to position [0, 0]
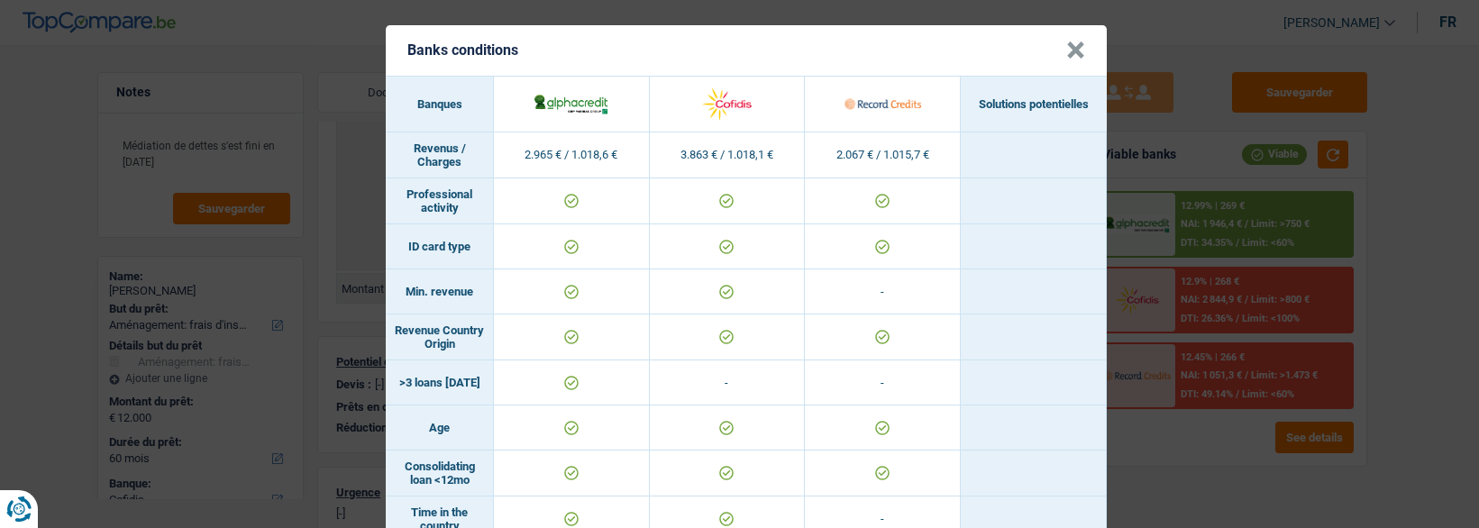
click at [1073, 43] on button "×" at bounding box center [1075, 50] width 19 height 18
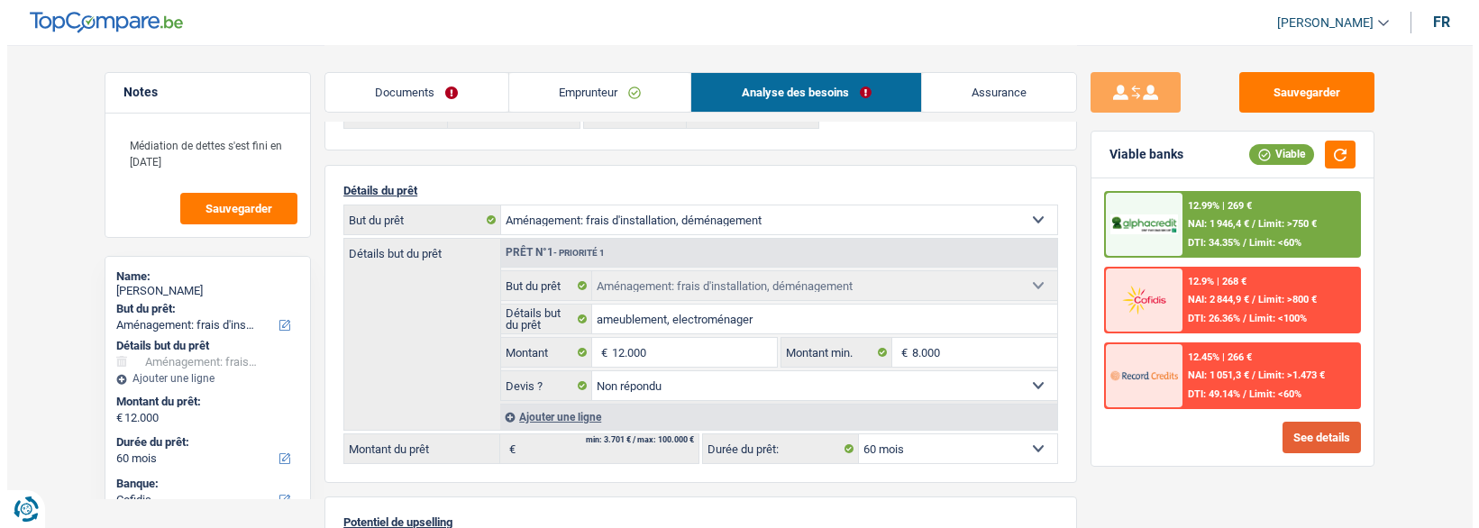
scroll to position [90, 0]
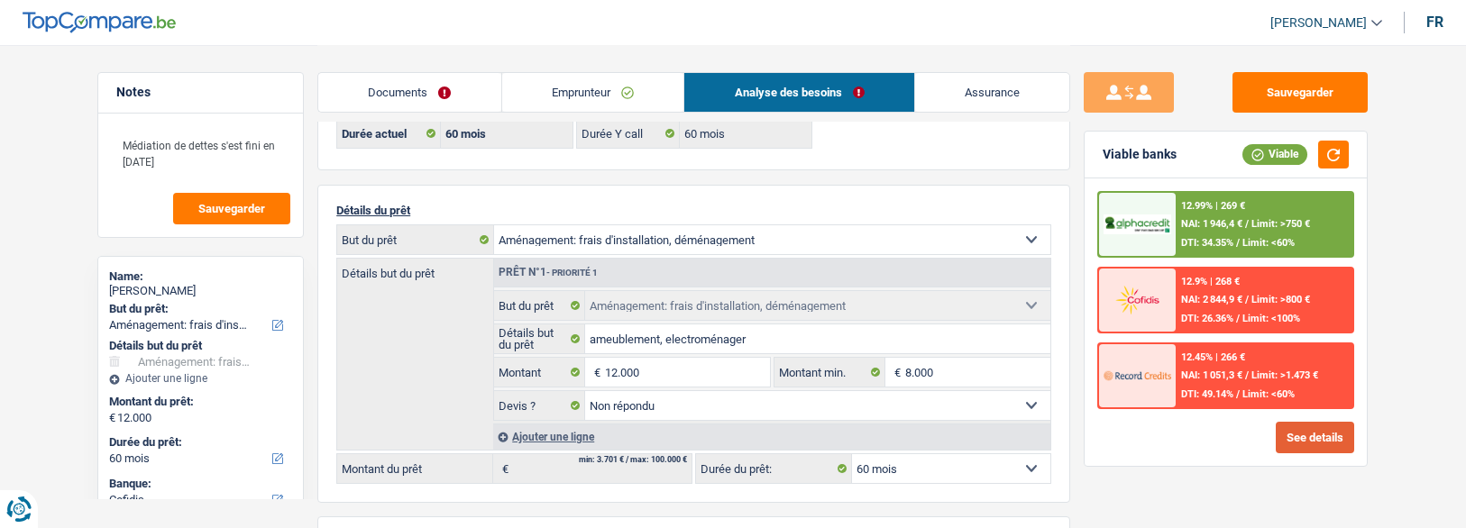
click at [1297, 448] on button "See details" at bounding box center [1314, 438] width 78 height 32
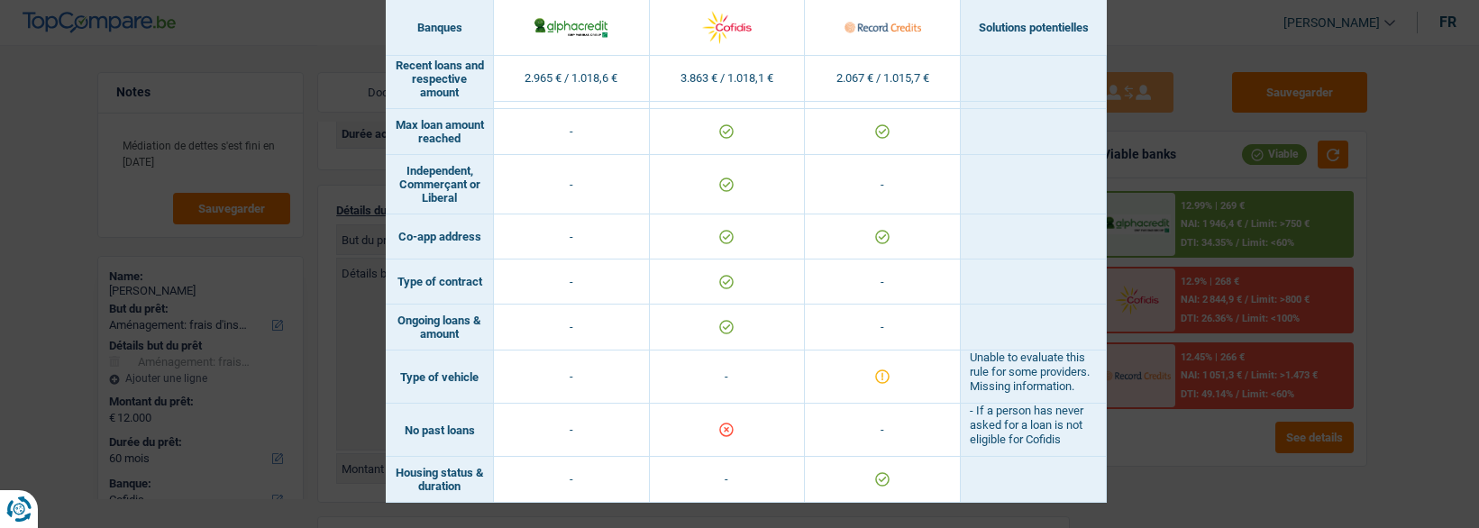
scroll to position [1316, 0]
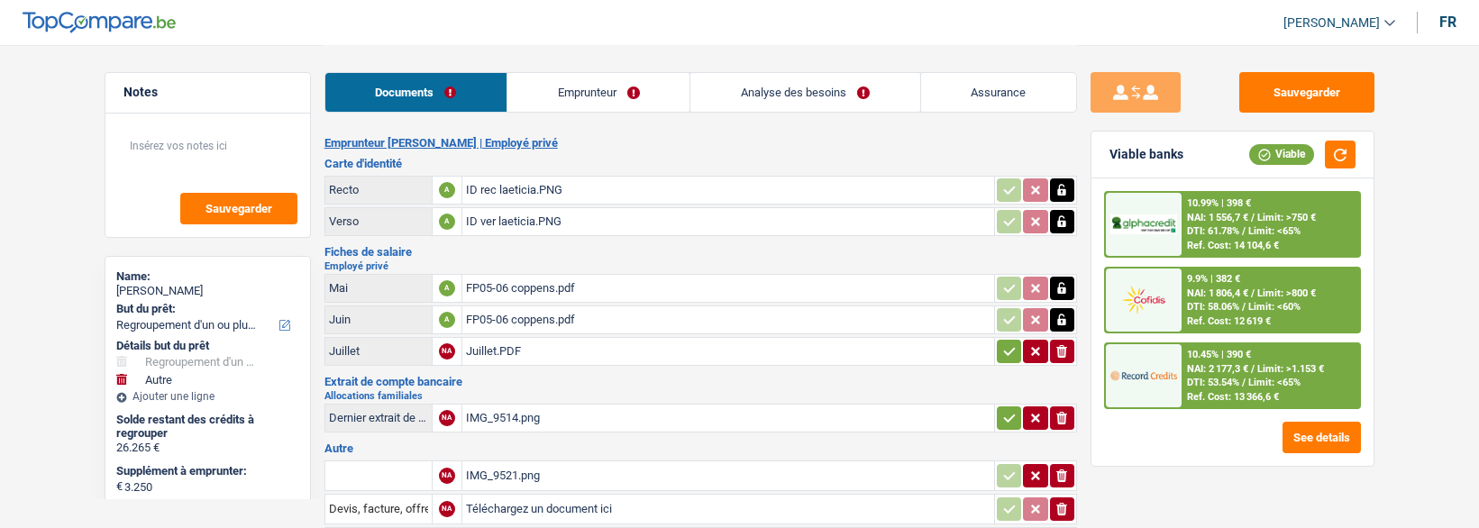
select select "refinancing"
select select "other"
select select "120"
select select "record credits"
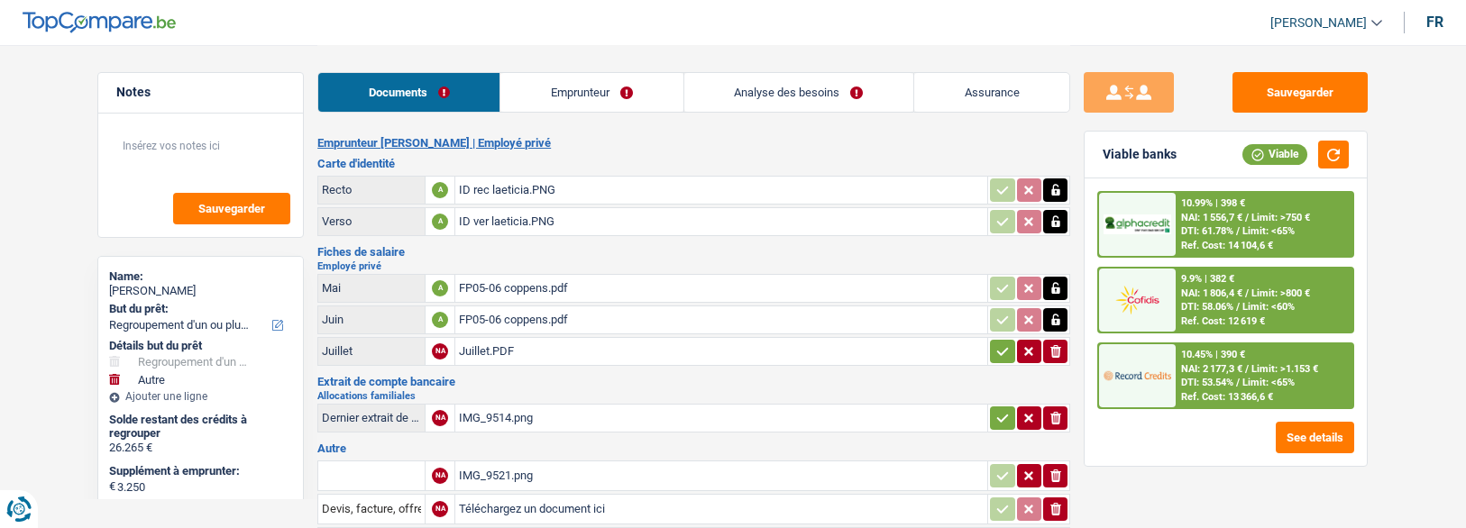
click at [652, 98] on link "Emprunteur" at bounding box center [591, 92] width 182 height 39
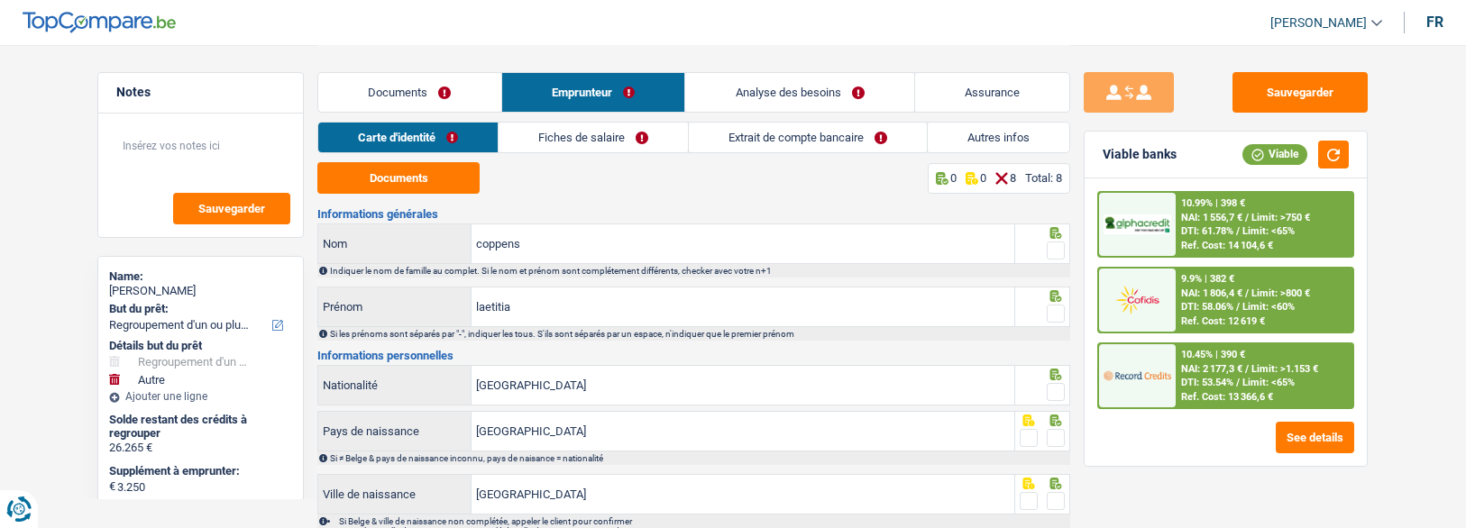
click at [629, 143] on link "Fiches de salaire" at bounding box center [592, 138] width 189 height 30
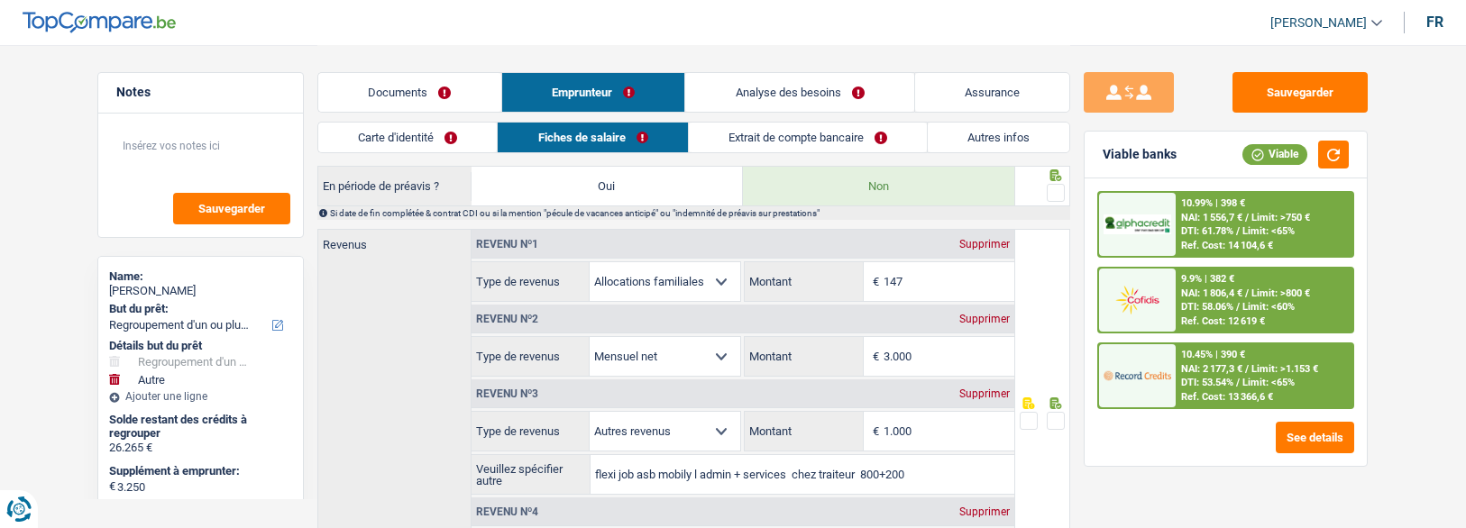
scroll to position [992, 0]
